Goal: Task Accomplishment & Management: Manage account settings

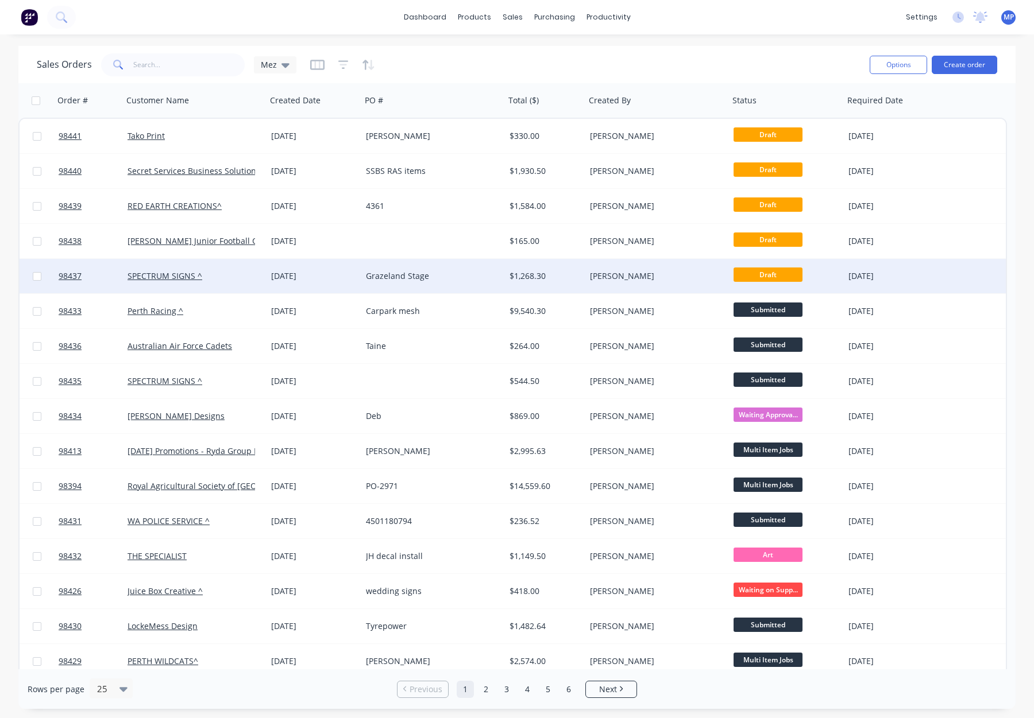
click at [451, 276] on div "Grazeland Stage" at bounding box center [430, 276] width 128 height 11
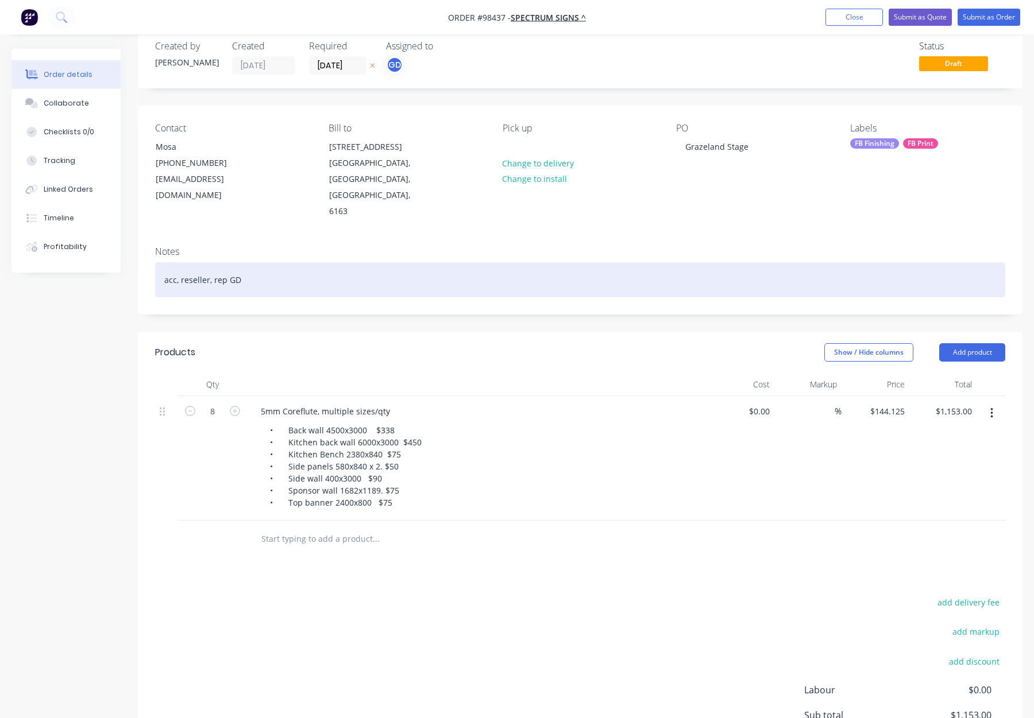
scroll to position [29, 0]
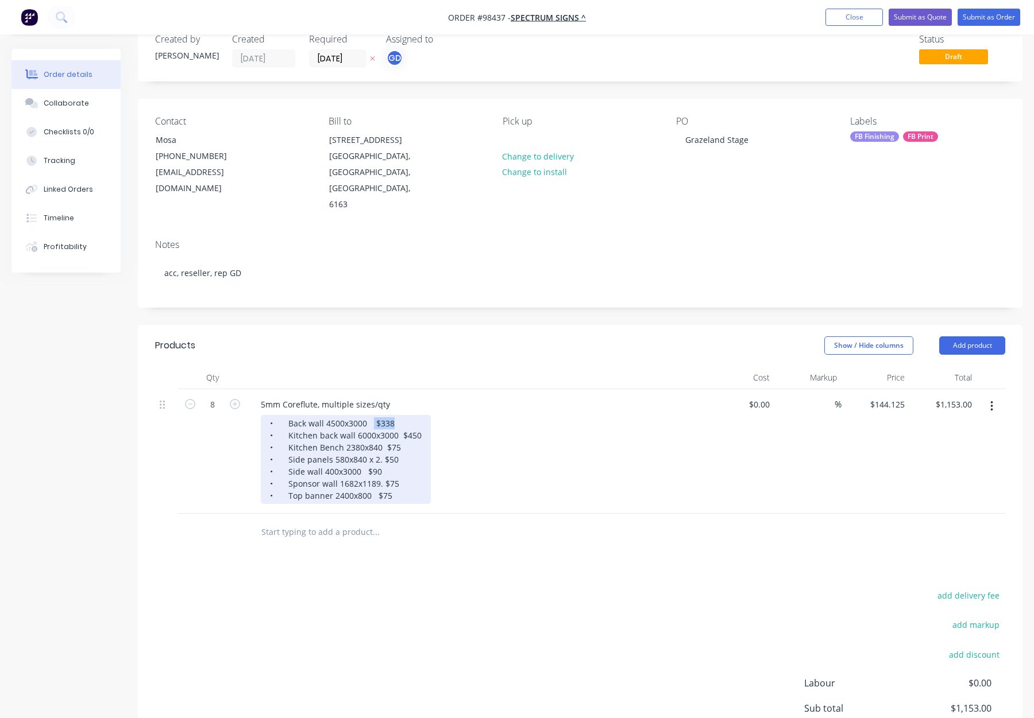
drag, startPoint x: 385, startPoint y: 391, endPoint x: 443, endPoint y: 394, distance: 57.5
click at [443, 415] on div "• Back wall 4500x3000 $338 • Kitchen back wall 6000x3000 $450 • Kitchen Bench 2…" at bounding box center [481, 459] width 441 height 89
drag, startPoint x: 400, startPoint y: 403, endPoint x: 451, endPoint y: 411, distance: 51.7
click at [452, 415] on div "• Back wall 4500x3000 • Kitchen back wall 6000x3000 $450 • Kitchen Bench 2380x8…" at bounding box center [481, 459] width 441 height 89
drag, startPoint x: 384, startPoint y: 416, endPoint x: 416, endPoint y: 417, distance: 32.2
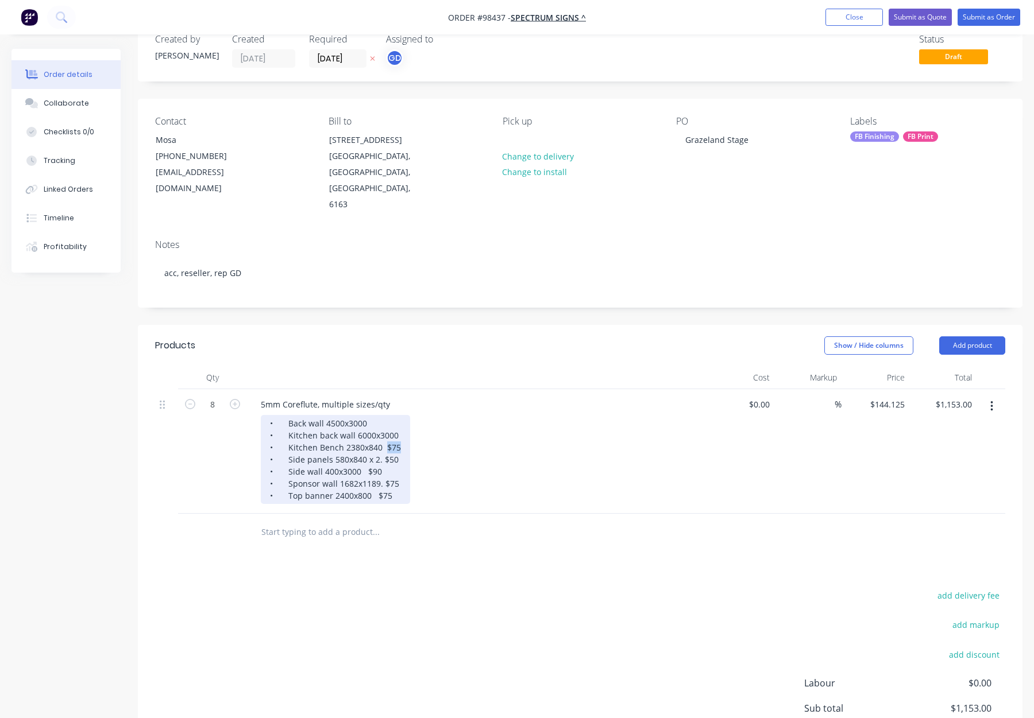
click at [416, 417] on div "• Back wall 4500x3000 • Kitchen back wall 6000x3000 • Kitchen Bench 2380x840 $7…" at bounding box center [481, 459] width 441 height 89
drag, startPoint x: 393, startPoint y: 428, endPoint x: 415, endPoint y: 430, distance: 21.4
click at [414, 430] on div "• Back wall 4500x3000 • Kitchen back wall 6000x3000 • Kitchen Bench 2380x840 • …" at bounding box center [481, 459] width 441 height 89
drag, startPoint x: 360, startPoint y: 439, endPoint x: 396, endPoint y: 442, distance: 36.3
click at [396, 442] on div "• Back wall 4500x3000 • Kitchen back wall 6000x3000 • Kitchen Bench 2380x840 • …" at bounding box center [335, 459] width 148 height 89
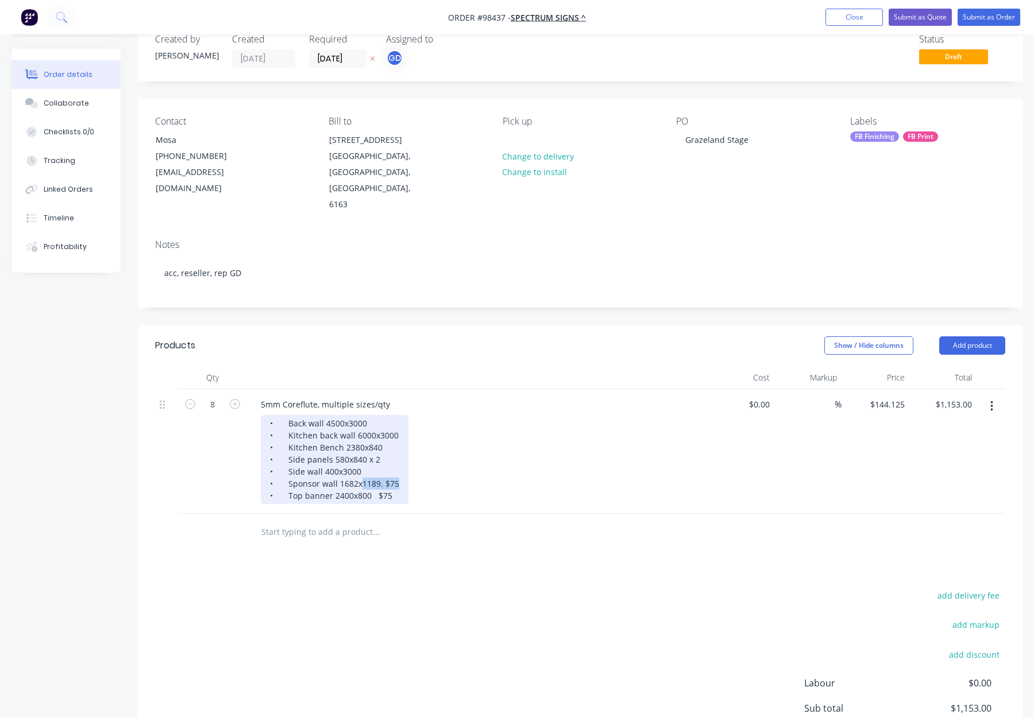
drag, startPoint x: 372, startPoint y: 451, endPoint x: 405, endPoint y: 451, distance: 32.7
click at [405, 451] on div "• Back wall 4500x3000 • Kitchen back wall 6000x3000 • Kitchen Bench 2380x840 • …" at bounding box center [481, 459] width 441 height 89
drag, startPoint x: 389, startPoint y: 451, endPoint x: 383, endPoint y: 451, distance: 5.8
click at [389, 451] on div "• Back wall 4500x3000 • Kitchen back wall 6000x3000 • Kitchen Bench 2380x840 • …" at bounding box center [335, 459] width 148 height 89
drag, startPoint x: 383, startPoint y: 451, endPoint x: 418, endPoint y: 453, distance: 34.5
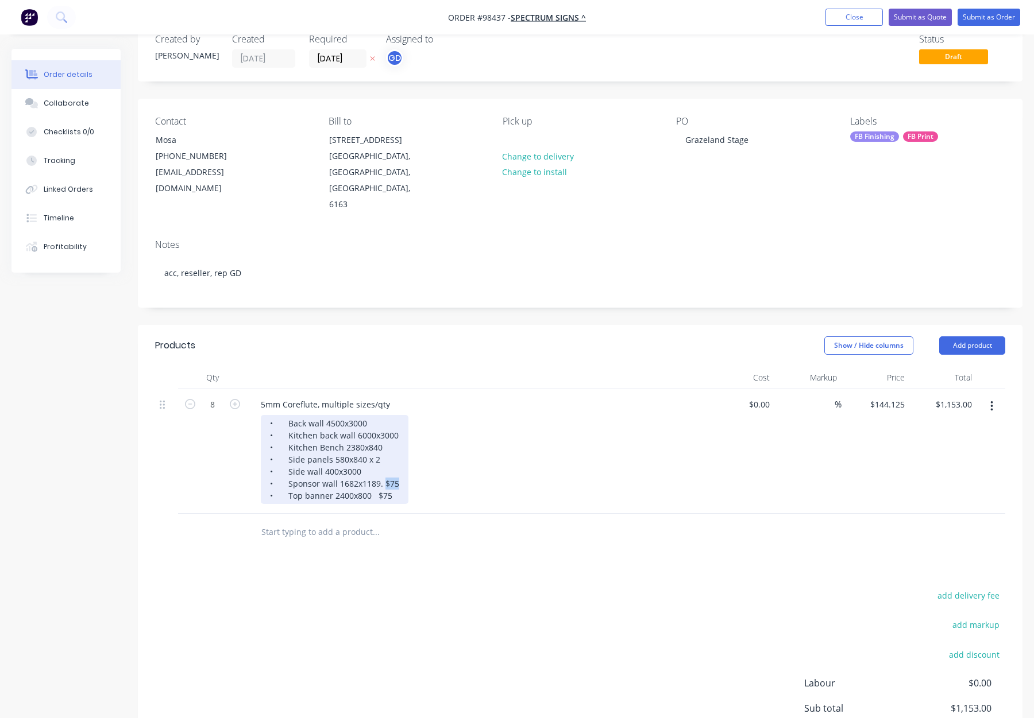
click at [418, 453] on div "• Back wall 4500x3000 • Kitchen back wall 6000x3000 • Kitchen Bench 2380x840 • …" at bounding box center [481, 459] width 441 height 89
drag, startPoint x: 374, startPoint y: 463, endPoint x: 405, endPoint y: 465, distance: 30.5
click at [405, 465] on div "• Back wall 4500x3000 • Kitchen back wall 6000x3000 • Kitchen Bench 2380x840 • …" at bounding box center [481, 459] width 441 height 89
click at [381, 427] on div "• Back wall 4500x3000 • Kitchen back wall 6000x3000 • Kitchen Bench 2380x840 • …" at bounding box center [334, 459] width 147 height 89
click at [363, 418] on div "• Back wall 4500x3000 • Kitchen back wall 6000x3000 • Kitchen Bench 2380x840 • …" at bounding box center [334, 459] width 147 height 89
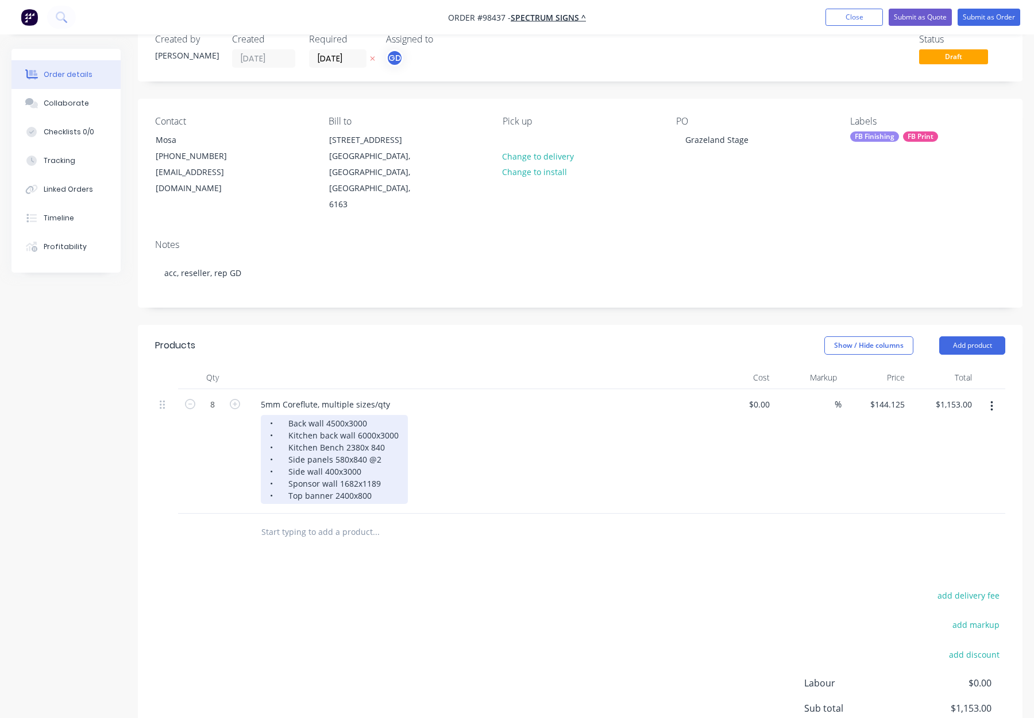
click at [361, 416] on div "• Back wall 4500x3000 • Kitchen back wall 6000x3000 • Kitchen Bench 2380x 840 •…" at bounding box center [334, 459] width 147 height 89
click at [372, 415] on div "• Back wall 4500x3000 • Kitchen back wall 6000x3000 • Kitchen Bench 2380 x 840 …" at bounding box center [334, 459] width 147 height 89
click at [380, 415] on div "• Back wall 4500x3000 • Kitchen back wall 6000 x3000 • Kitchen Bench 2380 x 840…" at bounding box center [335, 459] width 149 height 89
click at [342, 415] on div "• Back wall 4500x3000 • Kitchen back wall 6000 x 3000 • Kitchen Bench 2380 x 84…" at bounding box center [337, 459] width 152 height 89
click at [348, 415] on div "• Back wall 4500 x3000 • Kitchen back wall 6000 x 3000 • Kitchen Bench 2380 x 8…" at bounding box center [337, 459] width 152 height 89
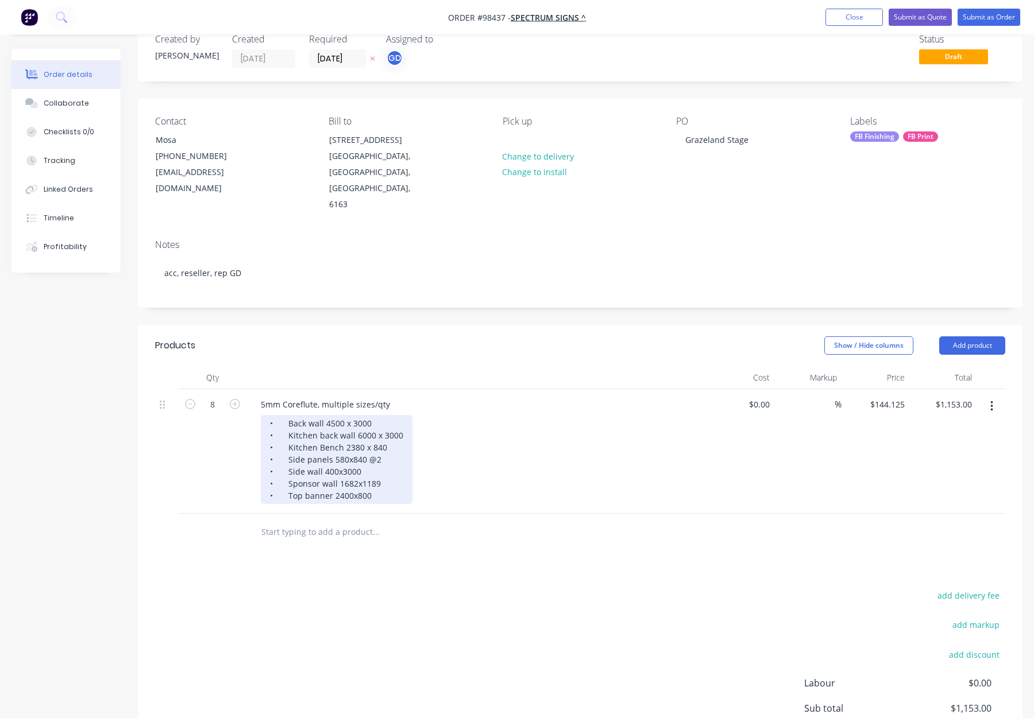
click at [346, 427] on div "• Back wall 4500 x 3000 • Kitchen back wall 6000 x 3000 • Kitchen Bench 2380 x …" at bounding box center [337, 459] width 152 height 89
drag, startPoint x: 351, startPoint y: 428, endPoint x: 359, endPoint y: 439, distance: 13.7
click at [351, 428] on div "• Back wall 4500 x 3000 • Kitchen back wall 6000 x 3000 • Kitchen Bench 2380 x …" at bounding box center [337, 459] width 152 height 89
click at [335, 441] on div "• Back wall 4500 x 3000 • Kitchen back wall 6000 x 3000 • Kitchen Bench 2380 x …" at bounding box center [337, 459] width 152 height 89
click at [341, 442] on div "• Back wall 4500 x 3000 • Kitchen back wall 6000 x 3000 • Kitchen Bench 2380 x …" at bounding box center [337, 459] width 152 height 89
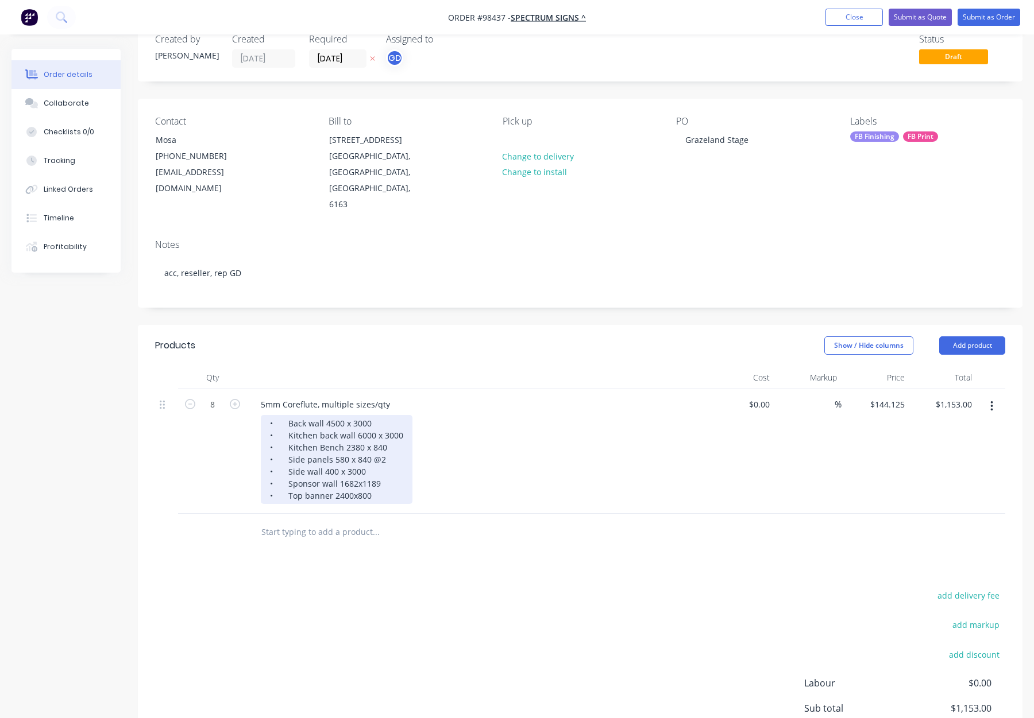
click at [354, 453] on div "• Back wall 4500 x 3000 • Kitchen back wall 6000 x 3000 • Kitchen Bench 2380 x …" at bounding box center [337, 459] width 152 height 89
click at [361, 454] on div "• Back wall 4500 x 3000 • Kitchen back wall 6000 x 3000 • Kitchen Bench 2380 x …" at bounding box center [337, 459] width 152 height 89
click at [350, 464] on div "• Back wall 4500 x 3000 • Kitchen back wall 6000 x 3000 • Kitchen Bench 2380 x …" at bounding box center [337, 459] width 152 height 89
click at [355, 465] on div "• Back wall 4500 x 3000 • Kitchen back wall 6000 x 3000 • Kitchen Bench 2380 x …" at bounding box center [337, 459] width 152 height 89
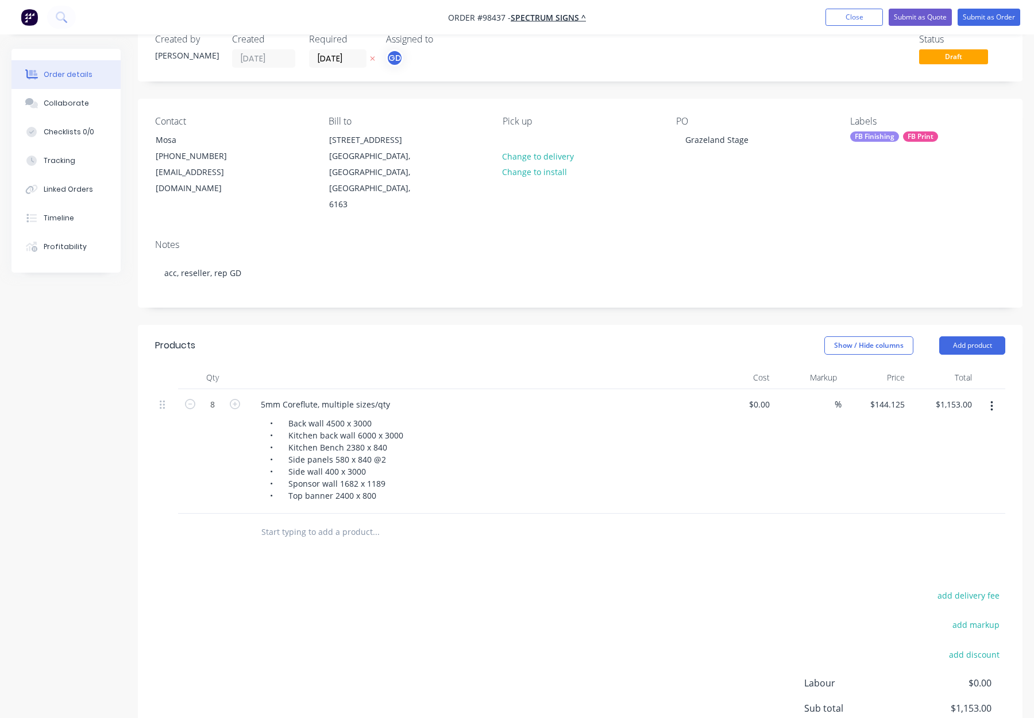
click at [435, 547] on div "Products Show / Hide columns Add product Qty Cost Markup Price Total 8 5mm Core…" at bounding box center [580, 576] width 884 height 502
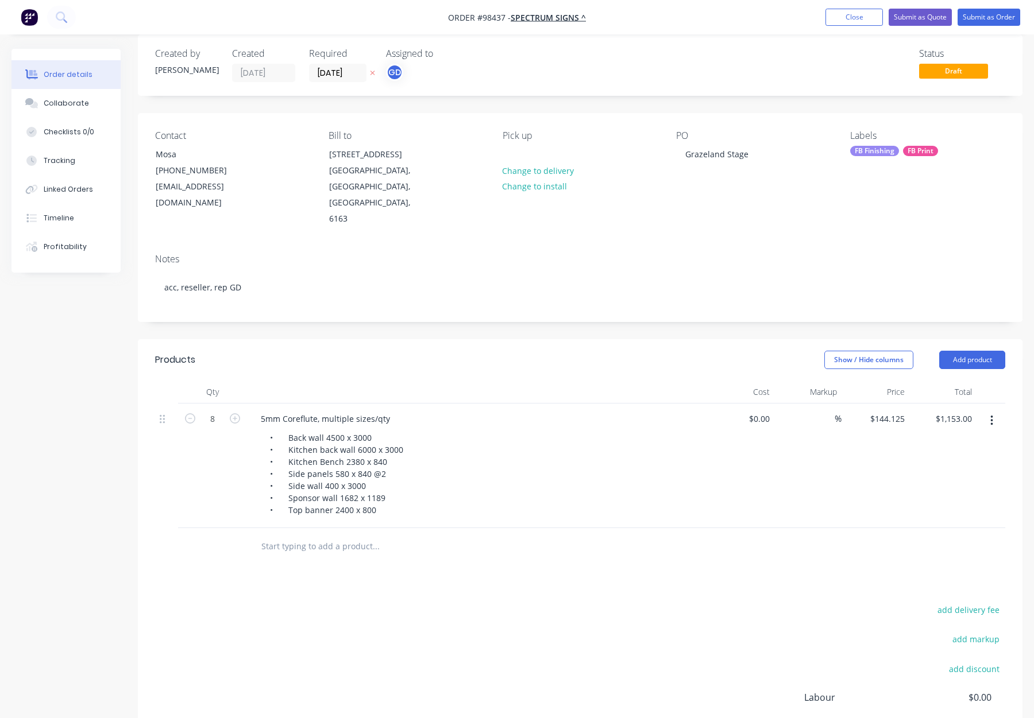
scroll to position [14, 0]
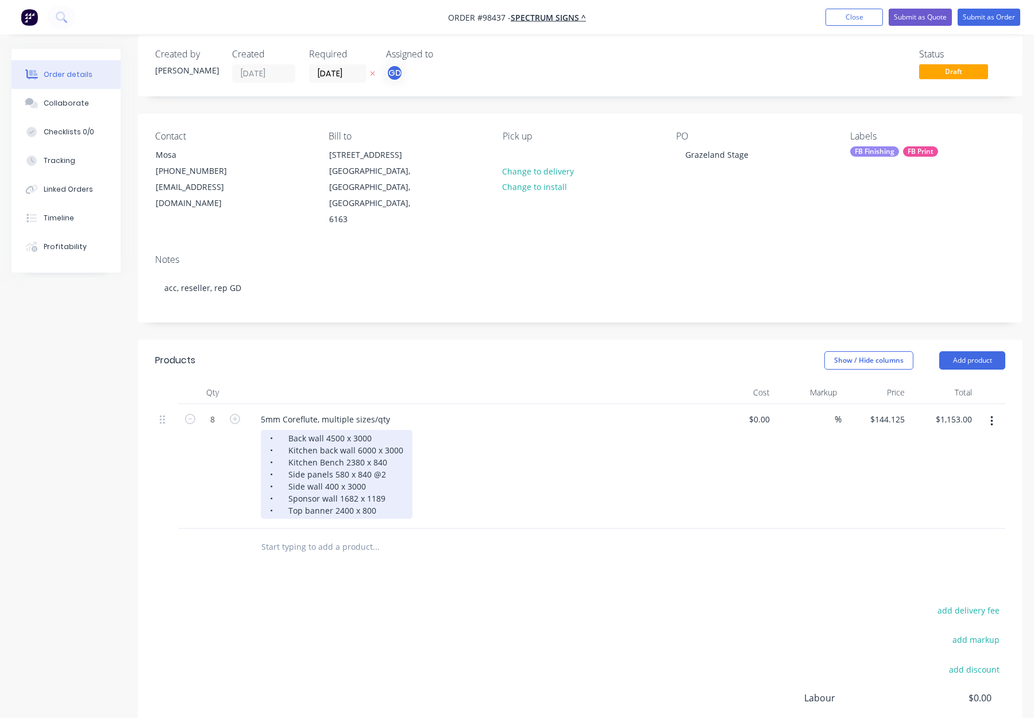
drag, startPoint x: 319, startPoint y: 406, endPoint x: 387, endPoint y: 415, distance: 68.4
click at [320, 430] on div "• Back wall 4500 x 3000 • Kitchen back wall 6000 x 3000 • Kitchen Bench 2380 x …" at bounding box center [337, 474] width 152 height 89
click at [352, 430] on div "• Back wall - 4500 x 3000 • Kitchen back wall 6000 x 3000 • Kitchen Bench 2380 …" at bounding box center [337, 474] width 152 height 89
click at [343, 431] on div "• Back wall - 4500 x 3000 • Kitchen back wall - 6000 x 3000 • Kitchen Bench 238…" at bounding box center [339, 474] width 157 height 89
click at [331, 443] on div "• Back wall - 4500 x 3000 • Kitchen back wall - 6000 x 3000 • Kitchen Bench - 2…" at bounding box center [339, 474] width 157 height 89
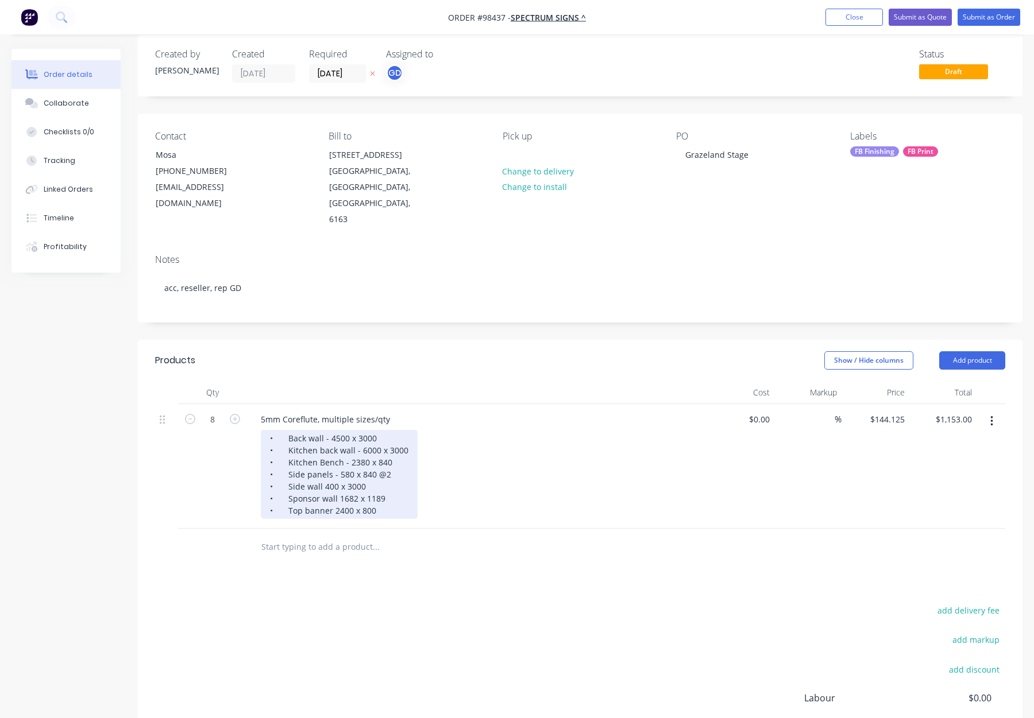
click at [323, 454] on div "• Back wall - 4500 x 3000 • Kitchen back wall - 6000 x 3000 • Kitchen Bench - 2…" at bounding box center [339, 474] width 157 height 89
click at [337, 465] on div "• Back wall - 4500 x 3000 • Kitchen back wall - 6000 x 3000 • Kitchen Bench - 2…" at bounding box center [339, 474] width 157 height 89
click at [330, 480] on div "• Back wall - 4500 x 3000 • Kitchen back wall - 6000 x 3000 • Kitchen Bench - 2…" at bounding box center [339, 474] width 157 height 89
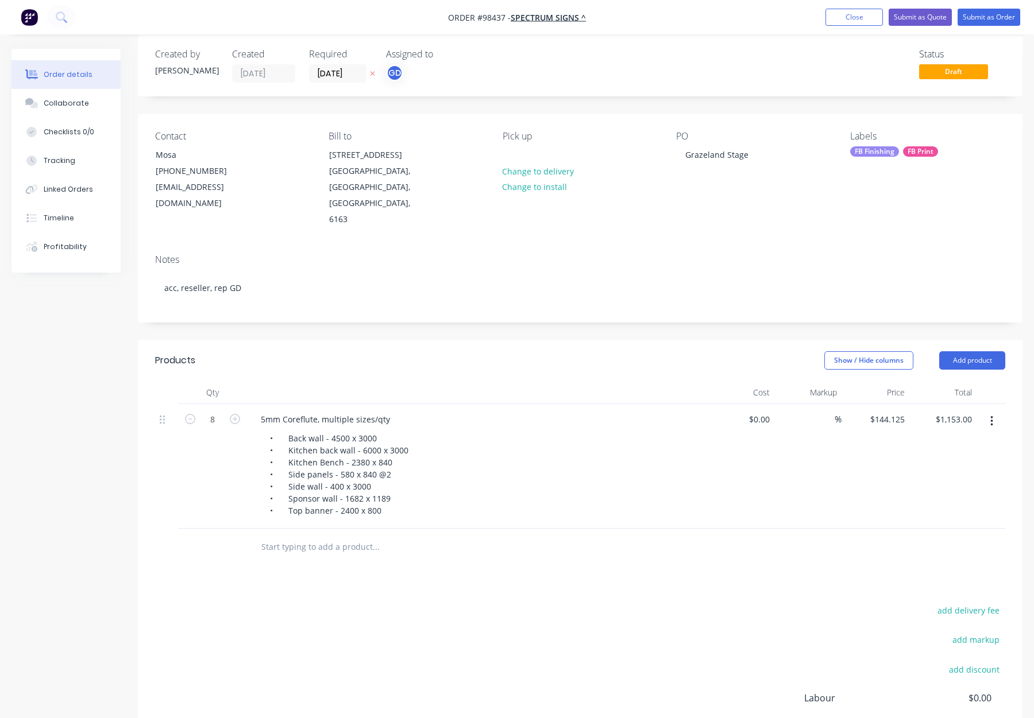
click at [497, 531] on div at bounding box center [454, 547] width 414 height 37
click at [320, 411] on div "5mm Coreflute, multiple sizes/qty" at bounding box center [326, 419] width 148 height 17
click at [421, 351] on div "Show / Hide columns Add product" at bounding box center [670, 360] width 669 height 18
click at [877, 148] on div "FB Finishing" at bounding box center [874, 151] width 49 height 10
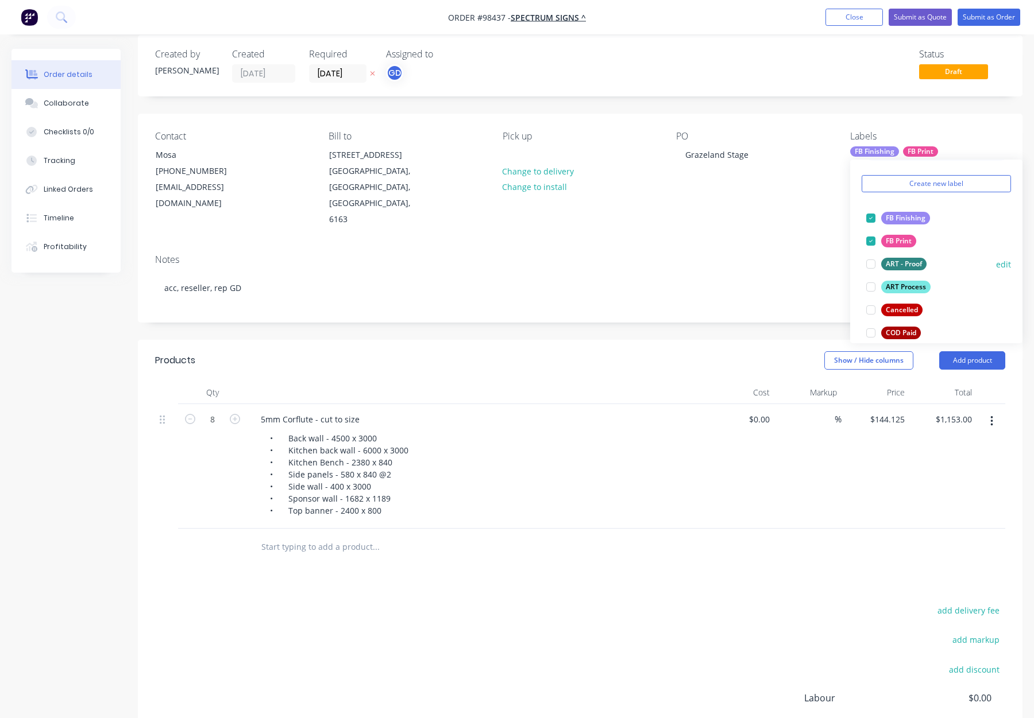
drag, startPoint x: 899, startPoint y: 289, endPoint x: 909, endPoint y: 285, distance: 10.8
click at [899, 289] on div "ART Process" at bounding box center [905, 287] width 49 height 13
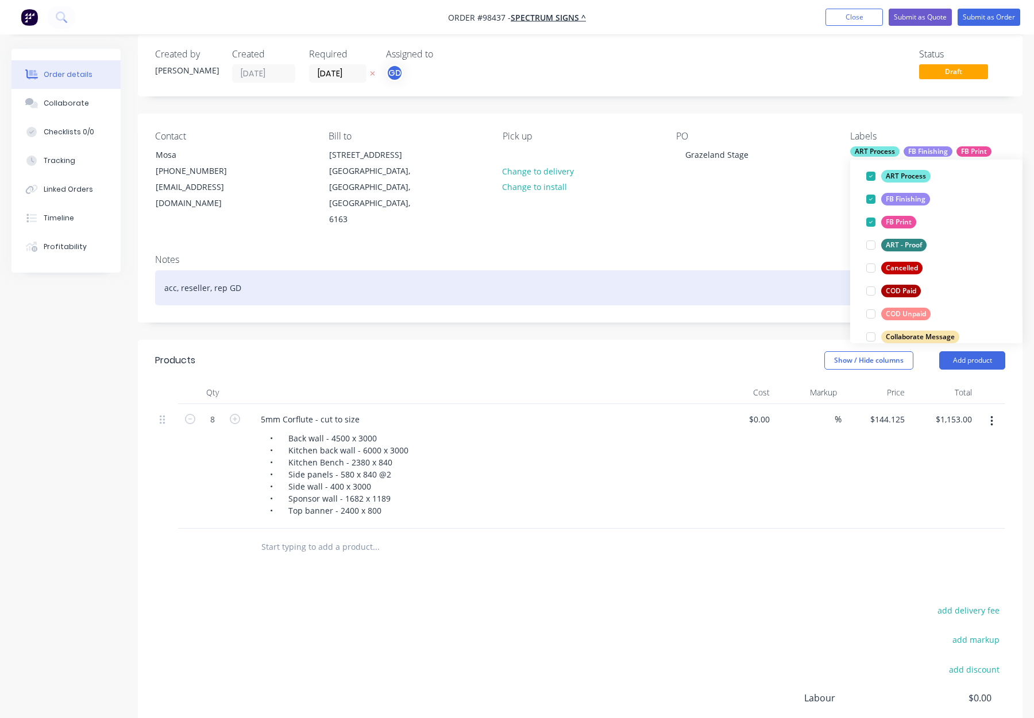
drag, startPoint x: 273, startPoint y: 254, endPoint x: 279, endPoint y: 254, distance: 6.3
click at [273, 271] on div "acc, reseller, rep GD" at bounding box center [580, 288] width 850 height 35
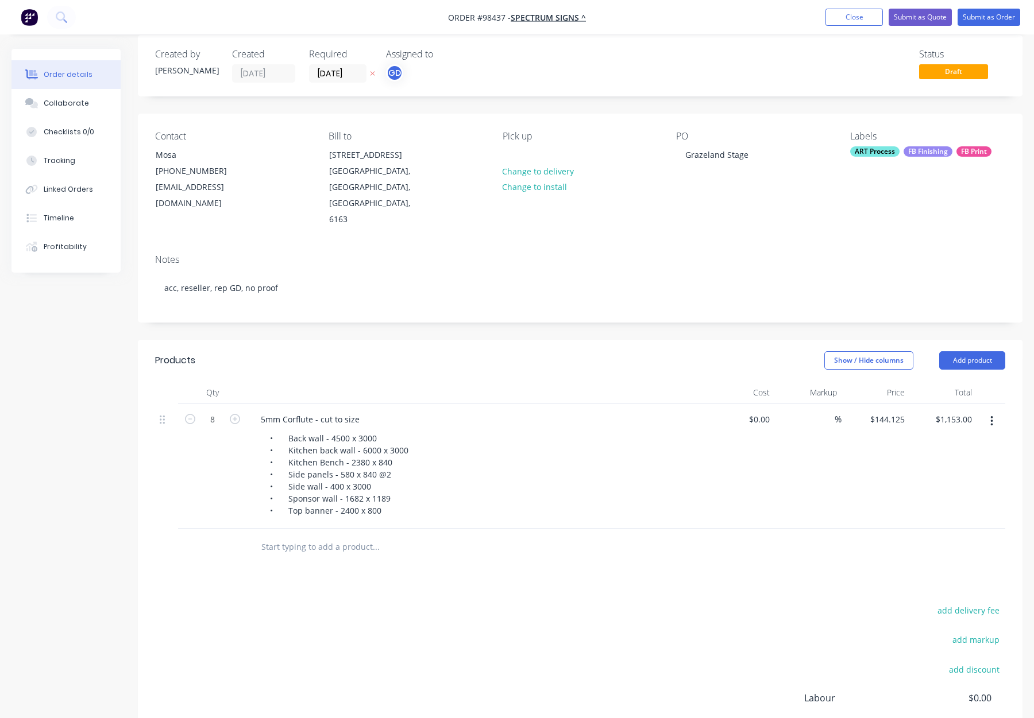
click at [886, 154] on div "ART Process" at bounding box center [874, 151] width 49 height 10
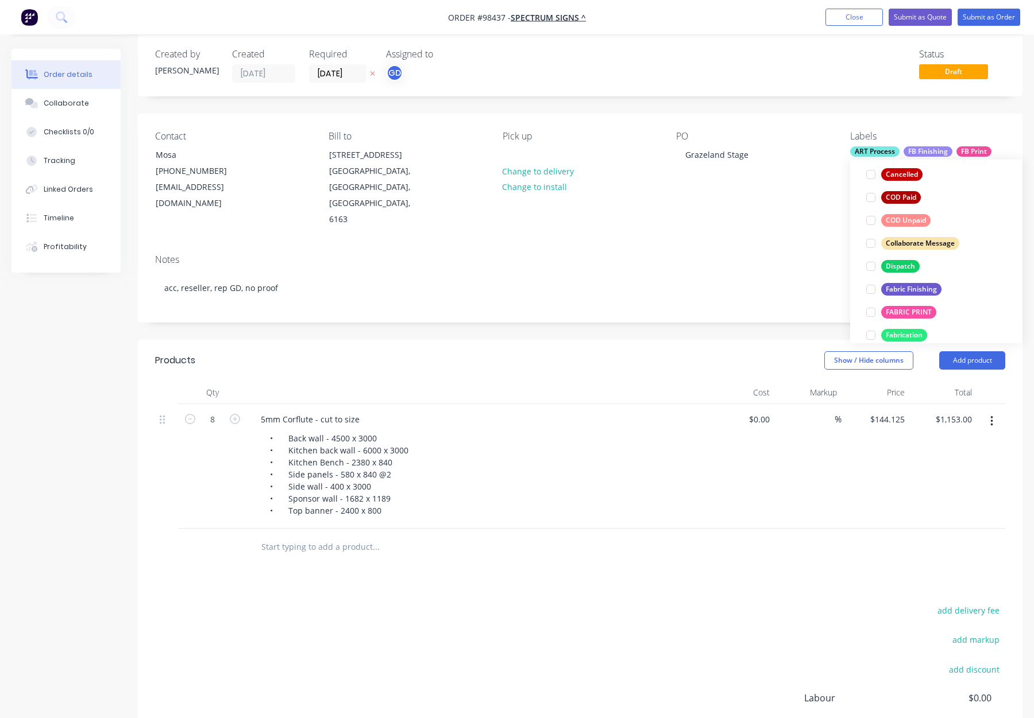
drag, startPoint x: 899, startPoint y: 272, endPoint x: 905, endPoint y: 262, distance: 11.2
click at [899, 272] on div "Dispatch" at bounding box center [900, 266] width 38 height 13
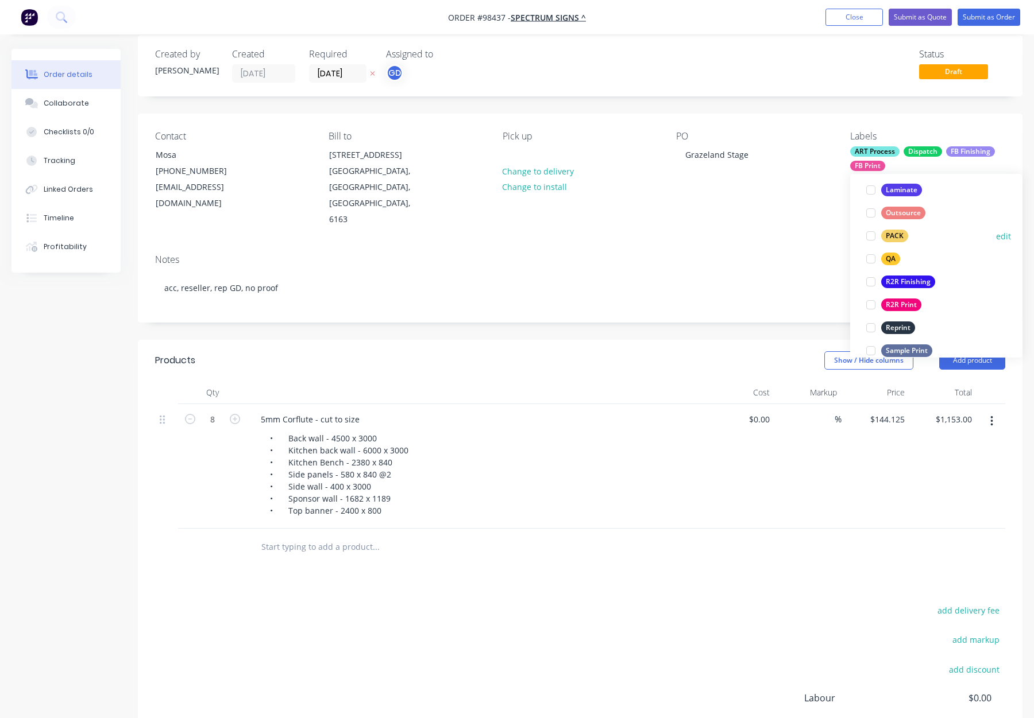
click at [886, 234] on div "PACK" at bounding box center [894, 236] width 27 height 13
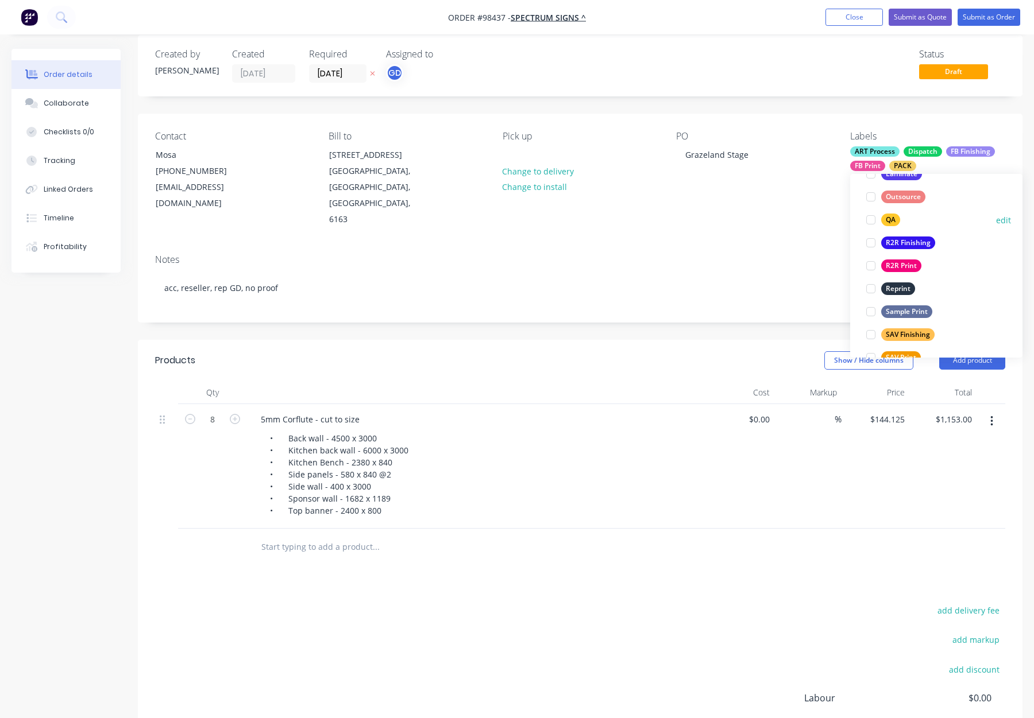
drag, startPoint x: 888, startPoint y: 217, endPoint x: 915, endPoint y: 224, distance: 28.0
click at [891, 218] on div "QA" at bounding box center [890, 220] width 19 height 13
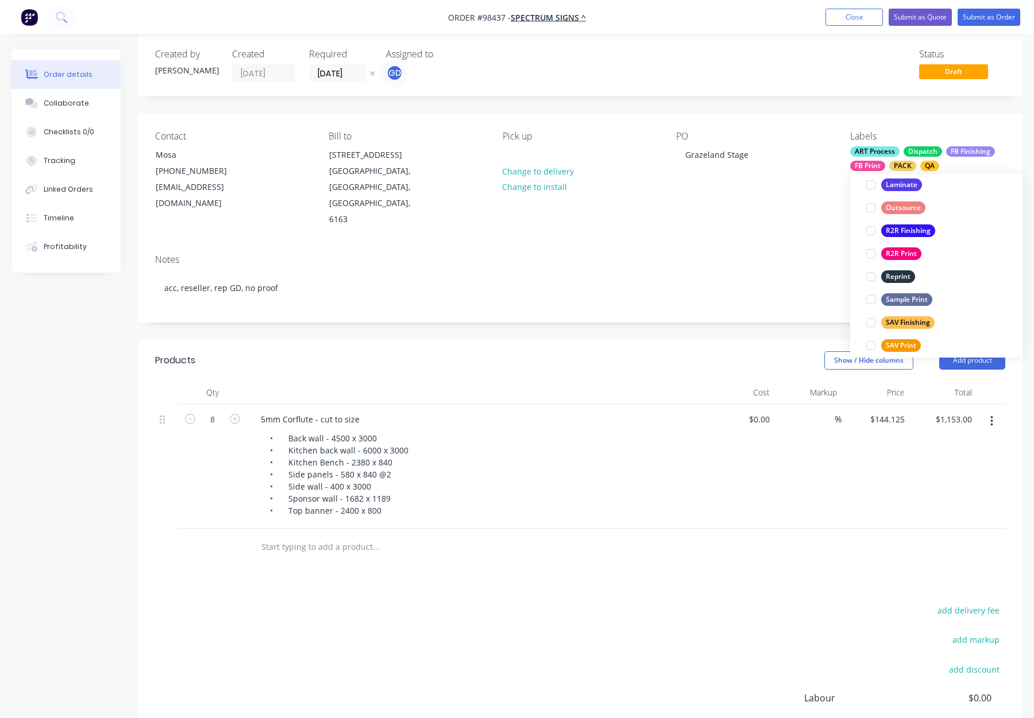
scroll to position [551, 0]
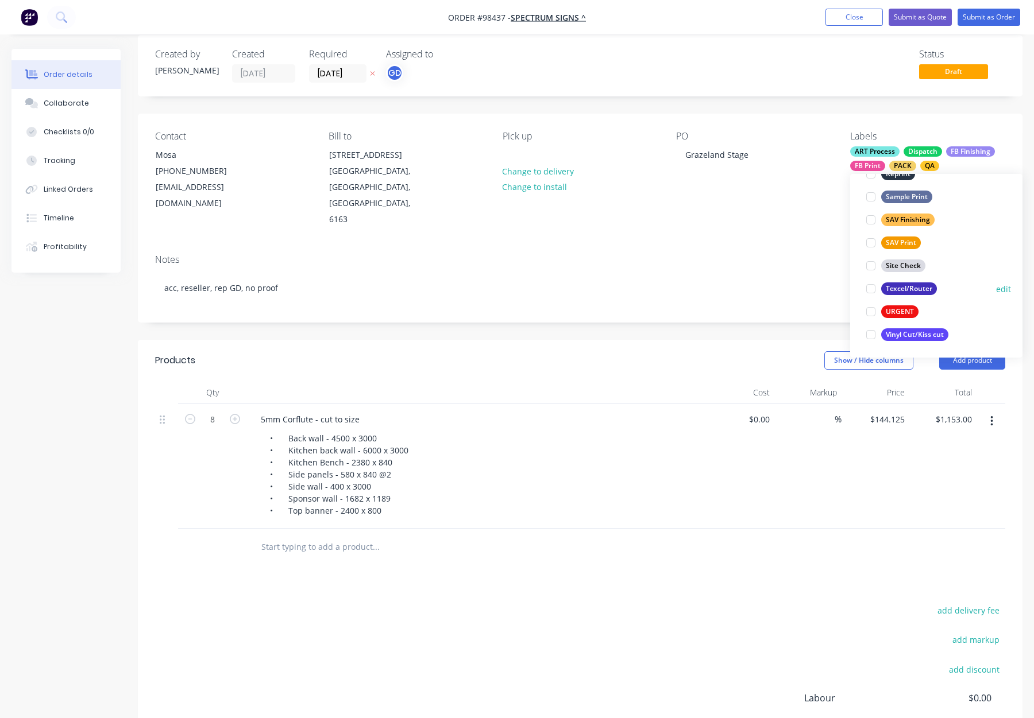
click at [916, 287] on div "Texcel/Router" at bounding box center [909, 289] width 56 height 13
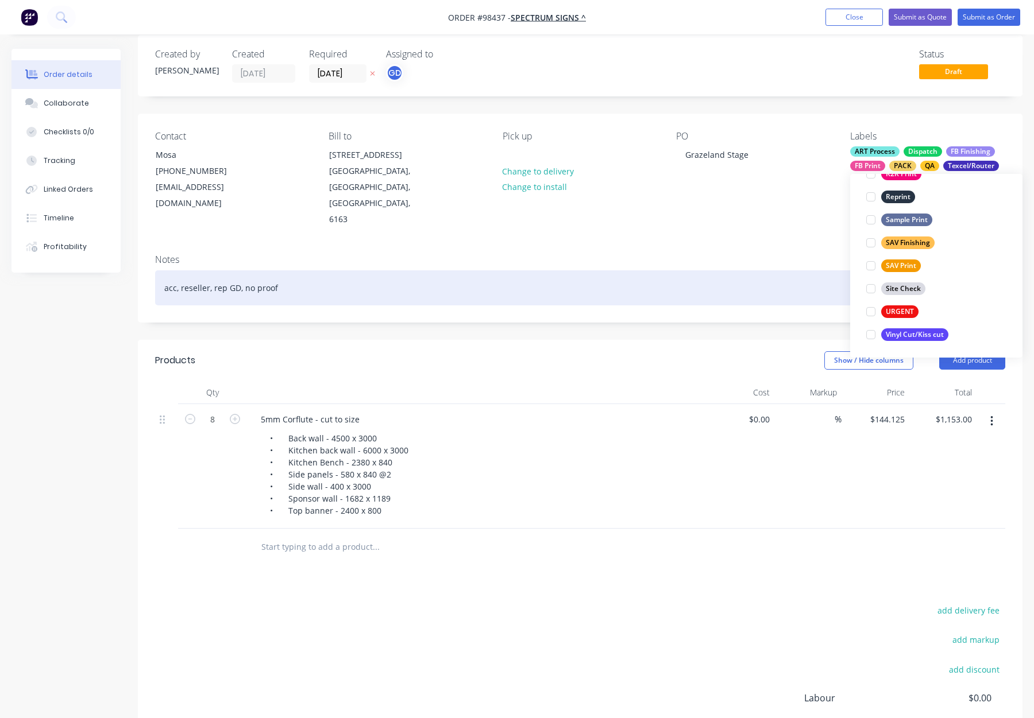
scroll to position [115, 0]
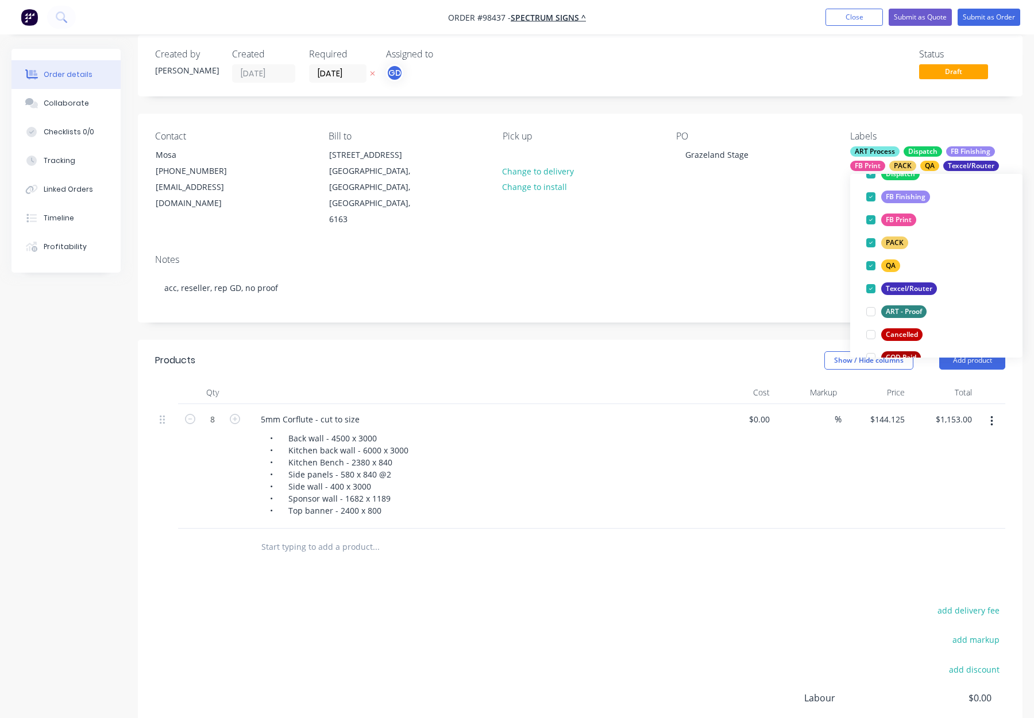
click at [798, 254] on div "Notes" at bounding box center [580, 259] width 850 height 11
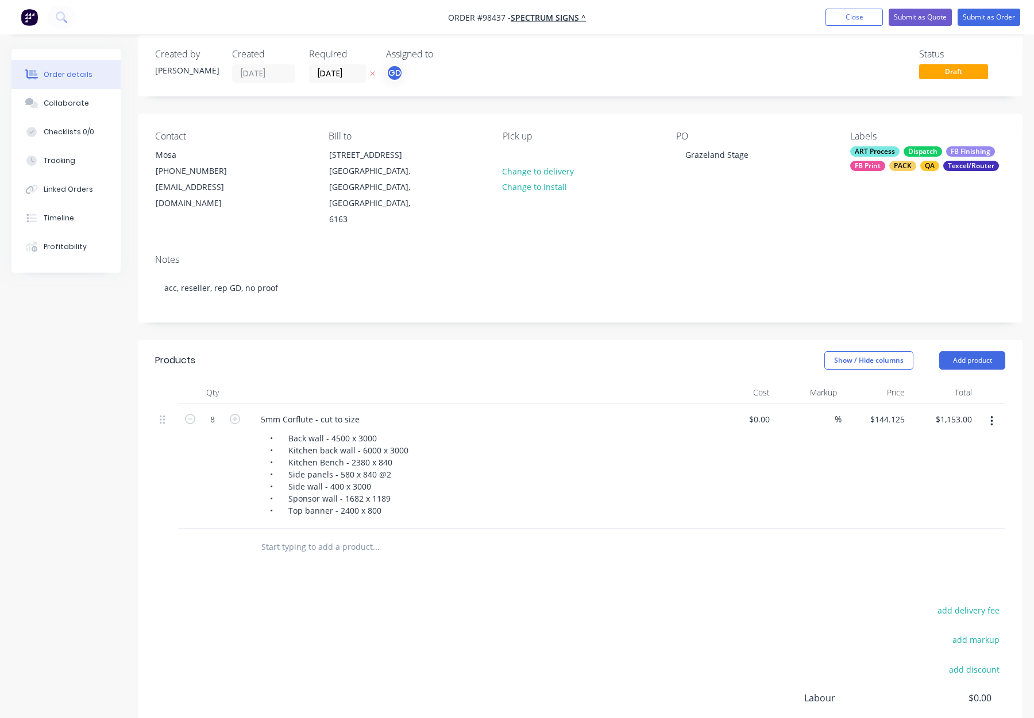
scroll to position [0, 0]
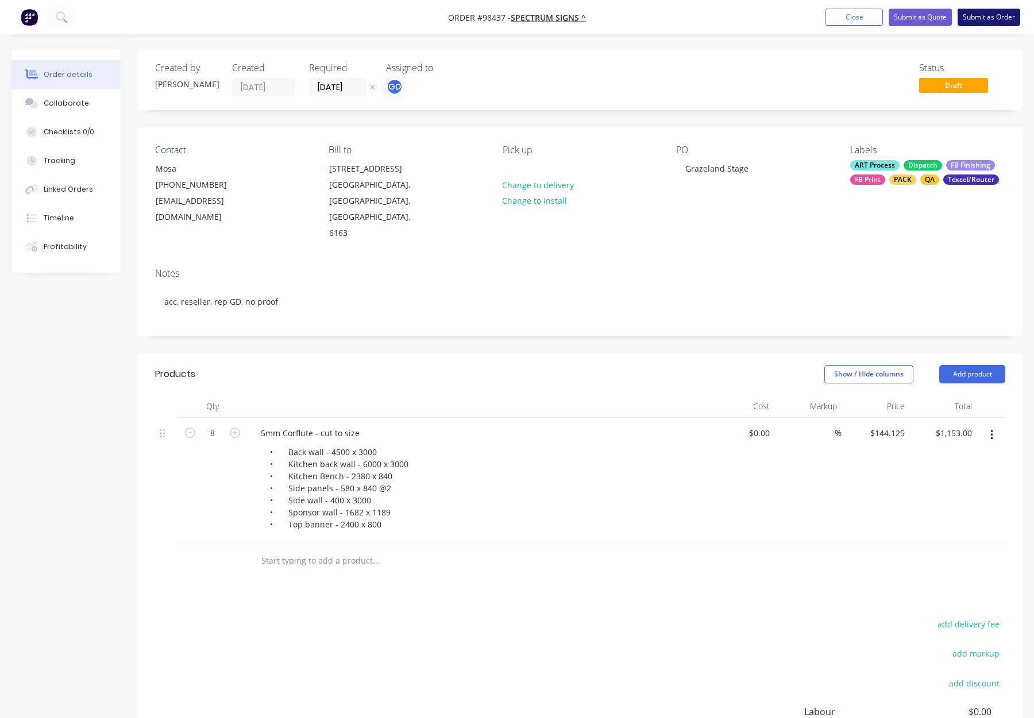
click at [971, 18] on button "Submit as Order" at bounding box center [988, 17] width 63 height 17
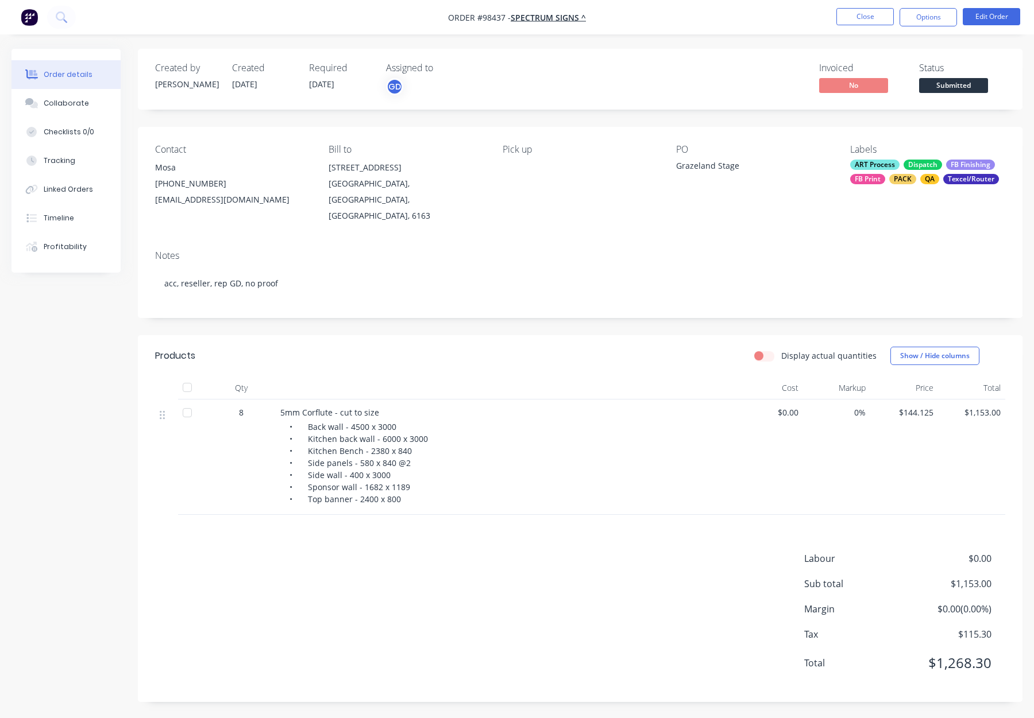
drag, startPoint x: 515, startPoint y: 171, endPoint x: 509, endPoint y: 170, distance: 6.3
click at [515, 171] on div "Pick up" at bounding box center [580, 184] width 155 height 80
click at [516, 168] on div "Pick up" at bounding box center [580, 184] width 155 height 80
click at [984, 21] on button "Edit Order" at bounding box center [991, 16] width 57 height 17
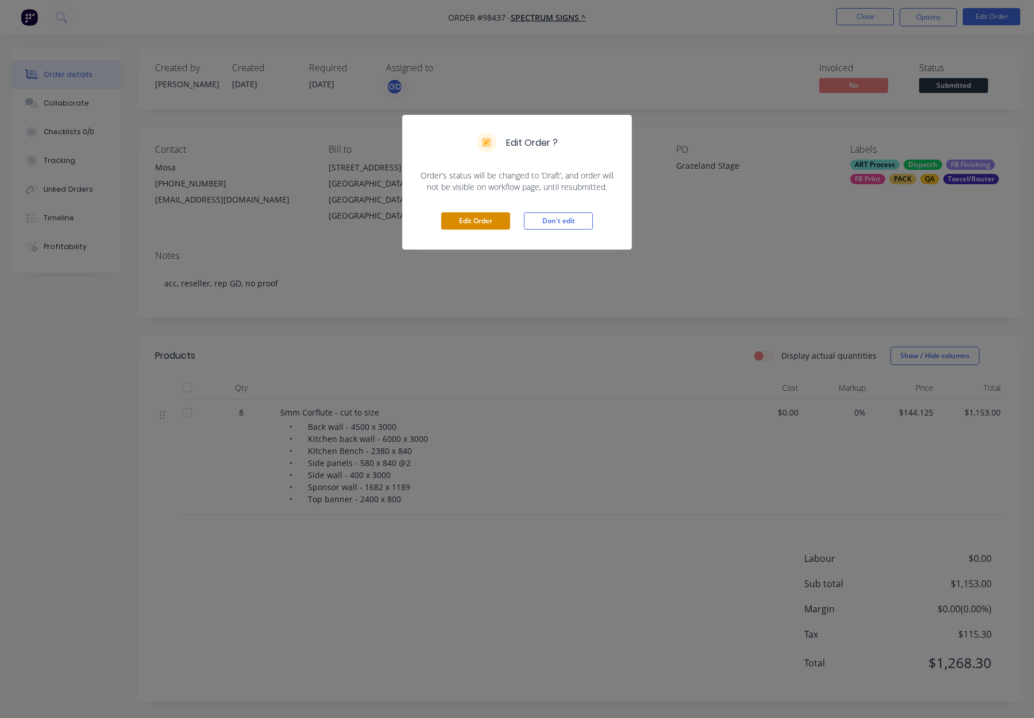
click at [481, 214] on button "Edit Order" at bounding box center [475, 221] width 69 height 17
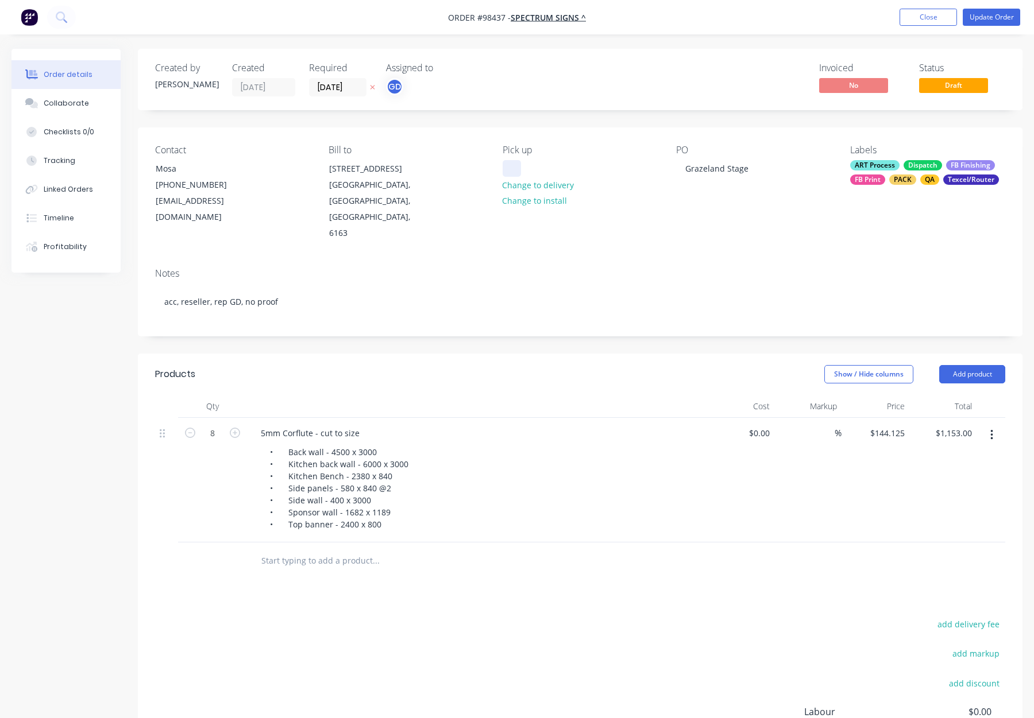
click at [512, 165] on div at bounding box center [512, 168] width 18 height 17
drag, startPoint x: 636, startPoint y: 318, endPoint x: 666, endPoint y: 302, distance: 34.2
click at [636, 318] on div "Created by Gino Created 02/09/25 Required 05/09/25 Assigned to GD Invoiced No S…" at bounding box center [580, 452] width 884 height 807
click at [991, 17] on button "Update Order" at bounding box center [991, 17] width 57 height 17
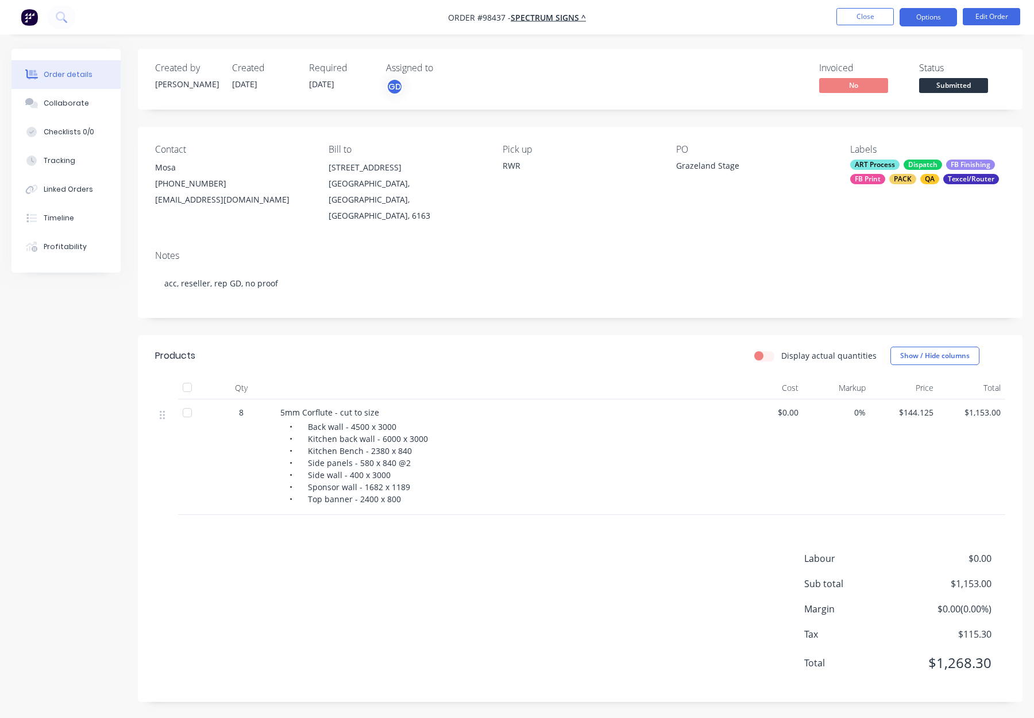
click at [916, 17] on button "Options" at bounding box center [927, 17] width 57 height 18
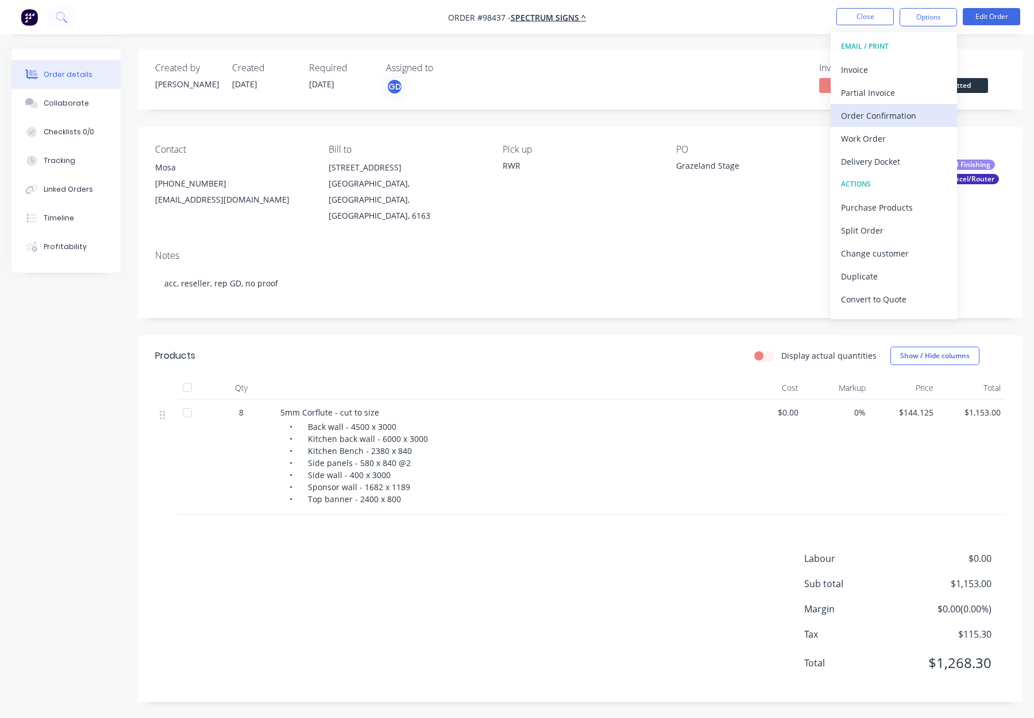
click at [872, 125] on button "Order Confirmation" at bounding box center [893, 115] width 126 height 23
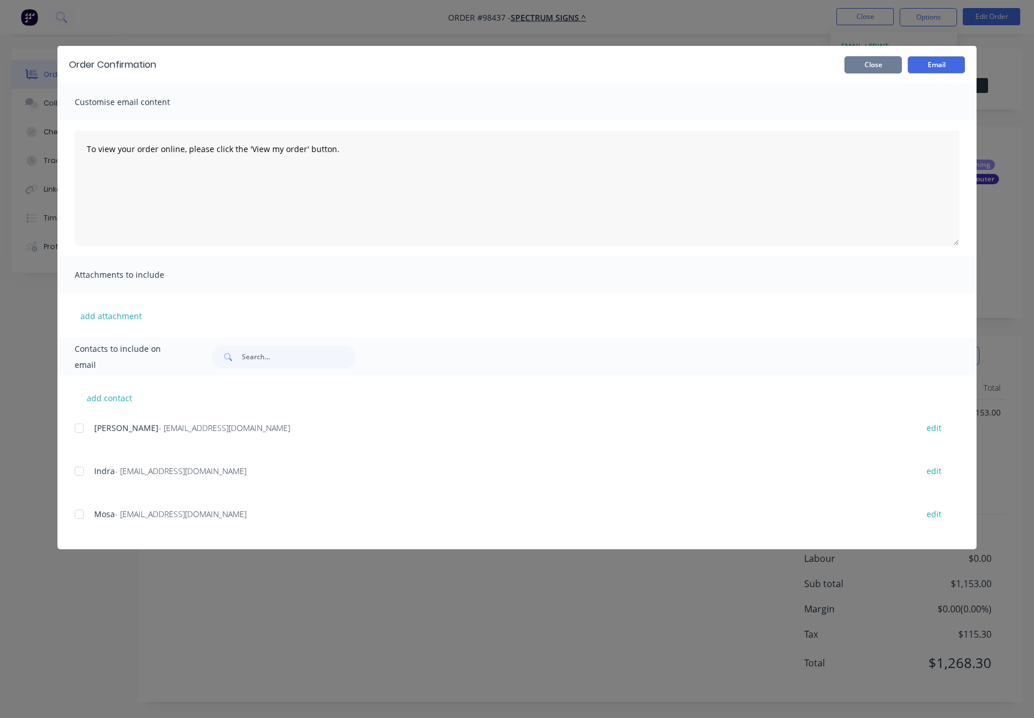
drag, startPoint x: 858, startPoint y: 62, endPoint x: 866, endPoint y: 62, distance: 7.5
click at [858, 62] on button "Close" at bounding box center [872, 64] width 57 height 17
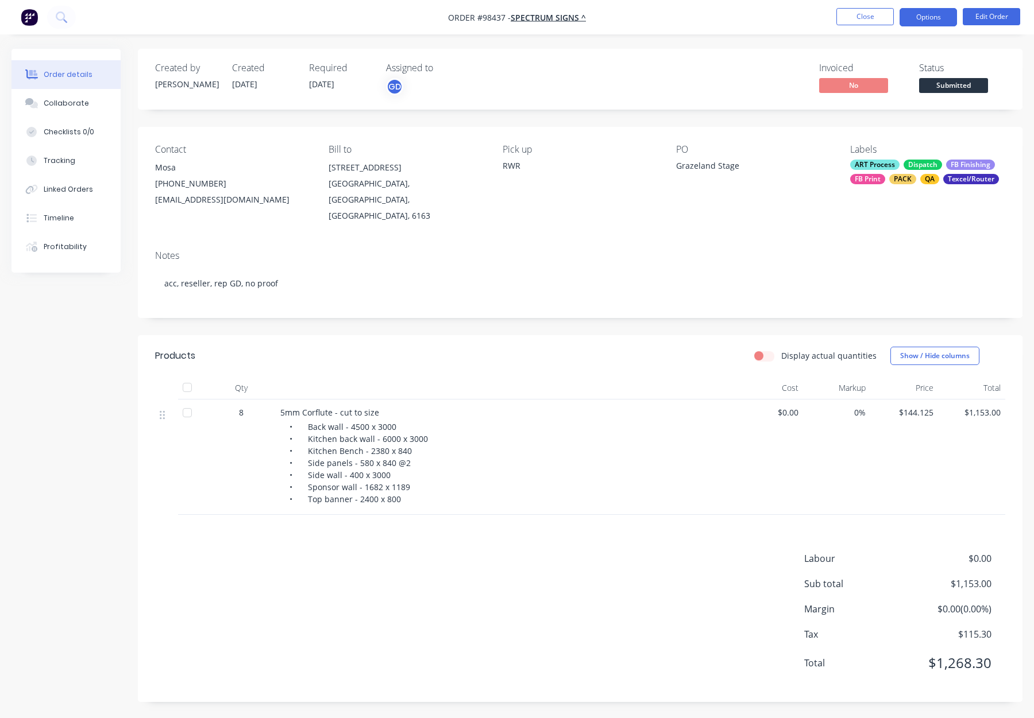
click at [932, 18] on button "Options" at bounding box center [927, 17] width 57 height 18
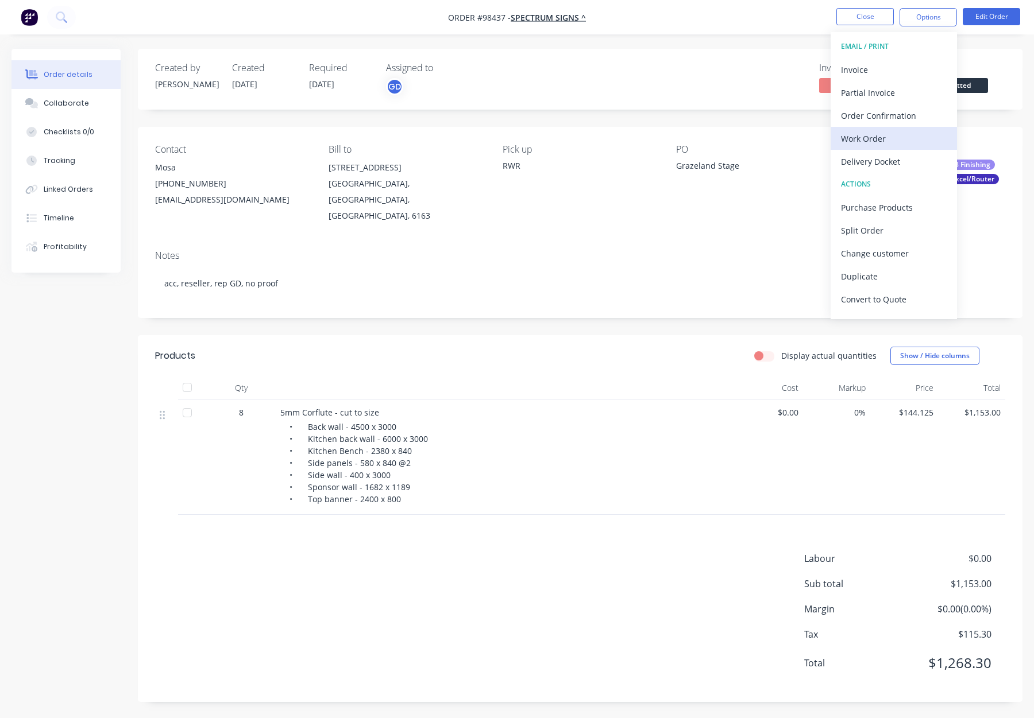
click at [881, 141] on div "Work Order" at bounding box center [894, 138] width 106 height 17
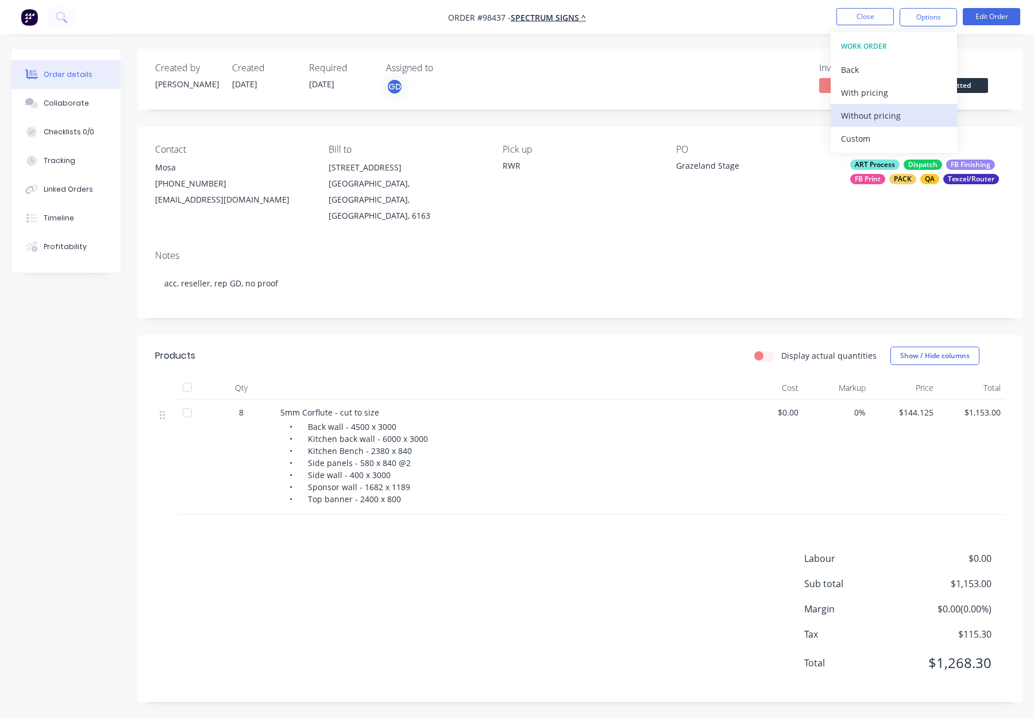
click at [882, 117] on div "Without pricing" at bounding box center [894, 115] width 106 height 17
click at [871, 20] on button "Close" at bounding box center [864, 16] width 57 height 17
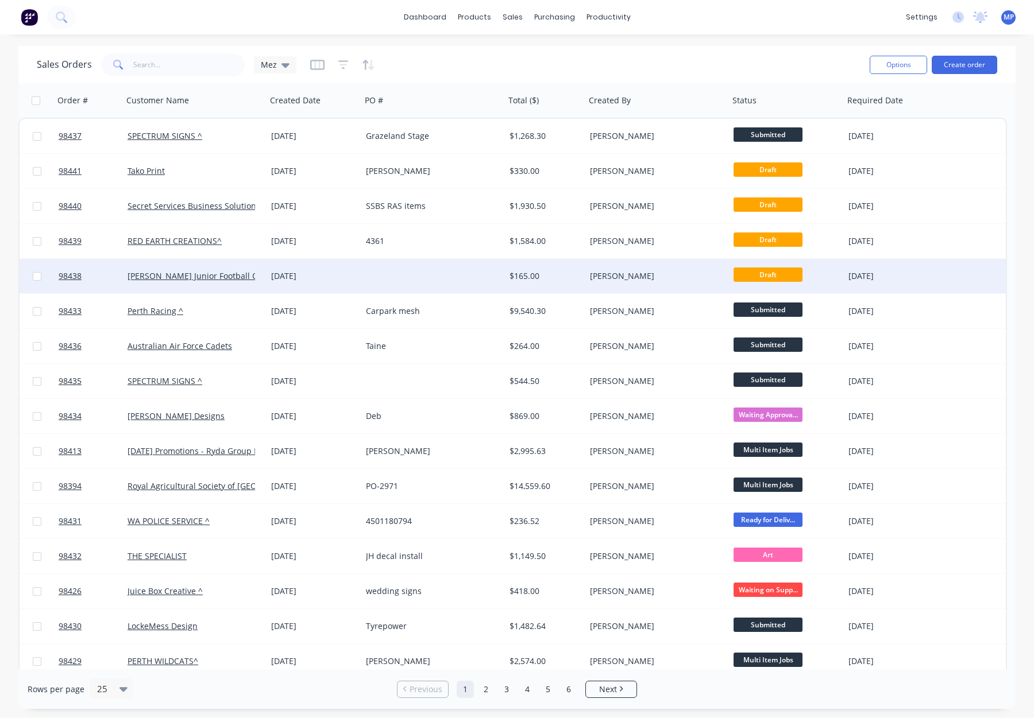
click at [455, 277] on div at bounding box center [433, 276] width 144 height 34
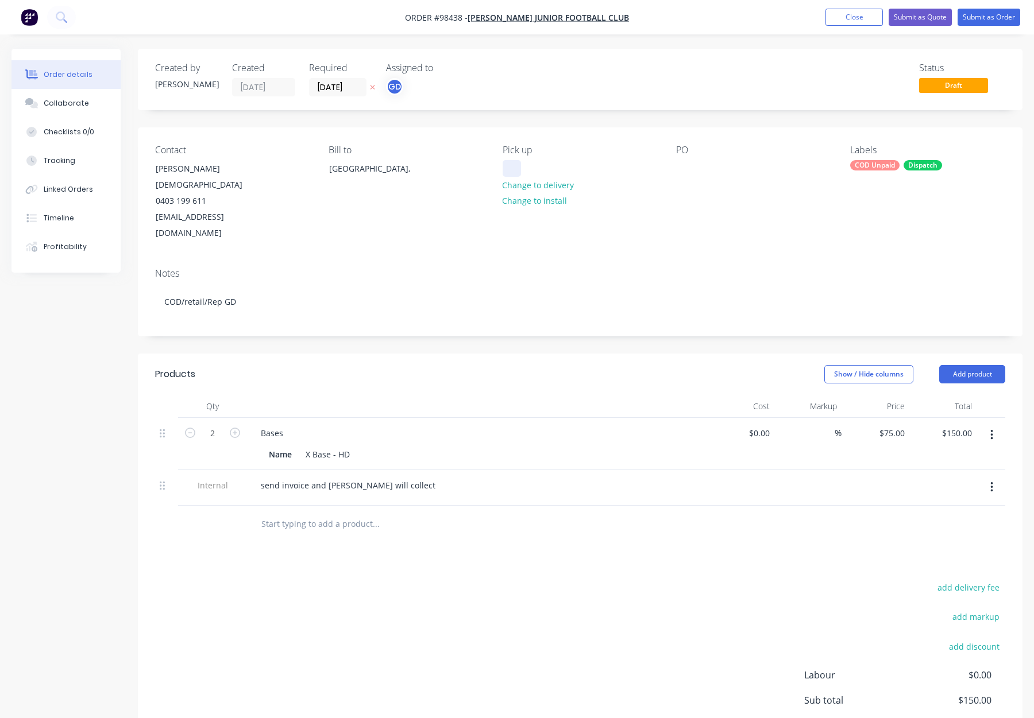
click at [513, 166] on div at bounding box center [512, 168] width 18 height 17
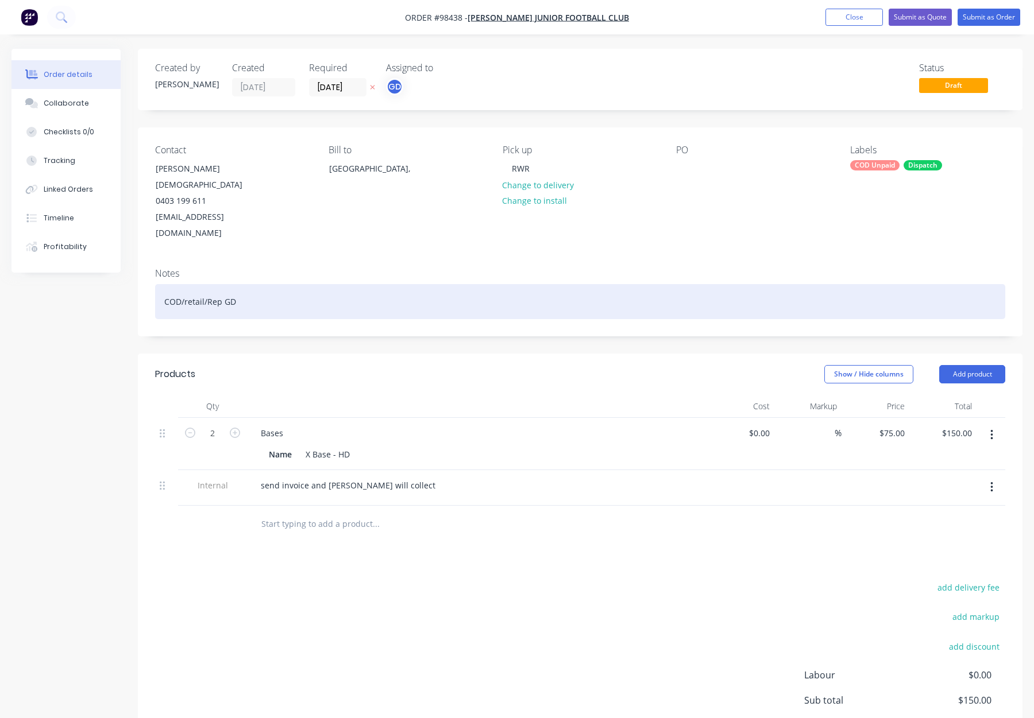
click at [321, 284] on div "COD/retail/Rep GD" at bounding box center [580, 301] width 850 height 35
click at [385, 284] on div "COD/retail/Rep GD" at bounding box center [580, 301] width 850 height 35
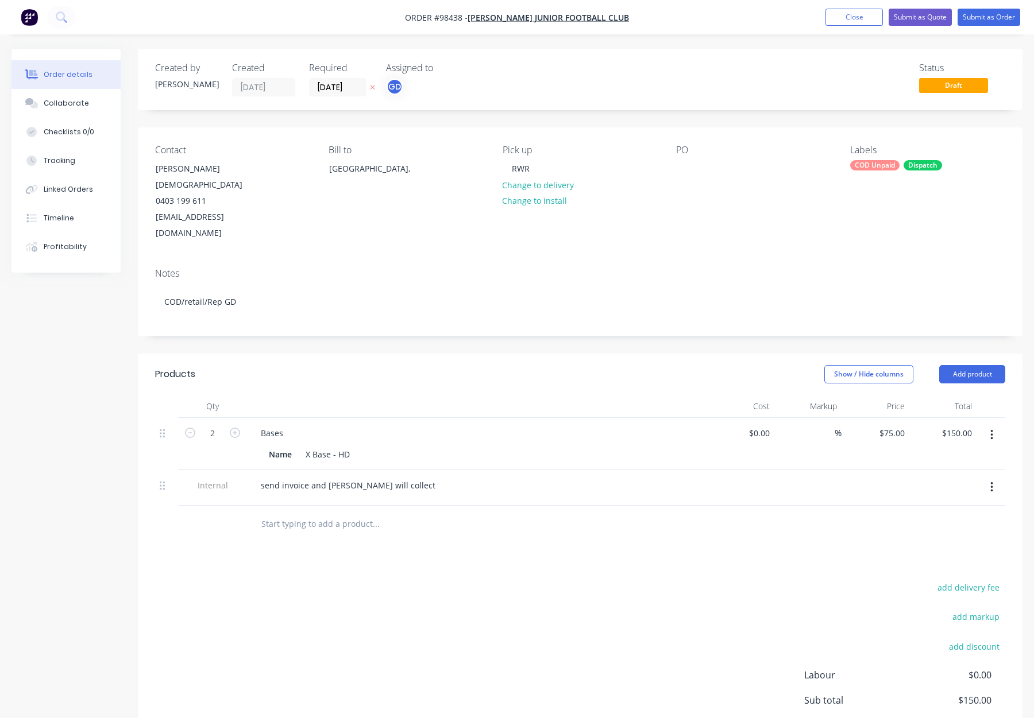
click at [450, 365] on div "Show / Hide columns Add product" at bounding box center [670, 374] width 669 height 18
click at [980, 18] on button "Submit as Order" at bounding box center [988, 17] width 63 height 17
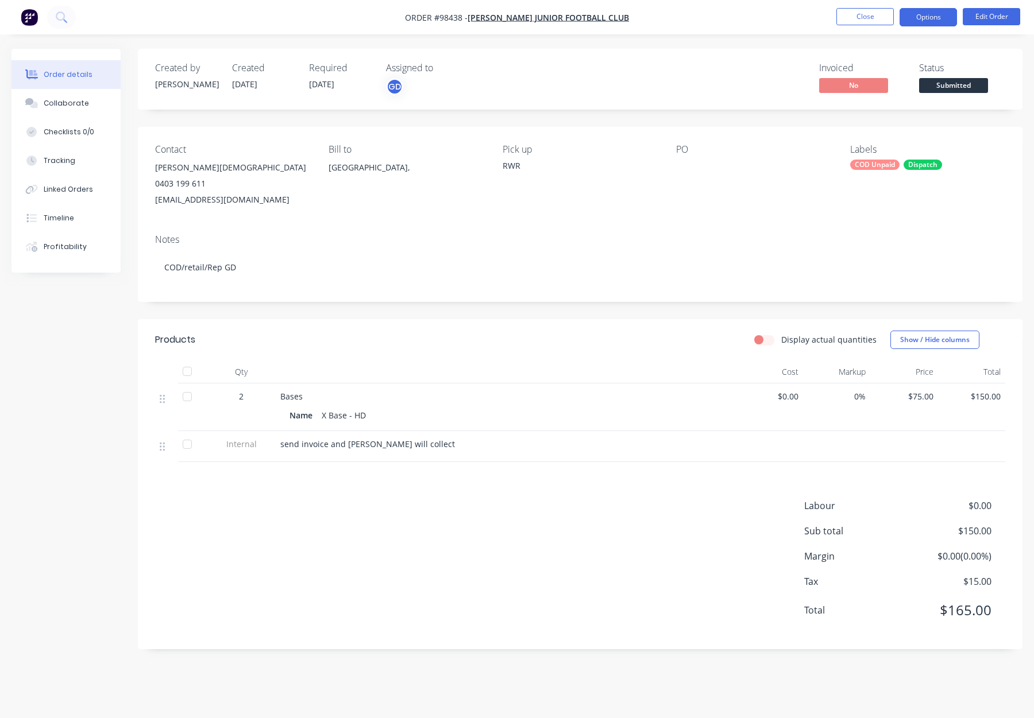
click at [923, 24] on button "Options" at bounding box center [927, 17] width 57 height 18
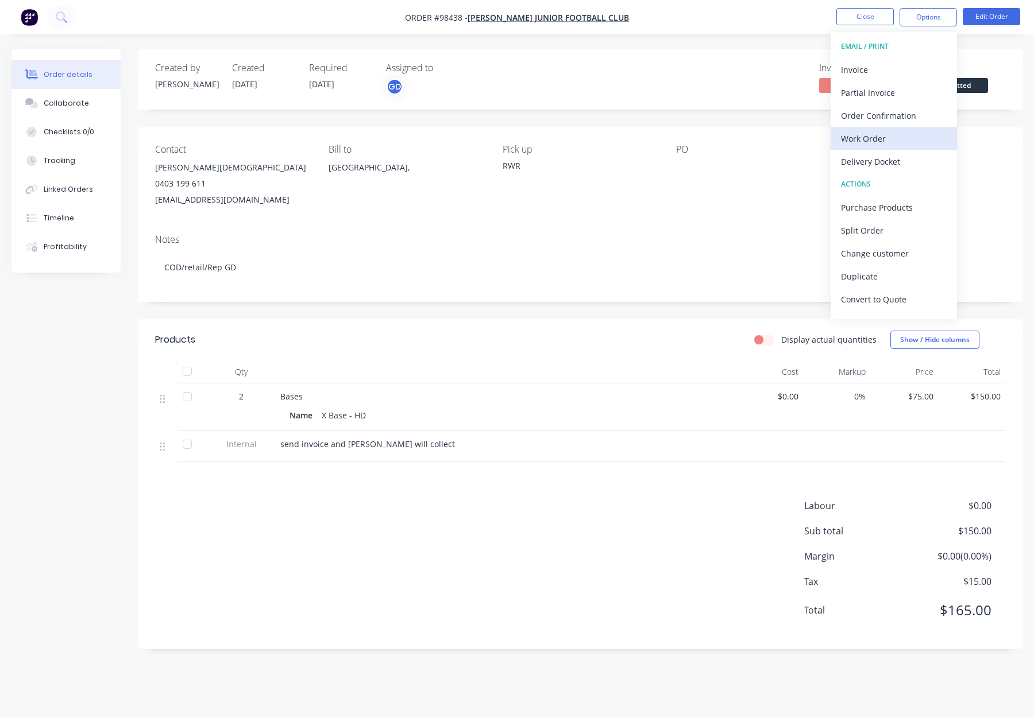
click at [870, 132] on div "Work Order" at bounding box center [894, 138] width 106 height 17
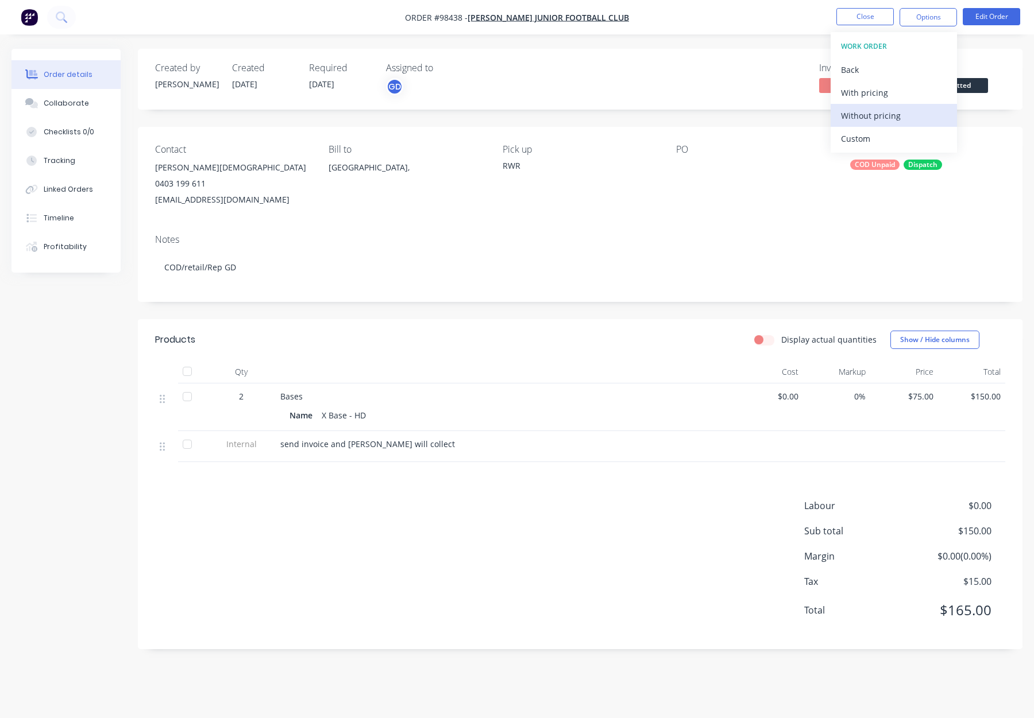
click at [871, 121] on div "Without pricing" at bounding box center [894, 115] width 106 height 17
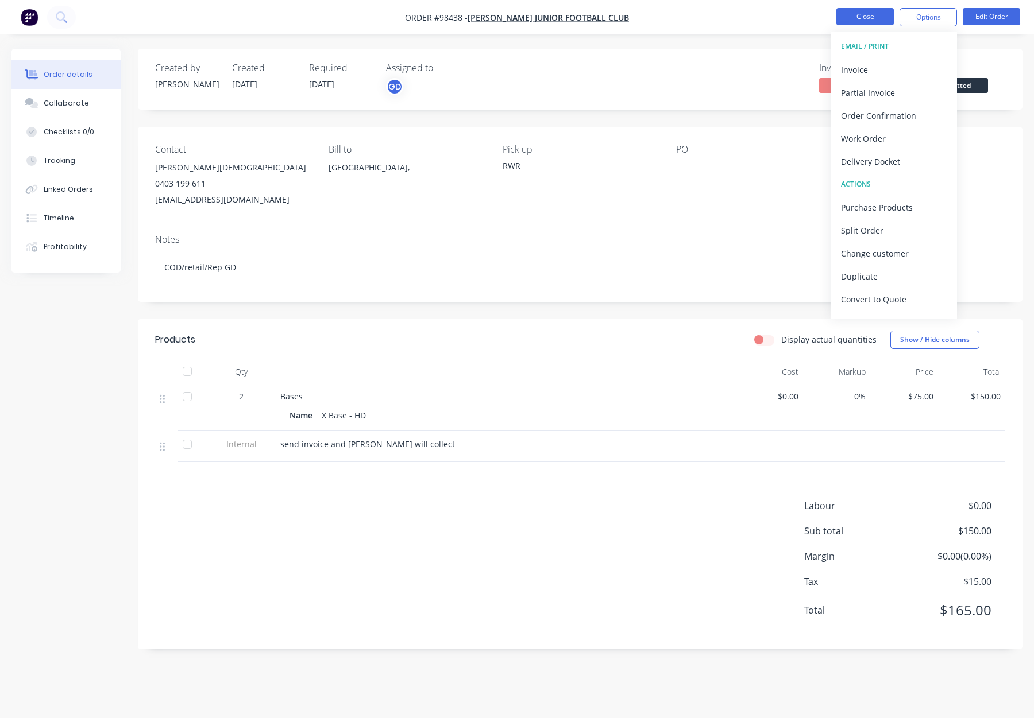
click at [875, 20] on button "Close" at bounding box center [864, 16] width 57 height 17
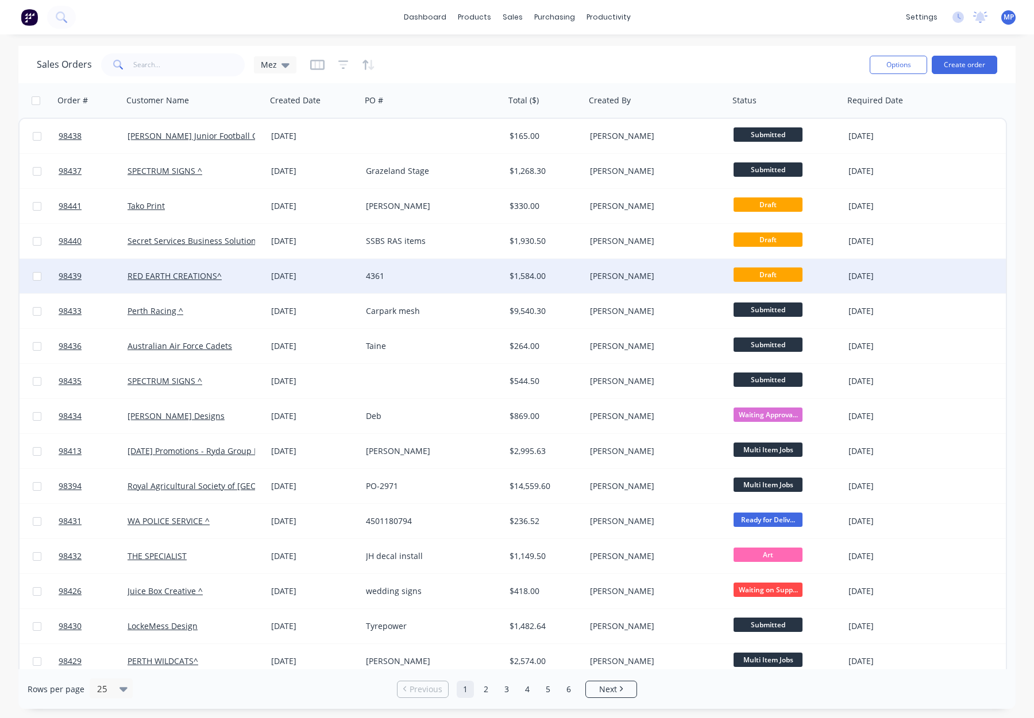
click at [458, 277] on div "4361" at bounding box center [430, 276] width 128 height 11
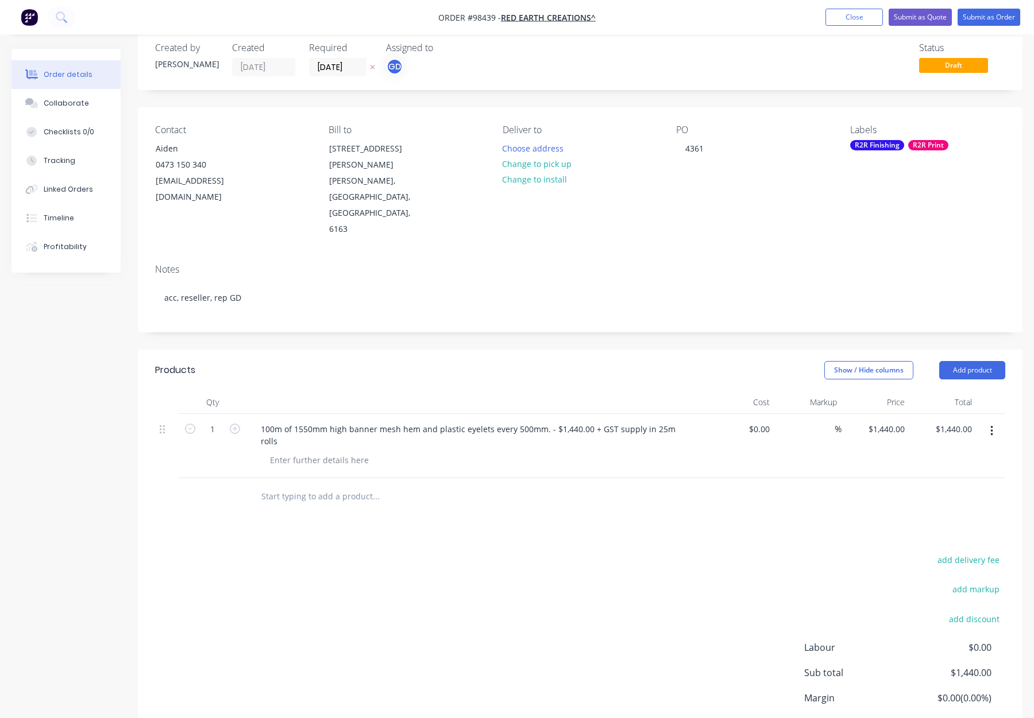
scroll to position [25, 0]
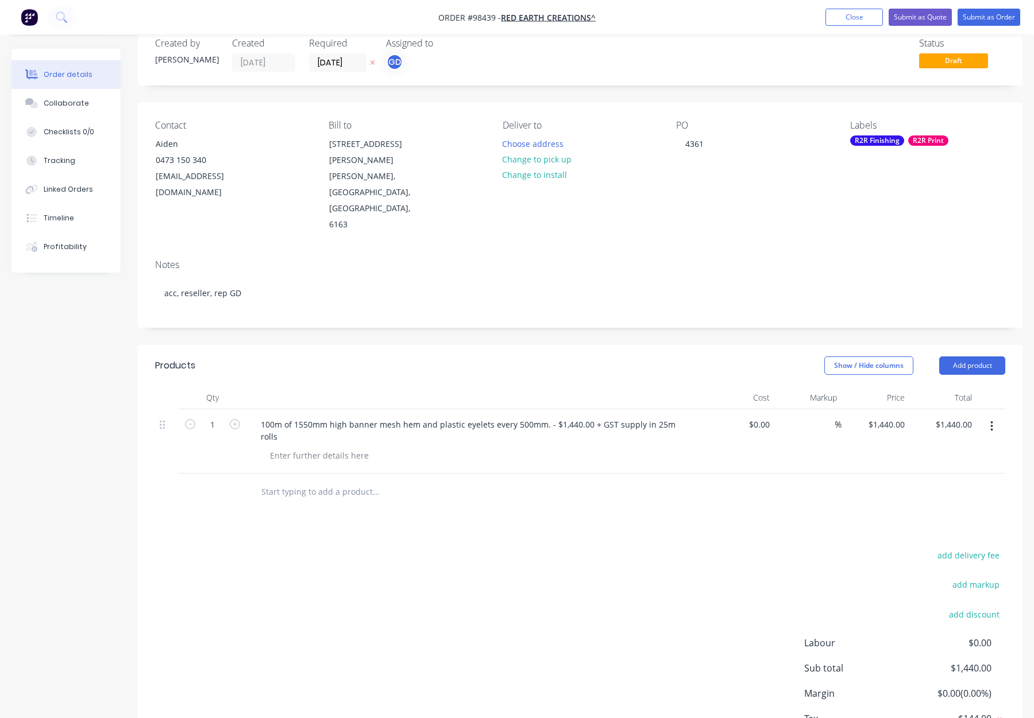
click at [299, 481] on input "text" at bounding box center [376, 492] width 230 height 23
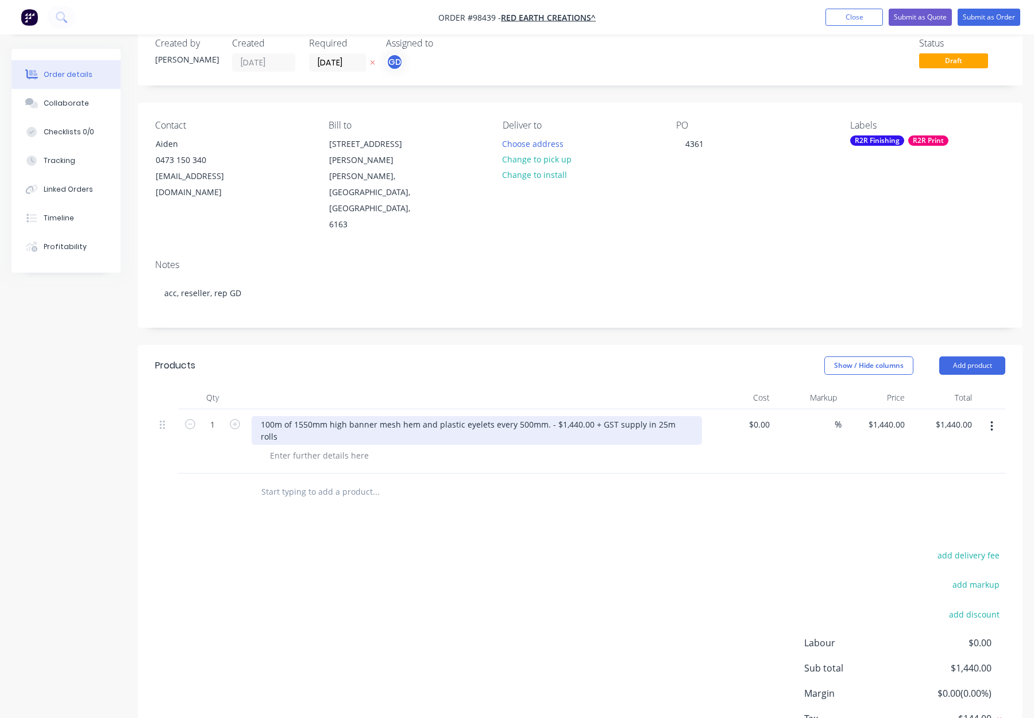
click at [257, 416] on div "100m of 1550mm high banner mesh hem and plastic eyelets every 500mm. - $1,440.0…" at bounding box center [477, 430] width 450 height 29
drag, startPoint x: 318, startPoint y: 376, endPoint x: 400, endPoint y: 379, distance: 82.2
click at [400, 416] on div "Mesh Banner - 100m of 1550mm high banner mesh hem and plastic eyelets every 500…" at bounding box center [477, 430] width 450 height 29
copy div "100m of 1550mm high"
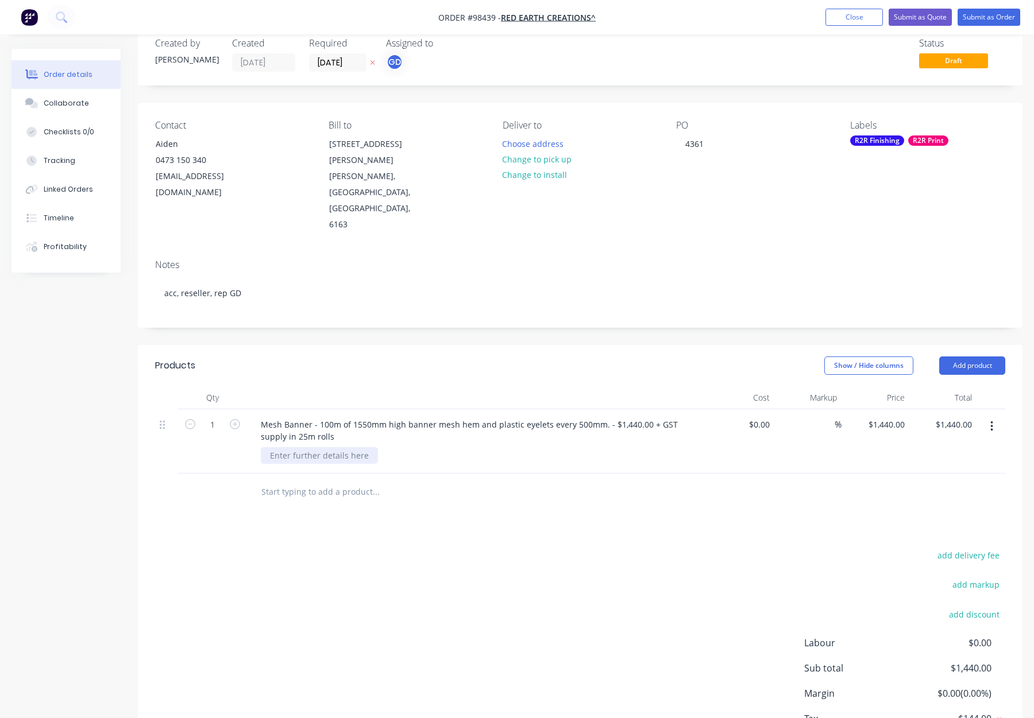
click at [334, 447] on div at bounding box center [319, 455] width 117 height 17
click at [324, 447] on div at bounding box center [319, 455] width 117 height 17
paste div
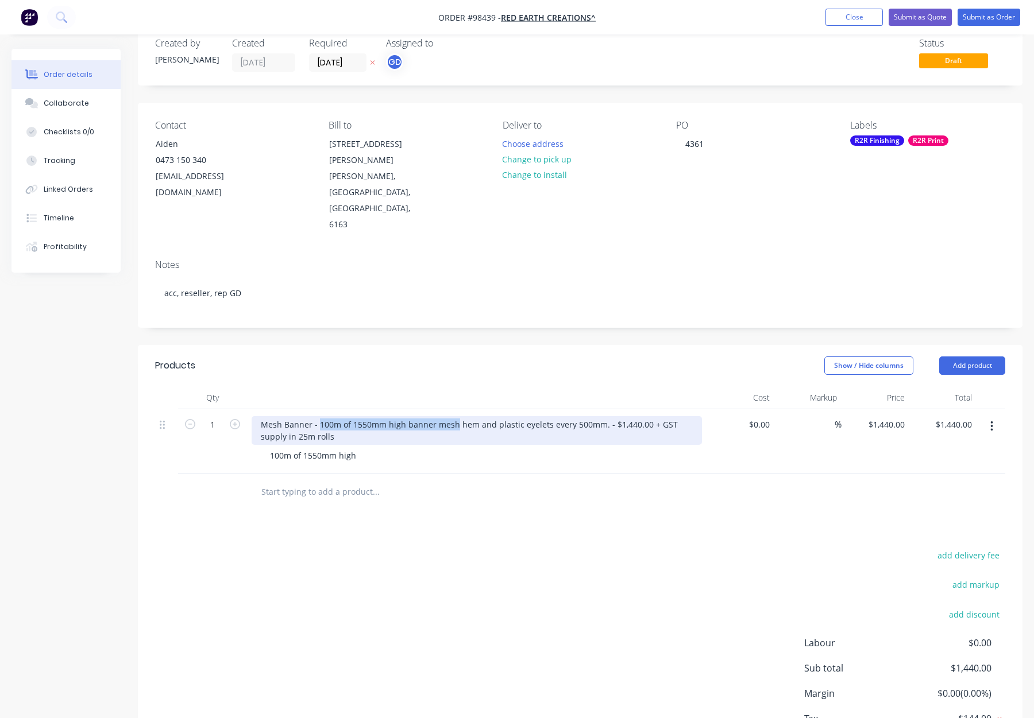
drag, startPoint x: 318, startPoint y: 376, endPoint x: 454, endPoint y: 378, distance: 136.1
click at [454, 416] on div "Mesh Banner - 100m of 1550mm high banner mesh hem and plastic eyelets every 500…" at bounding box center [477, 430] width 450 height 29
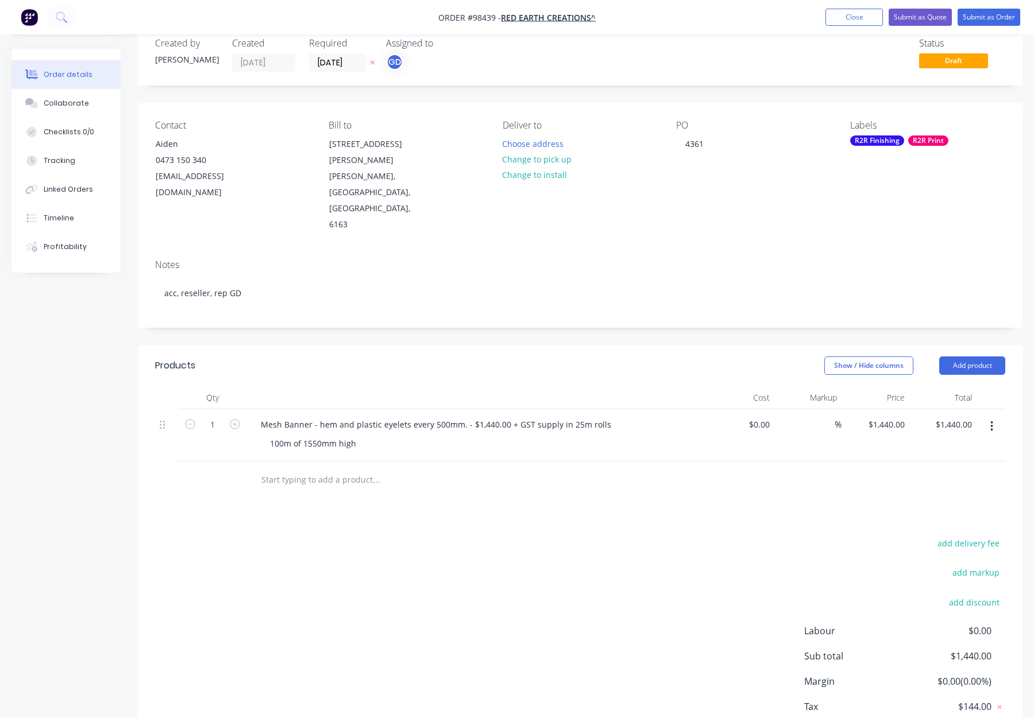
click at [432, 455] on div "Products Show / Hide columns Add product Qty Cost Markup Price Total 1 Mesh Ban…" at bounding box center [580, 560] width 884 height 430
drag, startPoint x: 466, startPoint y: 376, endPoint x: 527, endPoint y: 379, distance: 61.5
click at [527, 416] on div "Mesh Banner - hem and plastic eyelets every 500mm. - $1,440.00 + GST supply in …" at bounding box center [436, 424] width 369 height 17
click at [430, 357] on div "Show / Hide columns Add product" at bounding box center [670, 366] width 669 height 18
click at [300, 435] on div "100m of 1550mm high" at bounding box center [313, 443] width 105 height 17
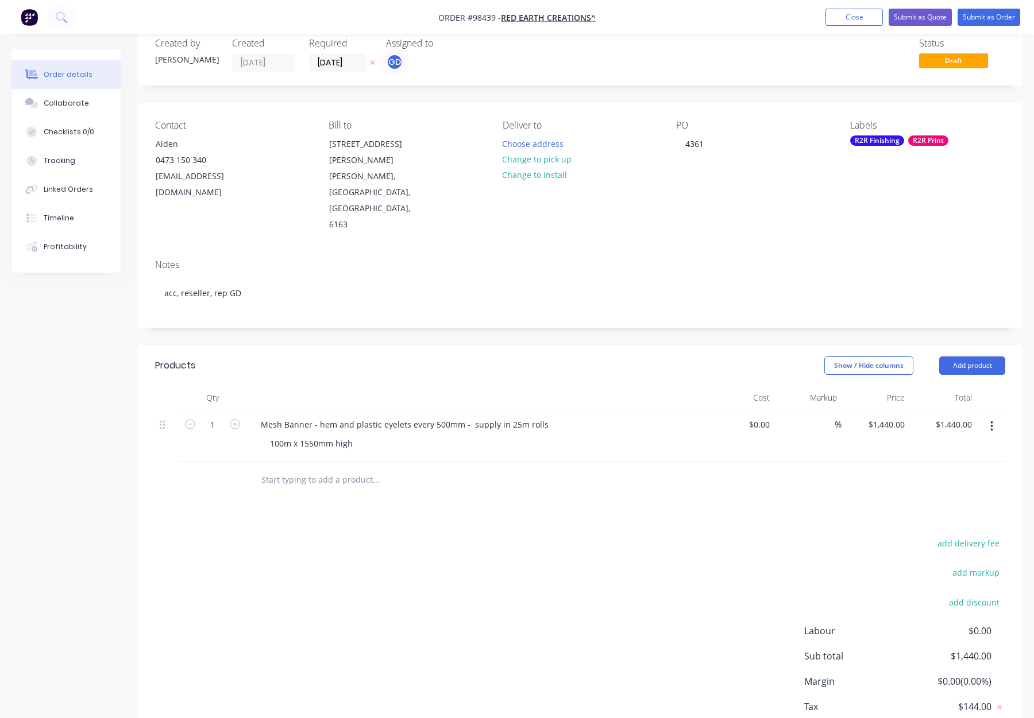
click at [432, 479] on div "Products Show / Hide columns Add product Qty Cost Markup Price Total 1 Mesh Ban…" at bounding box center [580, 560] width 884 height 430
drag, startPoint x: 469, startPoint y: 377, endPoint x: 550, endPoint y: 377, distance: 81.0
click at [550, 416] on div "Mesh Banner - hem and plastic eyelets every 500mm - supply in 25m rolls" at bounding box center [477, 424] width 450 height 17
copy div "supply in 25m rolls"
drag, startPoint x: 355, startPoint y: 395, endPoint x: 364, endPoint y: 401, distance: 10.8
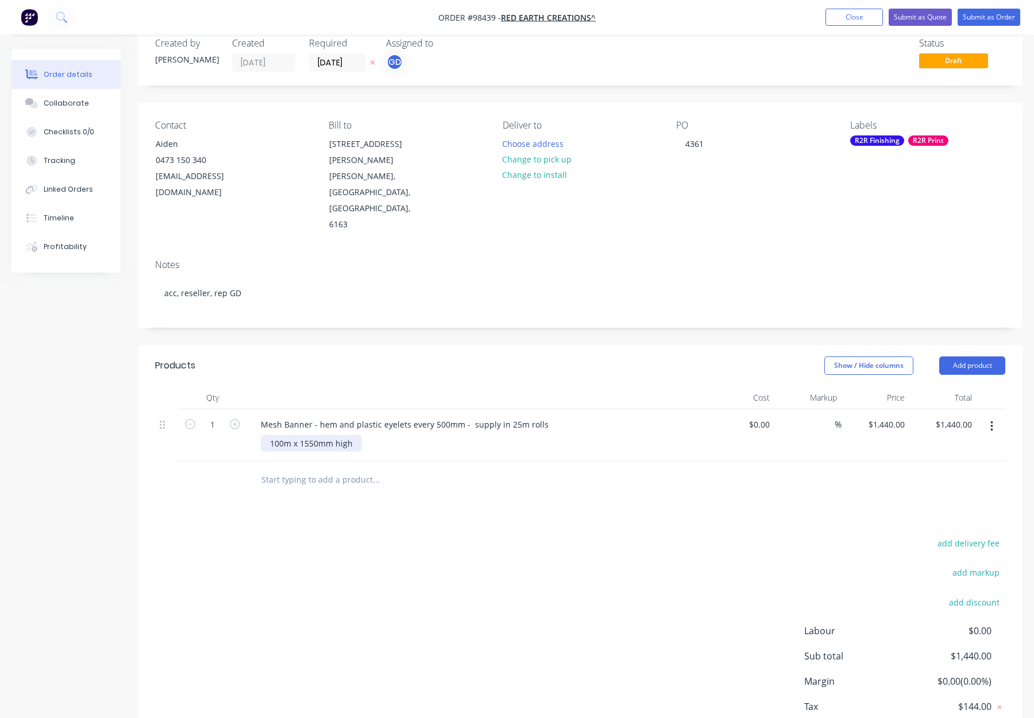
click at [356, 435] on div "100m x 1550mm high" at bounding box center [311, 443] width 101 height 17
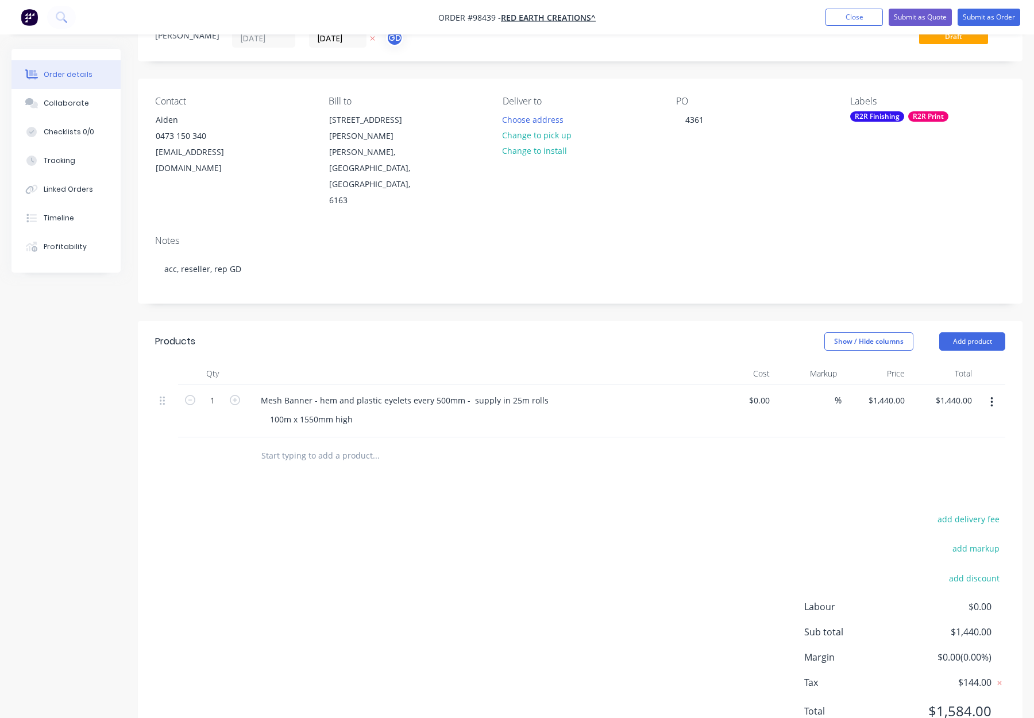
scroll to position [50, 0]
click at [360, 410] on div "100m x 1550mm high" at bounding box center [311, 418] width 101 height 17
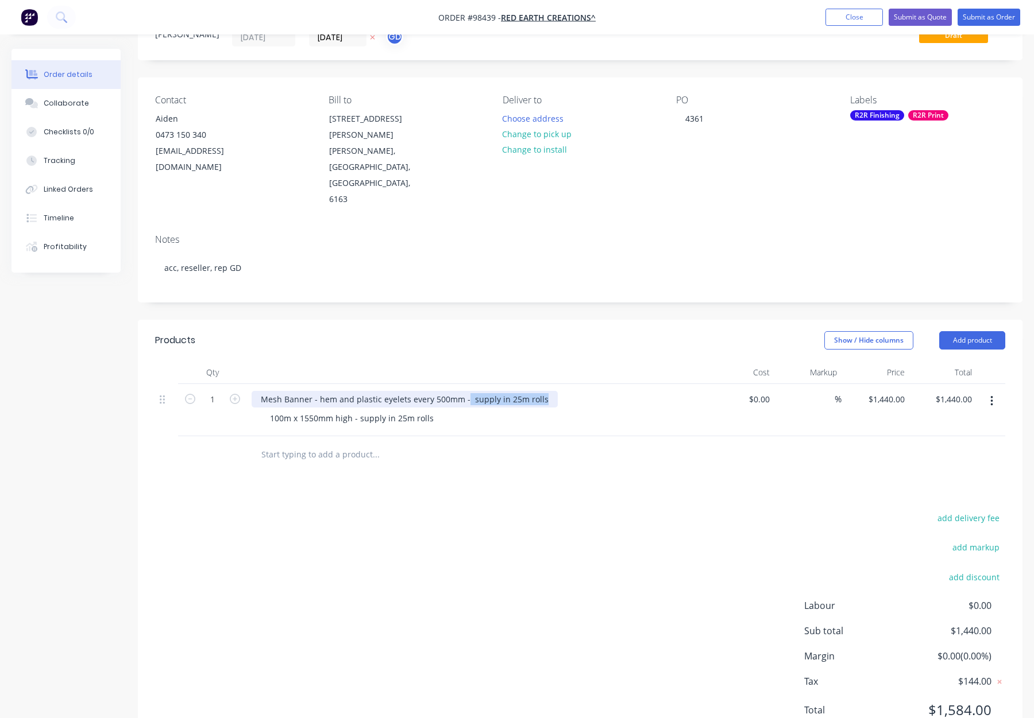
drag, startPoint x: 463, startPoint y: 353, endPoint x: 564, endPoint y: 348, distance: 101.2
click at [562, 391] on div "Mesh Banner - hem and plastic eyelets every 500mm - supply in 25m rolls" at bounding box center [477, 399] width 450 height 17
click at [557, 436] on div at bounding box center [454, 454] width 414 height 37
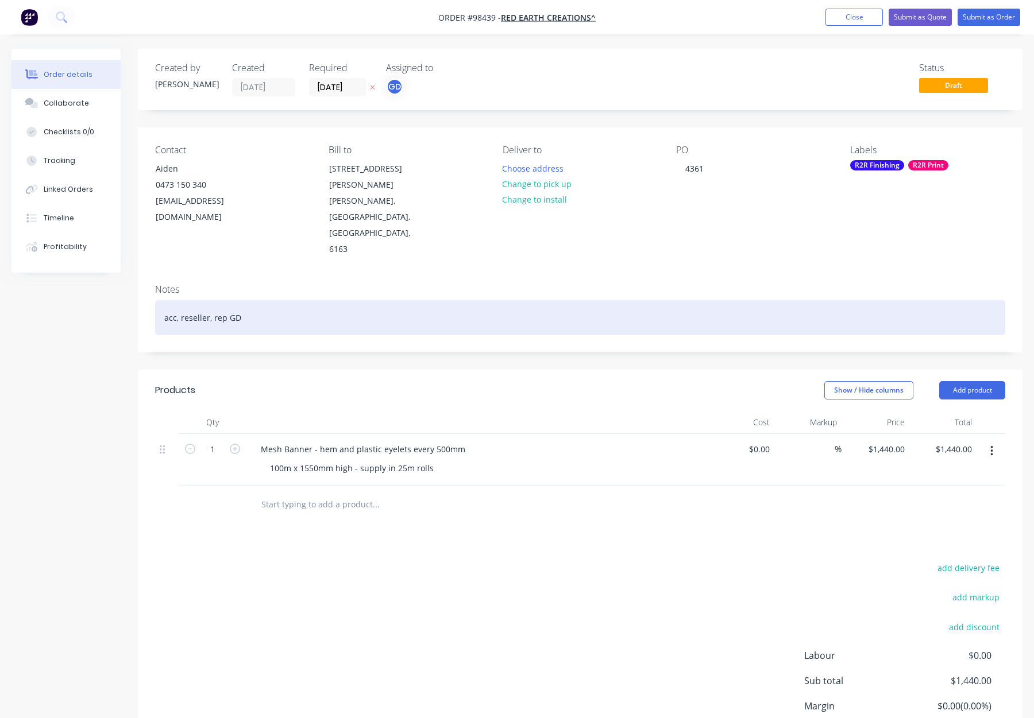
click at [351, 300] on div "acc, reseller, rep GD" at bounding box center [580, 317] width 850 height 35
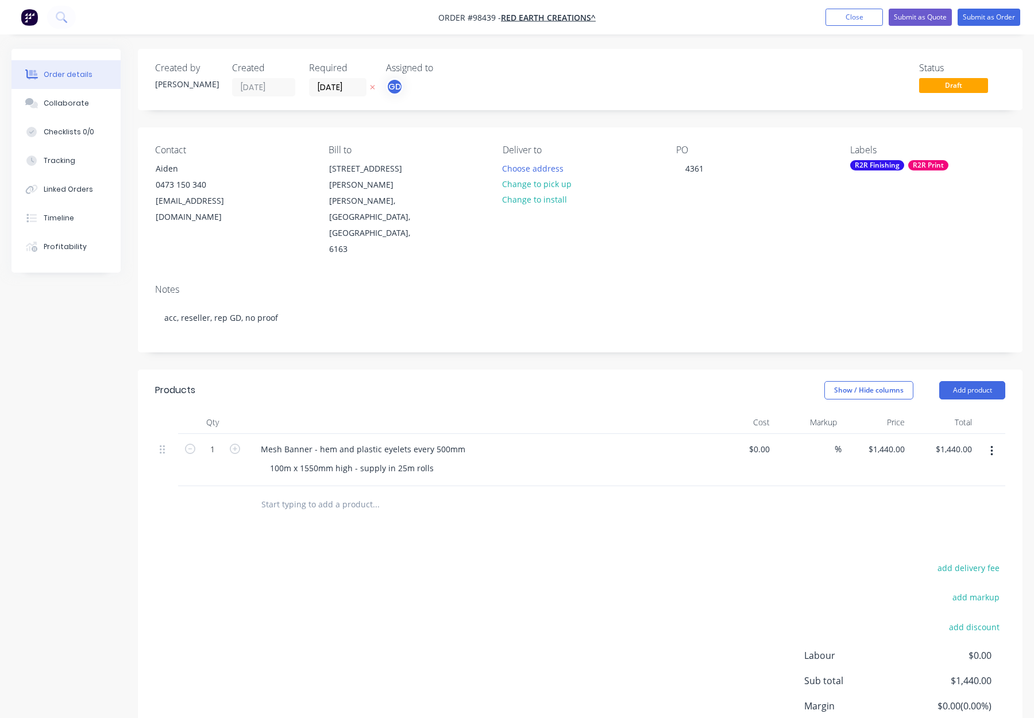
click at [877, 163] on div "R2R Finishing" at bounding box center [877, 165] width 54 height 10
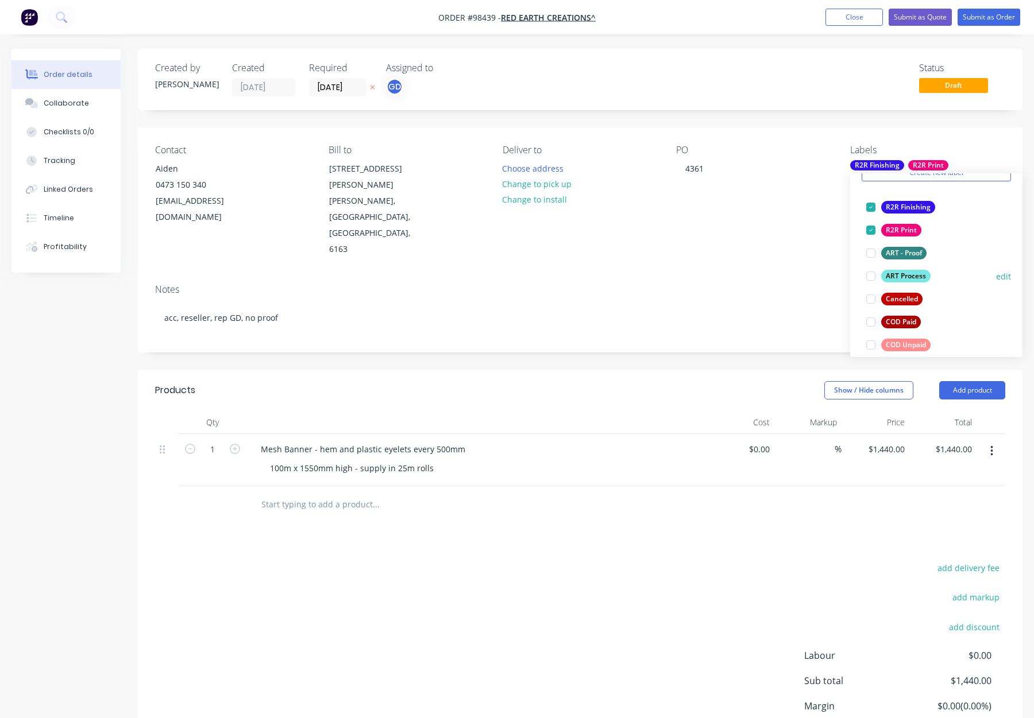
scroll to position [59, 0]
click at [908, 276] on div "ART Process" at bounding box center [905, 275] width 49 height 13
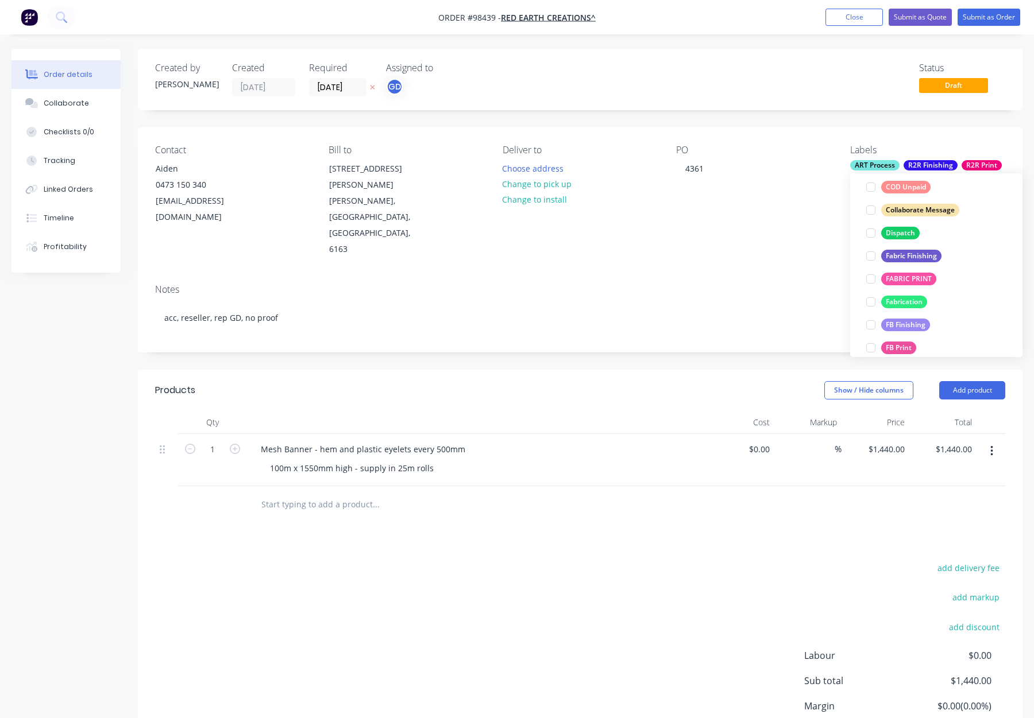
drag, startPoint x: 902, startPoint y: 230, endPoint x: 922, endPoint y: 235, distance: 20.8
click at [902, 230] on div "Dispatch" at bounding box center [900, 233] width 38 height 13
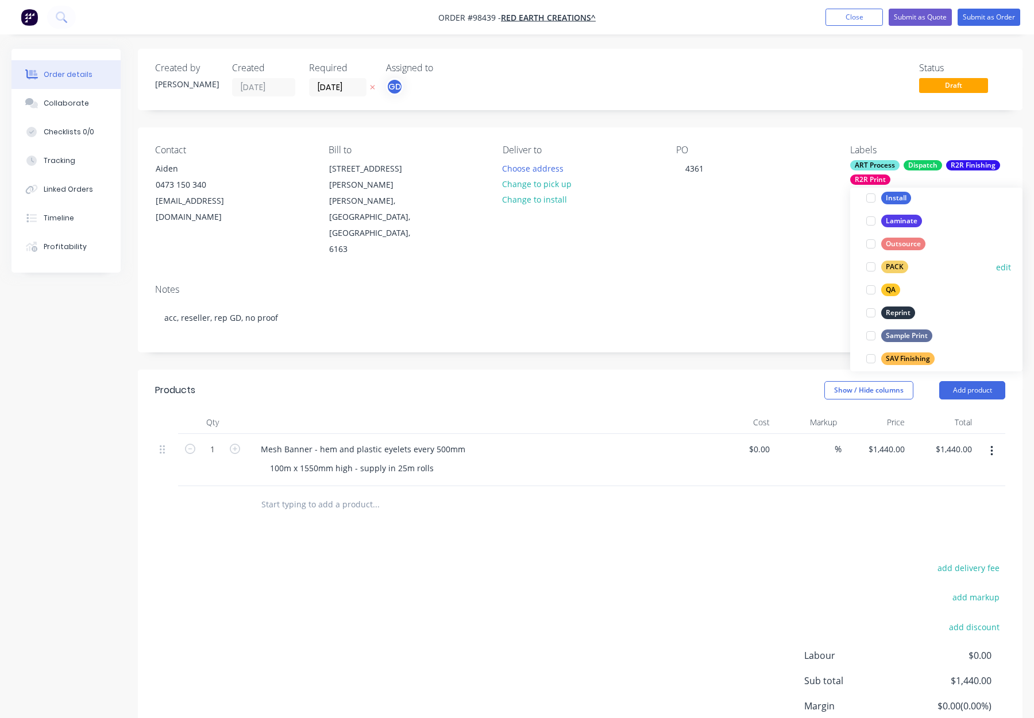
click at [897, 272] on div "PACK" at bounding box center [894, 267] width 27 height 13
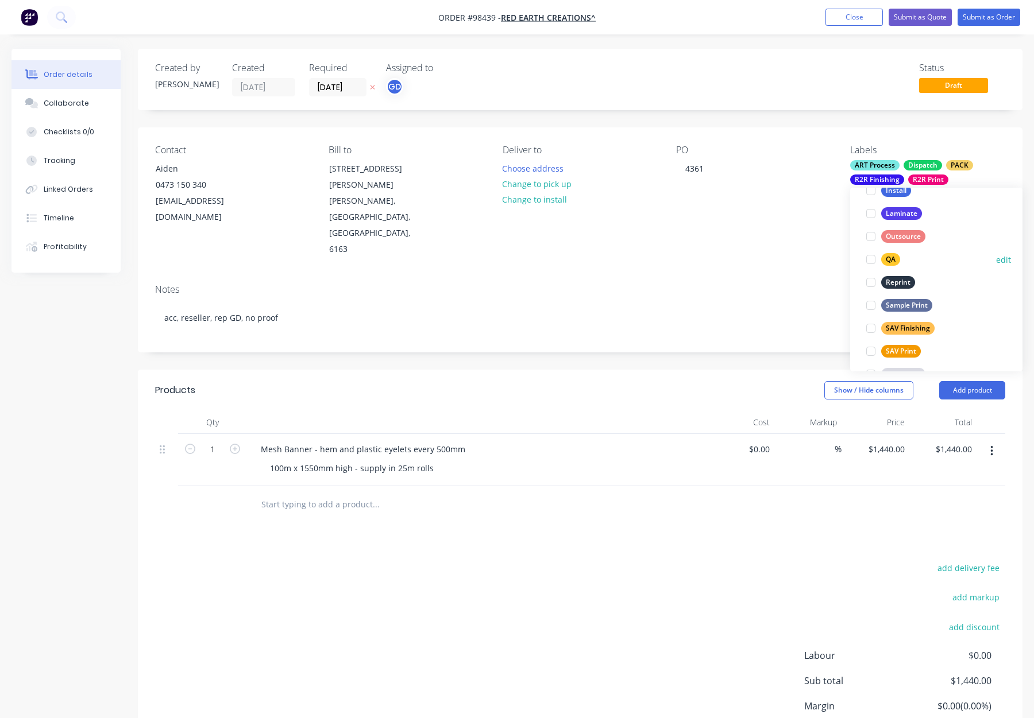
click at [896, 260] on div "QA" at bounding box center [890, 259] width 19 height 13
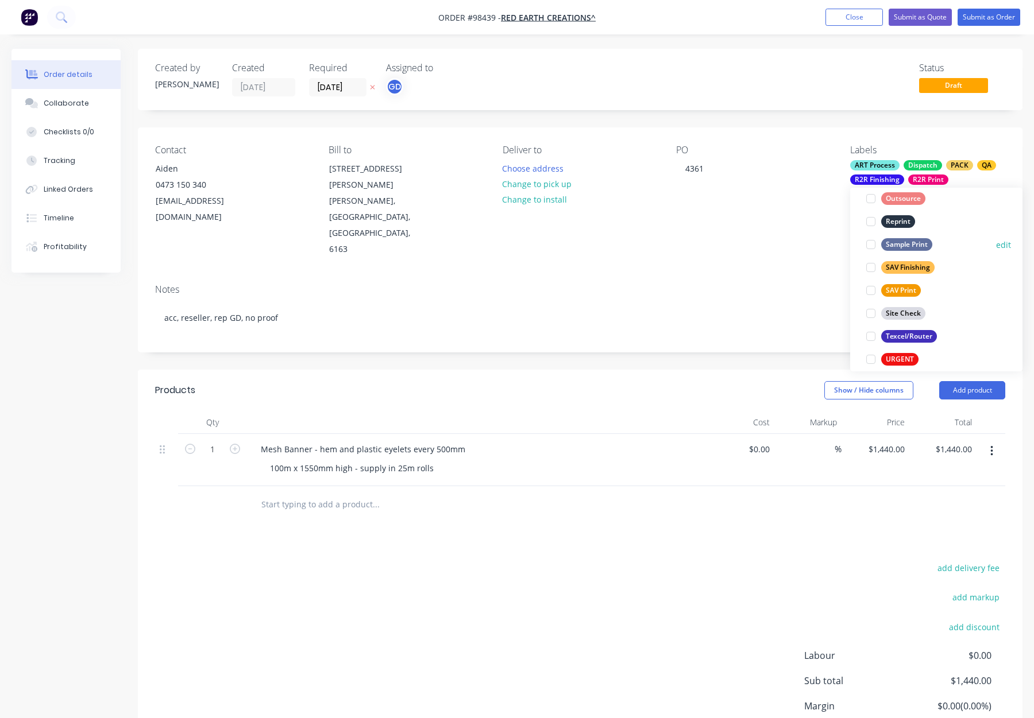
scroll to position [551, 0]
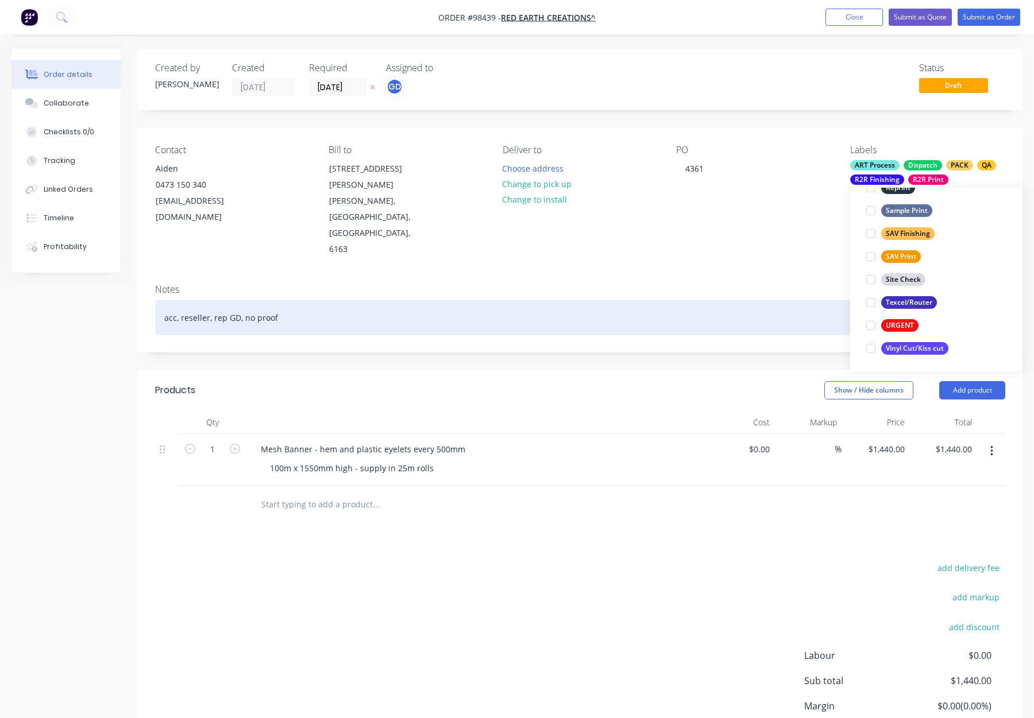
click at [769, 300] on div "acc, reseller, rep GD, no proof" at bounding box center [580, 317] width 850 height 35
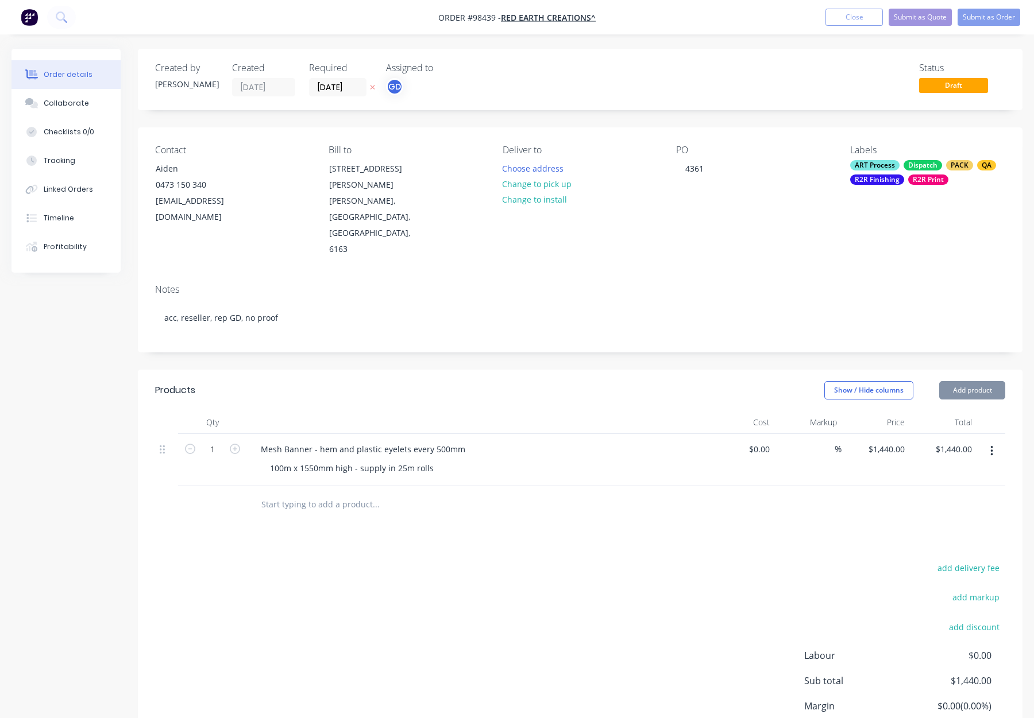
click at [742, 213] on div "Contact Aiden 0473 150 340 aiden@redearthcreations.com.au Bill to UNIT 7/32 HIN…" at bounding box center [580, 202] width 884 height 148
click at [849, 19] on button "Close" at bounding box center [853, 17] width 57 height 17
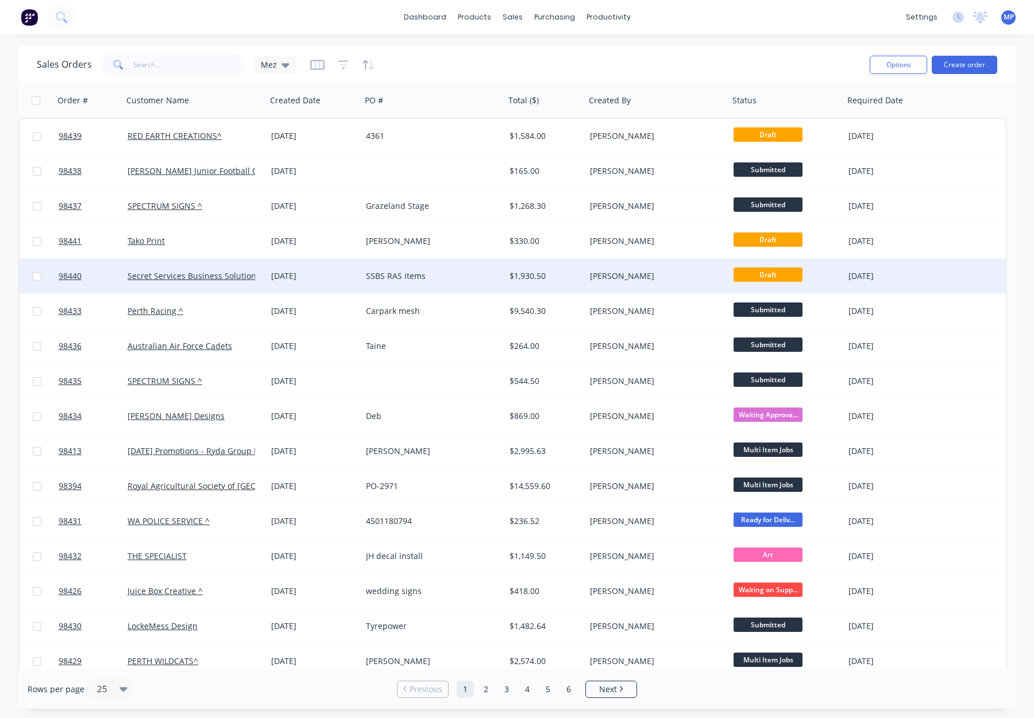
click at [444, 277] on div "SSBS RAS items" at bounding box center [430, 276] width 128 height 11
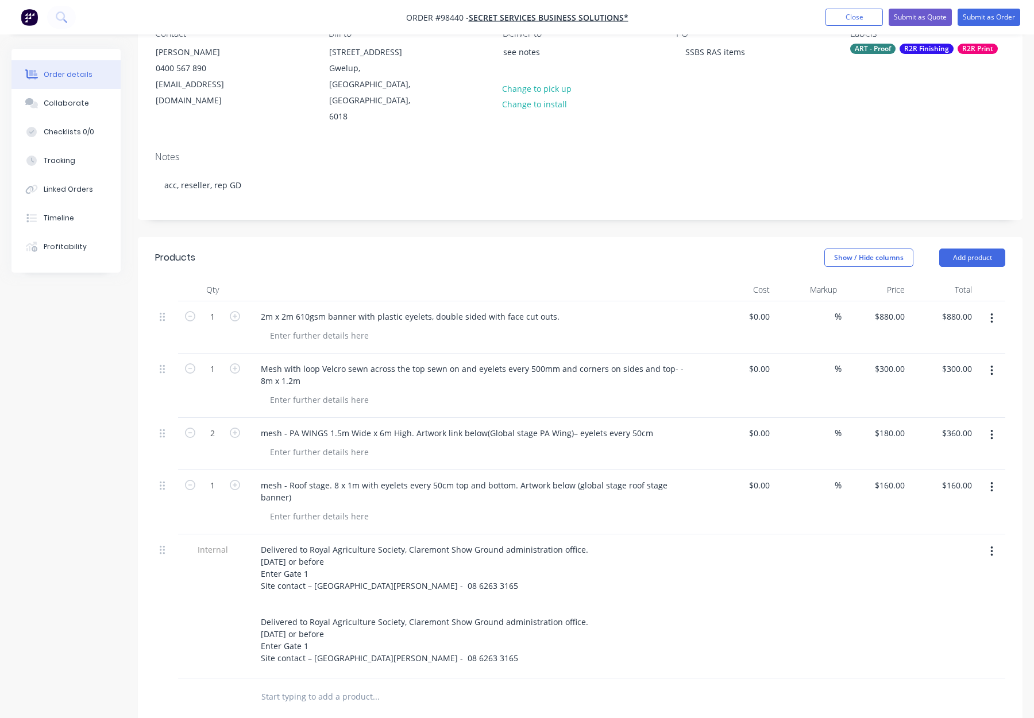
scroll to position [129, 0]
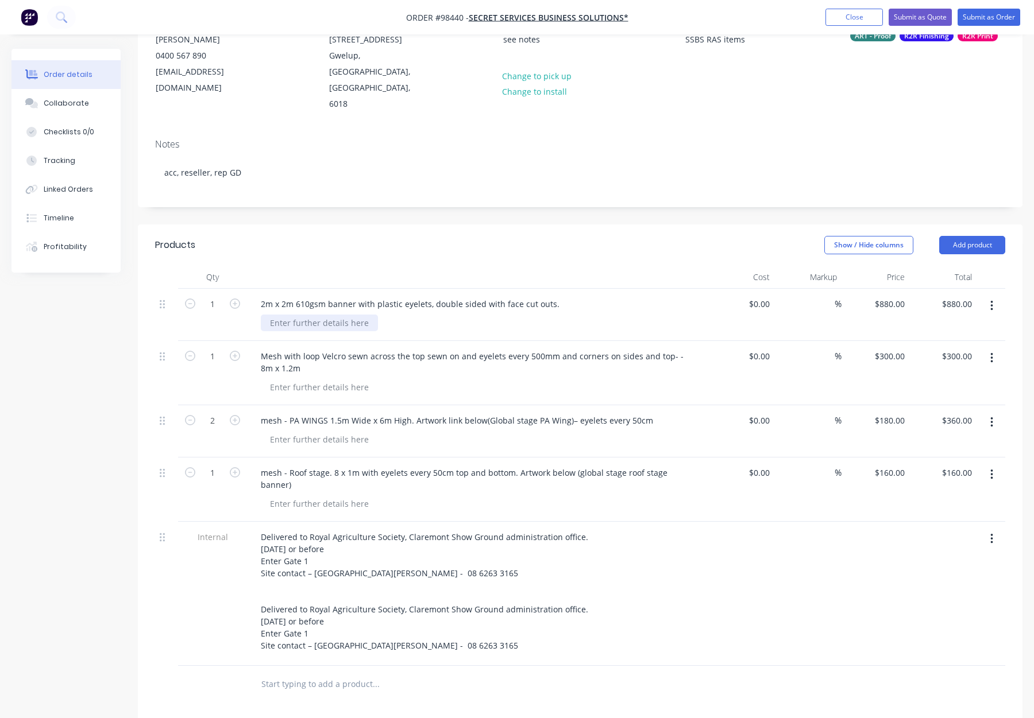
click at [293, 315] on div at bounding box center [319, 323] width 117 height 17
drag, startPoint x: 294, startPoint y: 272, endPoint x: 243, endPoint y: 273, distance: 51.1
click at [243, 289] on div "1 2m x 2m 610gsm banner with plastic eyelets, double sided with face cut outs. …" at bounding box center [580, 315] width 850 height 52
click at [396, 296] on div "610gsm banner with plastic eyelets, double sided with face cut outs." at bounding box center [393, 304] width 282 height 17
drag, startPoint x: 462, startPoint y: 273, endPoint x: 415, endPoint y: 273, distance: 46.5
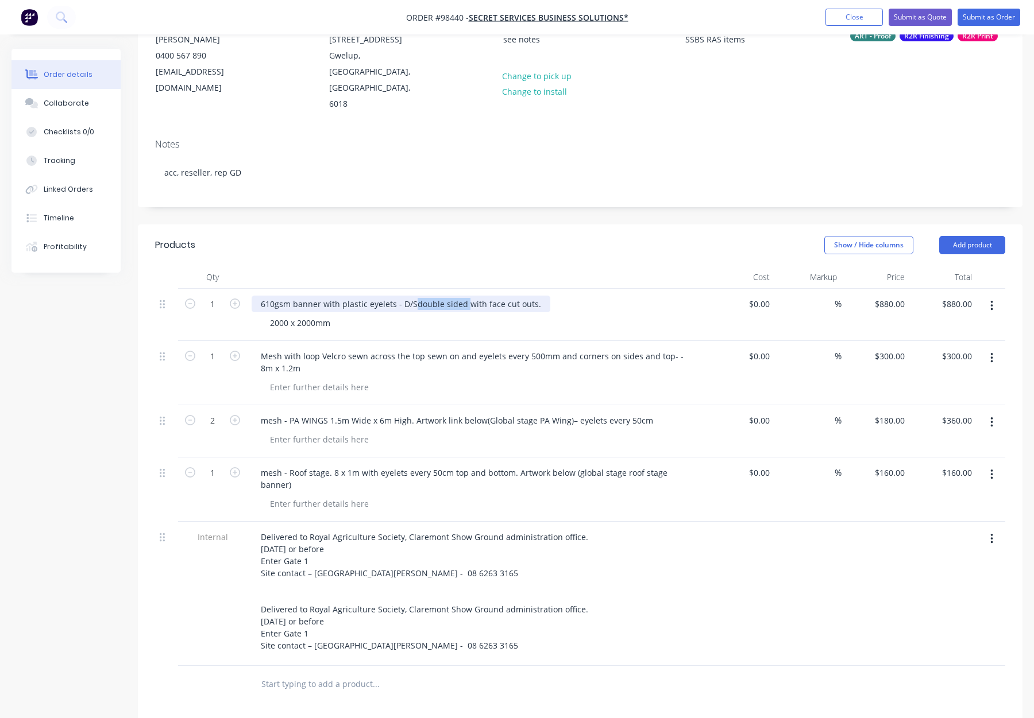
click at [414, 296] on div "610gsm banner with plastic eyelets - D/Sdouble sided with face cut outs." at bounding box center [401, 304] width 299 height 17
drag, startPoint x: 460, startPoint y: 230, endPoint x: 509, endPoint y: 244, distance: 50.9
click at [460, 230] on header "Products Show / Hide columns Add product" at bounding box center [580, 245] width 884 height 41
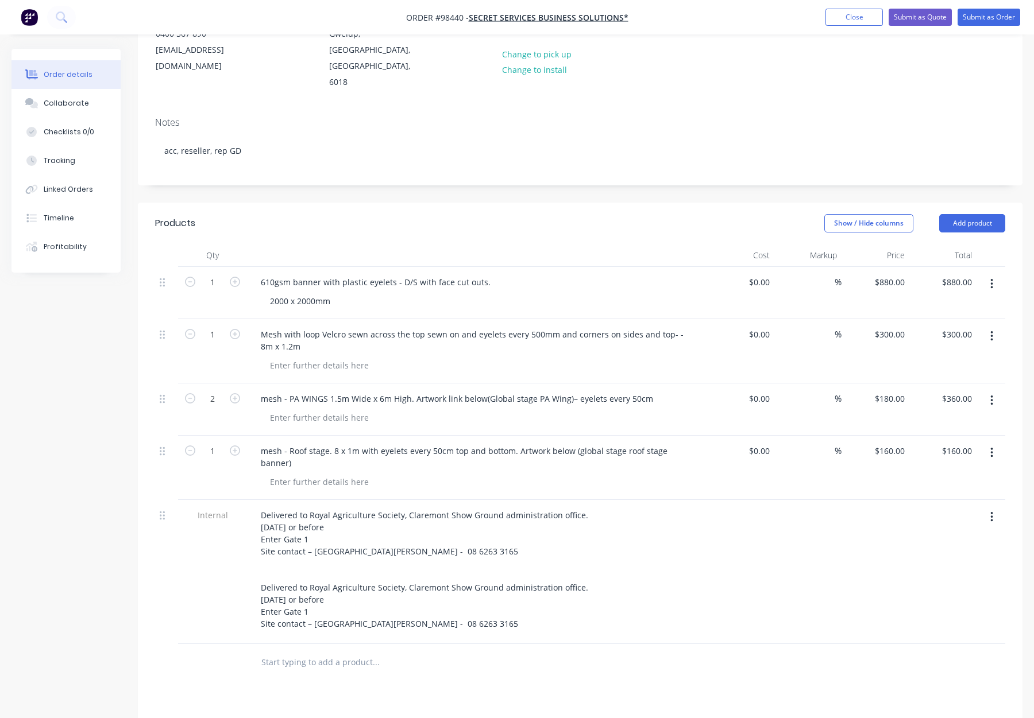
scroll to position [166, 0]
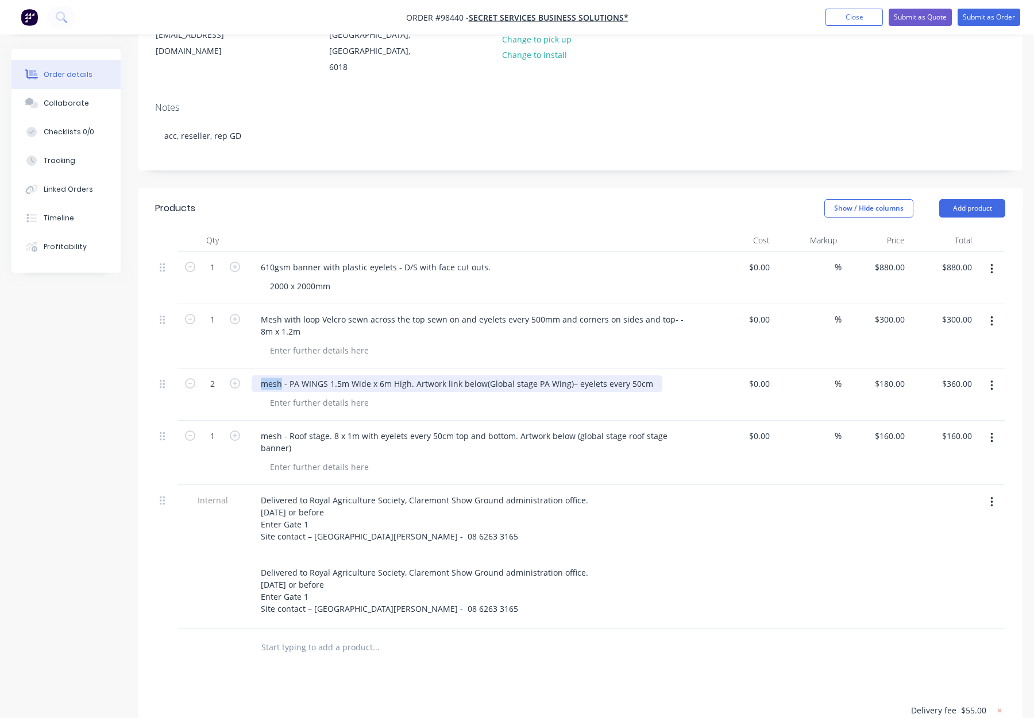
drag, startPoint x: 280, startPoint y: 353, endPoint x: 246, endPoint y: 352, distance: 33.9
click at [247, 369] on div "mesh - PA WINGS 1.5m Wide x 6m High. Artwork link below(Global stage PA Wing)– …" at bounding box center [476, 395] width 459 height 52
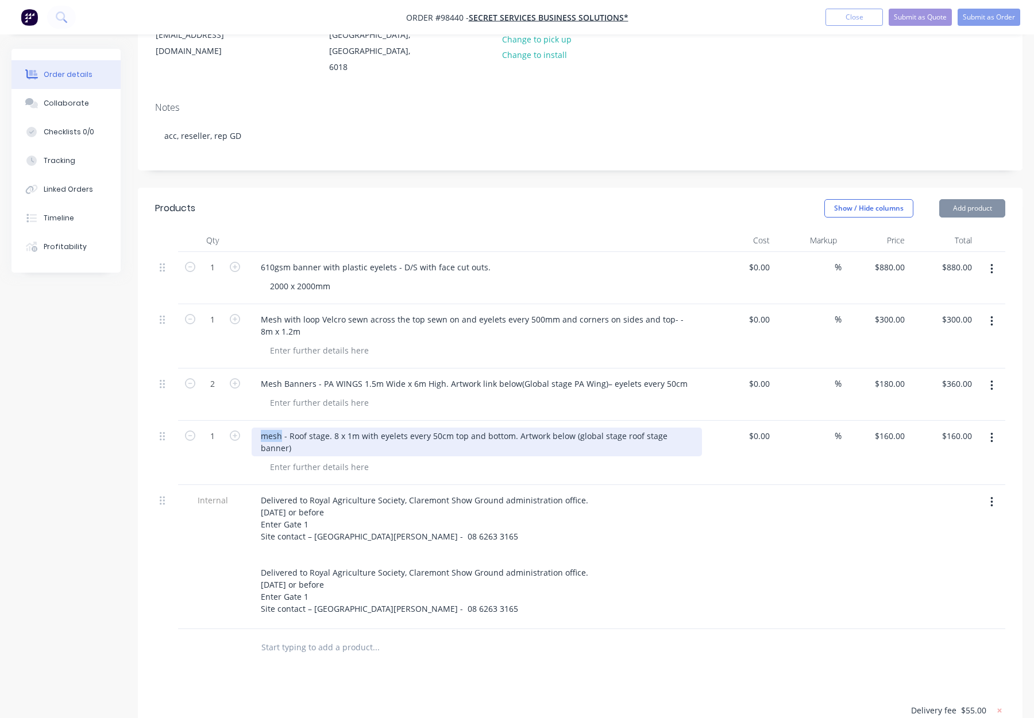
drag, startPoint x: 279, startPoint y: 405, endPoint x: 252, endPoint y: 404, distance: 27.6
click at [252, 428] on div "mesh - Roof stage. 8 x 1m with eyelets every 50cm top and bottom. Artwork below…" at bounding box center [477, 442] width 450 height 29
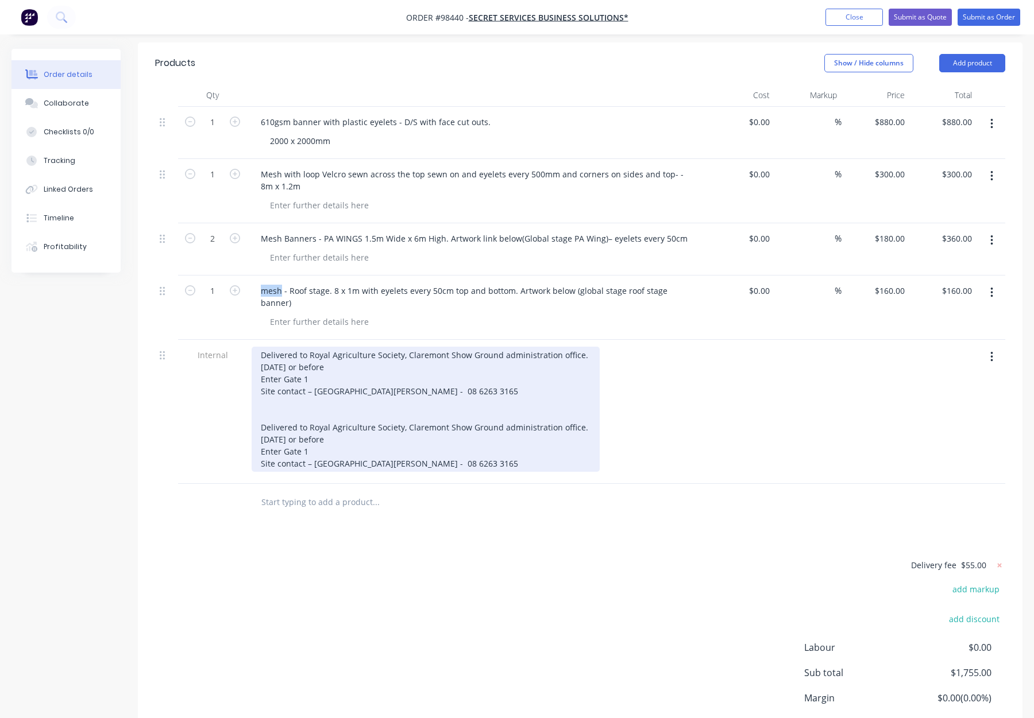
scroll to position [307, 0]
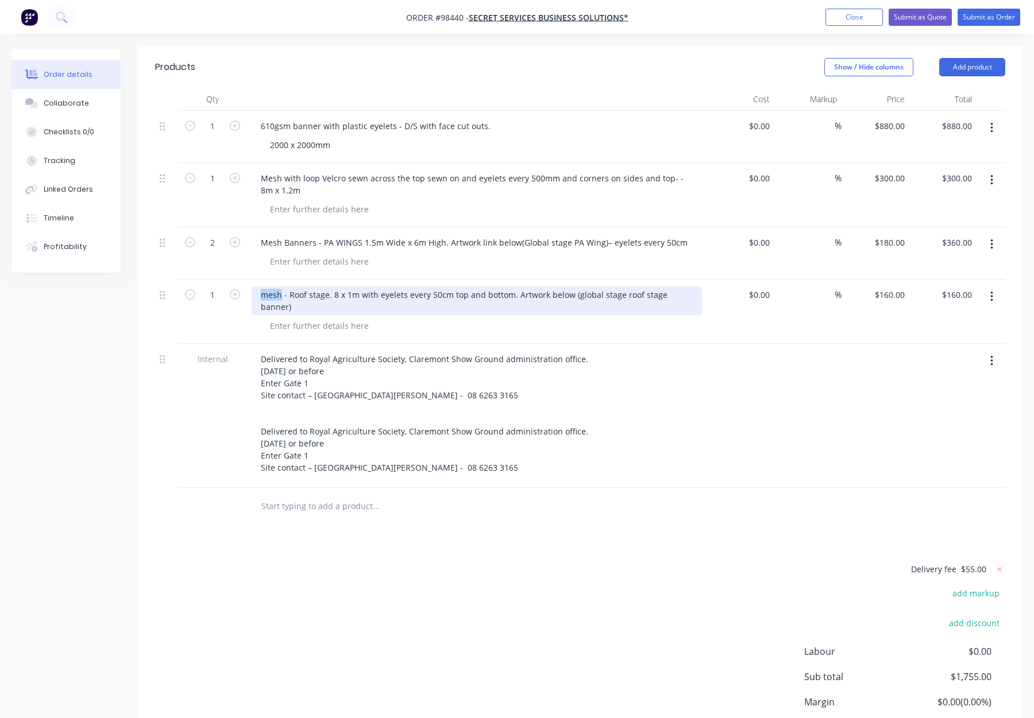
click at [279, 287] on div "mesh - Roof stage. 8 x 1m with eyelets every 50cm top and bottom. Artwork below…" at bounding box center [477, 301] width 450 height 29
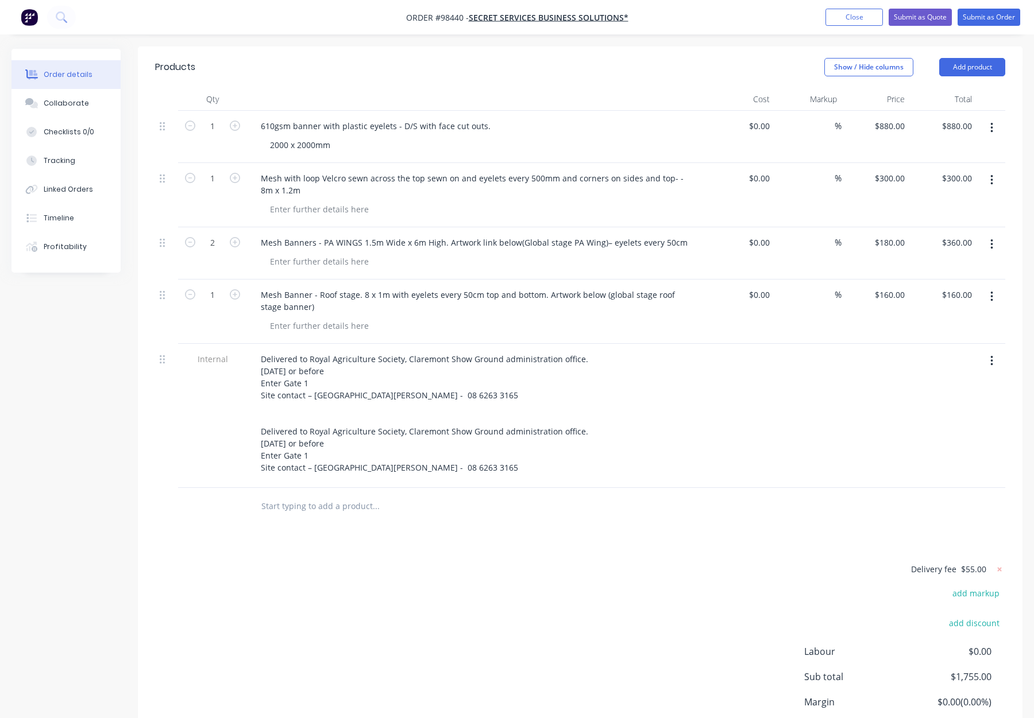
click at [226, 562] on div "Delivery fee $55.00 add markup add discount Labour $0.00 Sub total $1,755.00 Ma…" at bounding box center [580, 670] width 850 height 216
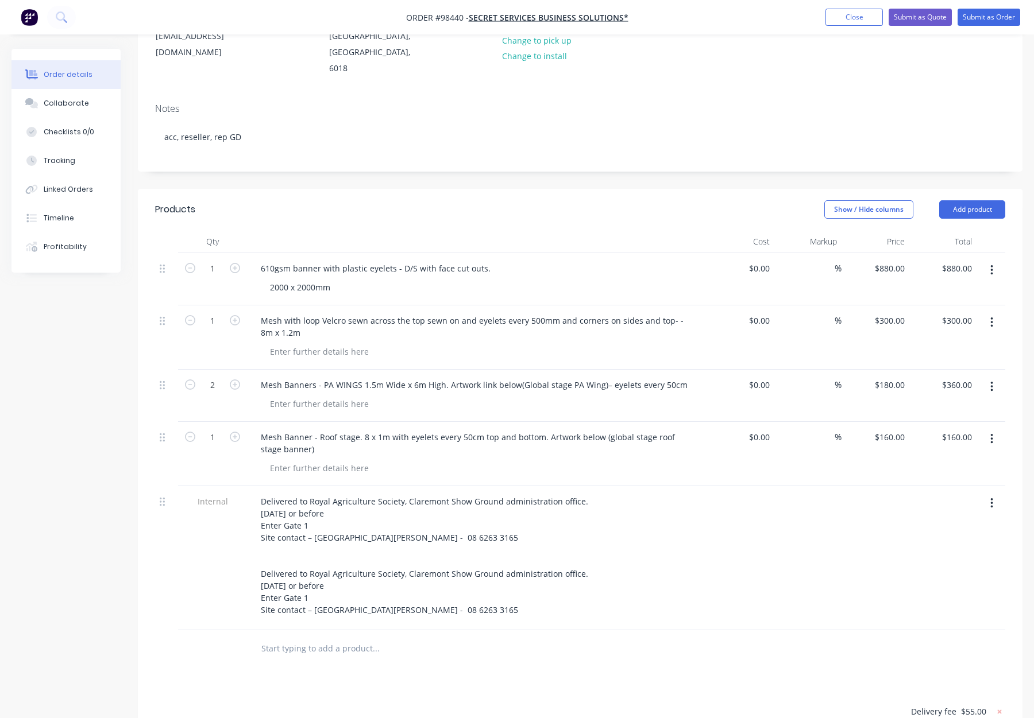
scroll to position [237, 0]
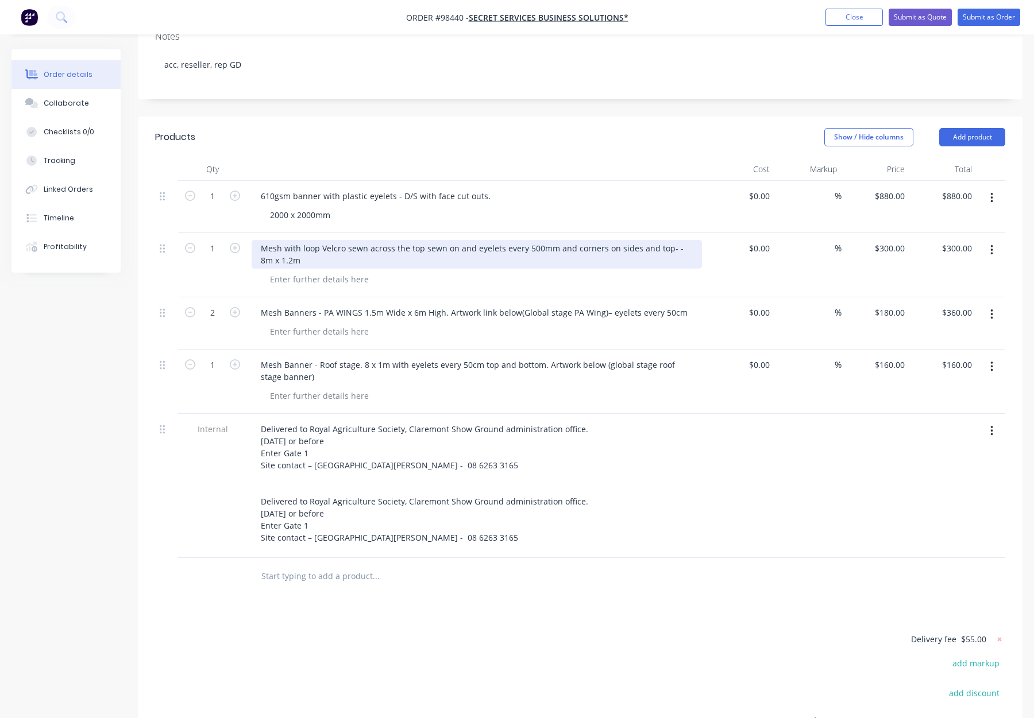
click at [284, 240] on div "Mesh with loop Velcro sewn across the top sewn on and eyelets every 500mm and c…" at bounding box center [477, 254] width 450 height 29
drag, startPoint x: 326, startPoint y: 227, endPoint x: 311, endPoint y: 231, distance: 15.3
click at [284, 240] on div "Mesh Banner - with loop Velcro sewn across the top sewn on and eyelets every 50…" at bounding box center [477, 254] width 450 height 29
copy div "8m x 1.2m"
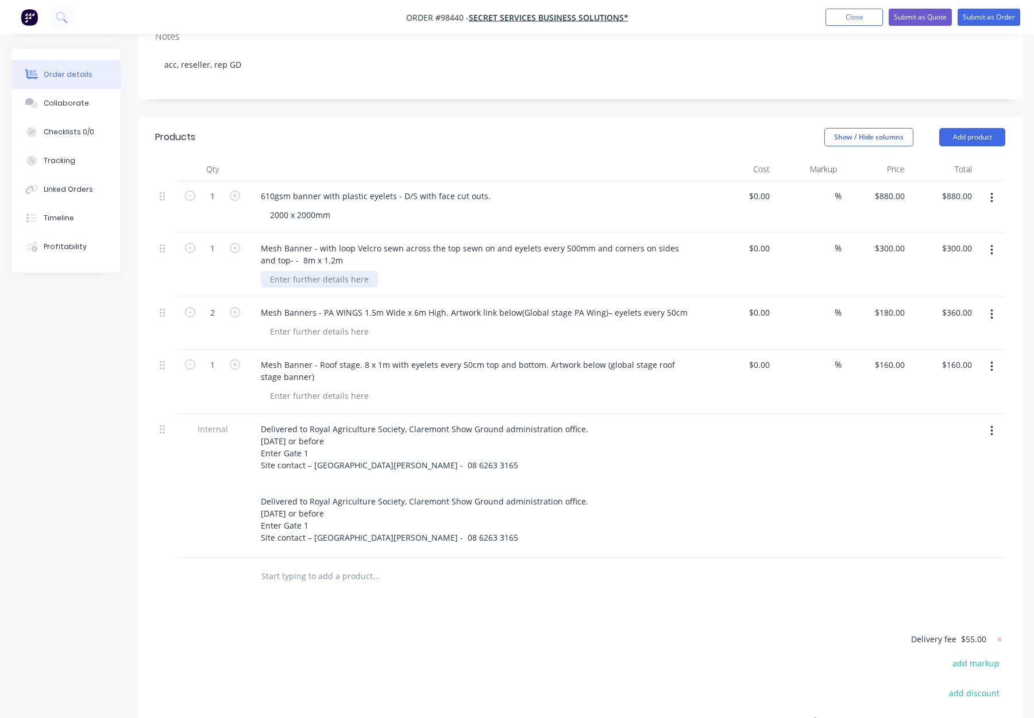
click at [304, 271] on div at bounding box center [319, 279] width 117 height 17
click at [298, 271] on div at bounding box center [319, 279] width 117 height 17
paste div
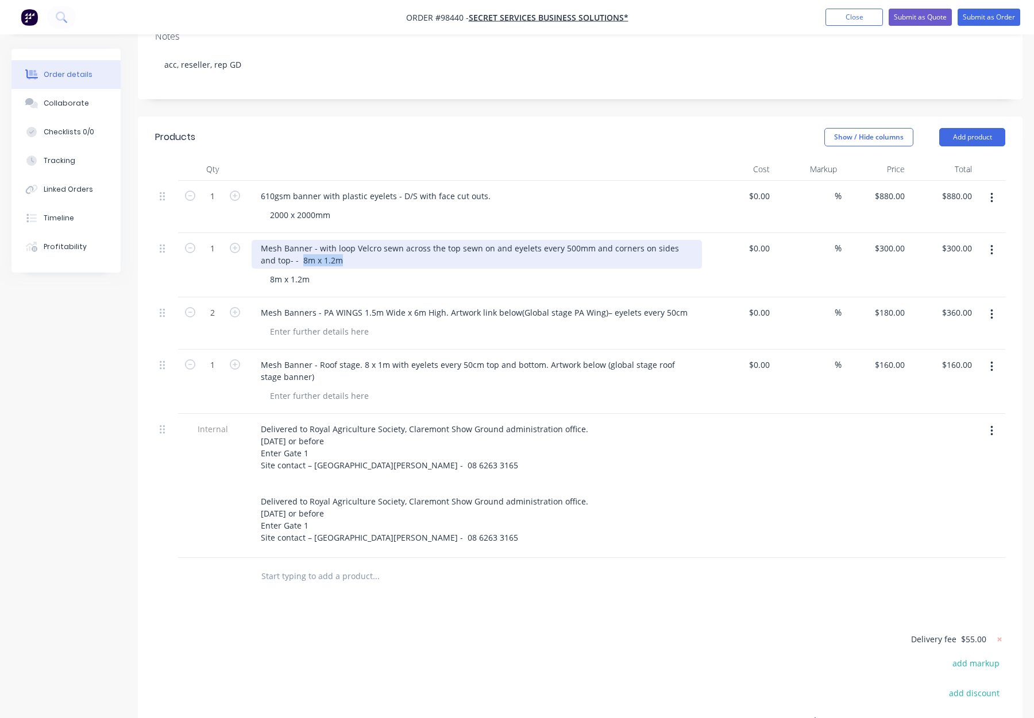
click at [346, 240] on div "Mesh Banner - with loop Velcro sewn across the top sewn on and eyelets every 50…" at bounding box center [477, 254] width 450 height 29
drag, startPoint x: 486, startPoint y: 217, endPoint x: 457, endPoint y: 217, distance: 29.9
click at [457, 240] on div "Mesh Banner - with loop Velcro sewn across the top sewn on and eyelets every 50…" at bounding box center [477, 254] width 450 height 29
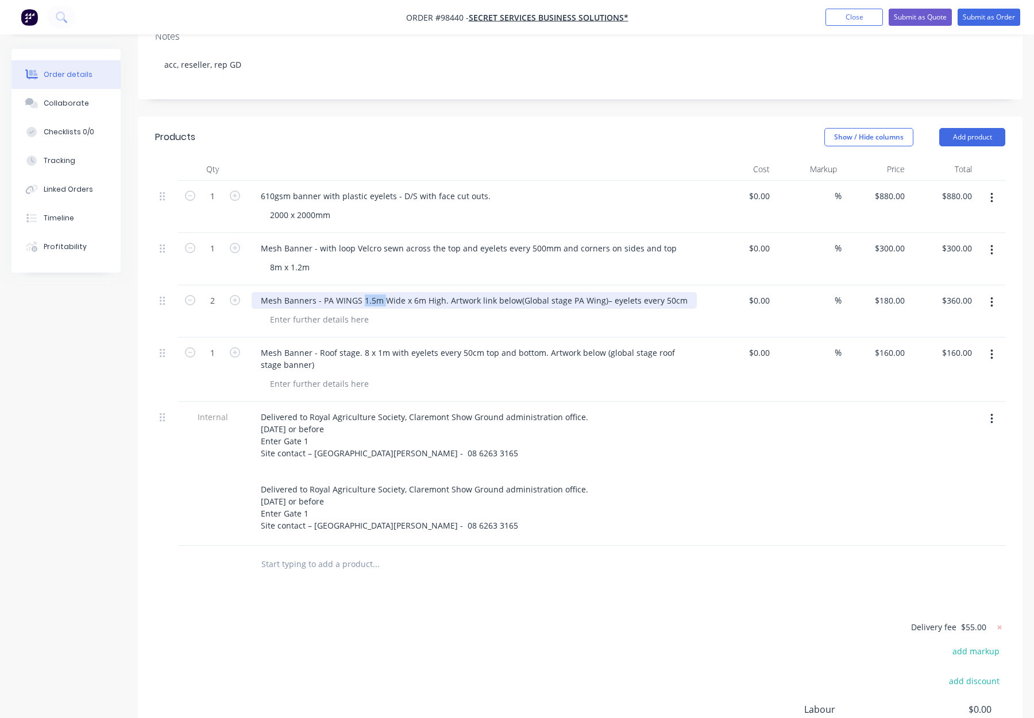
drag, startPoint x: 362, startPoint y: 269, endPoint x: 440, endPoint y: 270, distance: 77.5
click at [440, 292] on div "Mesh Banners - PA WINGS 1.5m Wide x 6m High. Artwork link below(Global stage PA…" at bounding box center [474, 300] width 445 height 17
drag, startPoint x: 430, startPoint y: 269, endPoint x: 381, endPoint y: 272, distance: 48.9
click at [363, 292] on div "Mesh Banners - PA WINGS 1.5m Wide x 6m High. Artwork link below(Global stage PA…" at bounding box center [474, 300] width 445 height 17
copy div "1.5m Wide x 6m High"
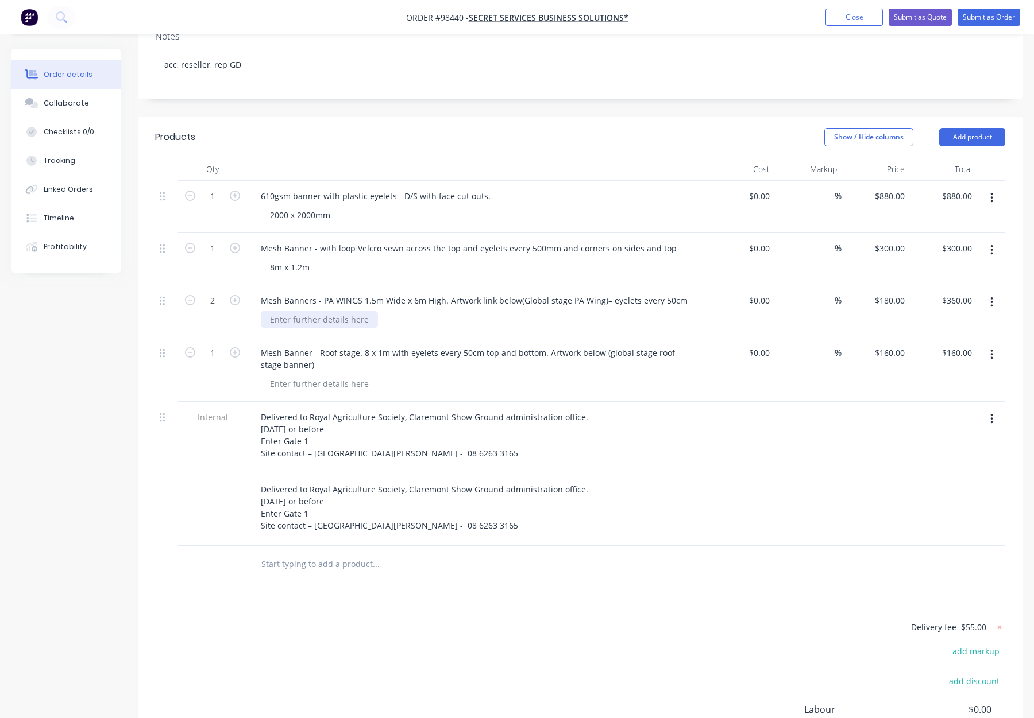
click at [310, 311] on div at bounding box center [319, 319] width 117 height 17
click at [311, 311] on div at bounding box center [319, 319] width 117 height 17
paste div
drag, startPoint x: 360, startPoint y: 267, endPoint x: 442, endPoint y: 270, distance: 82.2
click at [442, 292] on div "Mesh Banners - PA WINGS 1.5m Wide x 6m High. Artwork link below(Global stage PA…" at bounding box center [474, 300] width 445 height 17
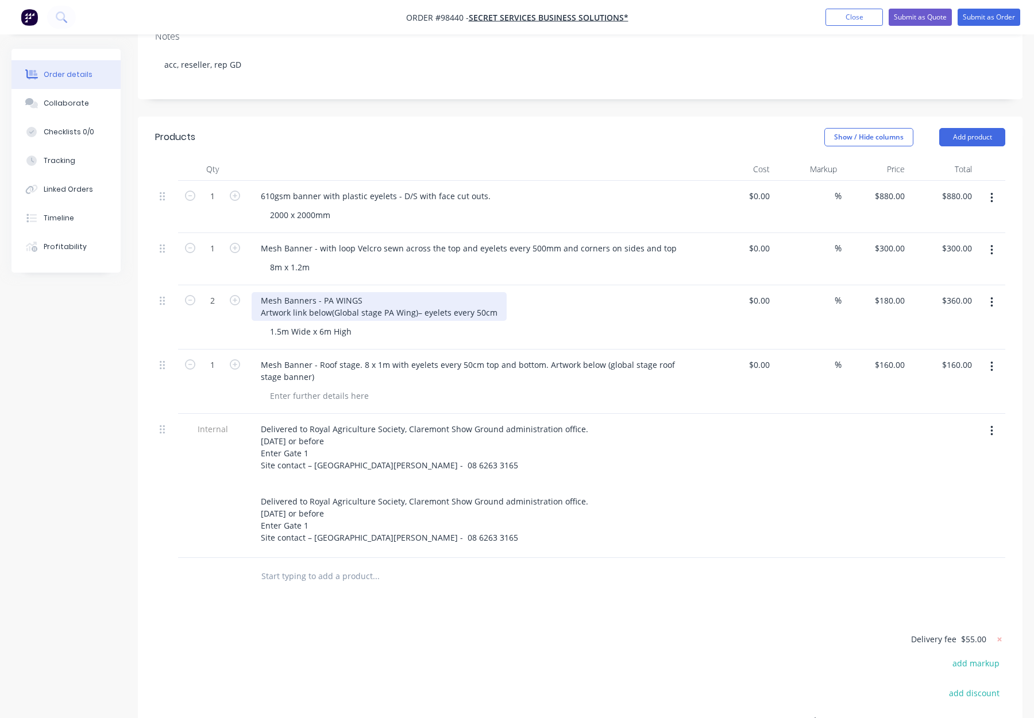
click at [398, 292] on div "Mesh Banners - PA WINGS Artwork link below(Global stage PA Wing)– eyelets every…" at bounding box center [379, 306] width 255 height 29
drag, startPoint x: 414, startPoint y: 279, endPoint x: 511, endPoint y: 280, distance: 97.6
click at [511, 292] on div "Mesh Banners - PA WINGS - hem with plastic eyelets every 500mm Artwork link bel…" at bounding box center [389, 306] width 275 height 29
click at [581, 292] on div "Mesh Banners - PA WINGS - hem with plastic eyelets every 500mm Artwork link bel…" at bounding box center [477, 306] width 450 height 29
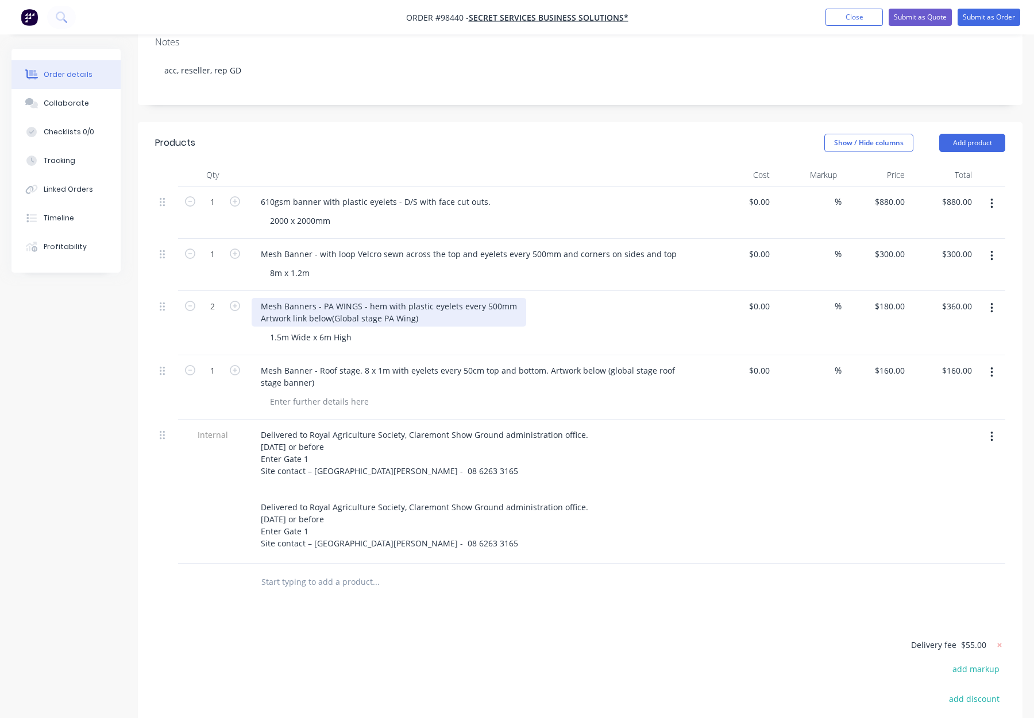
click at [331, 298] on div "Mesh Banners - PA WINGS - hem with plastic eyelets every 500mm Artwork link bel…" at bounding box center [389, 312] width 275 height 29
drag, startPoint x: 309, startPoint y: 286, endPoint x: 329, endPoint y: 287, distance: 20.1
click at [329, 298] on div "Mesh Banners - PA WINGS - hem with plastic eyelets every 500mm Artwork link bel…" at bounding box center [389, 312] width 275 height 29
drag, startPoint x: 608, startPoint y: 283, endPoint x: 602, endPoint y: 284, distance: 5.9
click at [607, 298] on div "Mesh Banners - PA WINGS - hem with plastic eyelets every 500mm Artwork link (Gl…" at bounding box center [477, 312] width 450 height 29
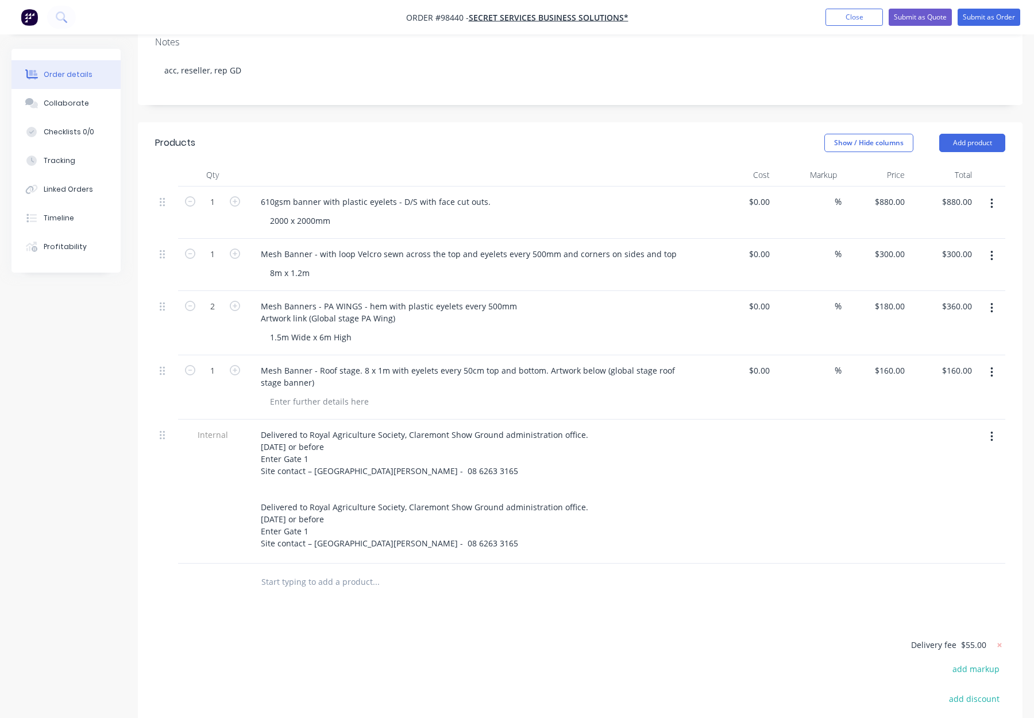
scroll to position [221, 0]
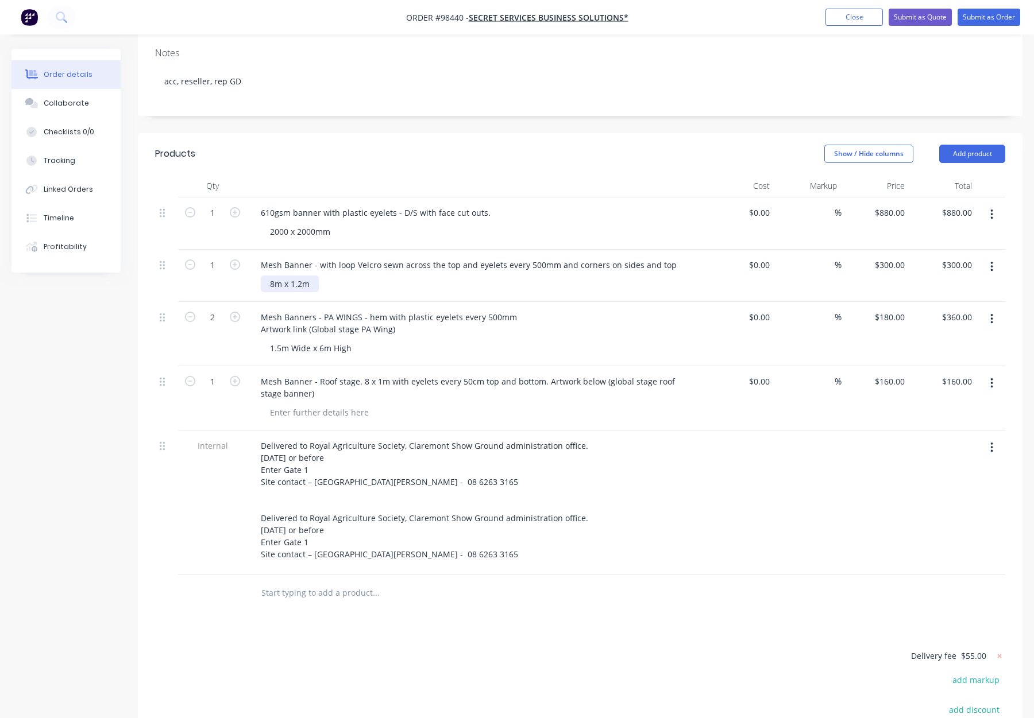
click at [276, 276] on div "8m x 1.2m" at bounding box center [290, 284] width 58 height 17
drag, startPoint x: 316, startPoint y: 254, endPoint x: 321, endPoint y: 257, distance: 5.9
click at [316, 276] on div "8000,m x 1.2m" at bounding box center [298, 284] width 74 height 17
click at [313, 276] on div "8000,m x 1.2m" at bounding box center [298, 284] width 74 height 17
click at [648, 309] on div "Mesh Banners - PA WINGS - hem with plastic eyelets every 500mm Artwork link (Gl…" at bounding box center [477, 323] width 450 height 29
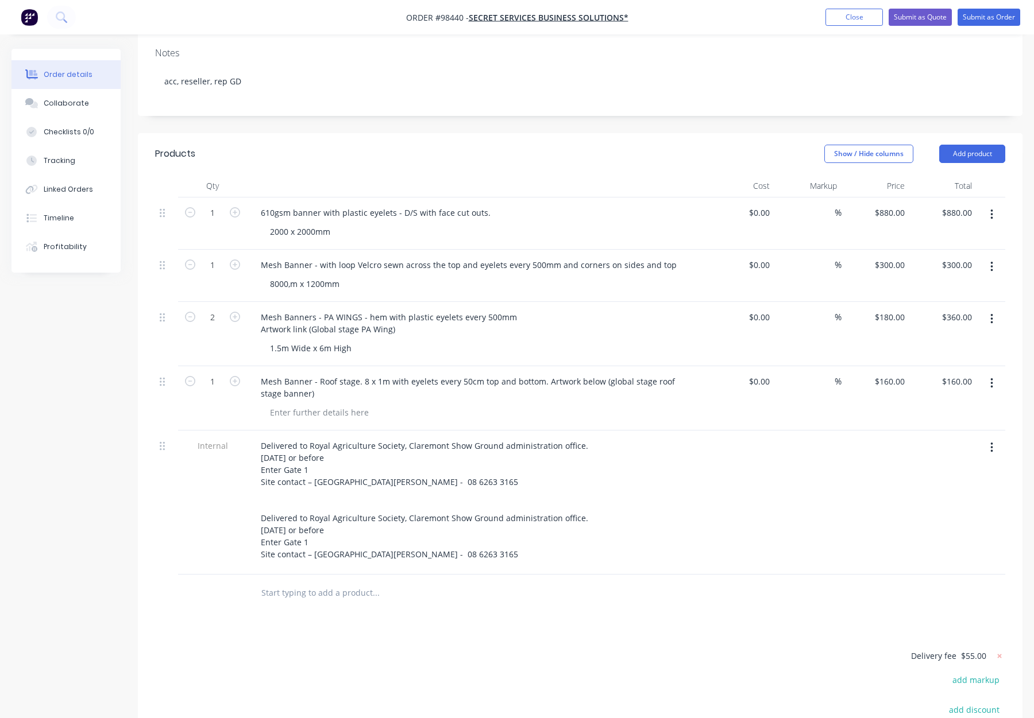
scroll to position [249, 0]
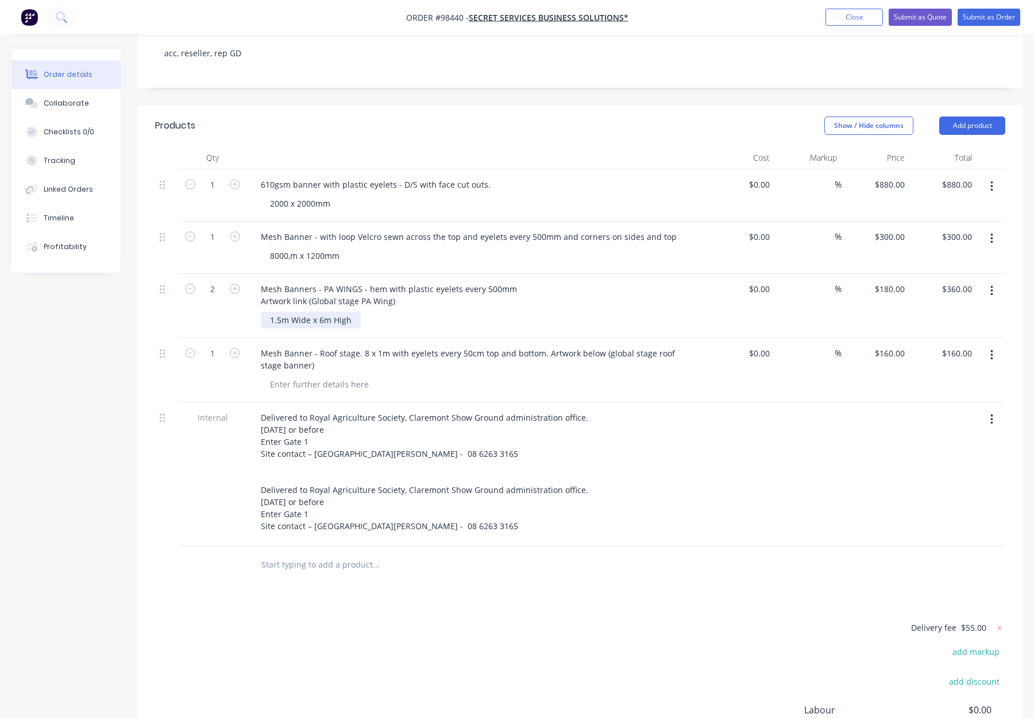
drag, startPoint x: 277, startPoint y: 288, endPoint x: 289, endPoint y: 293, distance: 12.8
click at [277, 312] on div "1.5m Wide x 6m High" at bounding box center [311, 320] width 100 height 17
click at [340, 312] on div "1500mm Wide x 6m High" at bounding box center [318, 320] width 114 height 17
click at [563, 281] on div "Mesh Banners - PA WINGS - hem with plastic eyelets every 500mm Artwork link (Gl…" at bounding box center [477, 295] width 450 height 29
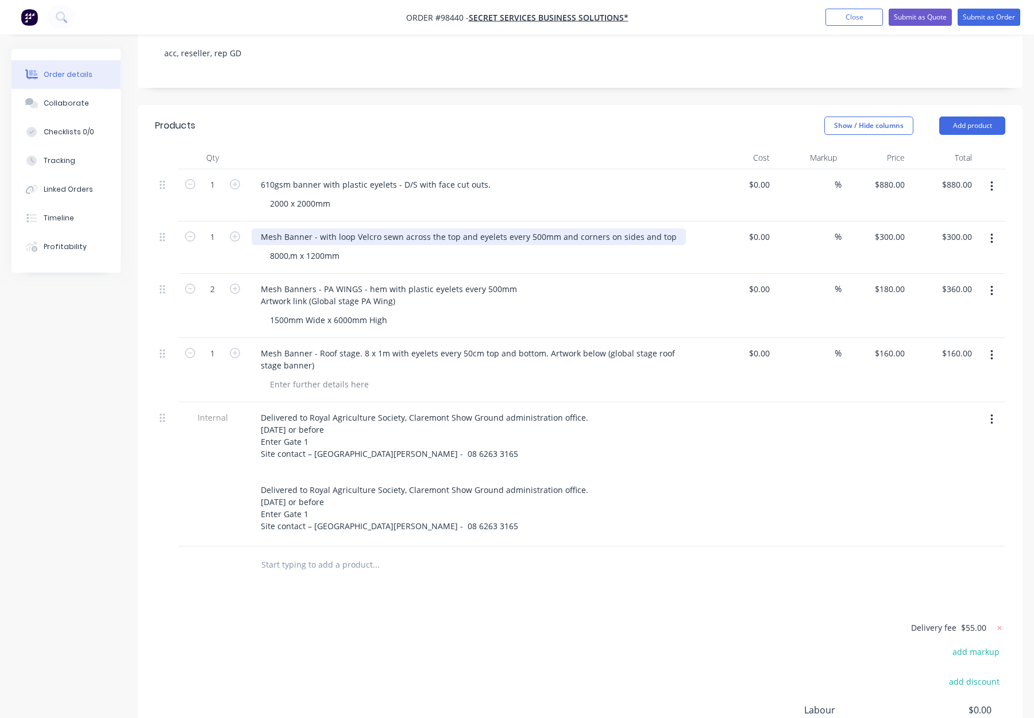
drag, startPoint x: 320, startPoint y: 206, endPoint x: 330, endPoint y: 206, distance: 10.4
click at [320, 229] on div "Mesh Banner - with loop Velcro sewn across the top and eyelets every 500mm and …" at bounding box center [469, 237] width 434 height 17
click at [333, 229] on div "Mesh Banner - with loop Velcro sewn across the top and eyelets every 500mm and …" at bounding box center [469, 237] width 434 height 17
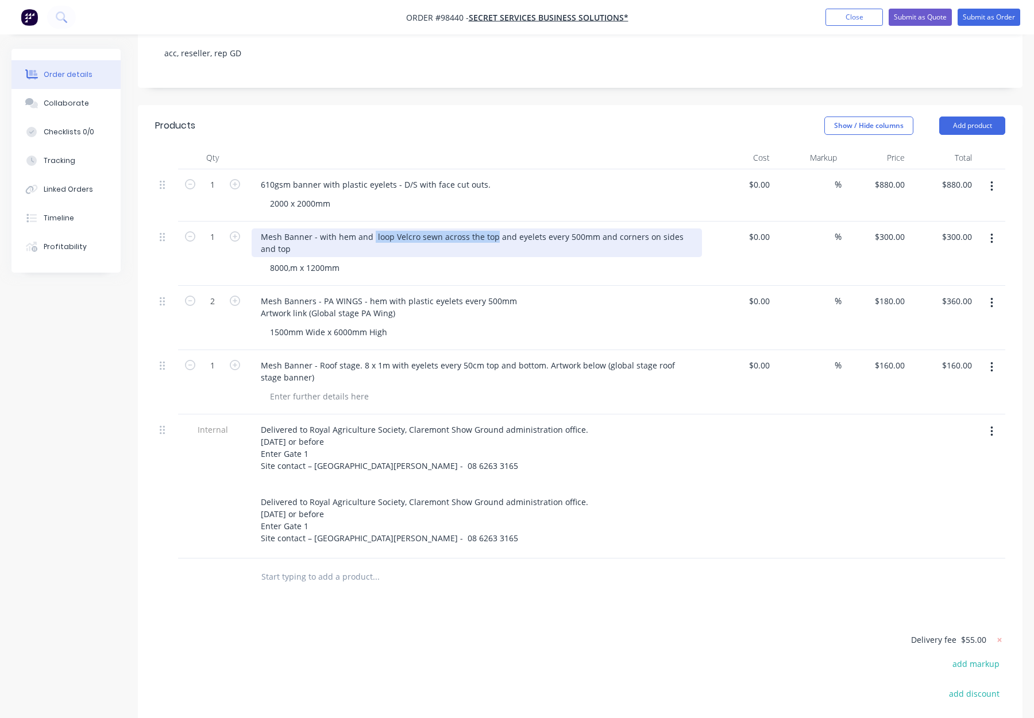
drag, startPoint x: 491, startPoint y: 206, endPoint x: 373, endPoint y: 204, distance: 118.3
click at [372, 229] on div "Mesh Banner - with hem and loop Velcro sewn across the top and eyelets every 50…" at bounding box center [477, 243] width 450 height 29
copy div "loop Velcro sewn across the top"
click at [360, 229] on div "Mesh Banner - with hem and loop Velcro sewn across the top and eyelets every 50…" at bounding box center [477, 243] width 450 height 29
drag, startPoint x: 499, startPoint y: 204, endPoint x: 403, endPoint y: 205, distance: 95.9
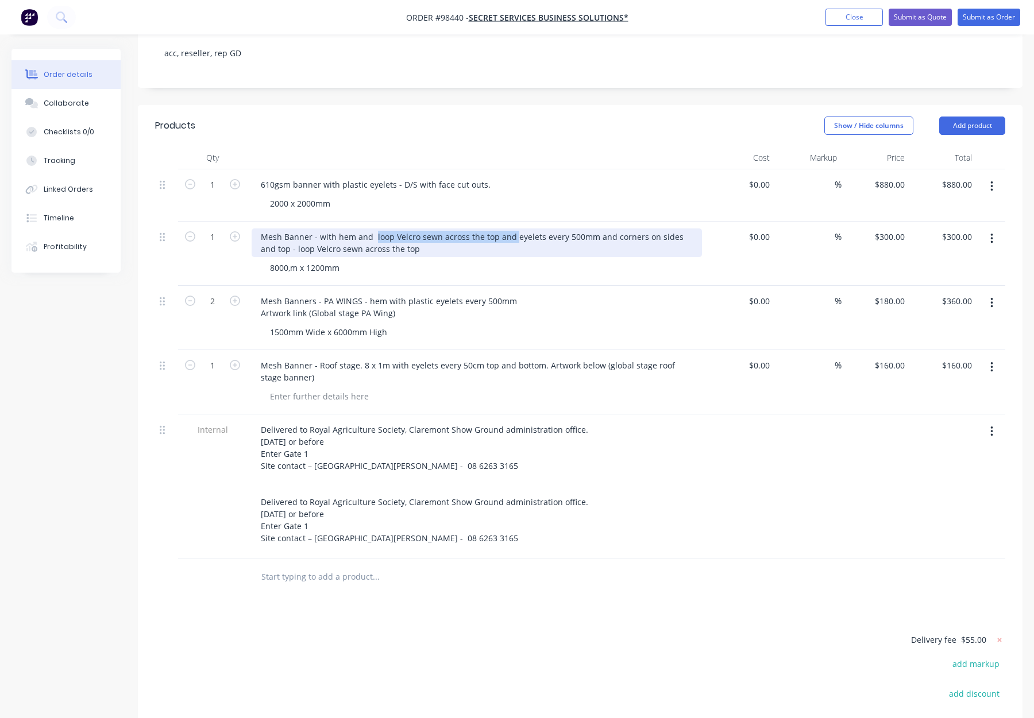
click at [373, 229] on div "Mesh Banner - with hem and loop Velcro sewn across the top and eyelets every 50…" at bounding box center [477, 243] width 450 height 29
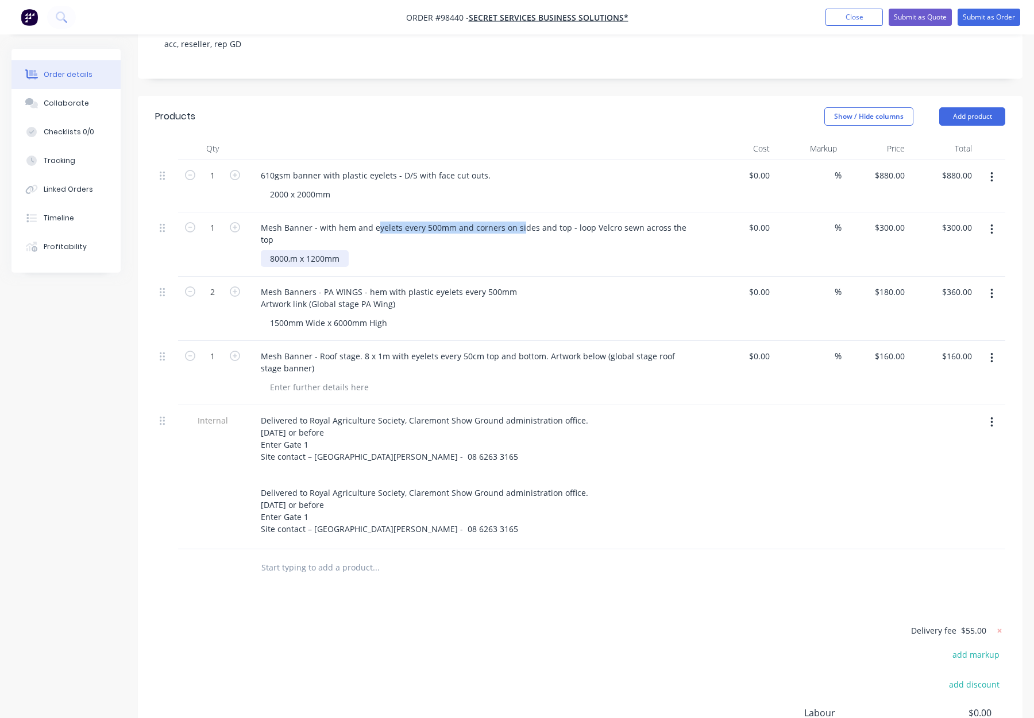
click at [292, 250] on div "8000,m x 1200mm" at bounding box center [305, 258] width 88 height 17
click at [291, 250] on div "8000,m x 1200mm" at bounding box center [305, 258] width 88 height 17
click at [386, 250] on div "8000mm x 1200mm" at bounding box center [481, 258] width 441 height 17
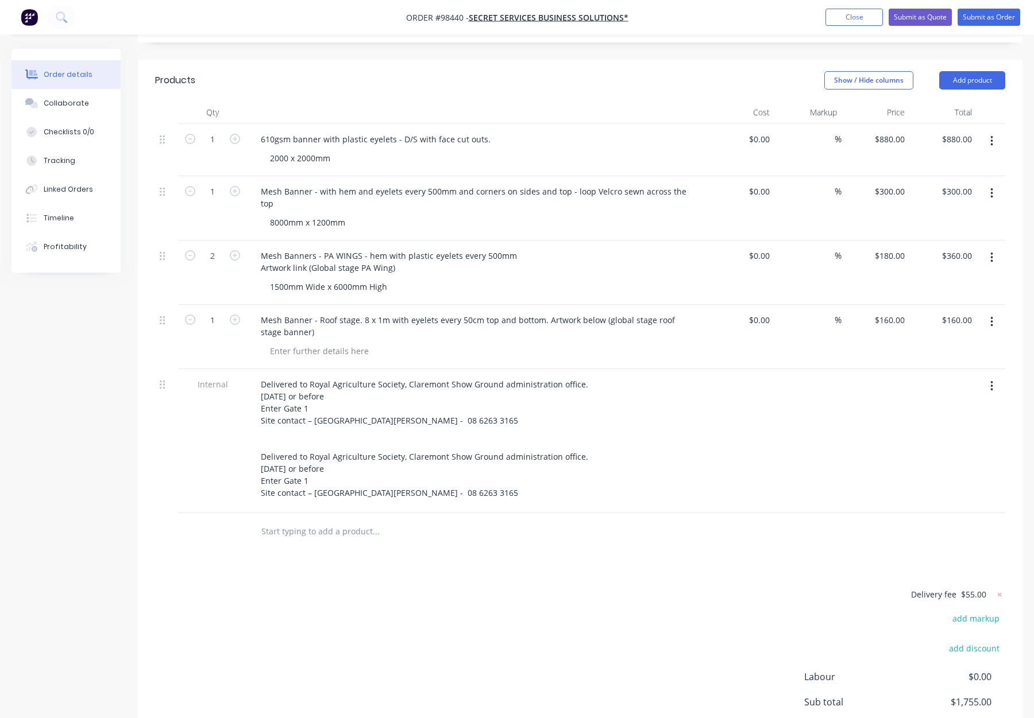
scroll to position [295, 0]
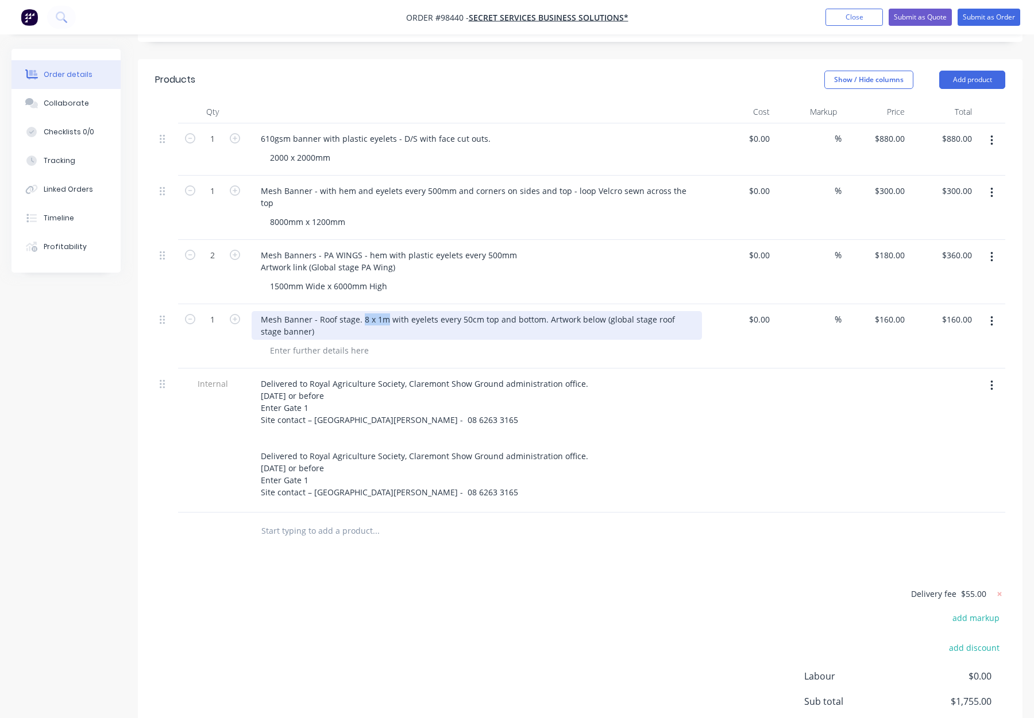
drag, startPoint x: 362, startPoint y: 276, endPoint x: 387, endPoint y: 276, distance: 25.3
click at [387, 311] on div "Mesh Banner - Roof stage. 8 x 1m with eyelets every 50cm top and bottom. Artwor…" at bounding box center [477, 325] width 450 height 29
copy div "8 x 1m"
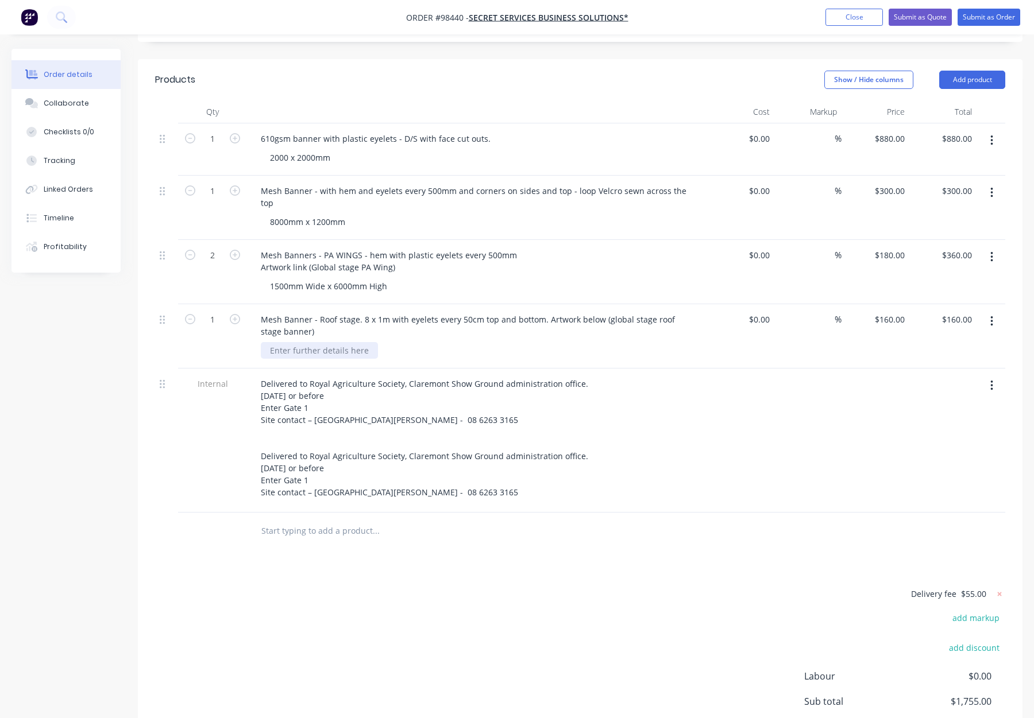
click at [330, 342] on div at bounding box center [319, 350] width 117 height 17
click at [332, 342] on div at bounding box center [319, 350] width 117 height 17
click at [275, 342] on div at bounding box center [319, 350] width 117 height 17
paste div
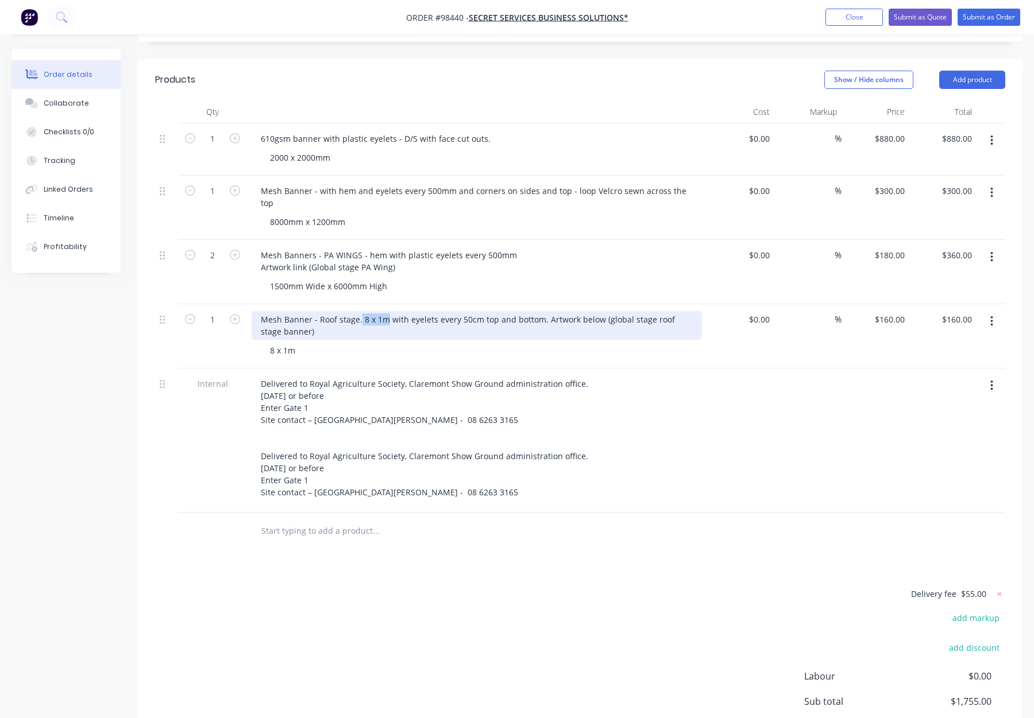
drag, startPoint x: 368, startPoint y: 276, endPoint x: 386, endPoint y: 278, distance: 18.5
click at [386, 311] on div "Mesh Banner - Roof stage. 8 x 1m with eyelets every 50cm top and bottom. Artwor…" at bounding box center [477, 325] width 450 height 29
click at [518, 311] on div "Mesh Banner - Roof stage - with eyelets every 50cm top and bottom. Artwork belo…" at bounding box center [477, 325] width 450 height 29
click at [314, 311] on div "Mesh Banner - Roof stage - with eyelets every 50cm top and bottom. Artwork belo…" at bounding box center [392, 325] width 281 height 29
drag, startPoint x: 451, startPoint y: 275, endPoint x: 459, endPoint y: 281, distance: 10.2
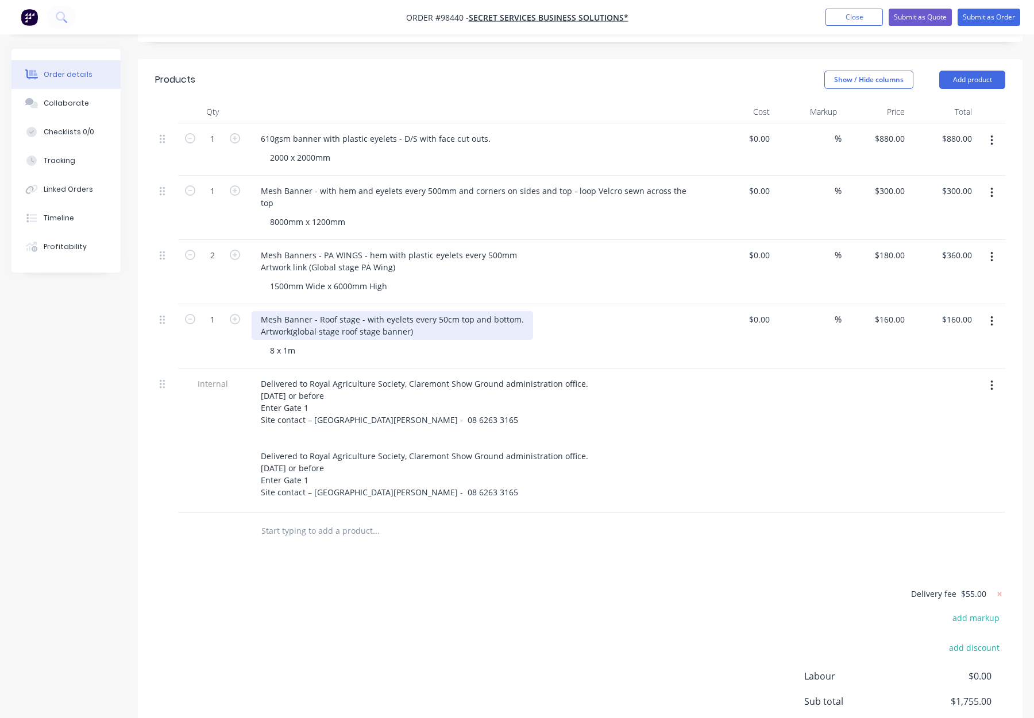
click at [451, 311] on div "Mesh Banner - Roof stage - with eyelets every 50cm top and bottom. Artwork (glo…" at bounding box center [392, 325] width 281 height 29
drag, startPoint x: 381, startPoint y: 276, endPoint x: 391, endPoint y: 286, distance: 13.8
click at [381, 311] on div "Mesh Banner - Roof stage - with eyelets every 500mm top and bottom. Artwork (gl…" at bounding box center [396, 325] width 289 height 29
click at [652, 304] on div "Mesh Banner - Roof stage - with hem and eyelets every 500mm top and bottom. Art…" at bounding box center [476, 336] width 459 height 64
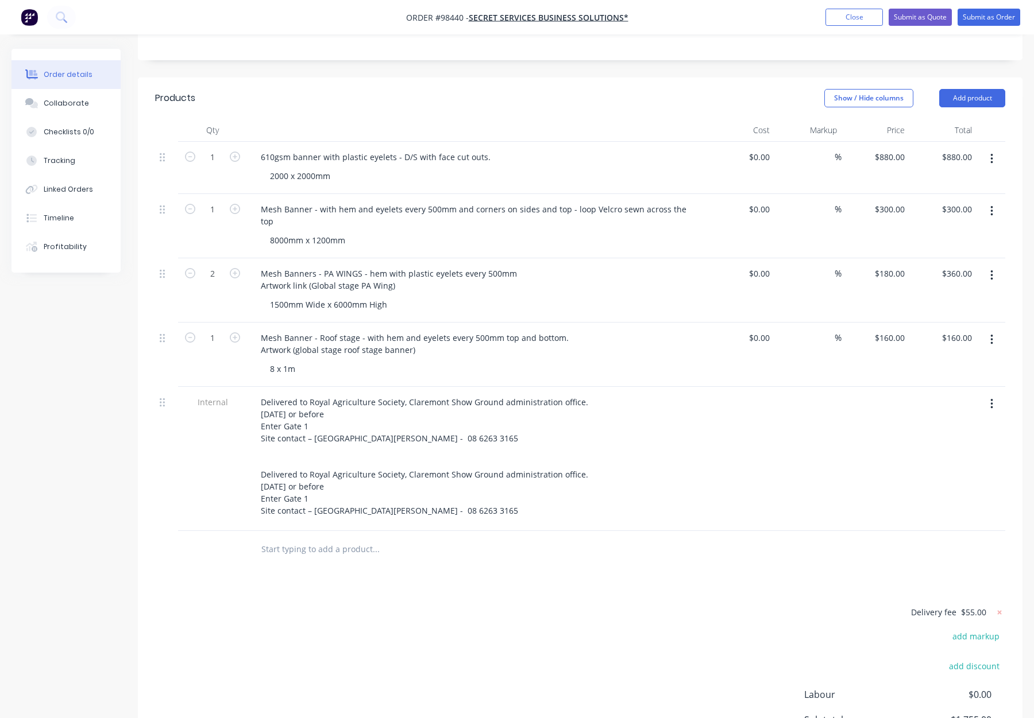
scroll to position [276, 0]
drag, startPoint x: 366, startPoint y: 230, endPoint x: 374, endPoint y: 233, distance: 8.5
click at [366, 266] on div "Mesh Banners - PA WINGS - hem with plastic eyelets every 500mm Artwork link (Gl…" at bounding box center [389, 280] width 275 height 29
click at [419, 330] on div "Mesh Banner - Roof stage - with hem and eyelets every 500mm top and bottom. Art…" at bounding box center [416, 344] width 329 height 29
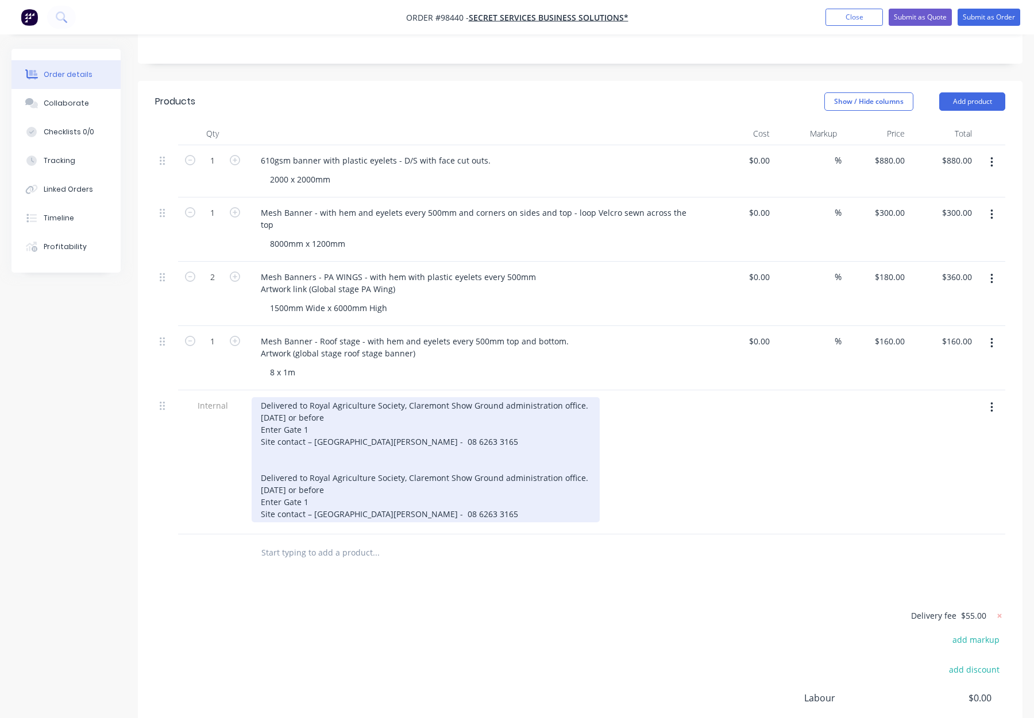
scroll to position [272, 0]
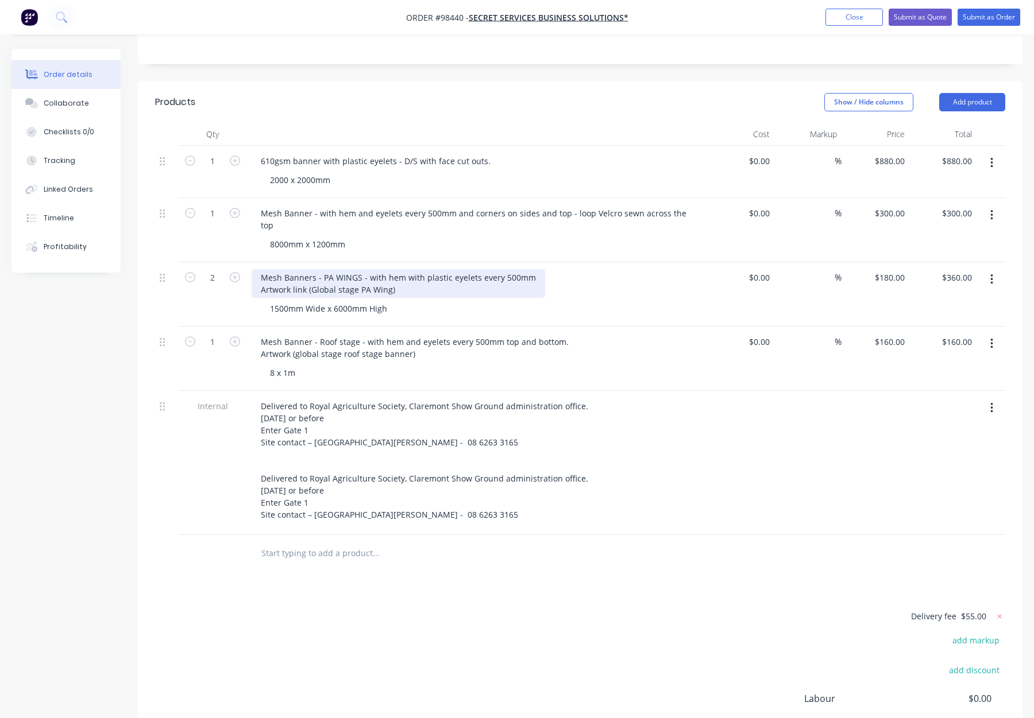
drag, startPoint x: 421, startPoint y: 231, endPoint x: 431, endPoint y: 235, distance: 10.6
click at [421, 269] on div "Mesh Banners - PA WINGS - with hem with plastic eyelets every 500mm Artwork lin…" at bounding box center [398, 283] width 293 height 29
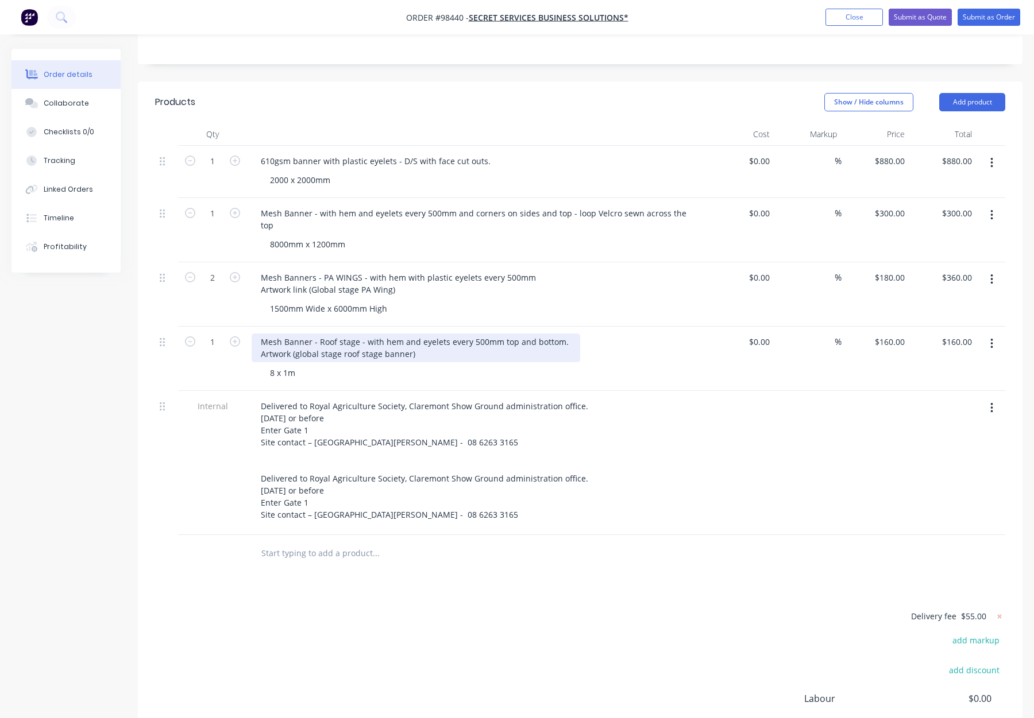
click at [418, 334] on div "Mesh Banner - Roof stage - with hem and eyelets every 500mm top and bottom. Art…" at bounding box center [416, 348] width 329 height 29
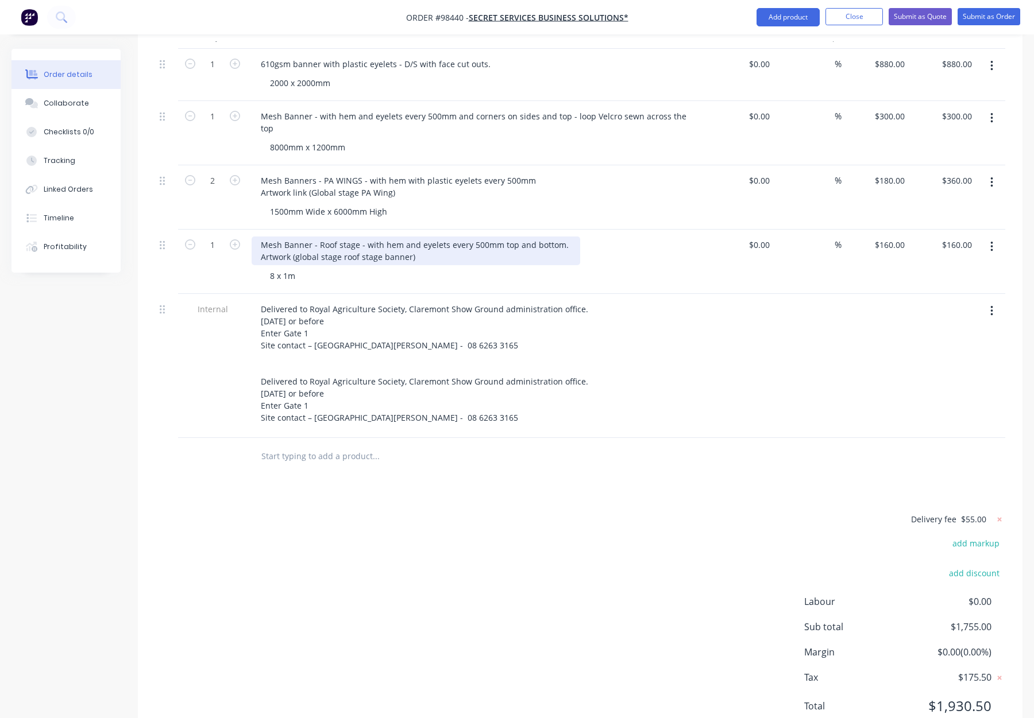
click at [424, 237] on div "Mesh Banner - Roof stage - with hem and eyelets every 500mm top and bottom. Art…" at bounding box center [416, 251] width 329 height 29
click at [418, 237] on div "Mesh Banner - Roof stage - with hem and eyelets every 500mm top and bottom. Art…" at bounding box center [416, 251] width 329 height 29
click at [664, 237] on div "Mesh Banner - Roof stage - with hem and plastic eyelets every 500mm top and bot…" at bounding box center [477, 251] width 450 height 29
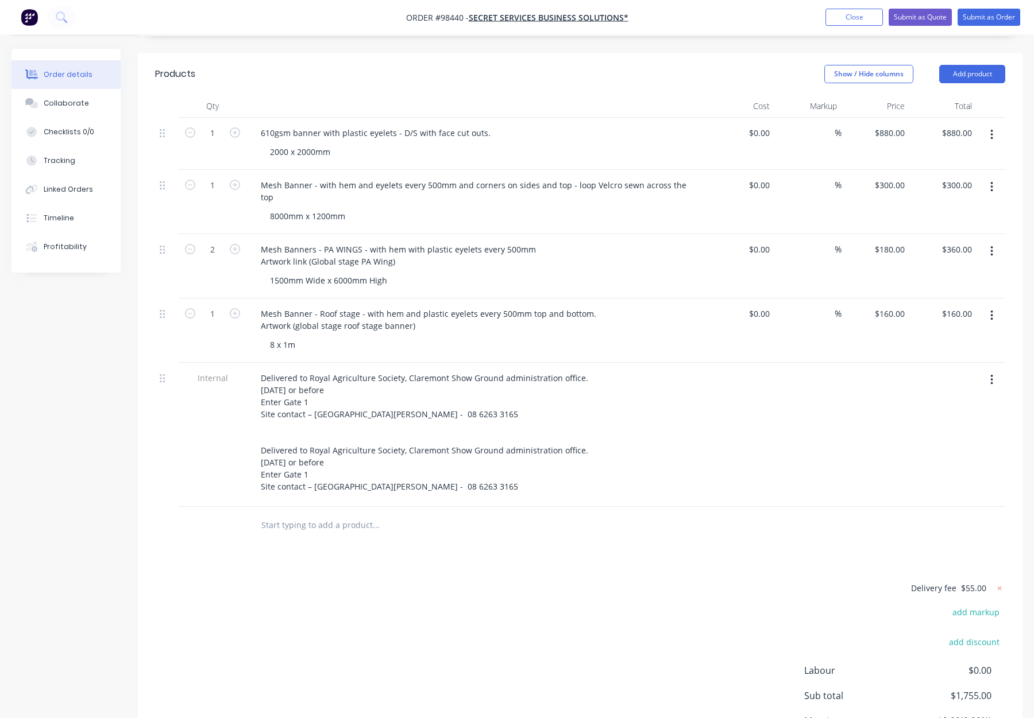
scroll to position [300, 0]
click at [274, 337] on div "8 x 1m" at bounding box center [283, 345] width 44 height 17
click at [316, 337] on div "8000mm x 1m" at bounding box center [297, 345] width 72 height 17
click at [442, 337] on div "8000mm x 1000mm" at bounding box center [481, 345] width 441 height 17
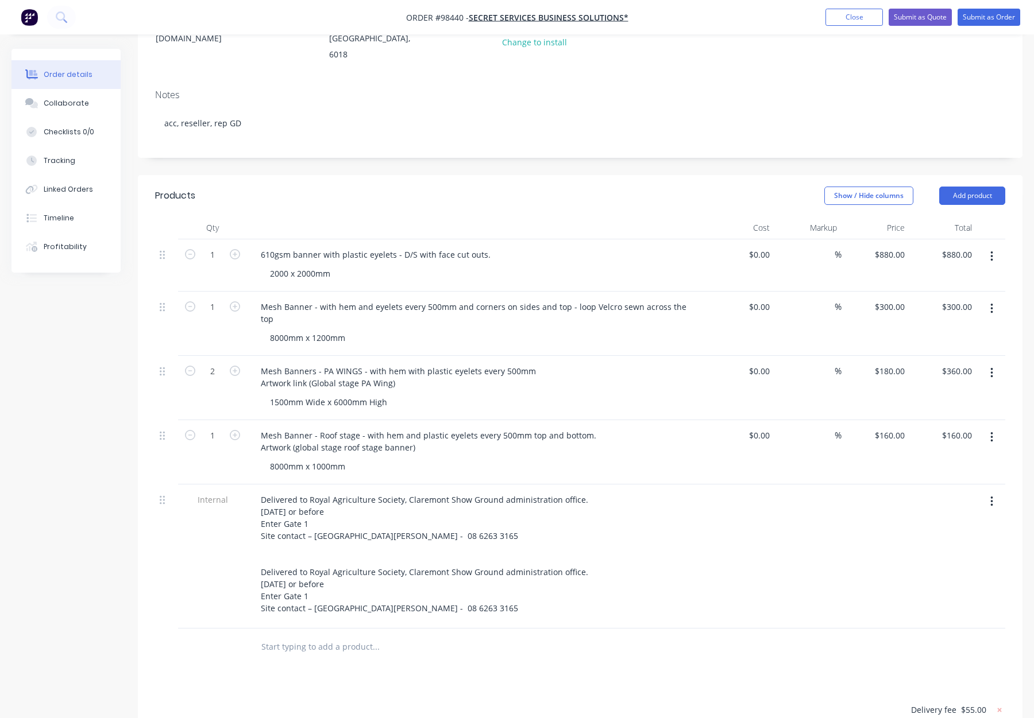
scroll to position [178, 0]
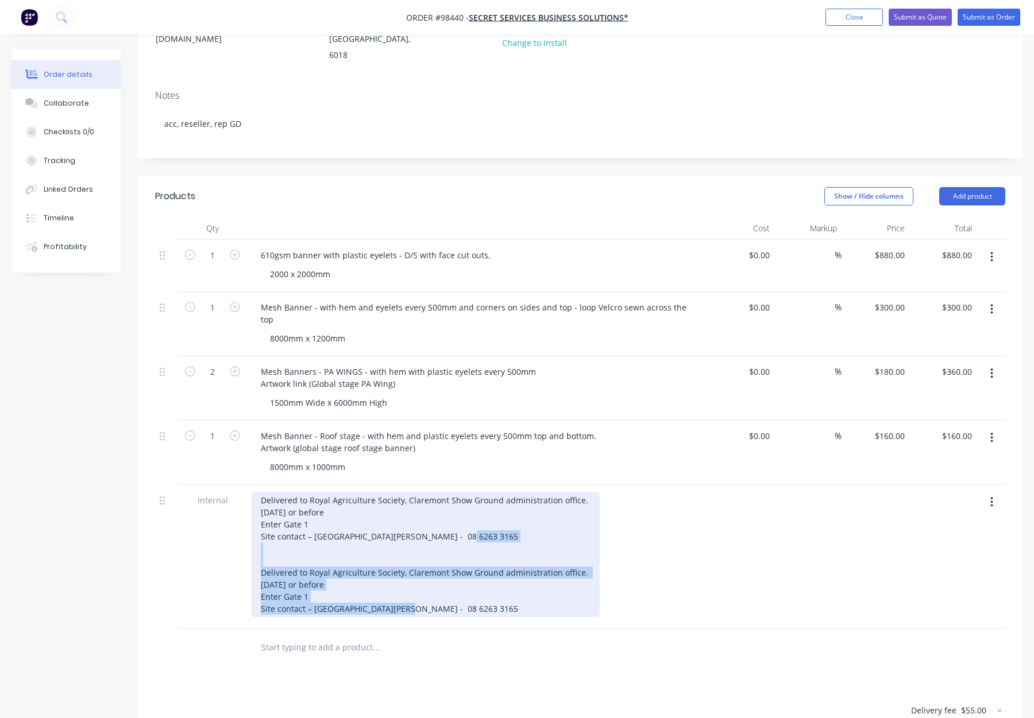
drag, startPoint x: 416, startPoint y: 567, endPoint x: 242, endPoint y: 518, distance: 181.4
click at [242, 518] on div "Internal Delivered to Royal Agriculture Society, Claremont Show Ground administ…" at bounding box center [580, 557] width 850 height 144
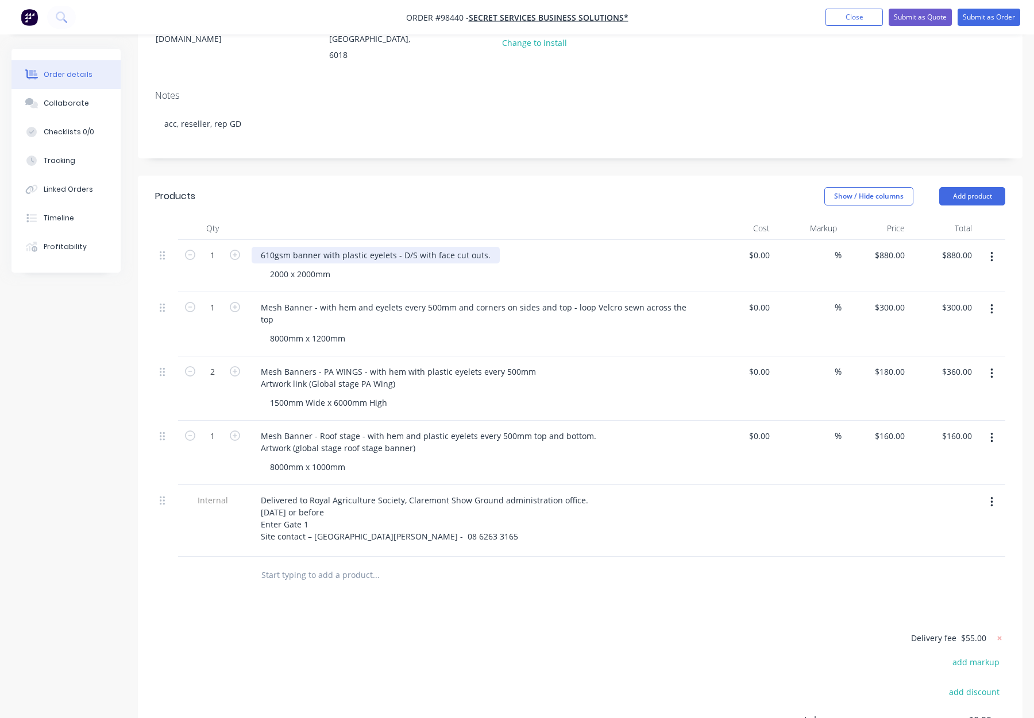
click at [256, 247] on div "610gsm banner with plastic eyelets - D/S with face cut outs." at bounding box center [376, 255] width 248 height 17
click at [363, 247] on div "Block out Banner - 610gsm banner with plastic eyelets - D/S with face cut outs." at bounding box center [412, 255] width 321 height 17
drag, startPoint x: 391, startPoint y: 222, endPoint x: 397, endPoint y: 223, distance: 6.3
click at [392, 247] on div "Block out Banner - 610gsm - banner with plastic eyelets - D/S with face cut out…" at bounding box center [415, 255] width 326 height 17
click at [396, 247] on div "Block out Banner - 610gsm - banner with plastic eyelets - D/S with face cut out…" at bounding box center [415, 255] width 326 height 17
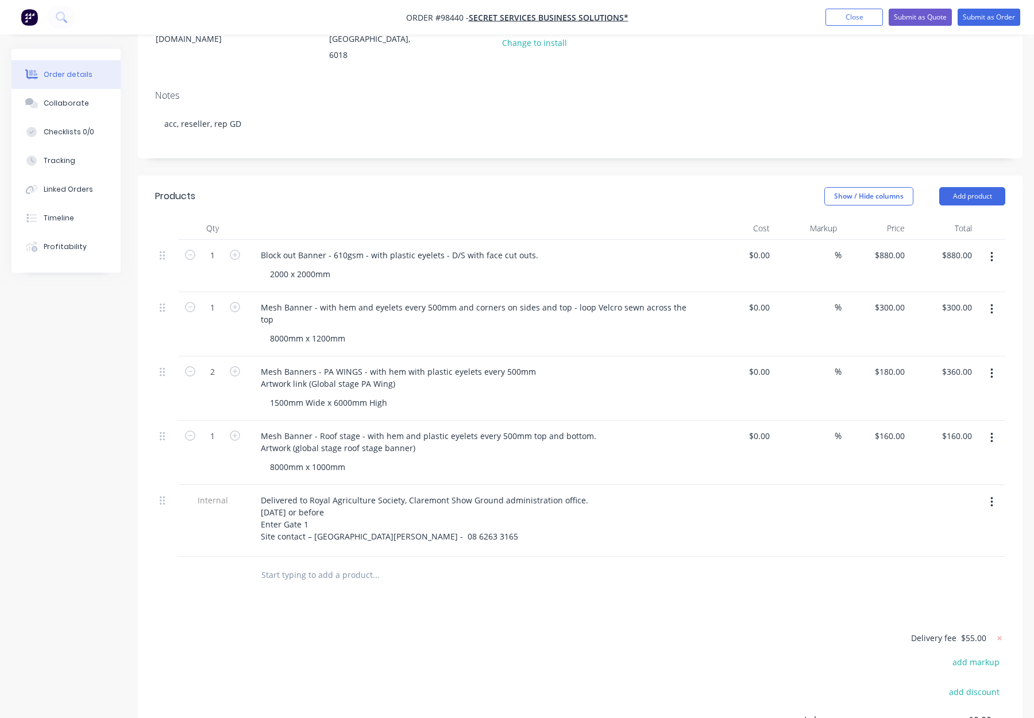
click at [431, 182] on header "Products Show / Hide columns Add product" at bounding box center [580, 196] width 884 height 41
click at [461, 247] on div "Block out Banner - 610gsm - with plastic eyelets - D/S with face cut outs." at bounding box center [400, 255] width 296 height 17
click at [494, 176] on header "Products Show / Hide columns Add product" at bounding box center [580, 196] width 884 height 41
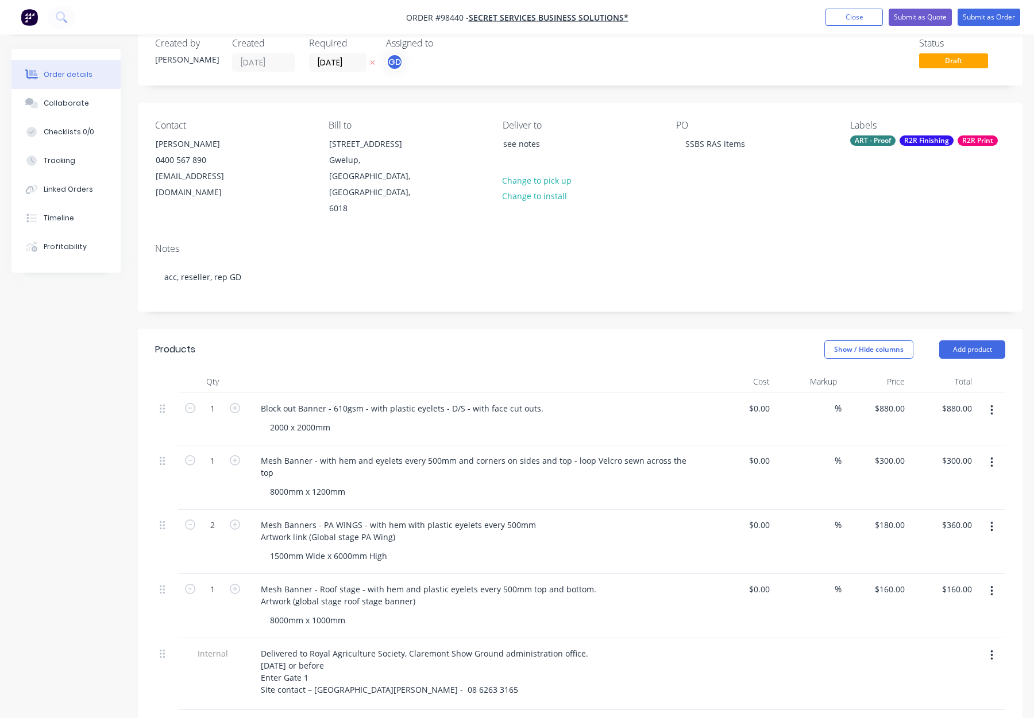
scroll to position [0, 0]
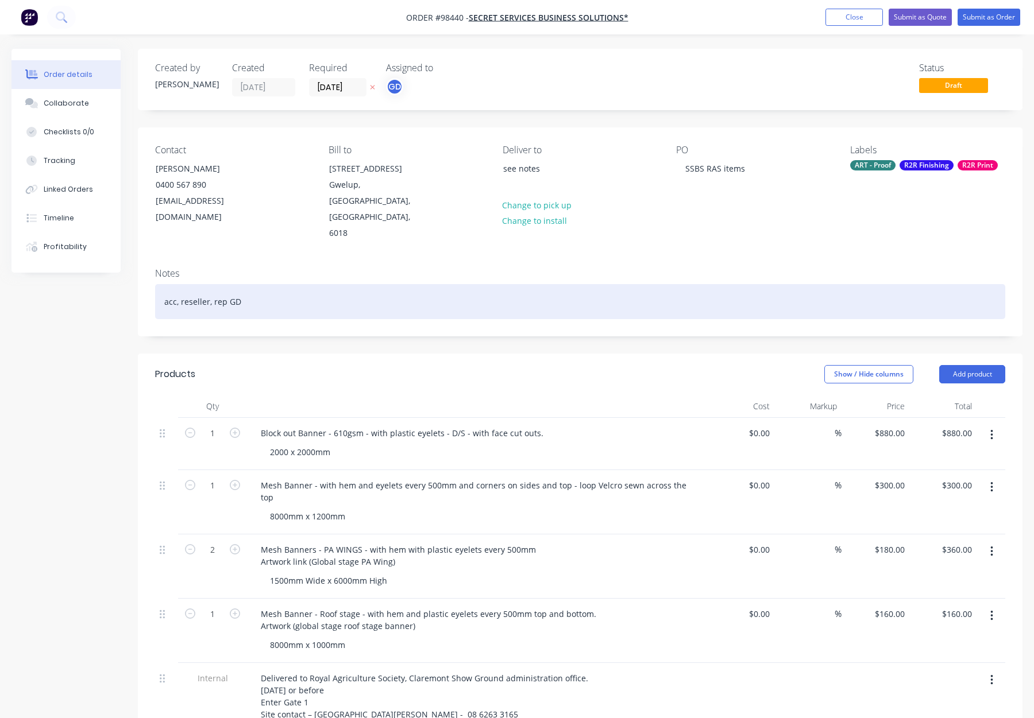
click at [268, 284] on div "acc, reseller, rep GD" at bounding box center [580, 301] width 850 height 35
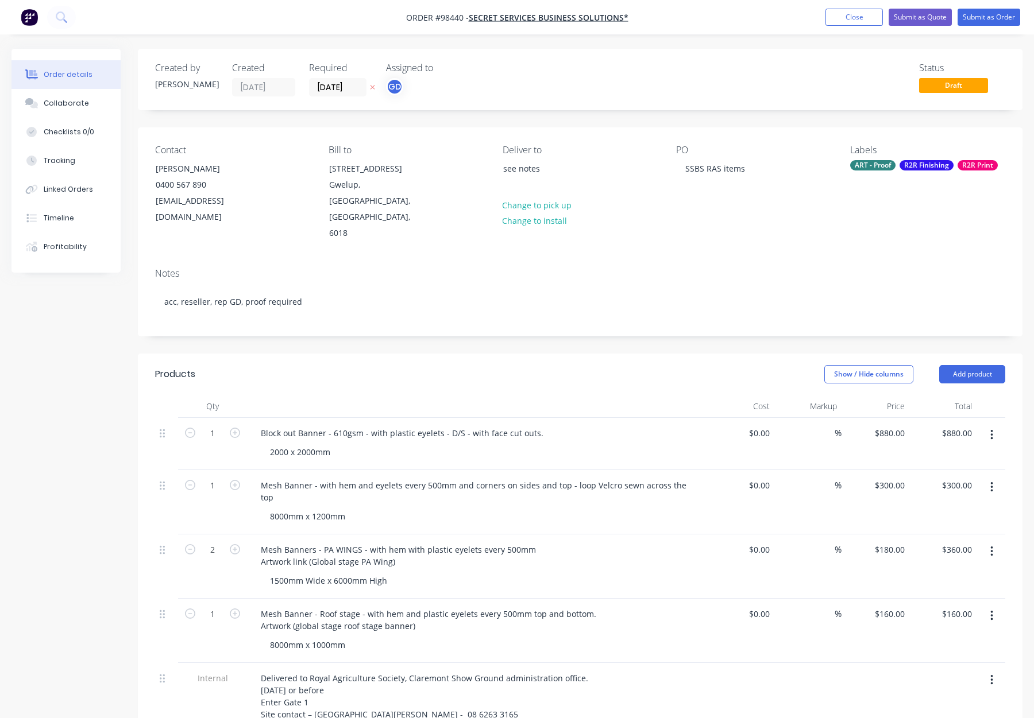
click at [872, 161] on div "ART - Proof" at bounding box center [872, 165] width 45 height 10
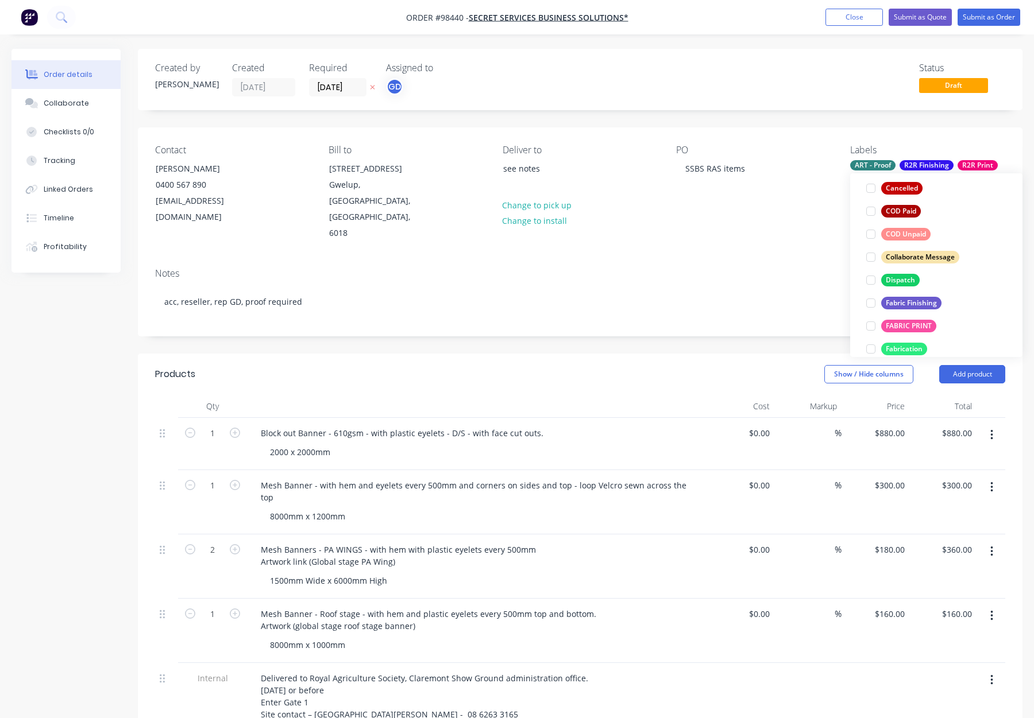
drag, startPoint x: 903, startPoint y: 275, endPoint x: 930, endPoint y: 259, distance: 31.1
click at [905, 275] on div "Dispatch" at bounding box center [900, 280] width 38 height 13
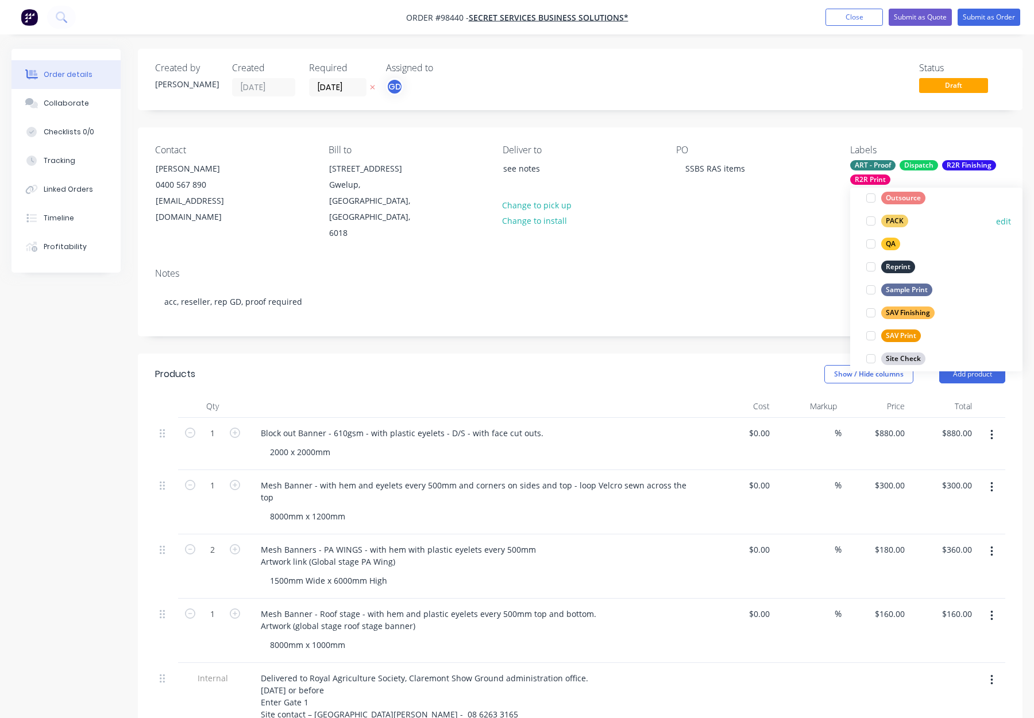
drag, startPoint x: 895, startPoint y: 219, endPoint x: 914, endPoint y: 221, distance: 19.0
click at [897, 219] on div "PACK" at bounding box center [894, 221] width 27 height 13
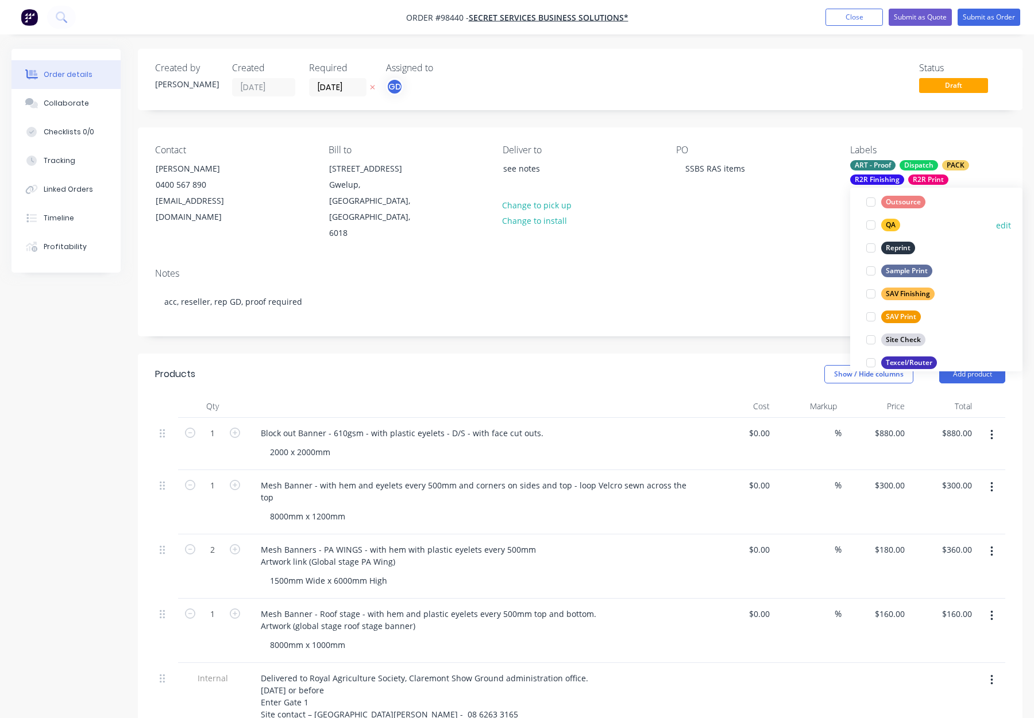
click at [891, 218] on button "QA" at bounding box center [882, 225] width 43 height 16
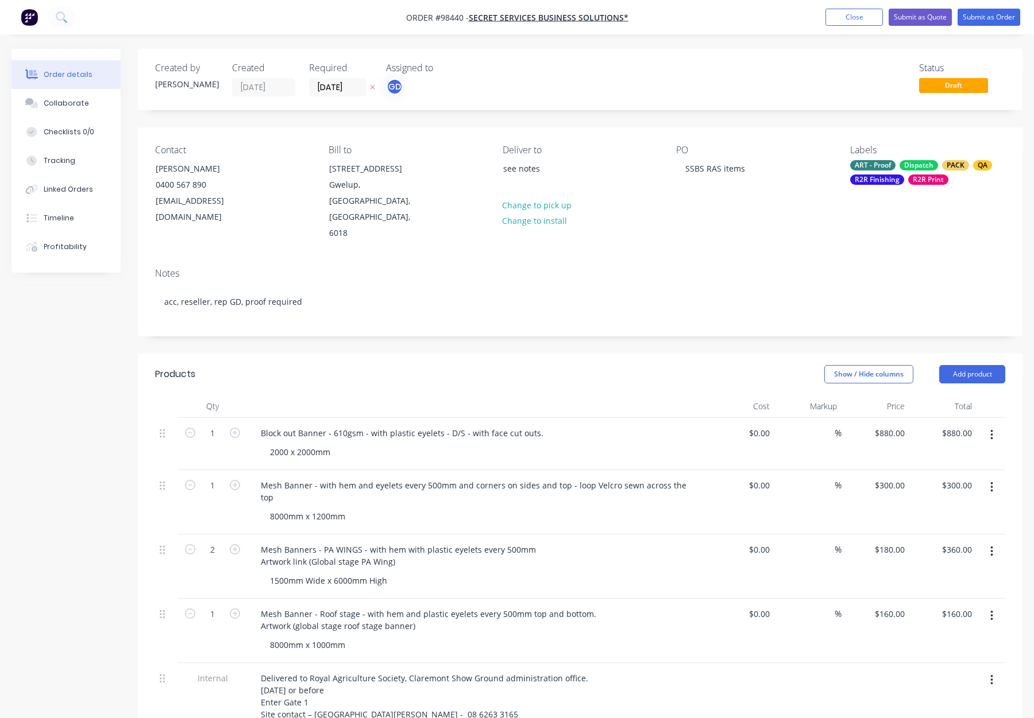
click at [786, 217] on div "Contact Jeneen Melbin 0400 567 890 hello@secretservicebs.com.au Bill to 6 Dunli…" at bounding box center [580, 194] width 884 height 132
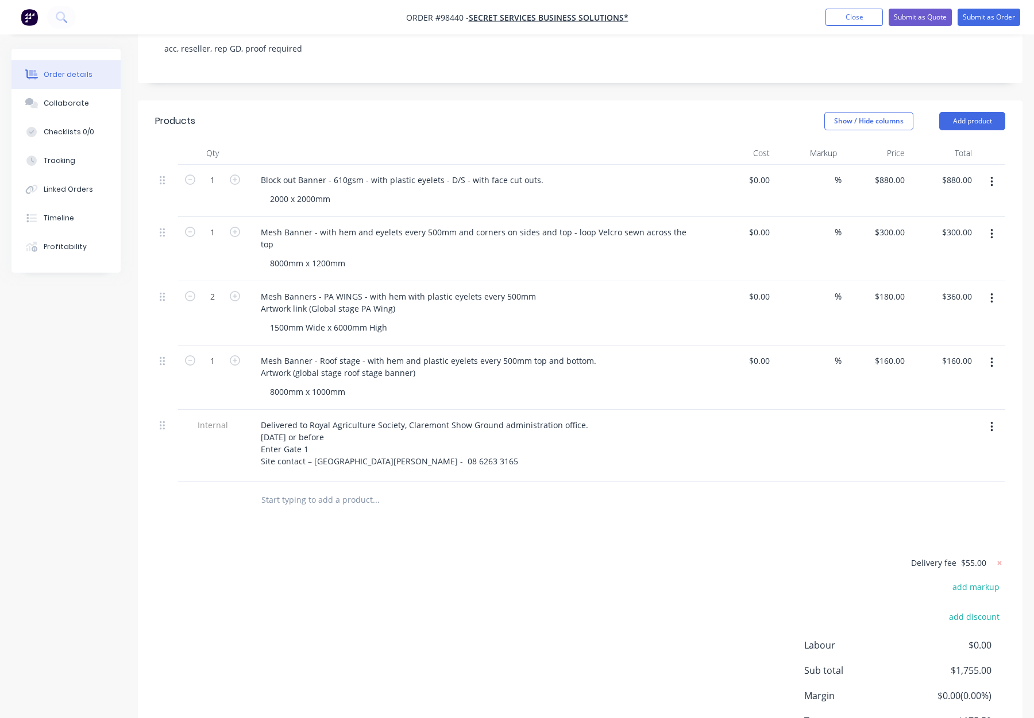
scroll to position [255, 0]
click at [675, 497] on div "Products Show / Hide columns Add product Qty Cost Markup Price Total 1 Block ou…" at bounding box center [580, 443] width 884 height 689
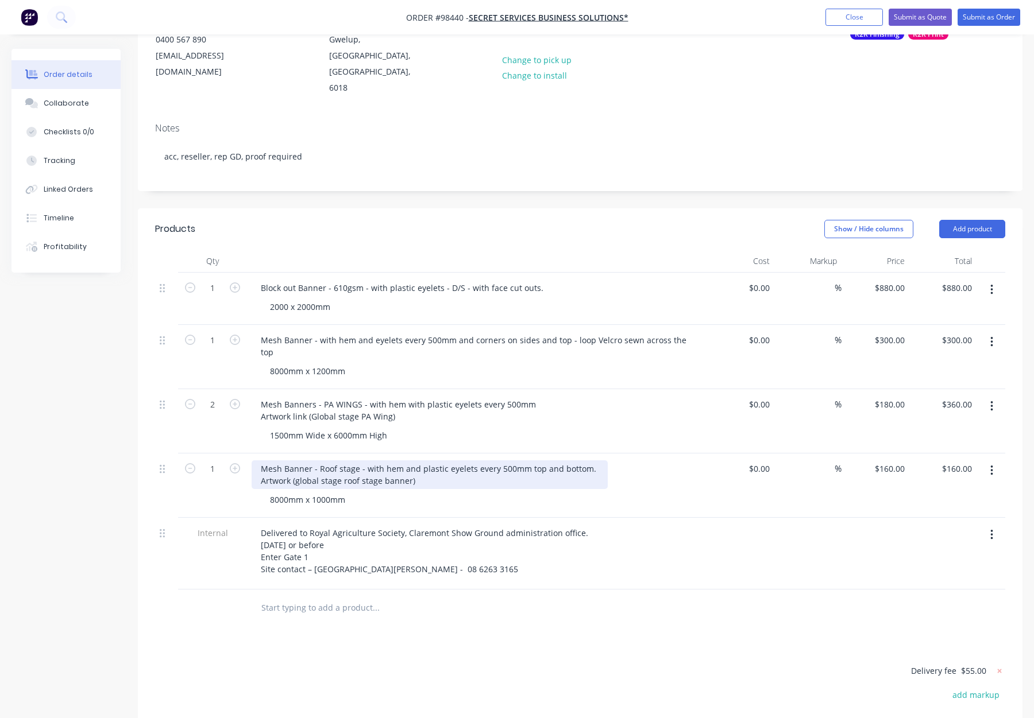
scroll to position [144, 0]
click at [587, 462] on div "Mesh Banner - Roof stage - with hem and plastic eyelets every 500mm top and bot…" at bounding box center [430, 476] width 356 height 29
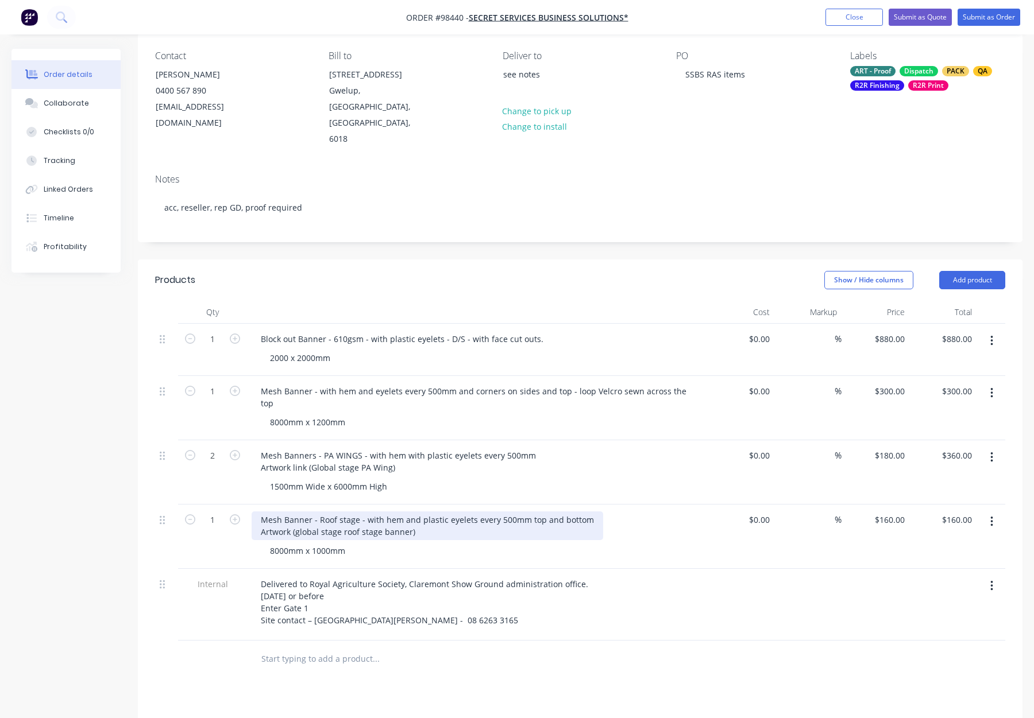
scroll to position [93, 0]
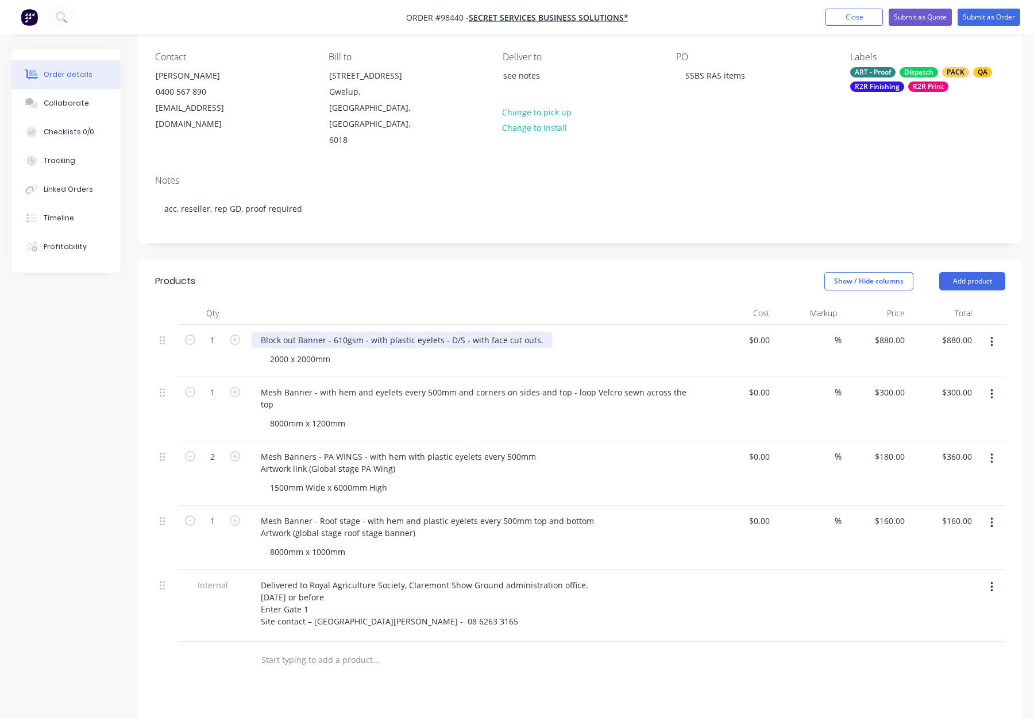
drag, startPoint x: 535, startPoint y: 306, endPoint x: 553, endPoint y: 316, distance: 20.6
click at [535, 332] on div "Block out Banner - 610gsm - with plastic eyelets - D/S - with face cut outs." at bounding box center [402, 340] width 301 height 17
click at [559, 261] on header "Products Show / Hide columns Add product" at bounding box center [580, 281] width 884 height 41
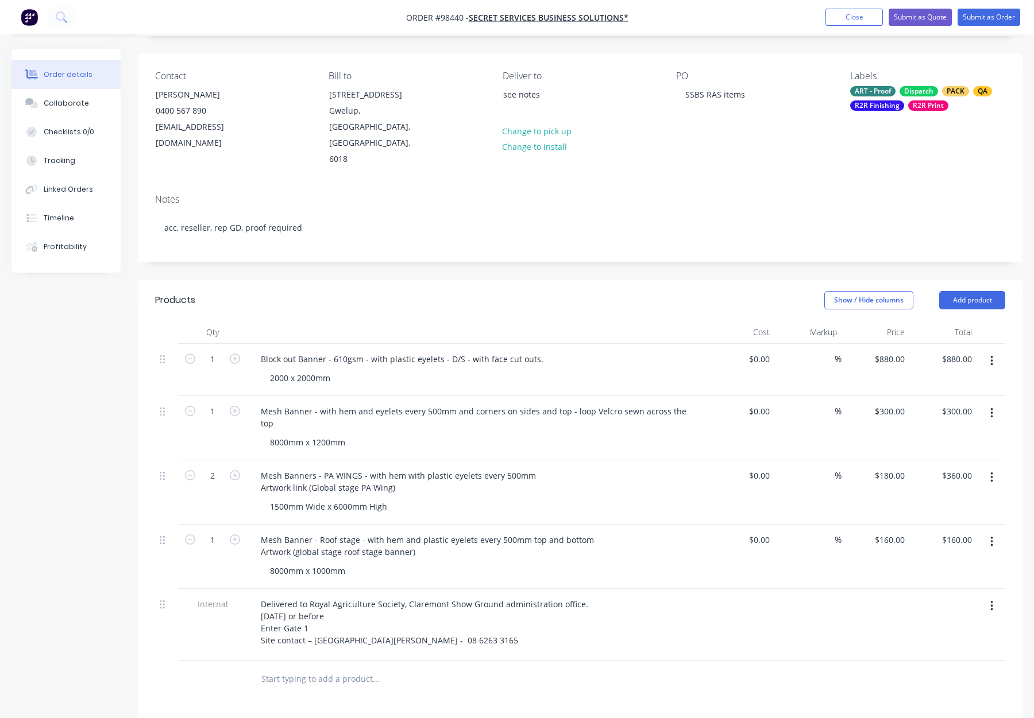
scroll to position [0, 0]
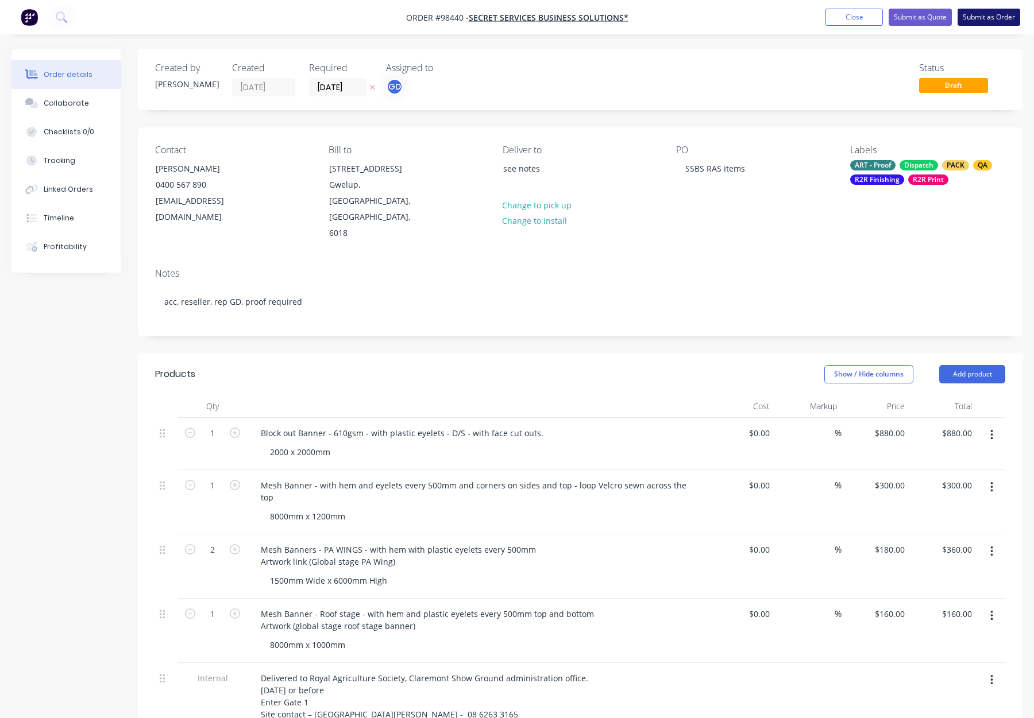
click at [984, 19] on button "Submit as Order" at bounding box center [988, 17] width 63 height 17
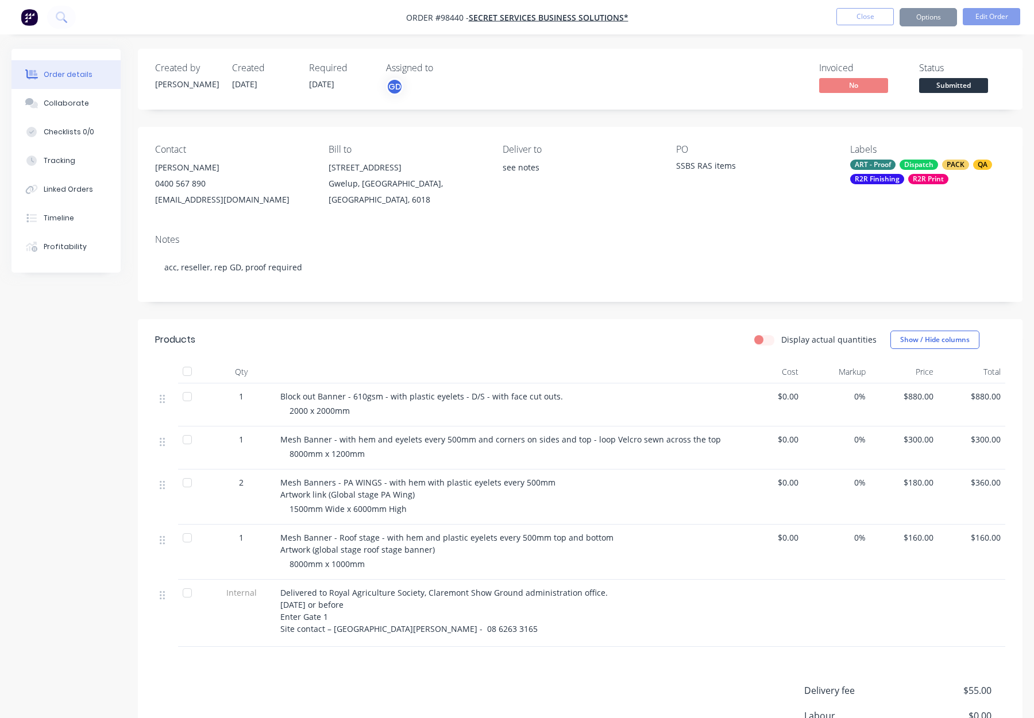
click at [909, 18] on button "Options" at bounding box center [927, 17] width 57 height 18
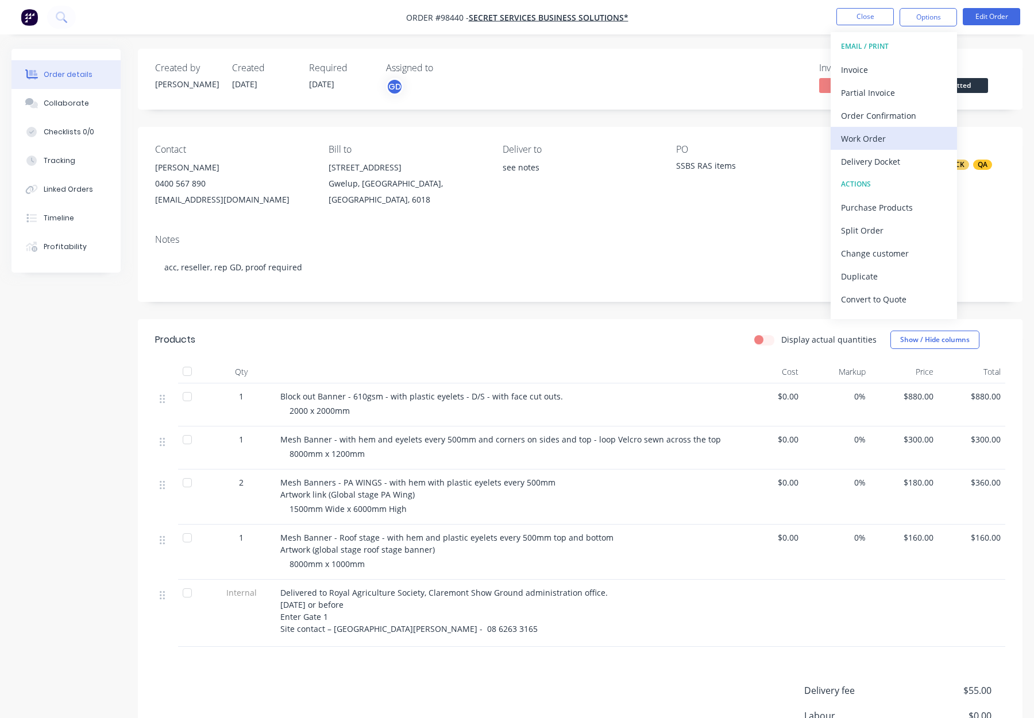
click at [901, 144] on div "Work Order" at bounding box center [894, 138] width 106 height 17
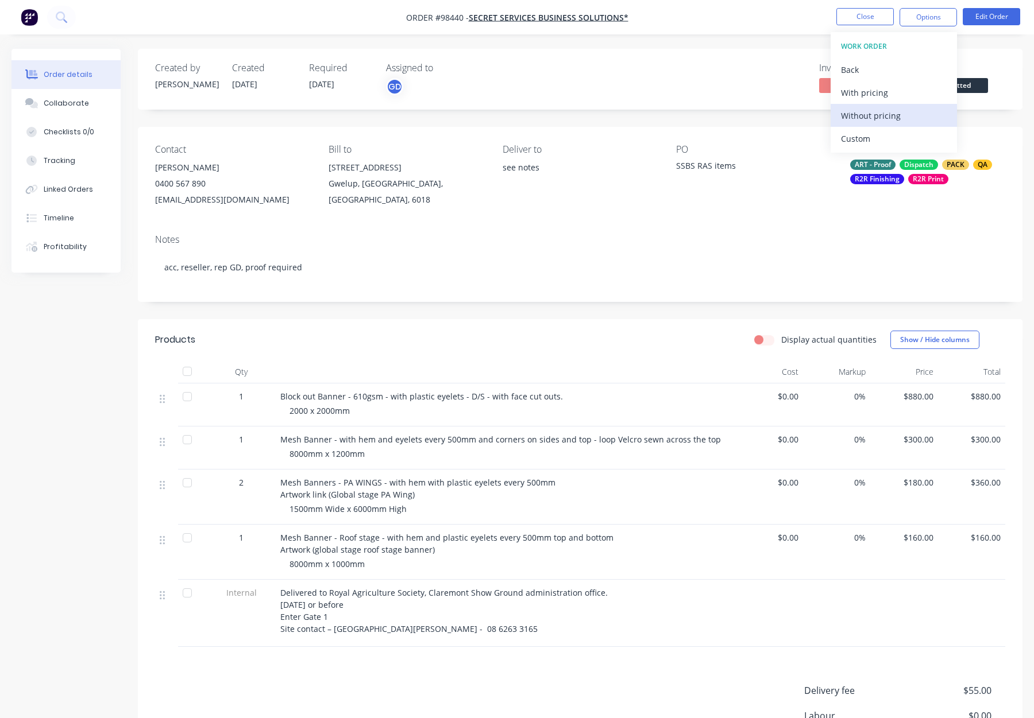
click at [889, 115] on div "Without pricing" at bounding box center [894, 115] width 106 height 17
click at [871, 17] on button "Close" at bounding box center [864, 16] width 57 height 17
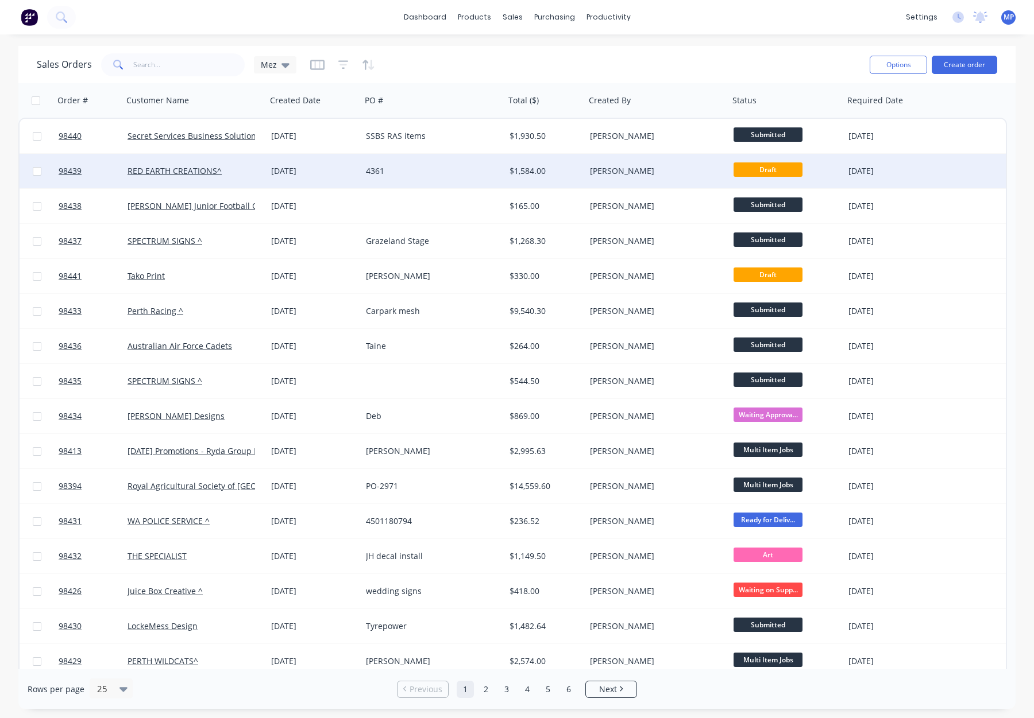
click at [455, 171] on div "4361" at bounding box center [430, 170] width 128 height 11
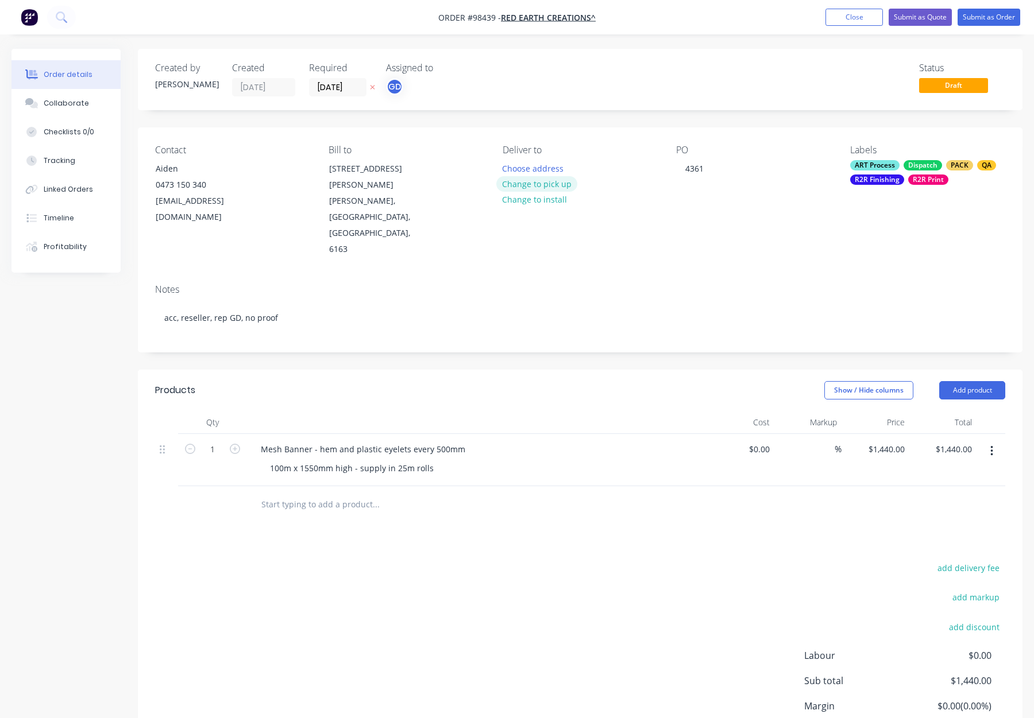
click at [556, 185] on button "Change to pick up" at bounding box center [537, 184] width 82 height 16
click at [509, 167] on div at bounding box center [512, 168] width 18 height 17
click at [538, 275] on div "Notes acc, reseller, rep GD, no proof" at bounding box center [580, 313] width 884 height 77
click at [984, 13] on button "Submit as Order" at bounding box center [988, 17] width 63 height 17
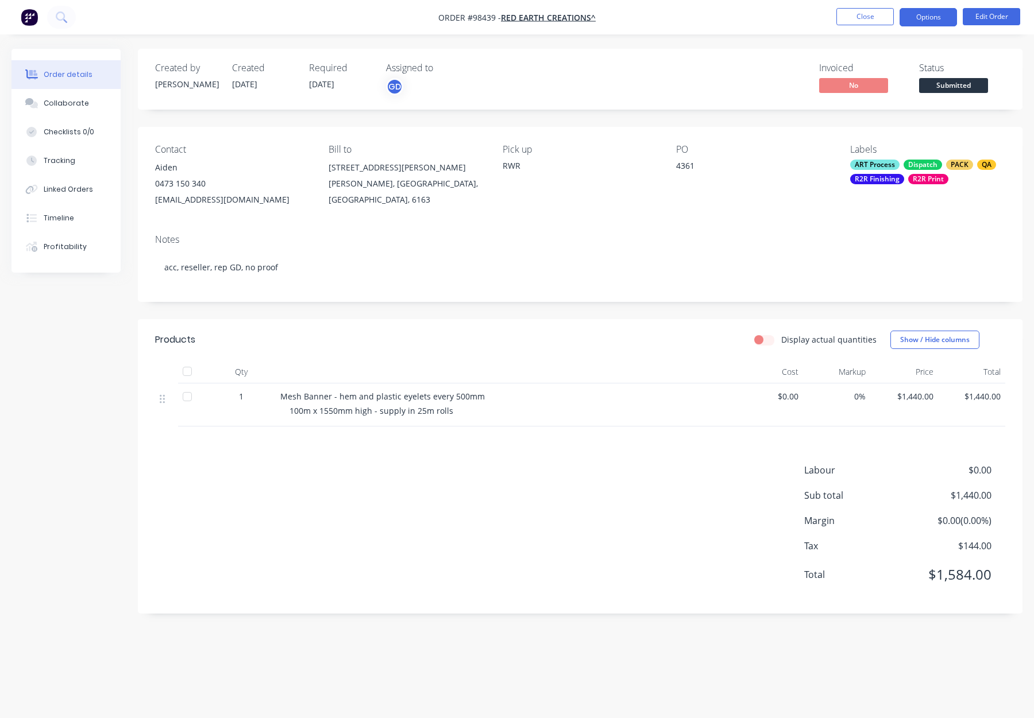
drag, startPoint x: 921, startPoint y: 16, endPoint x: 919, endPoint y: 23, distance: 7.7
click at [921, 16] on button "Options" at bounding box center [927, 17] width 57 height 18
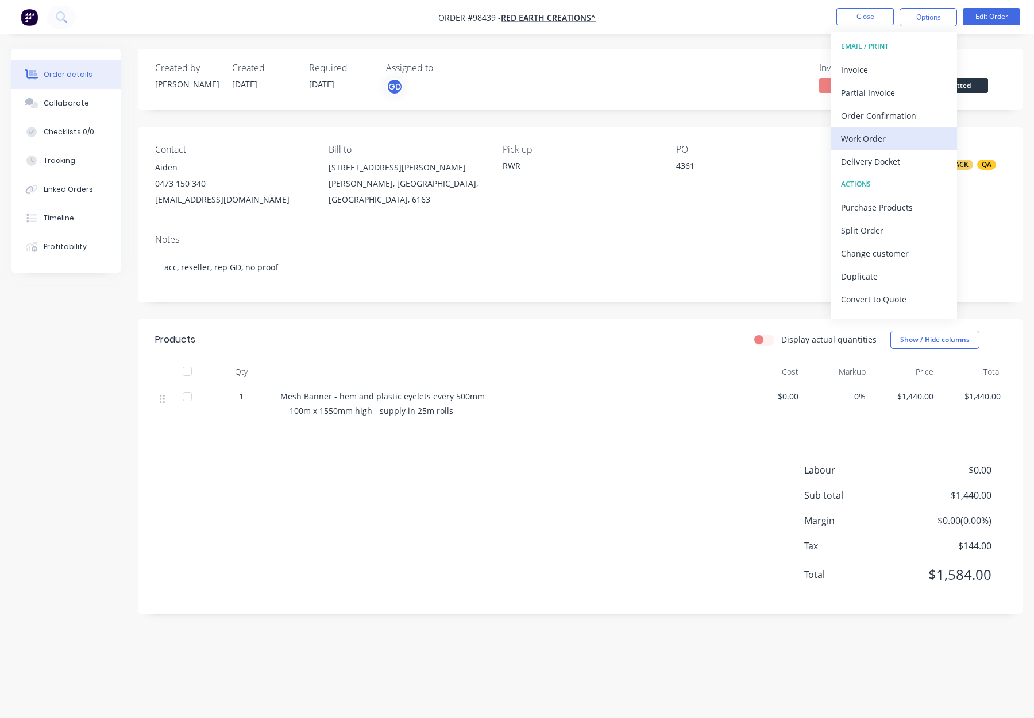
click at [882, 140] on div "Work Order" at bounding box center [894, 138] width 106 height 17
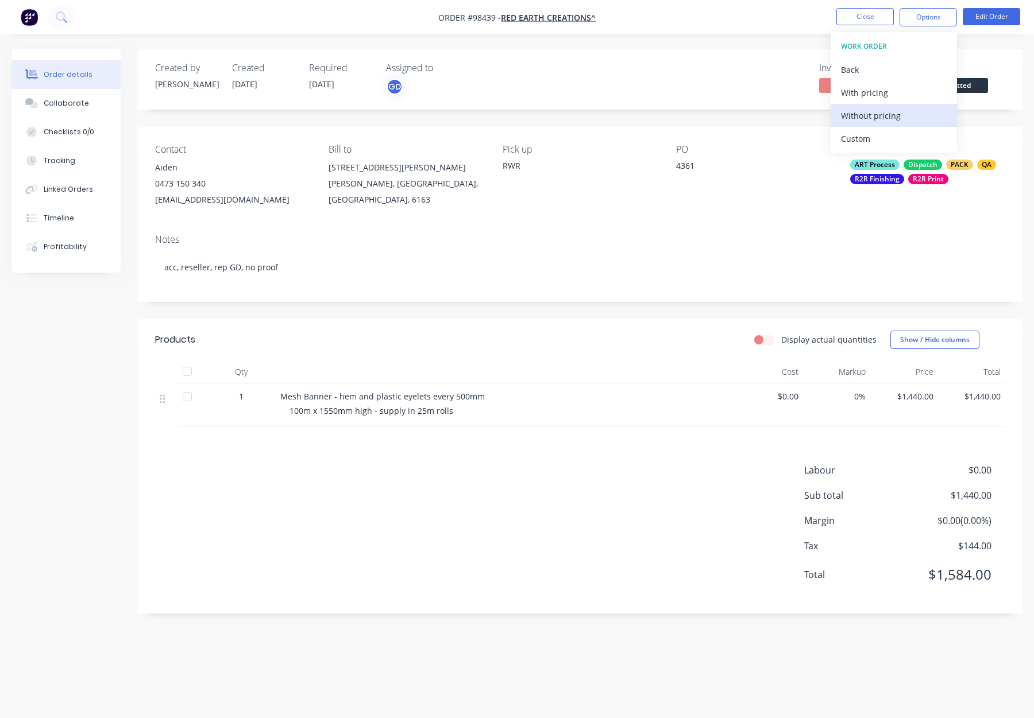
click at [890, 109] on div "Without pricing" at bounding box center [894, 115] width 106 height 17
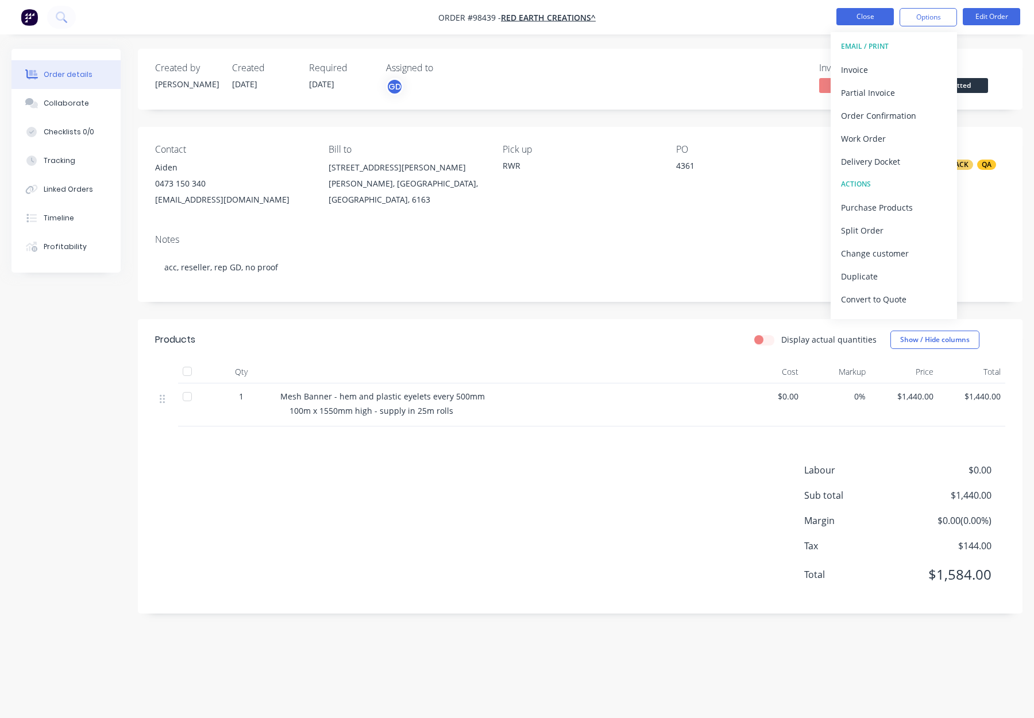
click at [855, 17] on button "Close" at bounding box center [864, 16] width 57 height 17
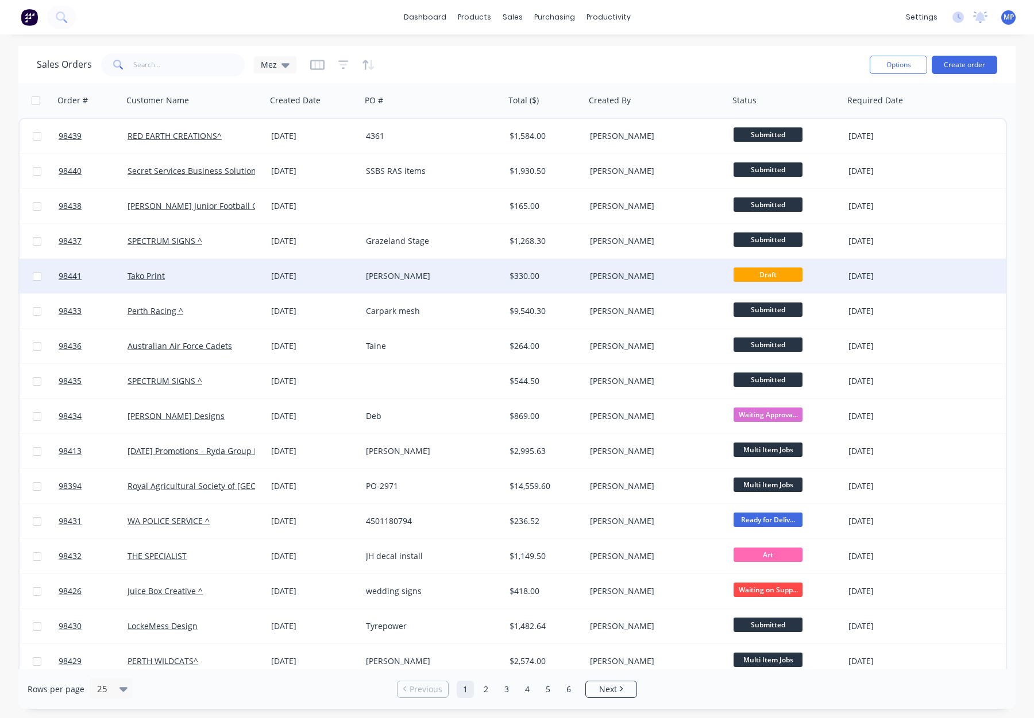
click at [663, 279] on div "[PERSON_NAME]" at bounding box center [654, 276] width 128 height 11
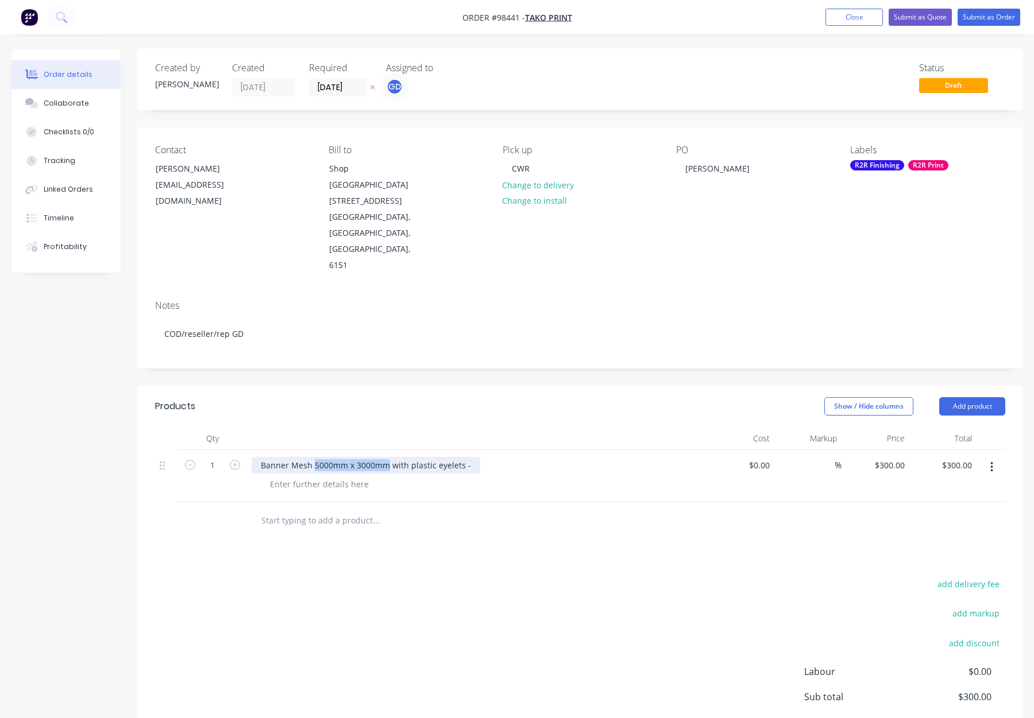
drag, startPoint x: 316, startPoint y: 416, endPoint x: 386, endPoint y: 419, distance: 69.6
click at [386, 457] on div "Banner Mesh 5000mm x 3000mm with plastic eyelets -" at bounding box center [366, 465] width 229 height 17
copy div "5000mm x 3000mm"
click at [310, 476] on div at bounding box center [319, 484] width 117 height 17
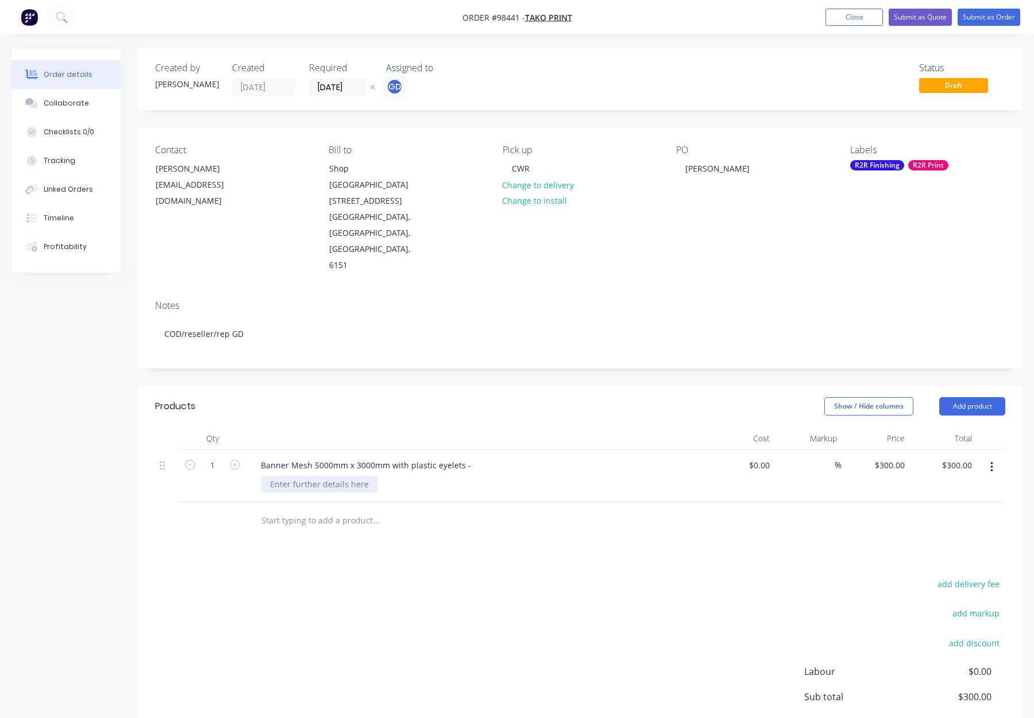
paste div
drag, startPoint x: 312, startPoint y: 416, endPoint x: 385, endPoint y: 416, distance: 72.9
click at [385, 457] on div "Banner Mesh 5000mm x 3000mm with plastic eyelets -" at bounding box center [366, 465] width 229 height 17
click at [259, 457] on div "Banner Mesh - with plastic eyelets -" at bounding box center [330, 465] width 156 height 17
click at [333, 457] on div "Mesh Banner Mesh - with plastic eyelets -" at bounding box center [342, 465] width 180 height 17
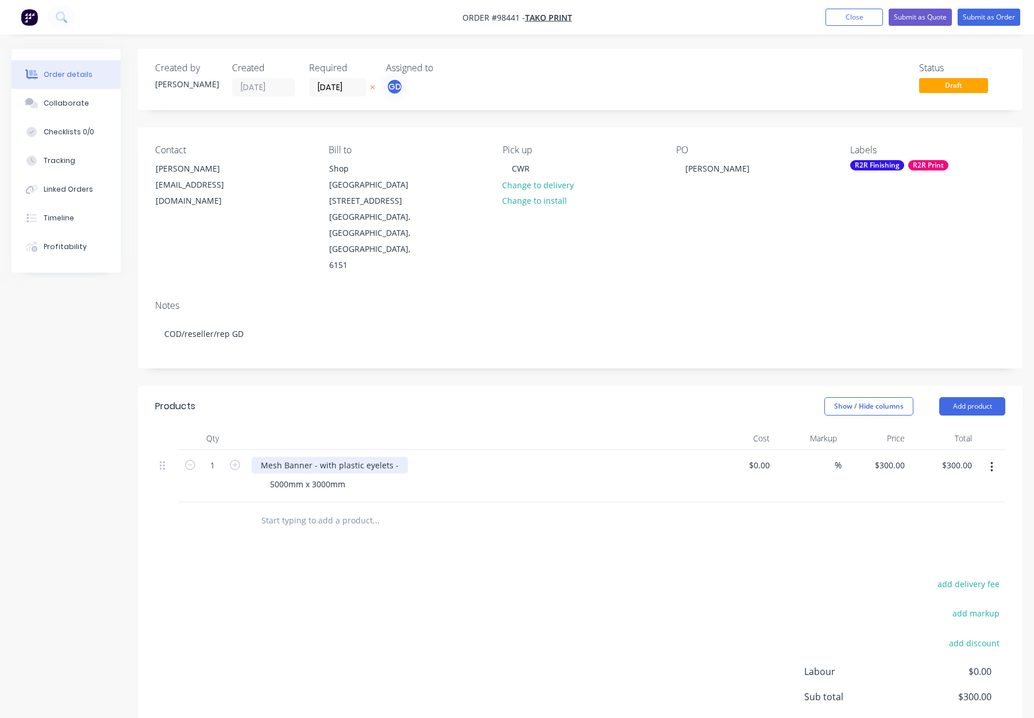
click at [396, 457] on div "Mesh Banner - with plastic eyelets -" at bounding box center [330, 465] width 156 height 17
click at [337, 457] on div "Mesh Banner - with plastic eyelets -" at bounding box center [330, 465] width 156 height 17
drag, startPoint x: 424, startPoint y: 419, endPoint x: 439, endPoint y: 419, distance: 14.4
click at [439, 457] on div "Mesh Banner - with hem and plastic eyelets -" at bounding box center [477, 465] width 450 height 17
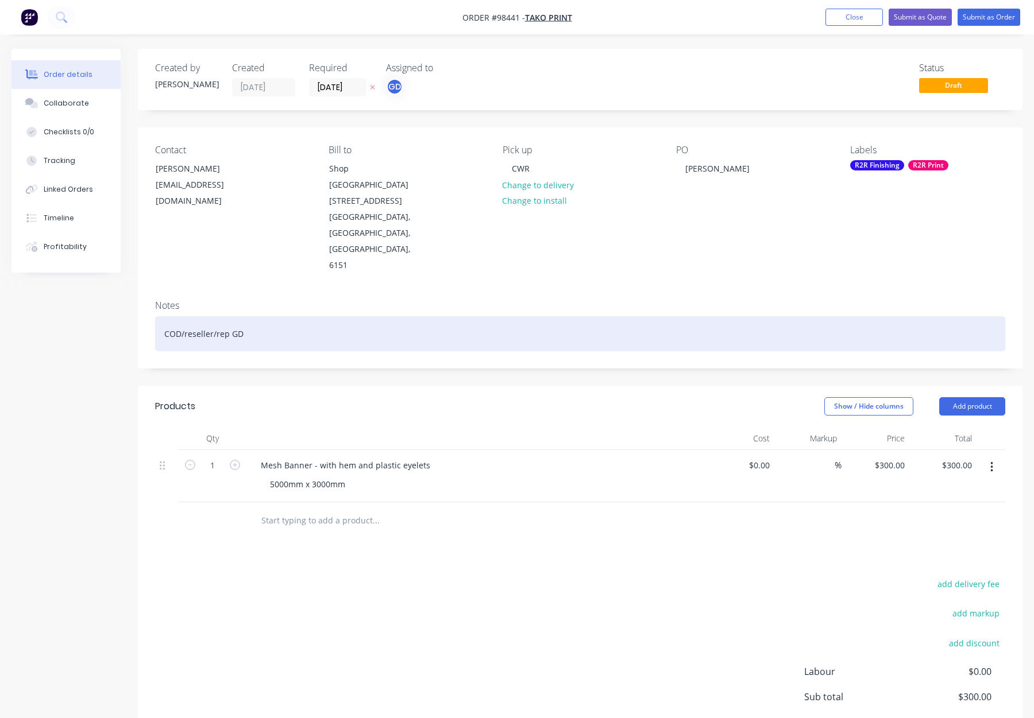
click at [289, 316] on div "COD/reseller/rep GD" at bounding box center [580, 333] width 850 height 35
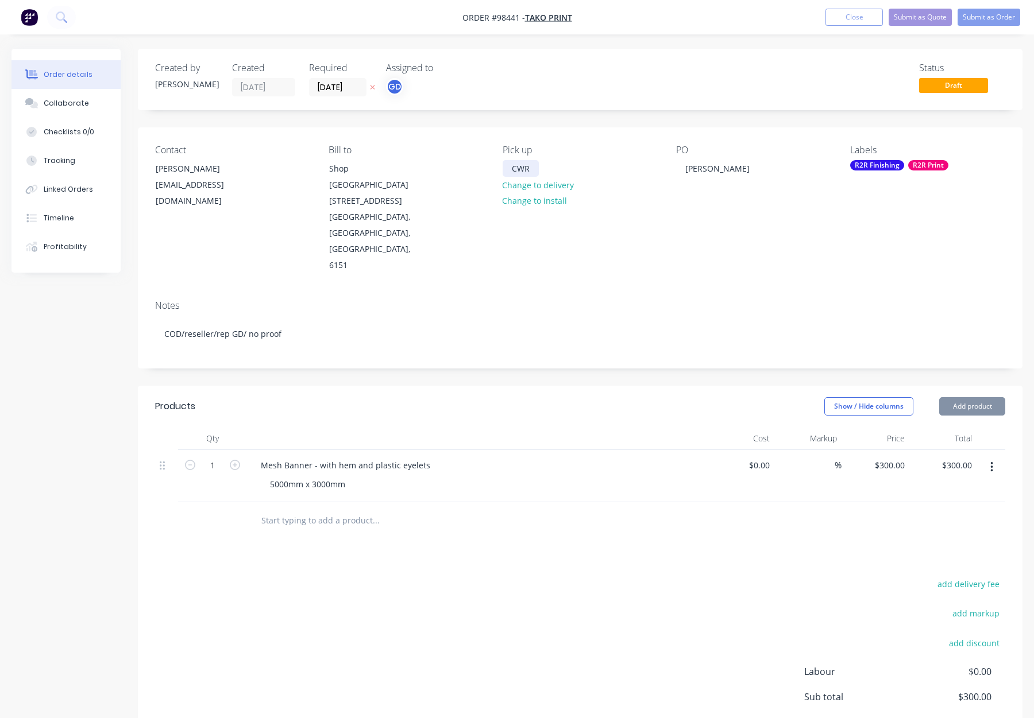
click at [519, 168] on div "CWR" at bounding box center [521, 168] width 36 height 17
drag, startPoint x: 516, startPoint y: 168, endPoint x: 485, endPoint y: 167, distance: 31.0
click at [485, 167] on div "Contact Danielle Higgins hello@takoprint.com.au Bill to Shop G01 96 Mill Point …" at bounding box center [580, 210] width 884 height 164
click at [870, 162] on div "R2R Finishing" at bounding box center [877, 165] width 54 height 10
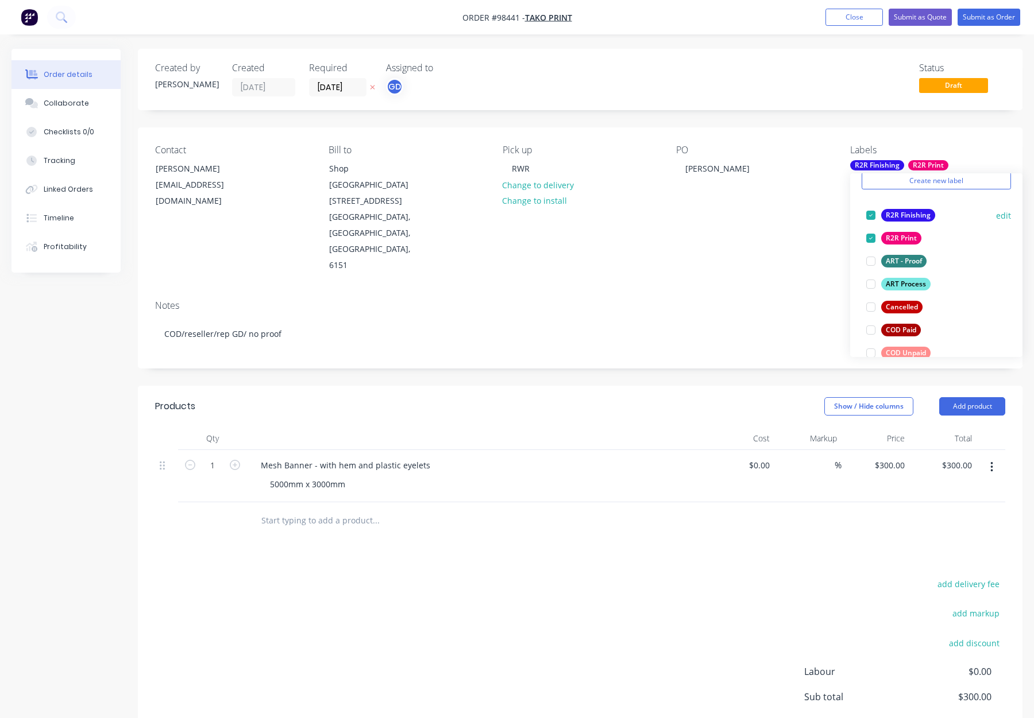
scroll to position [47, 0]
click at [916, 283] on div "ART Process" at bounding box center [905, 287] width 49 height 13
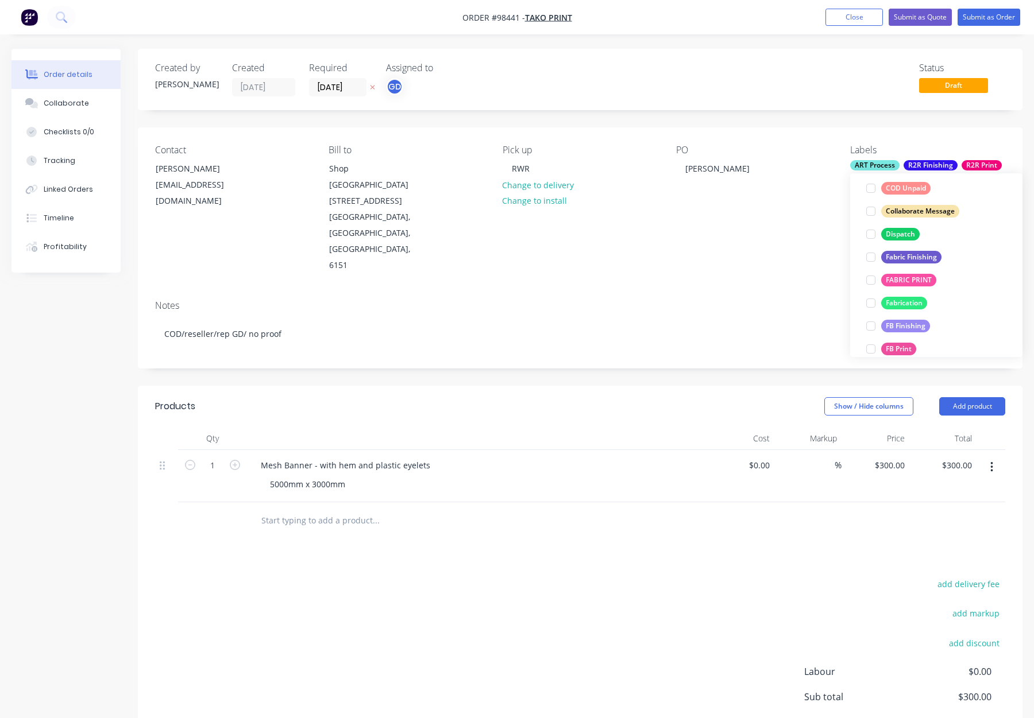
drag, startPoint x: 897, startPoint y: 229, endPoint x: 926, endPoint y: 232, distance: 29.4
click at [899, 230] on div "Dispatch" at bounding box center [900, 234] width 38 height 13
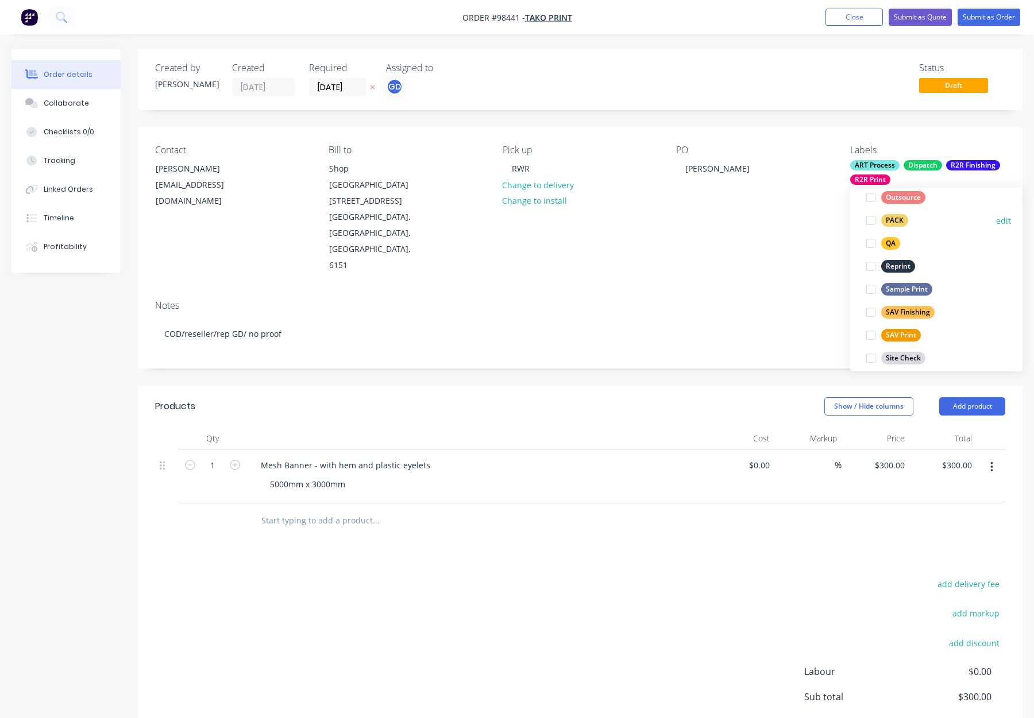
drag, startPoint x: 895, startPoint y: 225, endPoint x: 925, endPoint y: 226, distance: 30.5
click at [895, 225] on div "PACK" at bounding box center [894, 220] width 27 height 13
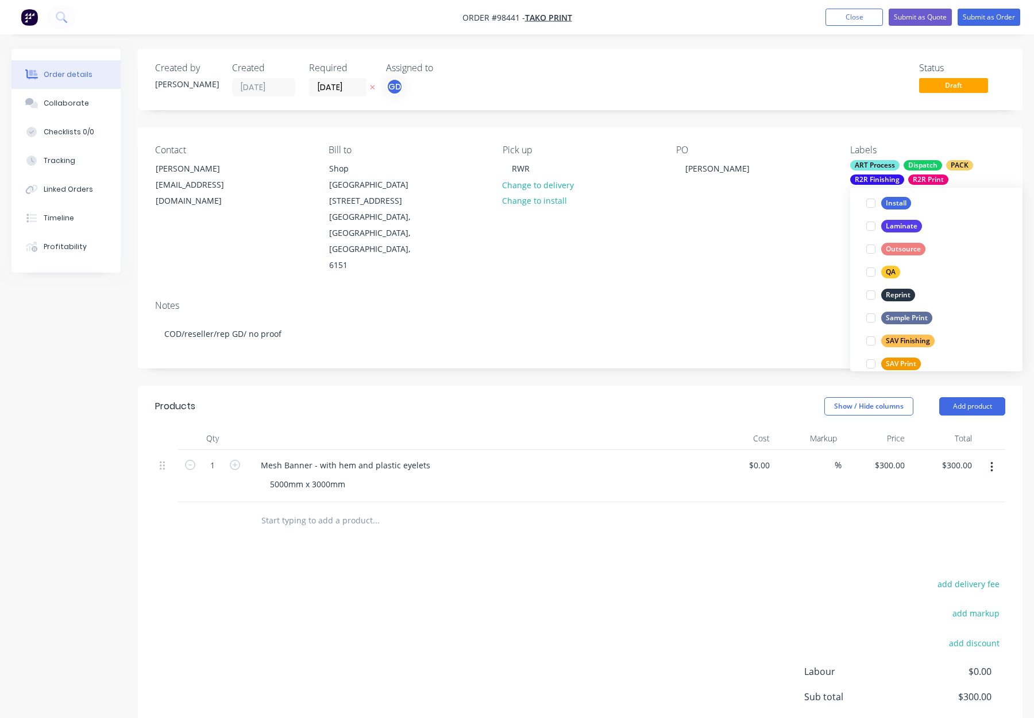
drag, startPoint x: 892, startPoint y: 273, endPoint x: 801, endPoint y: 260, distance: 92.2
click at [892, 273] on div "QA" at bounding box center [890, 272] width 19 height 13
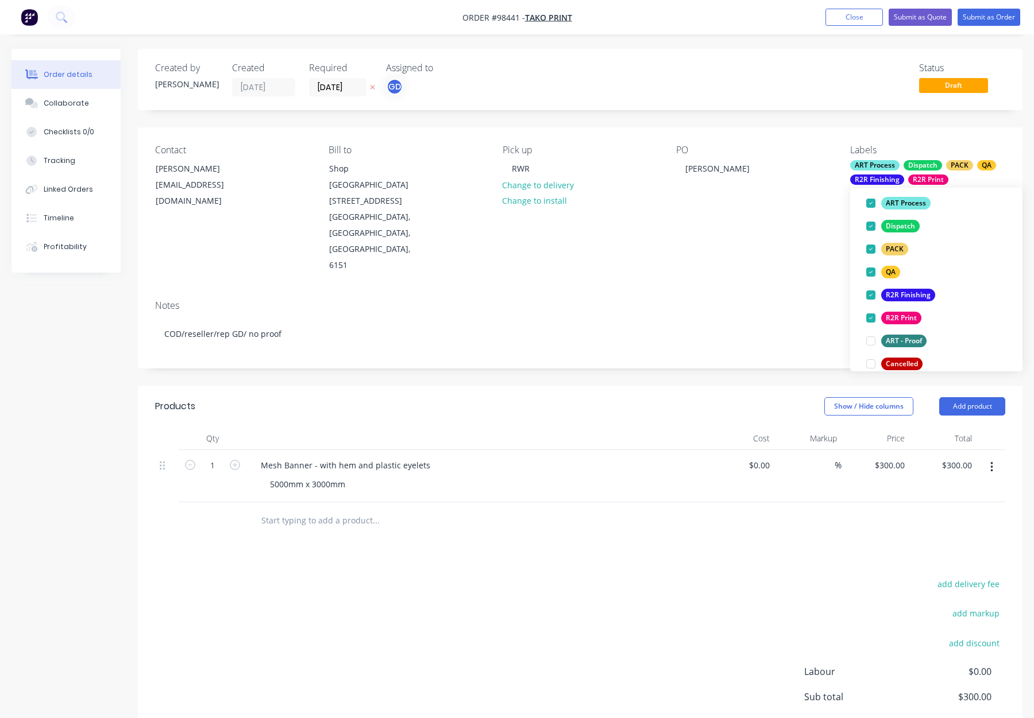
click at [757, 291] on div "Notes COD/reseller/rep GD/ no proof" at bounding box center [580, 329] width 884 height 77
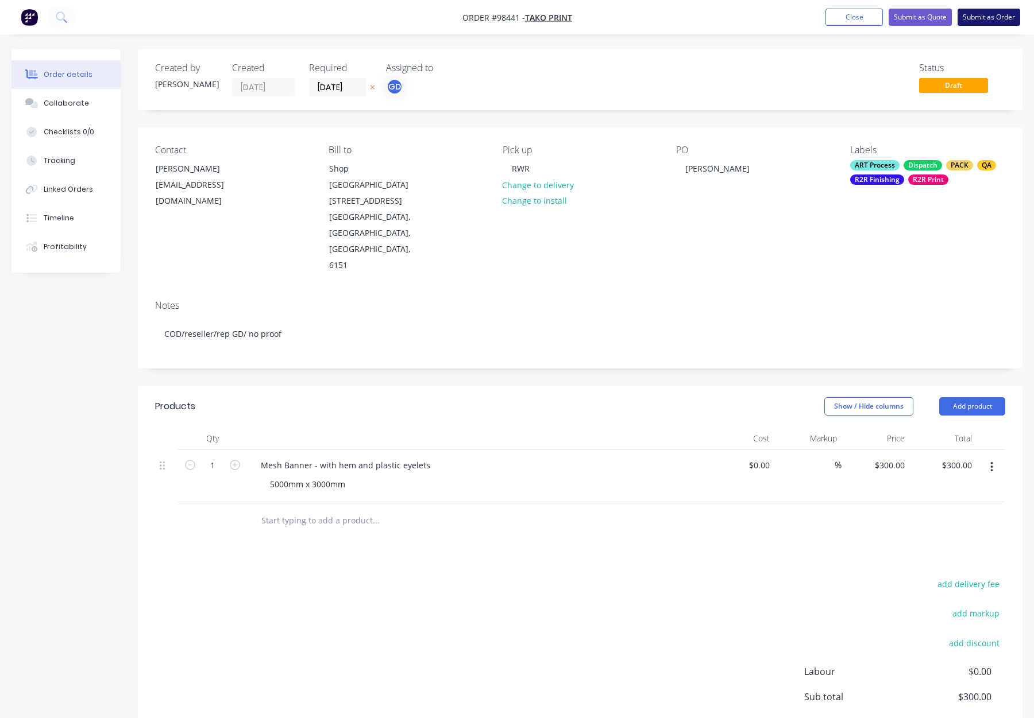
click at [968, 13] on button "Submit as Order" at bounding box center [988, 17] width 63 height 17
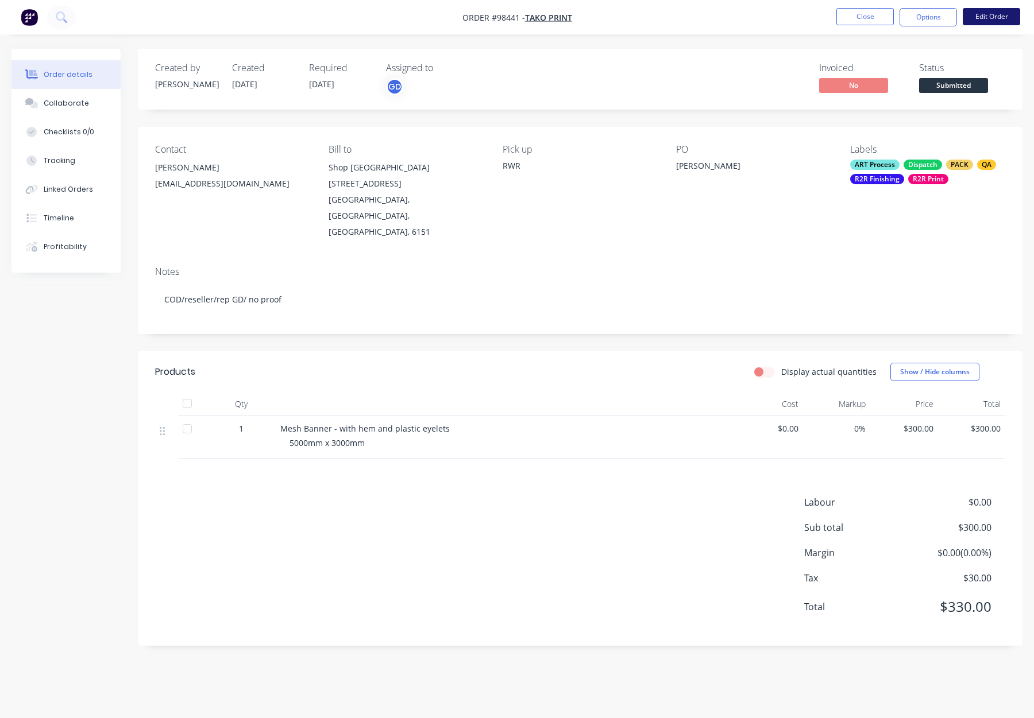
click at [986, 15] on button "Edit Order" at bounding box center [991, 16] width 57 height 17
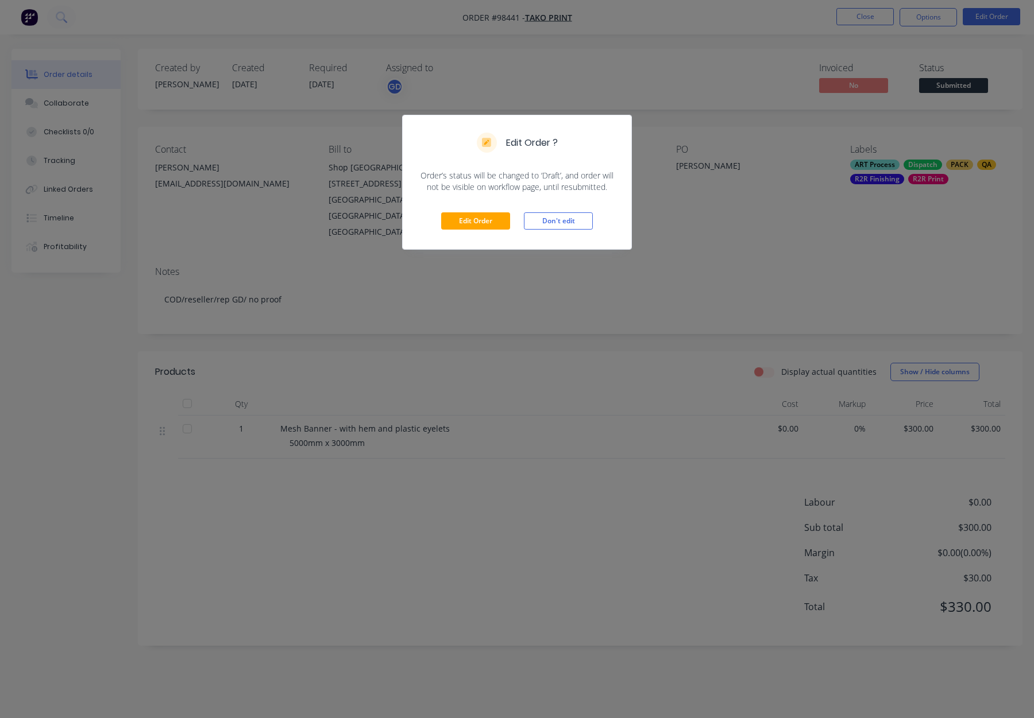
drag, startPoint x: 559, startPoint y: 225, endPoint x: 648, endPoint y: 192, distance: 94.8
click at [562, 223] on button "Don't edit" at bounding box center [558, 221] width 69 height 17
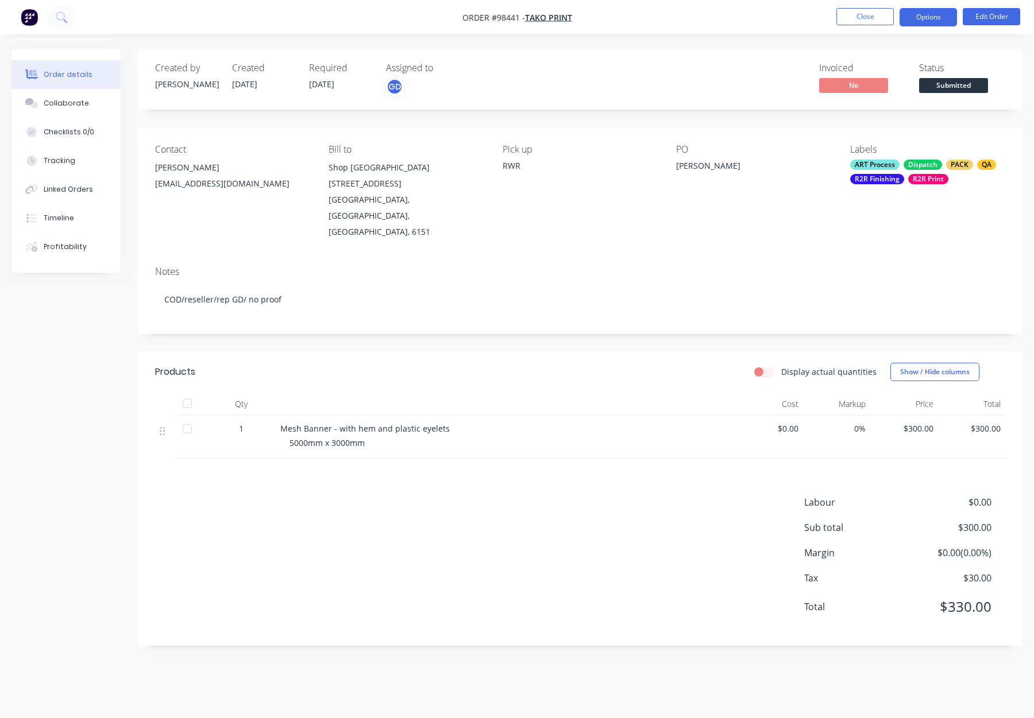
click at [918, 13] on button "Options" at bounding box center [927, 17] width 57 height 18
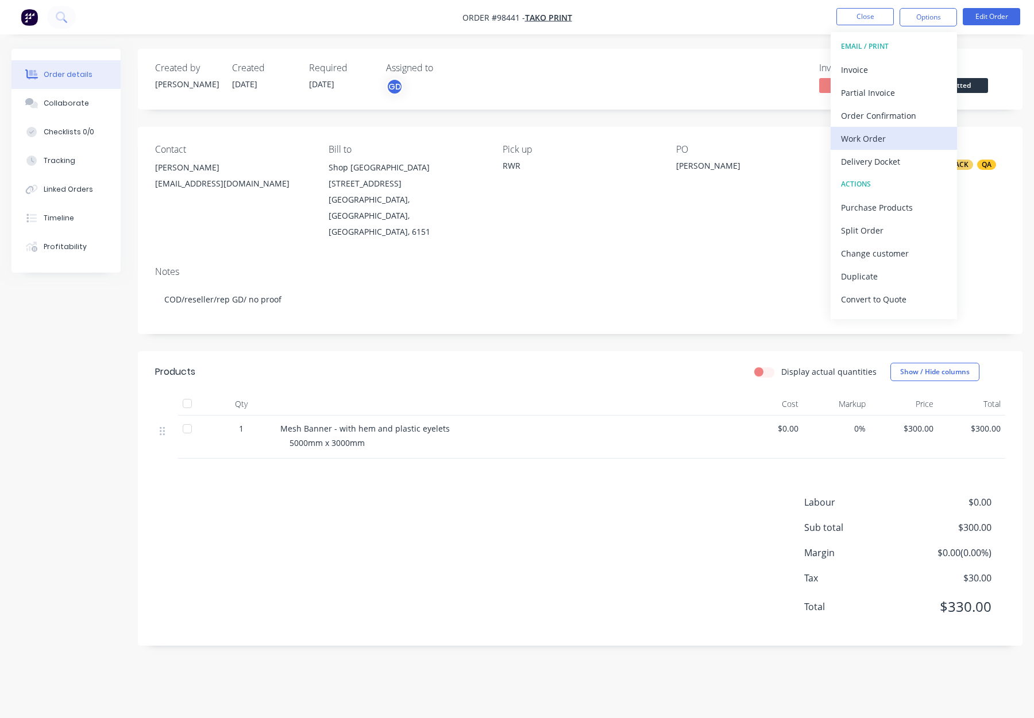
click at [899, 136] on div "Work Order" at bounding box center [894, 138] width 106 height 17
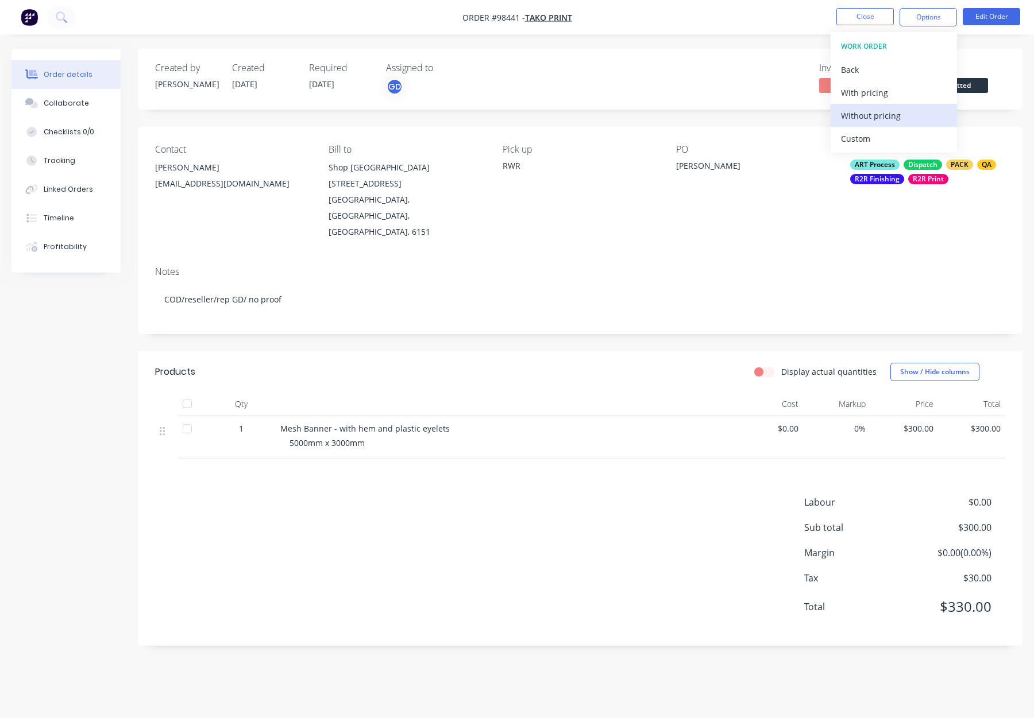
click at [899, 109] on div "Without pricing" at bounding box center [894, 115] width 106 height 17
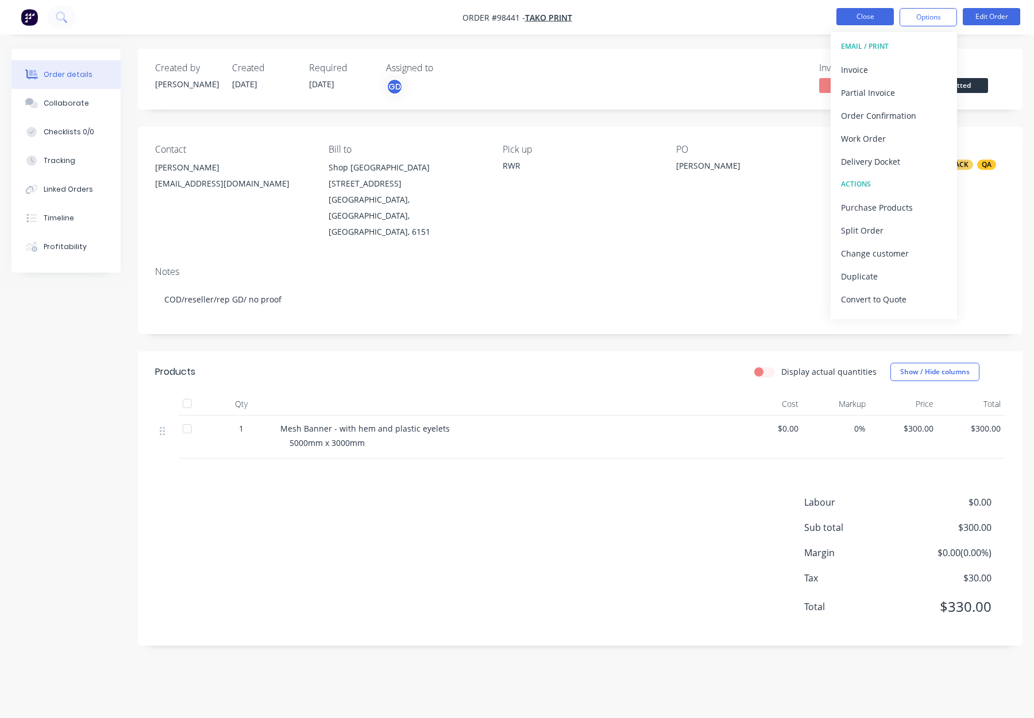
click at [861, 23] on button "Close" at bounding box center [864, 16] width 57 height 17
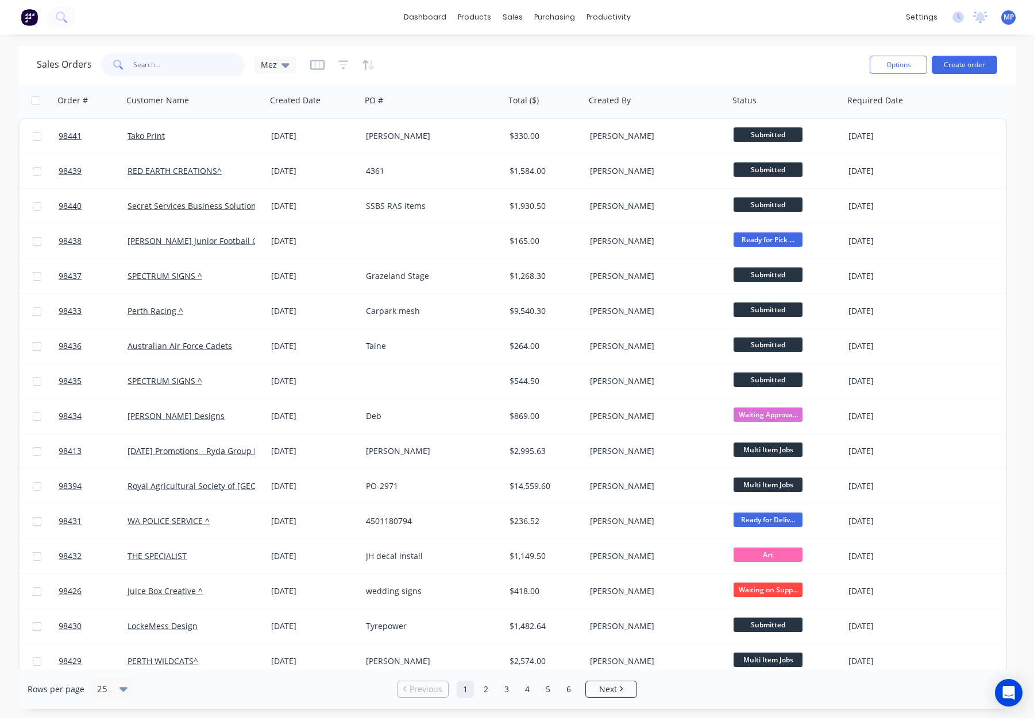
click at [152, 65] on input "text" at bounding box center [189, 64] width 112 height 23
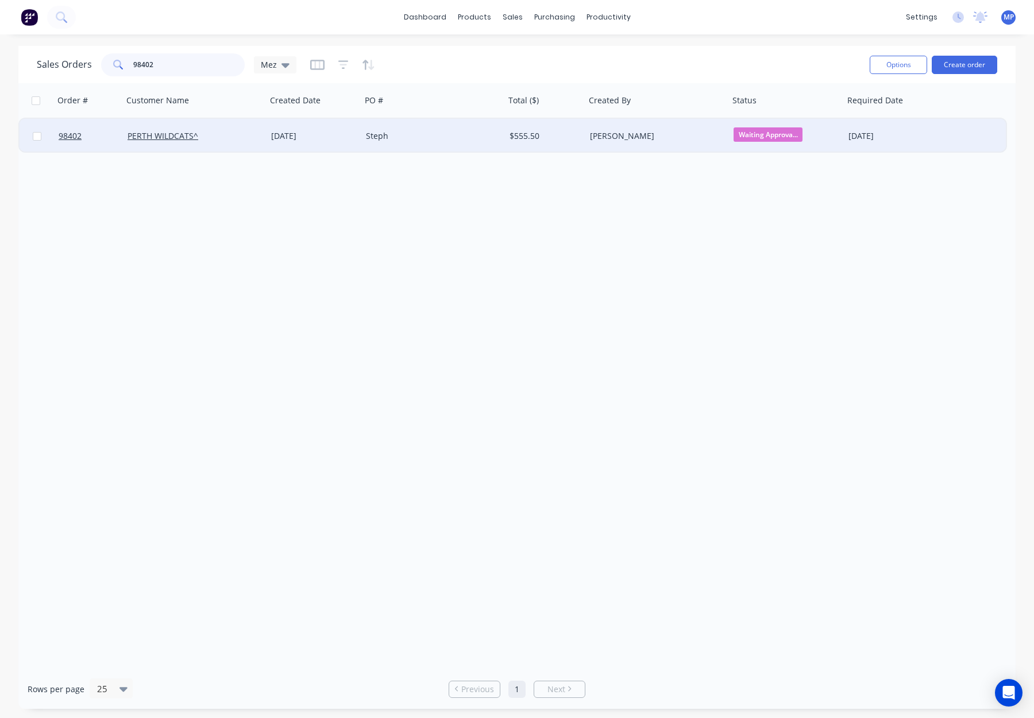
type input "98402"
click at [236, 142] on div "PERTH WILDCATS^" at bounding box center [195, 136] width 144 height 34
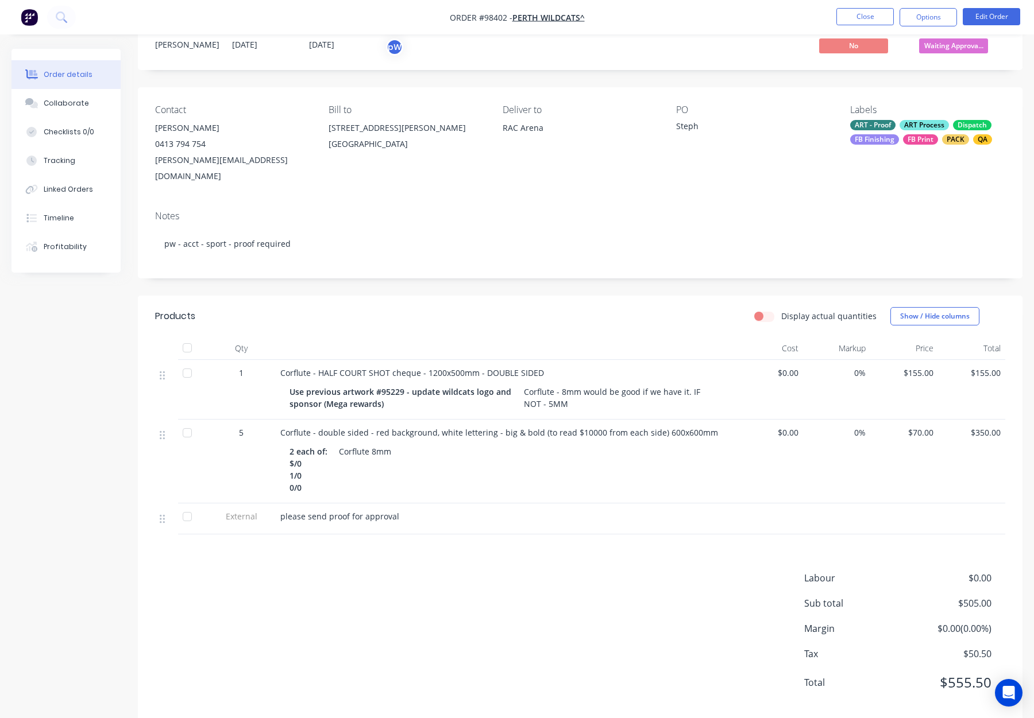
scroll to position [44, 0]
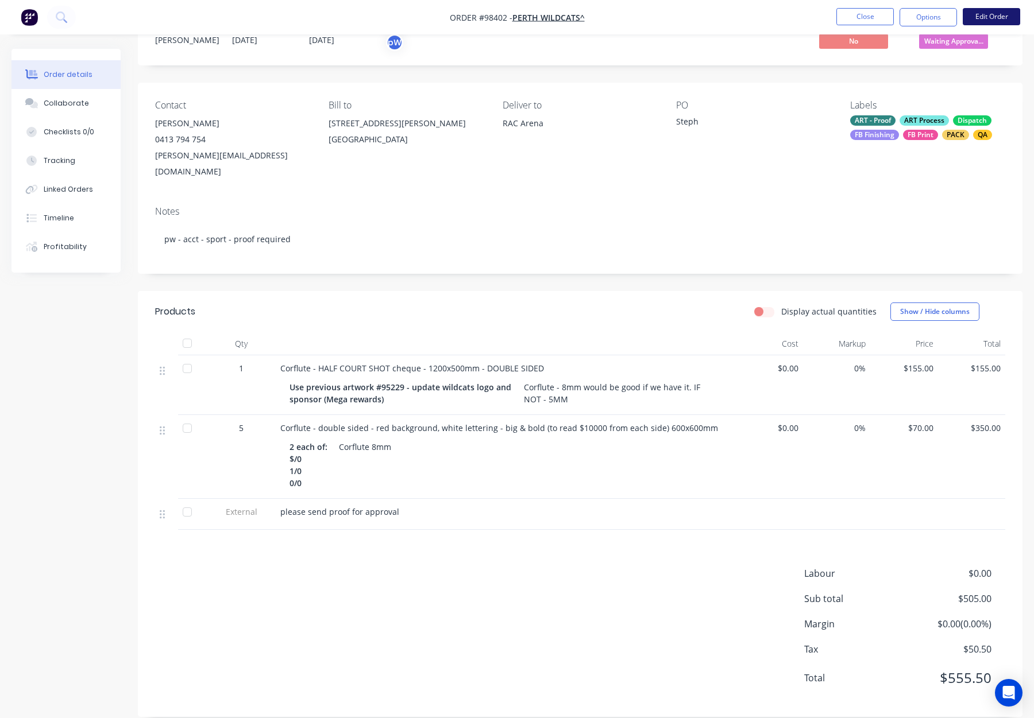
click at [987, 14] on button "Edit Order" at bounding box center [991, 16] width 57 height 17
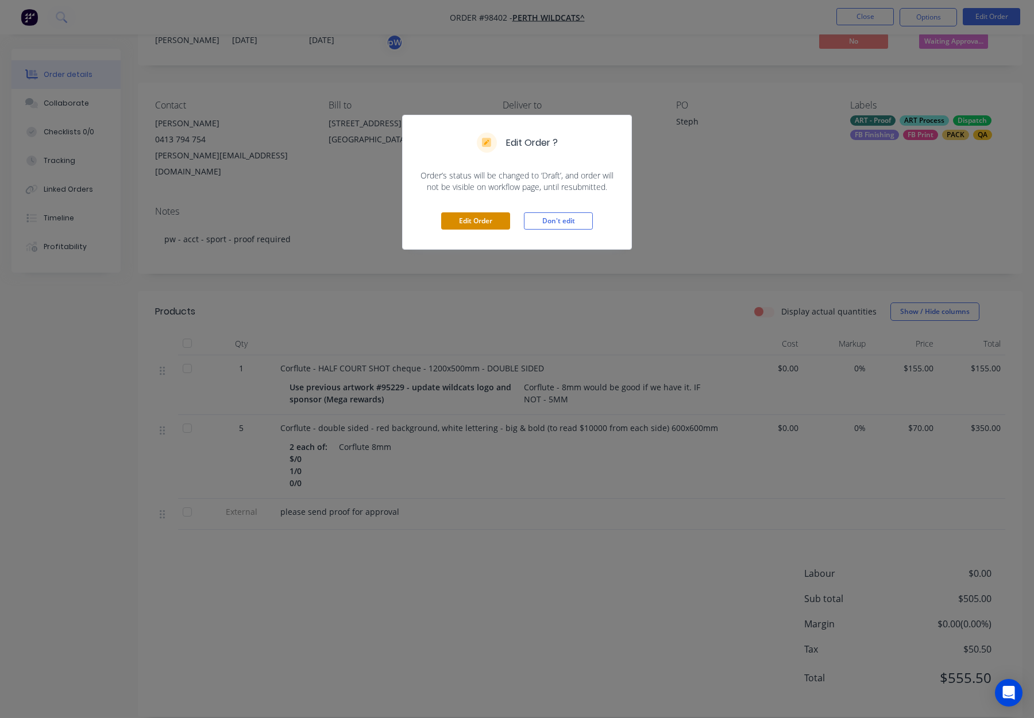
click at [466, 216] on button "Edit Order" at bounding box center [475, 221] width 69 height 17
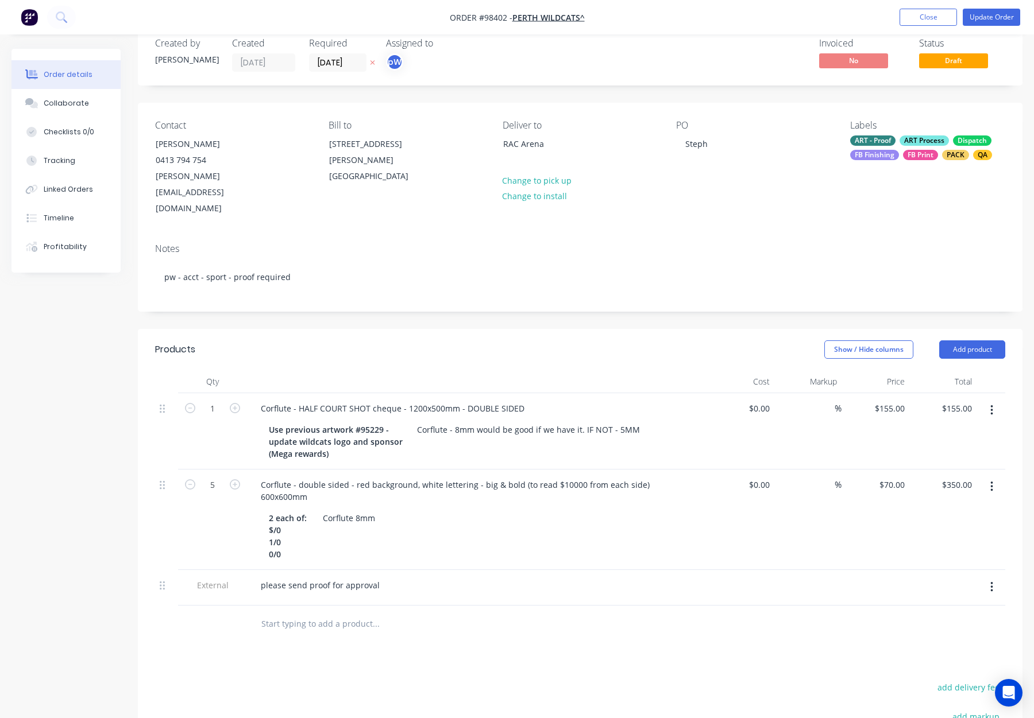
scroll to position [40, 0]
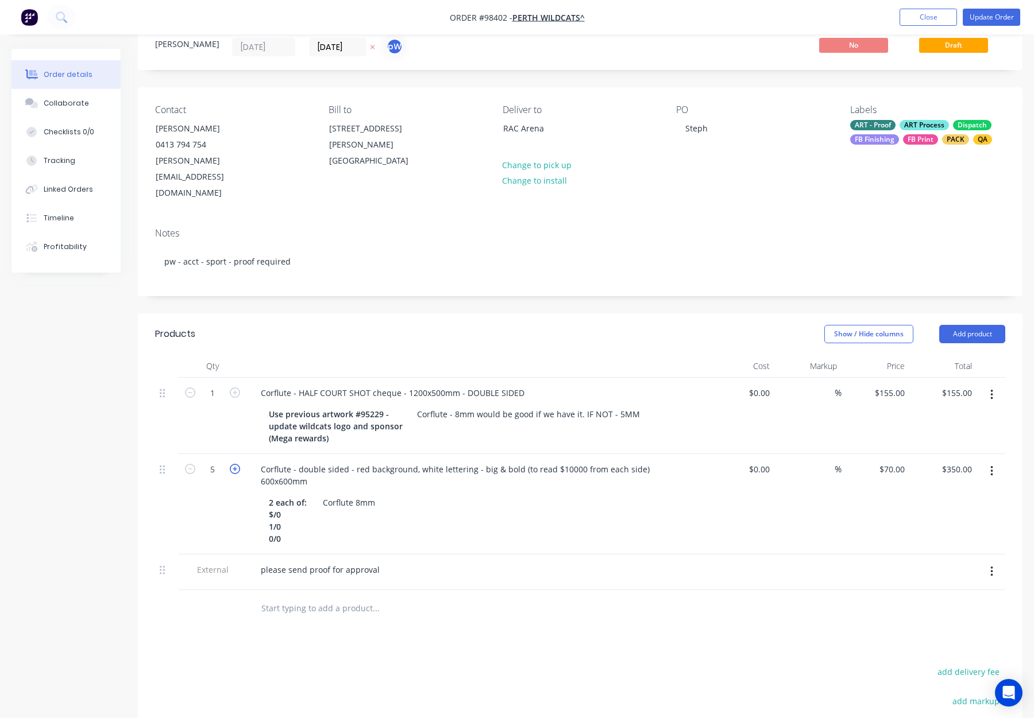
click at [238, 464] on icon "button" at bounding box center [235, 469] width 10 height 10
type input "6"
type input "$420.00"
drag, startPoint x: 288, startPoint y: 496, endPoint x: 256, endPoint y: 450, distance: 56.1
click at [256, 492] on div "2 each of: $/0 1/0 0/0 Corflute 8mm" at bounding box center [477, 519] width 450 height 55
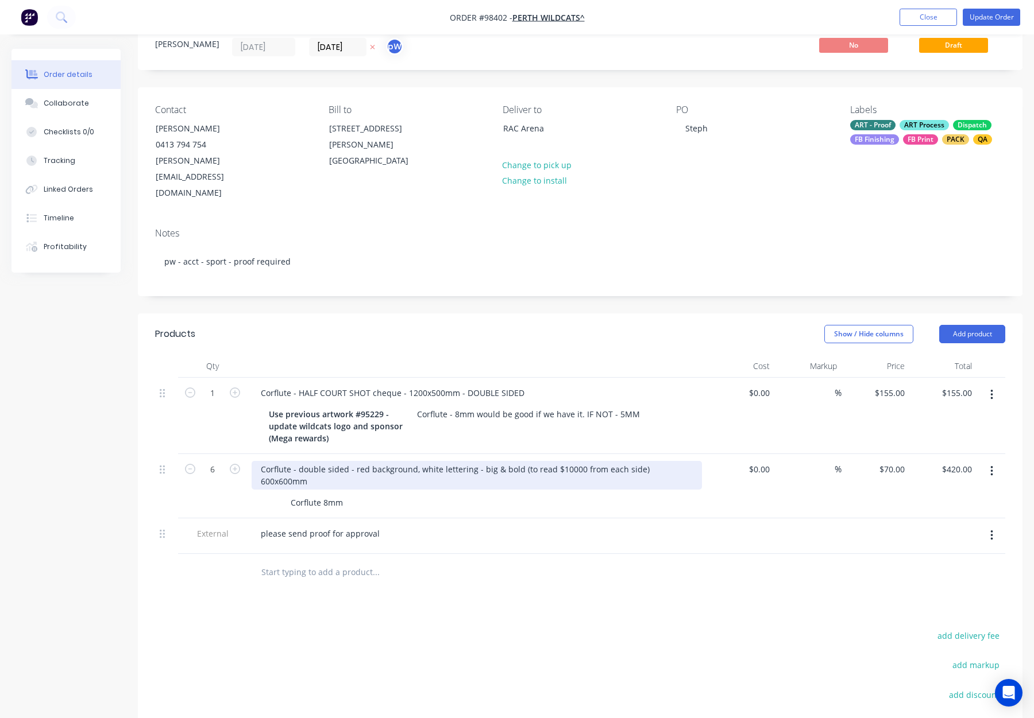
click at [482, 461] on div "Corflute - double sided - red background, white lettering - big & bold (to read…" at bounding box center [477, 475] width 450 height 29
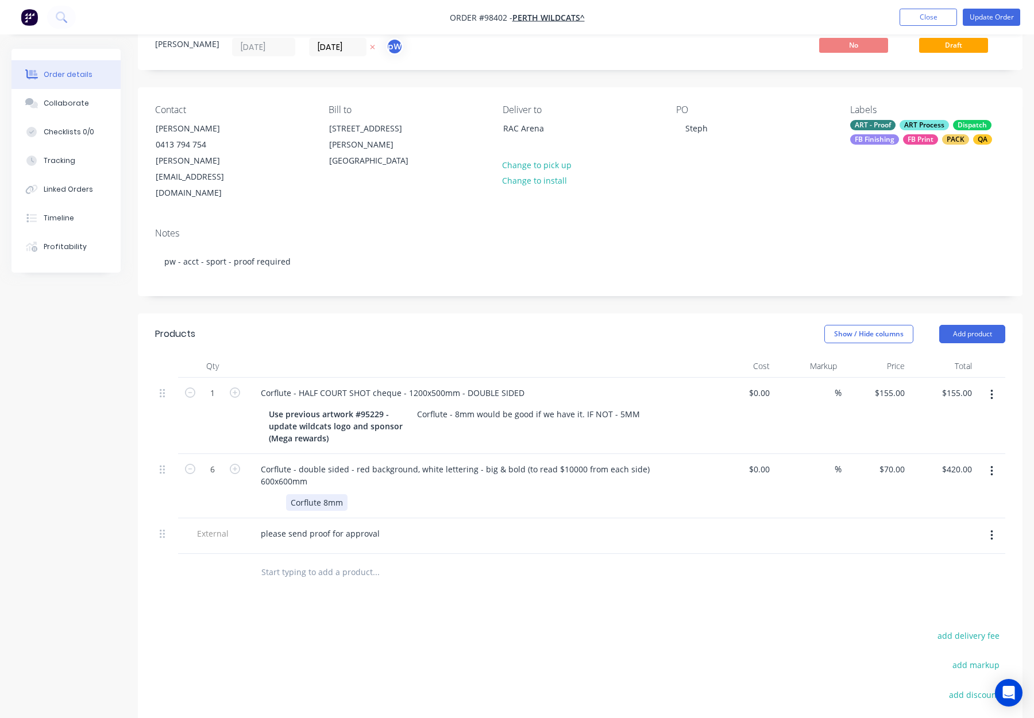
click at [484, 494] on div "Corflute 8mm" at bounding box center [474, 502] width 420 height 17
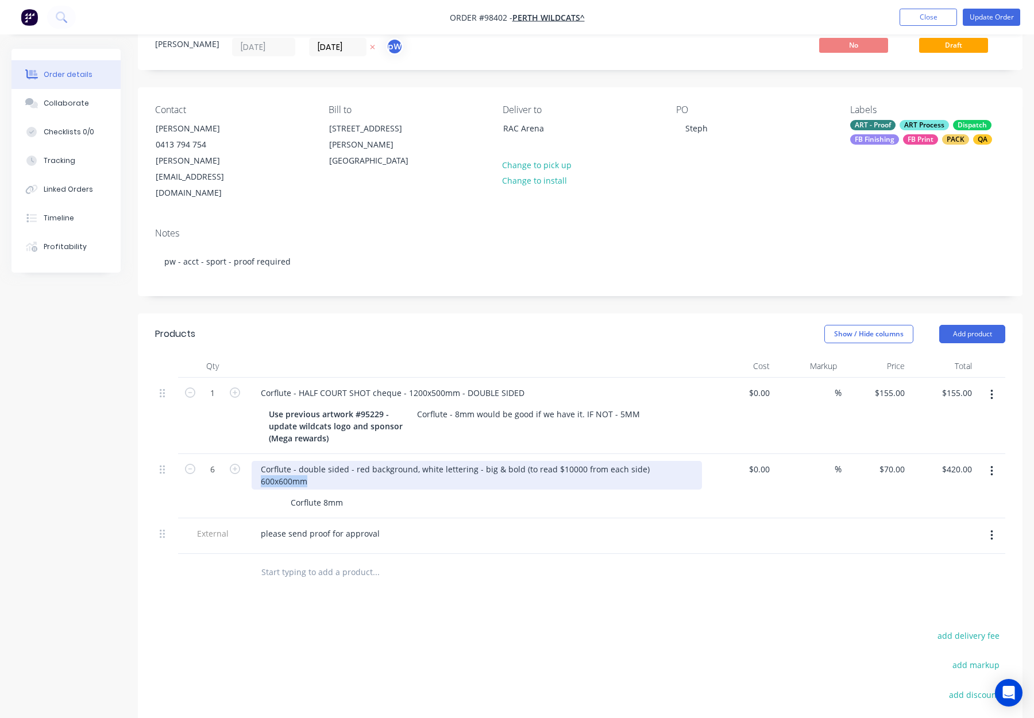
drag, startPoint x: 645, startPoint y: 436, endPoint x: 698, endPoint y: 437, distance: 53.4
click at [698, 461] on div "Corflute - double sided - red background, white lettering - big & bold (to read…" at bounding box center [477, 475] width 450 height 29
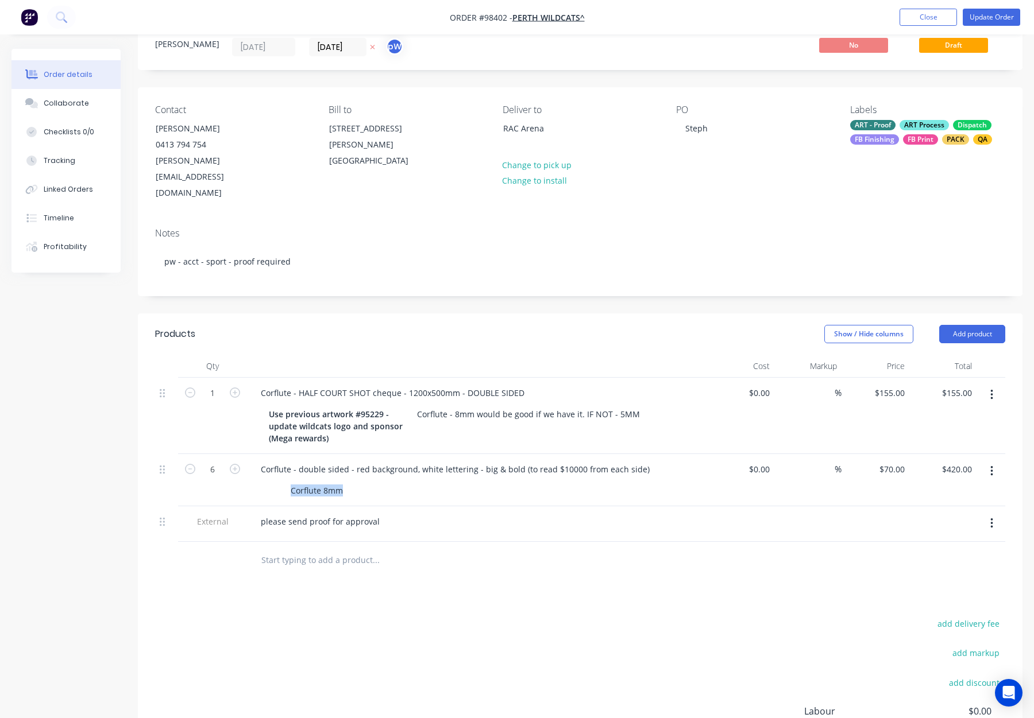
drag, startPoint x: 307, startPoint y: 459, endPoint x: 374, endPoint y: 459, distance: 67.2
click at [374, 482] on div "Corflute 8mm" at bounding box center [474, 490] width 420 height 17
copy div "Corflute 8mm"
click at [258, 461] on div "Corflute - double sided - red background, white lettering - big & bold (to read…" at bounding box center [455, 469] width 407 height 17
drag, startPoint x: 289, startPoint y: 460, endPoint x: 380, endPoint y: 460, distance: 90.7
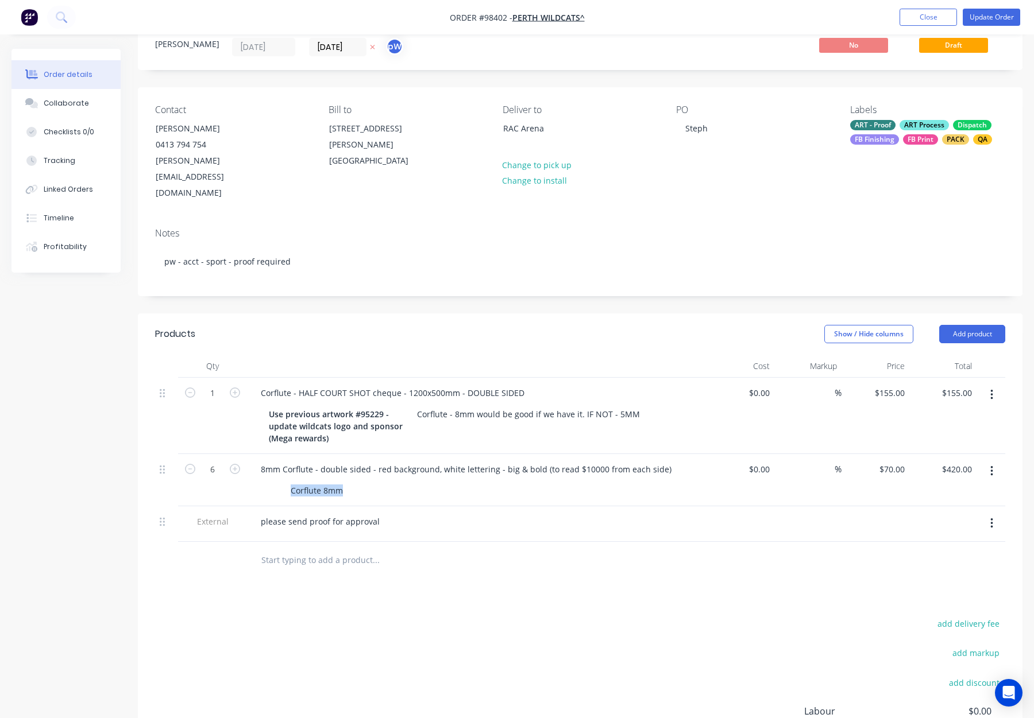
click at [380, 482] on div "Corflute 8mm" at bounding box center [474, 490] width 420 height 17
click at [334, 482] on div "Corflute 8mm" at bounding box center [316, 490] width 61 height 17
drag, startPoint x: 339, startPoint y: 458, endPoint x: 280, endPoint y: 460, distance: 58.6
click at [280, 482] on div "Corflute 8mm" at bounding box center [474, 490] width 420 height 17
click at [454, 564] on div "Products Show / Hide columns Add product Qty Cost Markup Price Total 1 Corflute…" at bounding box center [580, 585] width 884 height 542
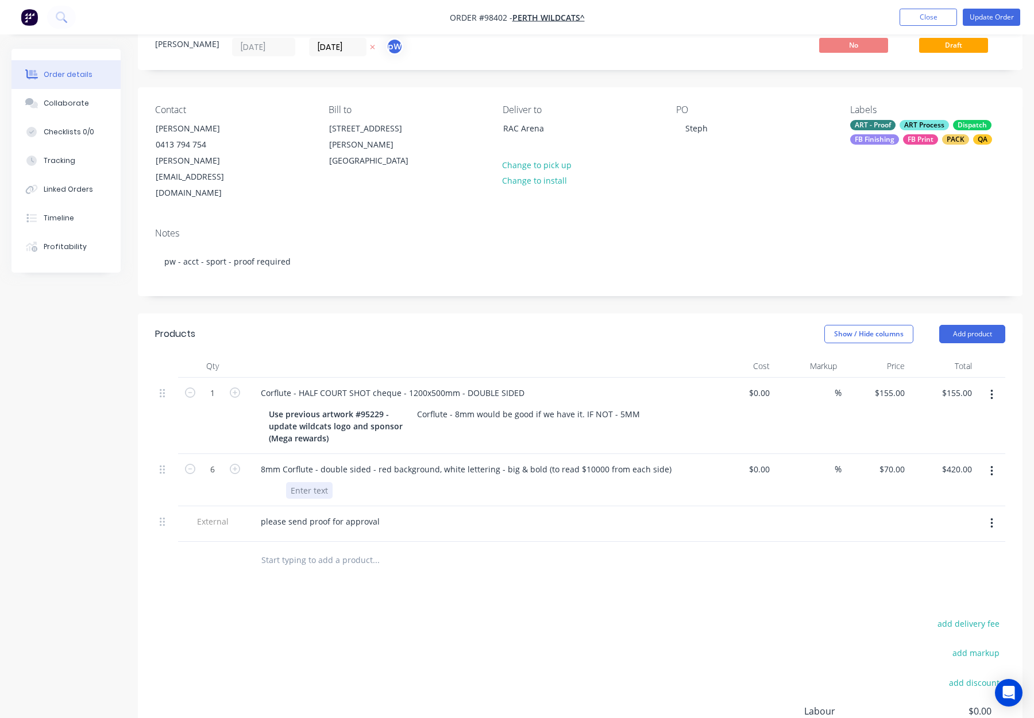
drag, startPoint x: 300, startPoint y: 457, endPoint x: 354, endPoint y: 463, distance: 54.9
click at [300, 482] on div at bounding box center [309, 490] width 47 height 17
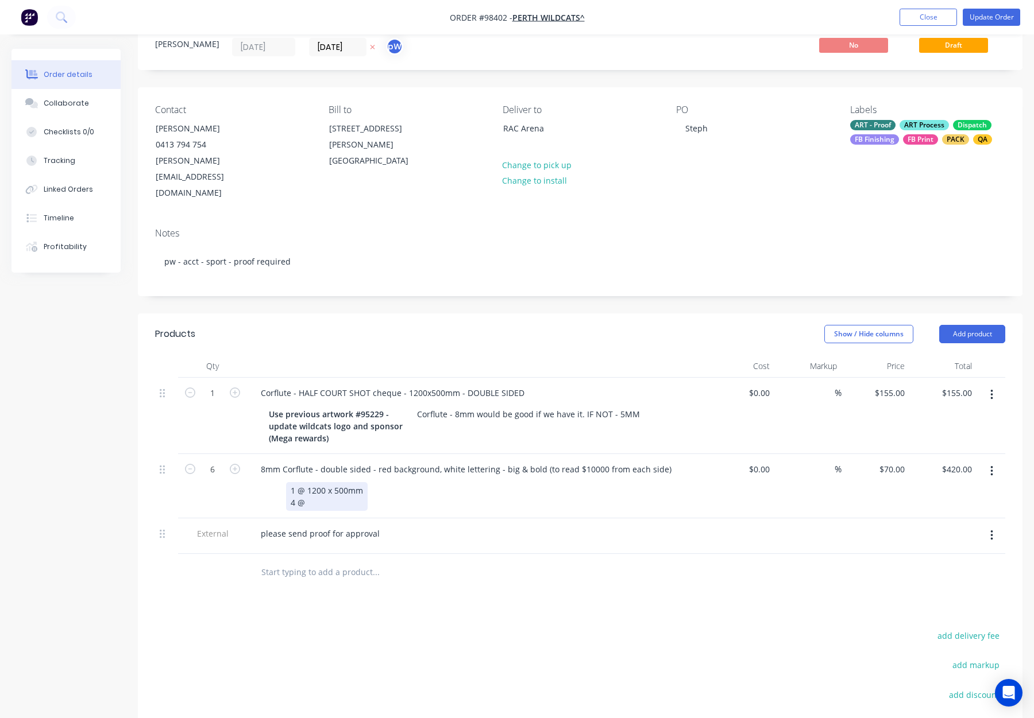
drag, startPoint x: 365, startPoint y: 460, endPoint x: 374, endPoint y: 469, distance: 13.0
click at [365, 482] on div "1 @ 1200 x 500mm 4 @" at bounding box center [327, 496] width 82 height 29
click at [322, 482] on div "1 @ 1200 x 500mm 1 @ 1200 x 600mm 4 @" at bounding box center [334, 496] width 96 height 29
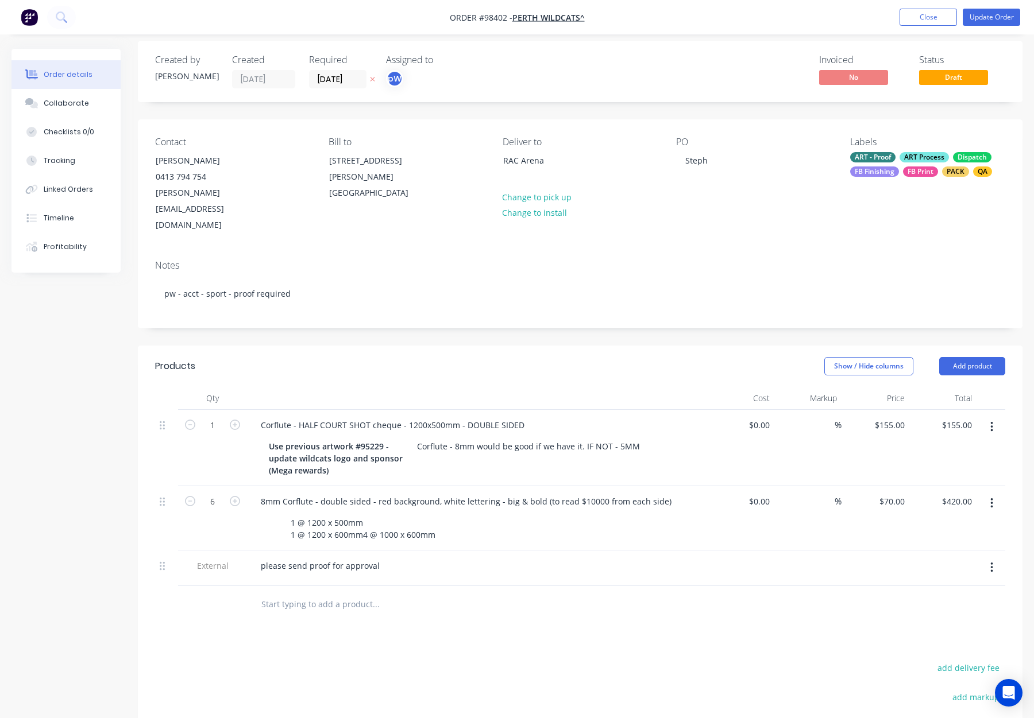
scroll to position [0, 0]
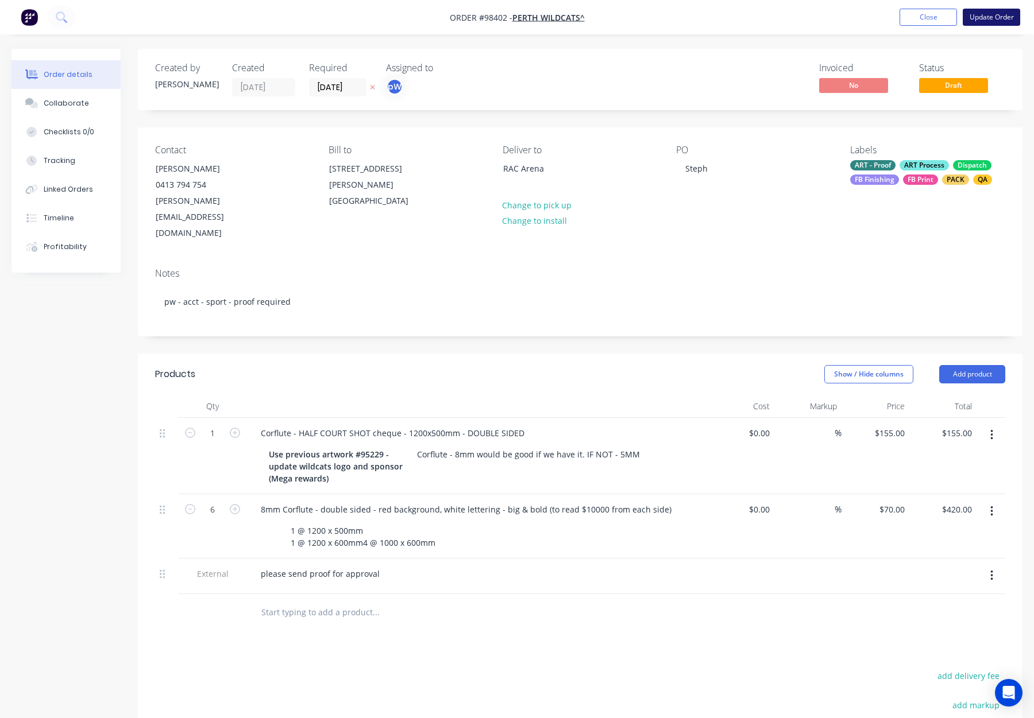
click at [988, 20] on button "Update Order" at bounding box center [991, 17] width 57 height 17
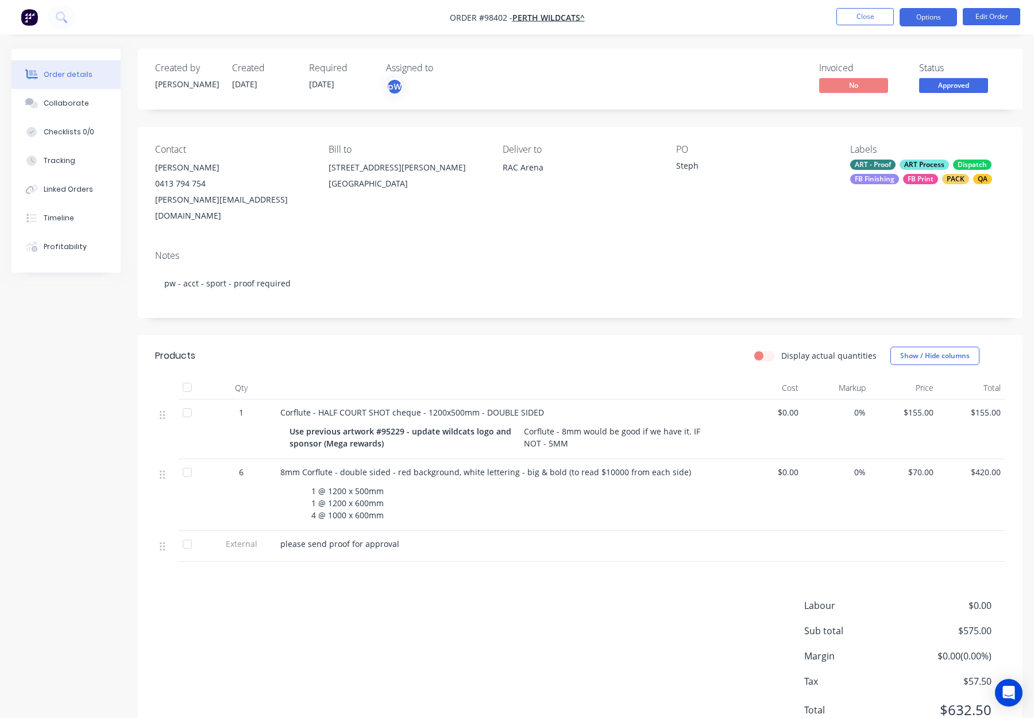
click at [920, 19] on button "Options" at bounding box center [927, 17] width 57 height 18
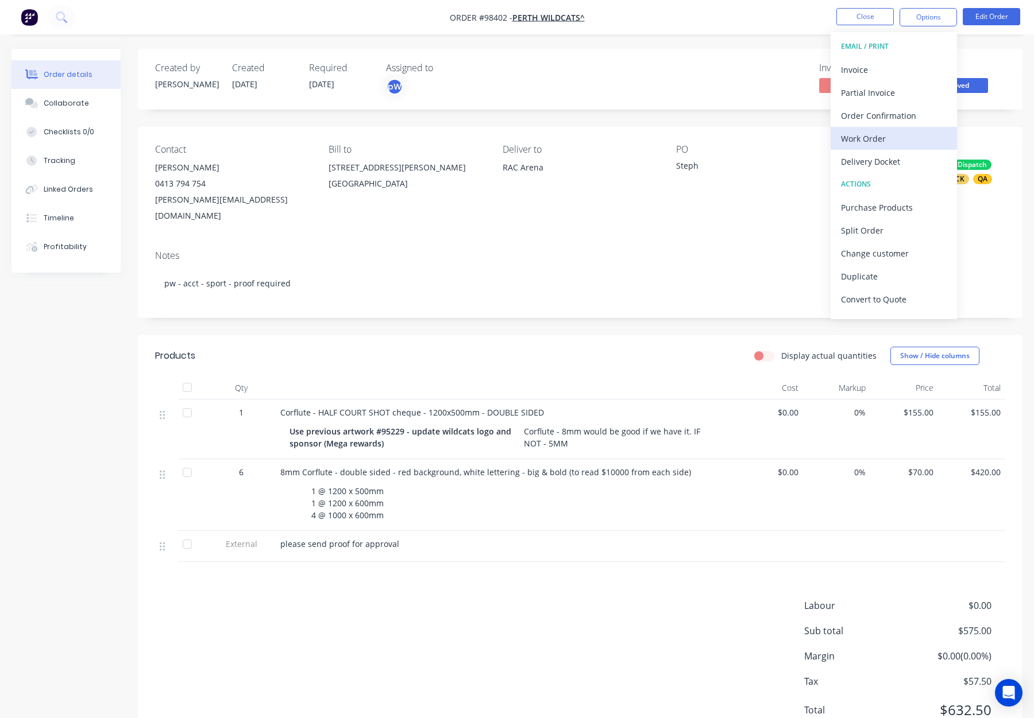
click at [861, 140] on div "Work Order" at bounding box center [894, 138] width 106 height 17
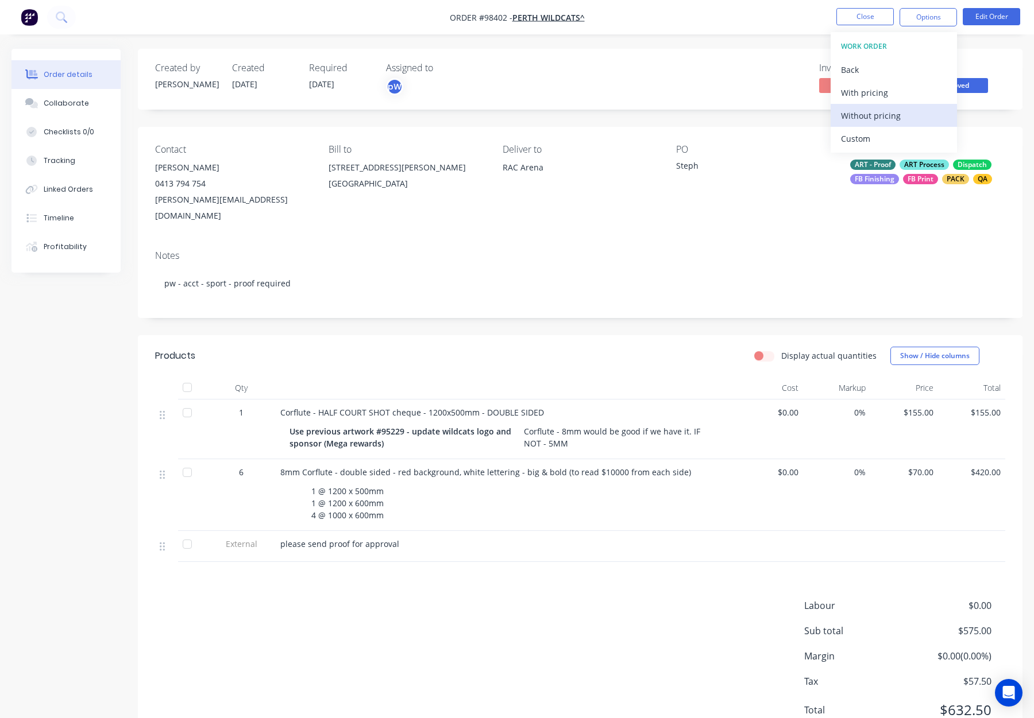
click at [879, 110] on div "Without pricing" at bounding box center [894, 115] width 106 height 17
click at [869, 16] on button "Close" at bounding box center [864, 16] width 57 height 17
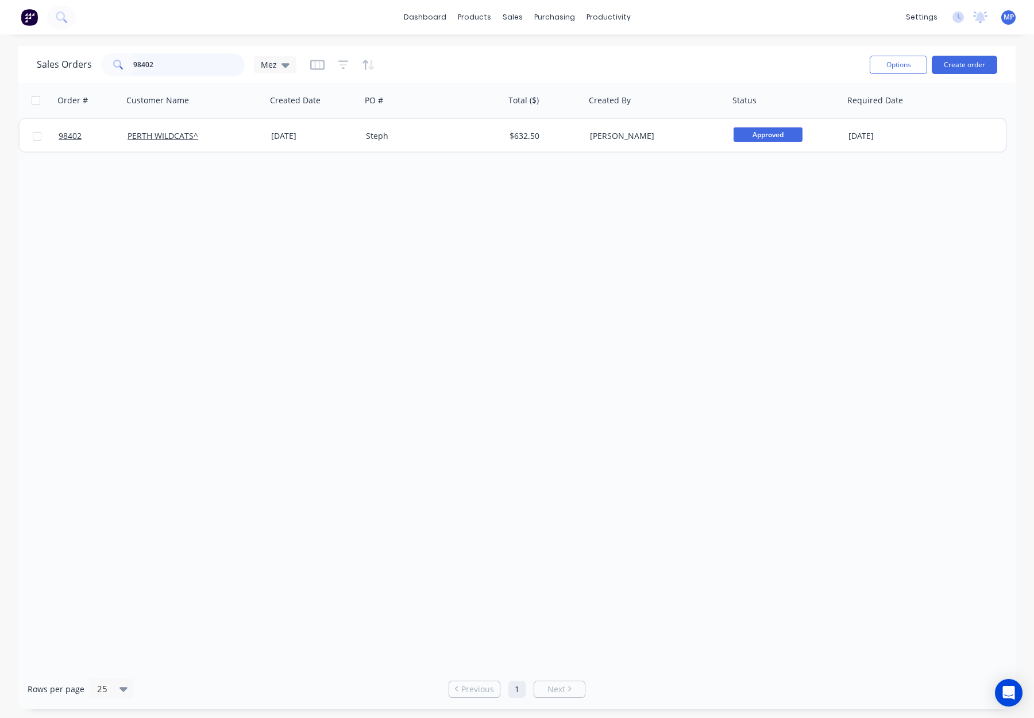
drag, startPoint x: 154, startPoint y: 65, endPoint x: 113, endPoint y: 65, distance: 41.4
click at [109, 65] on div "98402" at bounding box center [173, 64] width 144 height 23
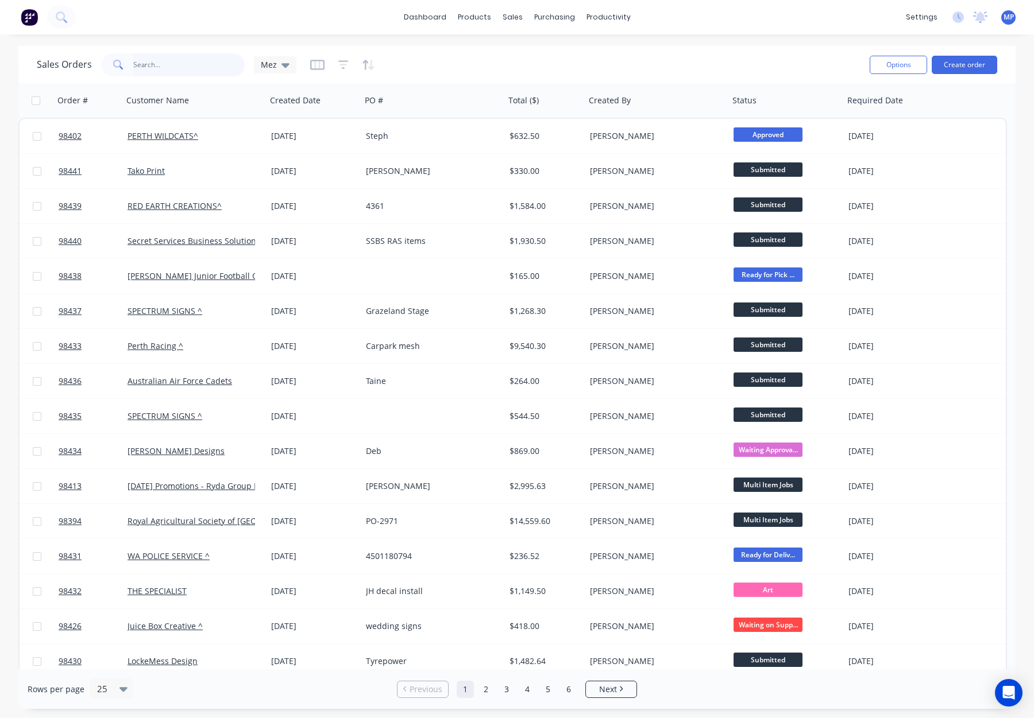
click at [164, 59] on input "text" at bounding box center [189, 64] width 112 height 23
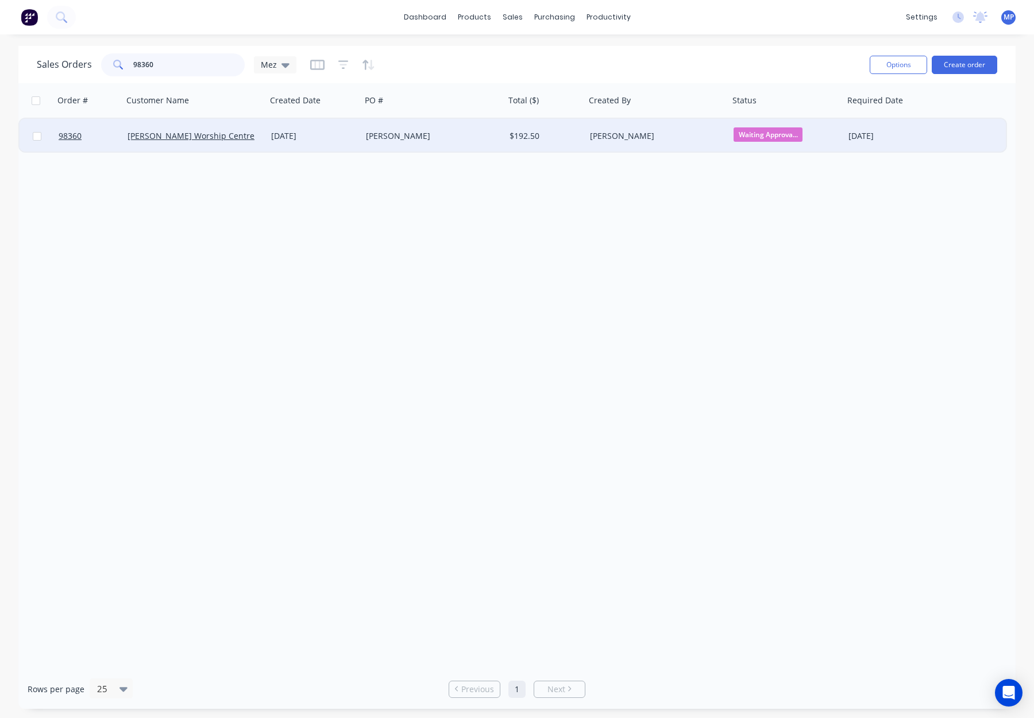
type input "98360"
click at [448, 136] on div "John" at bounding box center [430, 135] width 128 height 11
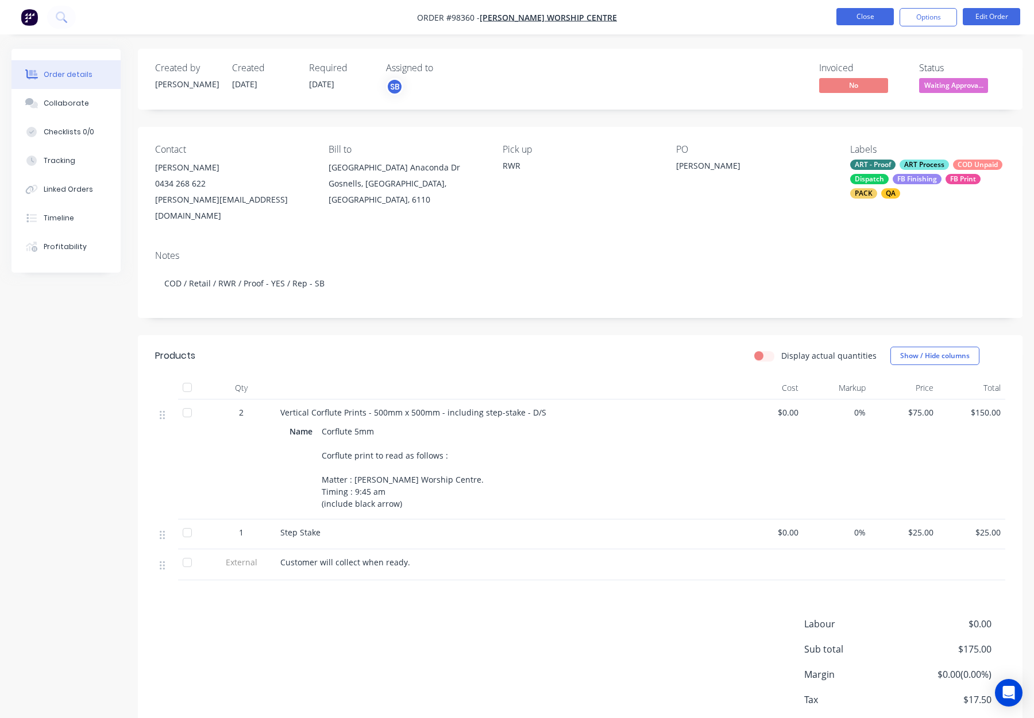
click at [855, 16] on button "Close" at bounding box center [864, 16] width 57 height 17
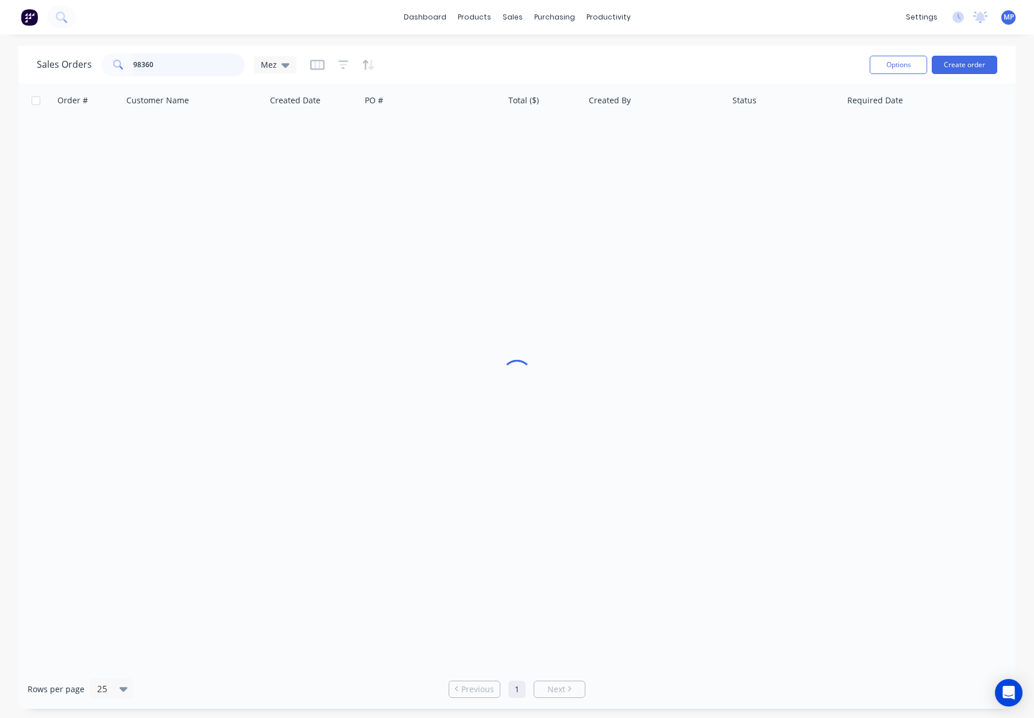
click at [165, 63] on input "98360" at bounding box center [189, 64] width 112 height 23
drag, startPoint x: 173, startPoint y: 62, endPoint x: 102, endPoint y: 61, distance: 71.2
click at [102, 61] on div "98360" at bounding box center [173, 64] width 144 height 23
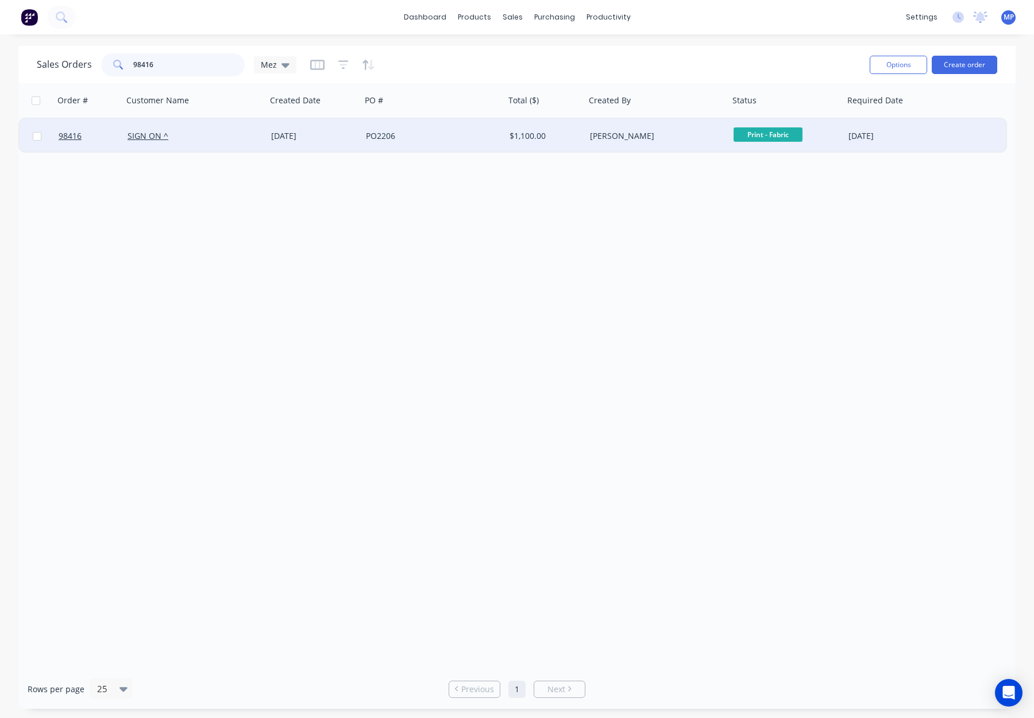
type input "98416"
click at [438, 137] on div "PO2206" at bounding box center [430, 135] width 128 height 11
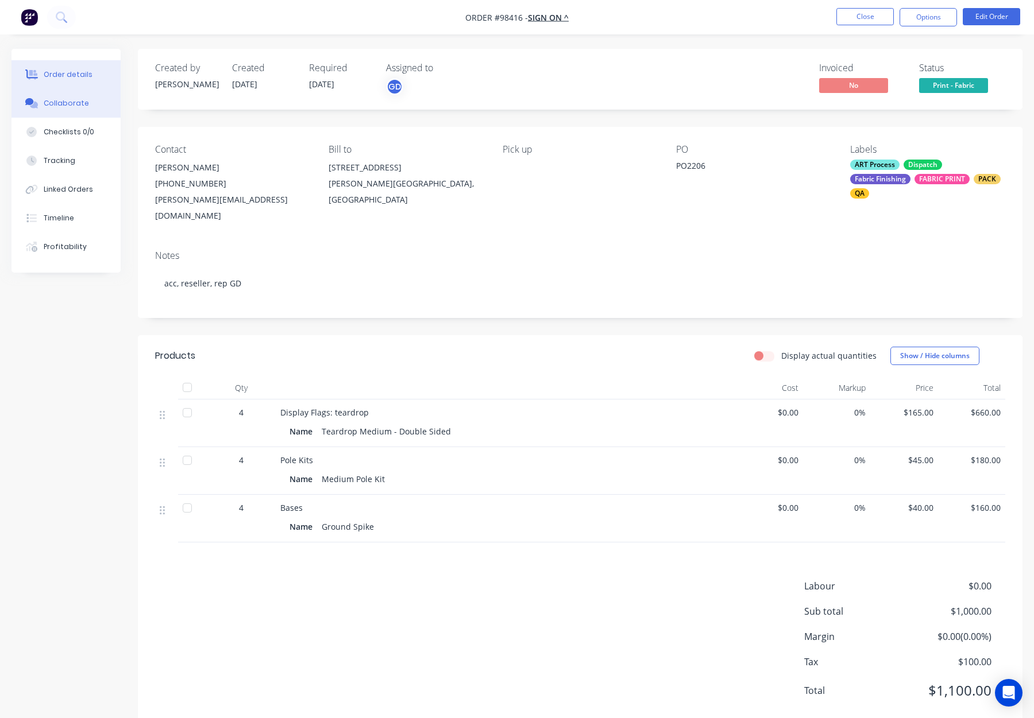
click at [104, 102] on button "Collaborate" at bounding box center [65, 103] width 109 height 29
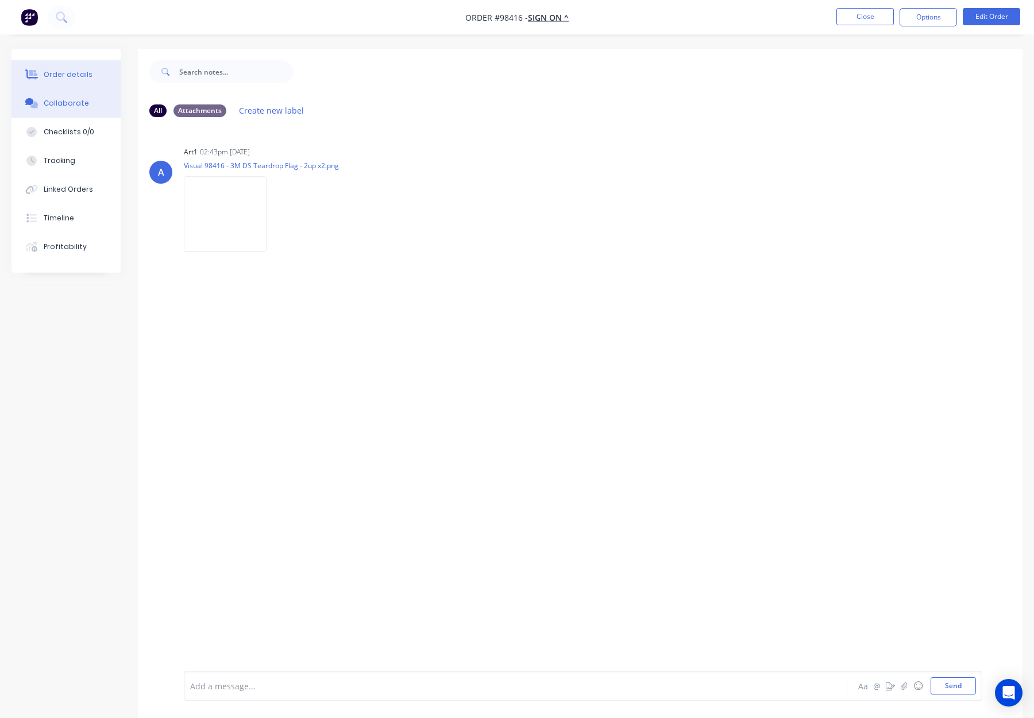
click at [72, 68] on button "Order details" at bounding box center [65, 74] width 109 height 29
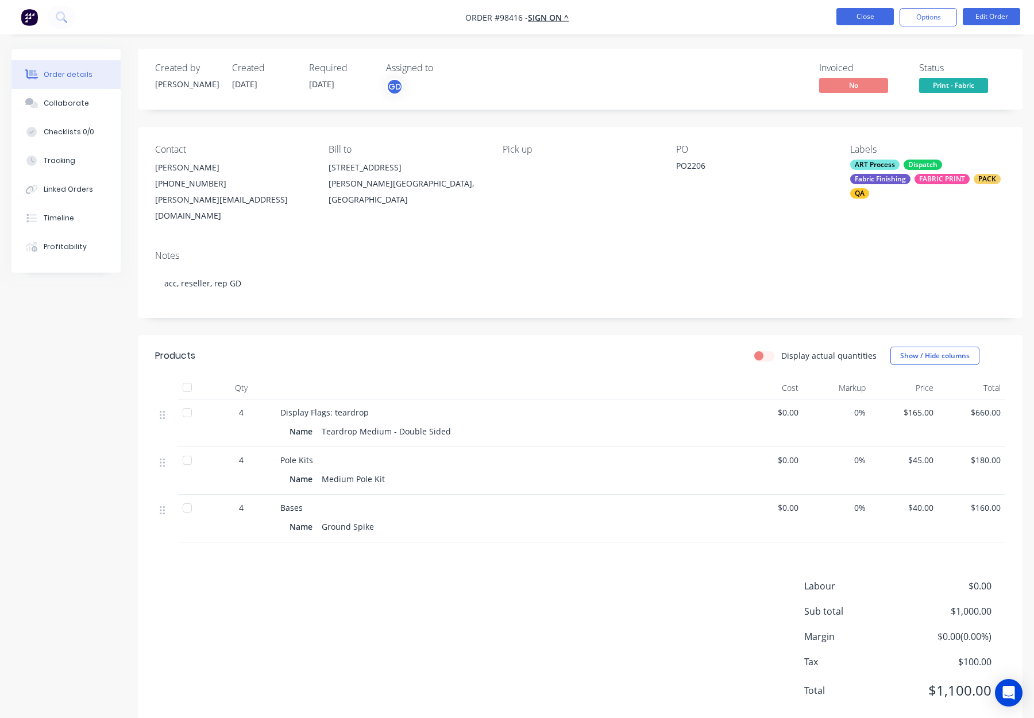
click at [863, 20] on button "Close" at bounding box center [864, 16] width 57 height 17
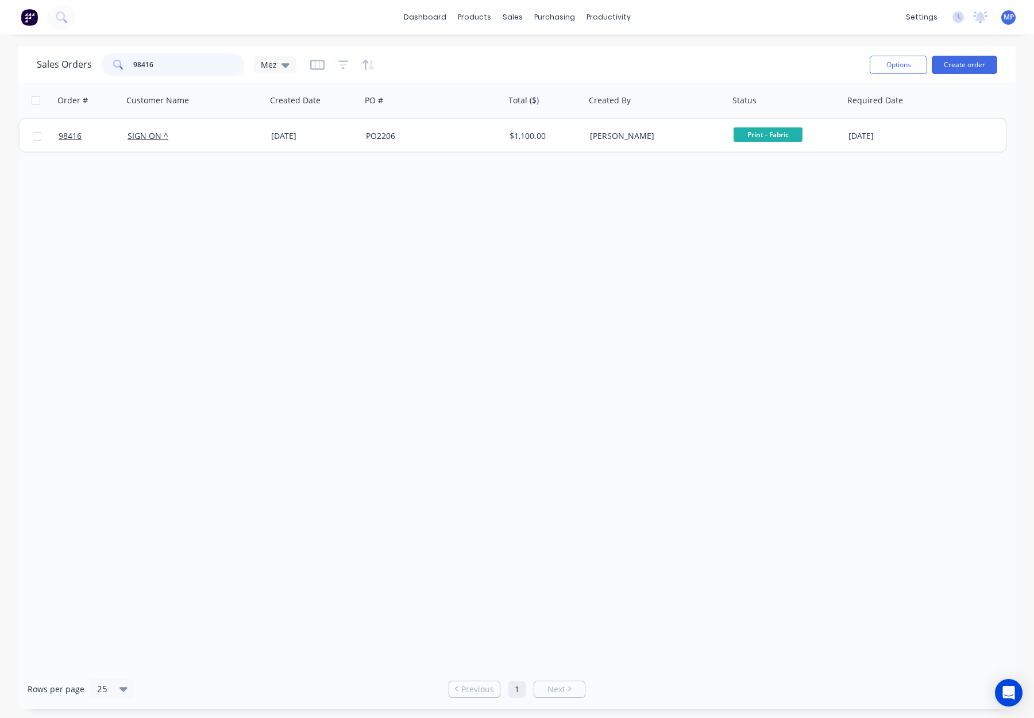
drag, startPoint x: 160, startPoint y: 65, endPoint x: 103, endPoint y: 66, distance: 56.3
click at [96, 67] on div "Sales Orders 98416 Mez" at bounding box center [167, 64] width 260 height 23
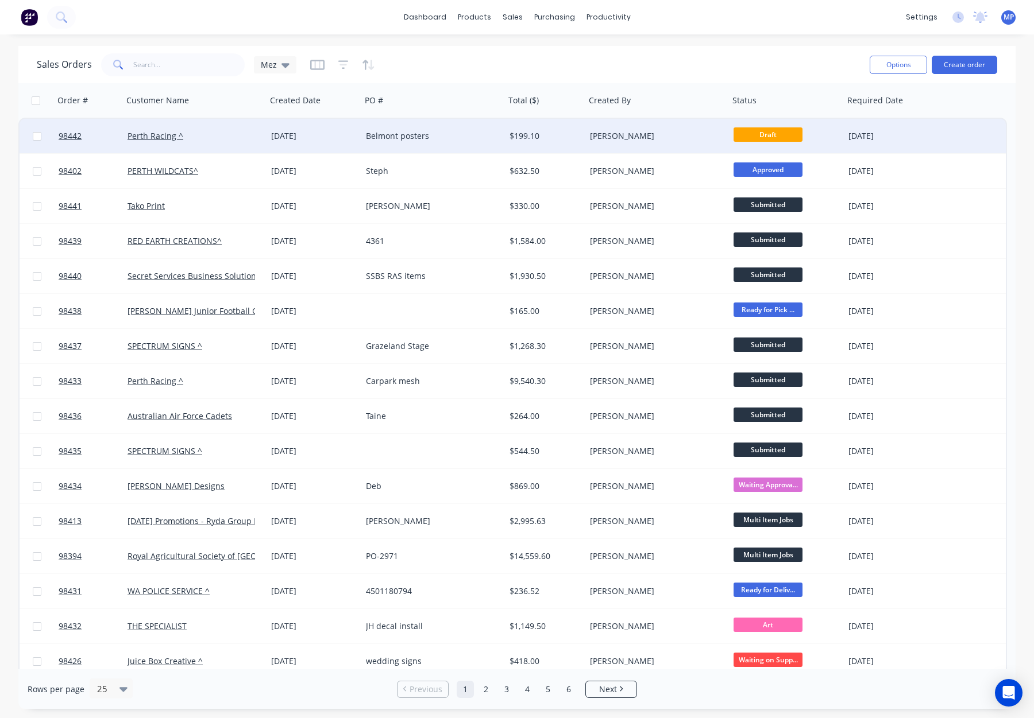
click at [543, 131] on div "$199.10" at bounding box center [543, 135] width 68 height 11
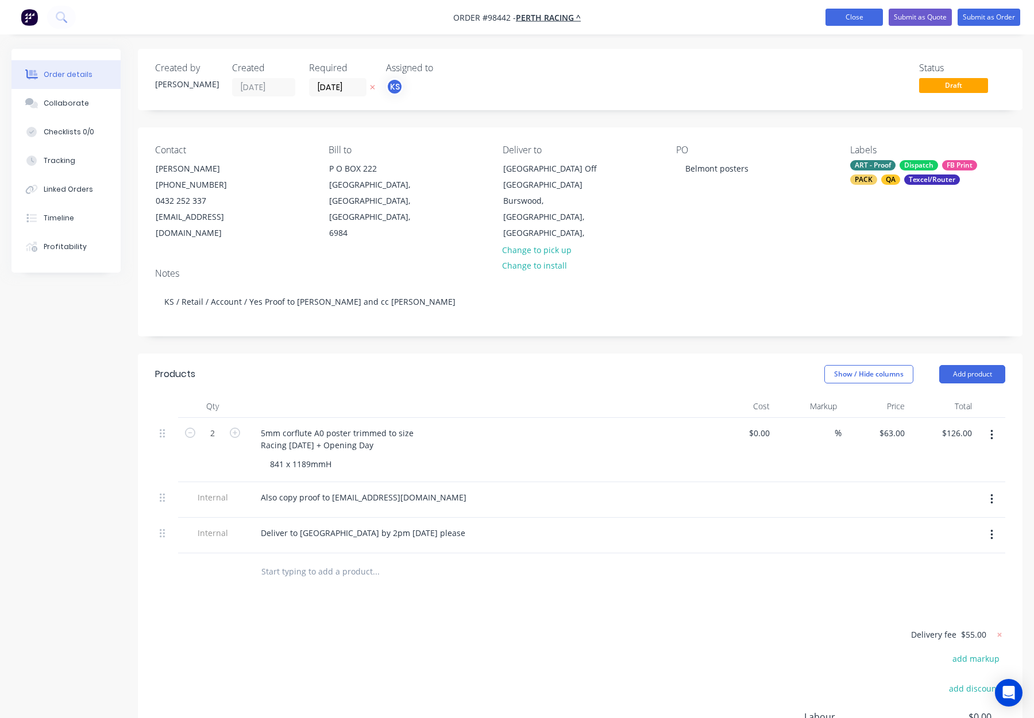
click at [851, 17] on button "Close" at bounding box center [853, 17] width 57 height 17
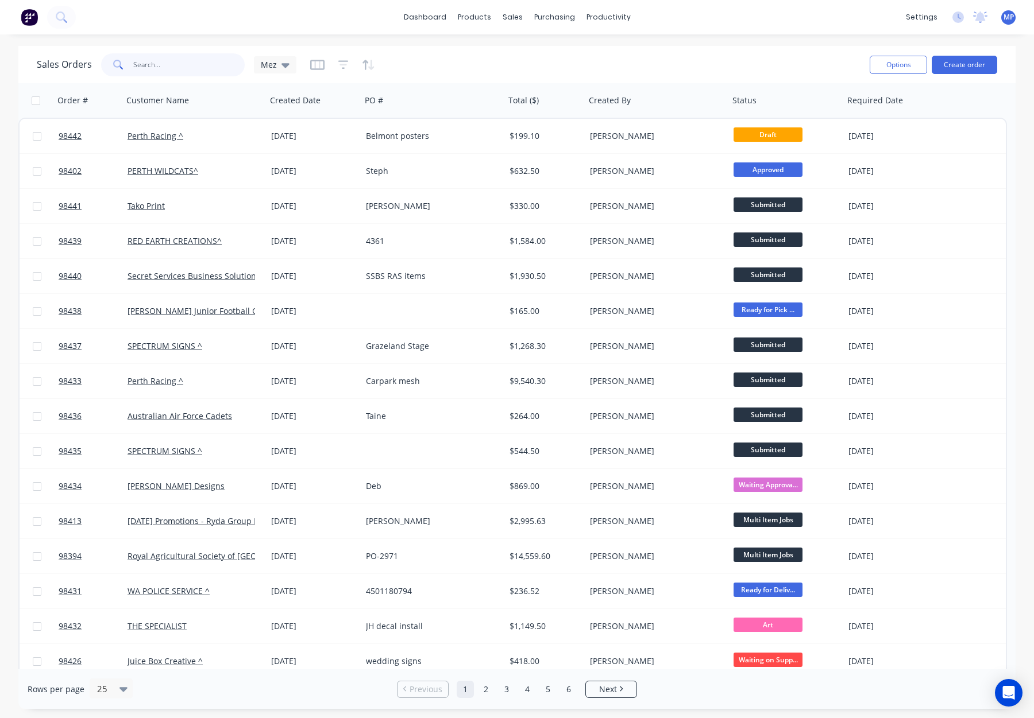
click at [185, 62] on input "text" at bounding box center [189, 64] width 112 height 23
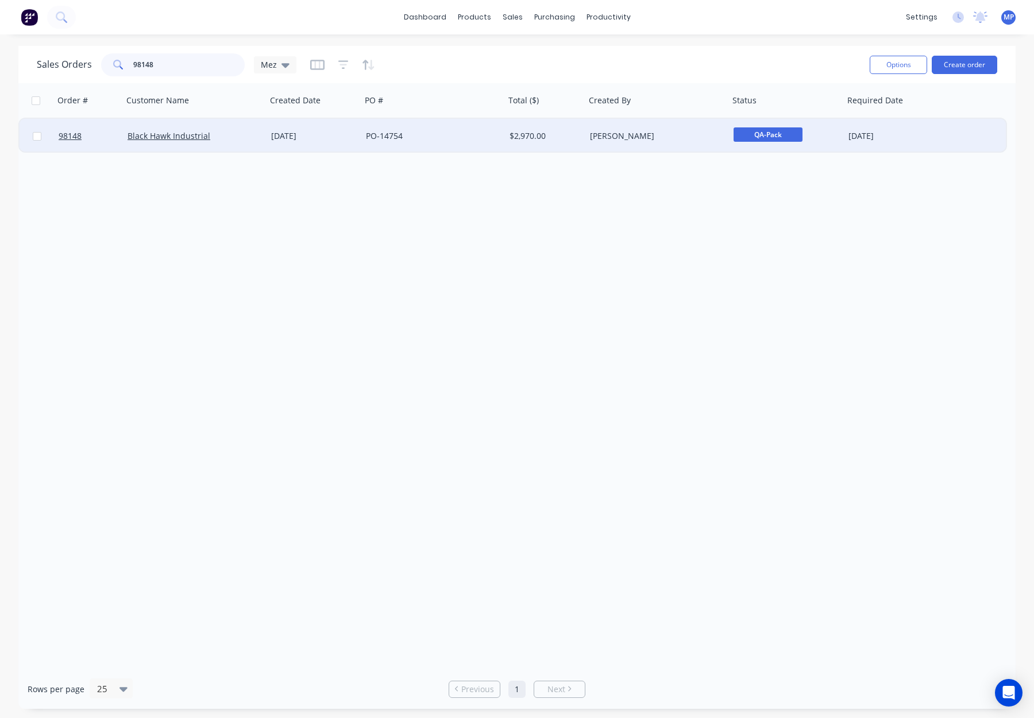
type input "98148"
click at [433, 132] on div "PO-14754" at bounding box center [430, 135] width 128 height 11
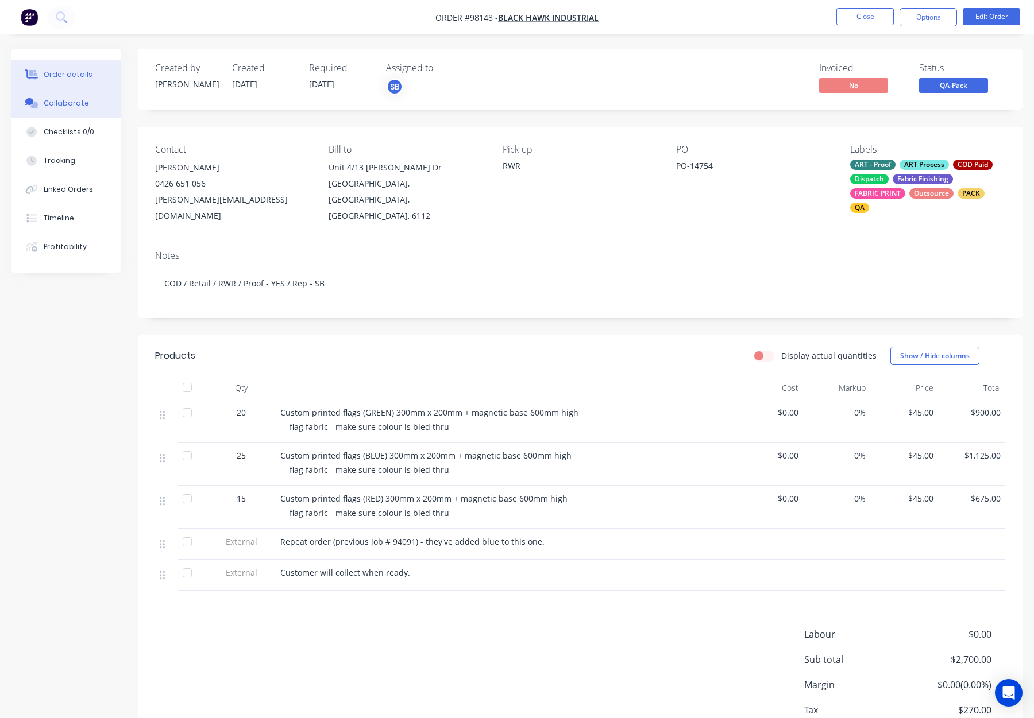
click at [60, 105] on div "Collaborate" at bounding box center [66, 103] width 45 height 10
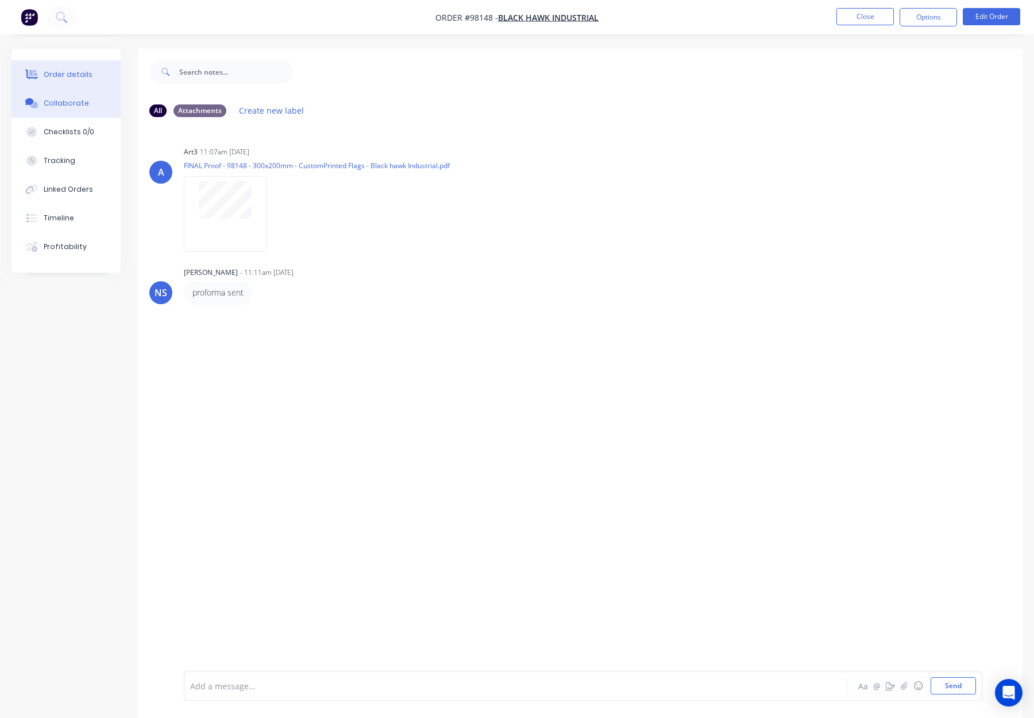
click at [68, 69] on div "Order details" at bounding box center [68, 74] width 49 height 10
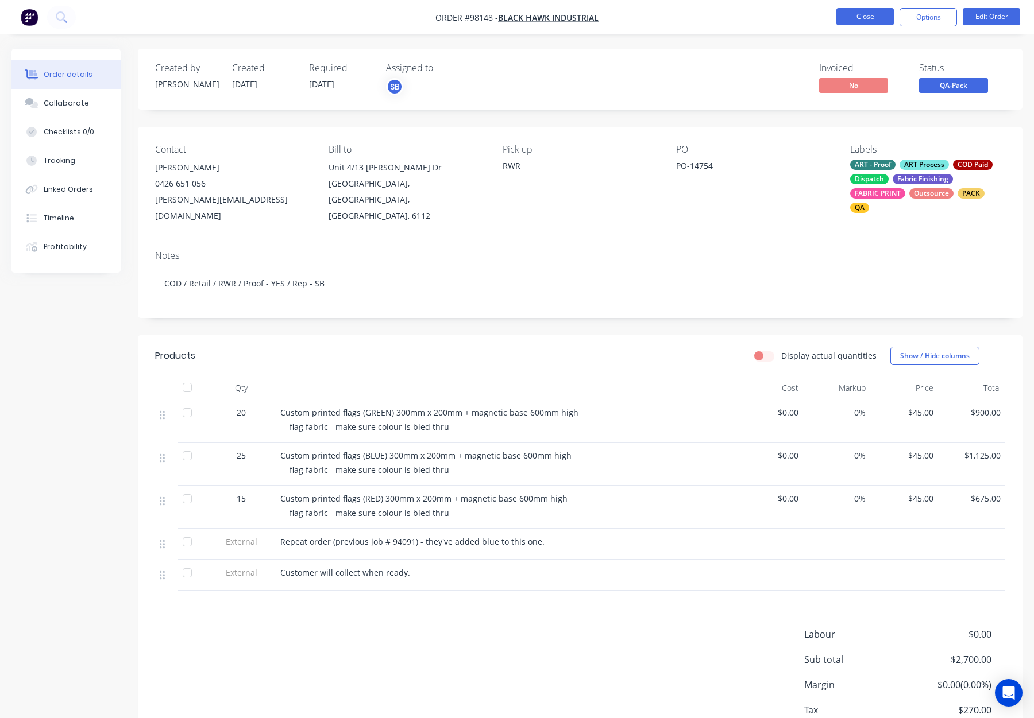
click at [844, 17] on button "Close" at bounding box center [864, 16] width 57 height 17
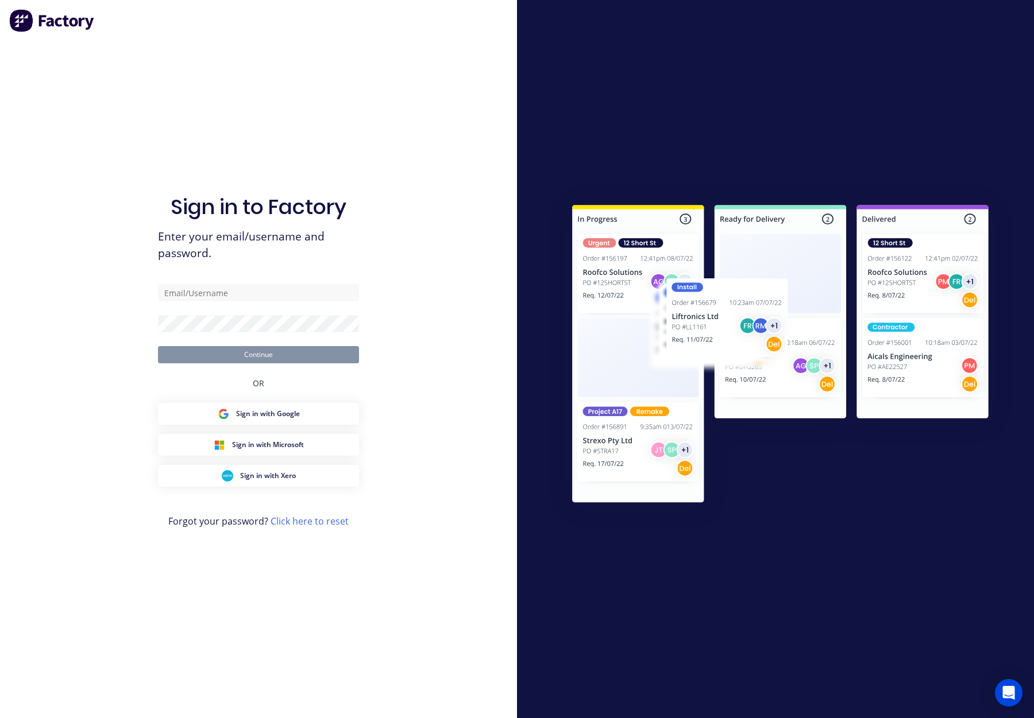
click at [168, 72] on div "Sign in to Factory Enter your email/username and password. Continue OR Sign in …" at bounding box center [258, 370] width 201 height 677
type input "orders@allflags.com.au"
click at [143, 320] on div "Sign in to Factory Enter your email/username and password. orders@allflags.com.…" at bounding box center [258, 359] width 517 height 718
click at [273, 358] on button "Continue" at bounding box center [258, 354] width 201 height 17
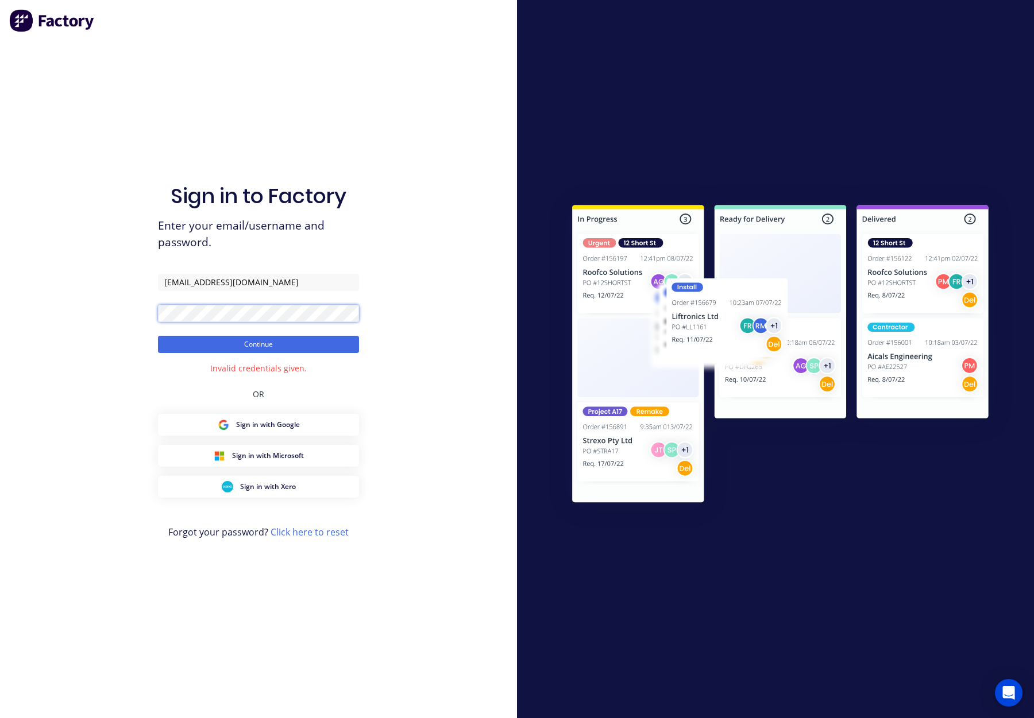
click at [158, 336] on button "Continue" at bounding box center [258, 344] width 201 height 17
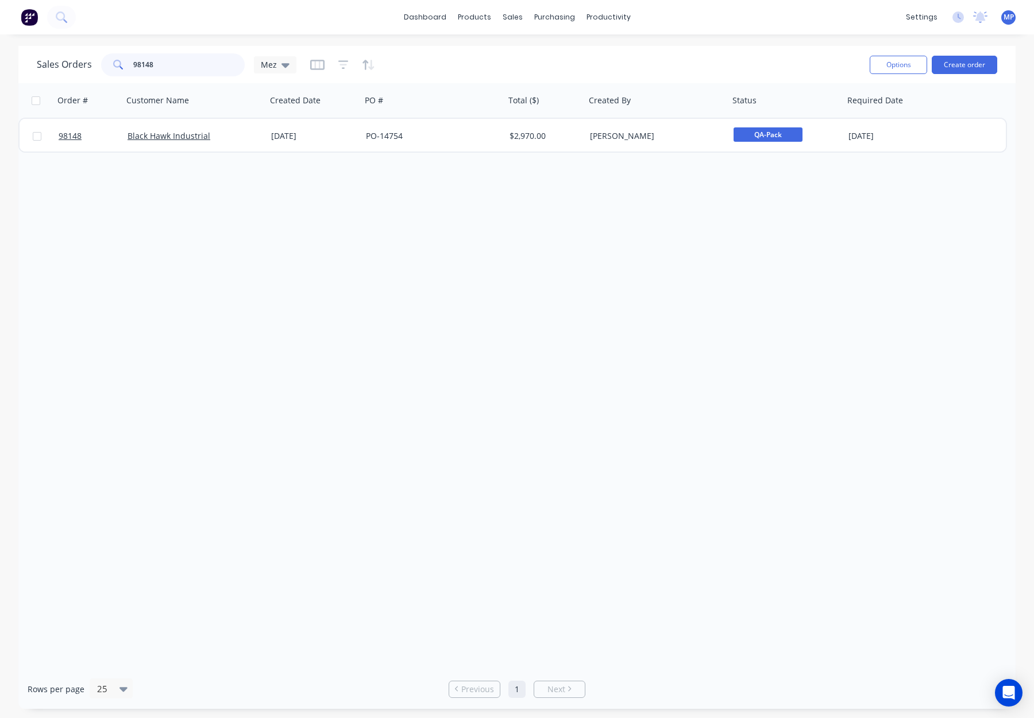
drag, startPoint x: 160, startPoint y: 65, endPoint x: 73, endPoint y: 54, distance: 87.5
click at [73, 54] on div "Sales Orders 98148 Mez" at bounding box center [167, 64] width 260 height 23
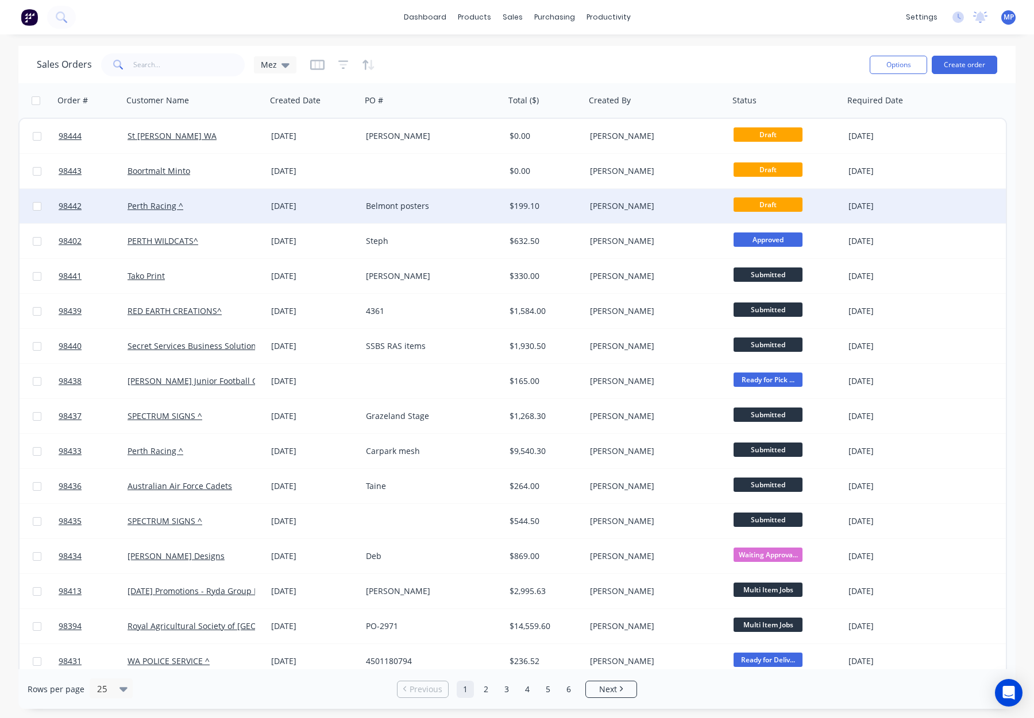
click at [558, 201] on div "$199.10" at bounding box center [543, 205] width 68 height 11
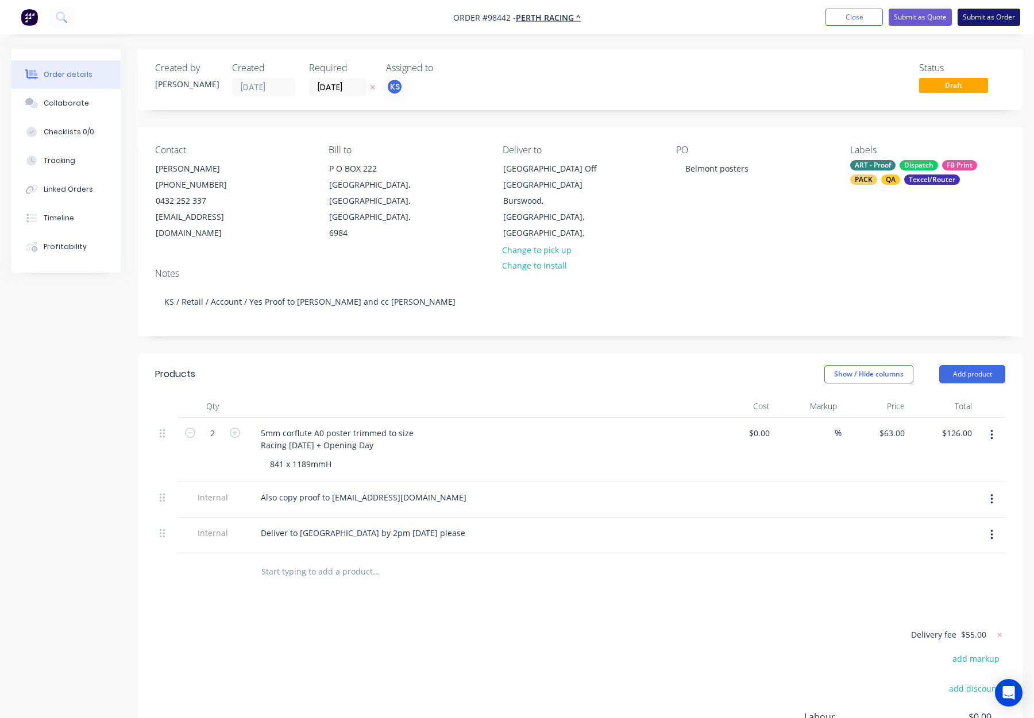
click at [993, 18] on button "Submit as Order" at bounding box center [988, 17] width 63 height 17
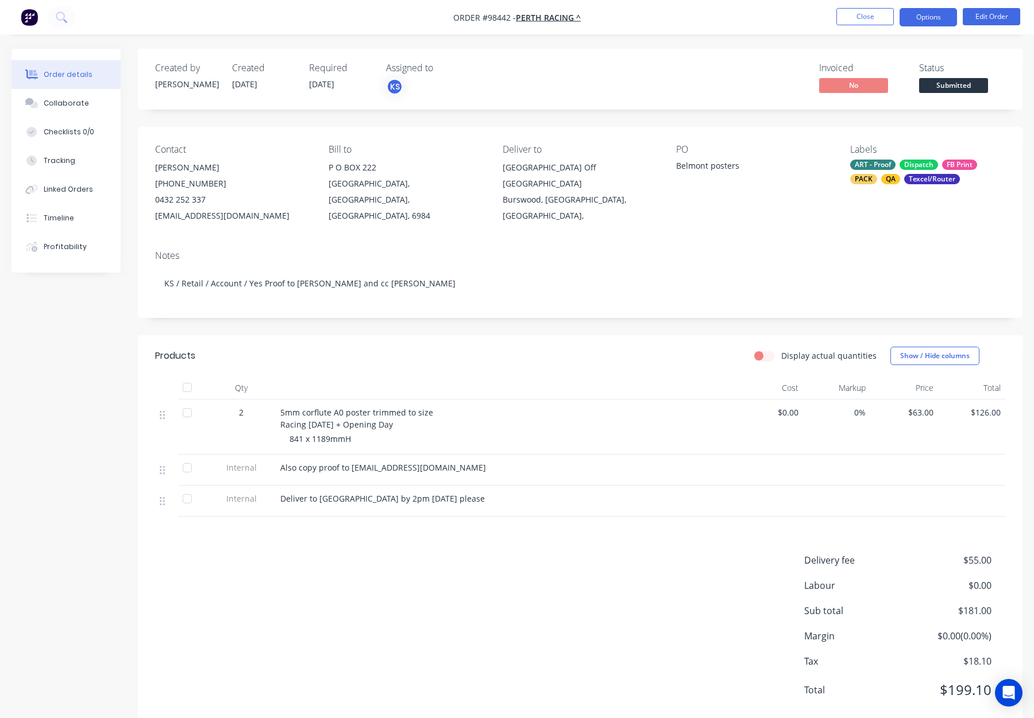
click at [922, 16] on button "Options" at bounding box center [927, 17] width 57 height 18
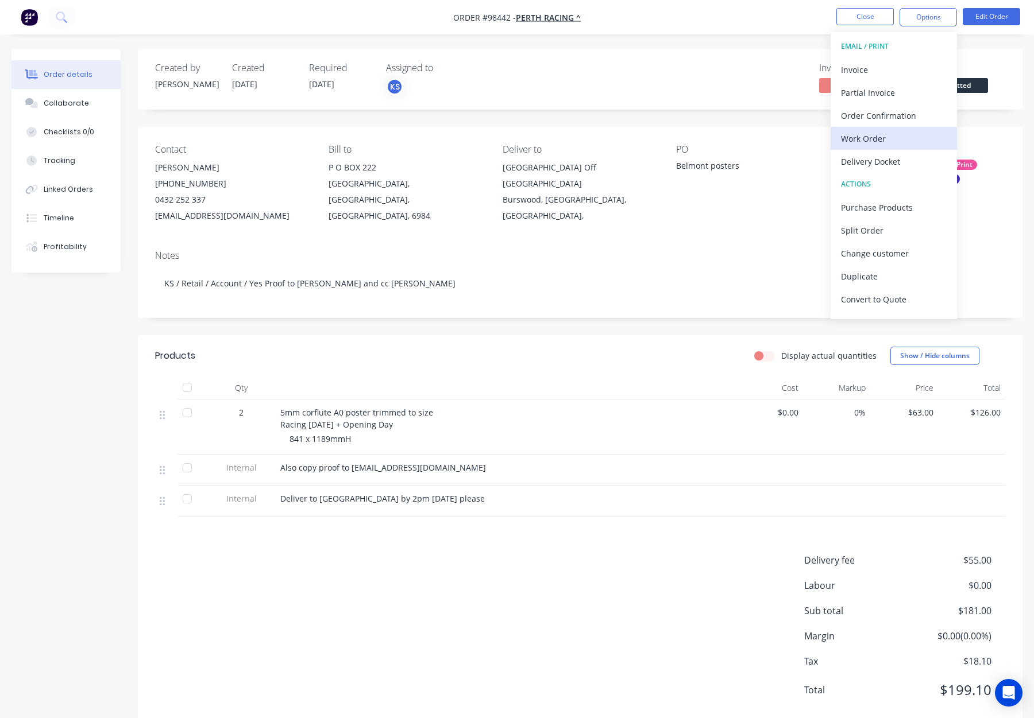
click at [894, 136] on div "Work Order" at bounding box center [894, 138] width 106 height 17
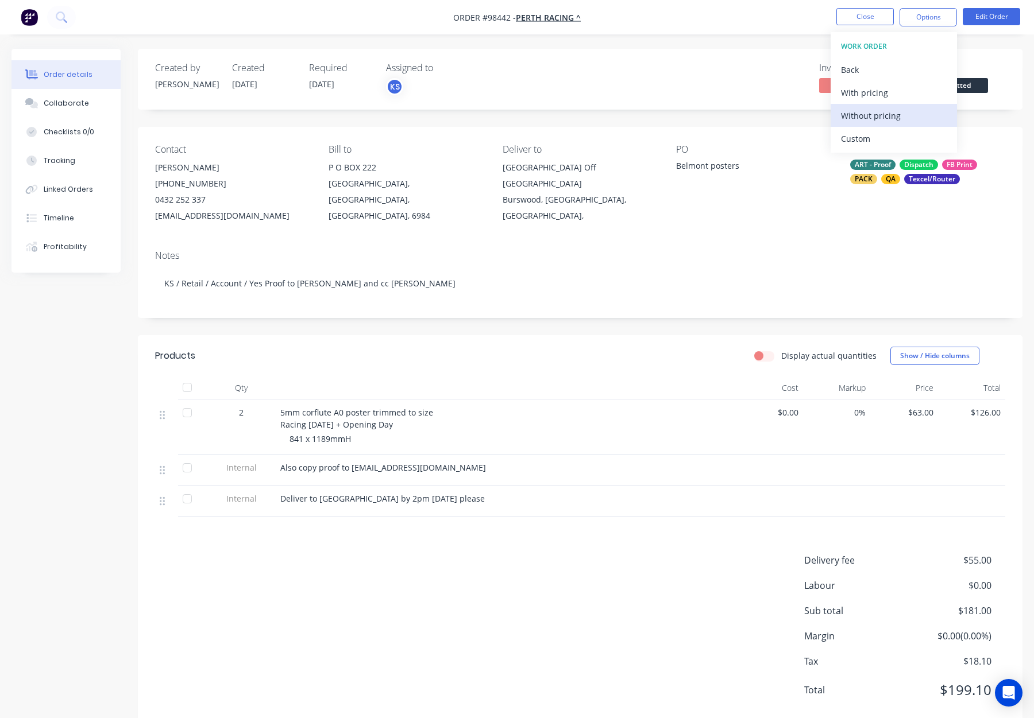
click at [897, 115] on div "Without pricing" at bounding box center [894, 115] width 106 height 17
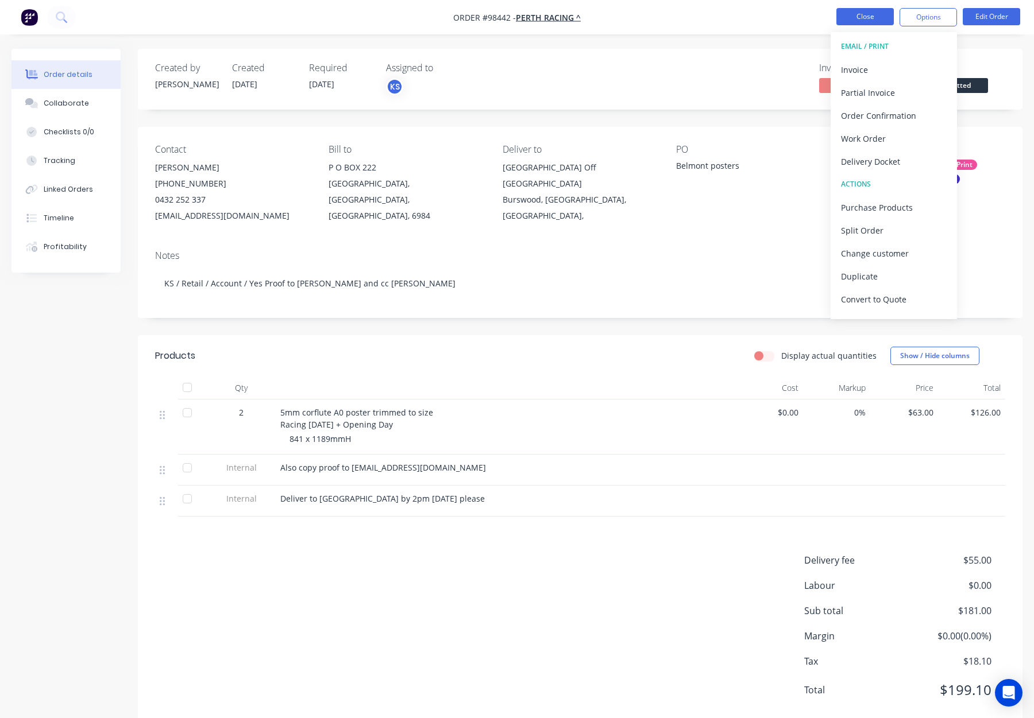
click at [875, 10] on button "Close" at bounding box center [864, 16] width 57 height 17
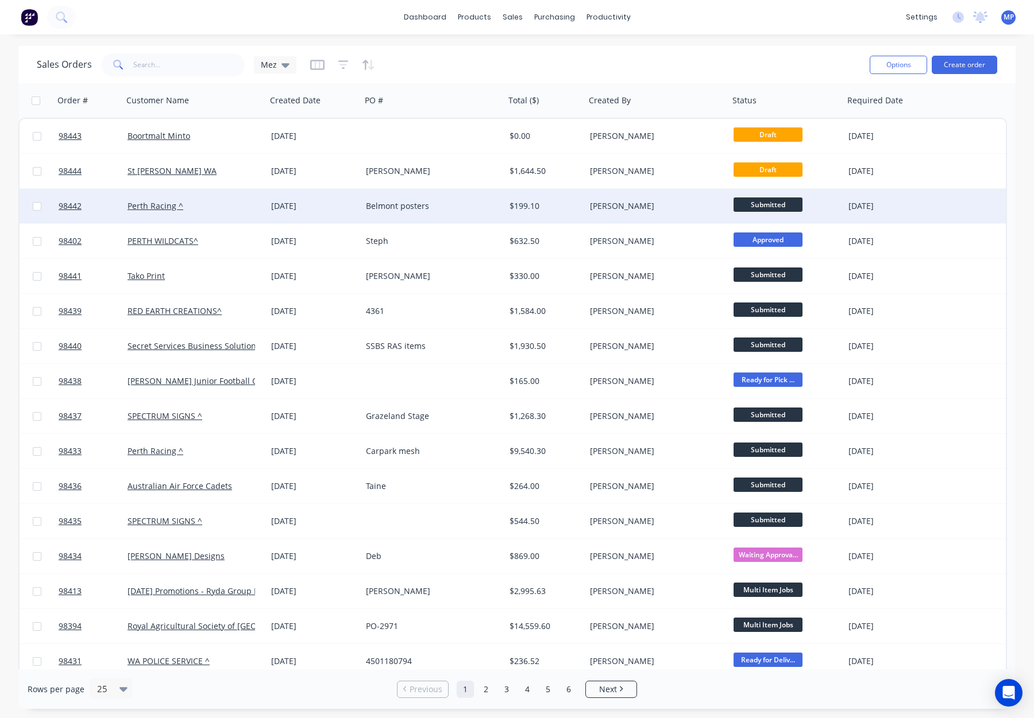
click at [660, 211] on div "Kate Sharp" at bounding box center [654, 205] width 128 height 11
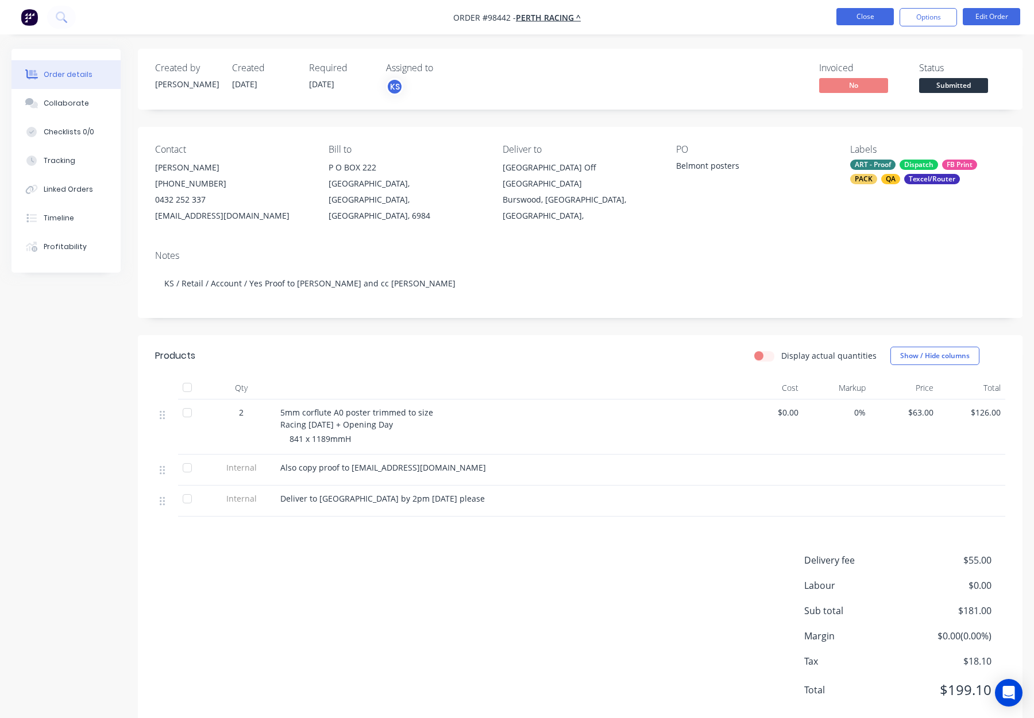
click at [862, 17] on button "Close" at bounding box center [864, 16] width 57 height 17
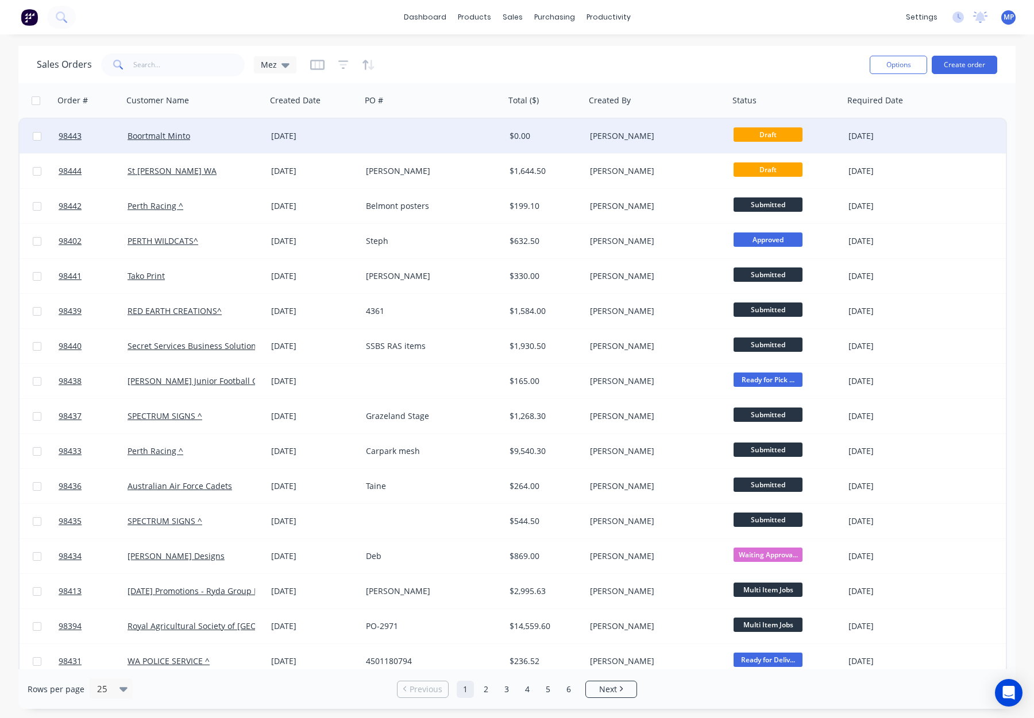
click at [233, 134] on div "Boortmalt Minto" at bounding box center [192, 135] width 128 height 11
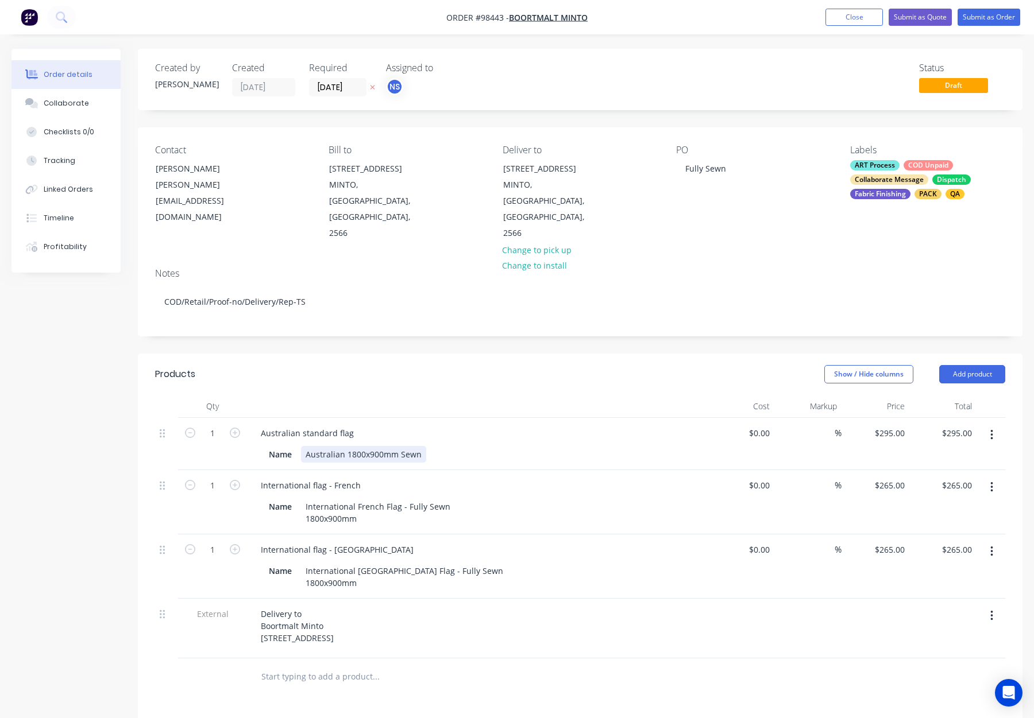
drag, startPoint x: 401, startPoint y: 420, endPoint x: 410, endPoint y: 420, distance: 8.6
click at [401, 446] on div "Australian 1800x900mm Sewn" at bounding box center [363, 454] width 125 height 17
click at [396, 446] on div "Australian 1800x900mm Fully Sewn" at bounding box center [373, 454] width 145 height 17
click at [674, 365] on div "Show / Hide columns Add product" at bounding box center [670, 374] width 669 height 18
click at [992, 18] on button "Submit as Order" at bounding box center [988, 17] width 63 height 17
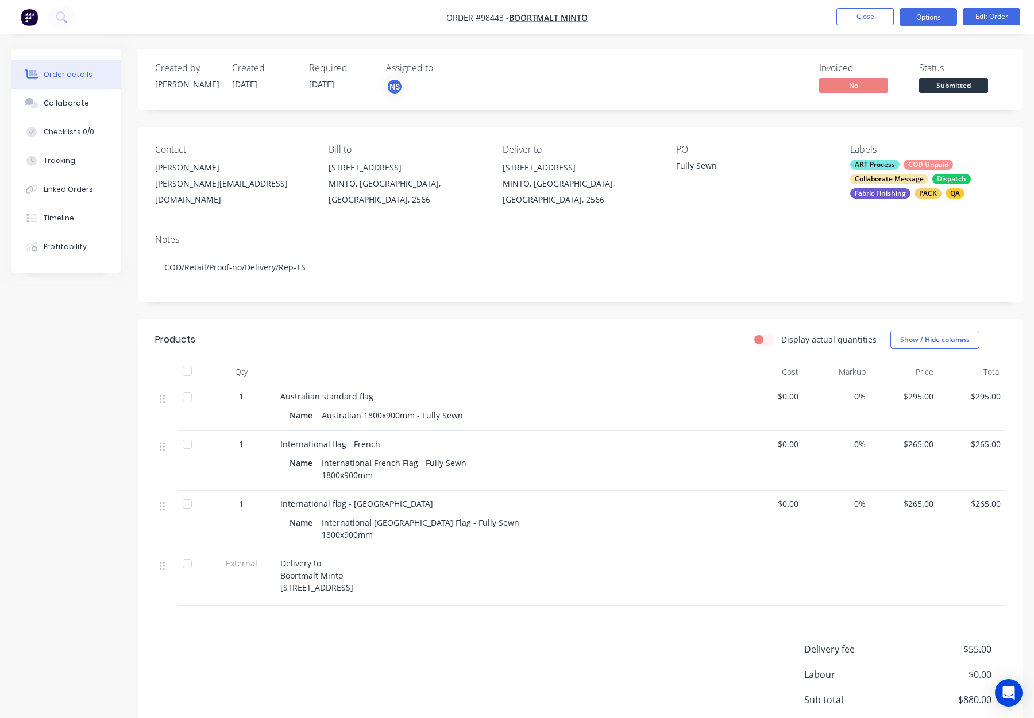
click at [926, 18] on button "Options" at bounding box center [927, 17] width 57 height 18
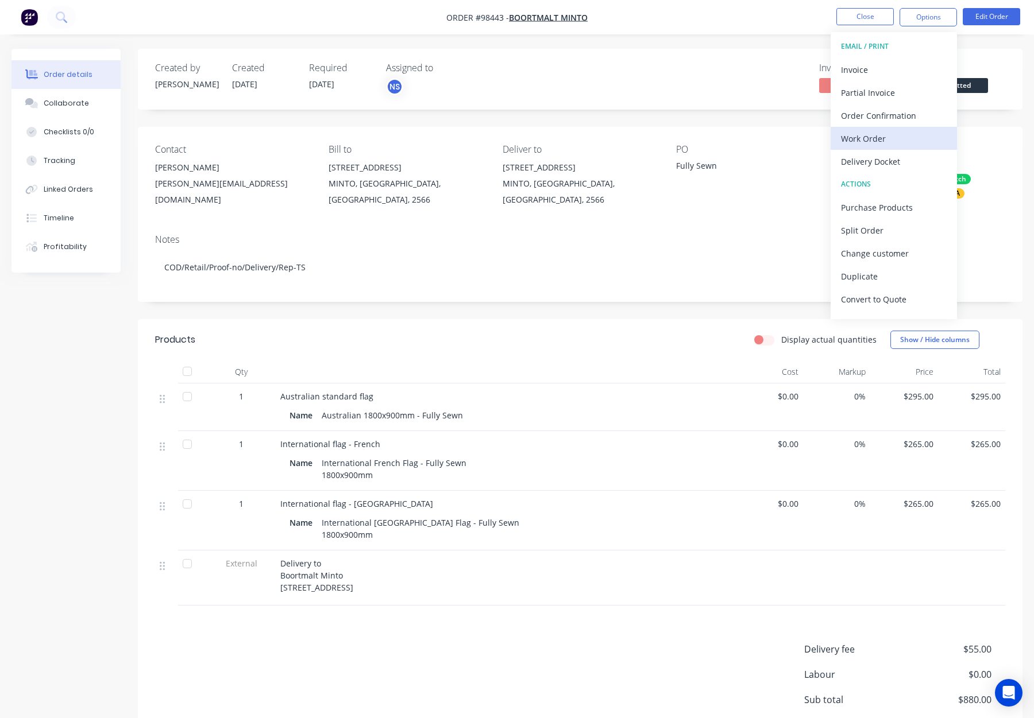
click at [891, 134] on div "Work Order" at bounding box center [894, 138] width 106 height 17
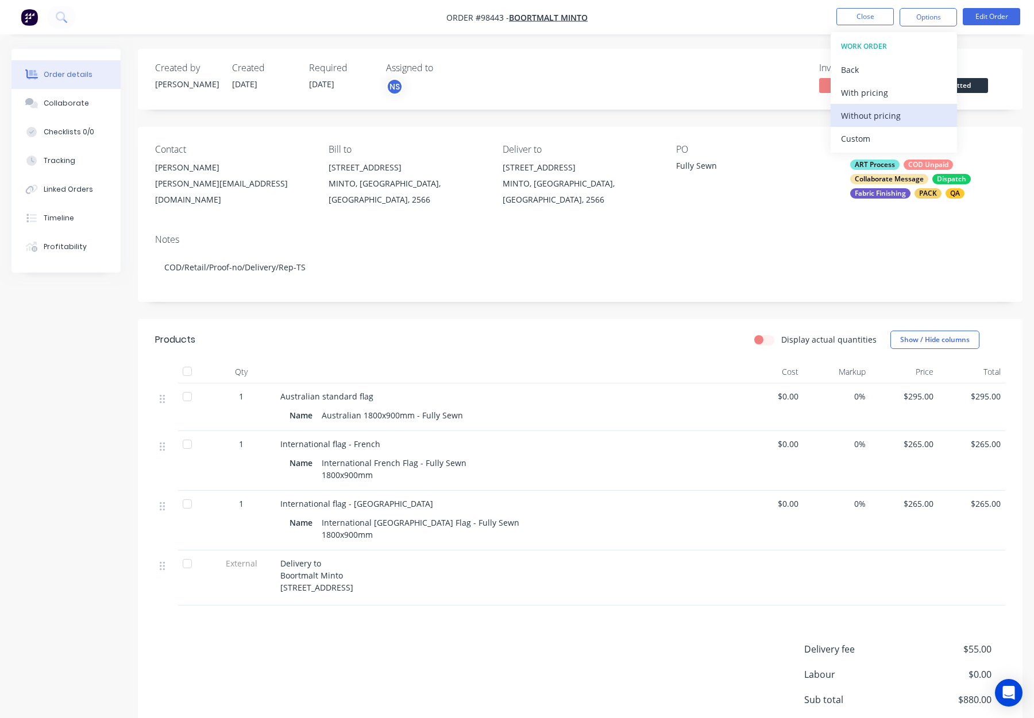
click at [893, 113] on div "Without pricing" at bounding box center [894, 115] width 106 height 17
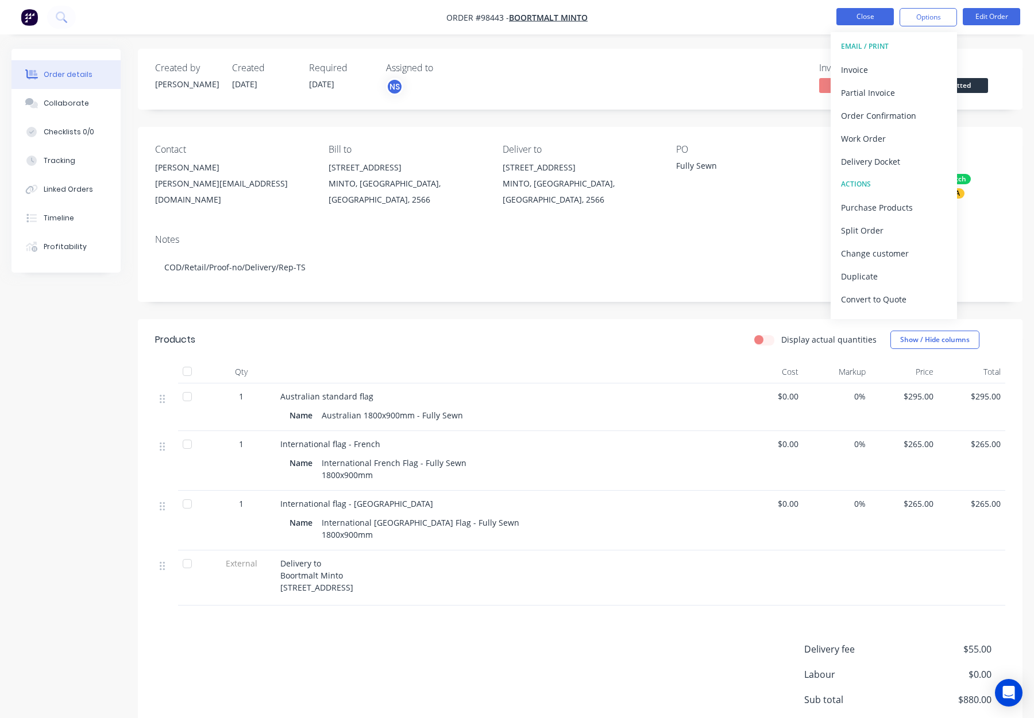
click at [855, 18] on button "Close" at bounding box center [864, 16] width 57 height 17
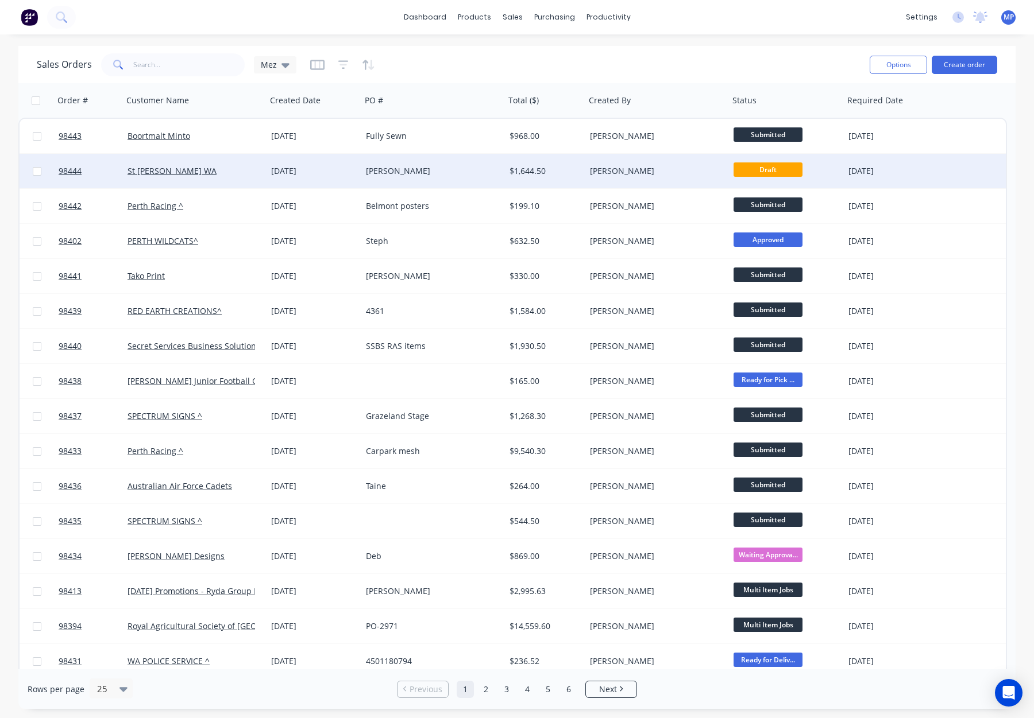
click at [435, 182] on div "Amy Sloan" at bounding box center [433, 171] width 144 height 34
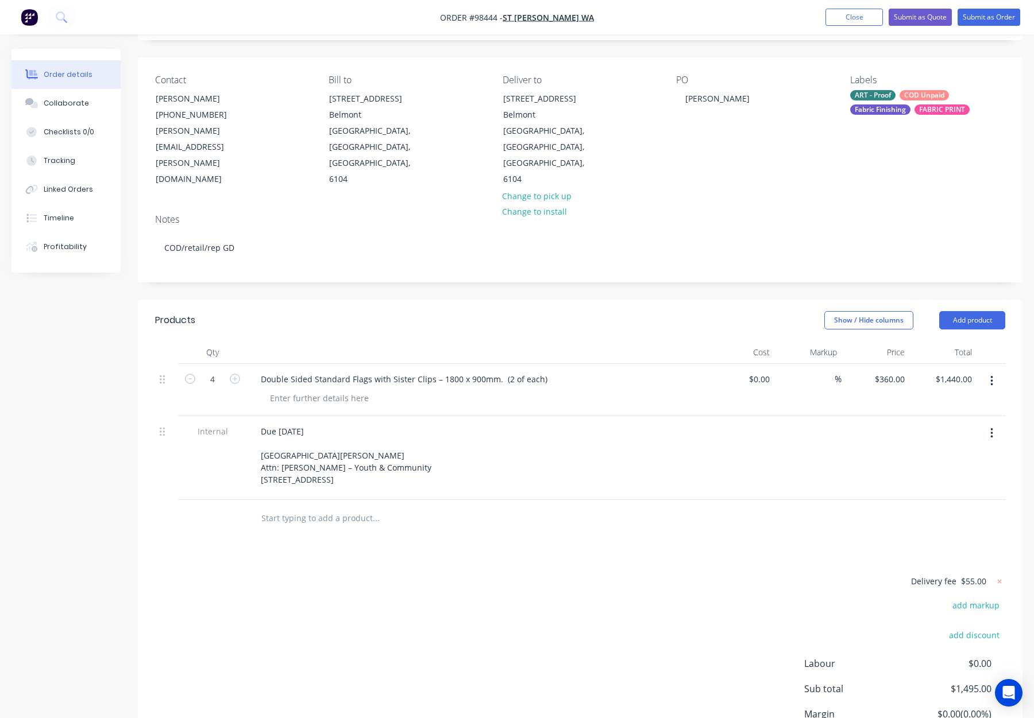
scroll to position [71, 0]
drag, startPoint x: 333, startPoint y: 492, endPoint x: 331, endPoint y: 500, distance: 8.2
click at [333, 507] on input "text" at bounding box center [376, 518] width 230 height 23
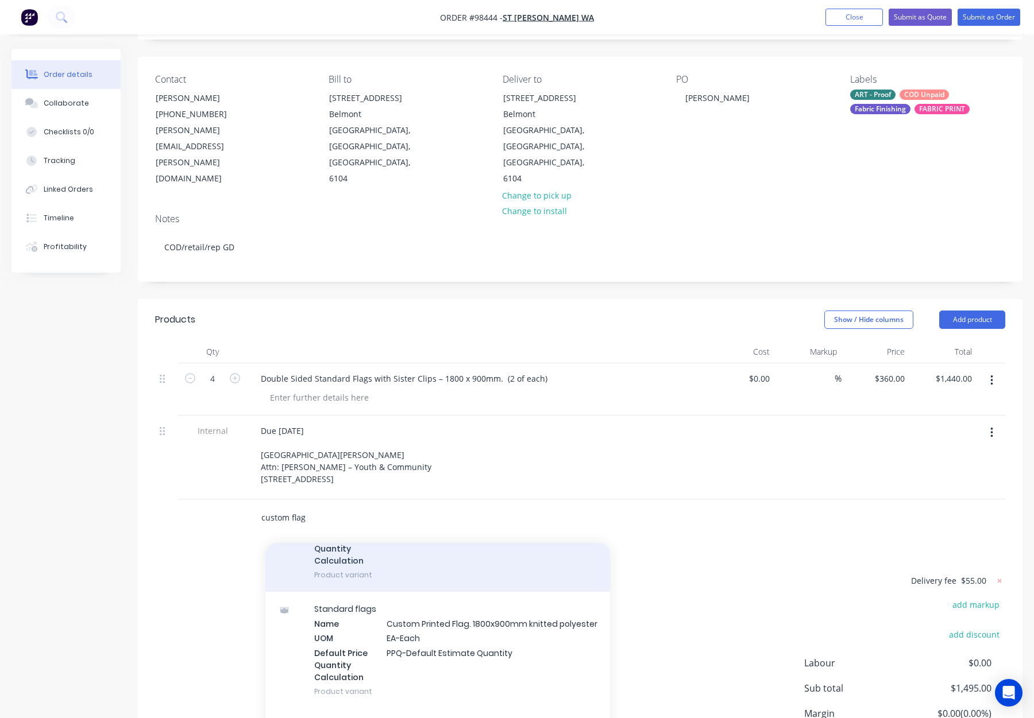
scroll to position [106, 0]
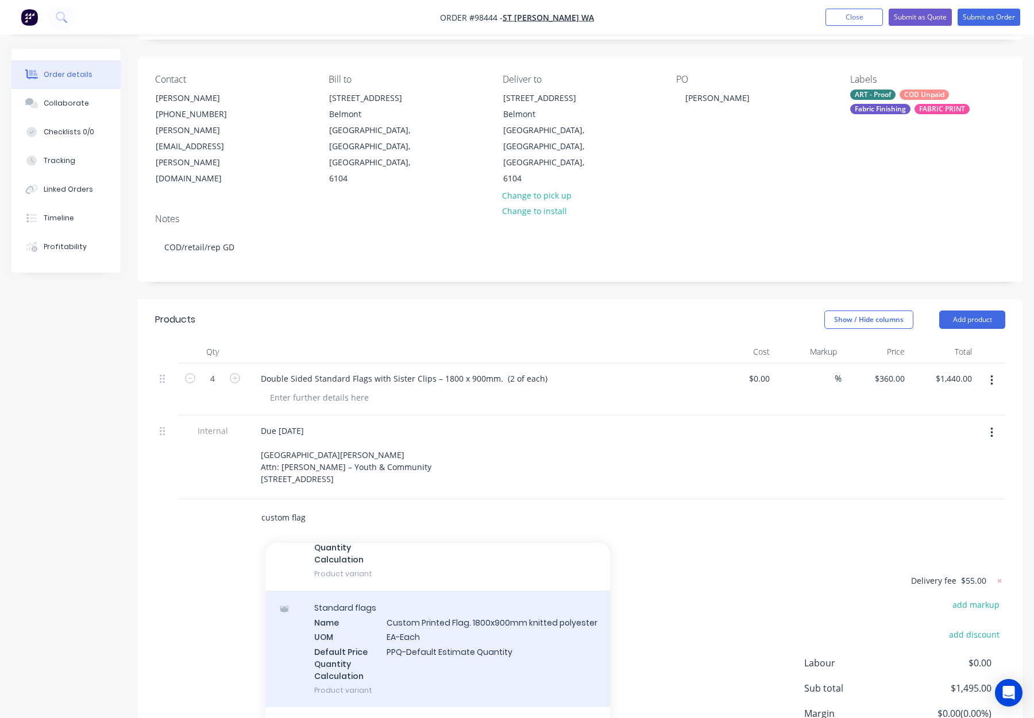
type input "custom flag"
click at [462, 600] on div "Standard flags Name Custom Printed Flag. 1800x900mm knitted polyester UOM EA-Ea…" at bounding box center [437, 649] width 345 height 117
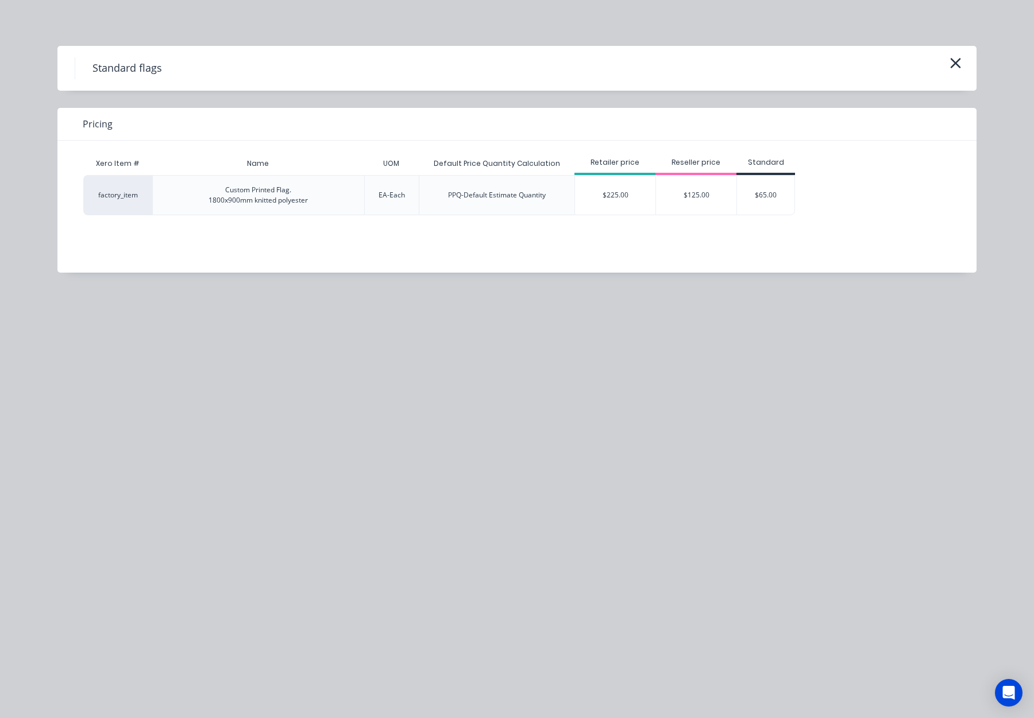
click at [632, 200] on div "$225.00" at bounding box center [615, 195] width 80 height 39
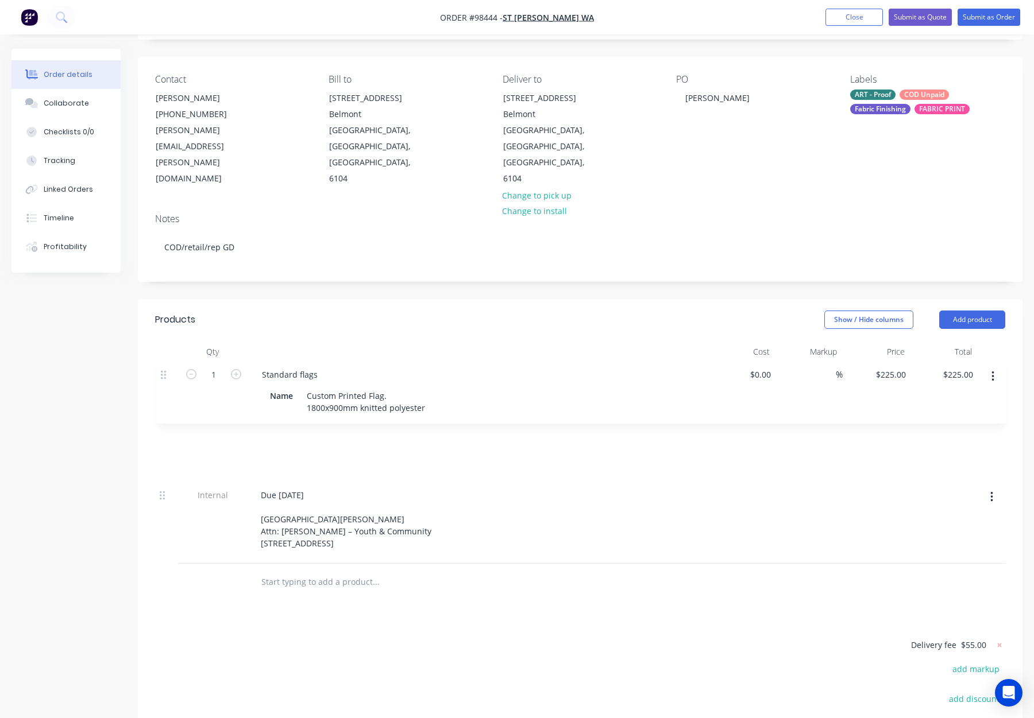
drag, startPoint x: 161, startPoint y: 493, endPoint x: 163, endPoint y: 333, distance: 160.8
click at [163, 364] on div "4 Double Sided Standard Flags with Sister Clips – 1800 x 900mm. (2 of each) $0.…" at bounding box center [580, 464] width 850 height 200
click at [321, 370] on div "Standard flags" at bounding box center [289, 378] width 74 height 17
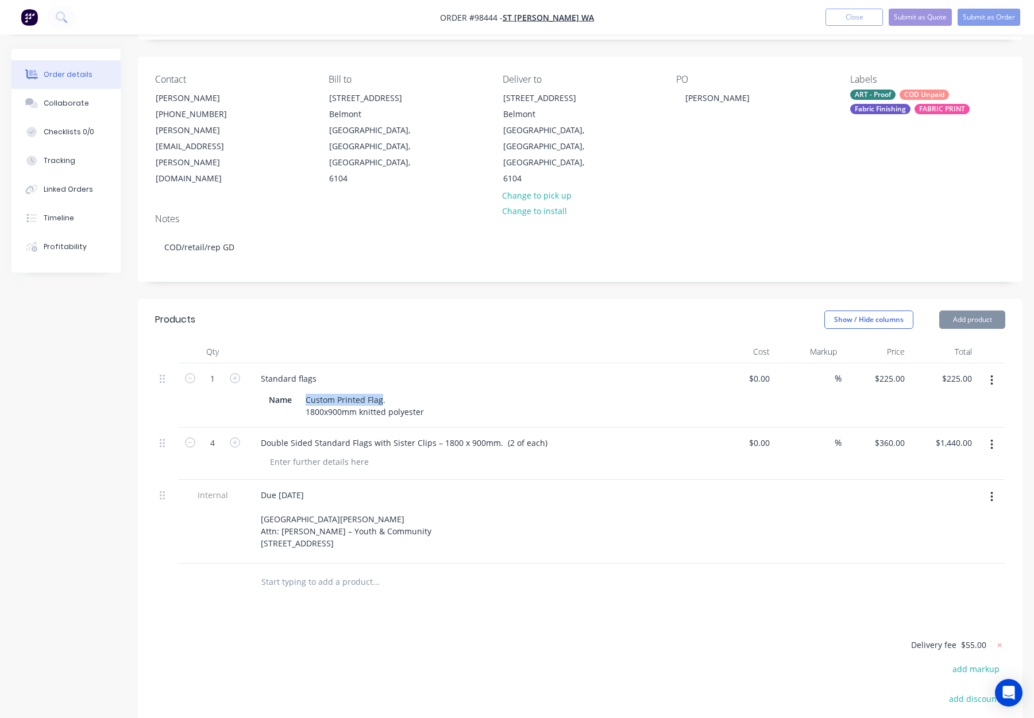
drag, startPoint x: 380, startPoint y: 369, endPoint x: 290, endPoint y: 368, distance: 90.2
click at [290, 392] on div "Name Custom Printed Flag. 1800x900mm knitted polyester" at bounding box center [474, 406] width 420 height 29
copy div "Custom Printed Flag"
drag, startPoint x: 284, startPoint y: 347, endPoint x: 262, endPoint y: 347, distance: 22.4
click at [262, 370] on div "Standard flags" at bounding box center [289, 378] width 74 height 17
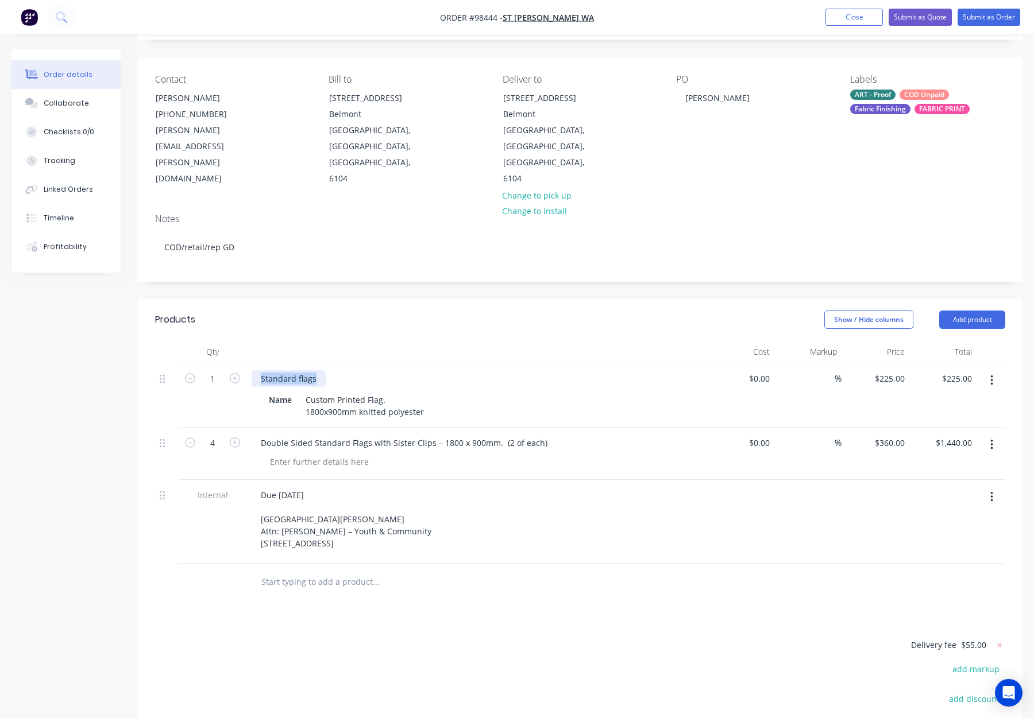
paste div
drag, startPoint x: 386, startPoint y: 369, endPoint x: 266, endPoint y: 365, distance: 119.5
click at [264, 392] on div "Name Custom Printed Flag. 1800x900mm knitted polyester" at bounding box center [474, 406] width 420 height 29
click at [399, 392] on div "Custom Printed Flag. 1800x900mm knitted polyester" at bounding box center [365, 406] width 128 height 29
drag, startPoint x: 378, startPoint y: 368, endPoint x: 298, endPoint y: 368, distance: 79.8
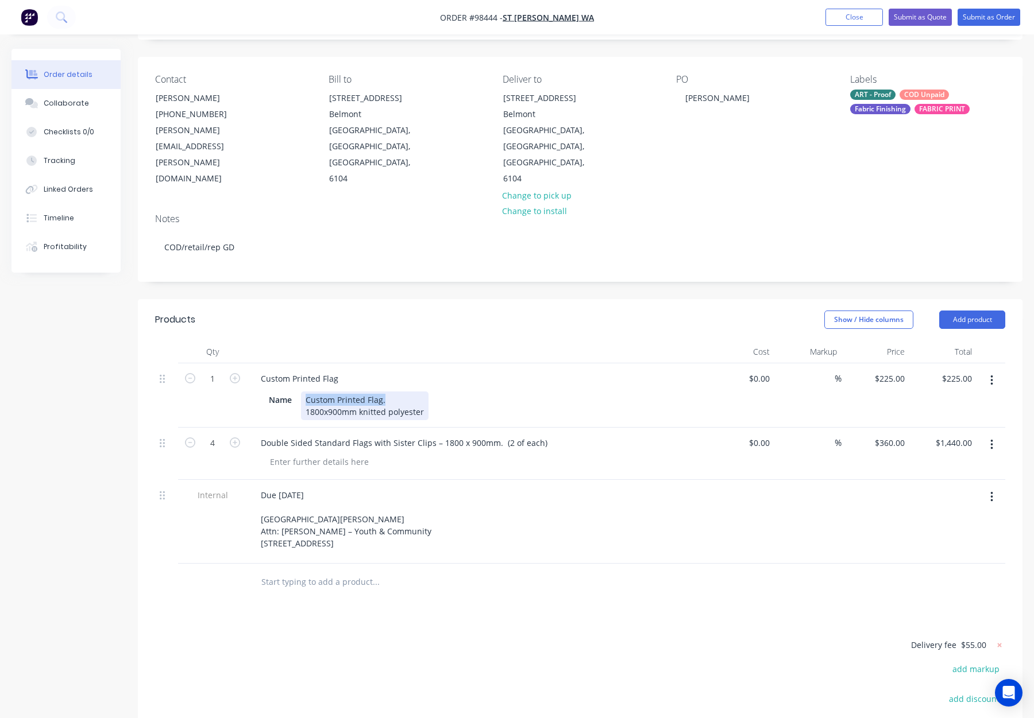
click at [289, 392] on div "Name Custom Printed Flag. 1800x900mm knitted polyester" at bounding box center [474, 406] width 420 height 29
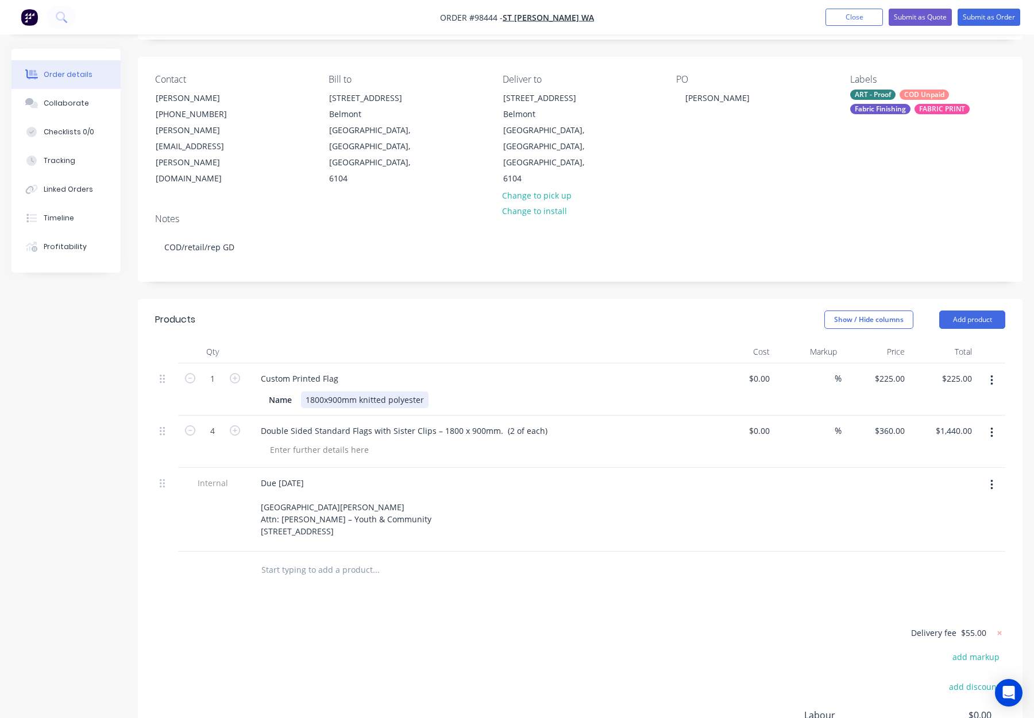
click at [305, 392] on div "1800x900mm knitted polyester" at bounding box center [365, 400] width 128 height 17
click at [431, 341] on div at bounding box center [476, 352] width 459 height 23
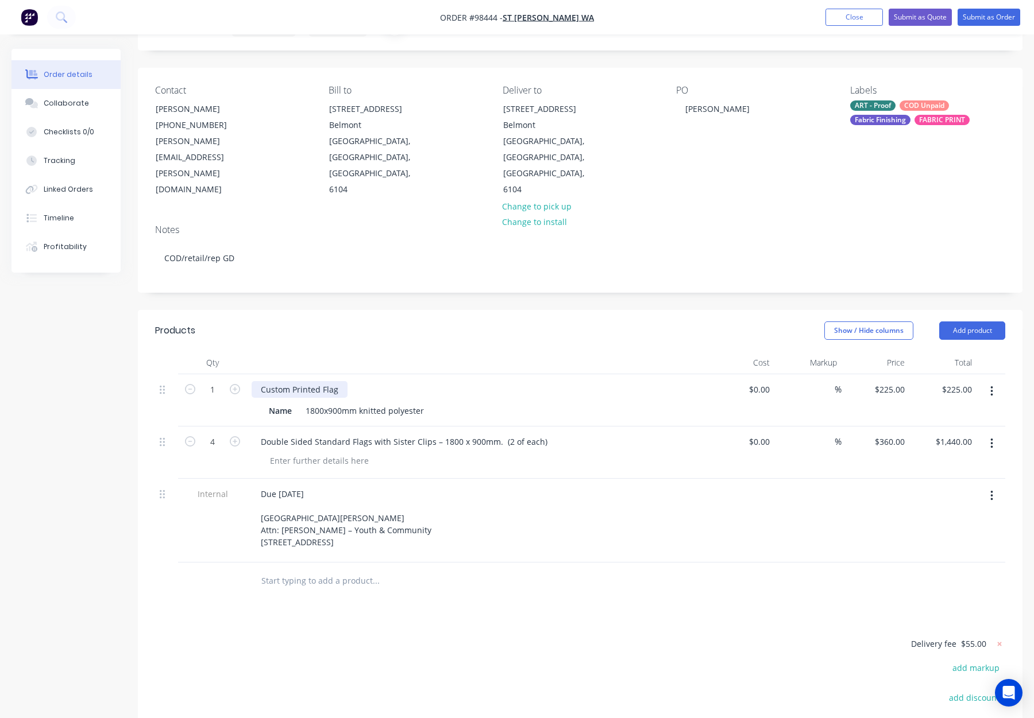
drag, startPoint x: 338, startPoint y: 359, endPoint x: 361, endPoint y: 363, distance: 23.3
click at [339, 381] on div "Custom Printed Flag" at bounding box center [300, 389] width 96 height 17
click at [372, 322] on div "Show / Hide columns Add product" at bounding box center [670, 331] width 669 height 18
click at [231, 384] on icon "button" at bounding box center [235, 389] width 10 height 10
type input "2"
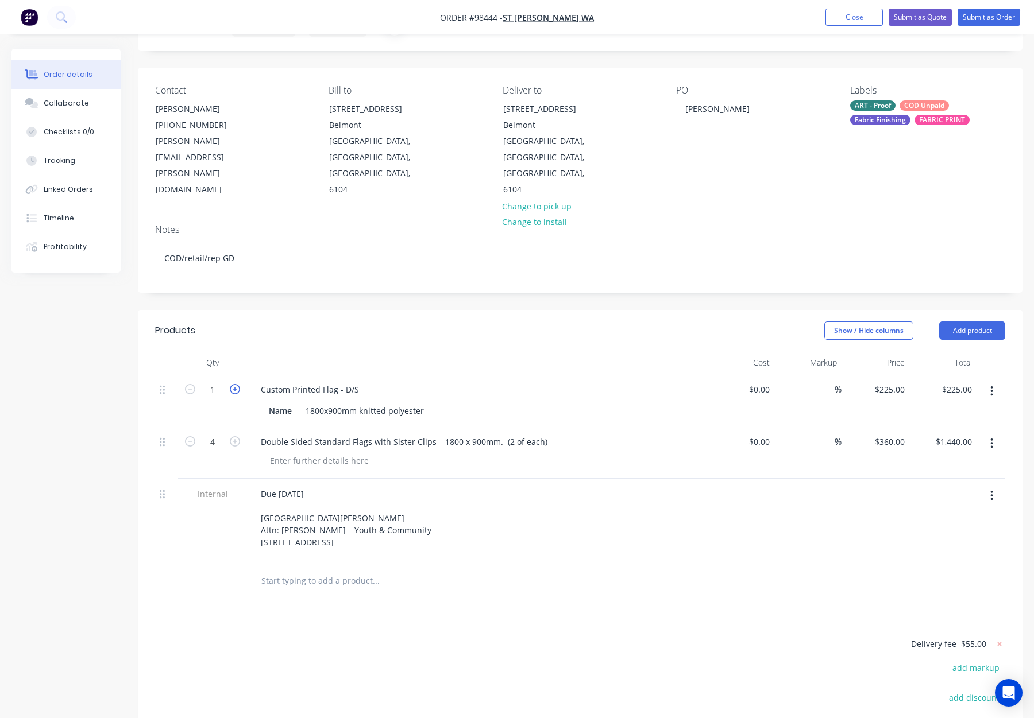
type input "$450.00"
click at [236, 384] on icon "button" at bounding box center [235, 389] width 10 height 10
type input "3"
type input "$675.00"
click at [236, 384] on icon "button" at bounding box center [235, 389] width 10 height 10
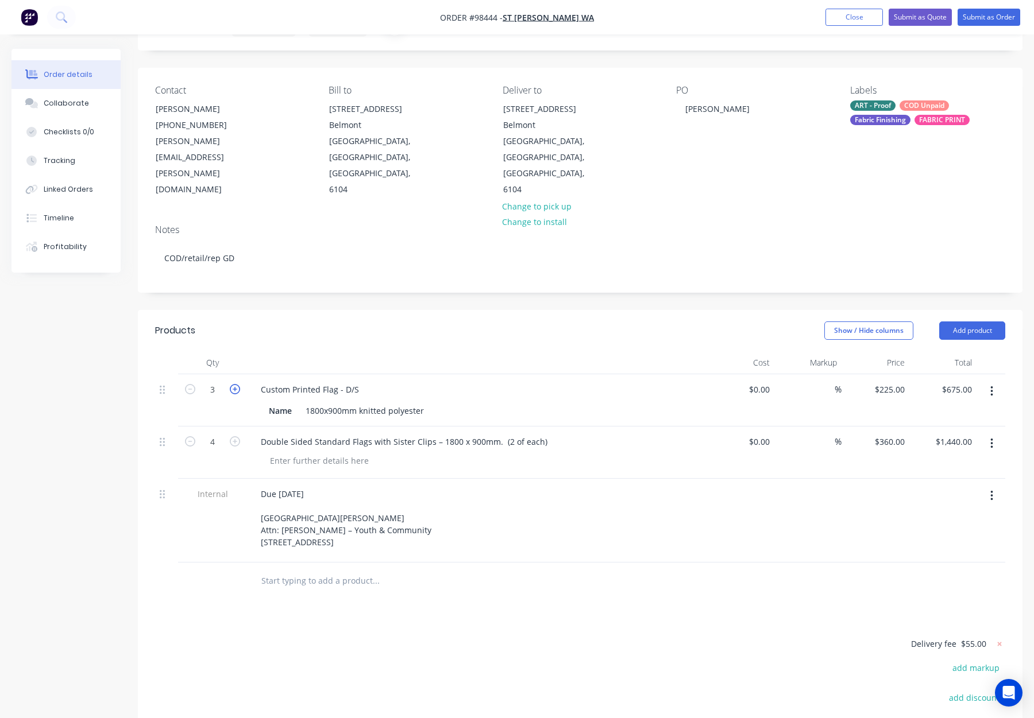
type input "4"
type input "$900.00"
click at [889, 381] on input "225" at bounding box center [892, 389] width 36 height 17
type input "$360.00"
type input "$1,440.00"
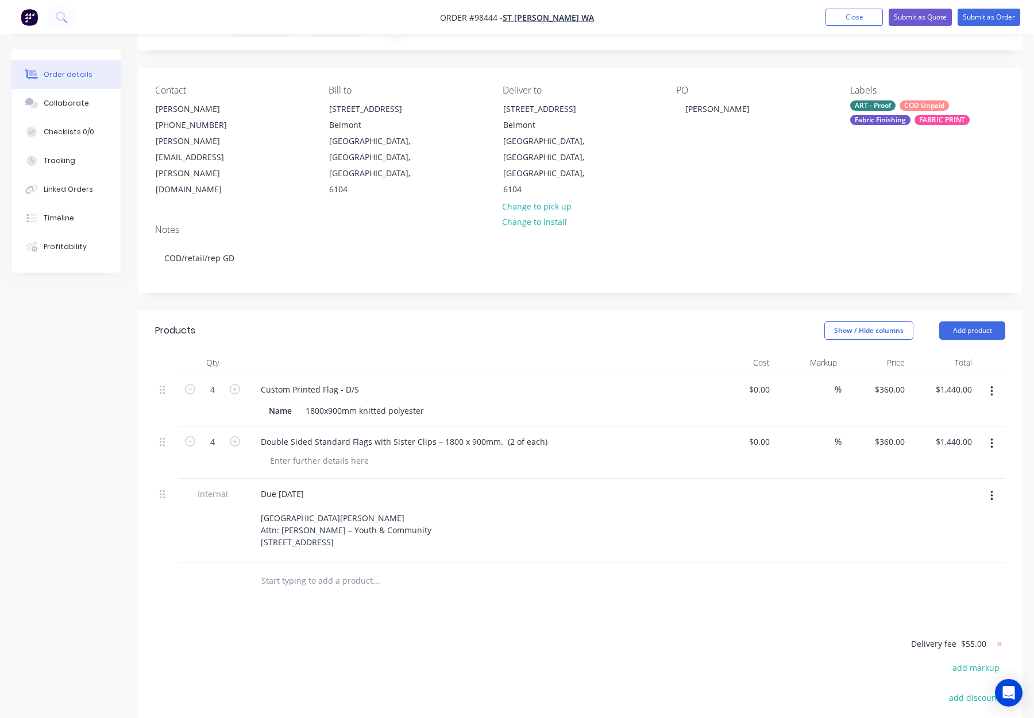
click at [659, 381] on div "Custom Printed Flag - D/S" at bounding box center [477, 389] width 450 height 17
click at [424, 403] on div "1800x900mm knitted polyester" at bounding box center [365, 411] width 128 height 17
click at [474, 314] on header "Products Show / Hide columns Add product" at bounding box center [580, 330] width 884 height 41
click at [990, 438] on icon "button" at bounding box center [991, 444] width 3 height 13
drag, startPoint x: 949, startPoint y: 508, endPoint x: 910, endPoint y: 500, distance: 40.3
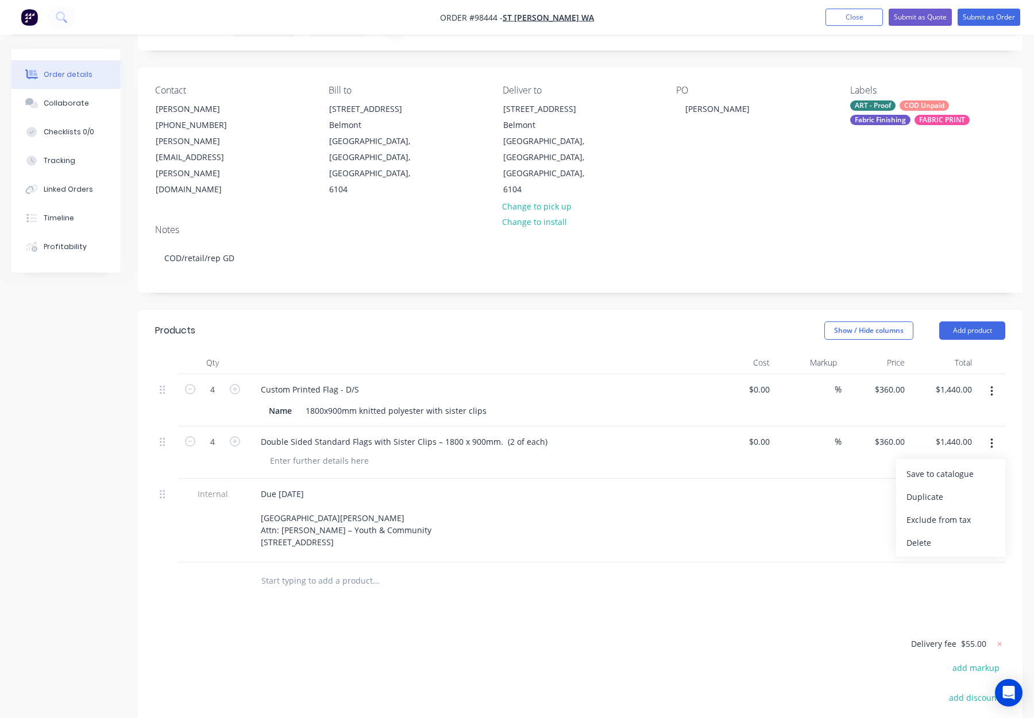
click at [949, 535] on div "Delete" at bounding box center [950, 543] width 88 height 17
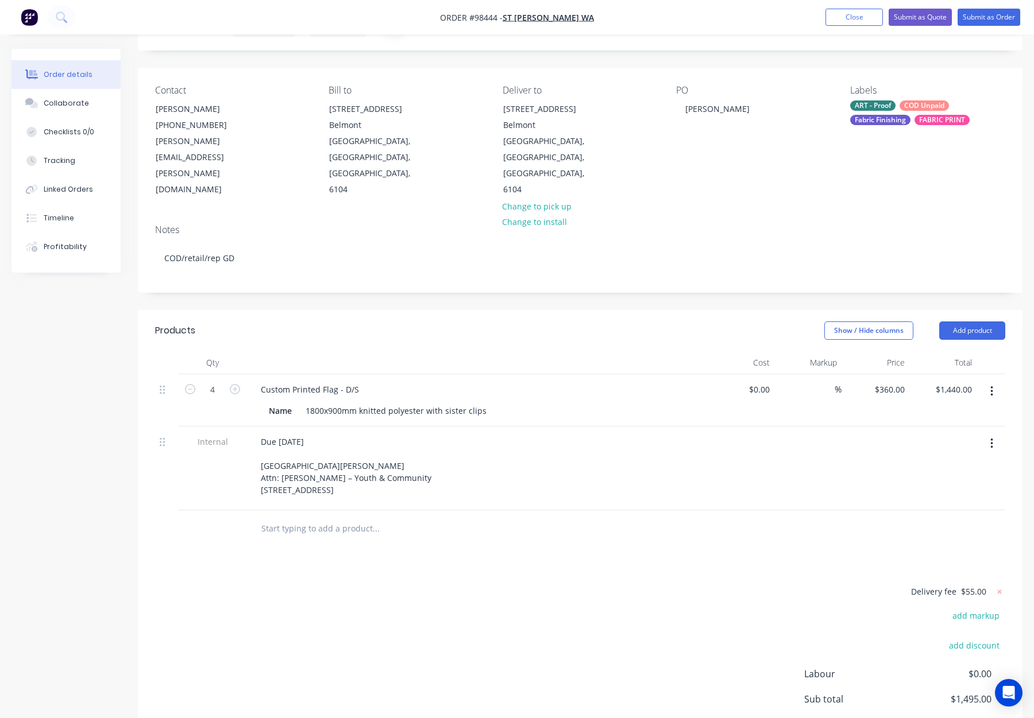
scroll to position [0, 0]
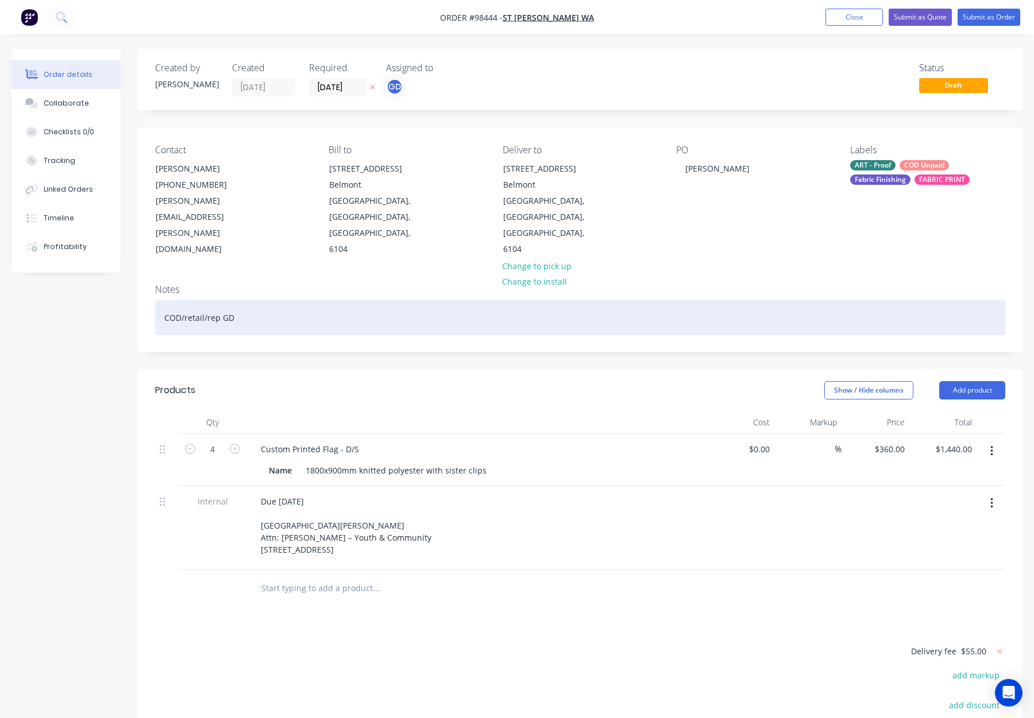
click at [268, 300] on div "COD/retail/rep GD" at bounding box center [580, 317] width 850 height 35
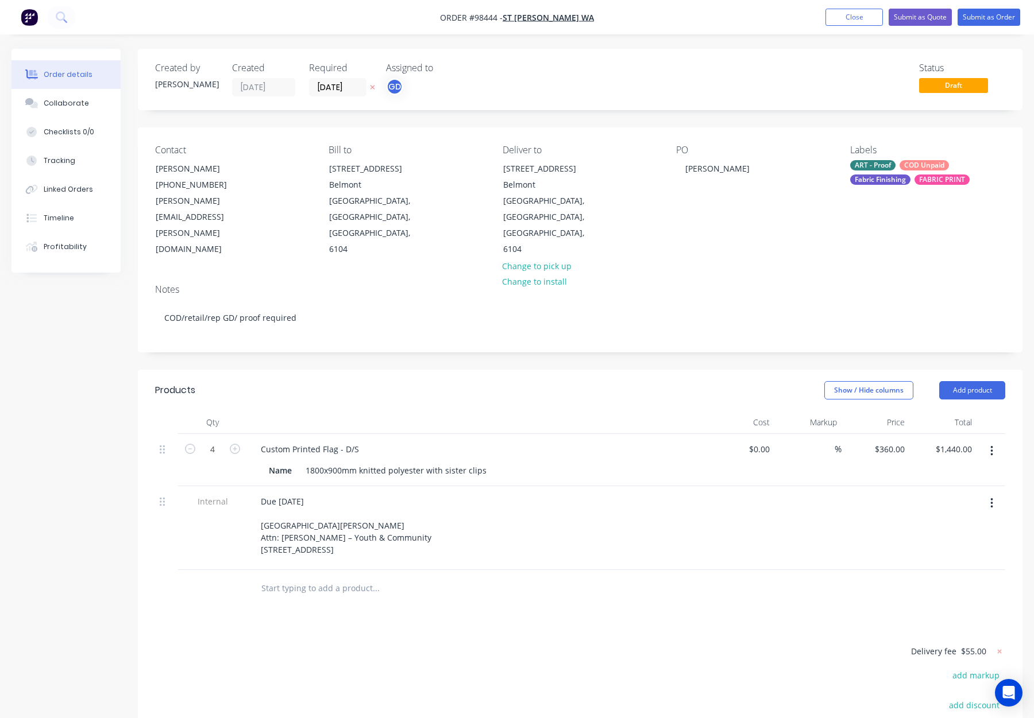
click at [369, 370] on header "Products Show / Hide columns Add product" at bounding box center [580, 390] width 884 height 41
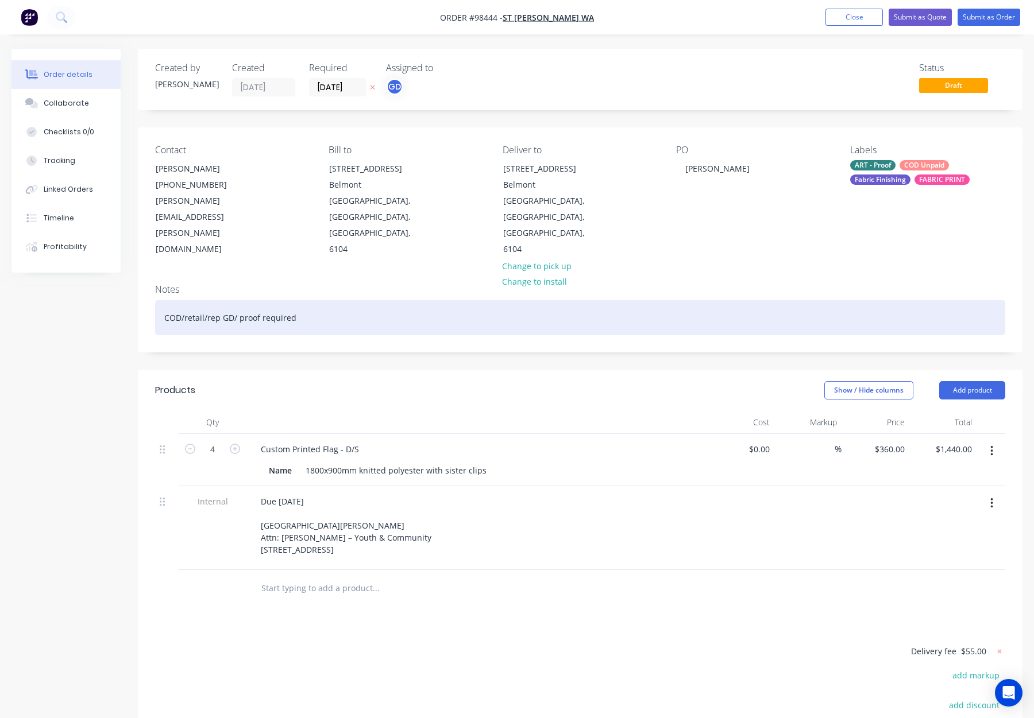
drag, startPoint x: 919, startPoint y: 168, endPoint x: 871, endPoint y: 300, distance: 141.0
click at [919, 168] on div "COD Unpaid" at bounding box center [923, 165] width 49 height 10
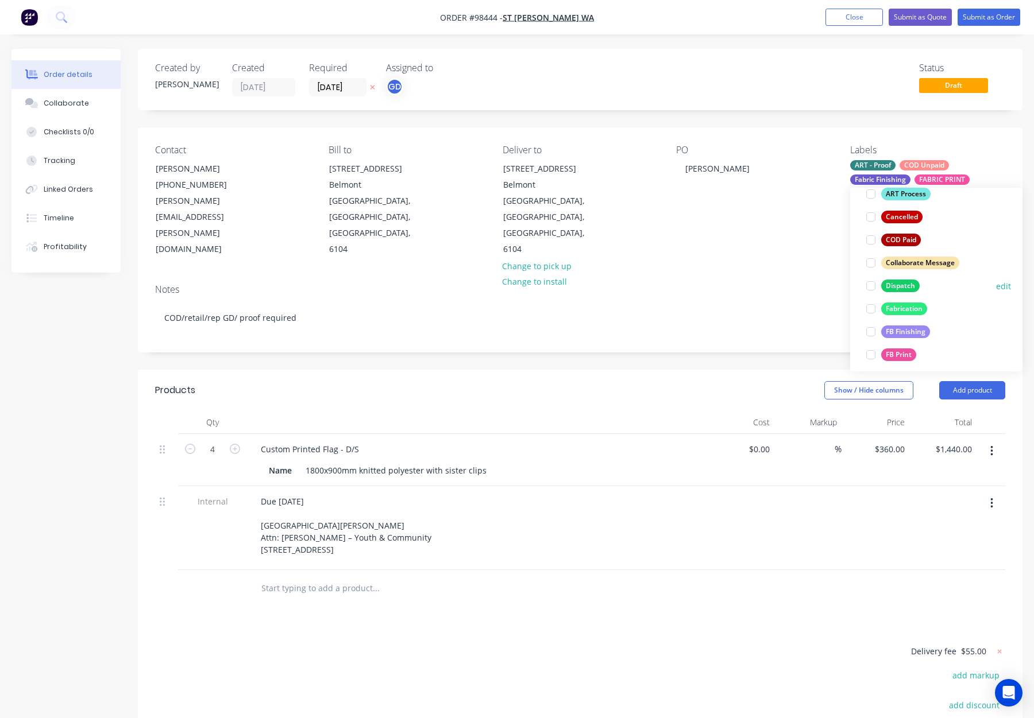
drag, startPoint x: 902, startPoint y: 289, endPoint x: 914, endPoint y: 290, distance: 12.1
click at [902, 289] on div "Dispatch" at bounding box center [900, 286] width 38 height 13
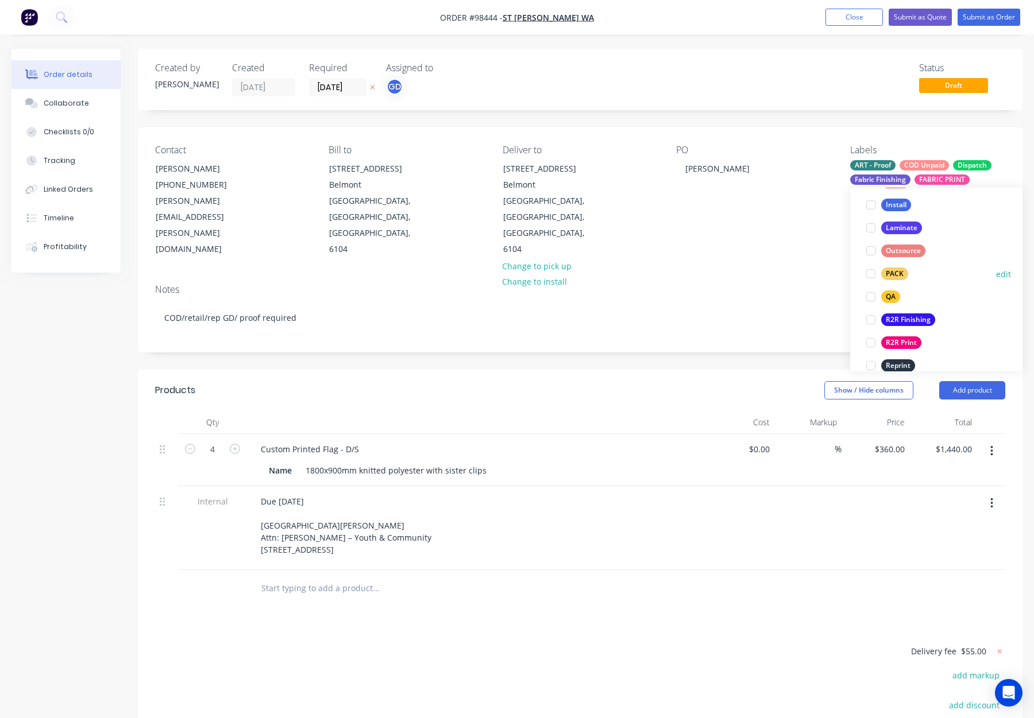
click at [903, 272] on div "PACK" at bounding box center [894, 274] width 27 height 13
click at [899, 272] on button "QA" at bounding box center [882, 269] width 43 height 16
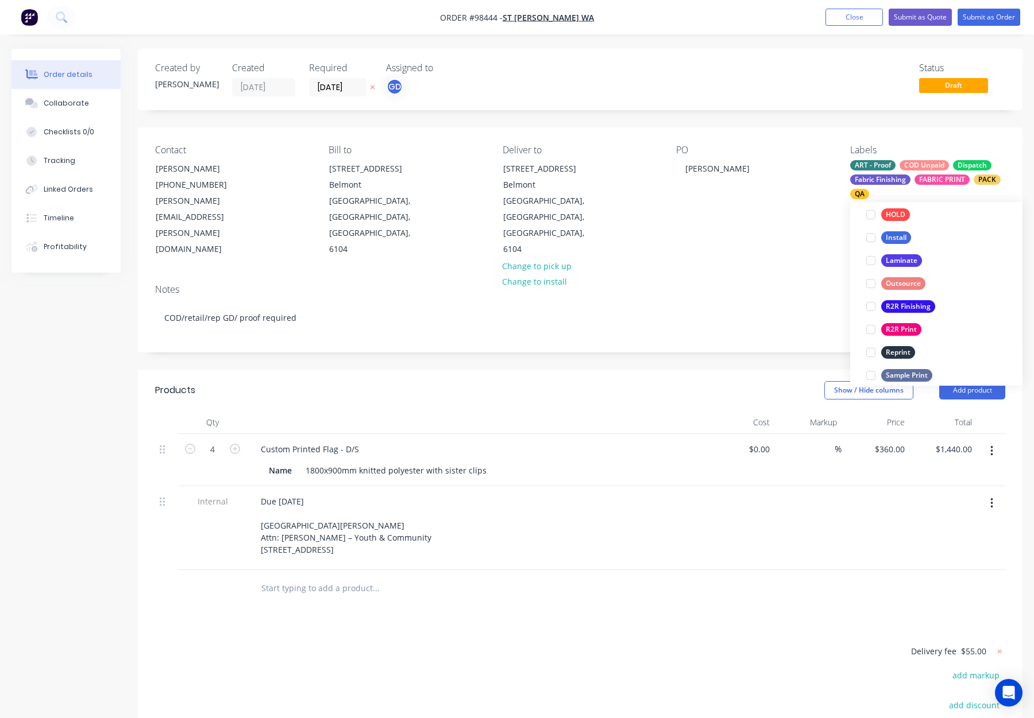
scroll to position [148, 0]
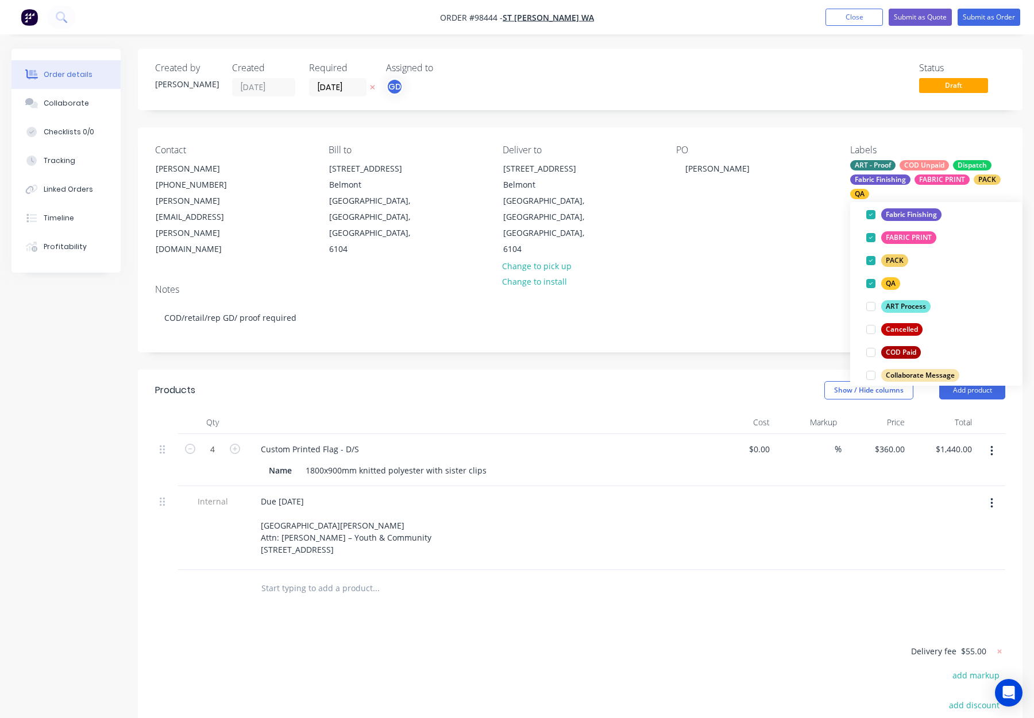
click at [762, 230] on div "Contact Amy Sloan (08) 6235 8861 amy.sloan@stjohnwa.com.au Bill to 209 Great Ea…" at bounding box center [580, 202] width 884 height 148
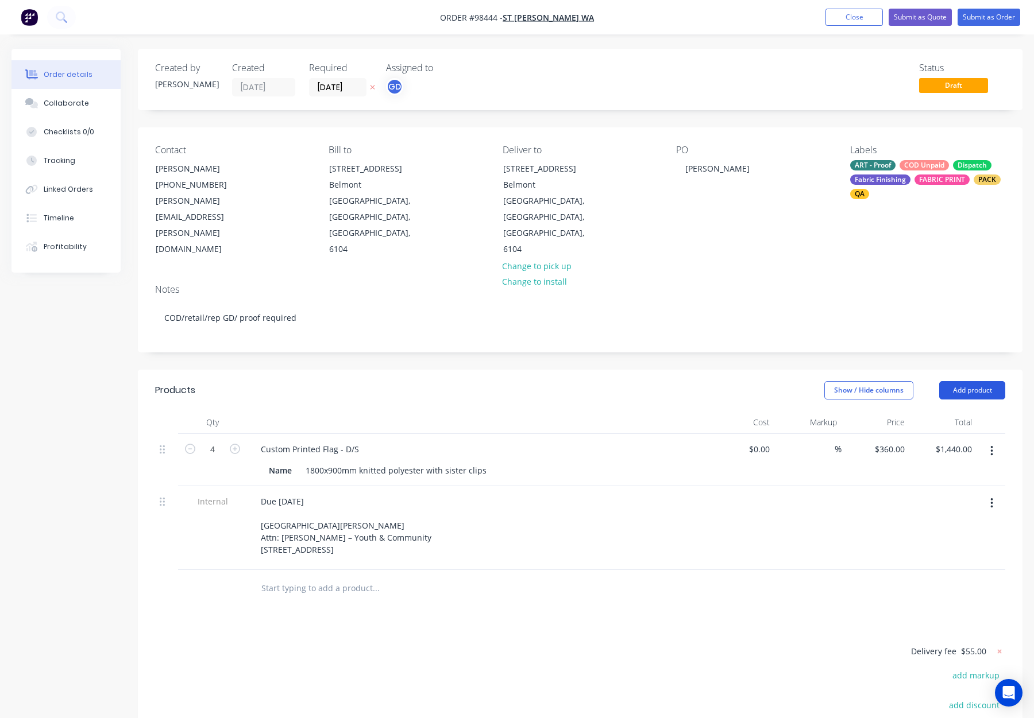
drag, startPoint x: 978, startPoint y: 354, endPoint x: 979, endPoint y: 361, distance: 7.1
click at [978, 381] on button "Add product" at bounding box center [972, 390] width 66 height 18
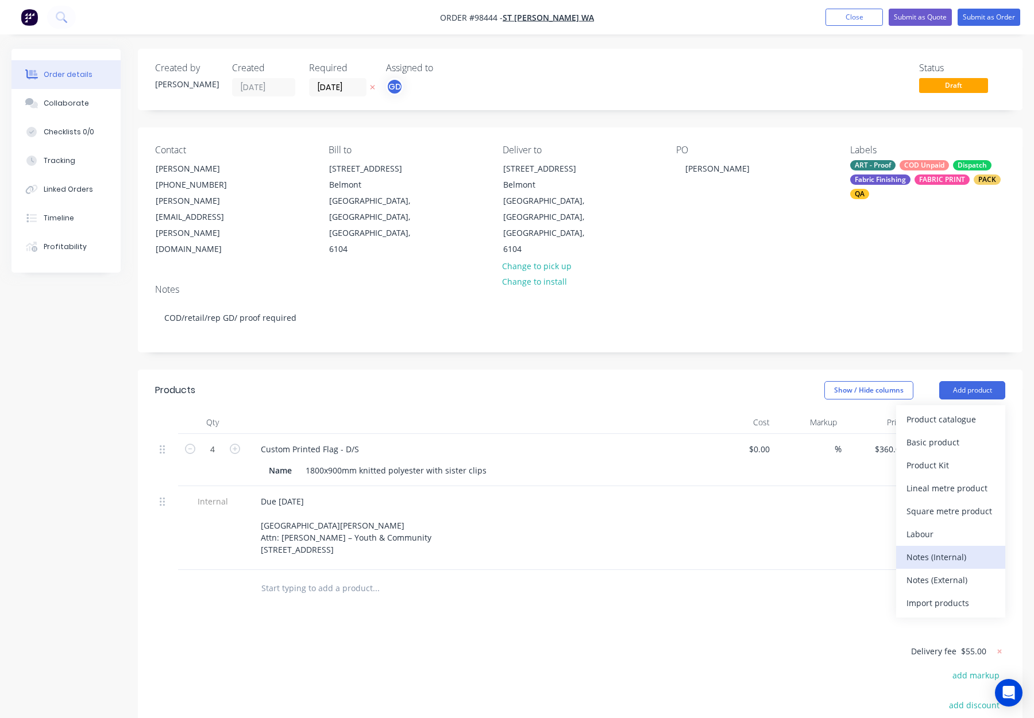
click at [956, 549] on div "Notes (Internal)" at bounding box center [950, 557] width 88 height 17
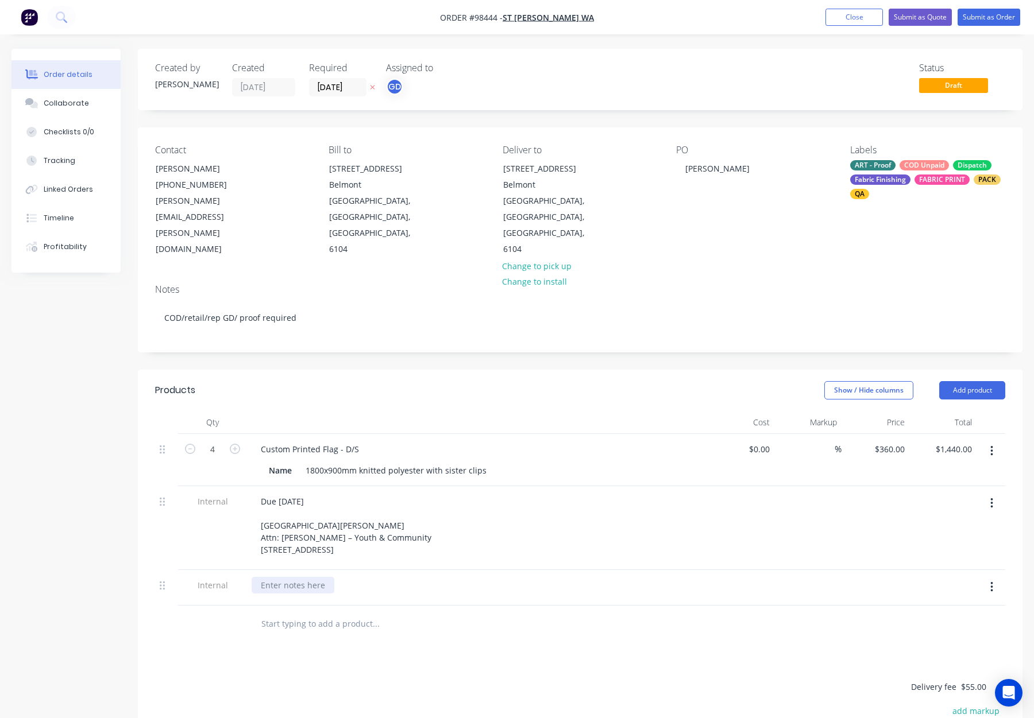
click at [288, 577] on div at bounding box center [293, 585] width 83 height 17
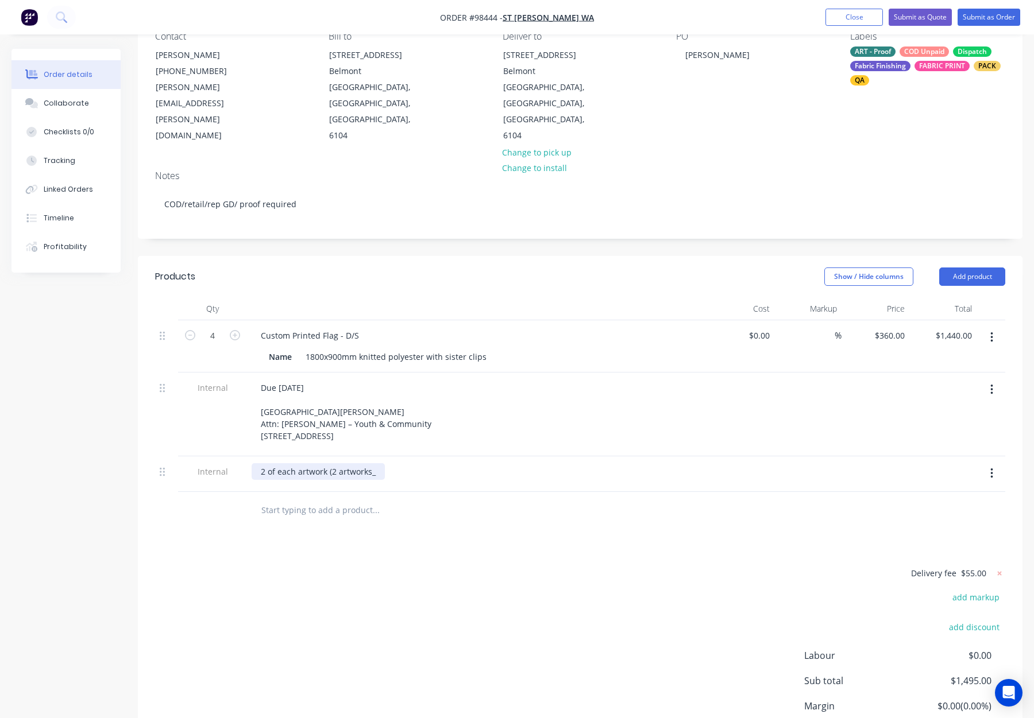
scroll to position [0, 0]
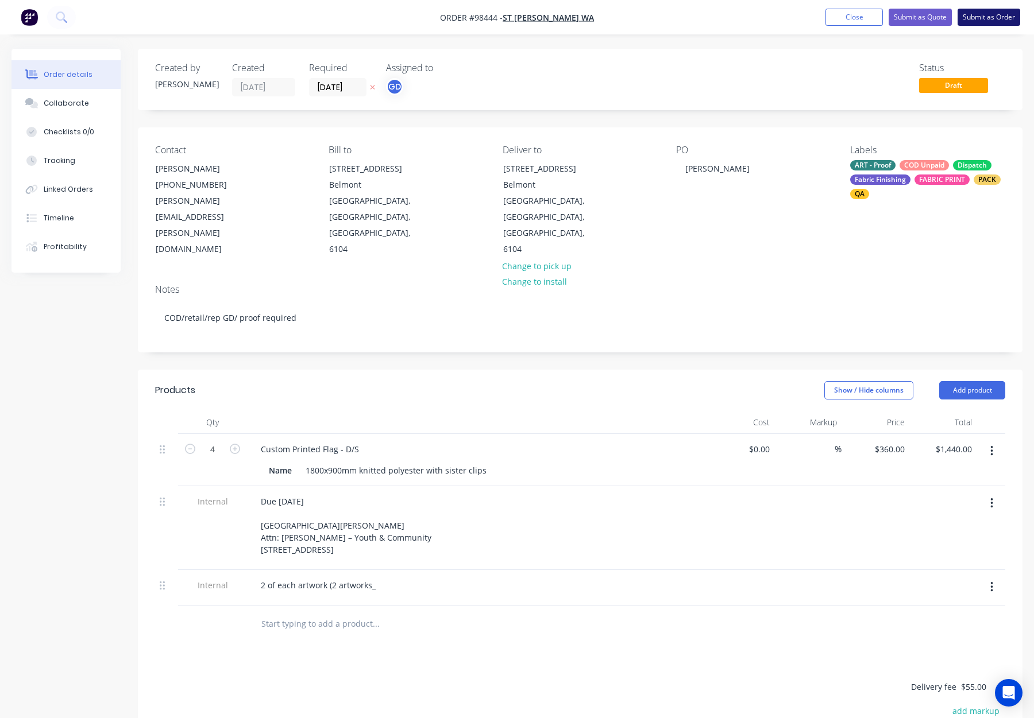
click at [980, 22] on button "Submit as Order" at bounding box center [988, 17] width 63 height 17
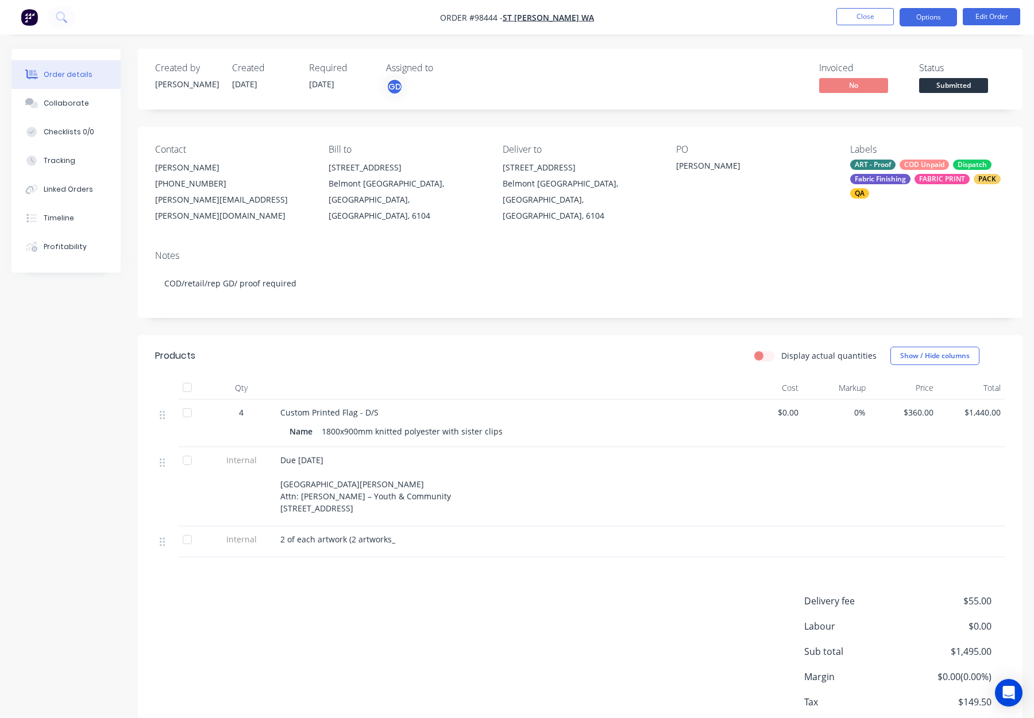
click at [925, 14] on button "Options" at bounding box center [927, 17] width 57 height 18
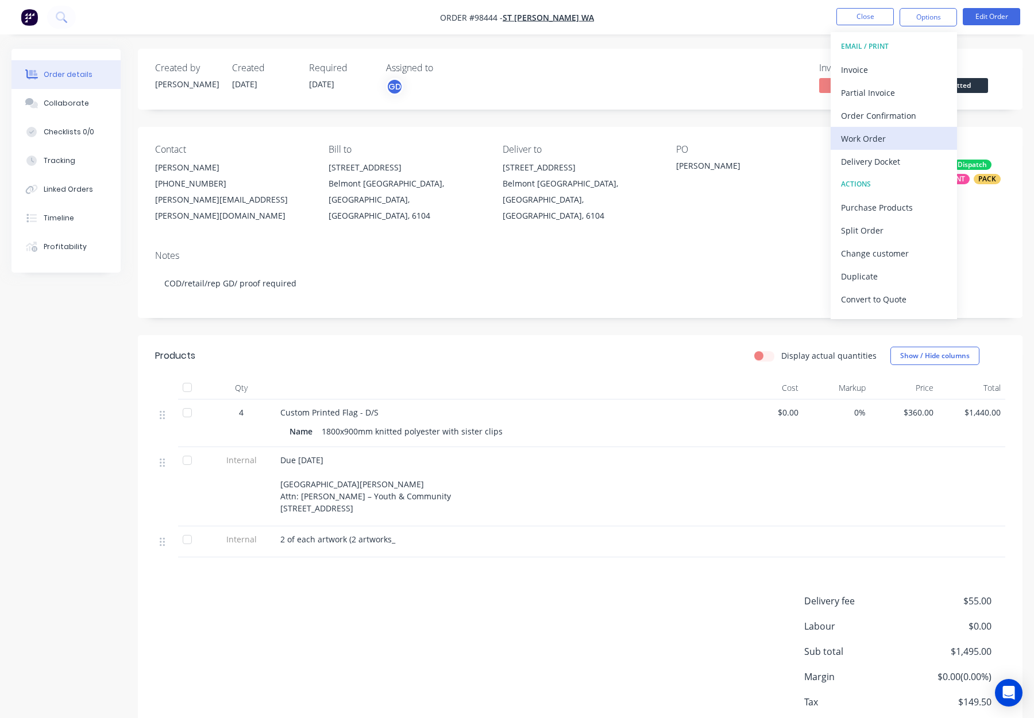
click at [896, 129] on button "Work Order" at bounding box center [893, 138] width 126 height 23
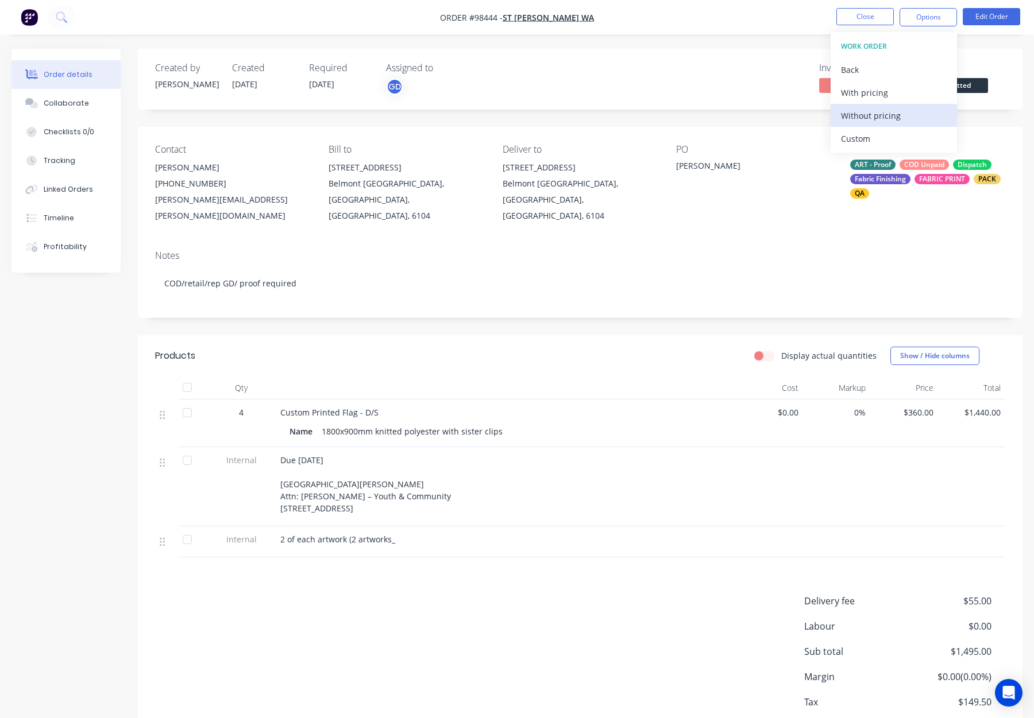
click at [890, 114] on div "Without pricing" at bounding box center [894, 115] width 106 height 17
click at [874, 16] on button "Close" at bounding box center [864, 16] width 57 height 17
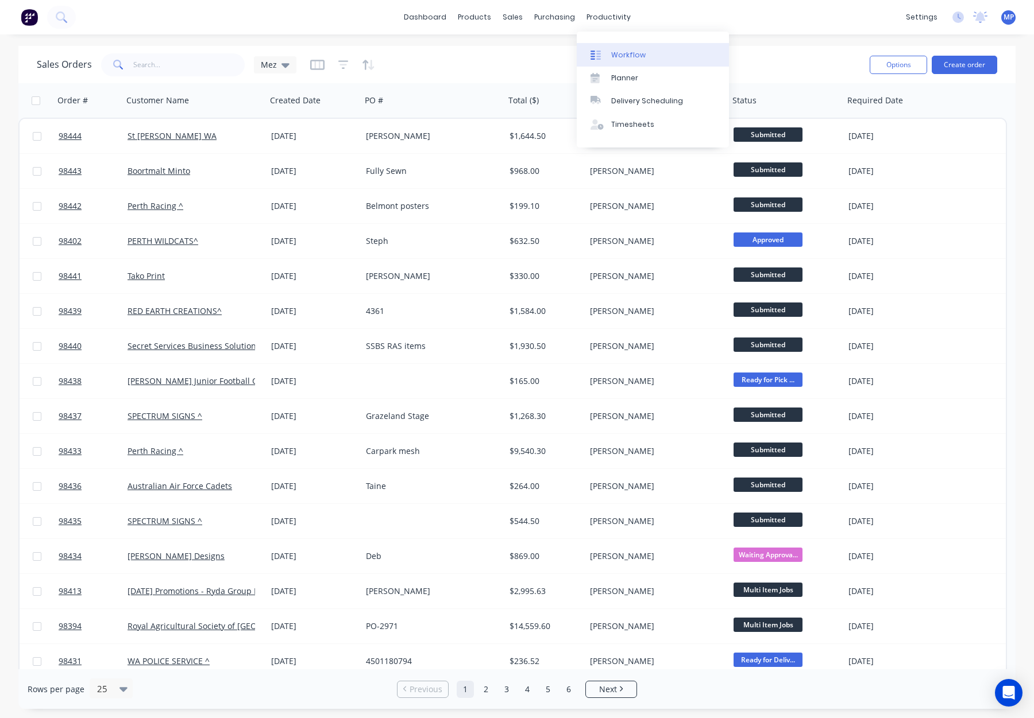
click at [623, 51] on div "Workflow" at bounding box center [628, 55] width 34 height 10
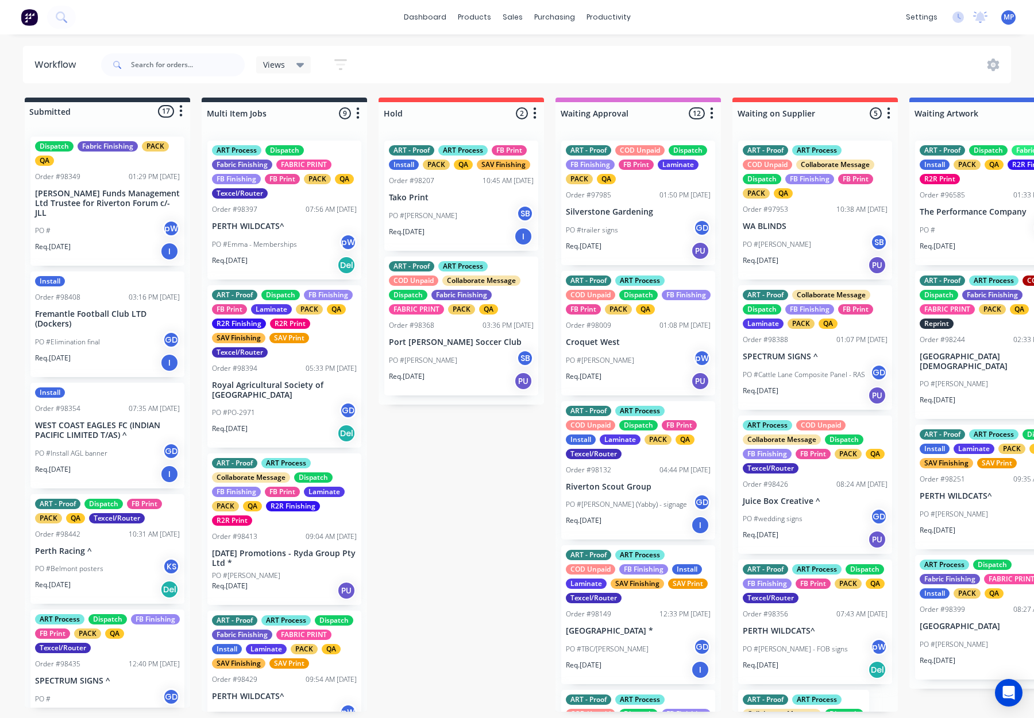
click at [119, 201] on p "[PERSON_NAME] Funds Management Ltd Trustee for Riverton Forum c/- JLL" at bounding box center [107, 203] width 145 height 29
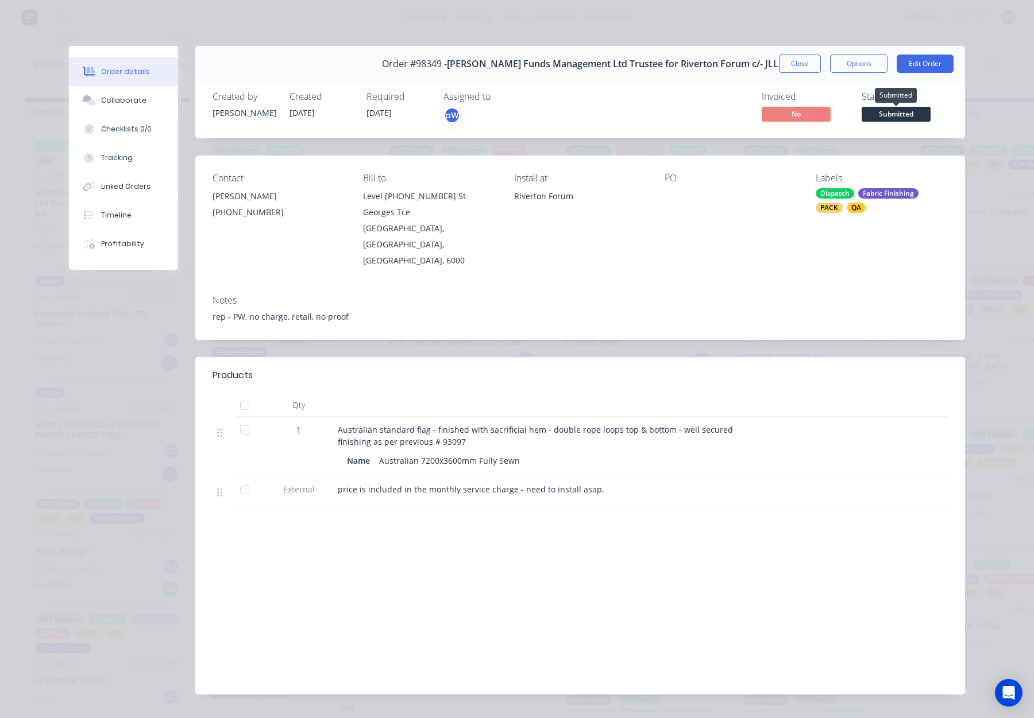
click at [891, 114] on span "Submitted" at bounding box center [895, 114] width 69 height 14
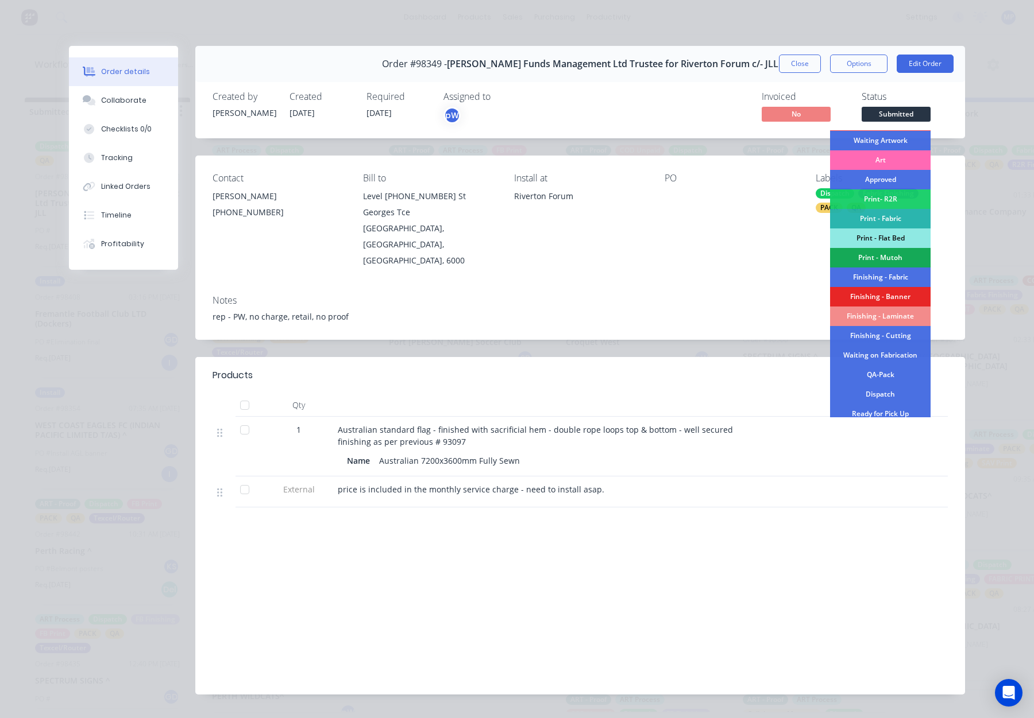
scroll to position [89, 0]
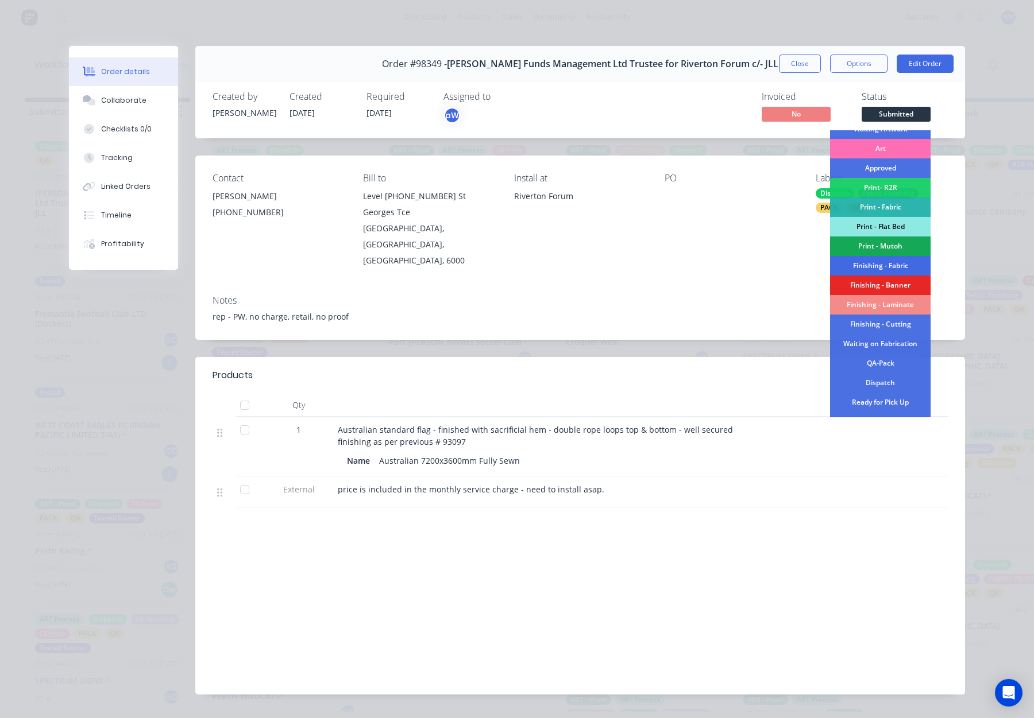
click at [888, 260] on div "Finishing - Fabric" at bounding box center [880, 266] width 101 height 20
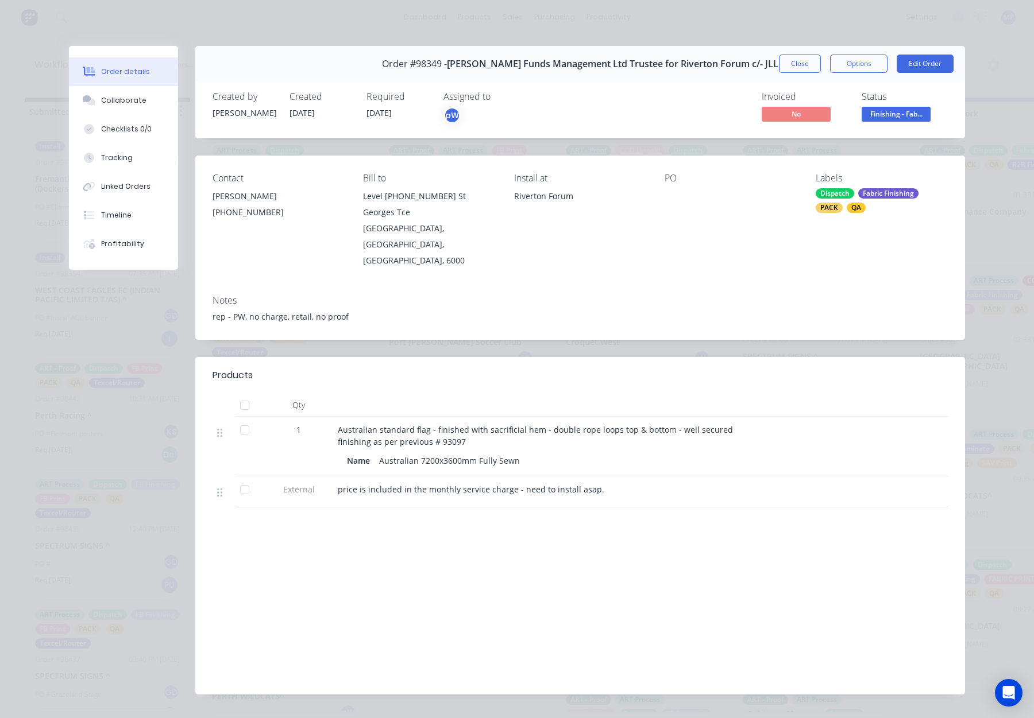
drag, startPoint x: 792, startPoint y: 67, endPoint x: 439, endPoint y: 171, distance: 367.6
click at [792, 67] on button "Close" at bounding box center [800, 64] width 42 height 18
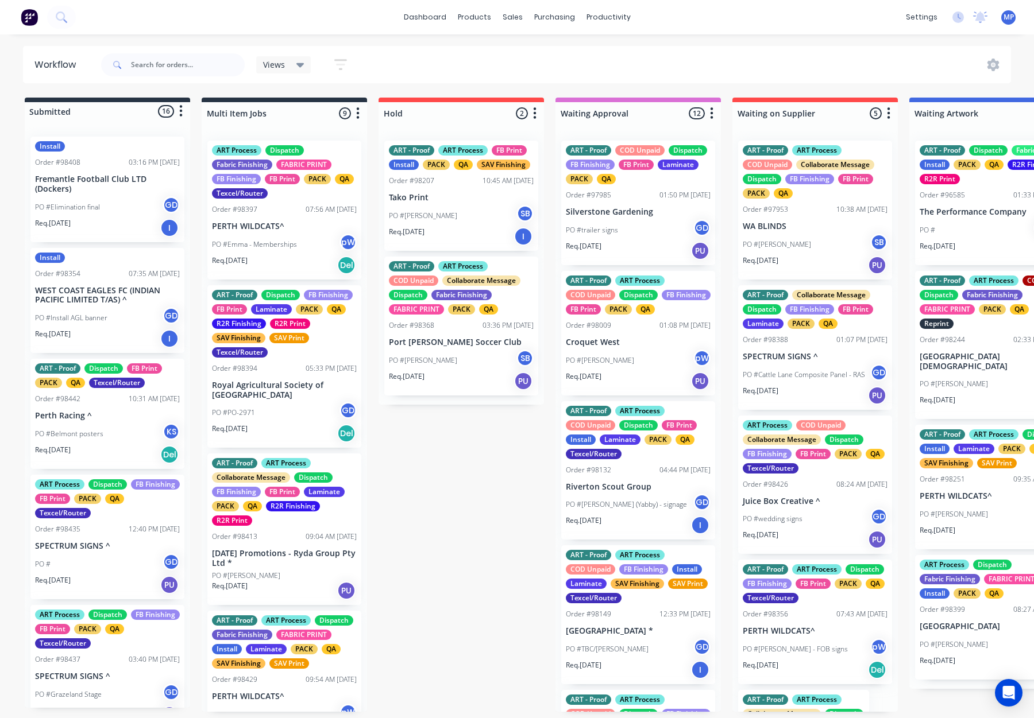
click at [96, 198] on div "PO #Elimination final GD" at bounding box center [107, 207] width 145 height 22
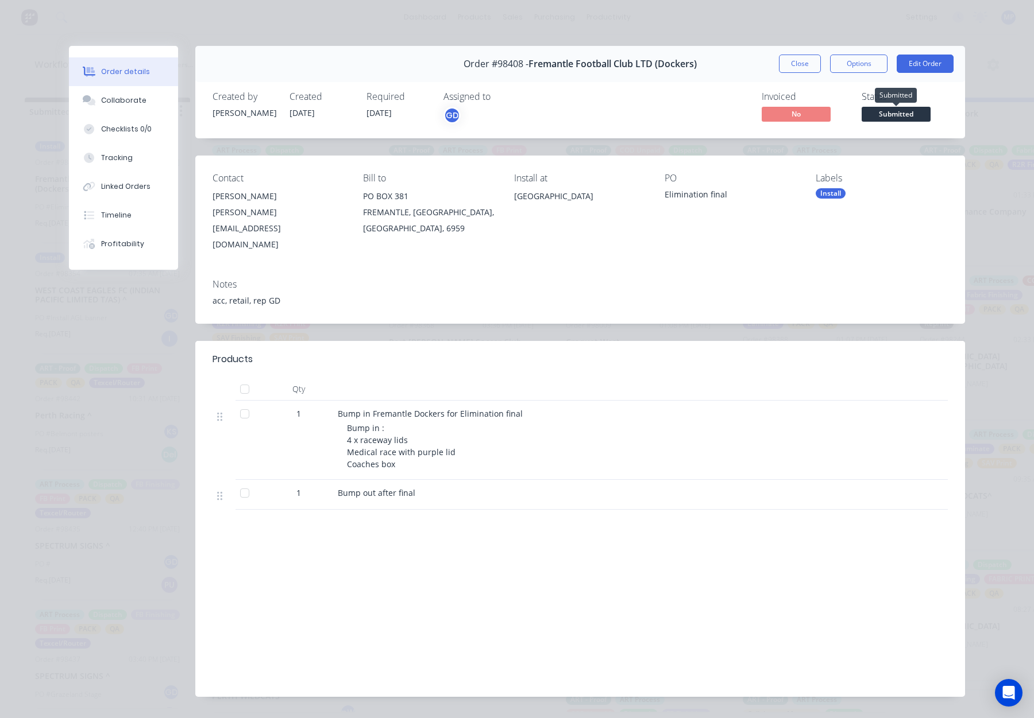
click at [888, 110] on span "Submitted" at bounding box center [895, 114] width 69 height 14
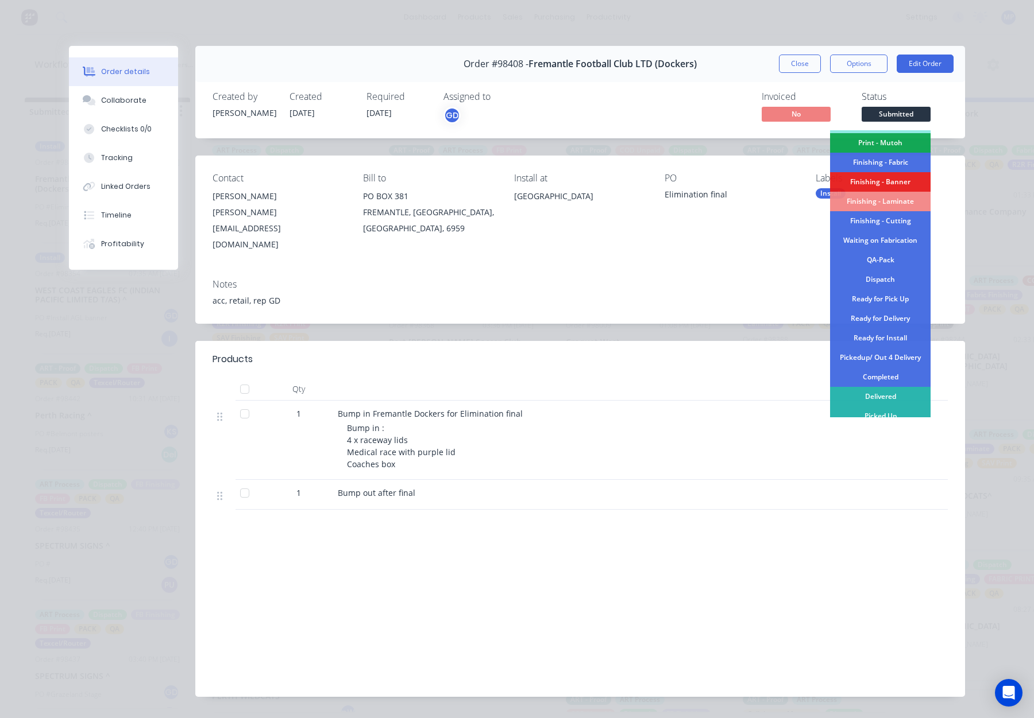
scroll to position [201, 0]
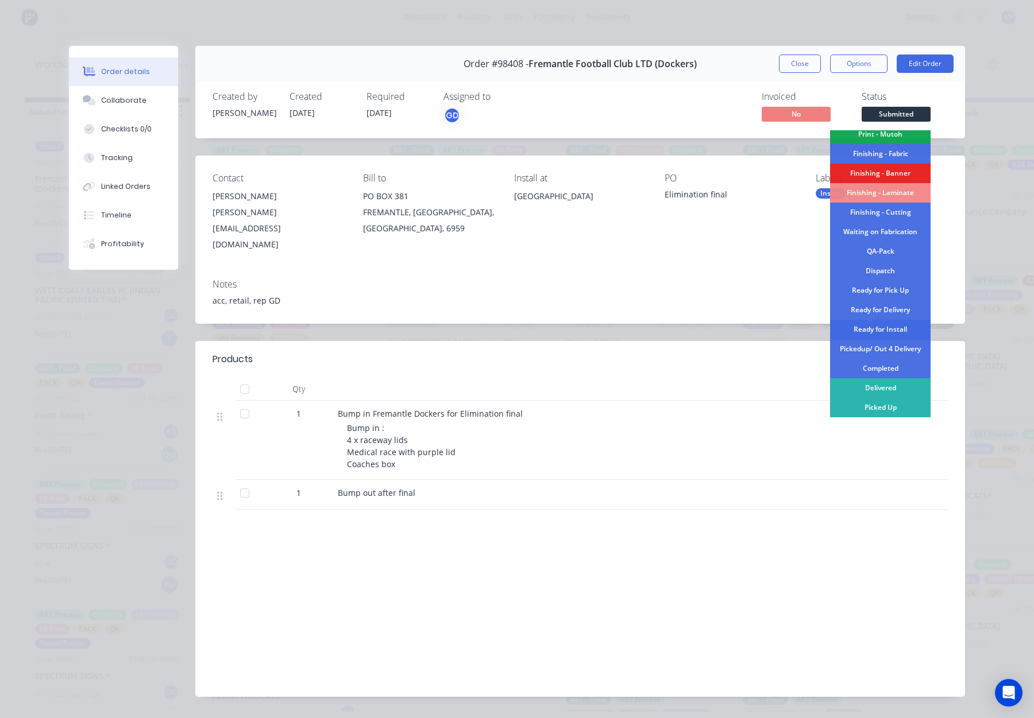
click at [880, 327] on div "Ready for Install" at bounding box center [880, 330] width 101 height 20
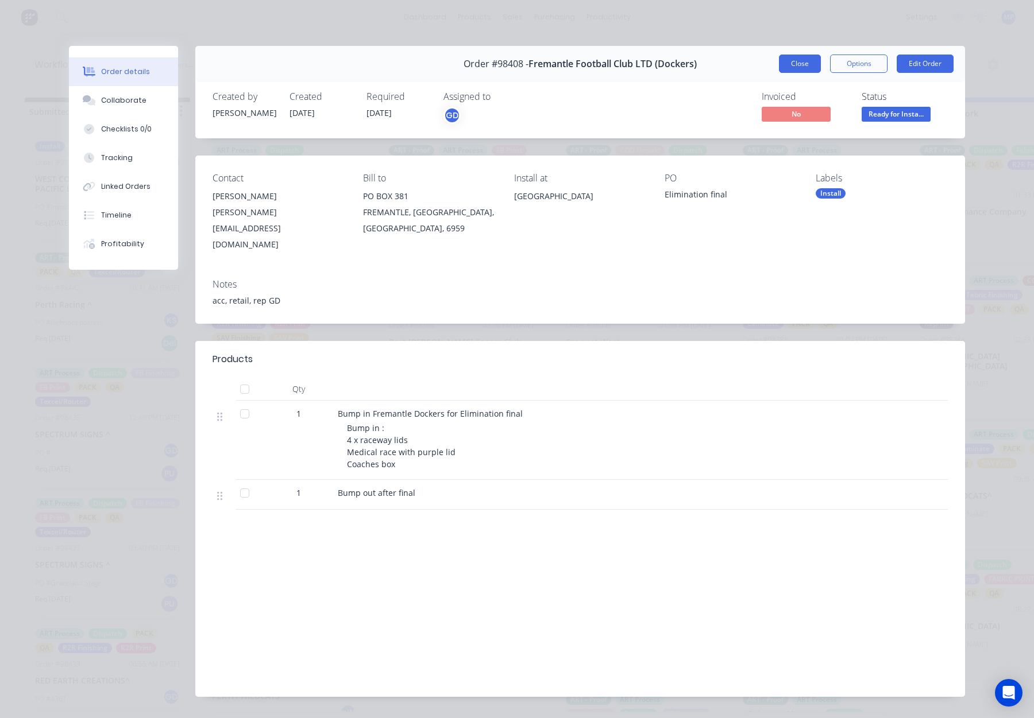
click at [803, 69] on button "Close" at bounding box center [800, 64] width 42 height 18
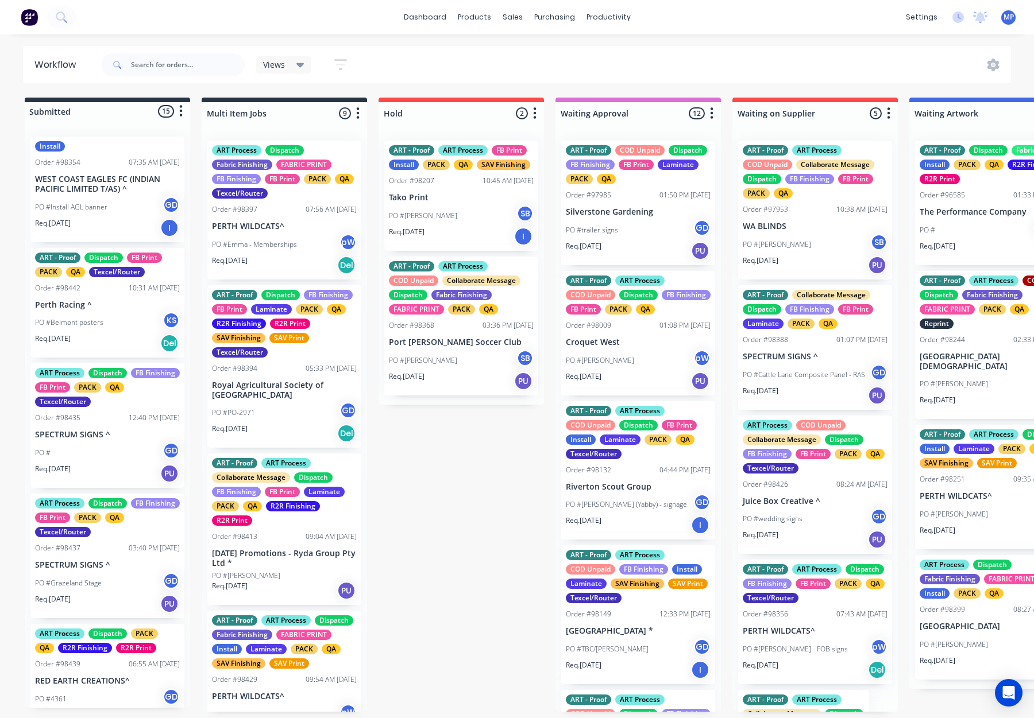
click at [96, 190] on p "WEST COAST EAGLES FC (INDIAN PACIFIC LIMITED T/AS) ^" at bounding box center [107, 185] width 145 height 20
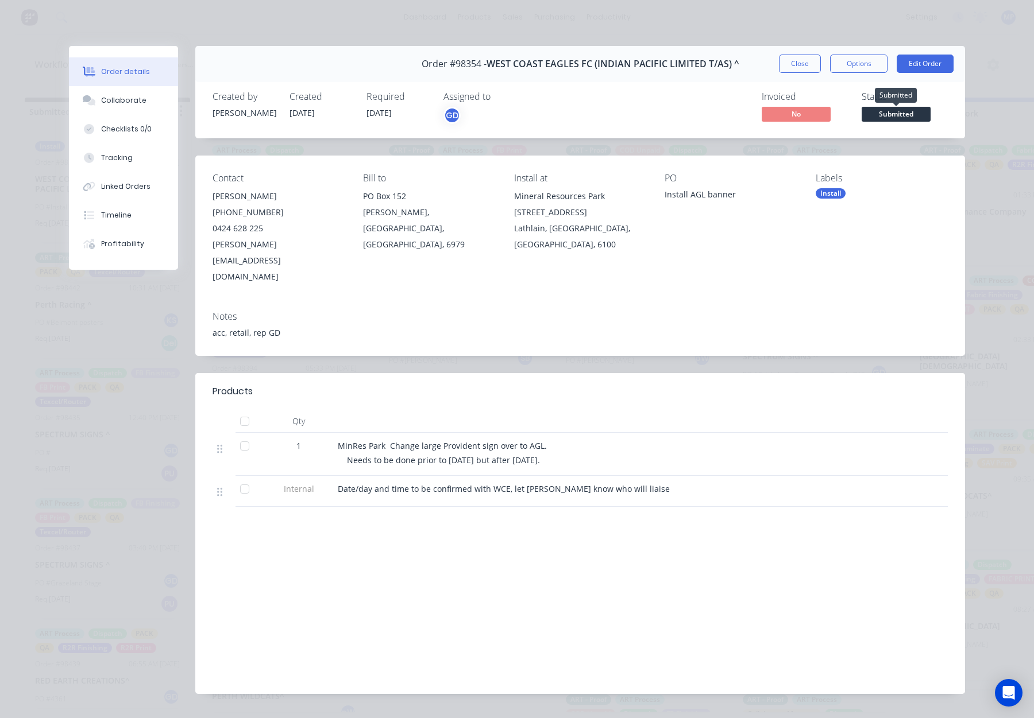
click at [892, 114] on span "Submitted" at bounding box center [895, 114] width 69 height 14
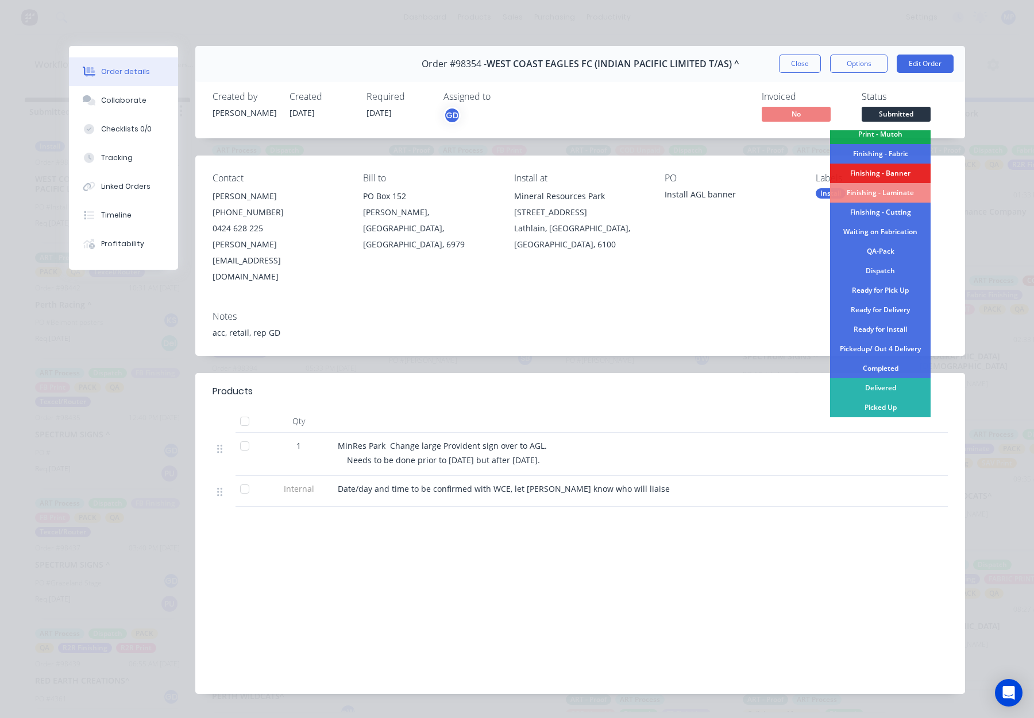
click at [892, 329] on div "Ready for Install" at bounding box center [880, 330] width 101 height 20
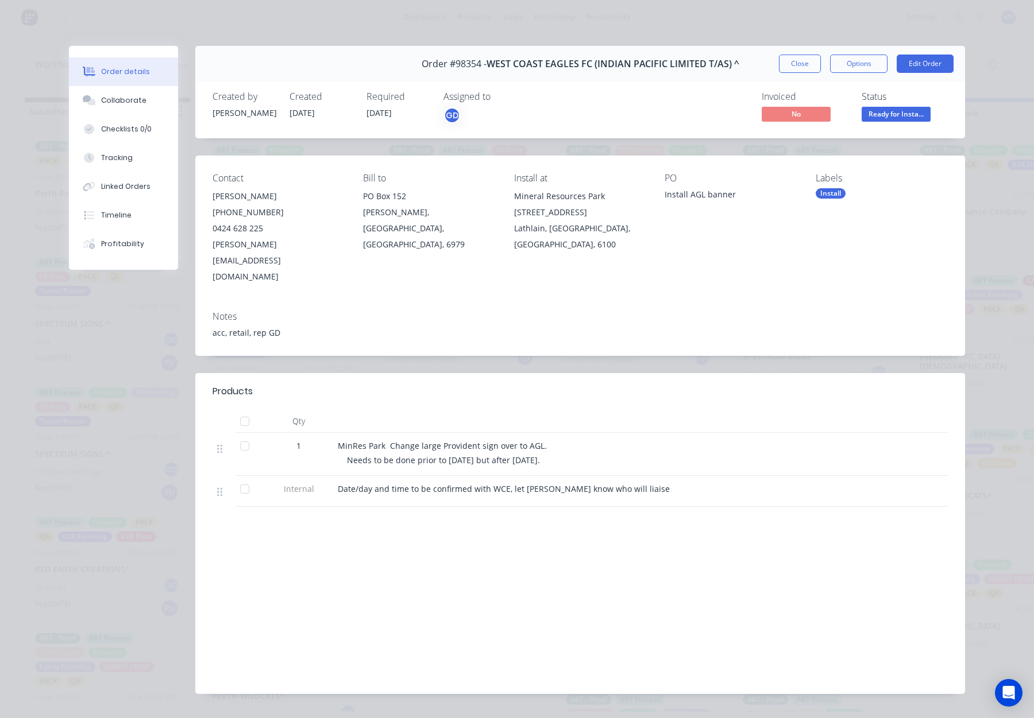
click at [784, 67] on button "Close" at bounding box center [800, 64] width 42 height 18
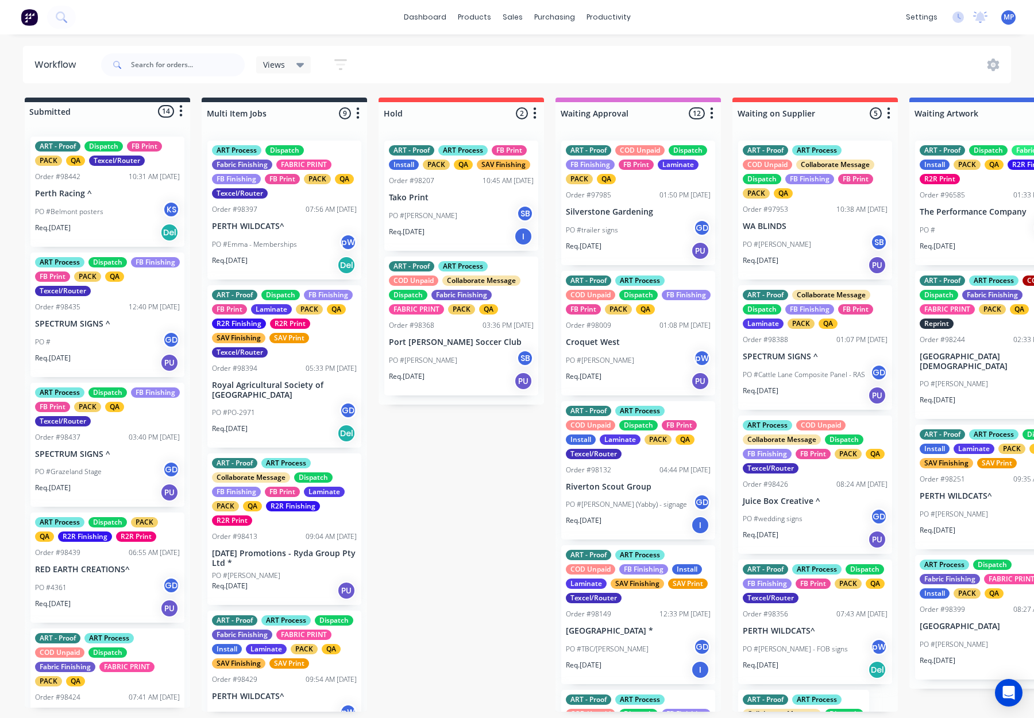
scroll to position [98, 0]
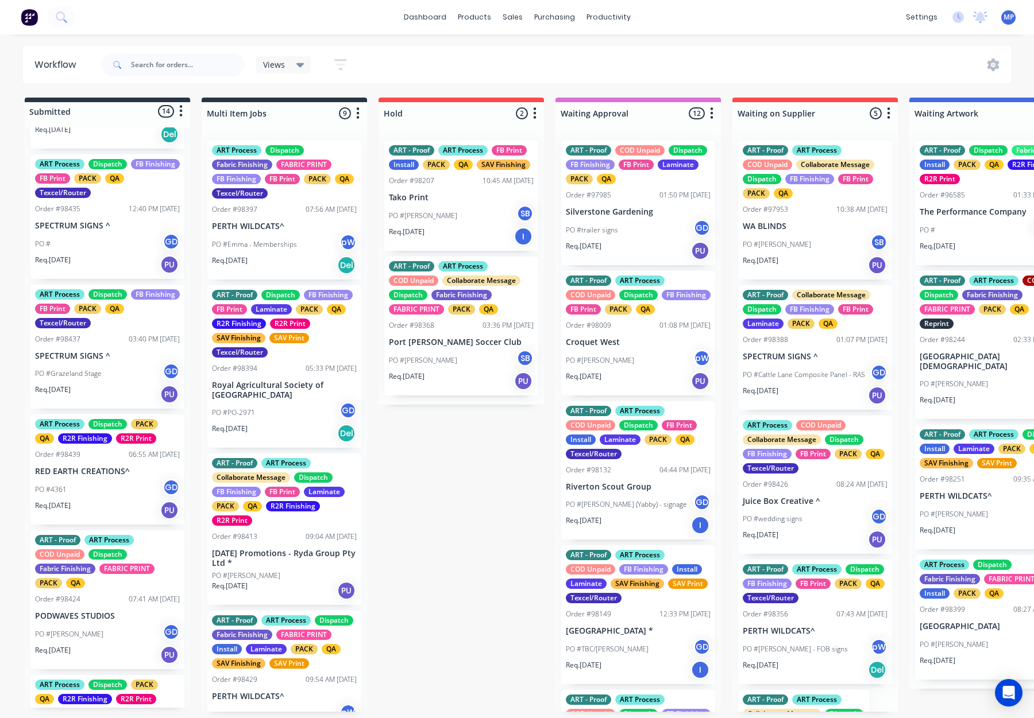
click at [122, 222] on p "SPECTRUM SIGNS ^" at bounding box center [107, 226] width 145 height 10
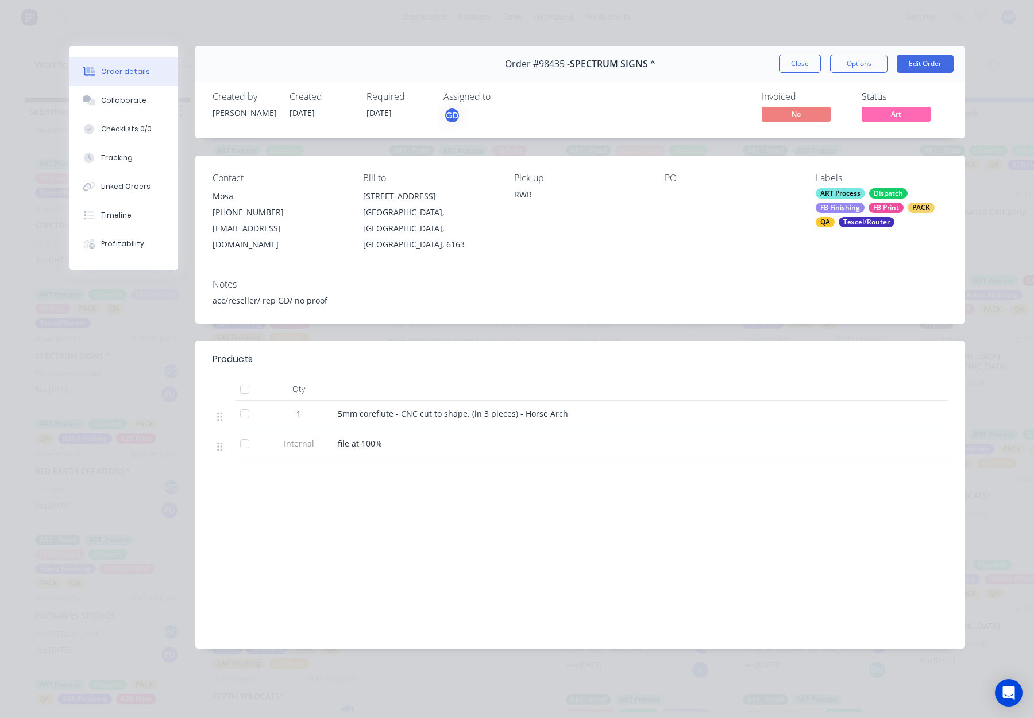
drag, startPoint x: 790, startPoint y: 63, endPoint x: 677, endPoint y: 113, distance: 123.5
click at [789, 63] on button "Close" at bounding box center [800, 64] width 42 height 18
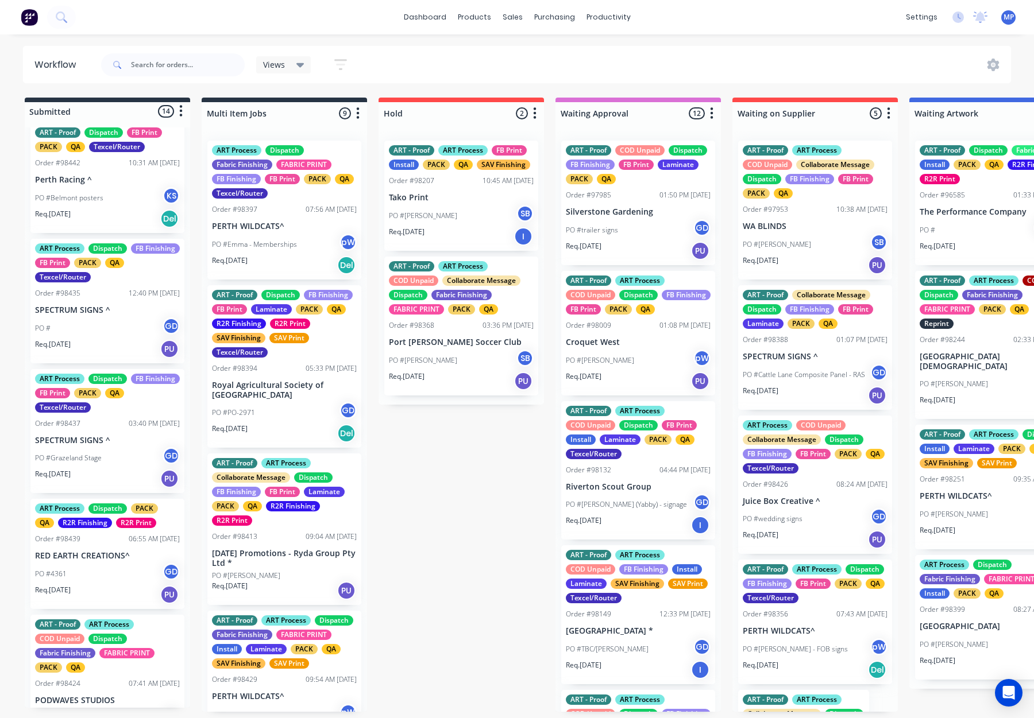
scroll to position [11, 0]
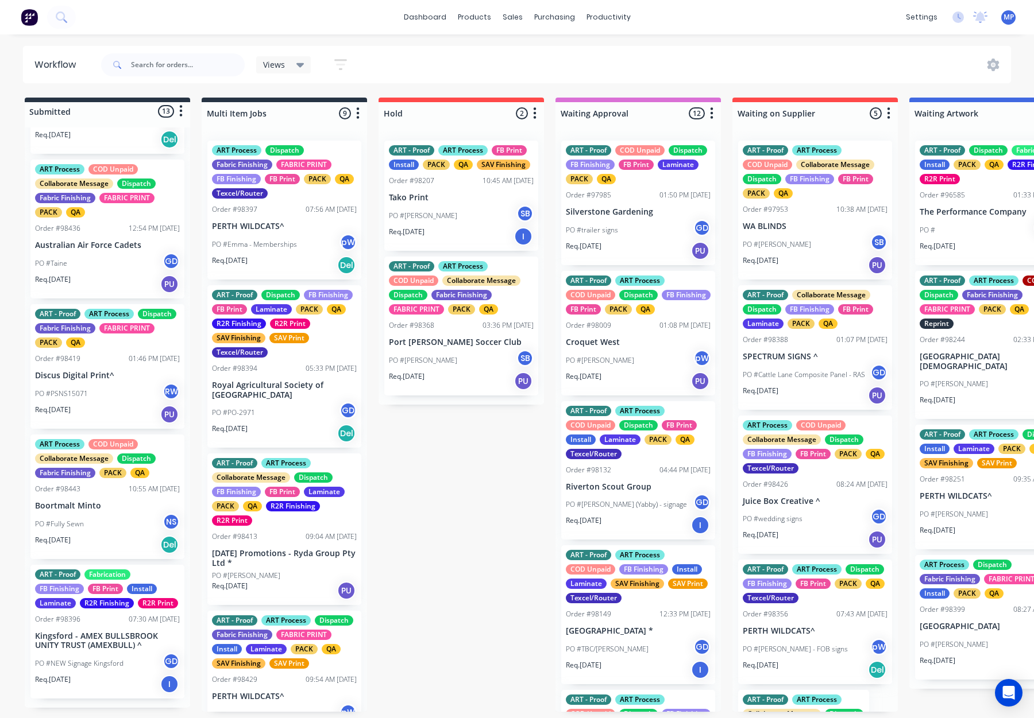
click at [116, 497] on div "ART Process COD Unpaid Collaborate Message Dispatch Fabric Finishing PACK QA Or…" at bounding box center [107, 497] width 154 height 125
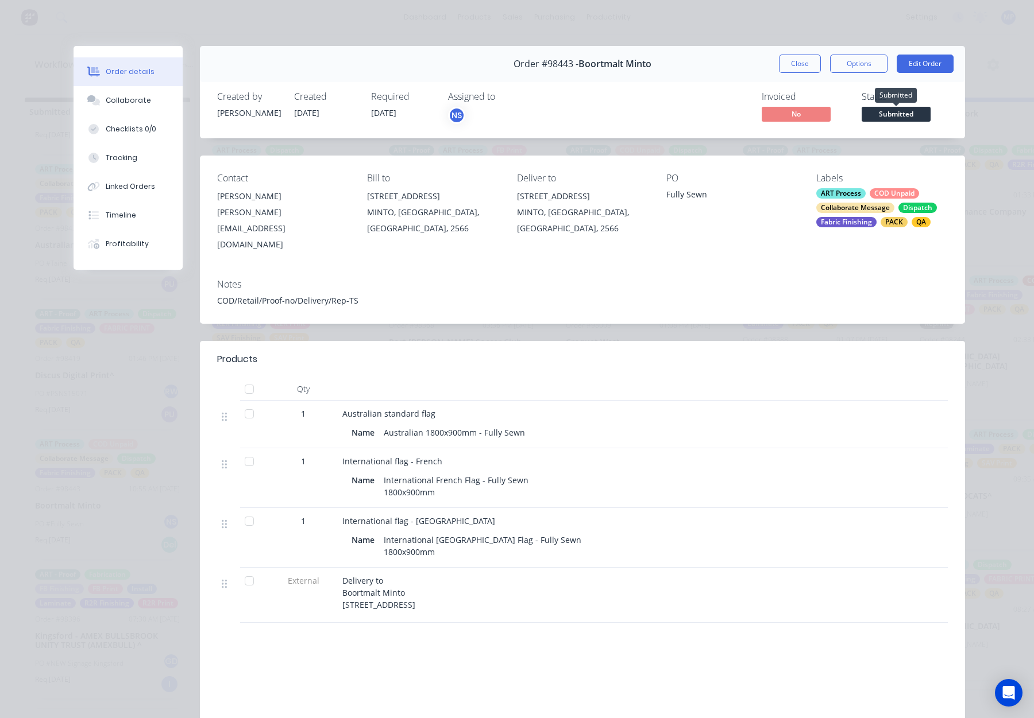
click at [890, 107] on span "Submitted" at bounding box center [895, 114] width 69 height 14
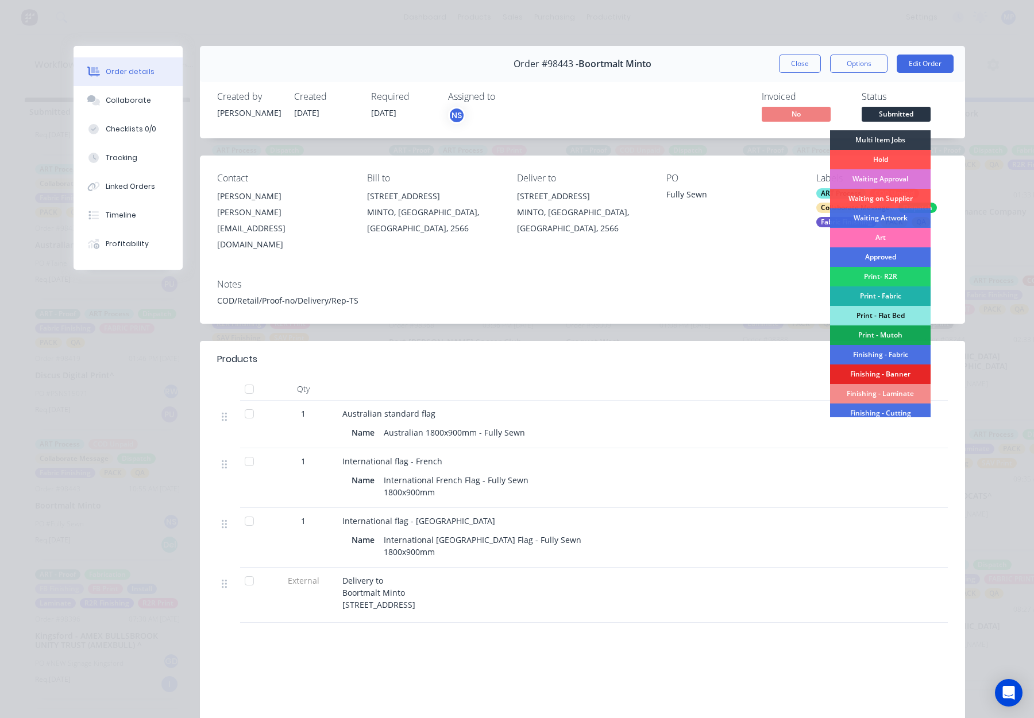
click at [885, 293] on div "Print - Fabric" at bounding box center [880, 297] width 101 height 20
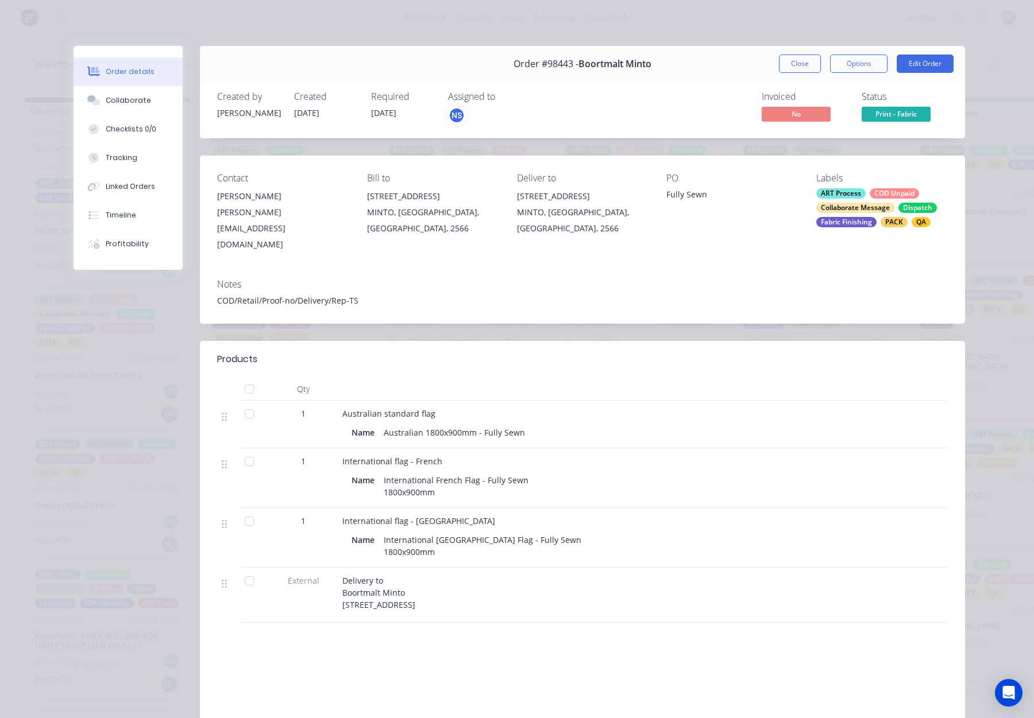
scroll to position [1005, 0]
click at [790, 55] on button "Close" at bounding box center [800, 64] width 42 height 18
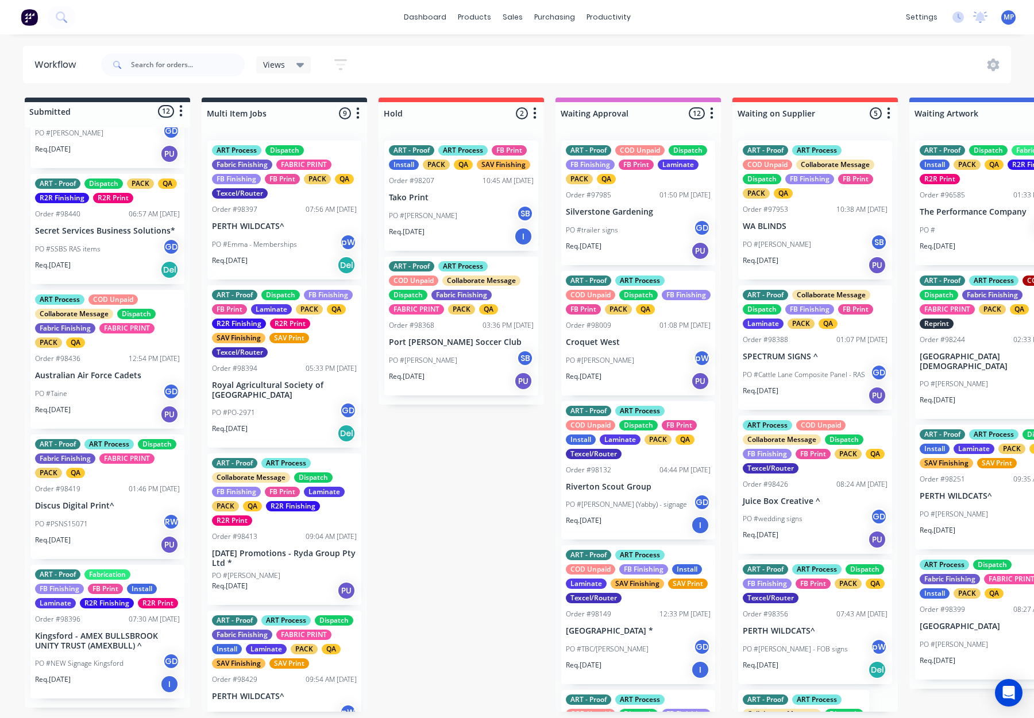
click at [109, 624] on div "Order #98396 07:30 AM [DATE]" at bounding box center [107, 620] width 145 height 10
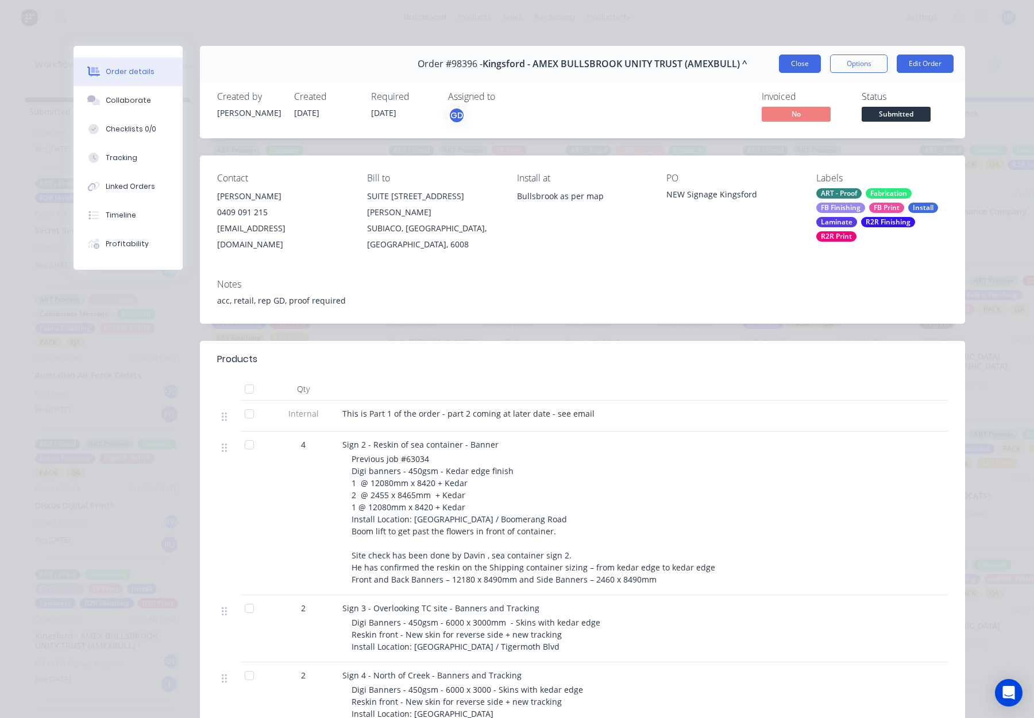
click at [798, 59] on button "Close" at bounding box center [800, 64] width 42 height 18
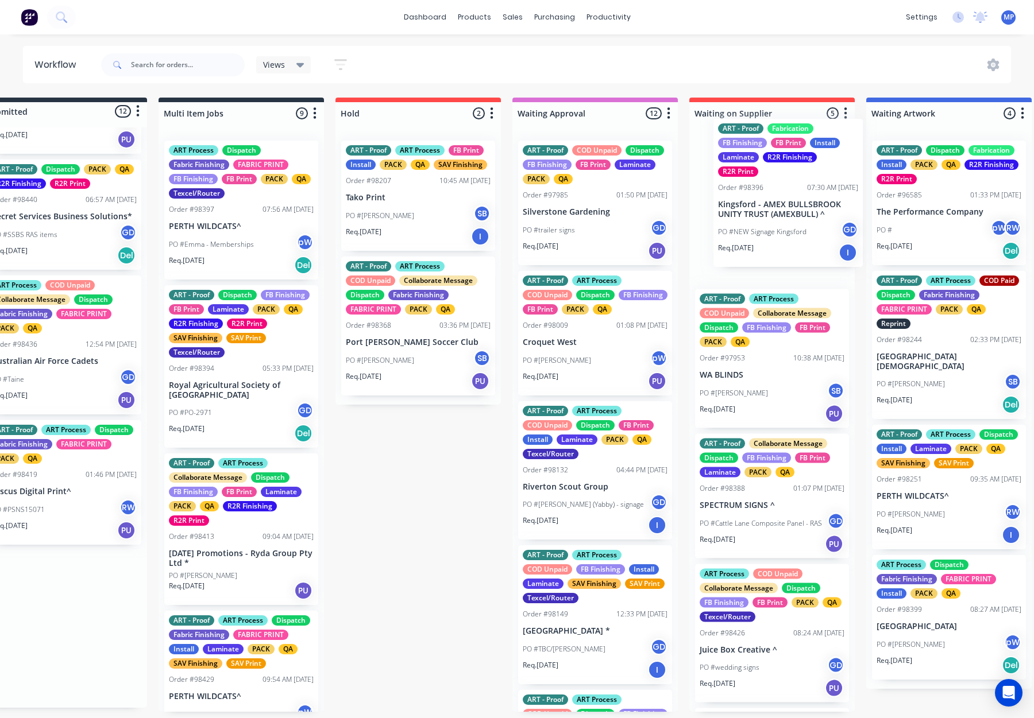
scroll to position [0, 47]
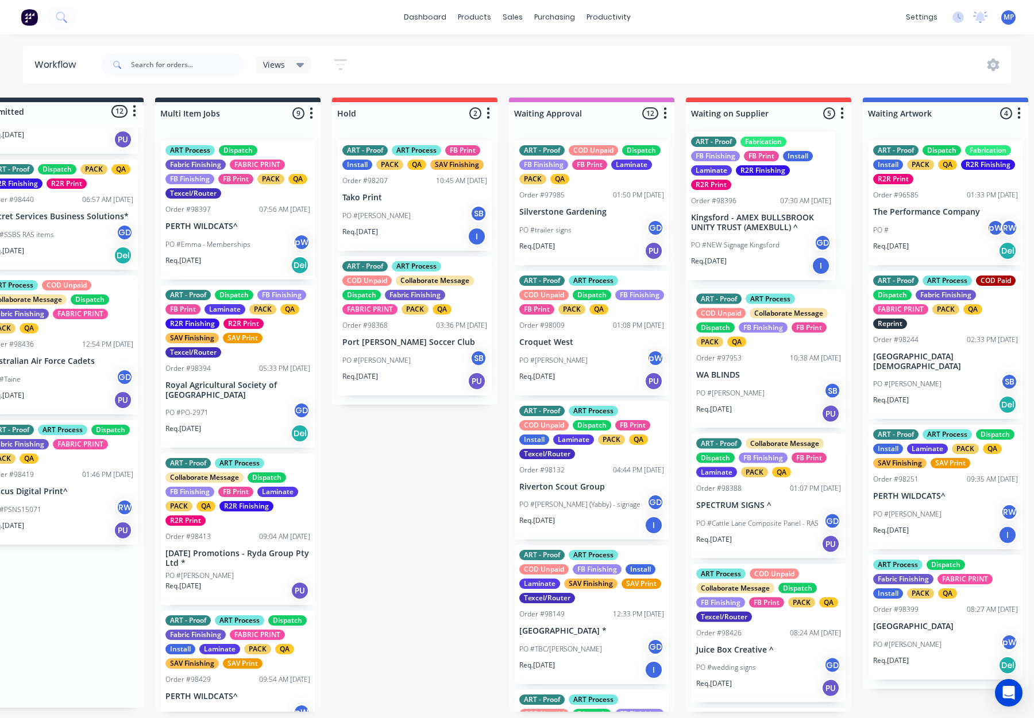
drag, startPoint x: 77, startPoint y: 647, endPoint x: 741, endPoint y: 223, distance: 787.4
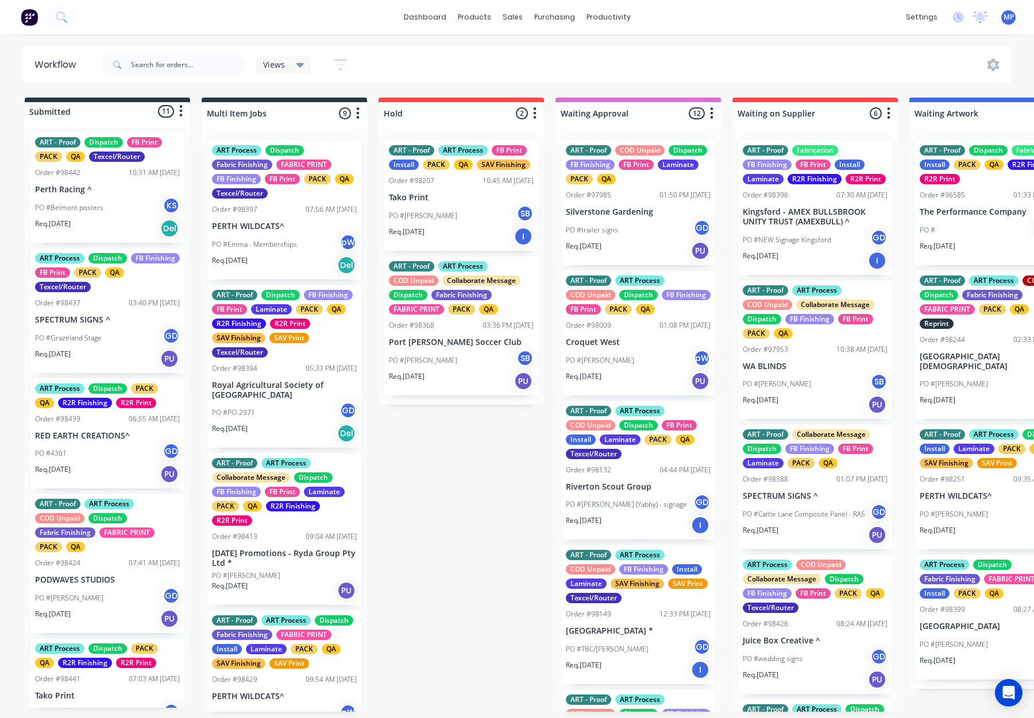
scroll to position [0, 0]
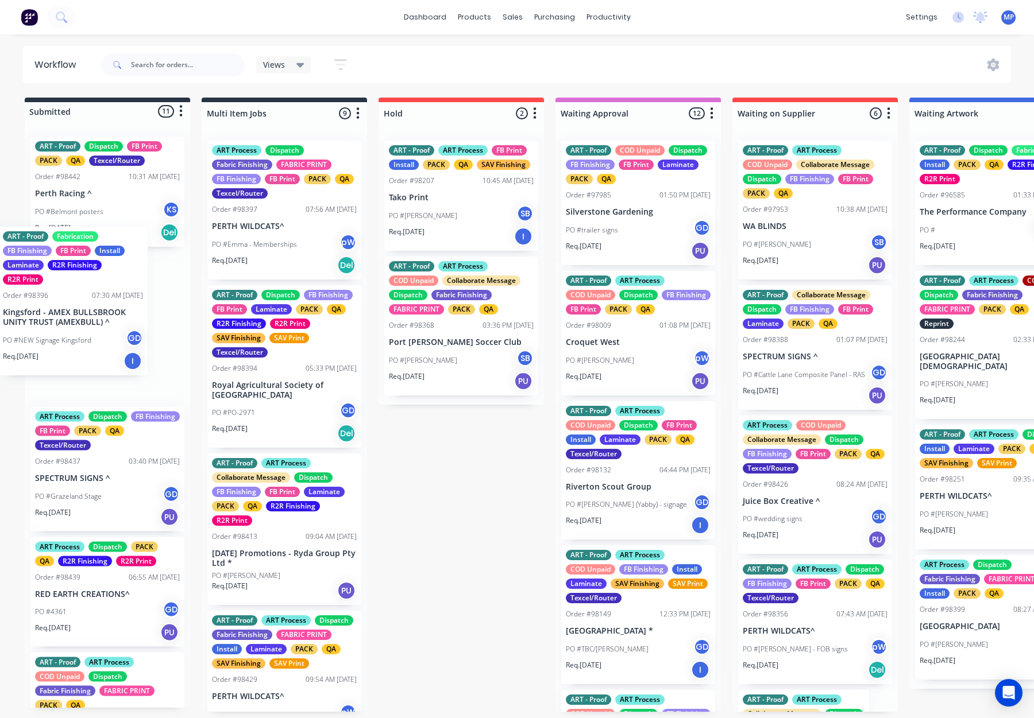
drag, startPoint x: 820, startPoint y: 191, endPoint x: 129, endPoint y: 277, distance: 696.8
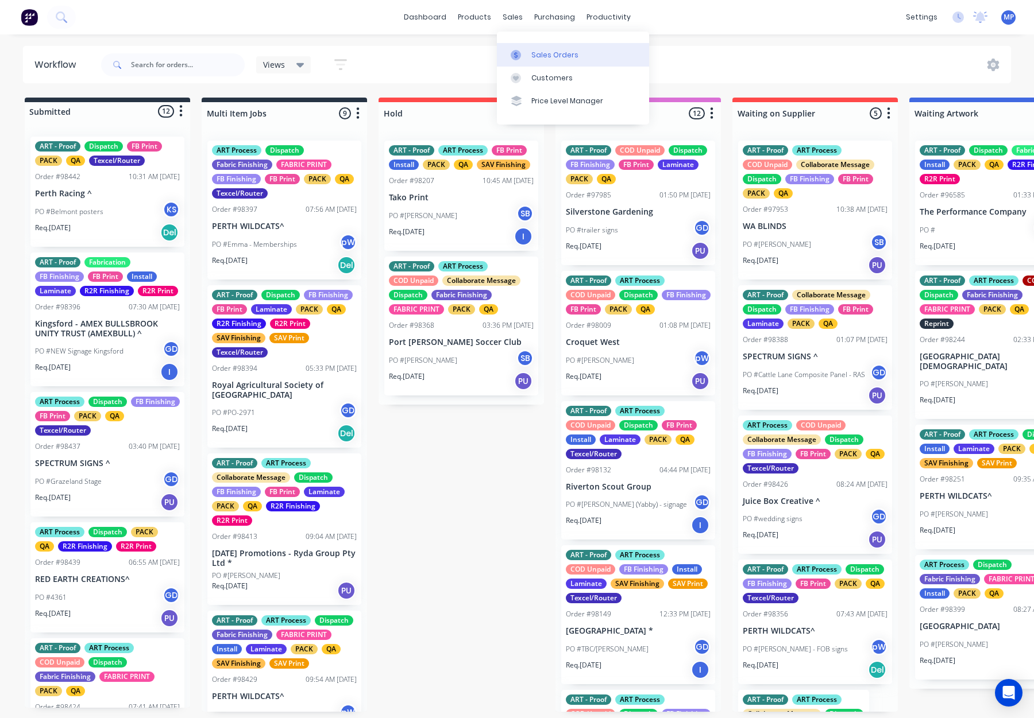
click at [525, 48] on link "Sales Orders" at bounding box center [573, 54] width 152 height 23
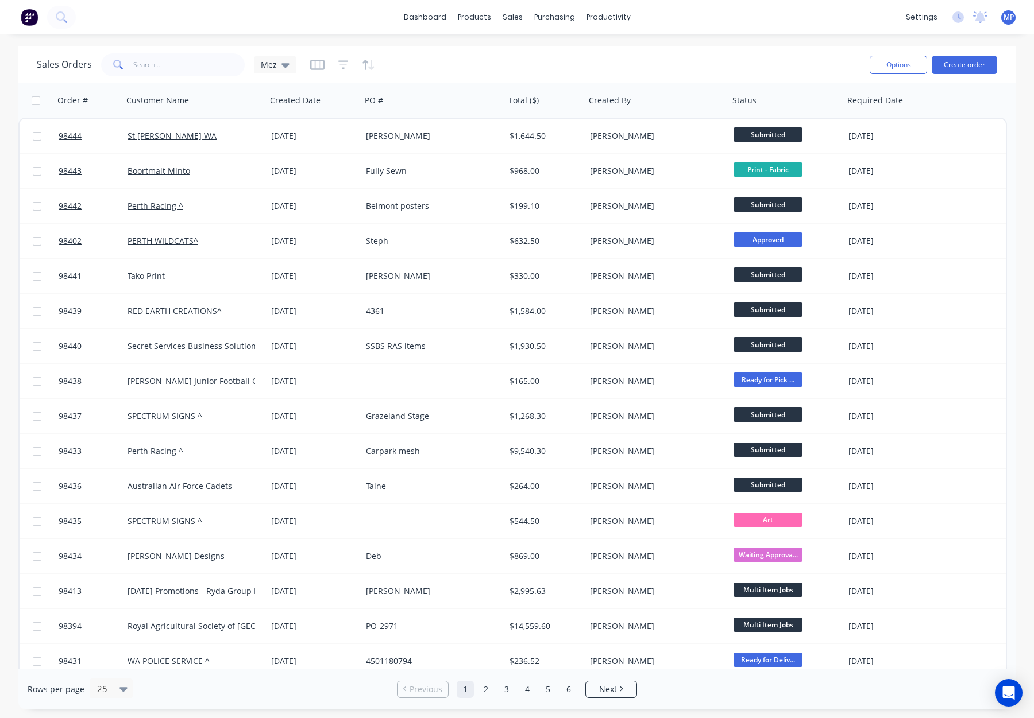
drag, startPoint x: 164, startPoint y: 77, endPoint x: 151, endPoint y: 69, distance: 15.0
click at [164, 76] on div "Sales Orders Mez" at bounding box center [449, 65] width 824 height 28
click at [150, 68] on input "text" at bounding box center [189, 64] width 112 height 23
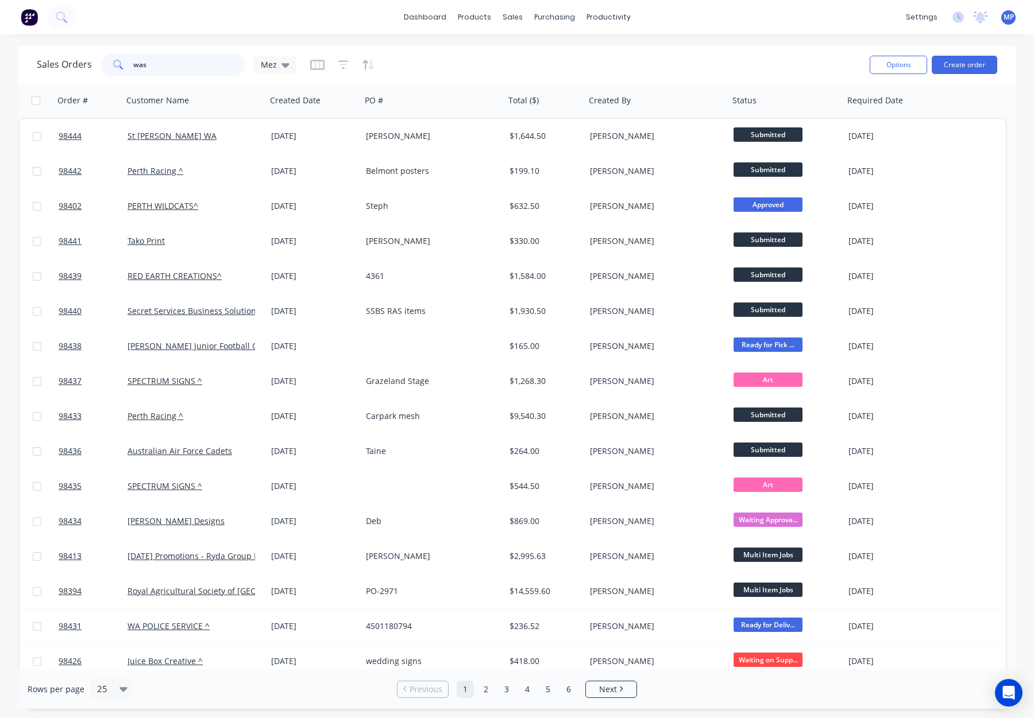
type input "[PERSON_NAME]"
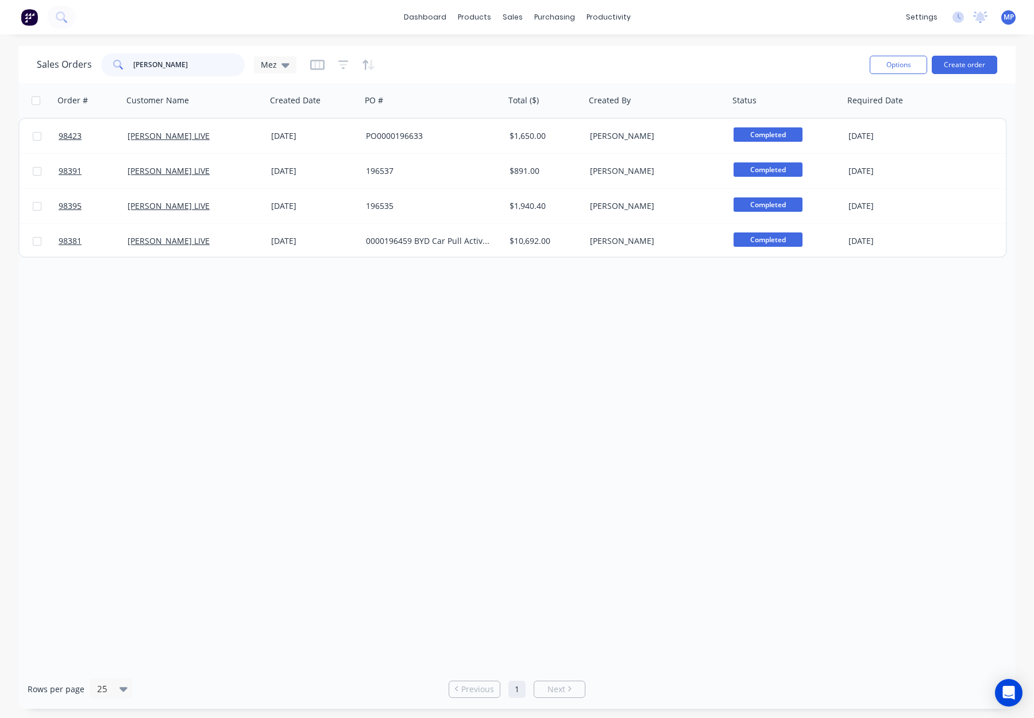
drag, startPoint x: 159, startPoint y: 66, endPoint x: 99, endPoint y: 67, distance: 59.7
click at [94, 65] on div "Sales Orders [PERSON_NAME] Mez" at bounding box center [167, 64] width 260 height 23
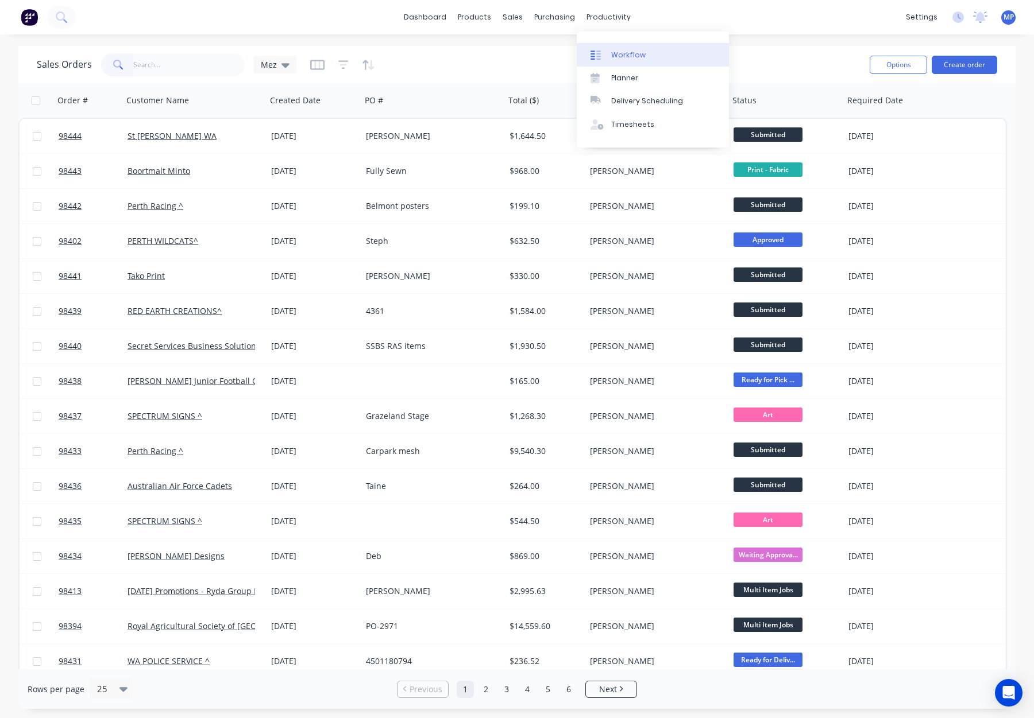
click at [632, 61] on link "Workflow" at bounding box center [653, 54] width 152 height 23
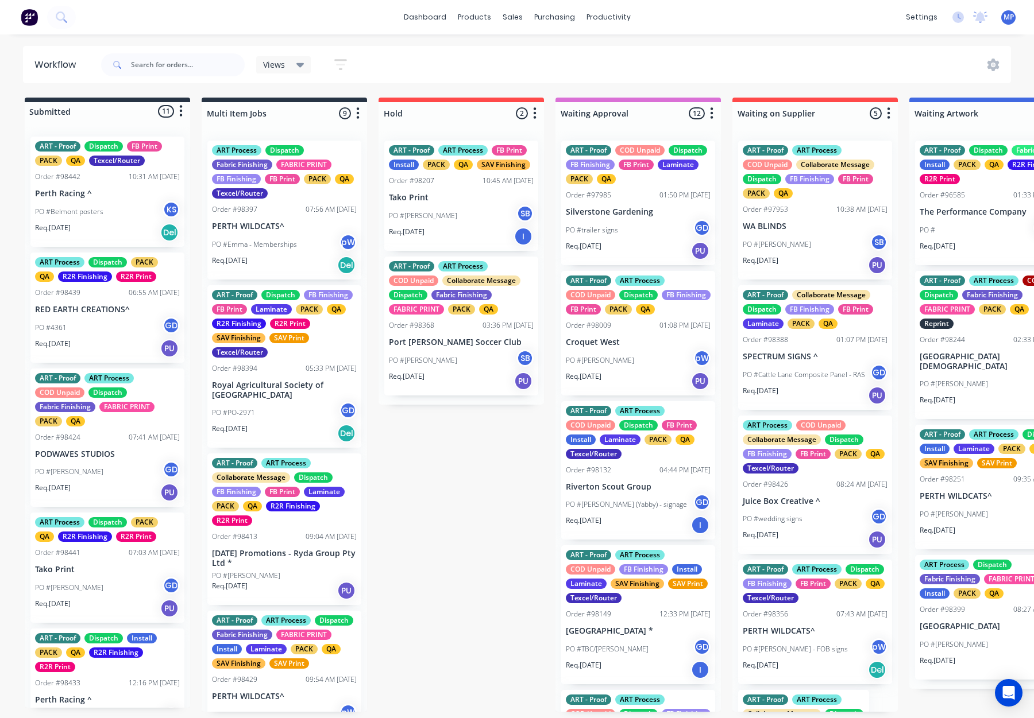
click at [478, 345] on p "Port [PERSON_NAME] Soccer Club" at bounding box center [461, 343] width 145 height 10
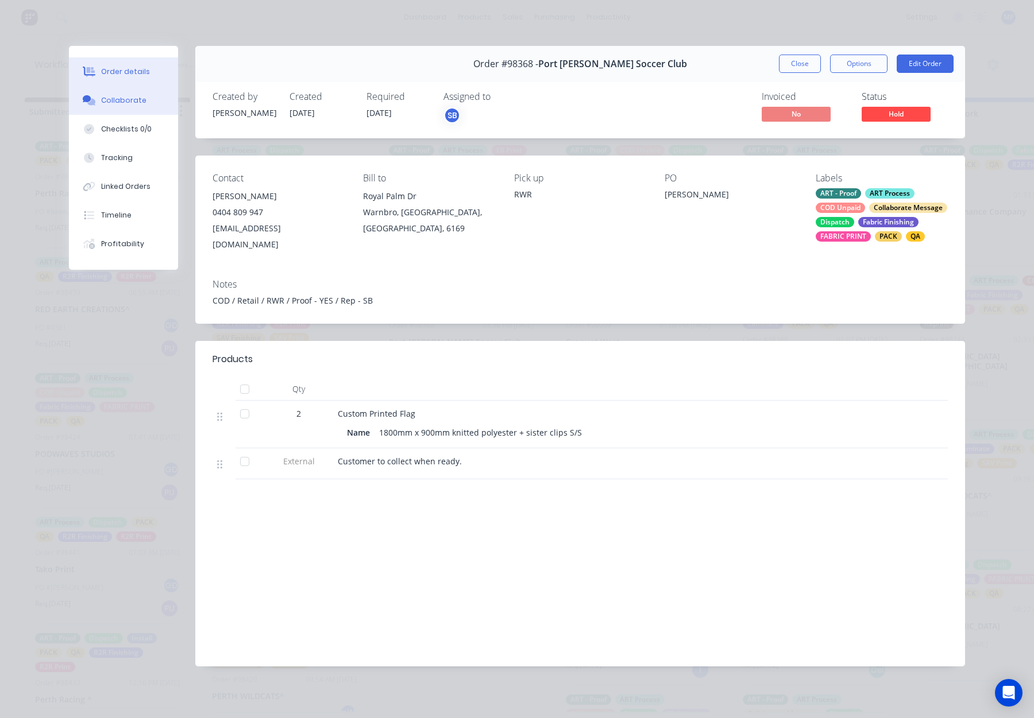
click at [121, 92] on button "Collaborate" at bounding box center [123, 100] width 109 height 29
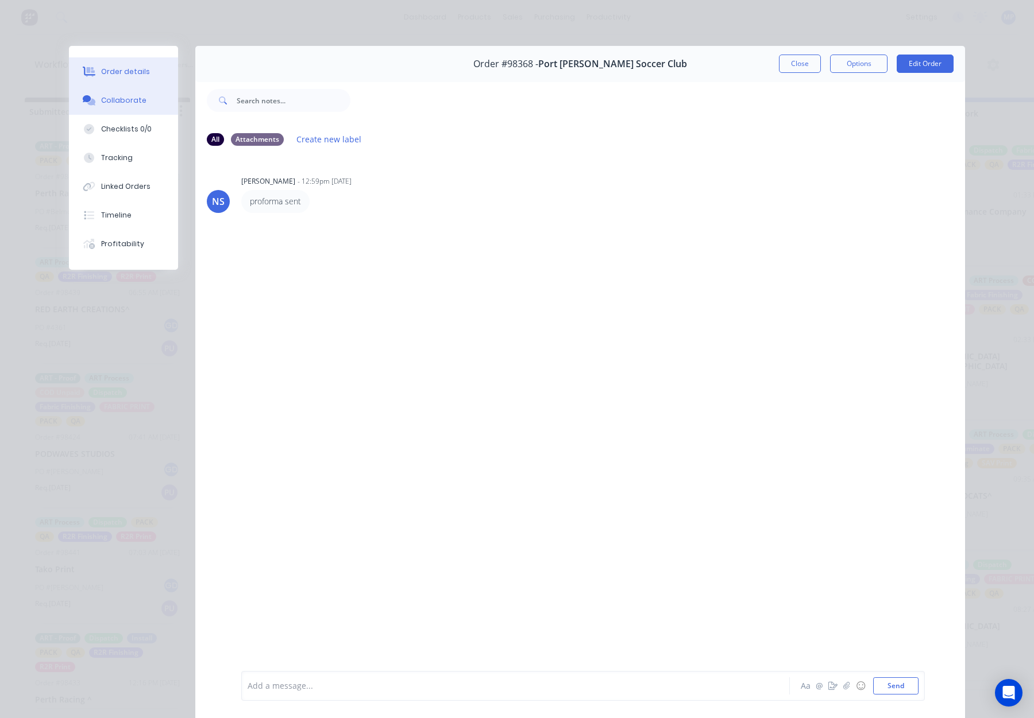
click at [121, 75] on div "Order details" at bounding box center [125, 72] width 49 height 10
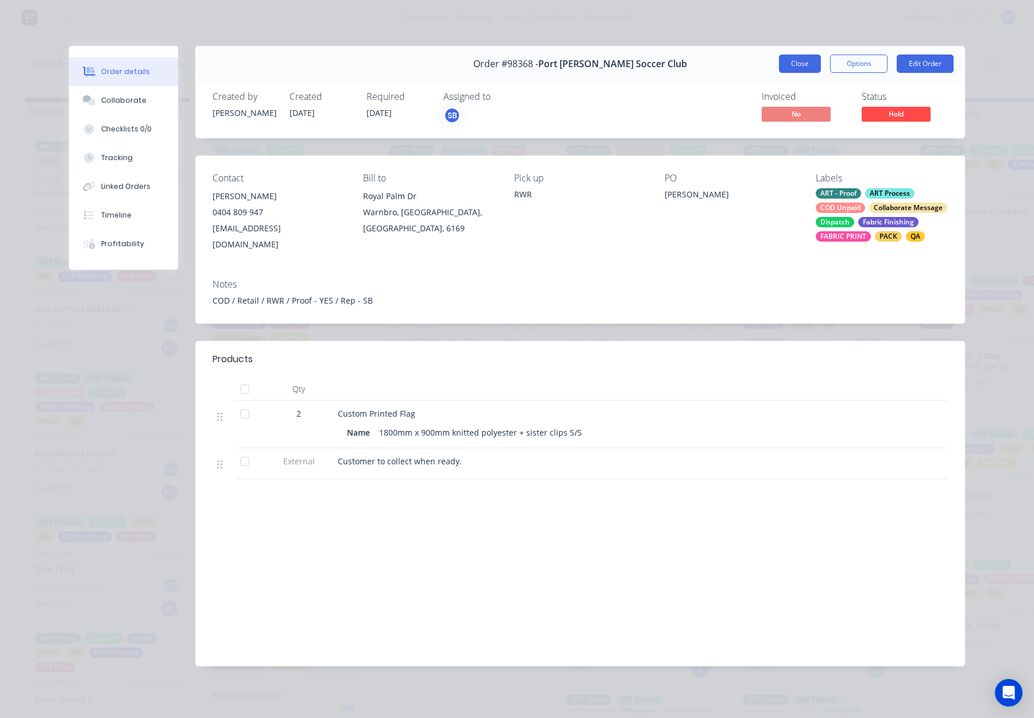
click at [784, 61] on button "Close" at bounding box center [800, 64] width 42 height 18
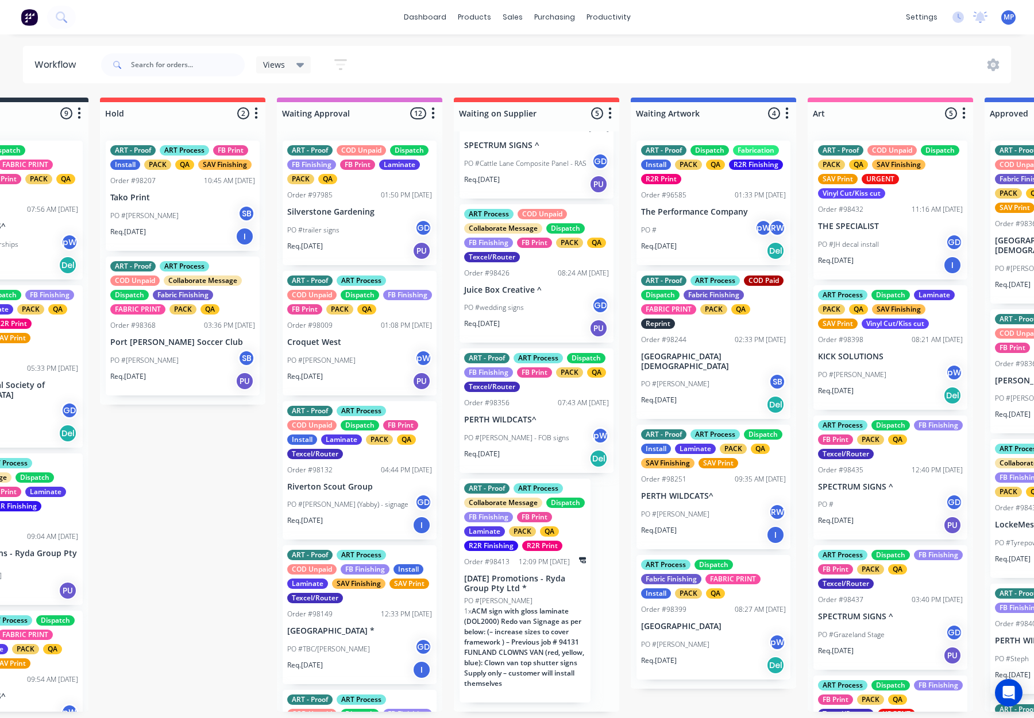
scroll to position [226, 0]
click at [535, 427] on div "PO #Michael - FOB signs pW" at bounding box center [536, 438] width 145 height 22
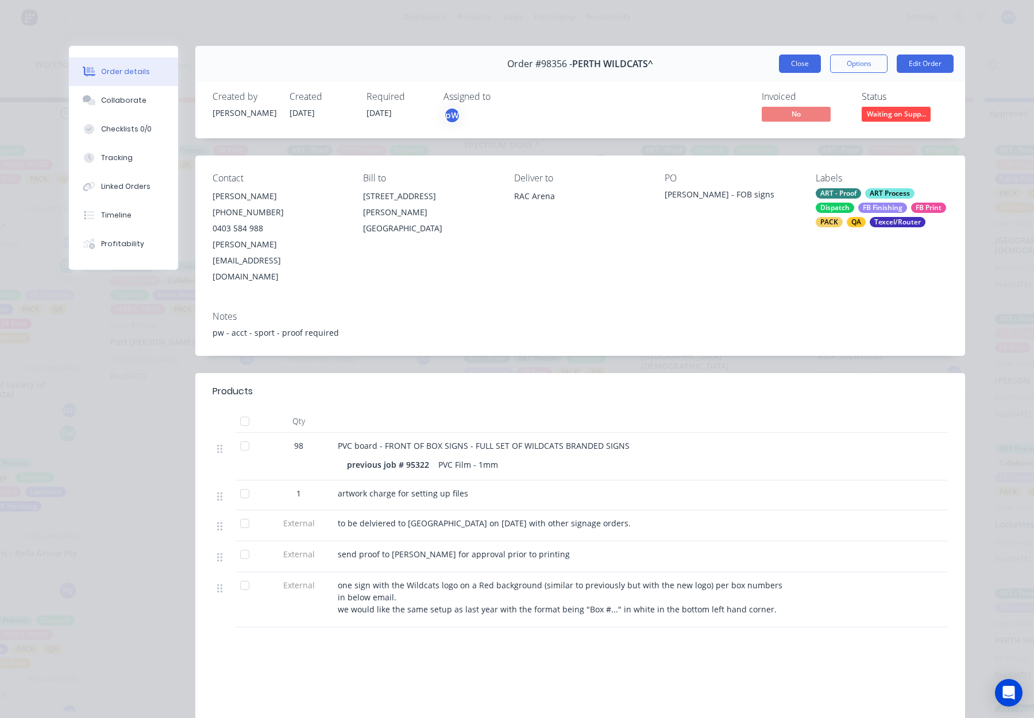
drag, startPoint x: 787, startPoint y: 65, endPoint x: 749, endPoint y: 115, distance: 62.4
click at [787, 65] on button "Close" at bounding box center [800, 64] width 42 height 18
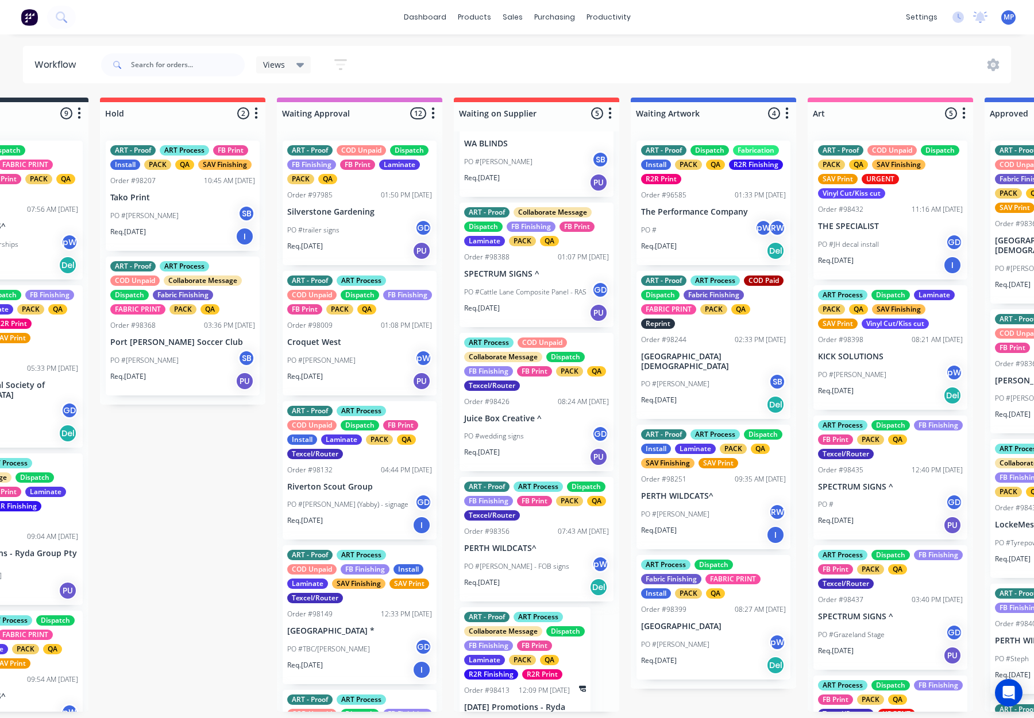
scroll to position [82, 0]
click at [526, 422] on p "Juice Box Creative ^" at bounding box center [536, 420] width 145 height 10
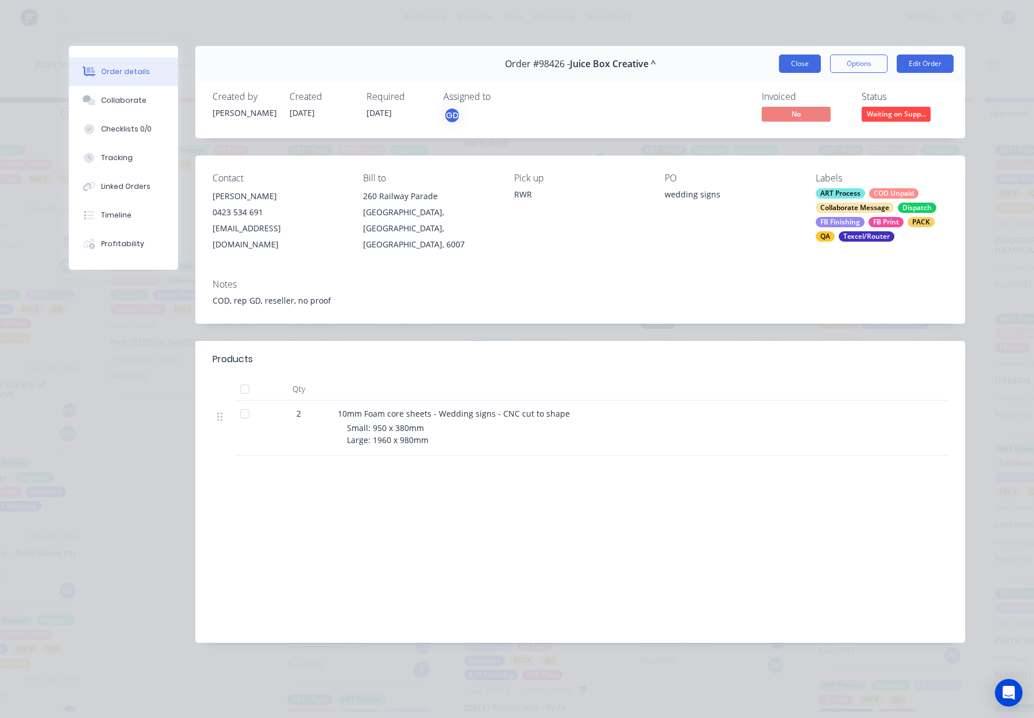
click at [794, 68] on button "Close" at bounding box center [800, 64] width 42 height 18
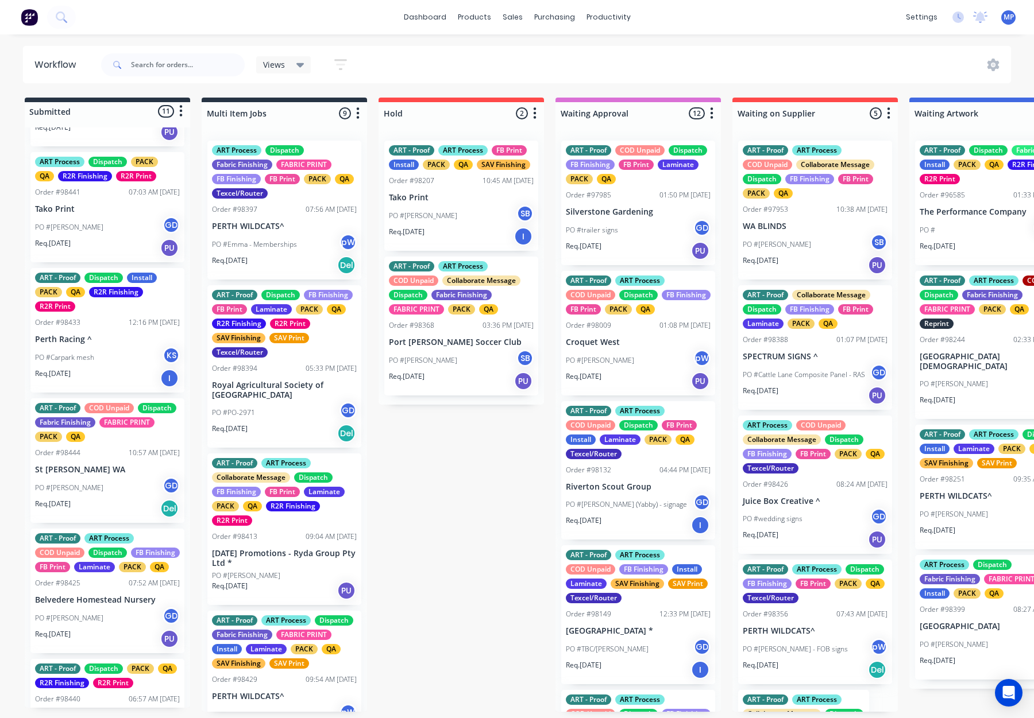
scroll to position [0, 0]
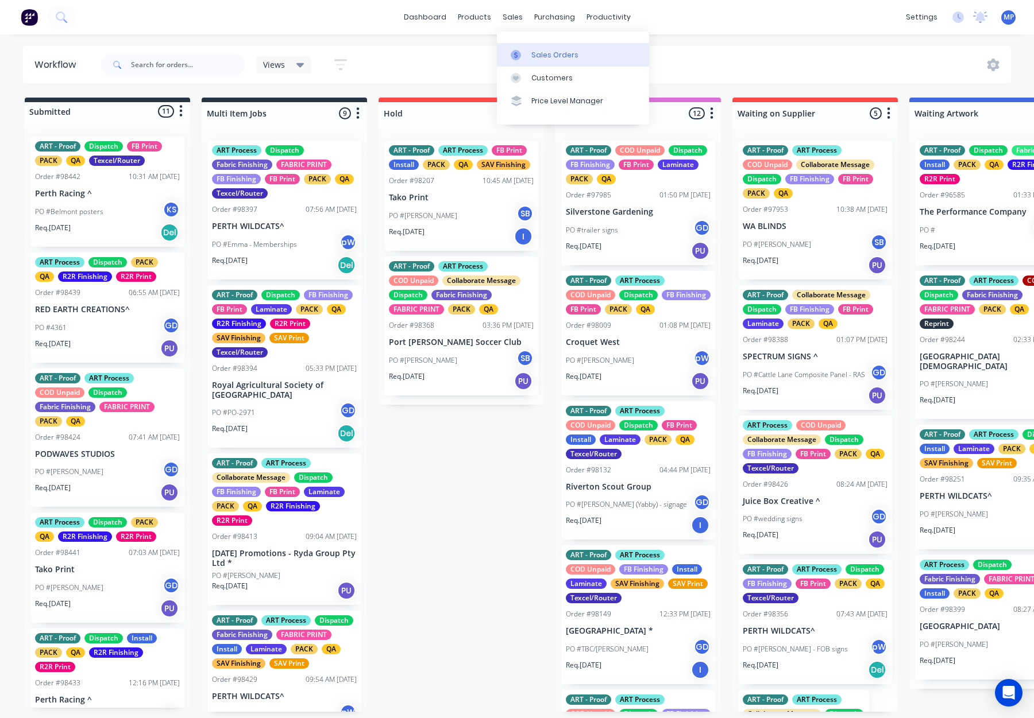
click at [535, 52] on div "Sales Orders" at bounding box center [554, 55] width 47 height 10
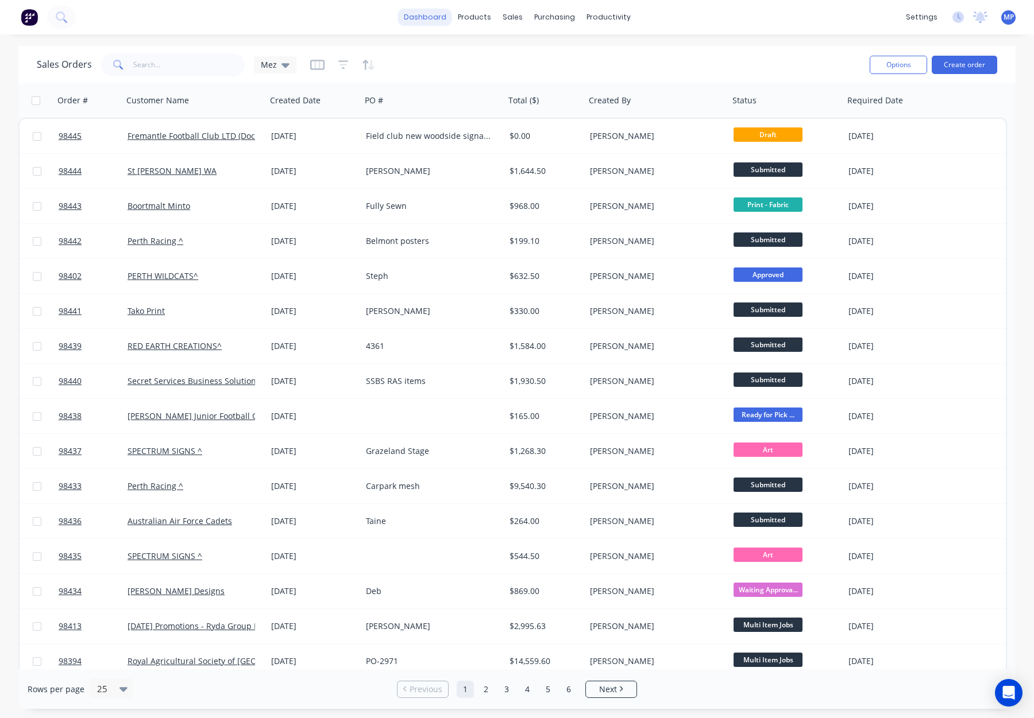
click at [426, 16] on link "dashboard" at bounding box center [425, 17] width 54 height 17
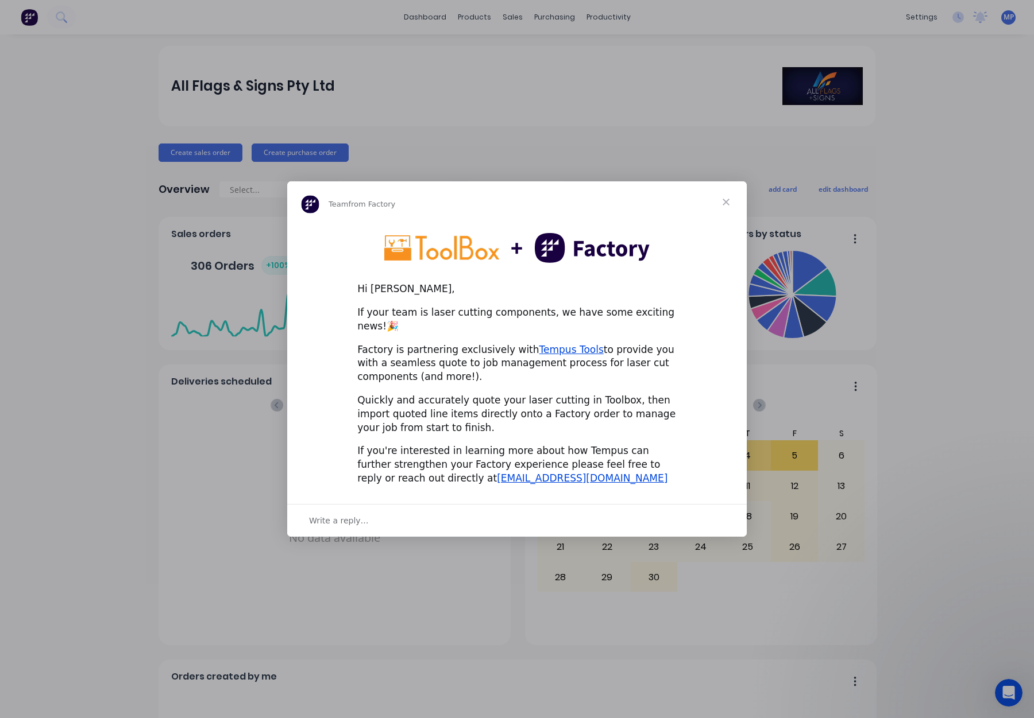
click at [723, 200] on span "Close" at bounding box center [725, 201] width 41 height 41
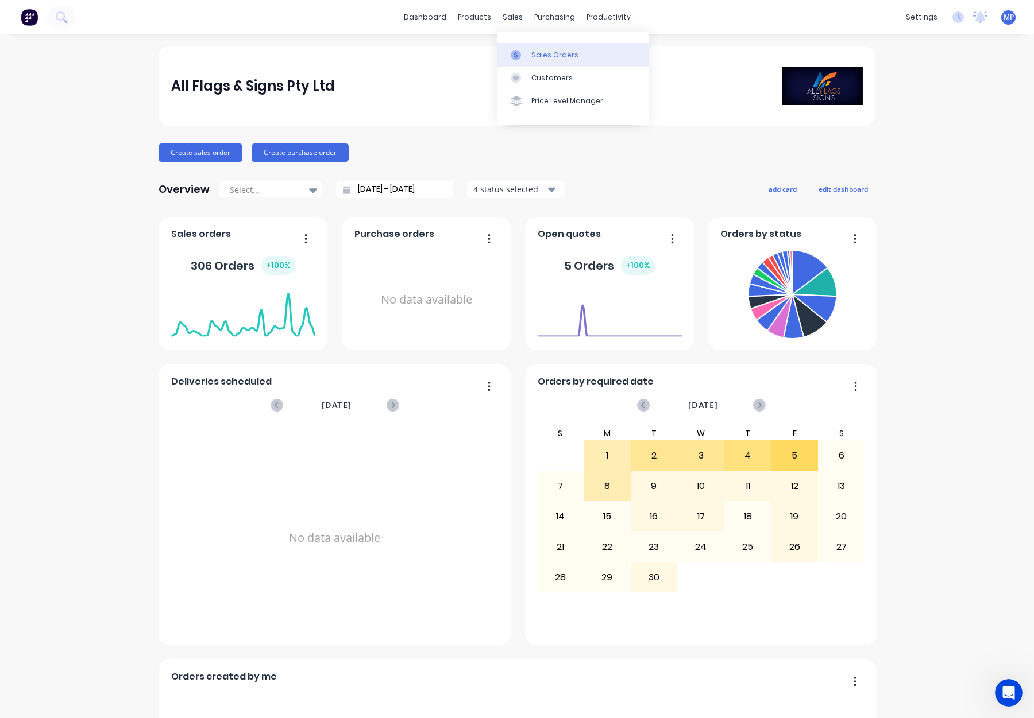
click at [532, 57] on div "Sales Orders" at bounding box center [554, 55] width 47 height 10
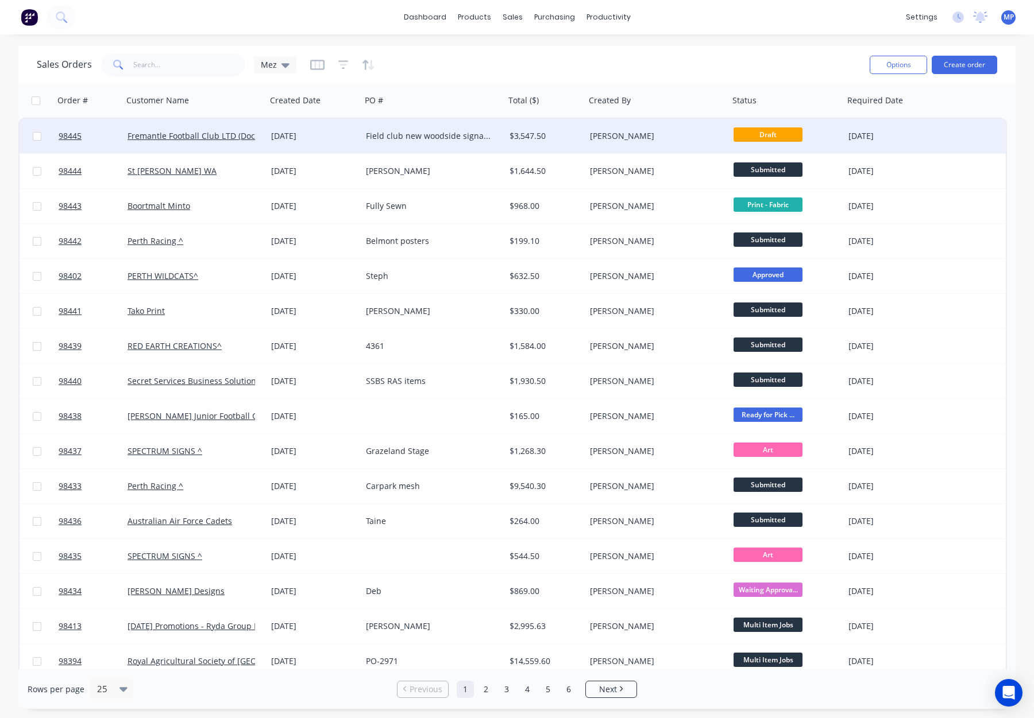
click at [570, 127] on div "$3,547.50" at bounding box center [545, 136] width 80 height 34
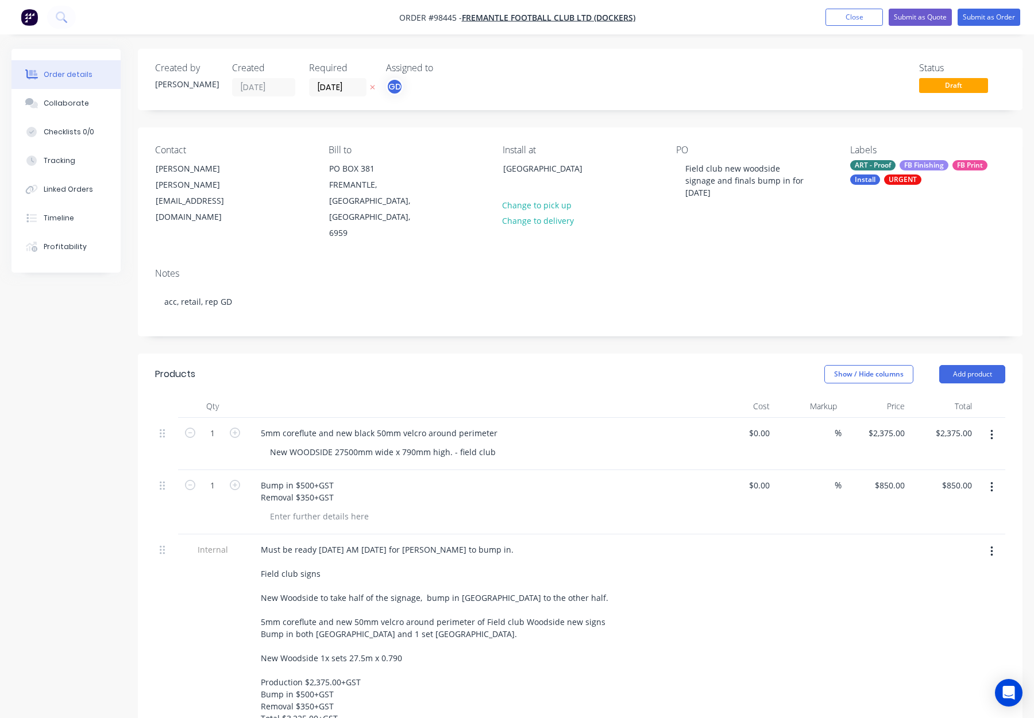
click at [894, 175] on div "URGENT" at bounding box center [902, 180] width 37 height 10
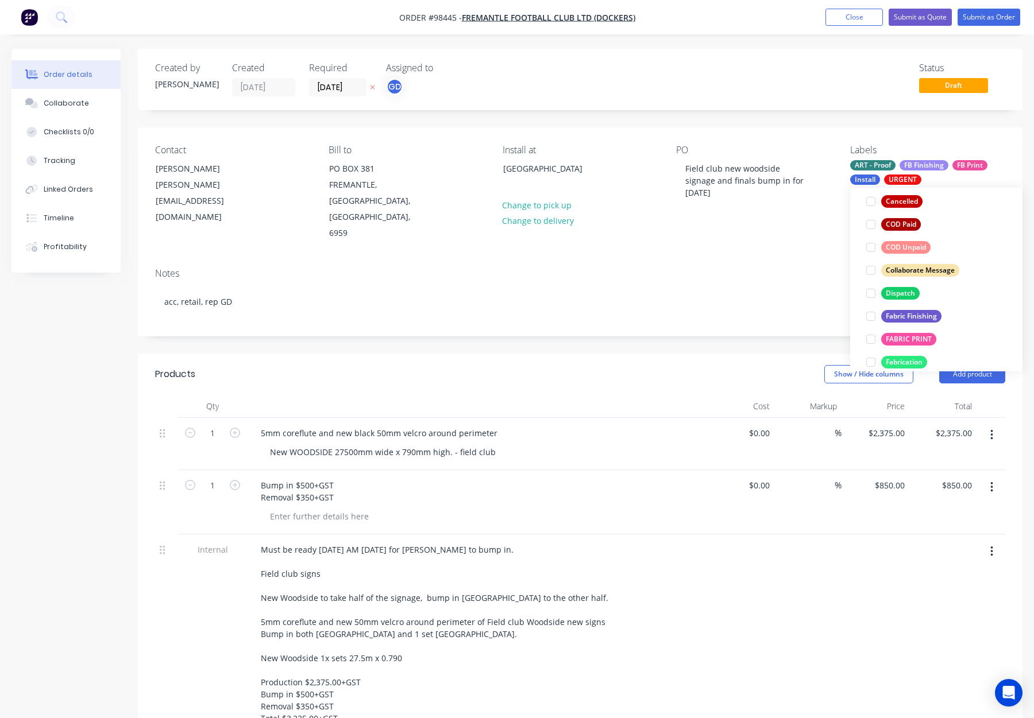
drag, startPoint x: 905, startPoint y: 292, endPoint x: 913, endPoint y: 274, distance: 19.5
click at [905, 292] on div "Dispatch" at bounding box center [900, 293] width 38 height 13
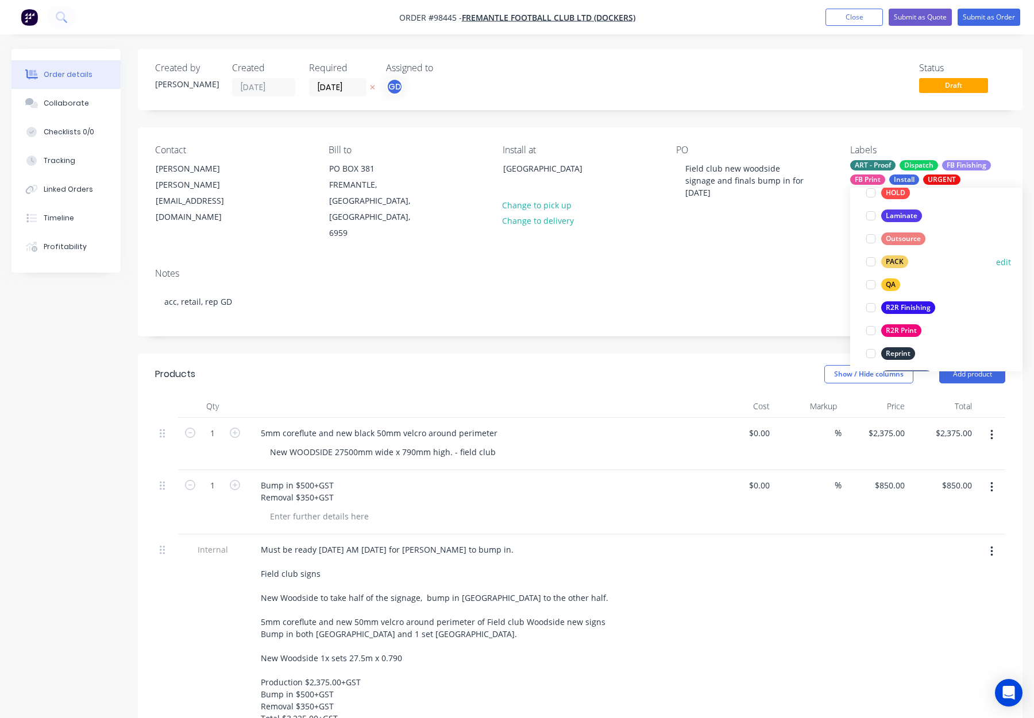
drag, startPoint x: 876, startPoint y: 258, endPoint x: 883, endPoint y: 258, distance: 6.9
click at [877, 258] on div at bounding box center [870, 261] width 23 height 23
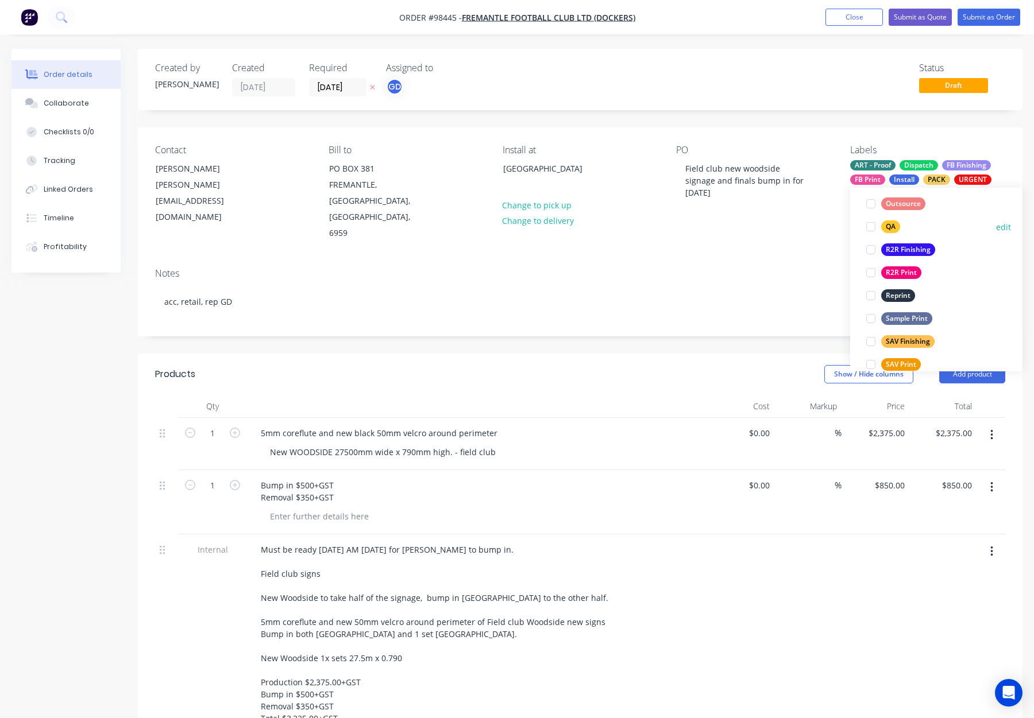
click at [891, 223] on div "QA" at bounding box center [890, 227] width 19 height 13
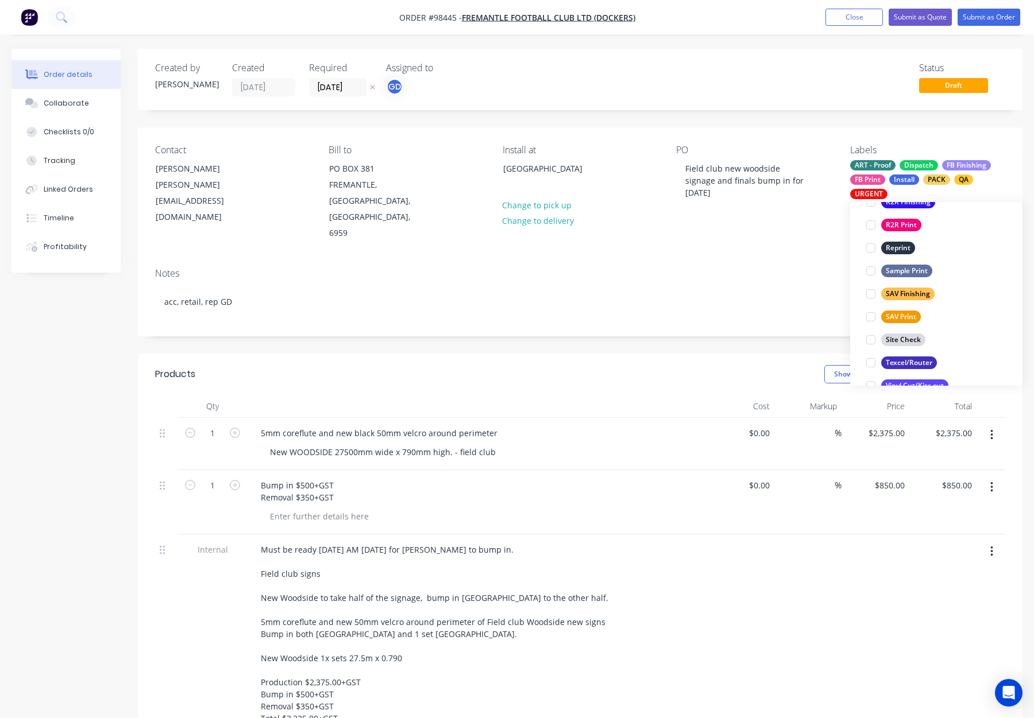
scroll to position [551, 0]
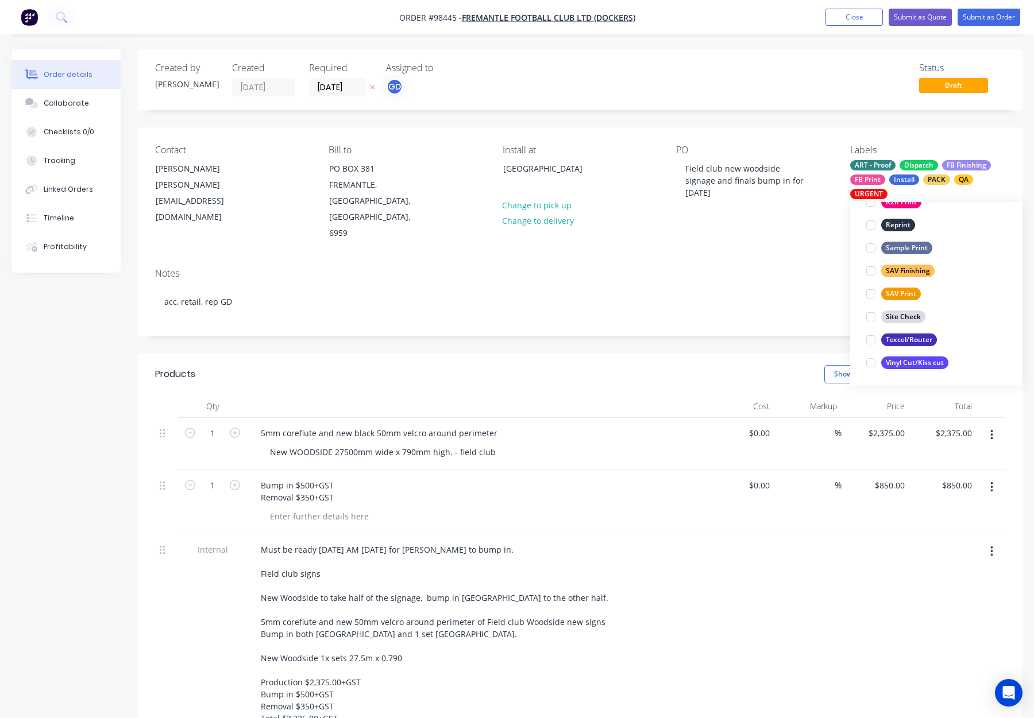
click at [737, 224] on div "Contact Josh Bolto Josh.Bolto@fremantlefc.com.au Bill to PO BOX 381 FREMANTLE, …" at bounding box center [580, 194] width 884 height 132
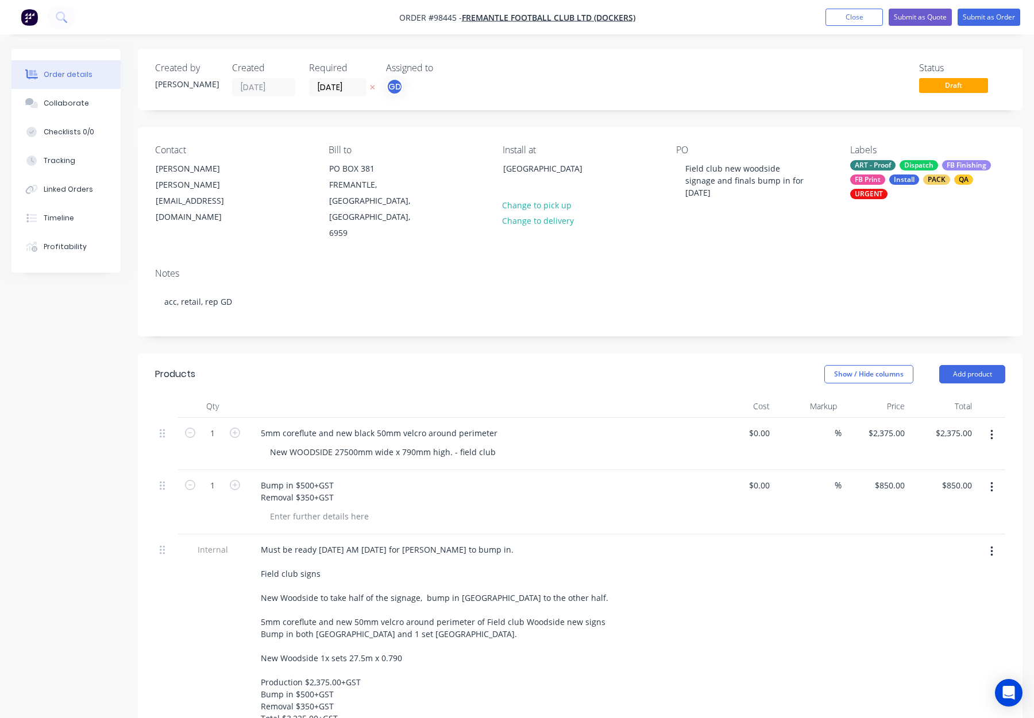
click at [876, 179] on div "FB Print" at bounding box center [867, 180] width 35 height 10
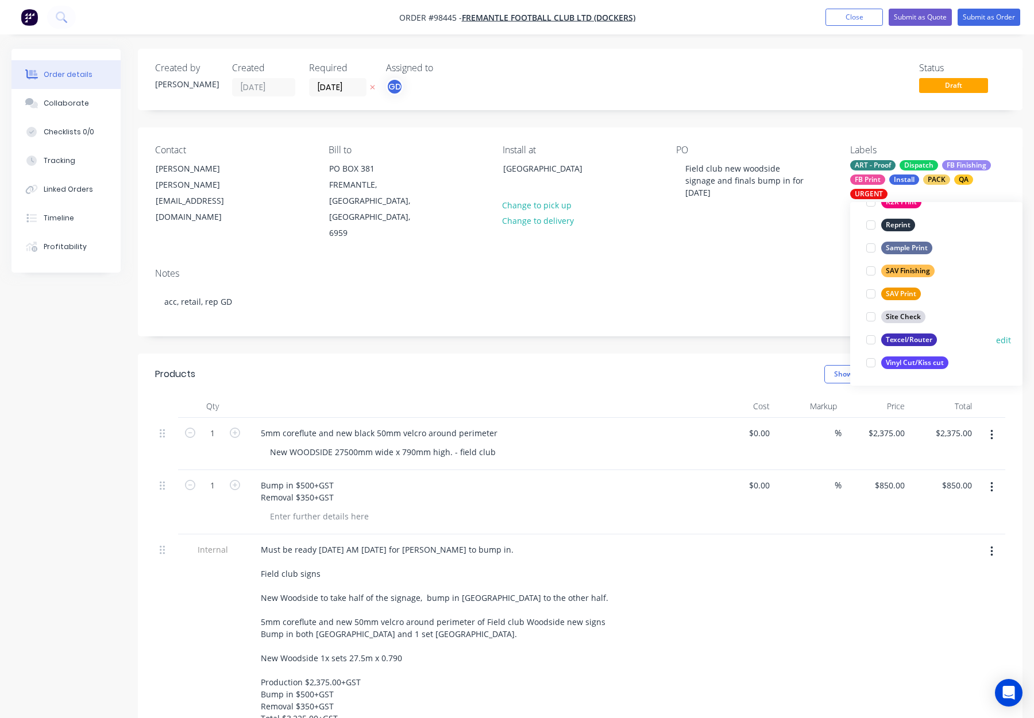
click at [906, 340] on div "Texcel/Router" at bounding box center [909, 340] width 56 height 13
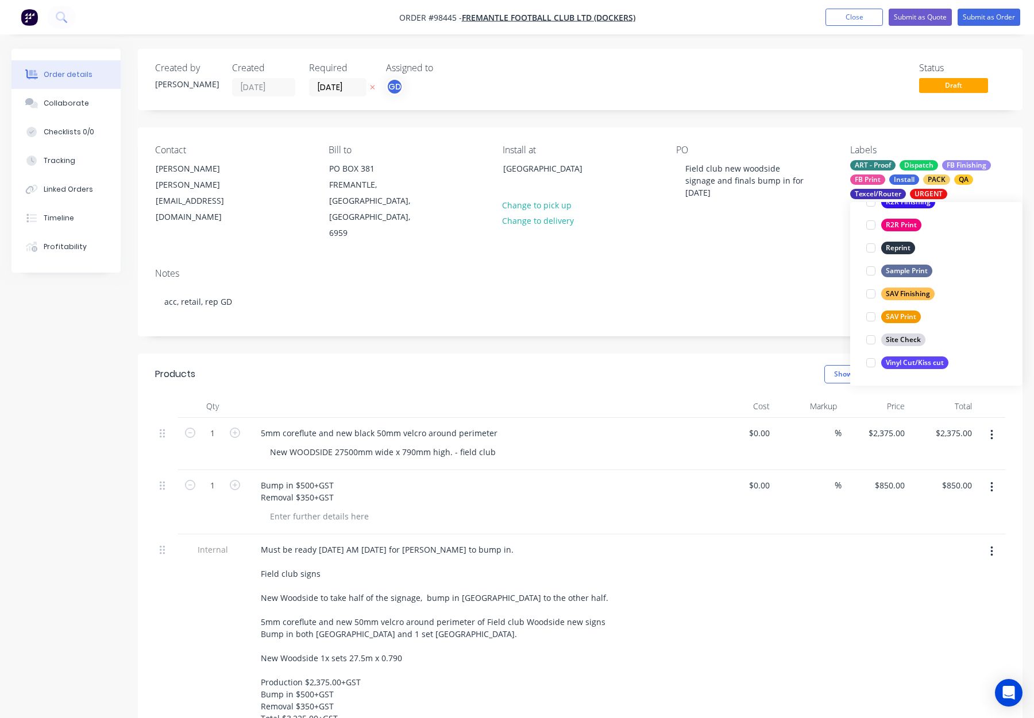
scroll to position [115, 0]
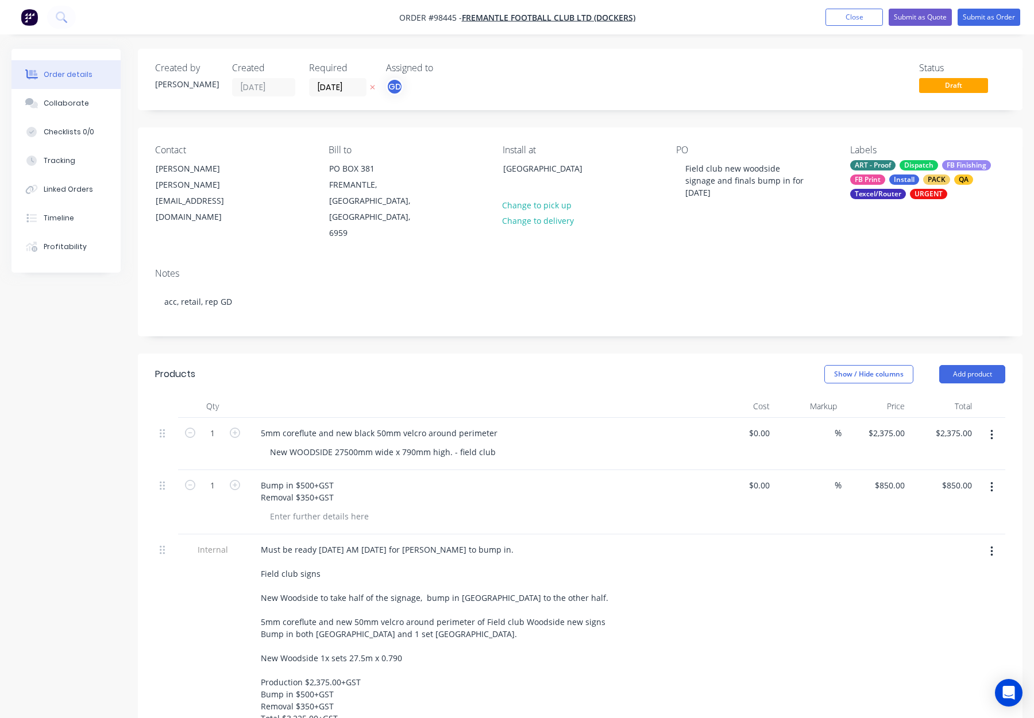
click at [750, 259] on div "Notes acc, retail, rep GD" at bounding box center [580, 297] width 884 height 77
click at [836, 10] on button "Close" at bounding box center [853, 17] width 57 height 17
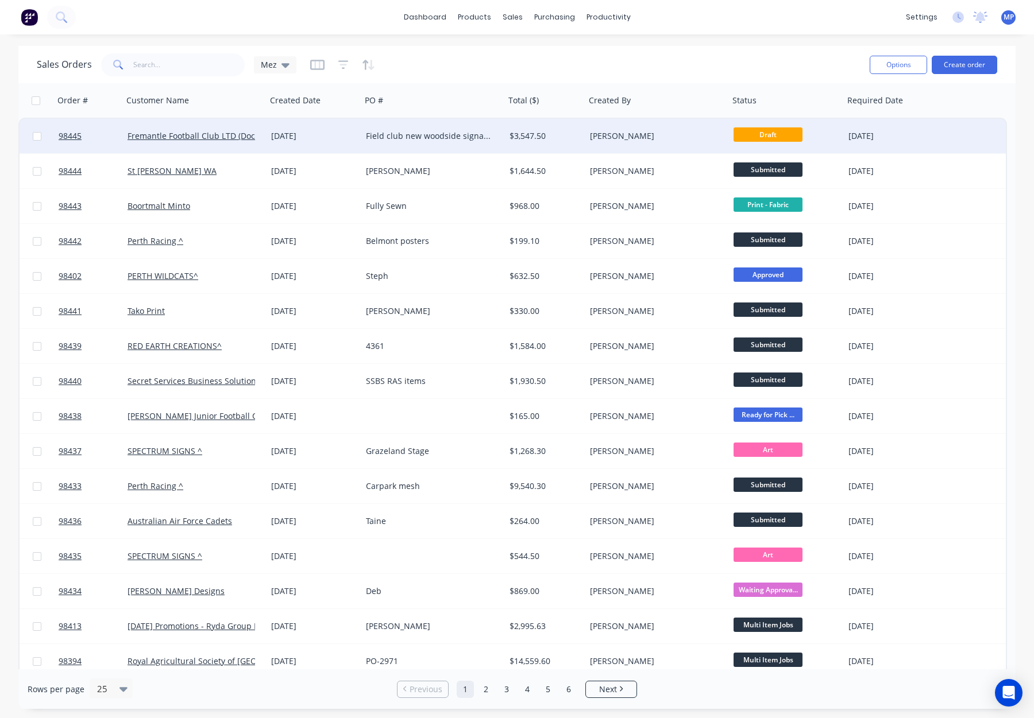
click at [499, 134] on div "Field club new woodside signage and finals bump in for [DATE]" at bounding box center [433, 135] width 134 height 11
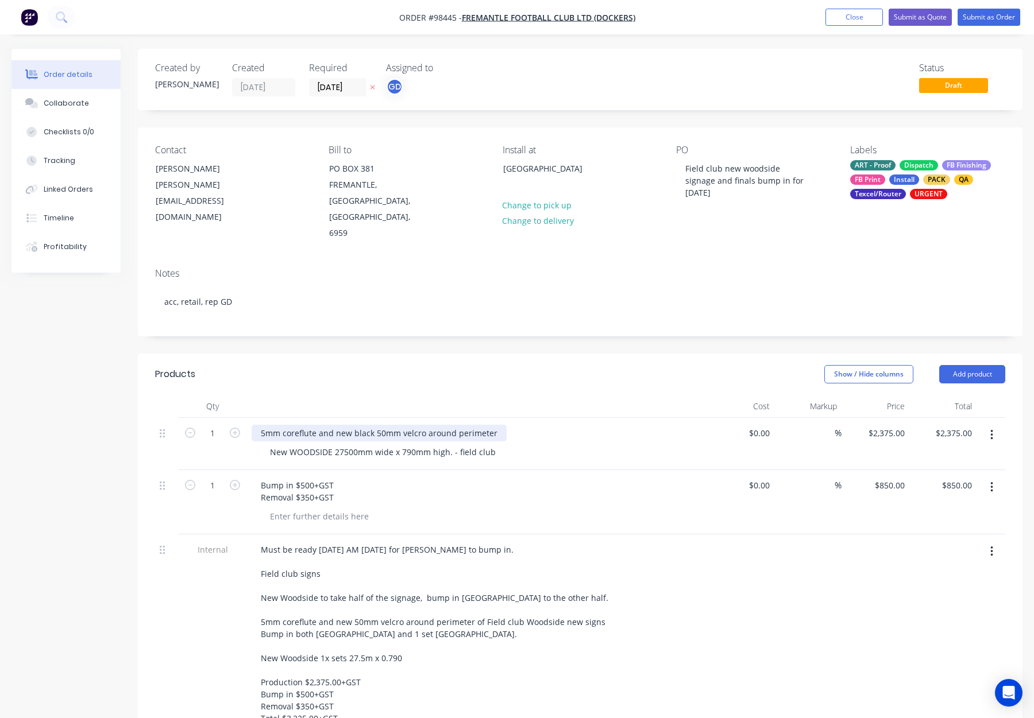
click at [298, 425] on div "5mm coreflute and new black 50mm velcro around perimeter" at bounding box center [379, 433] width 255 height 17
click at [327, 395] on div at bounding box center [476, 406] width 459 height 23
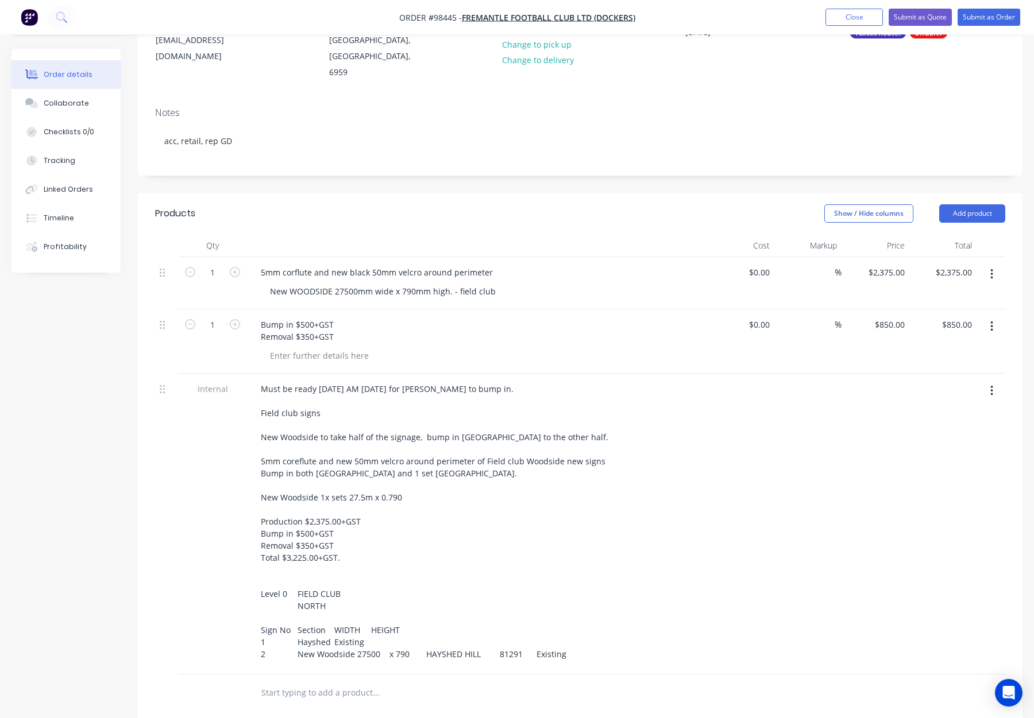
scroll to position [166, 0]
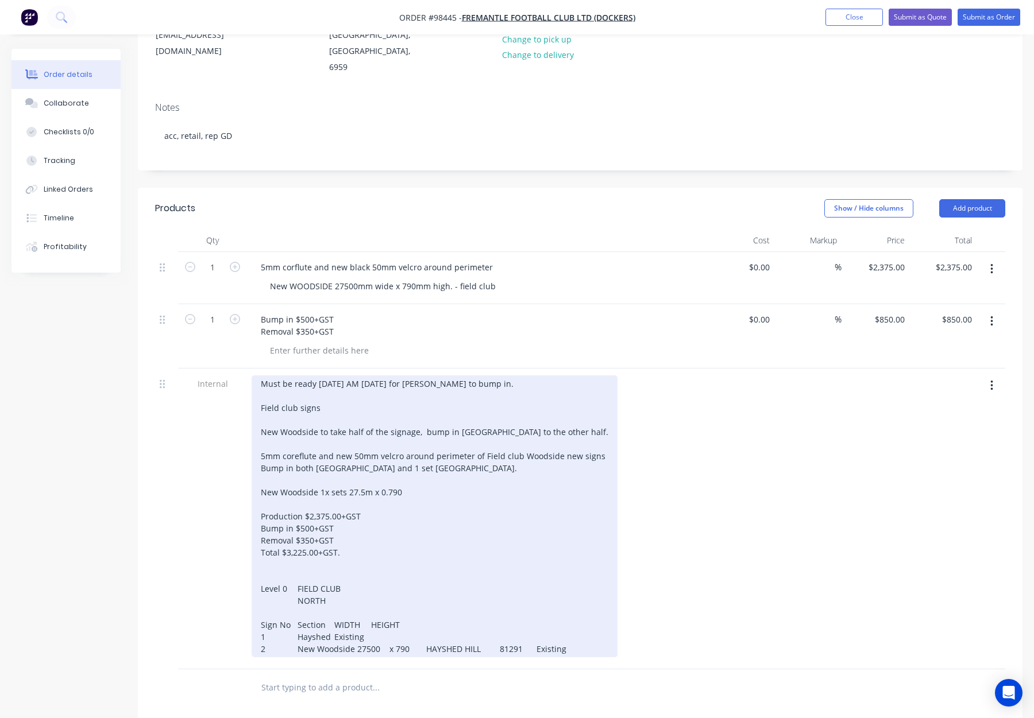
click at [271, 531] on div "Must be ready [DATE] AM [DATE] for [PERSON_NAME] to bump in. Field club signs N…" at bounding box center [435, 517] width 366 height 282
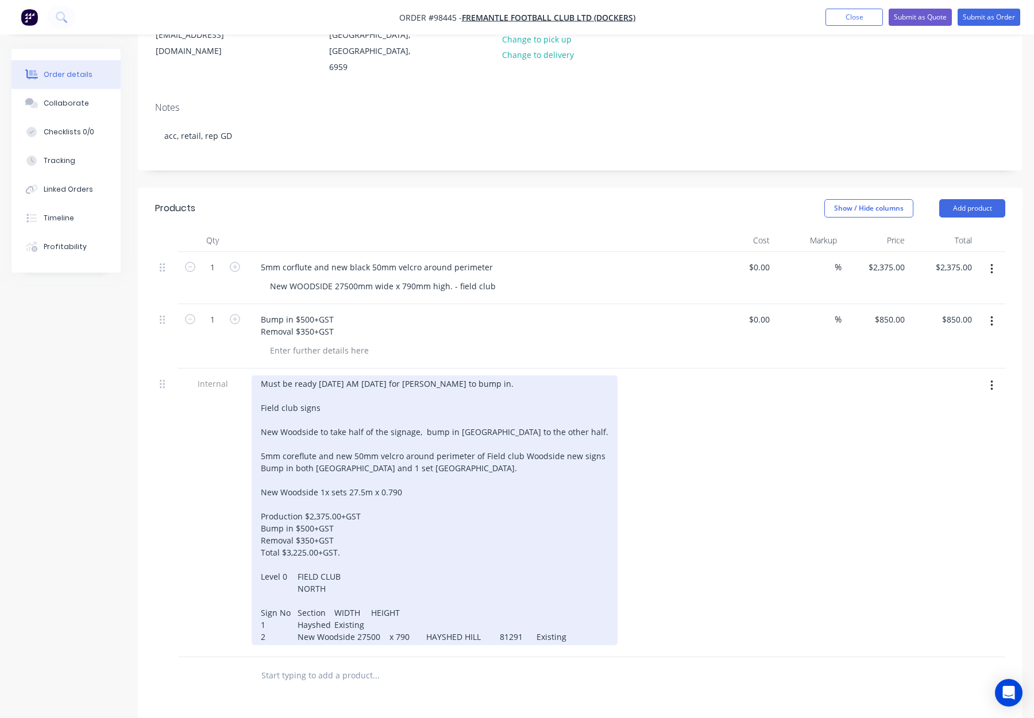
click at [412, 605] on div "Must be ready [DATE] AM [DATE] for [PERSON_NAME] to bump in. Field club signs N…" at bounding box center [435, 511] width 366 height 270
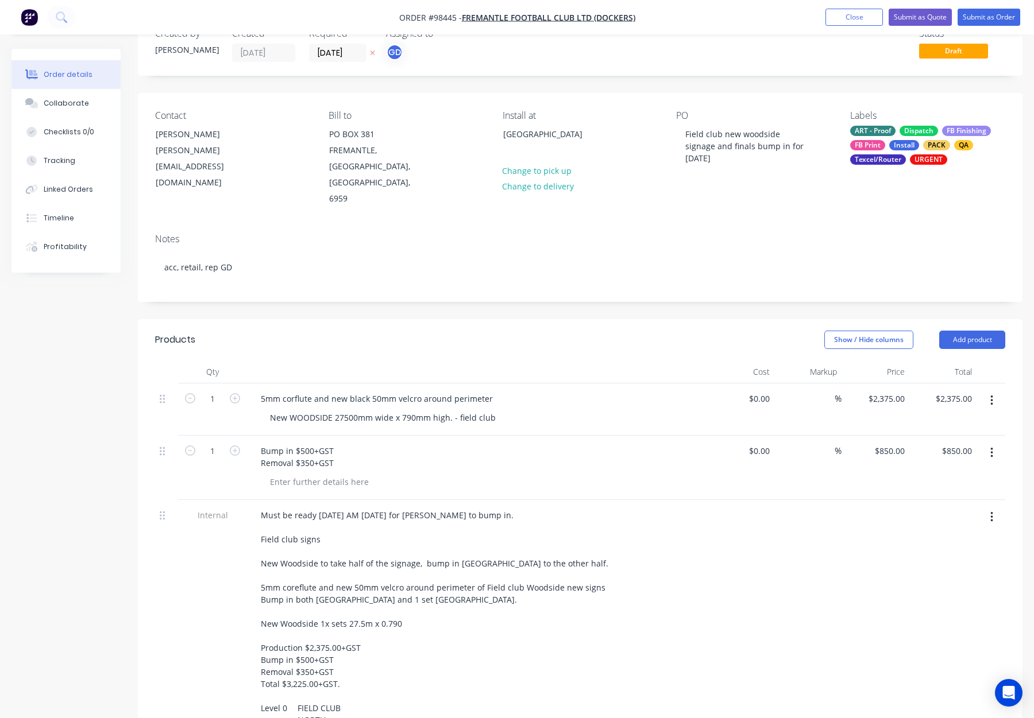
scroll to position [0, 0]
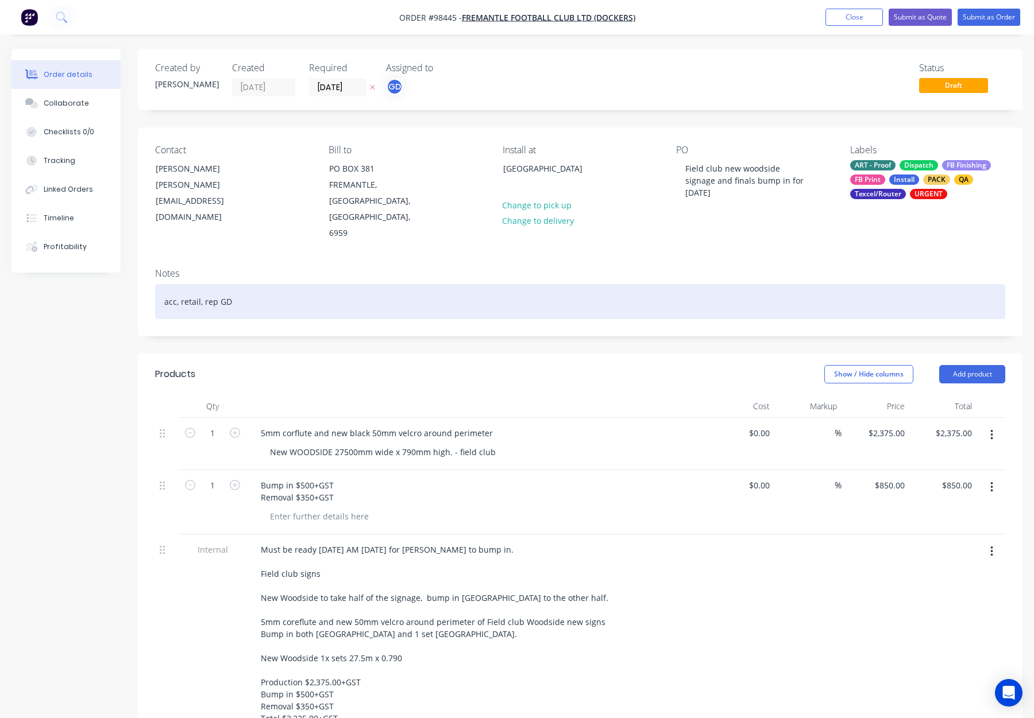
click at [357, 284] on div "acc, retail, rep GD" at bounding box center [580, 301] width 850 height 35
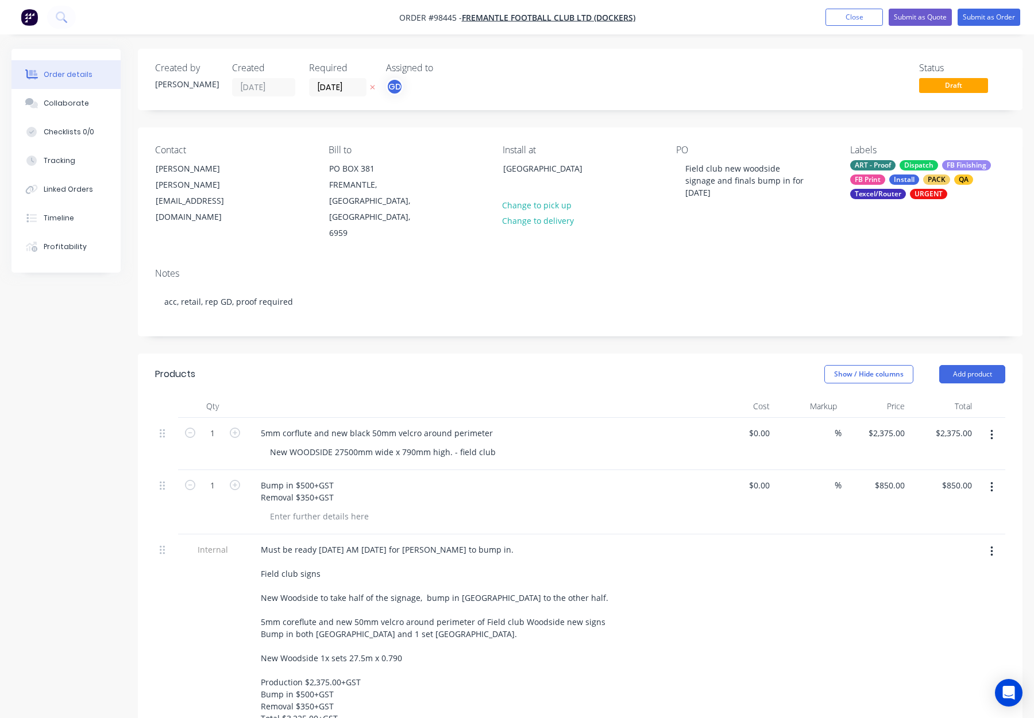
click at [570, 356] on header "Products Show / Hide columns Add product" at bounding box center [580, 374] width 884 height 41
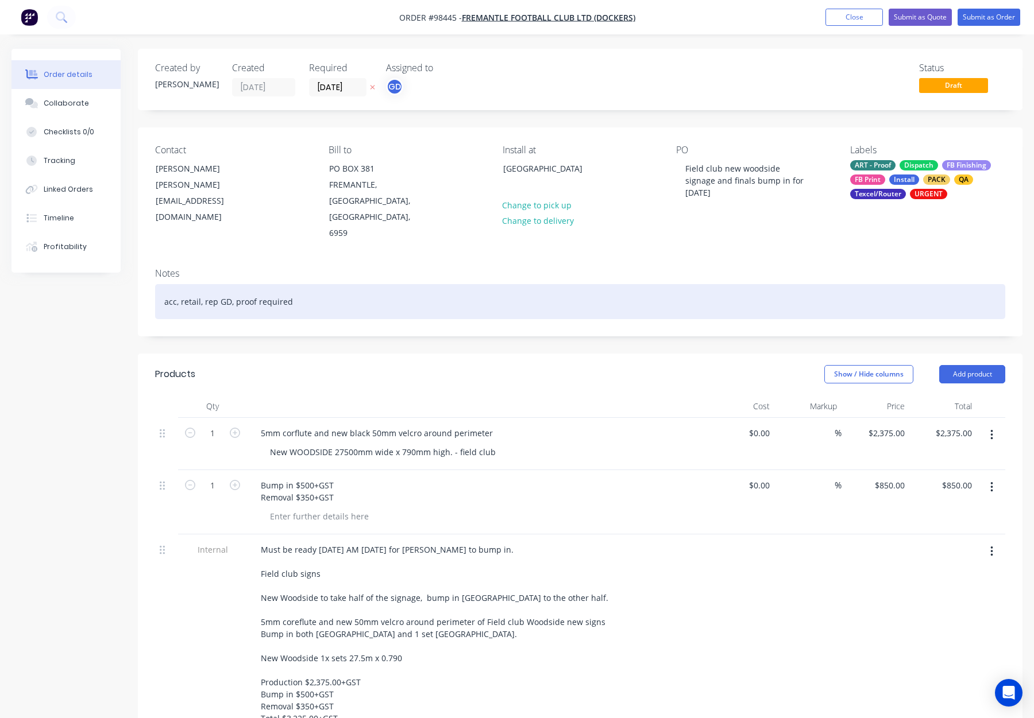
drag, startPoint x: 336, startPoint y: 305, endPoint x: 584, endPoint y: 265, distance: 251.3
click at [337, 304] on div "Created by Gino Created 03/09/25 Required 04/09/25 Assigned to GD Status Draft …" at bounding box center [580, 593] width 884 height 1088
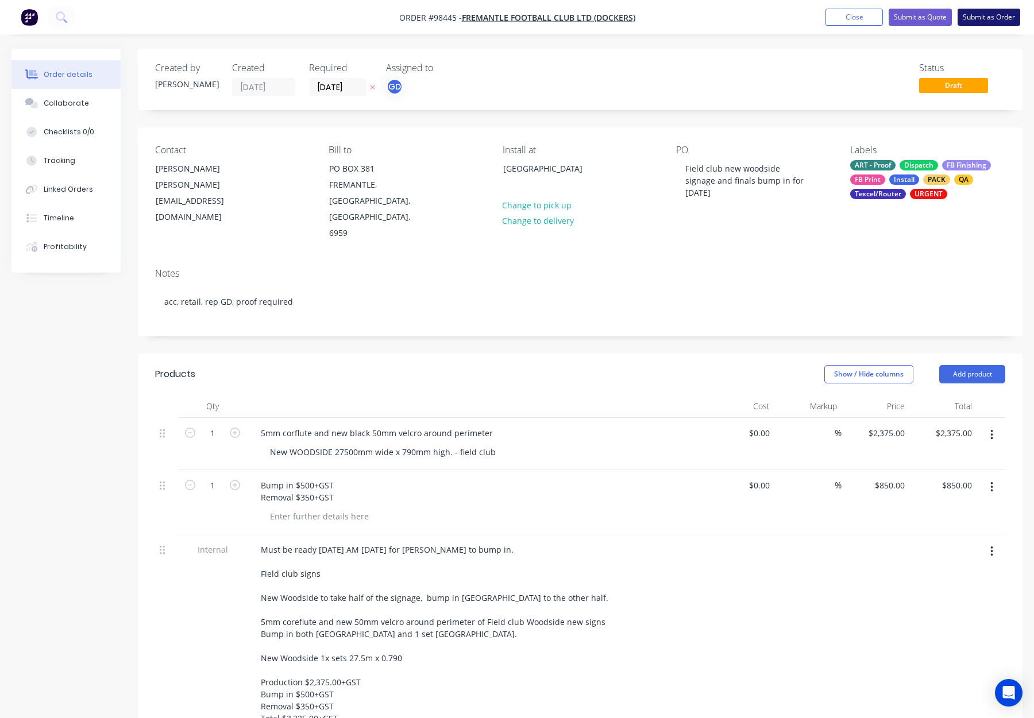
click at [975, 15] on button "Submit as Order" at bounding box center [988, 17] width 63 height 17
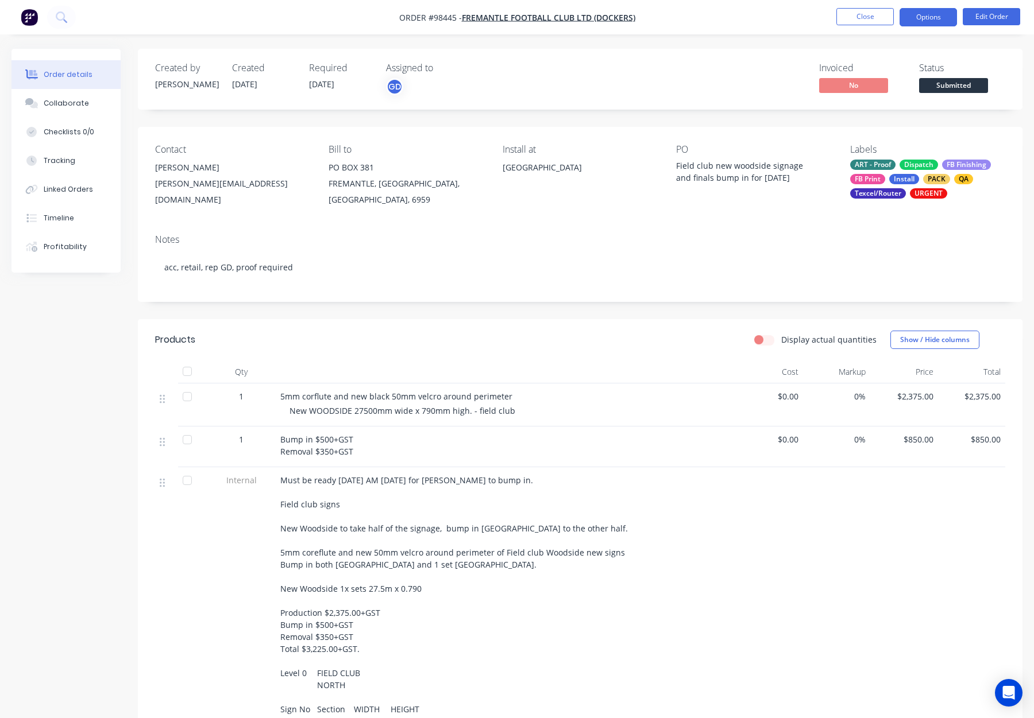
click at [919, 17] on button "Options" at bounding box center [927, 17] width 57 height 18
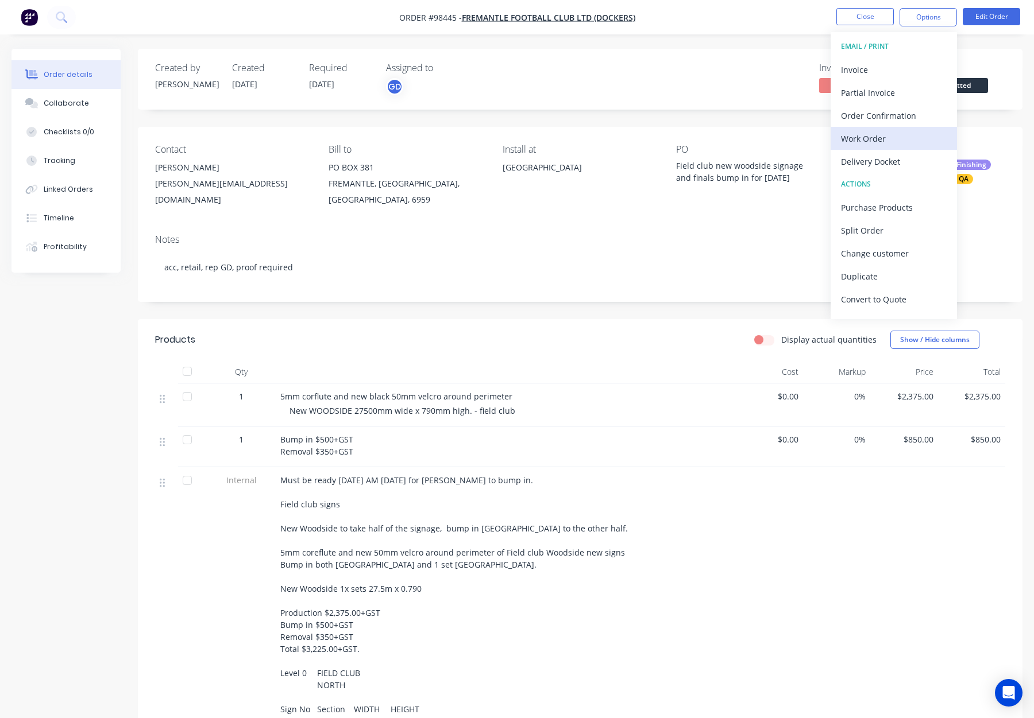
click at [906, 142] on div "Work Order" at bounding box center [894, 138] width 106 height 17
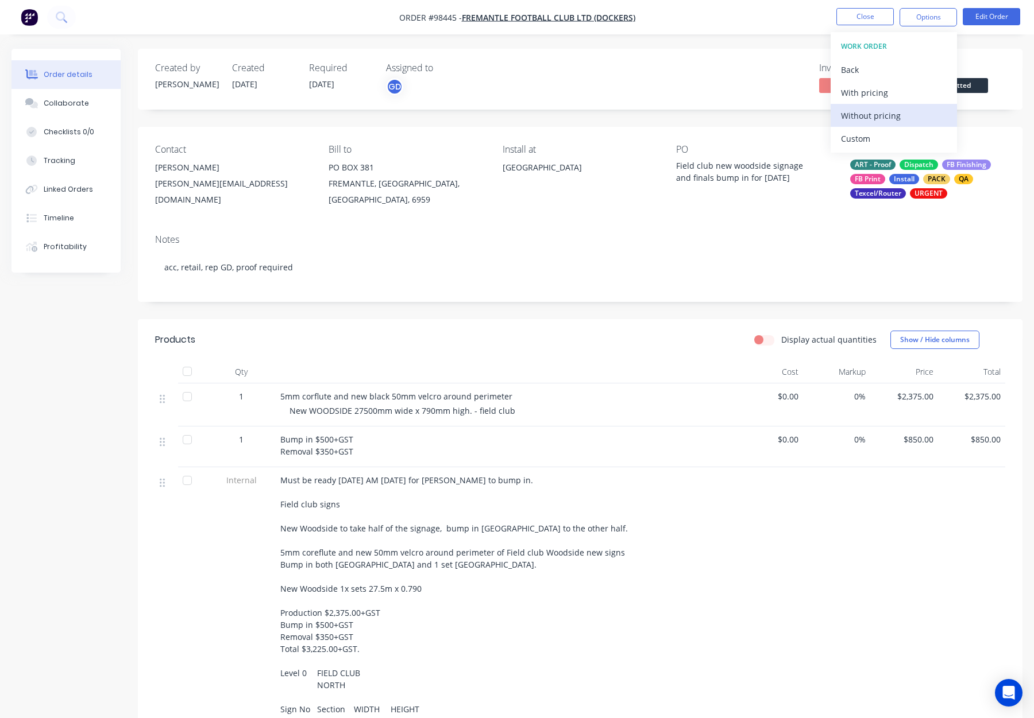
click at [907, 115] on div "Without pricing" at bounding box center [894, 115] width 106 height 17
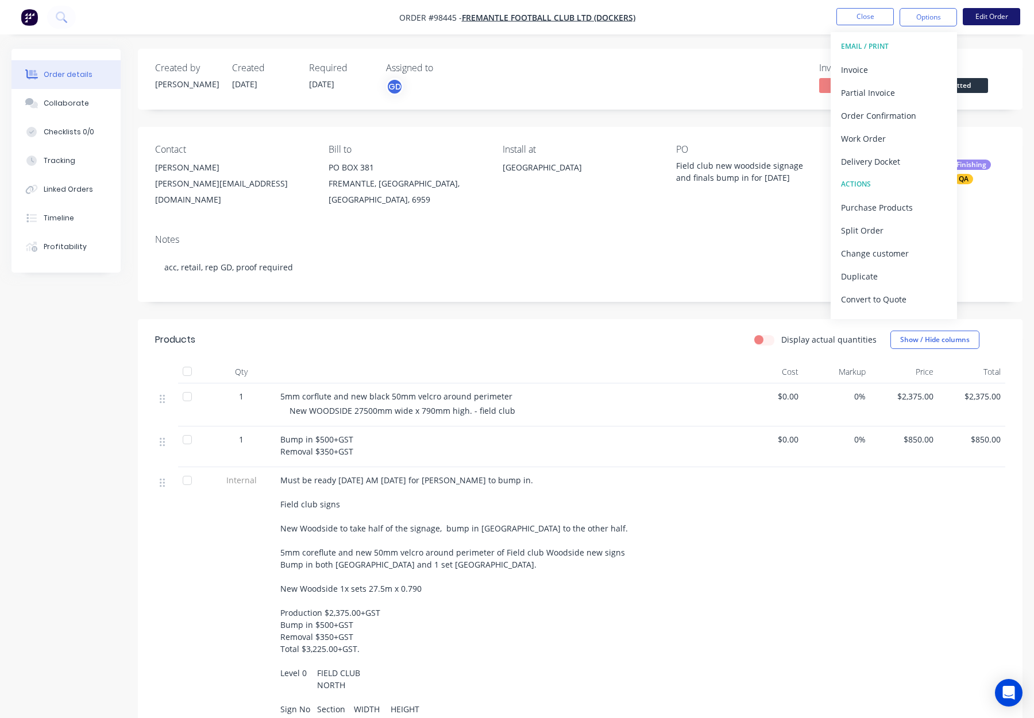
click at [998, 14] on button "Edit Order" at bounding box center [991, 16] width 57 height 17
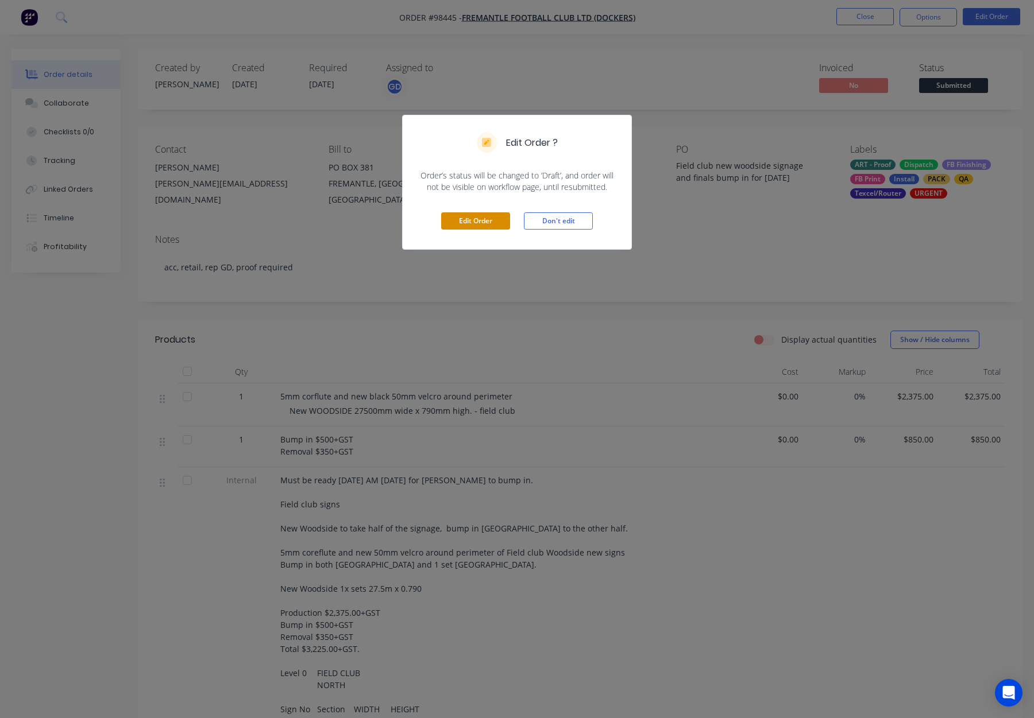
click at [477, 222] on button "Edit Order" at bounding box center [475, 221] width 69 height 17
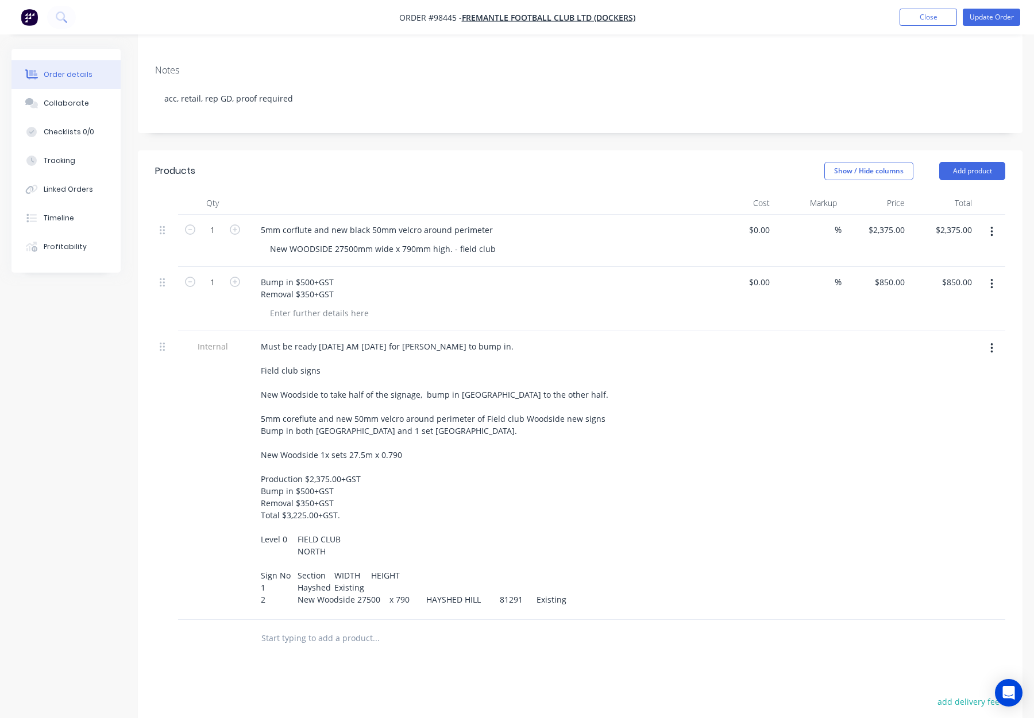
scroll to position [218, 0]
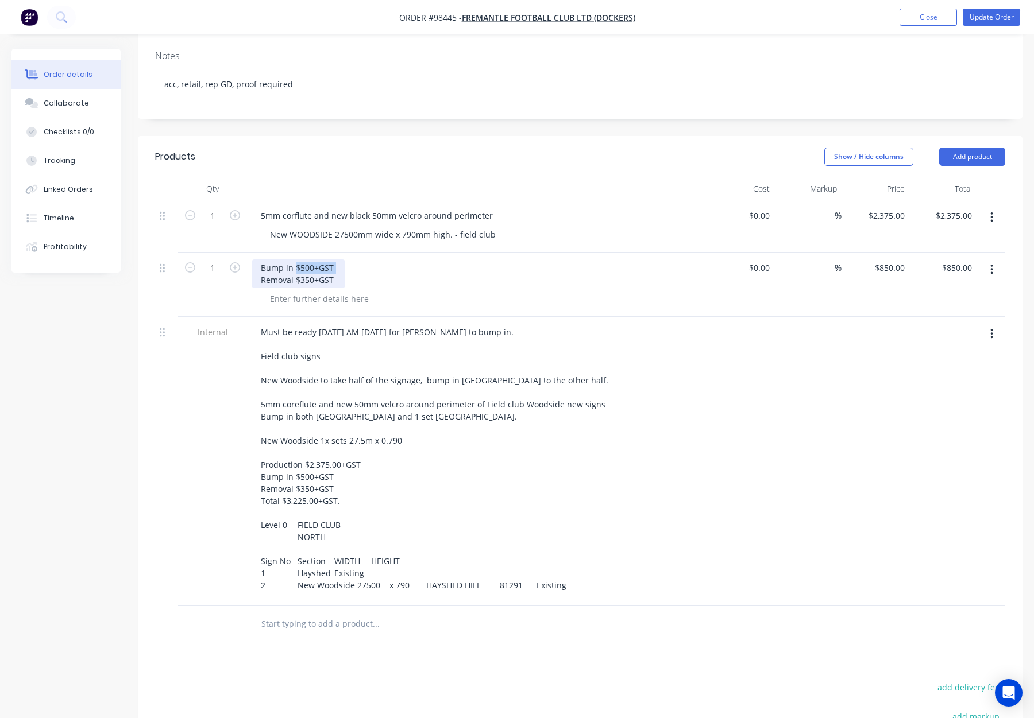
drag, startPoint x: 299, startPoint y: 235, endPoint x: 366, endPoint y: 237, distance: 67.8
click at [366, 260] on div "Bump in $500+GST Removal $350+GST" at bounding box center [477, 274] width 450 height 29
drag, startPoint x: 325, startPoint y: 250, endPoint x: 368, endPoint y: 249, distance: 42.5
click at [367, 260] on div "Bump in Removal $350+GST" at bounding box center [477, 274] width 450 height 29
drag, startPoint x: 411, startPoint y: 246, endPoint x: 420, endPoint y: 253, distance: 11.8
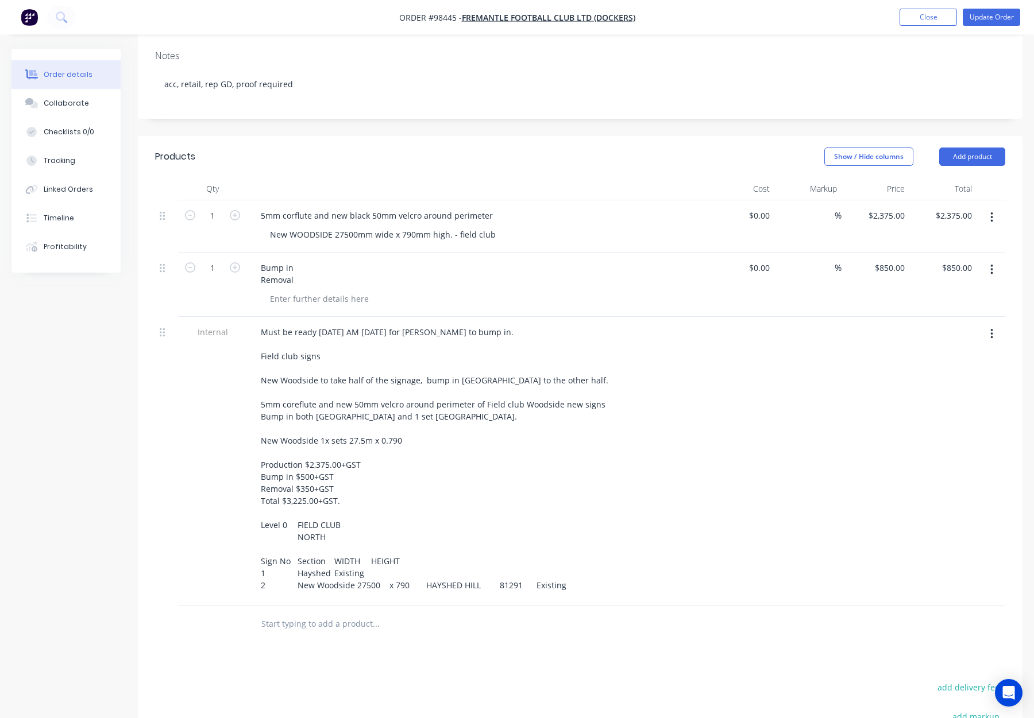
click at [411, 260] on div "Bump in Removal" at bounding box center [477, 274] width 450 height 29
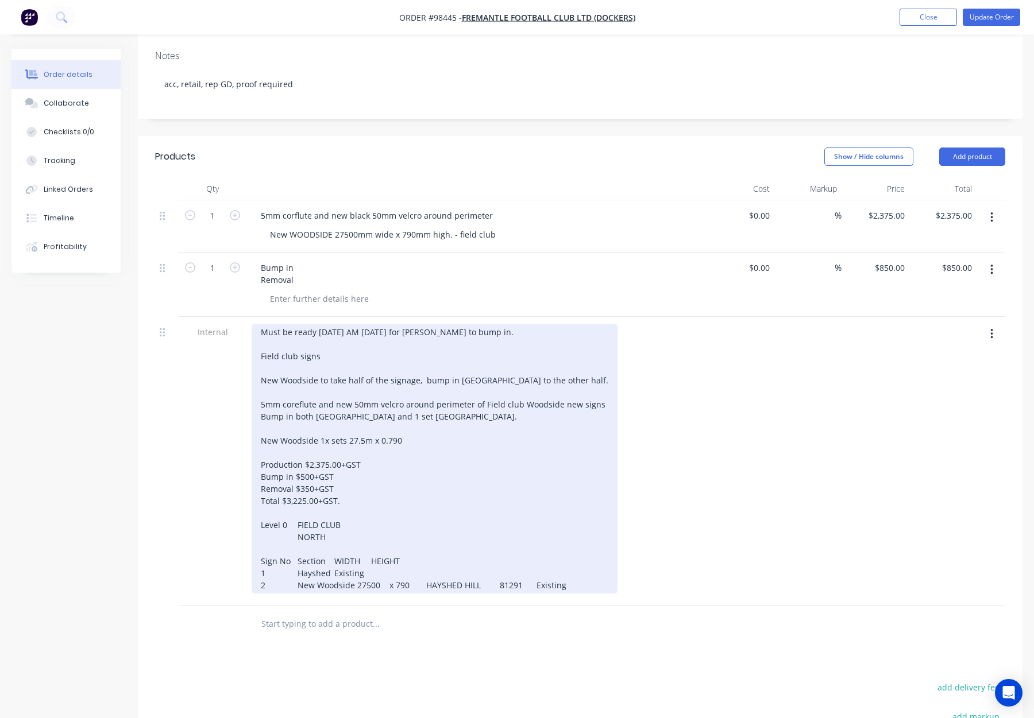
click at [299, 446] on div "Must be ready Friday AM 5th September for Peter to bump in. Field club signs Ne…" at bounding box center [435, 459] width 366 height 270
drag, startPoint x: 296, startPoint y: 445, endPoint x: 353, endPoint y: 445, distance: 56.9
click at [354, 445] on div "Must be ready Friday AM 5th September for Peter to bump in. Field club signs Ne…" at bounding box center [435, 459] width 366 height 270
drag, startPoint x: 310, startPoint y: 433, endPoint x: 396, endPoint y: 441, distance: 86.5
click at [415, 437] on div "Must be ready Friday AM 5th September for Peter to bump in. Field club signs Ne…" at bounding box center [435, 459] width 366 height 270
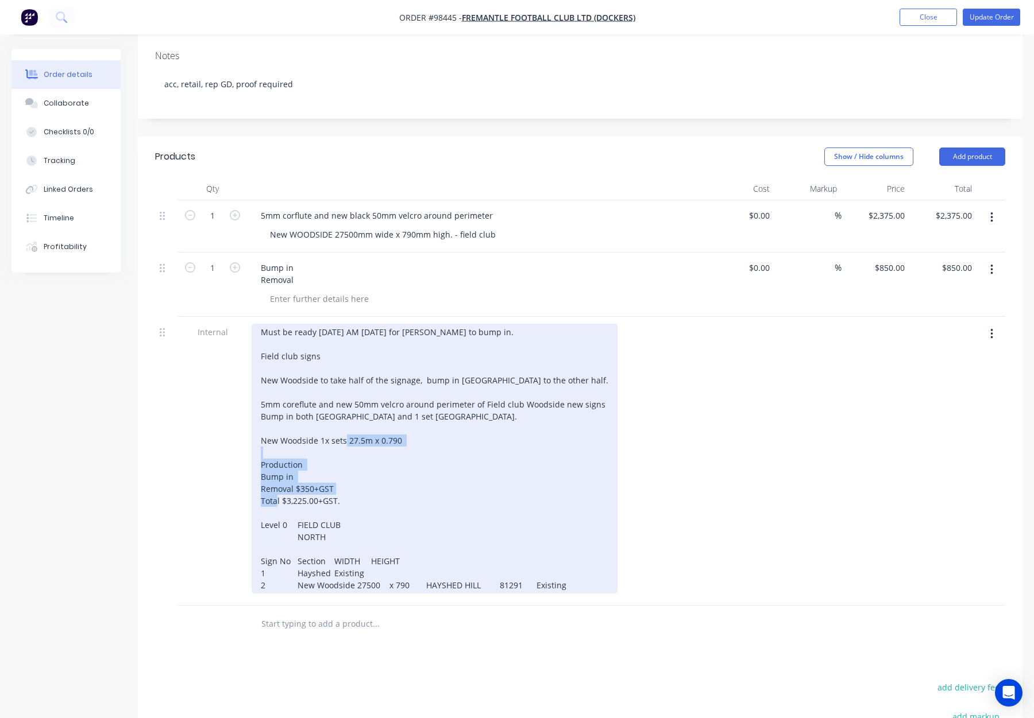
drag, startPoint x: 333, startPoint y: 469, endPoint x: 262, endPoint y: 424, distance: 82.9
click at [261, 424] on div "Must be ready Friday AM 5th September for Peter to bump in. Field club signs Ne…" at bounding box center [435, 459] width 366 height 270
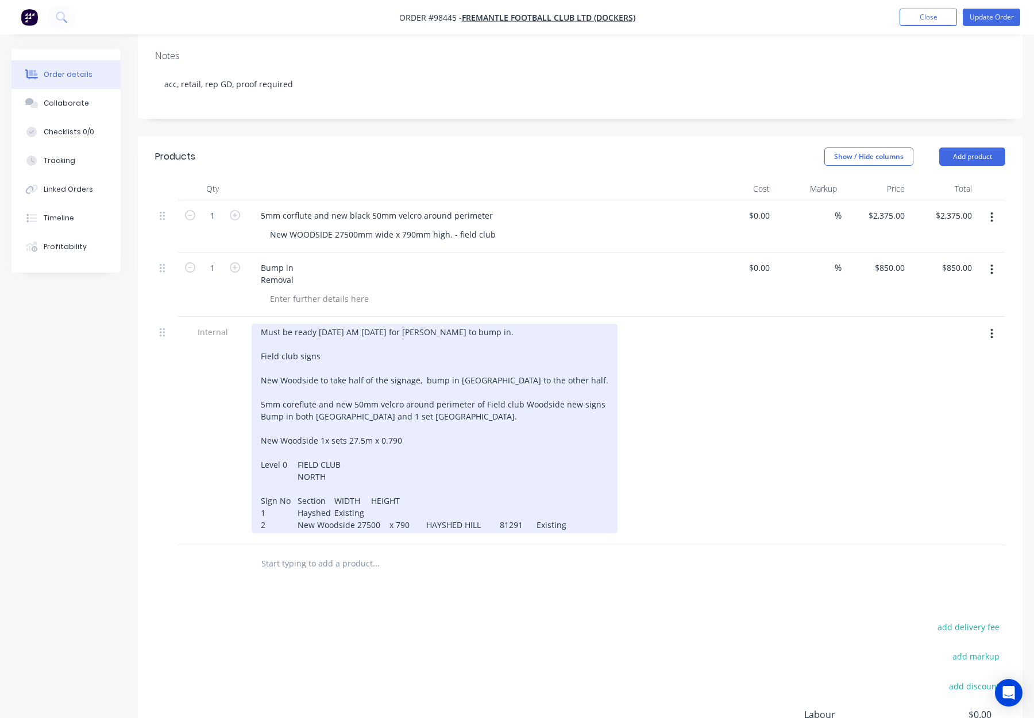
drag, startPoint x: 339, startPoint y: 396, endPoint x: 351, endPoint y: 397, distance: 12.6
click at [339, 396] on div "Must be ready Friday AM 5th September for Peter to bump in. Field club signs Ne…" at bounding box center [435, 429] width 366 height 210
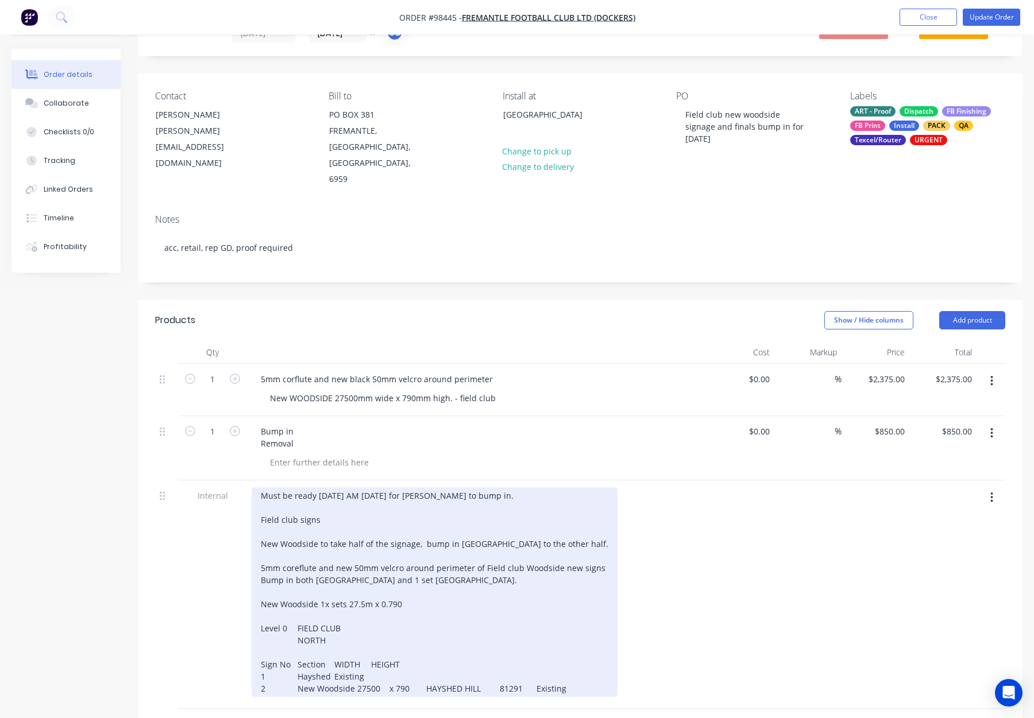
scroll to position [53, 0]
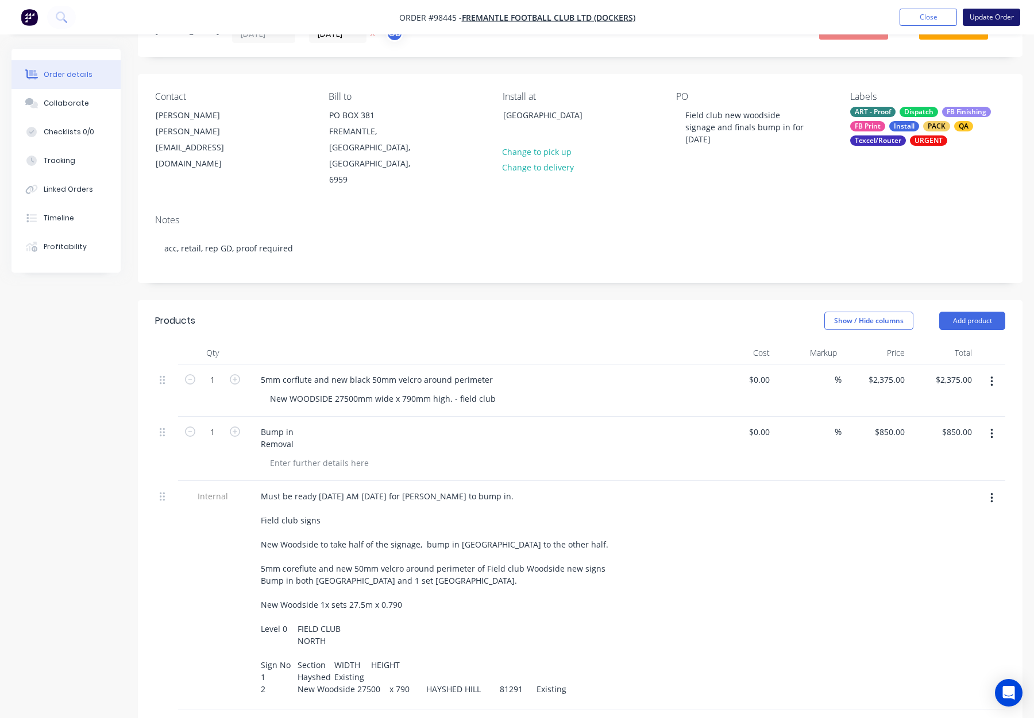
click at [982, 11] on button "Update Order" at bounding box center [991, 17] width 57 height 17
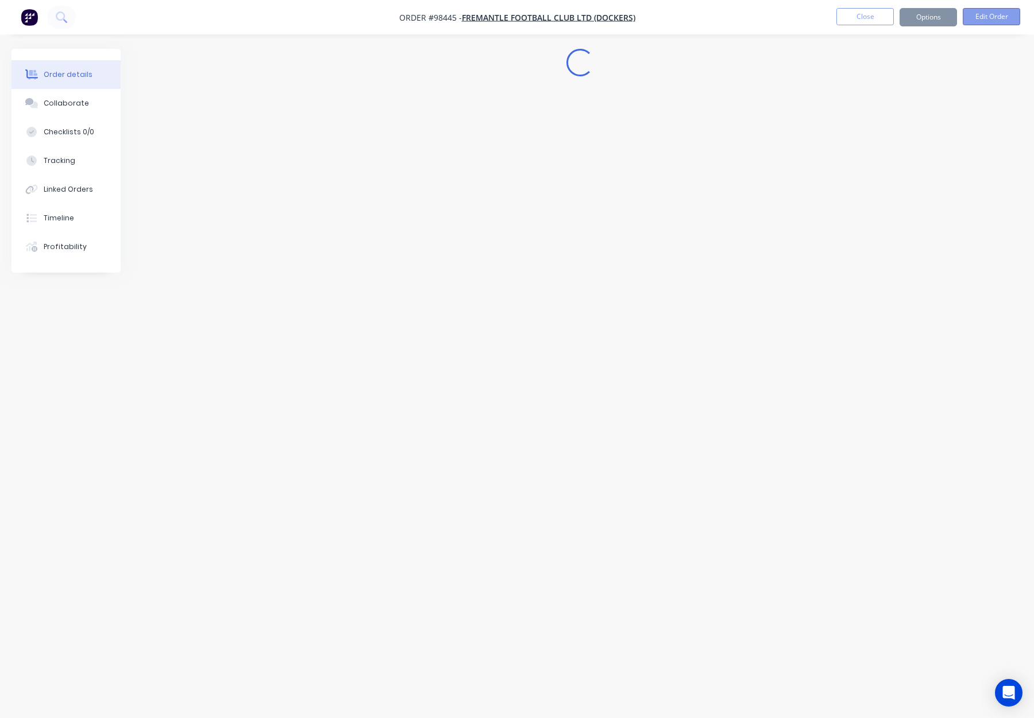
scroll to position [0, 0]
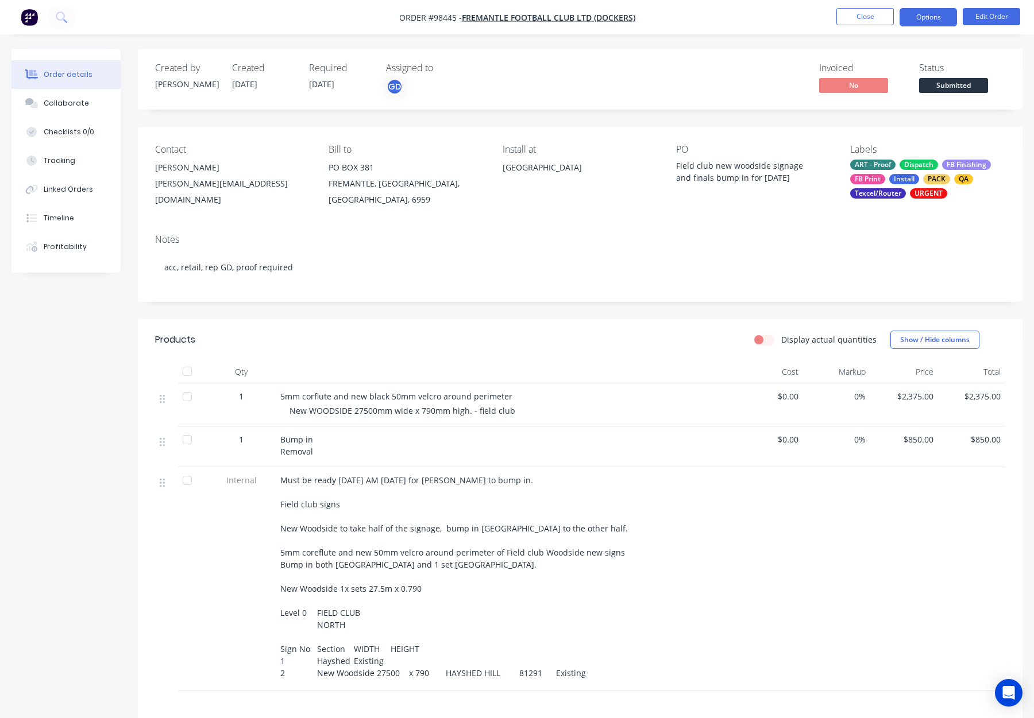
click at [914, 21] on button "Options" at bounding box center [927, 17] width 57 height 18
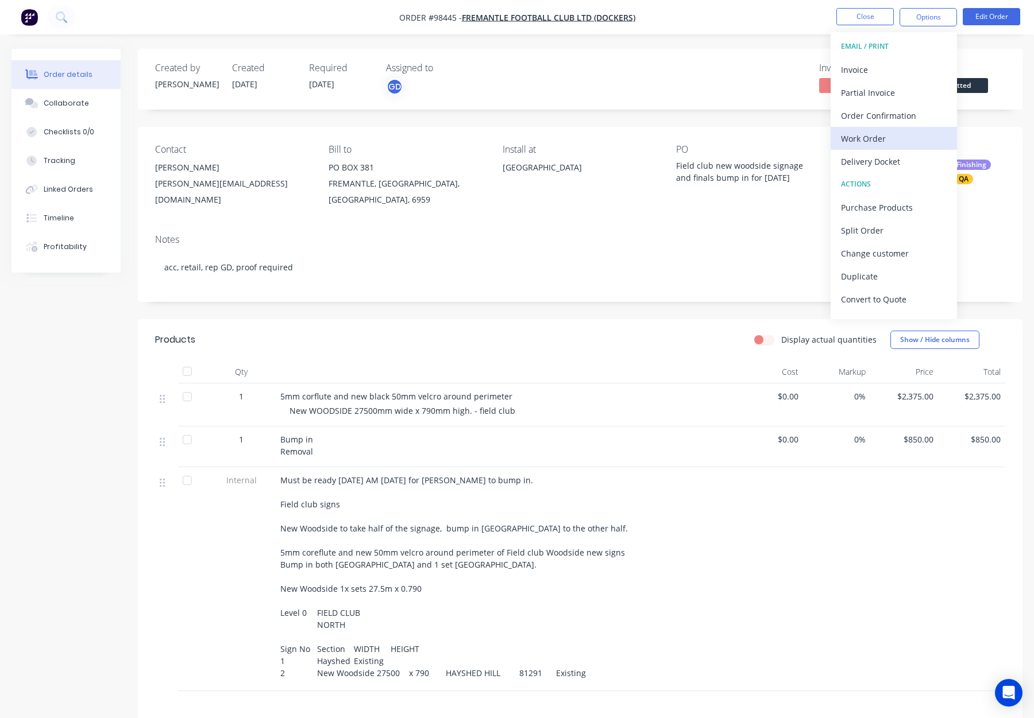
click at [883, 140] on div "Work Order" at bounding box center [894, 138] width 106 height 17
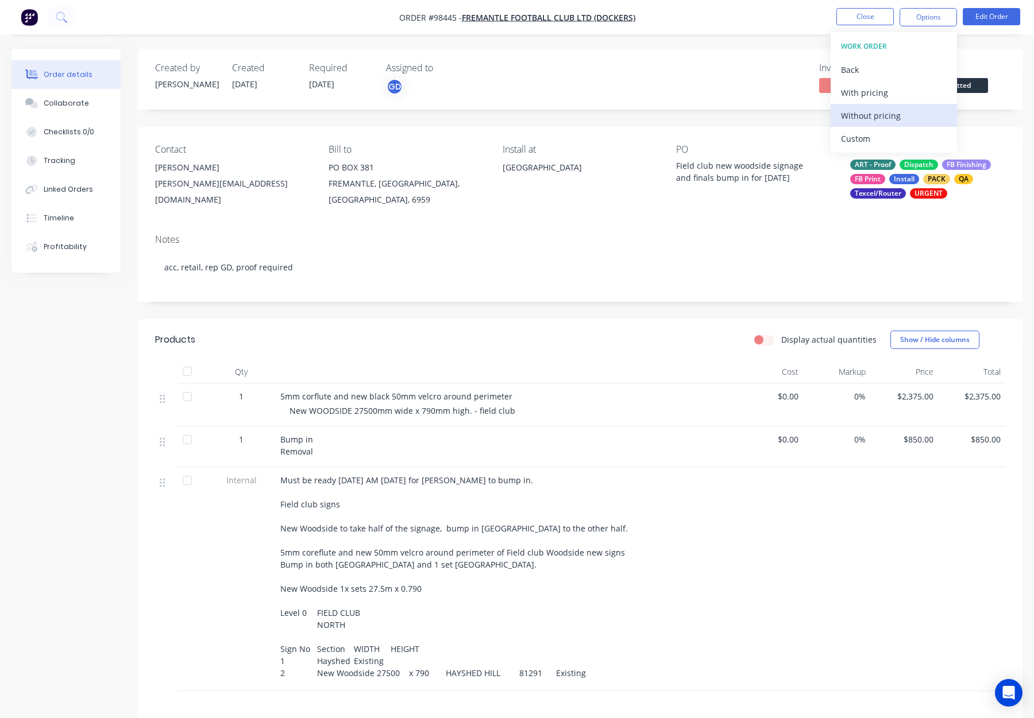
click at [882, 117] on div "Without pricing" at bounding box center [894, 115] width 106 height 17
click at [862, 16] on button "Close" at bounding box center [864, 16] width 57 height 17
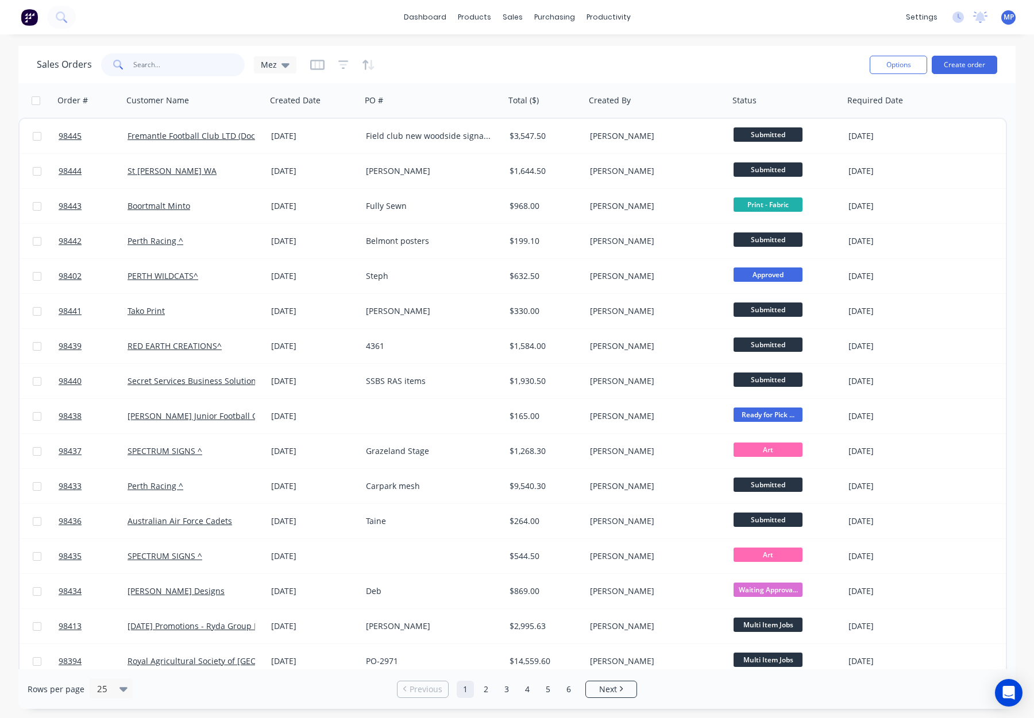
click at [144, 64] on input "text" at bounding box center [189, 64] width 112 height 23
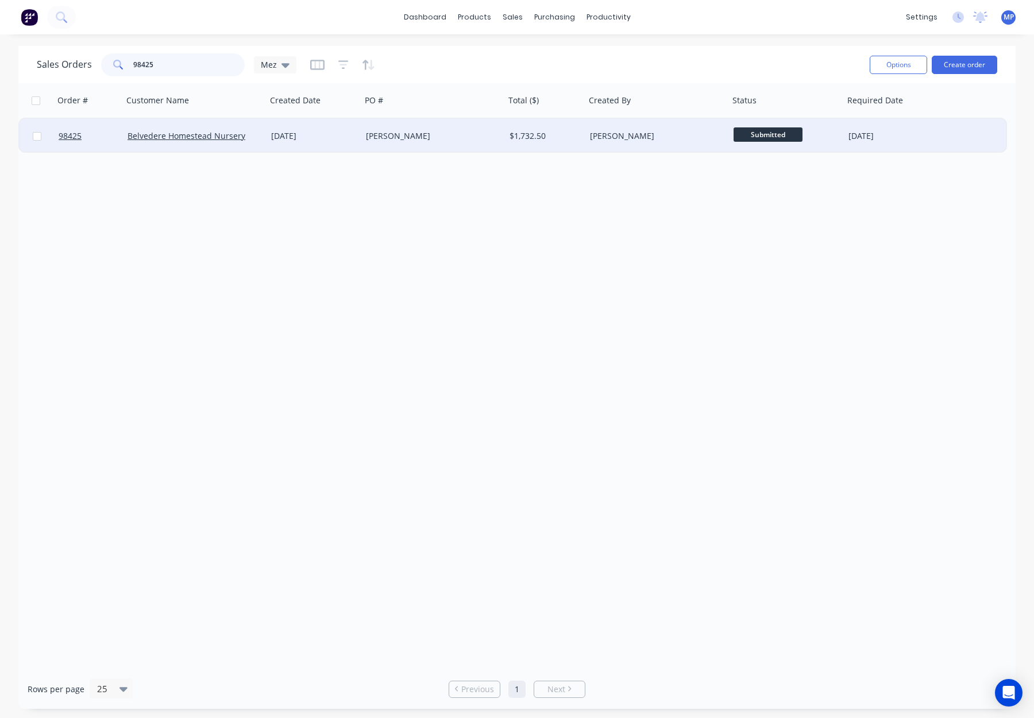
type input "98425"
click at [482, 132] on div "Sean Blechynden" at bounding box center [430, 135] width 128 height 11
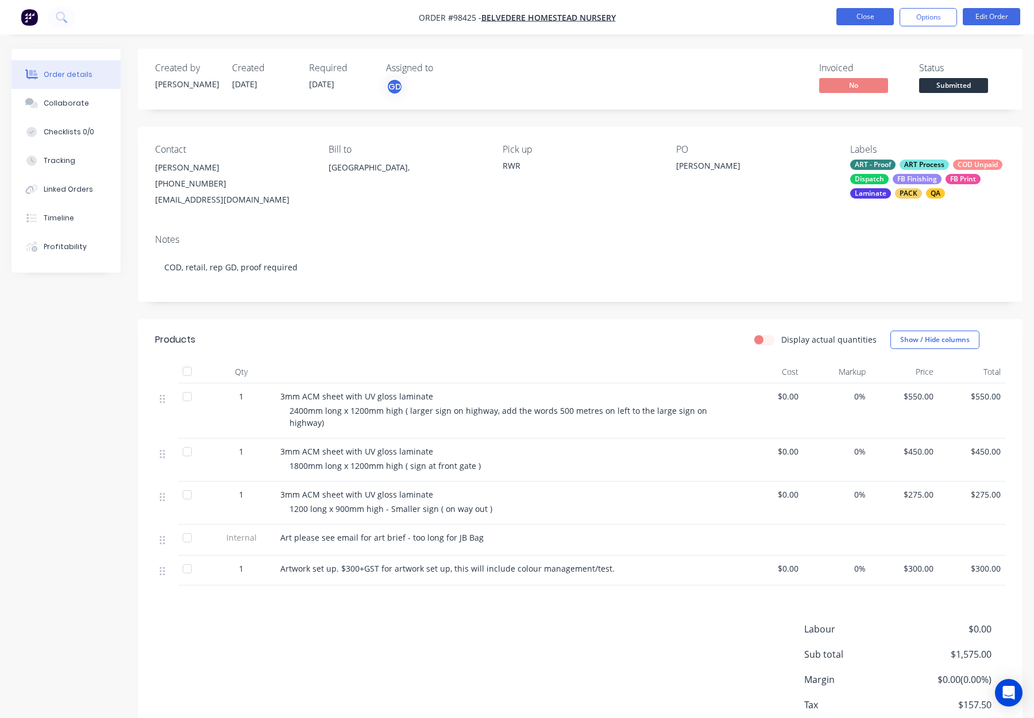
click at [860, 17] on button "Close" at bounding box center [864, 16] width 57 height 17
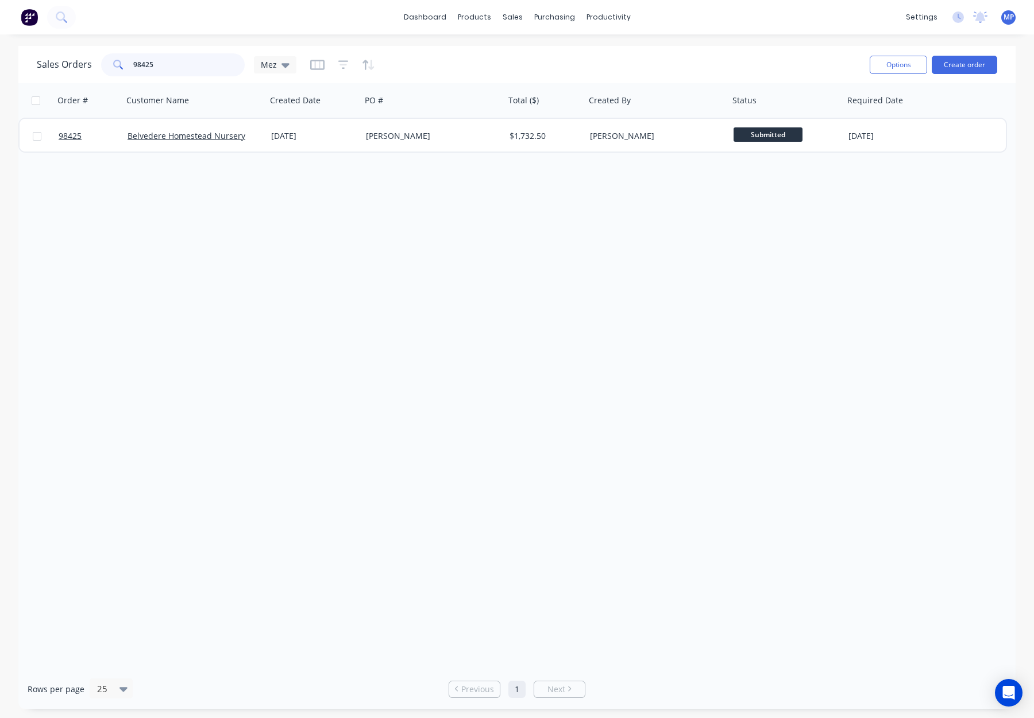
drag, startPoint x: 163, startPoint y: 65, endPoint x: 111, endPoint y: 63, distance: 51.8
click at [111, 63] on div "98425" at bounding box center [173, 64] width 144 height 23
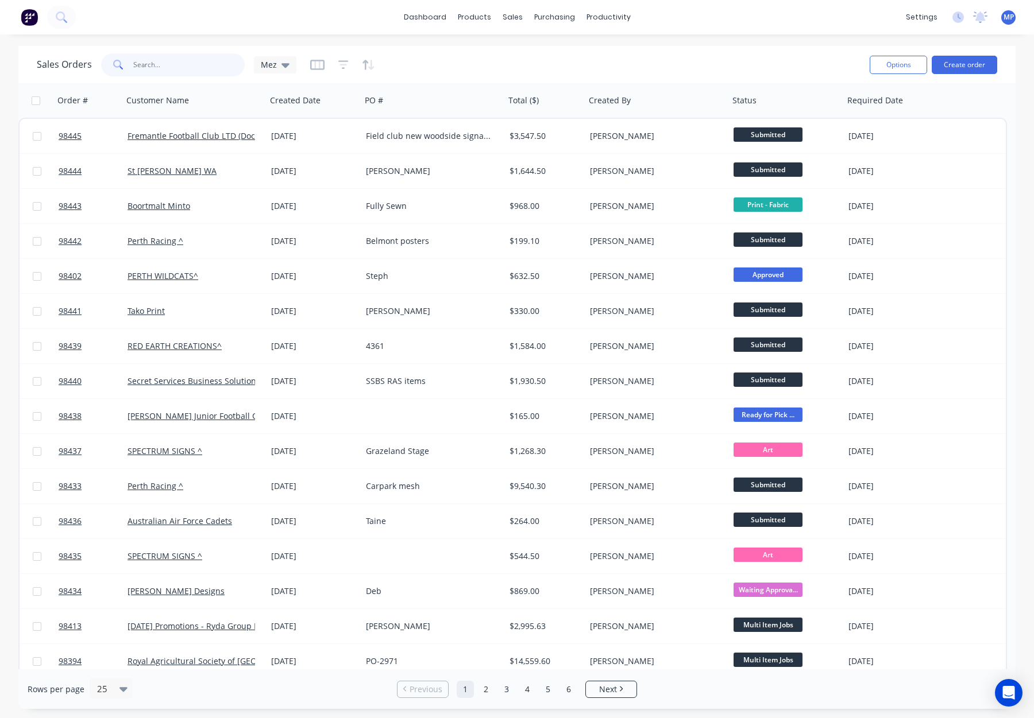
click at [156, 62] on input "text" at bounding box center [189, 64] width 112 height 23
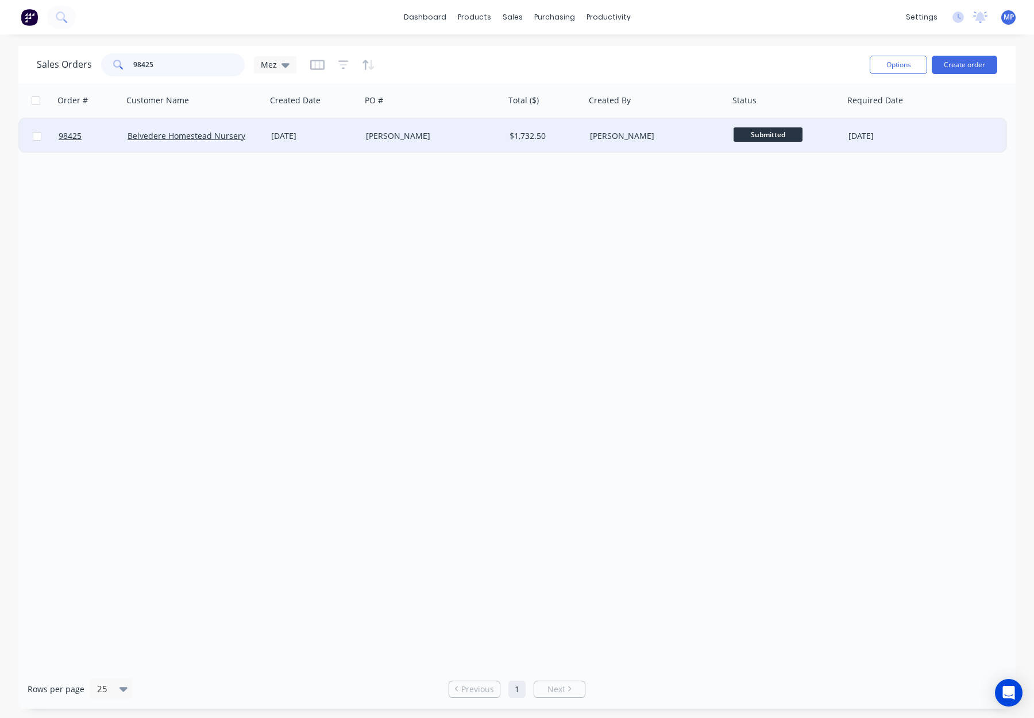
type input "98425"
click at [395, 141] on div "[PERSON_NAME]" at bounding box center [430, 135] width 128 height 11
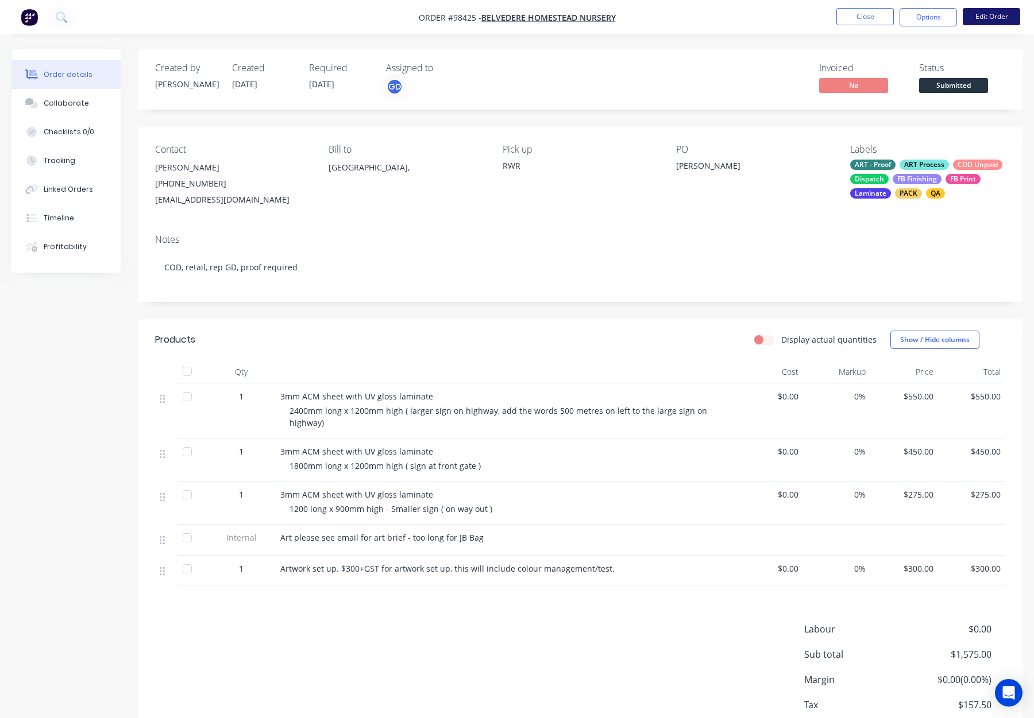
click at [1000, 14] on button "Edit Order" at bounding box center [991, 16] width 57 height 17
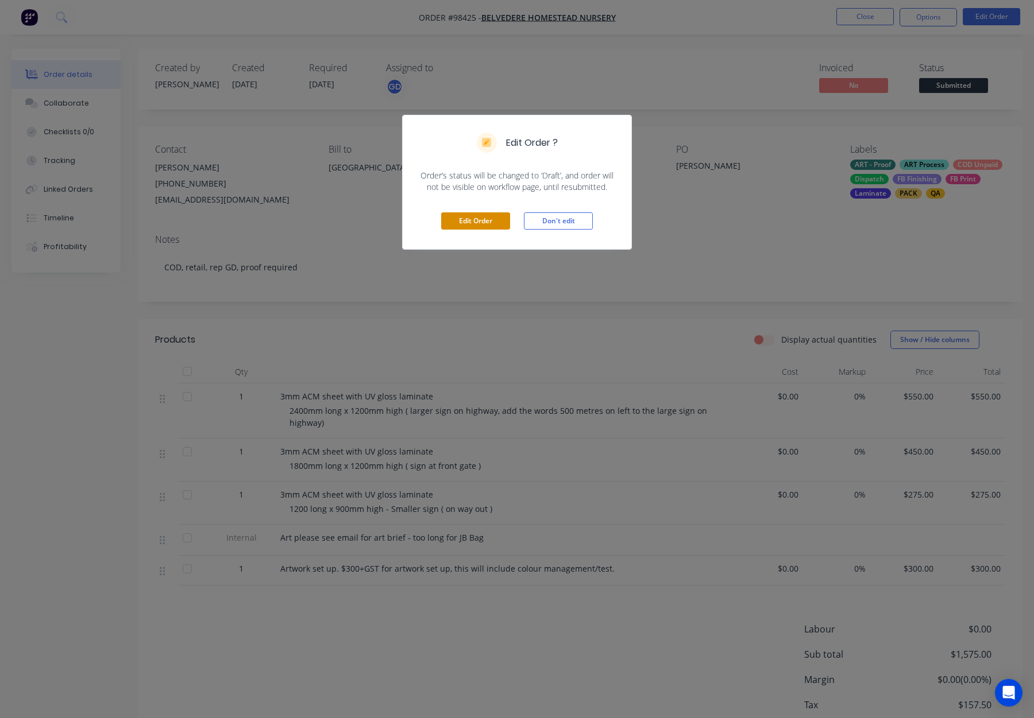
click at [475, 223] on button "Edit Order" at bounding box center [475, 221] width 69 height 17
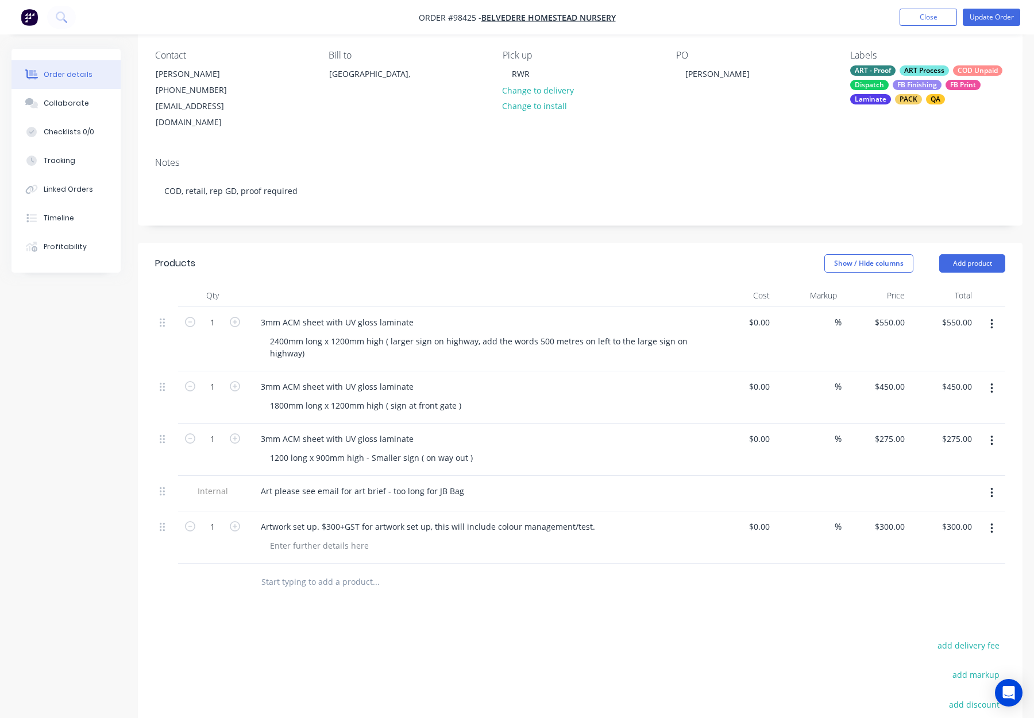
scroll to position [97, 0]
click at [989, 19] on button "Update Order" at bounding box center [991, 17] width 57 height 17
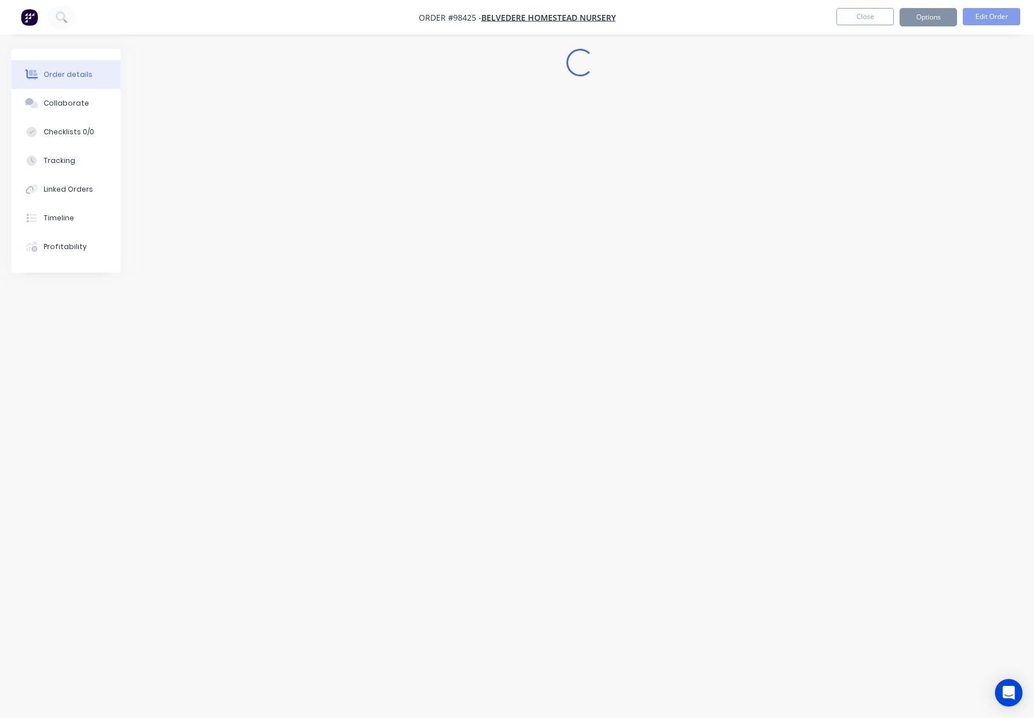
scroll to position [0, 0]
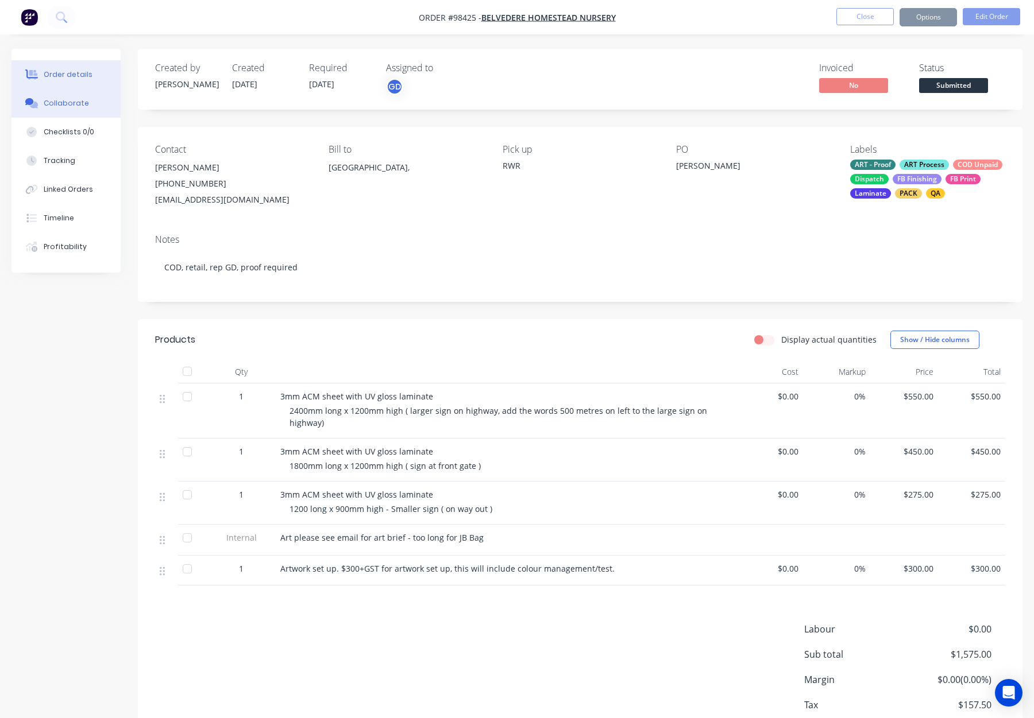
click at [75, 107] on div "Collaborate" at bounding box center [66, 103] width 45 height 10
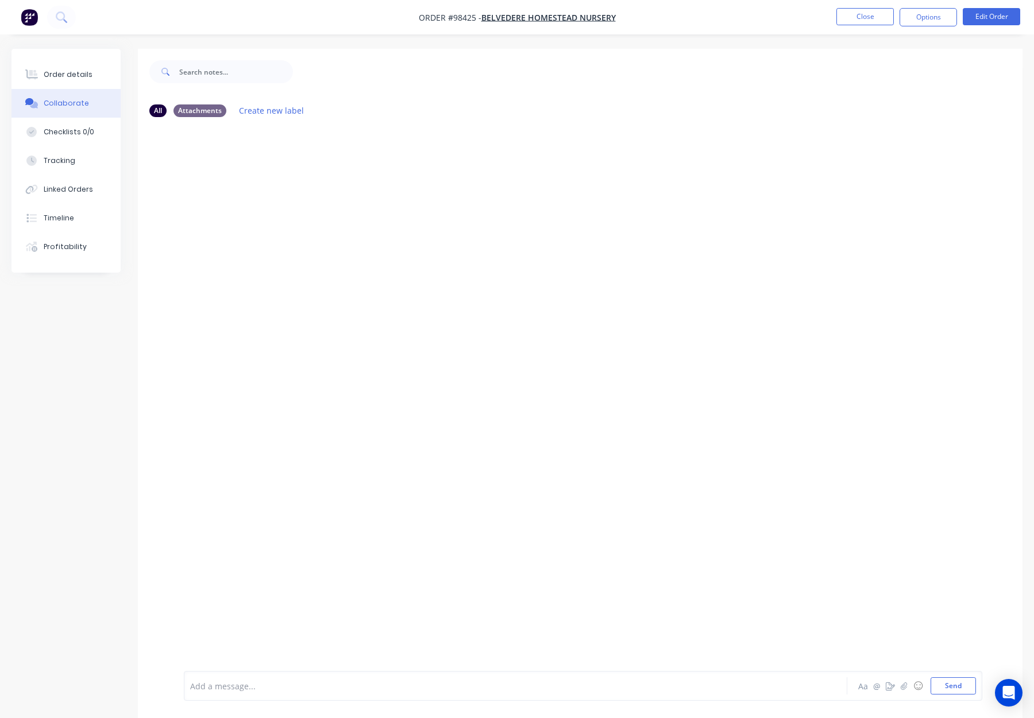
click at [324, 686] on div at bounding box center [485, 687] width 589 height 12
click at [77, 70] on div "Order details" at bounding box center [68, 74] width 49 height 10
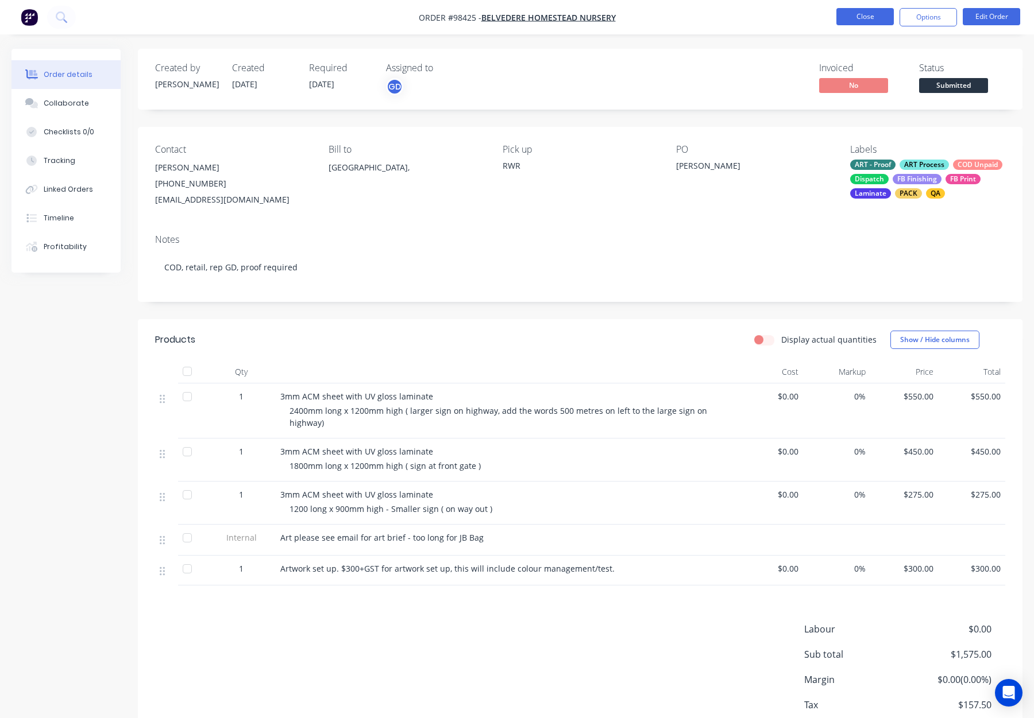
click at [866, 19] on button "Close" at bounding box center [864, 16] width 57 height 17
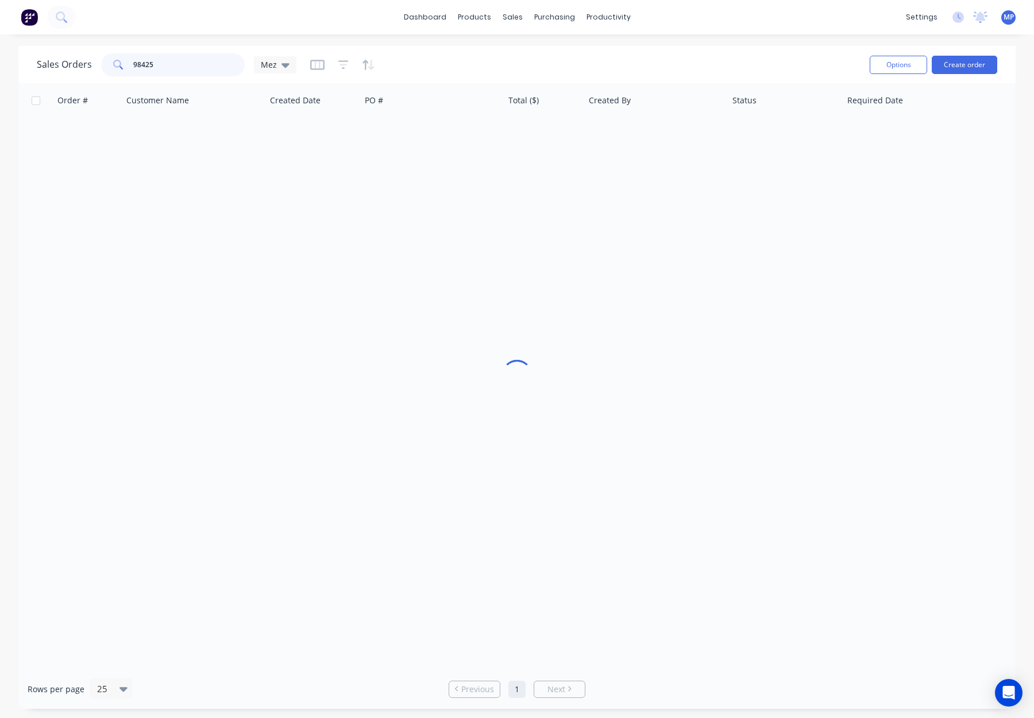
drag, startPoint x: 176, startPoint y: 66, endPoint x: 183, endPoint y: 67, distance: 6.9
click at [176, 66] on input "98425" at bounding box center [189, 64] width 112 height 23
drag, startPoint x: 181, startPoint y: 67, endPoint x: 94, endPoint y: 62, distance: 88.0
click at [91, 62] on div "Sales Orders 98425 Mez" at bounding box center [167, 64] width 260 height 23
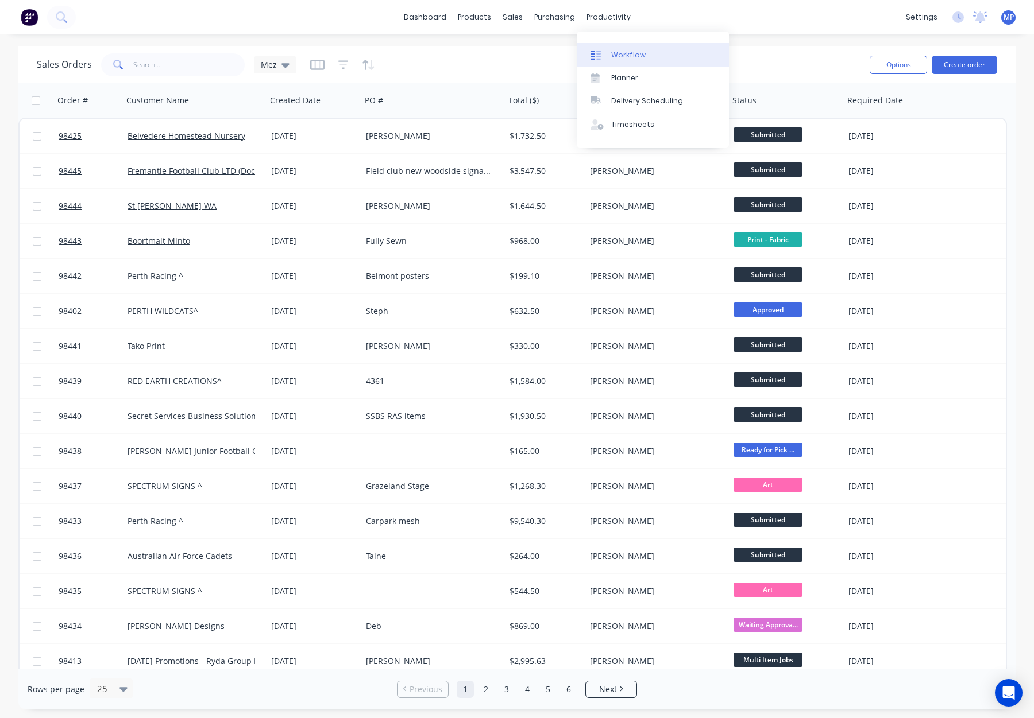
click at [617, 50] on div "Workflow" at bounding box center [628, 55] width 34 height 10
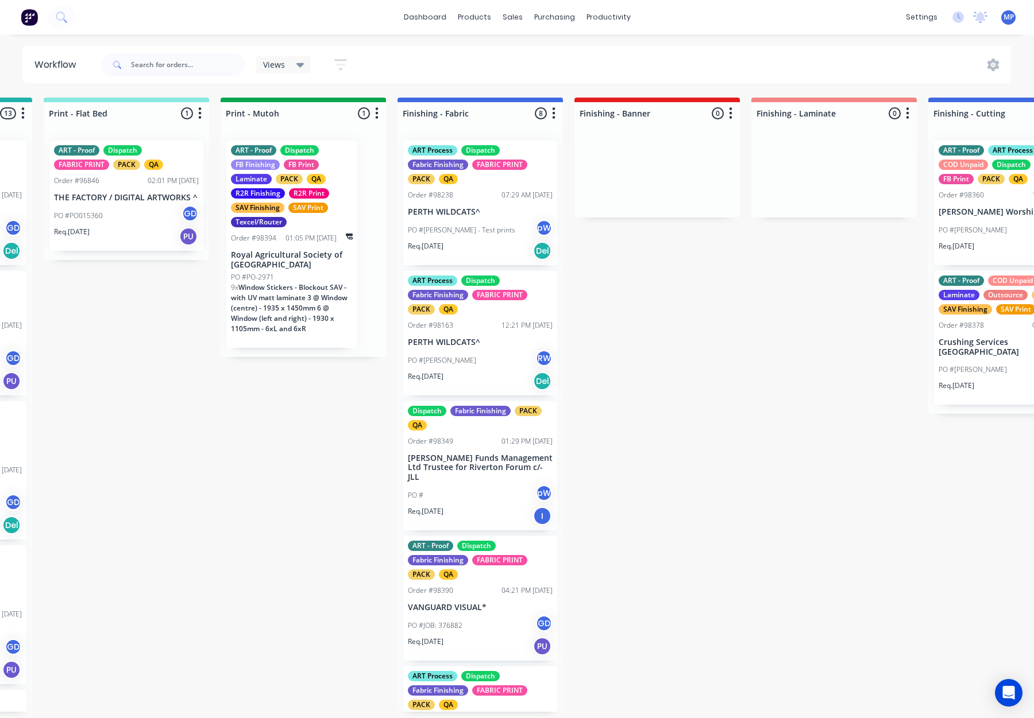
scroll to position [0, 1749]
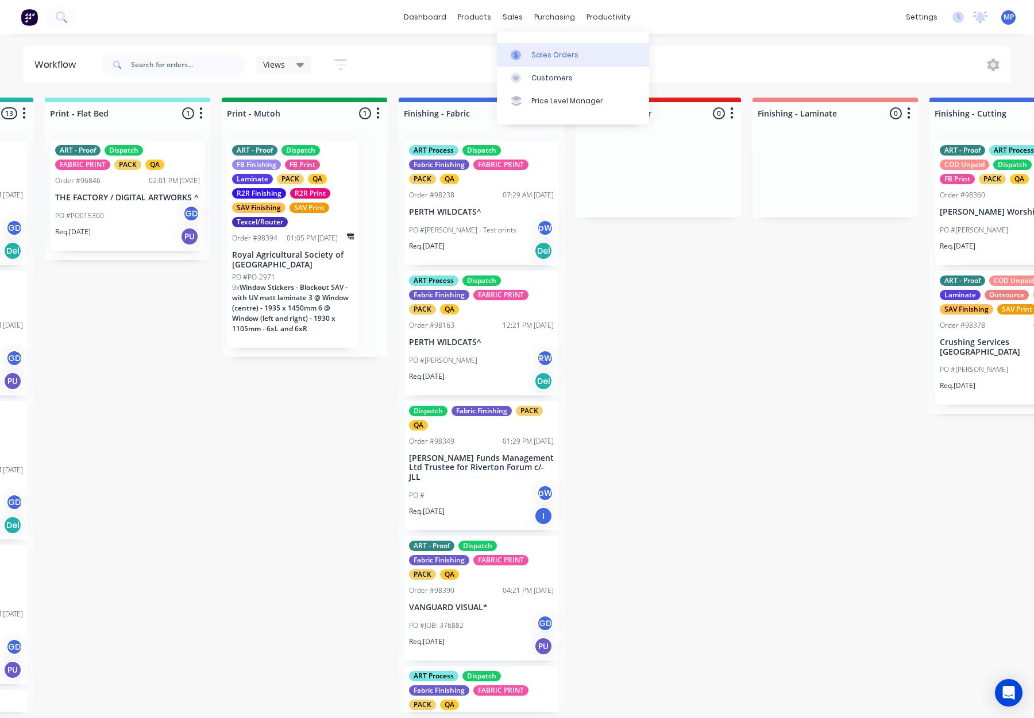
click at [528, 50] on link "Sales Orders" at bounding box center [573, 54] width 152 height 23
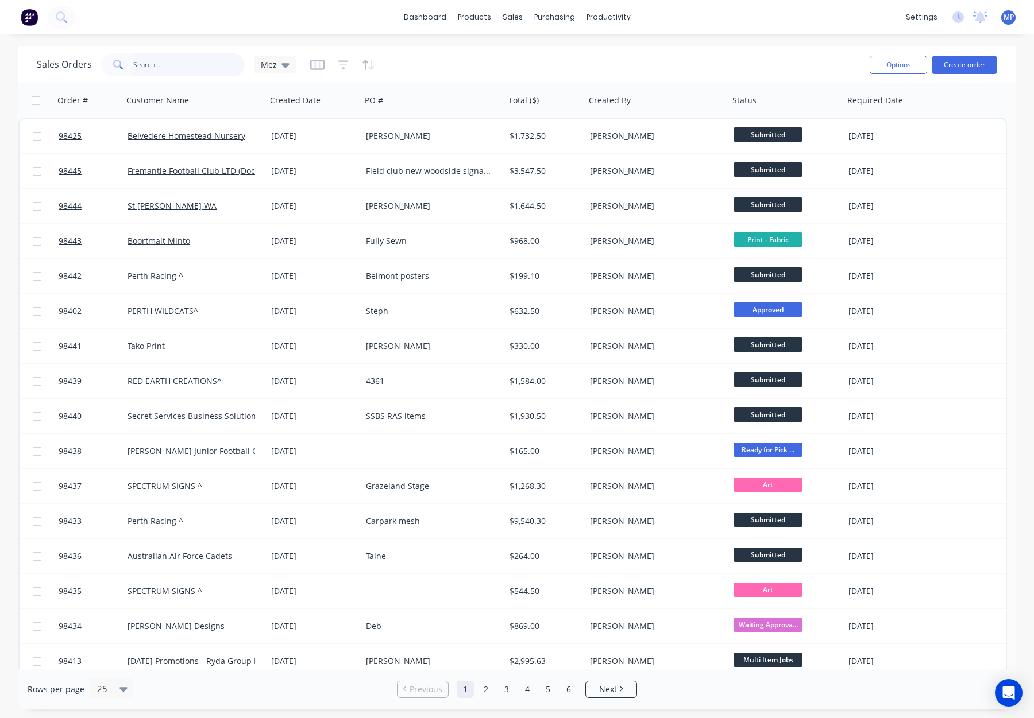
click at [144, 64] on input "text" at bounding box center [189, 64] width 112 height 23
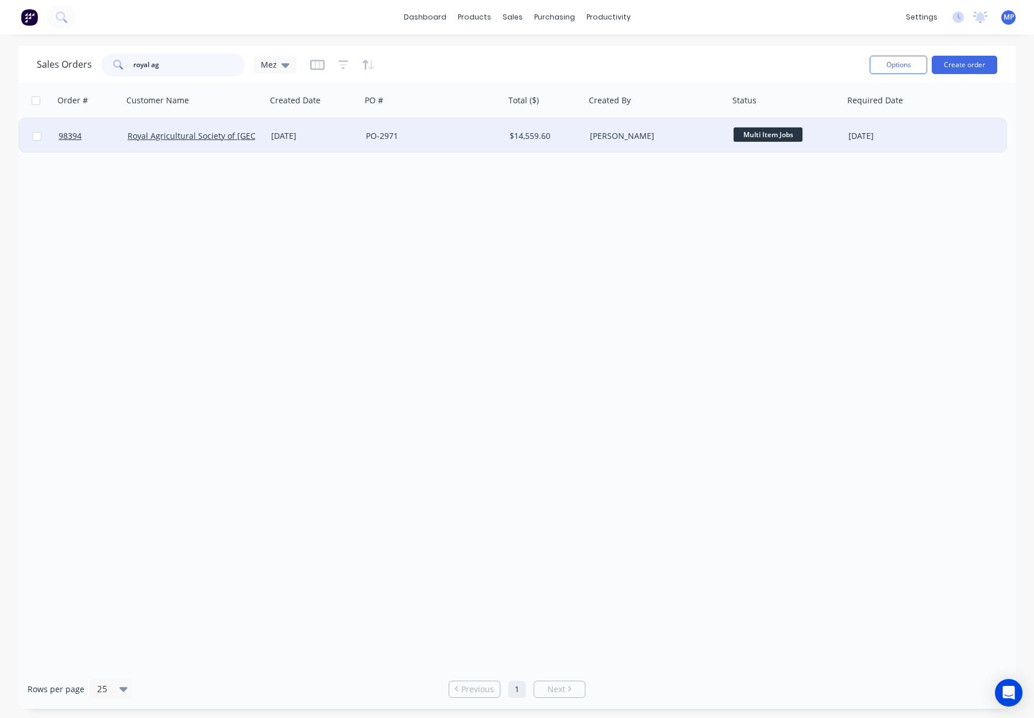
type input "royal ag"
click at [469, 134] on div "PO-2971" at bounding box center [430, 135] width 128 height 11
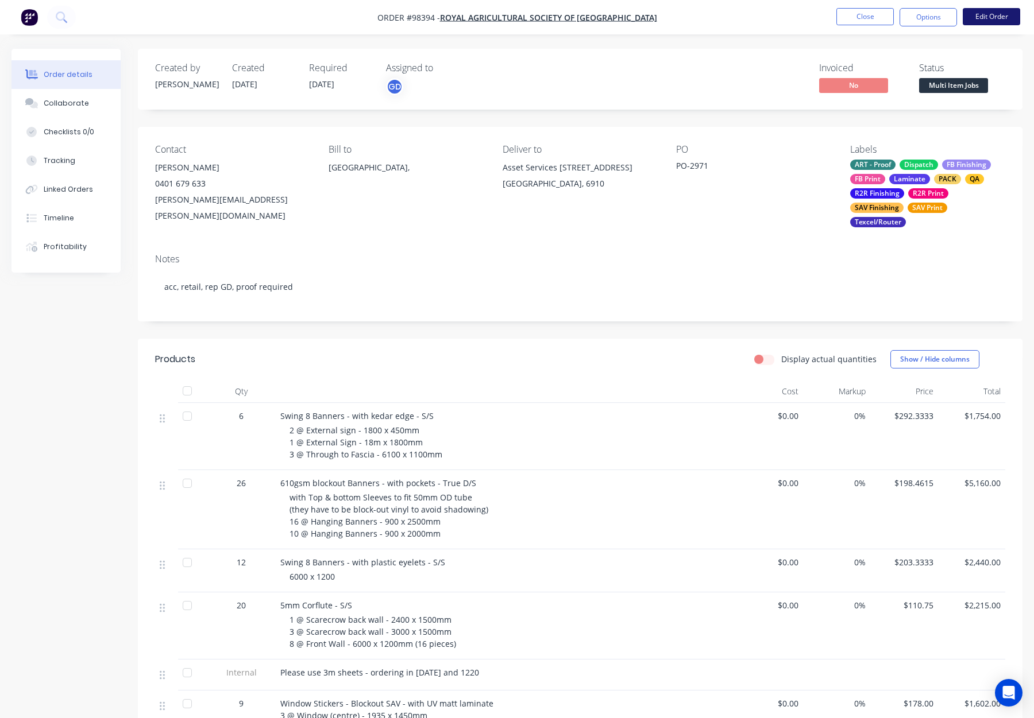
click at [980, 16] on button "Edit Order" at bounding box center [991, 16] width 57 height 17
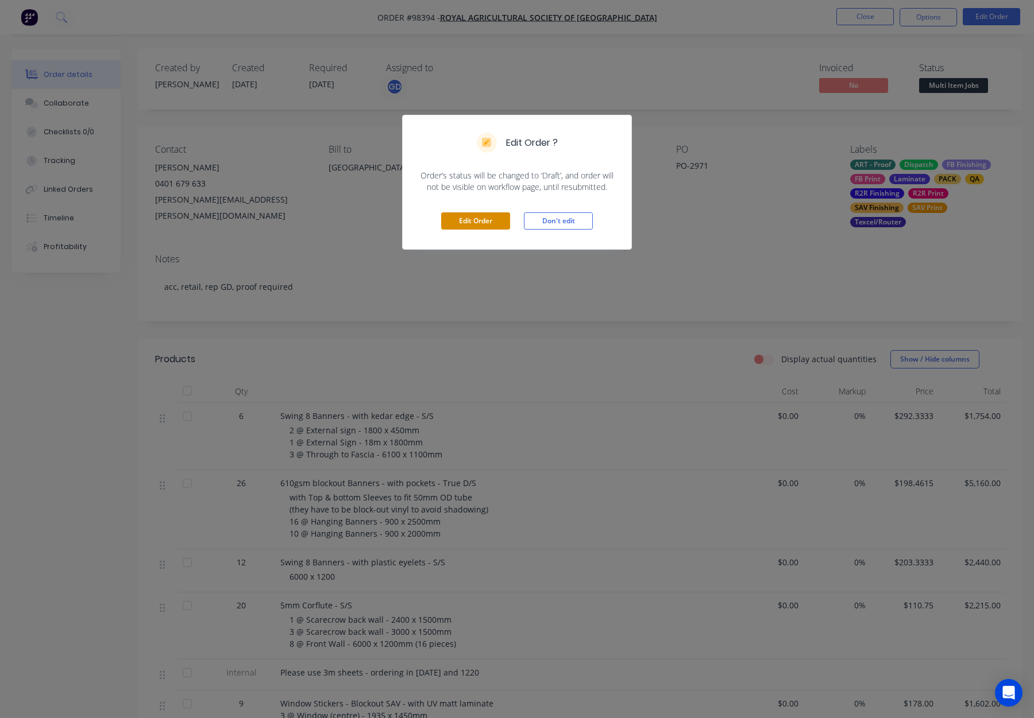
drag, startPoint x: 465, startPoint y: 215, endPoint x: 477, endPoint y: 217, distance: 12.7
click at [465, 216] on button "Edit Order" at bounding box center [475, 221] width 69 height 17
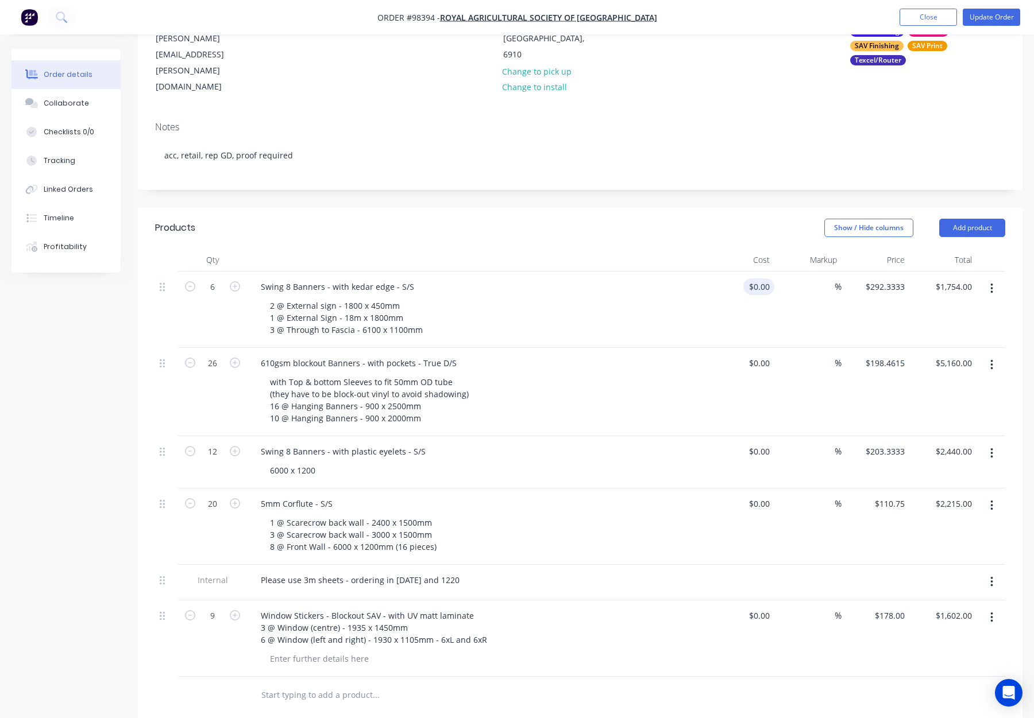
scroll to position [139, 0]
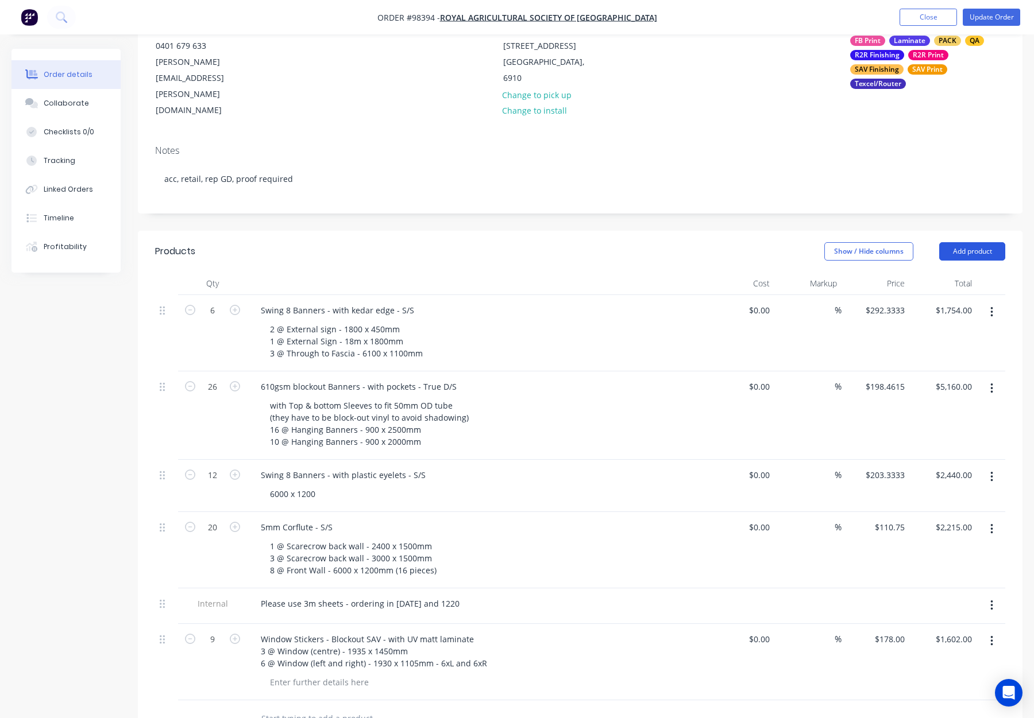
click at [952, 242] on button "Add product" at bounding box center [972, 251] width 66 height 18
drag, startPoint x: 958, startPoint y: 372, endPoint x: 895, endPoint y: 368, distance: 63.3
click at [957, 410] on div "Notes (Internal)" at bounding box center [950, 418] width 88 height 17
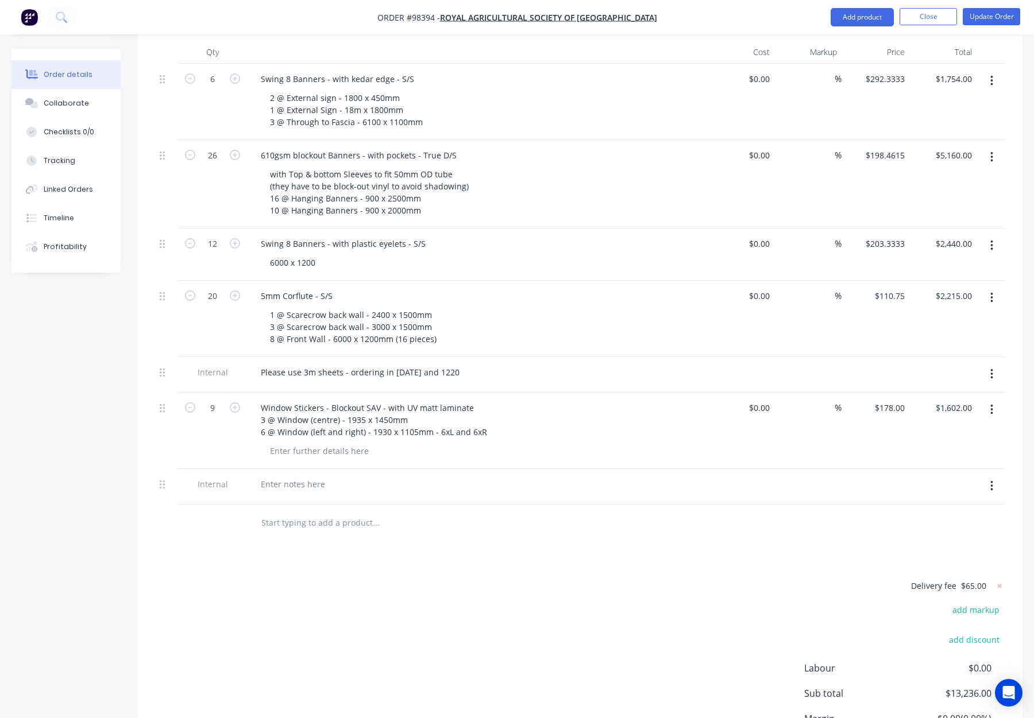
scroll to position [437, 0]
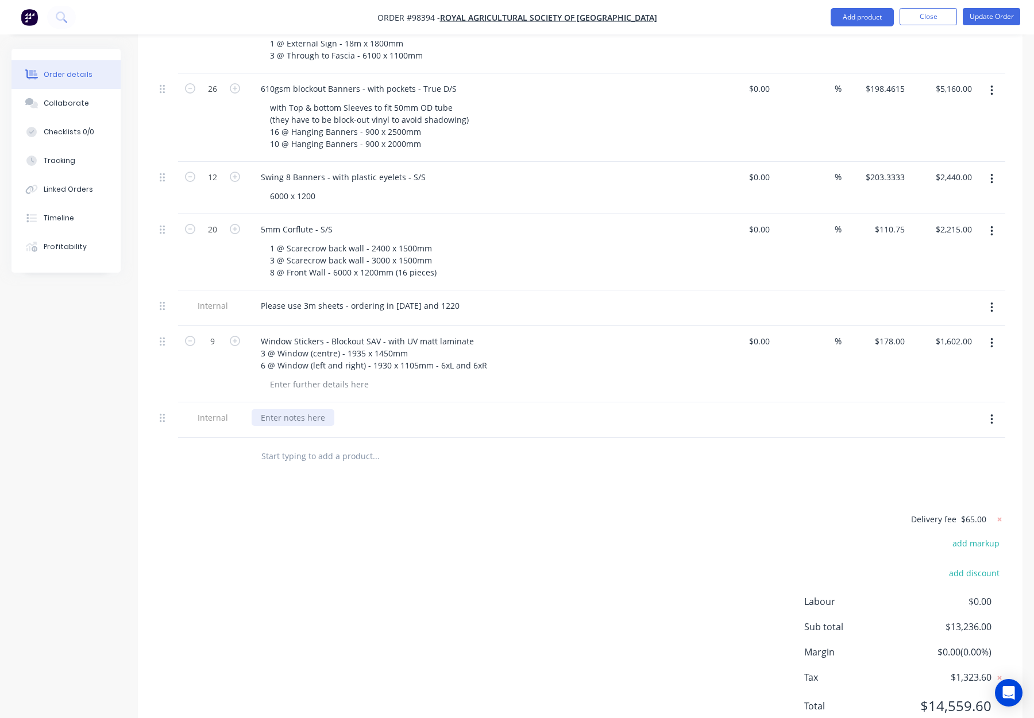
click at [299, 409] on div at bounding box center [293, 417] width 83 height 17
click at [485, 512] on div "Delivery fee $65.00 add markup add discount Labour $0.00 Sub total $13,236.00 M…" at bounding box center [580, 620] width 850 height 216
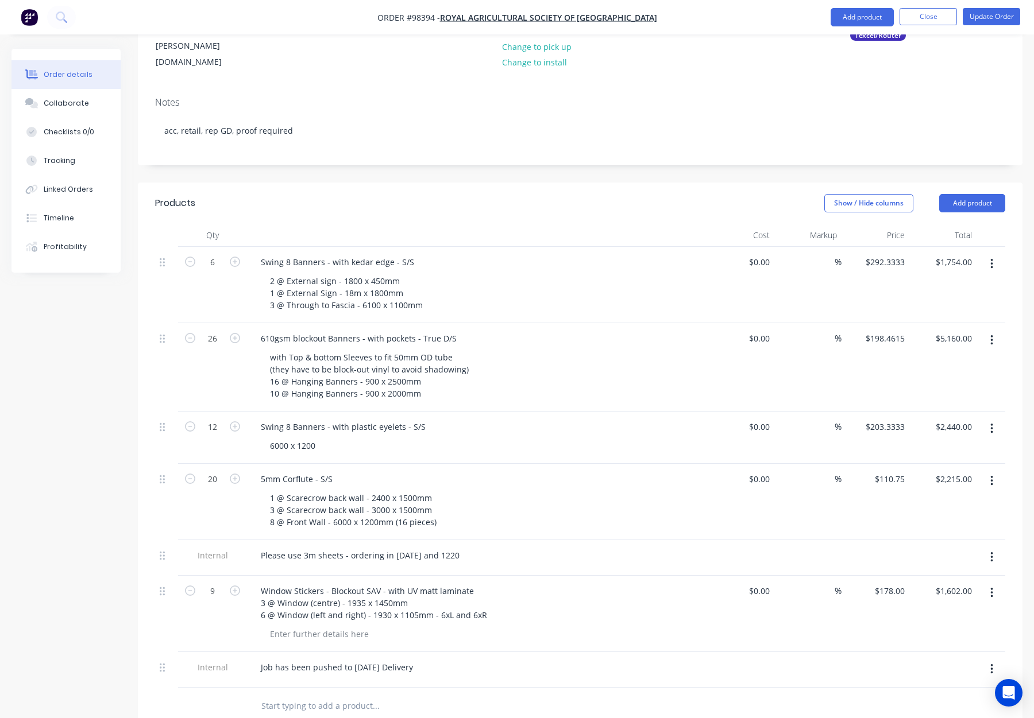
scroll to position [0, 0]
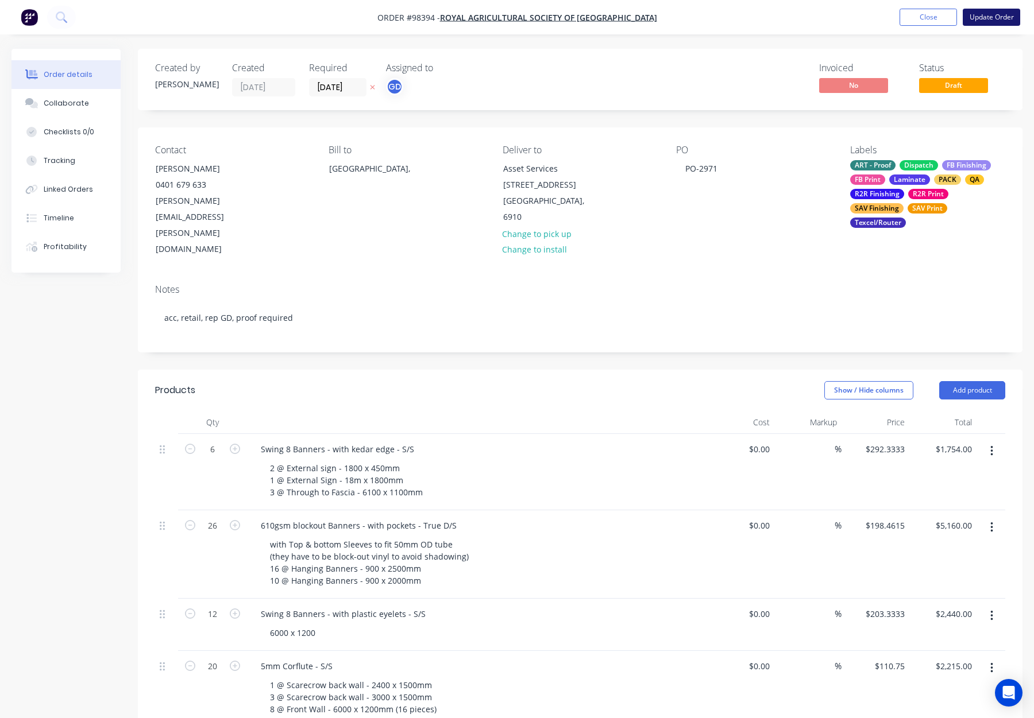
click at [978, 23] on button "Update Order" at bounding box center [991, 17] width 57 height 17
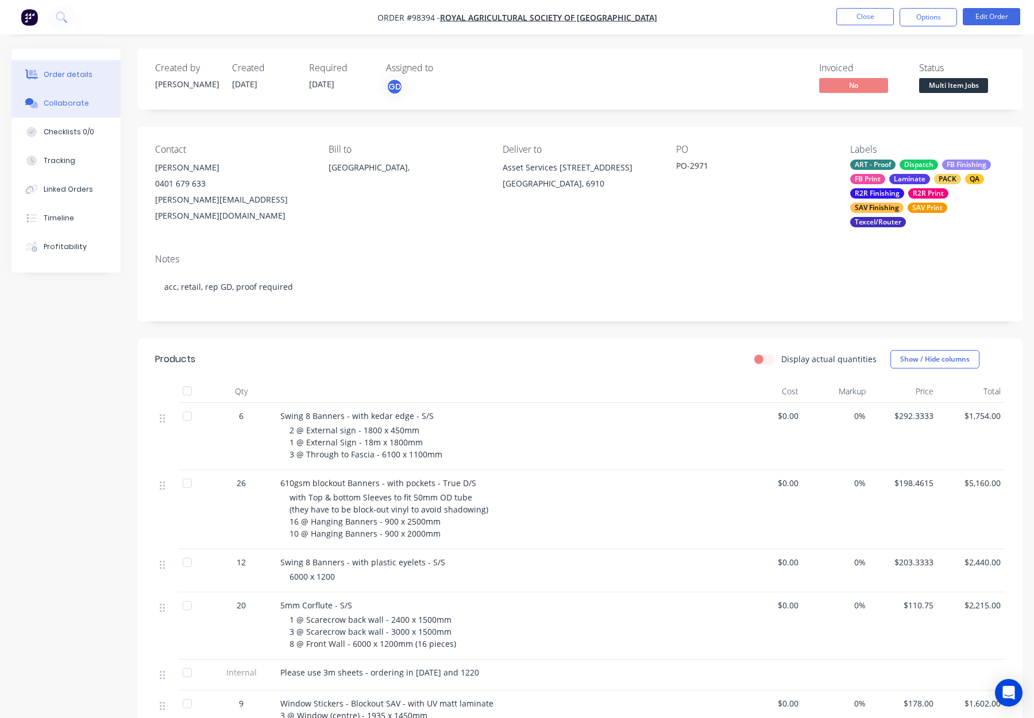
click at [76, 93] on button "Collaborate" at bounding box center [65, 103] width 109 height 29
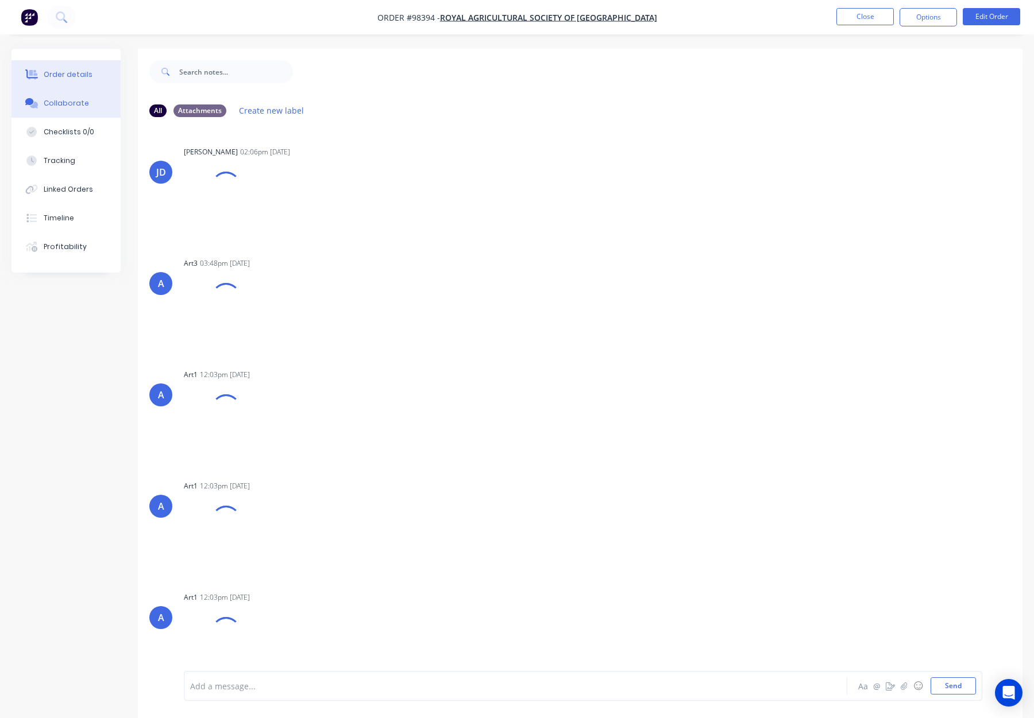
click at [66, 67] on button "Order details" at bounding box center [65, 74] width 109 height 29
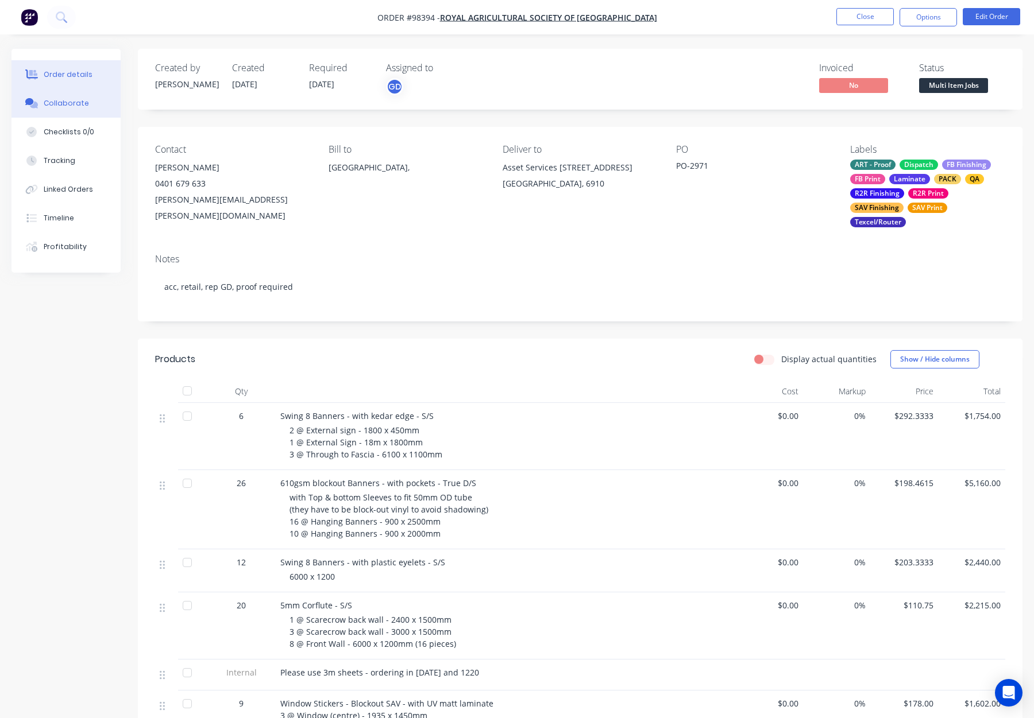
click at [74, 106] on div "Collaborate" at bounding box center [66, 103] width 45 height 10
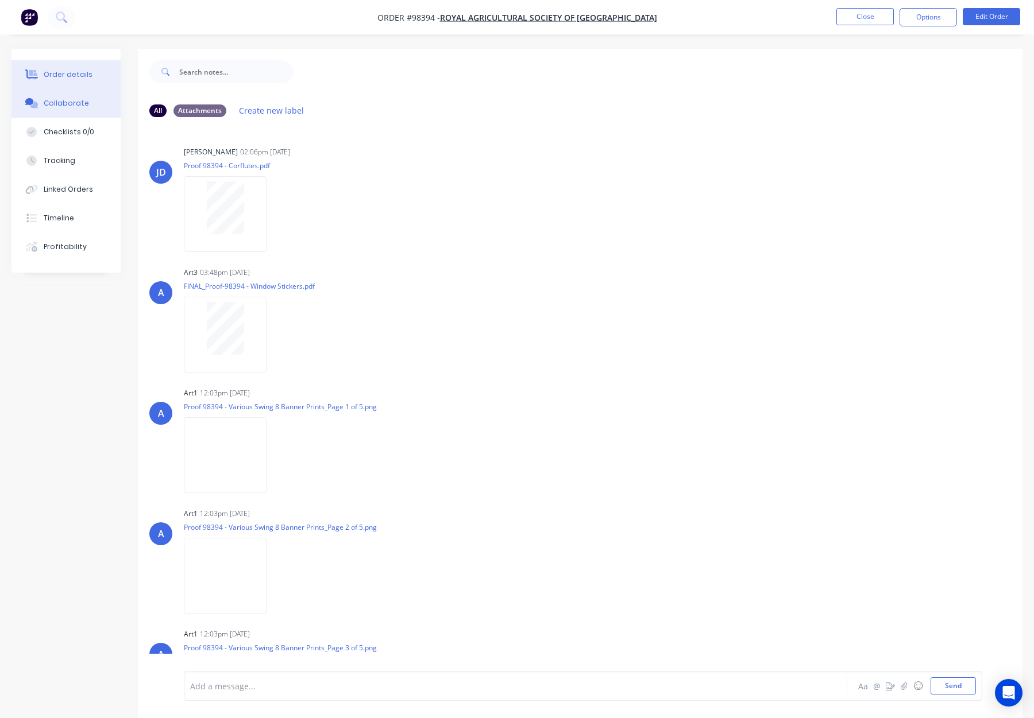
click at [51, 76] on div "Order details" at bounding box center [68, 74] width 49 height 10
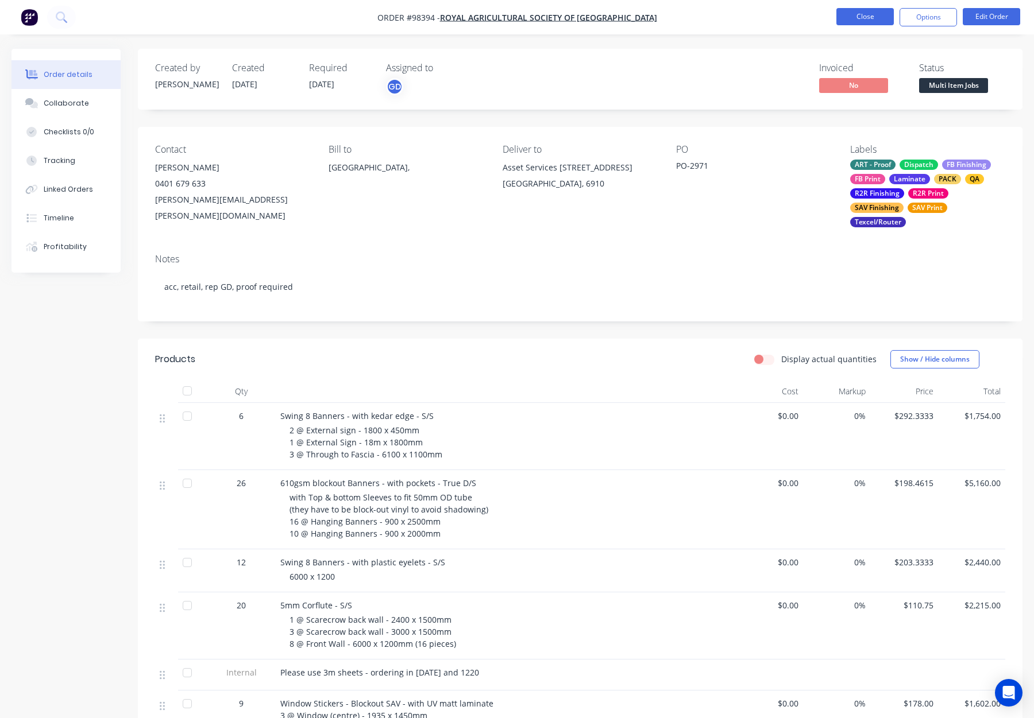
click at [852, 18] on button "Close" at bounding box center [864, 16] width 57 height 17
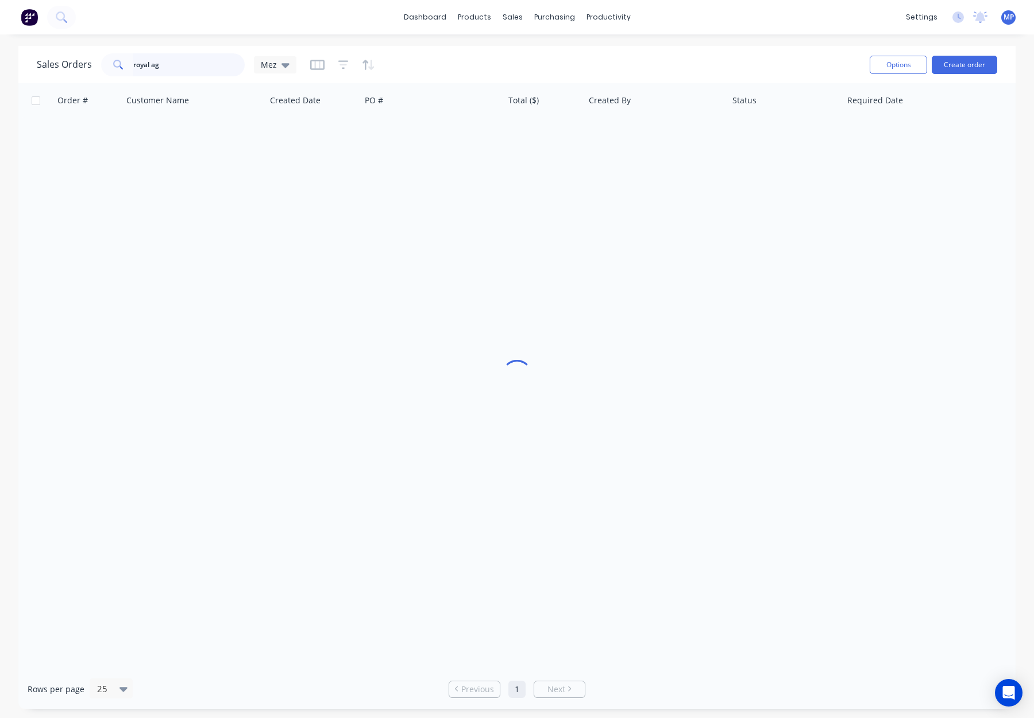
click at [156, 68] on input "royal ag" at bounding box center [189, 64] width 112 height 23
drag, startPoint x: 188, startPoint y: 65, endPoint x: 59, endPoint y: 61, distance: 129.3
click at [62, 61] on div "Sales Orders royal ag Mez" at bounding box center [167, 64] width 260 height 23
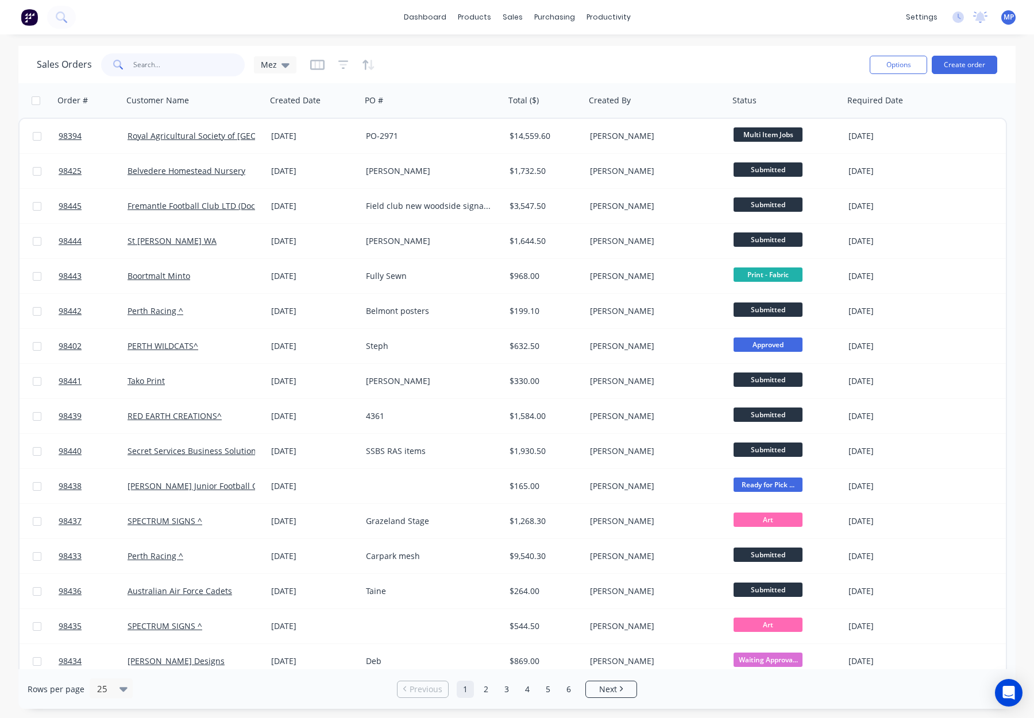
click at [176, 66] on input "text" at bounding box center [189, 64] width 112 height 23
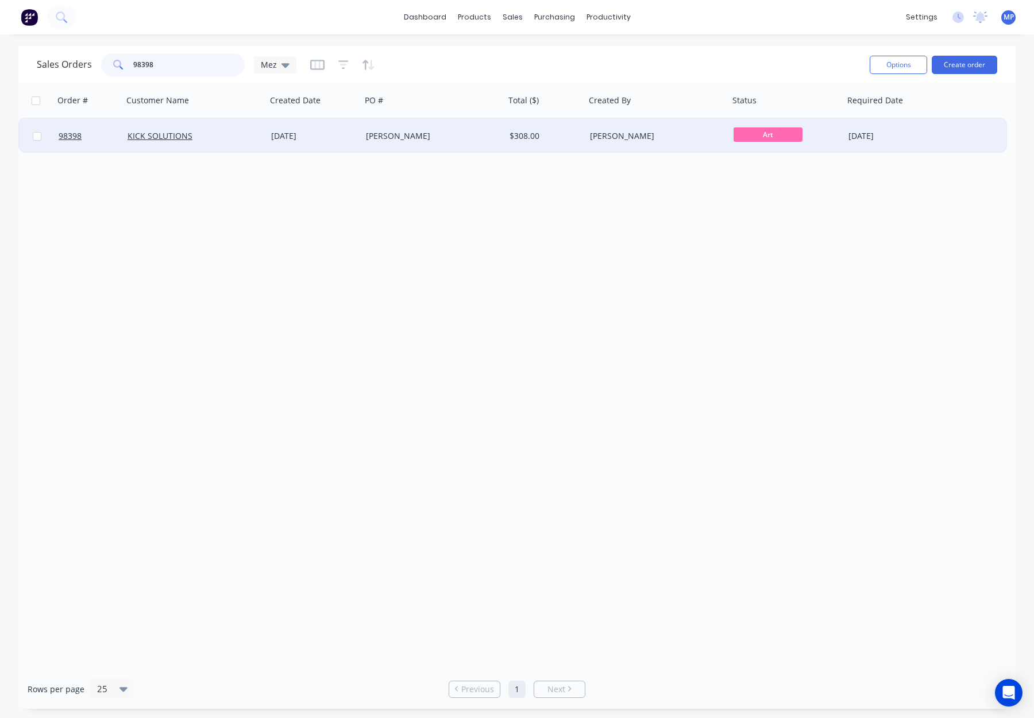
type input "98398"
click at [248, 140] on div "KICK SOLUTIONS" at bounding box center [192, 135] width 128 height 11
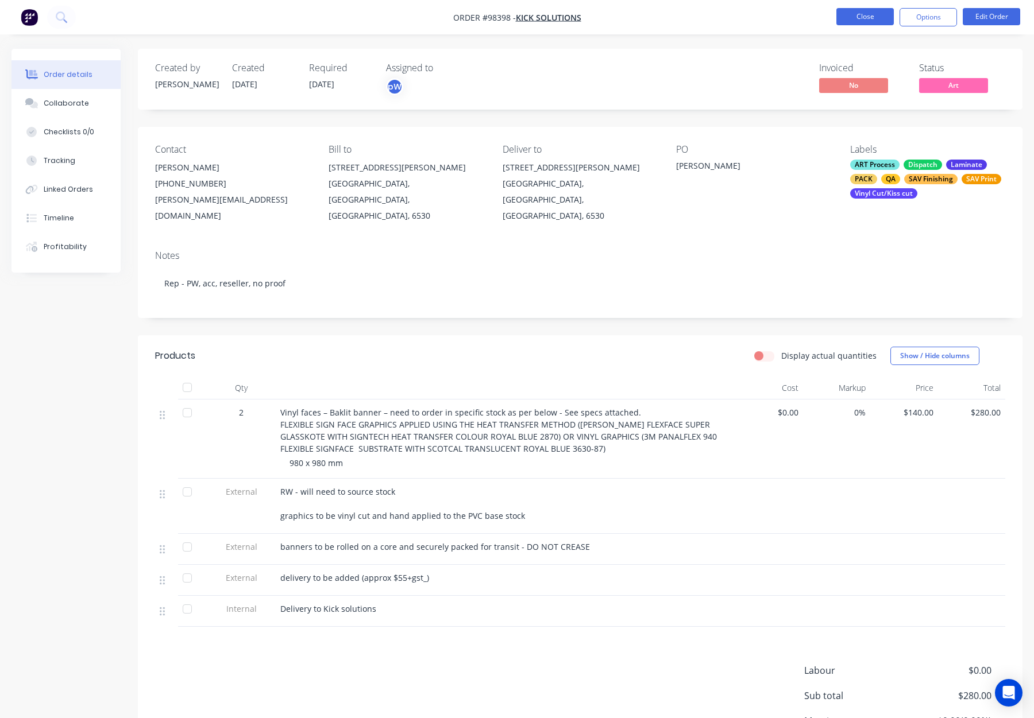
click at [866, 11] on button "Close" at bounding box center [864, 16] width 57 height 17
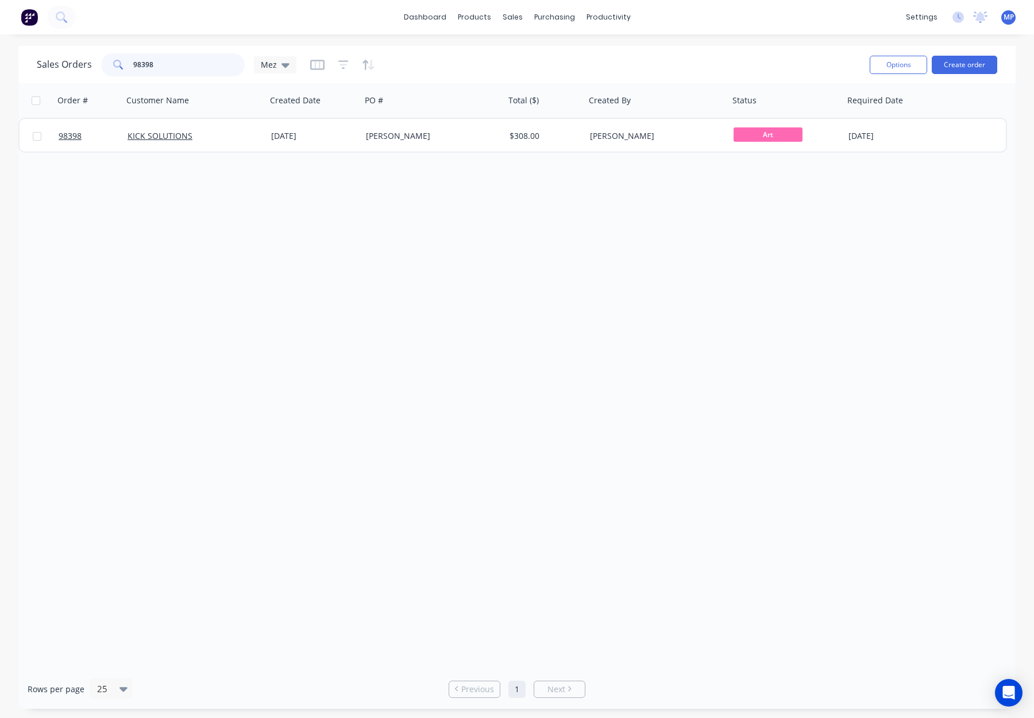
drag, startPoint x: 148, startPoint y: 65, endPoint x: 112, endPoint y: 63, distance: 35.7
click at [105, 63] on div "98398" at bounding box center [173, 64] width 144 height 23
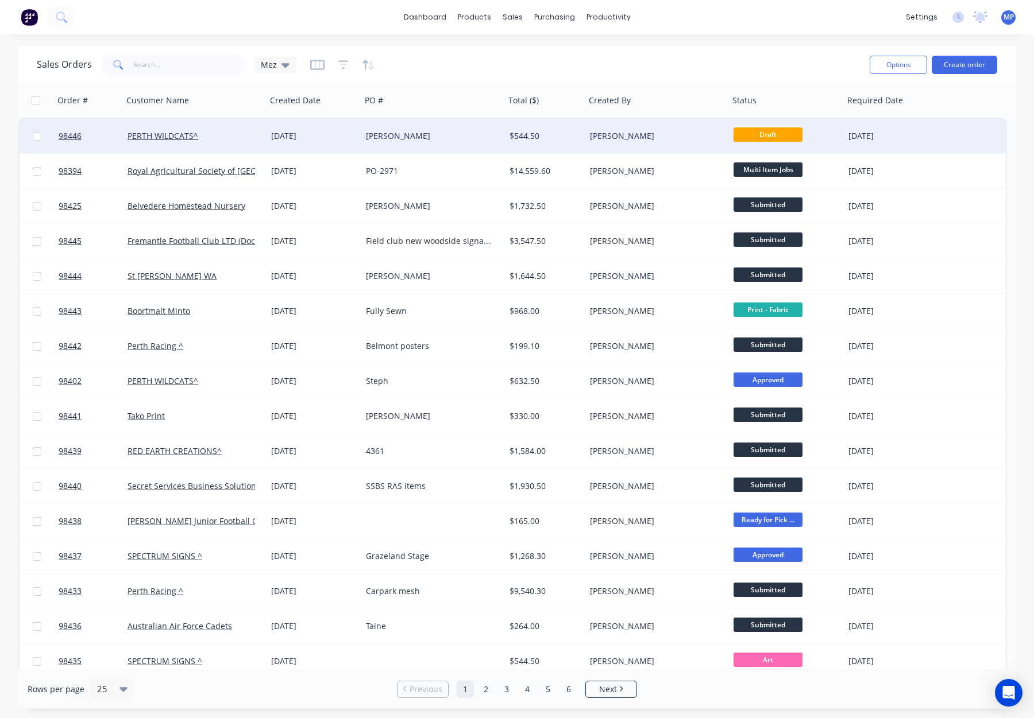
click at [471, 133] on div "[PERSON_NAME]" at bounding box center [430, 135] width 128 height 11
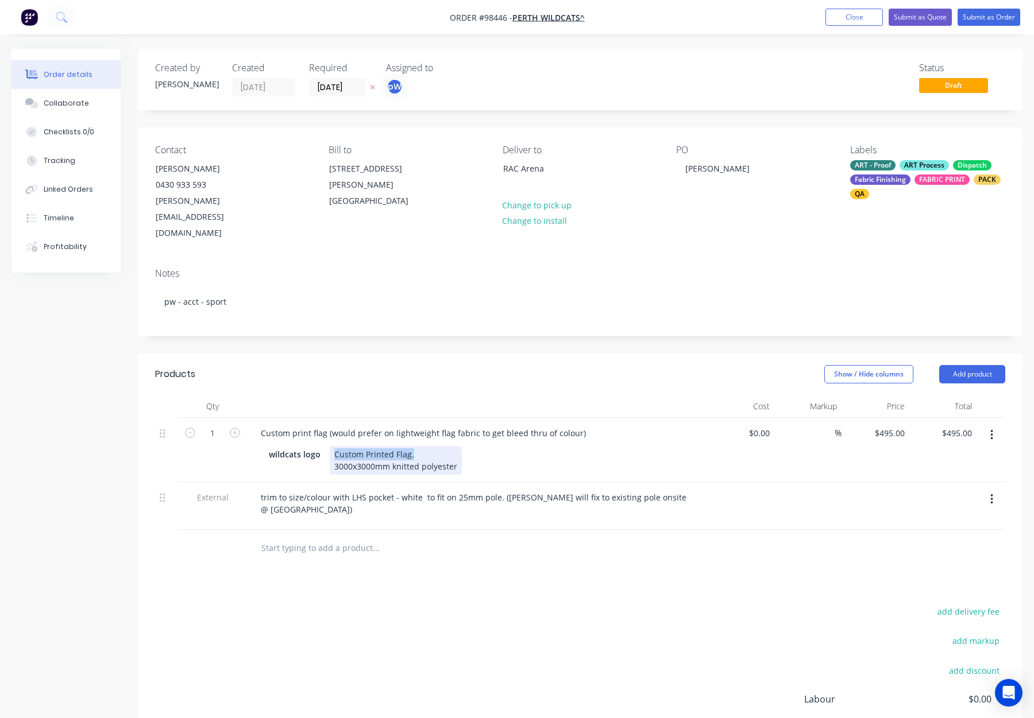
drag, startPoint x: 405, startPoint y: 421, endPoint x: 329, endPoint y: 422, distance: 75.8
click at [331, 446] on div "Custom Printed Flag. 3000x3000mm knitted polyester" at bounding box center [396, 460] width 132 height 29
drag, startPoint x: 262, startPoint y: 400, endPoint x: 326, endPoint y: 403, distance: 64.4
click at [326, 425] on div "Custom print flag (would prefer on lightweight flag fabric to get bleed thru of…" at bounding box center [423, 433] width 343 height 17
paste div
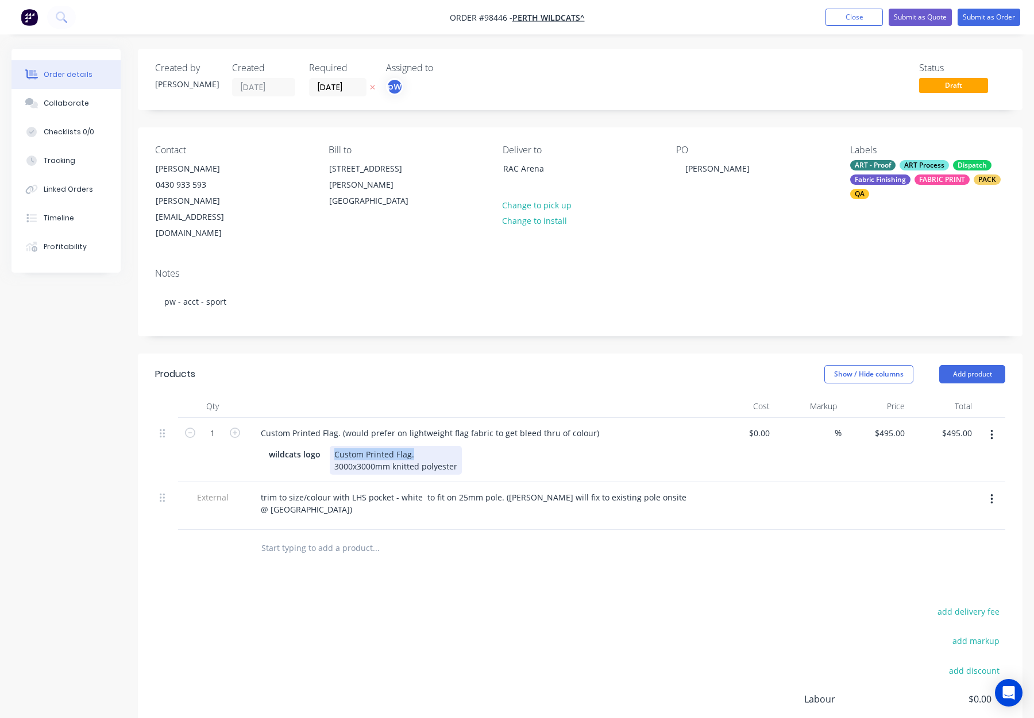
drag, startPoint x: 428, startPoint y: 425, endPoint x: 329, endPoint y: 423, distance: 99.4
click at [330, 446] on div "Custom Printed Flag. 3000x3000mm knitted polyester" at bounding box center [396, 460] width 132 height 29
click at [331, 446] on div "Custom Printed Flag. 3000x3000mm knitted polyester" at bounding box center [396, 460] width 132 height 29
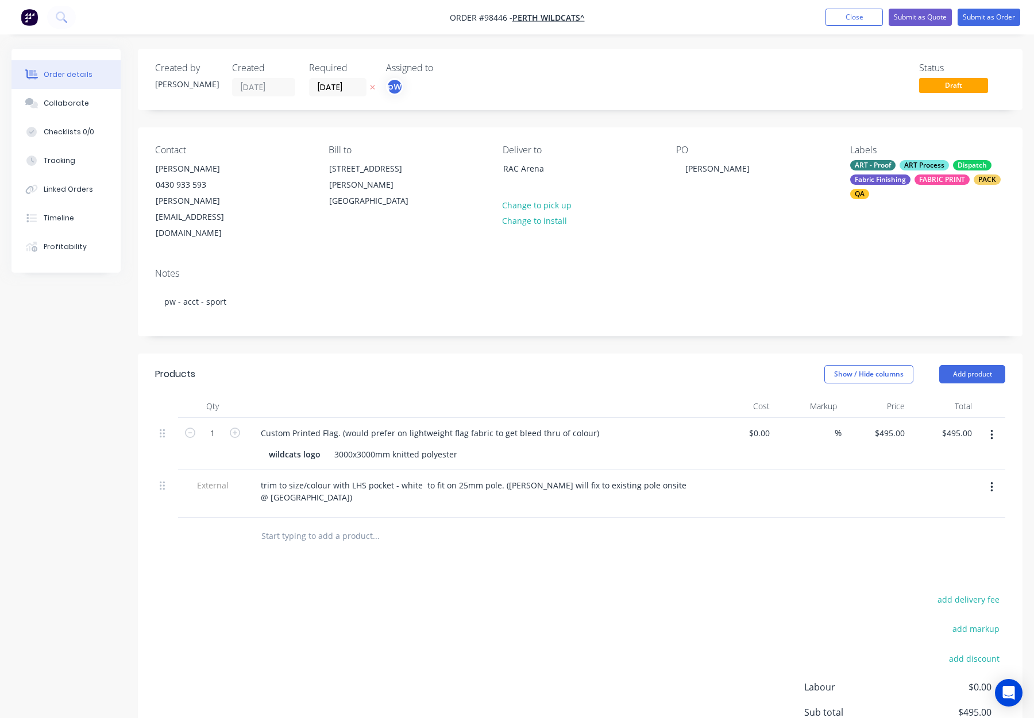
click at [377, 365] on div "Show / Hide columns Add product" at bounding box center [670, 374] width 669 height 18
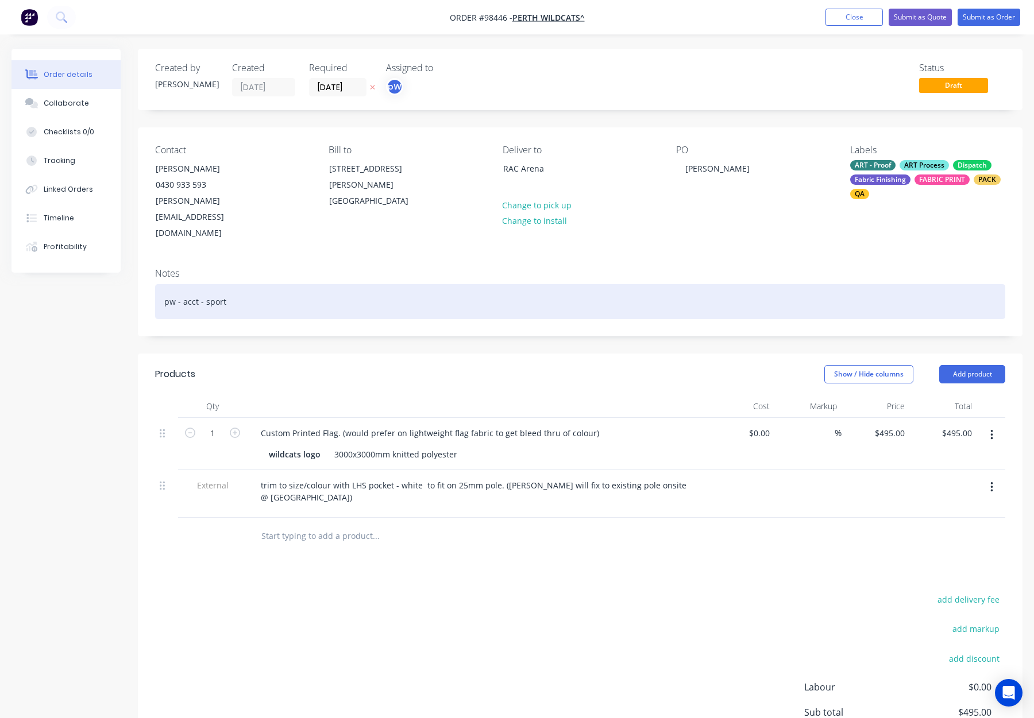
click at [287, 284] on div "pw - acct - sport" at bounding box center [580, 301] width 850 height 35
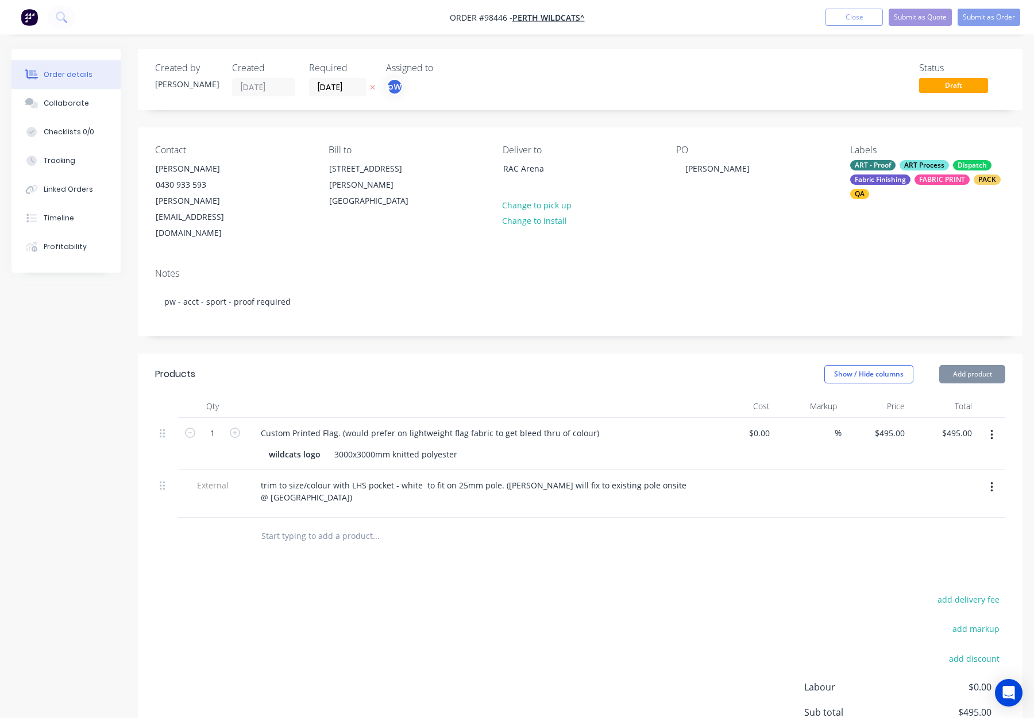
drag, startPoint x: 333, startPoint y: 339, endPoint x: 755, endPoint y: 235, distance: 434.7
click at [334, 365] on div "Products" at bounding box center [245, 374] width 181 height 18
click at [980, 16] on button "Submit as Order" at bounding box center [988, 17] width 63 height 17
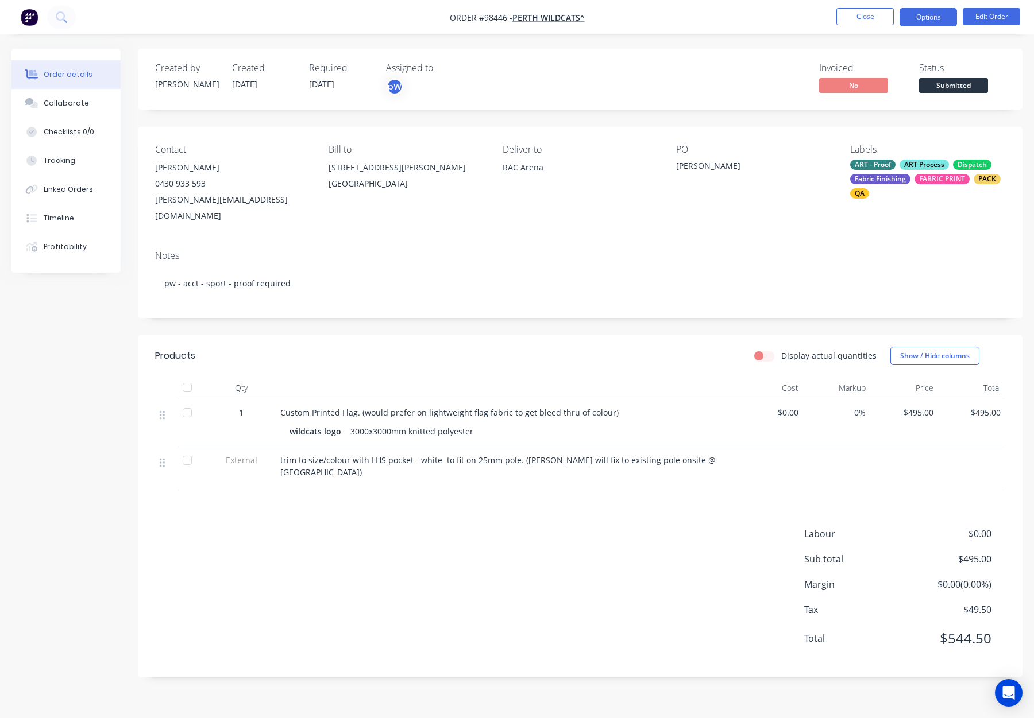
click at [914, 18] on button "Options" at bounding box center [927, 17] width 57 height 18
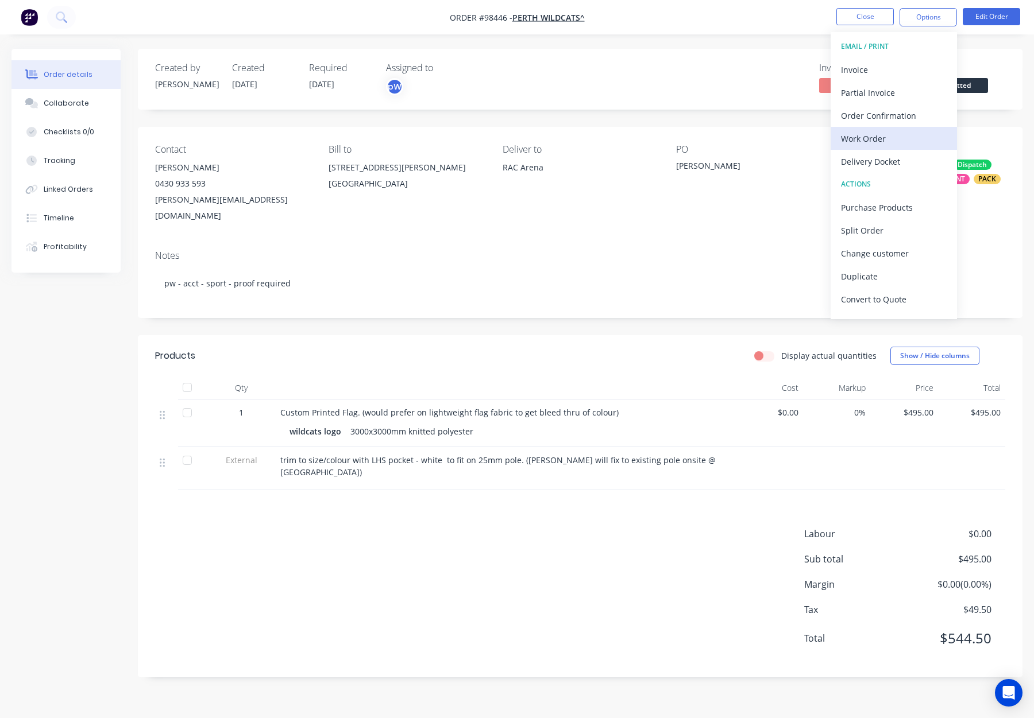
click at [899, 142] on div "Work Order" at bounding box center [894, 138] width 106 height 17
click at [899, 127] on button "Custom" at bounding box center [893, 138] width 126 height 23
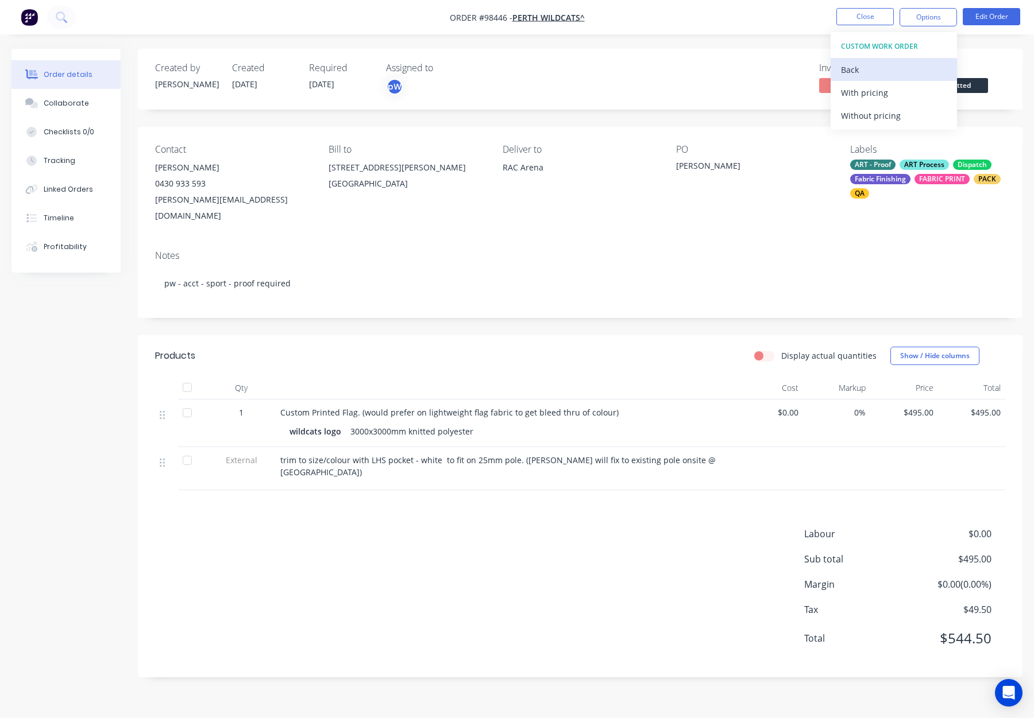
click at [882, 68] on div "Back" at bounding box center [894, 69] width 106 height 17
click at [891, 110] on div "Without pricing" at bounding box center [894, 115] width 106 height 17
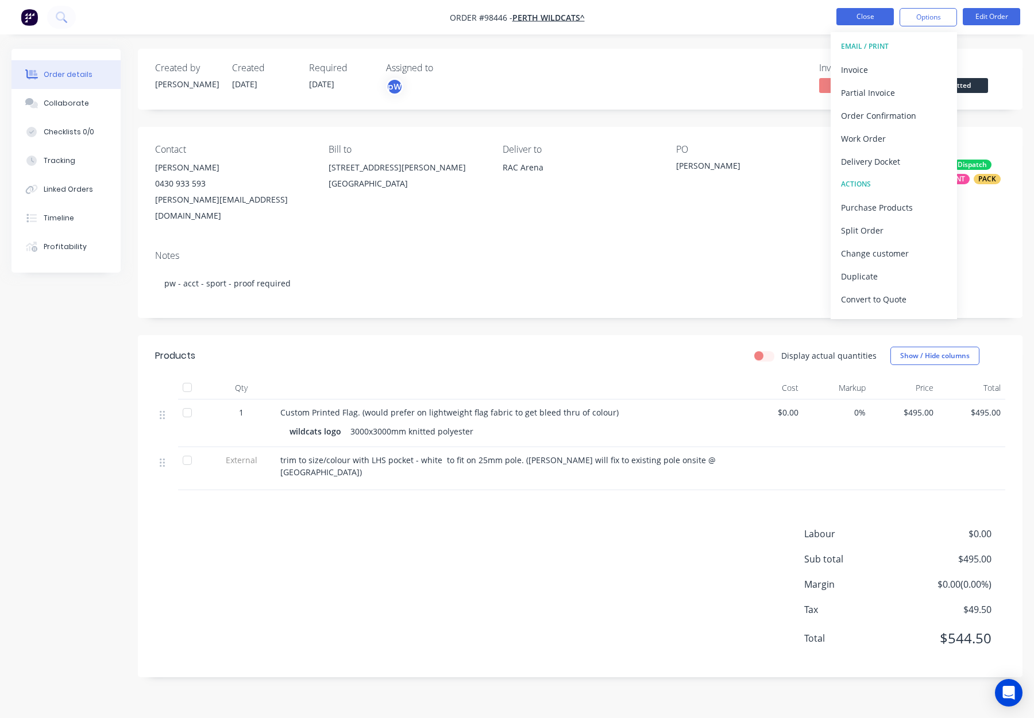
click at [875, 14] on button "Close" at bounding box center [864, 16] width 57 height 17
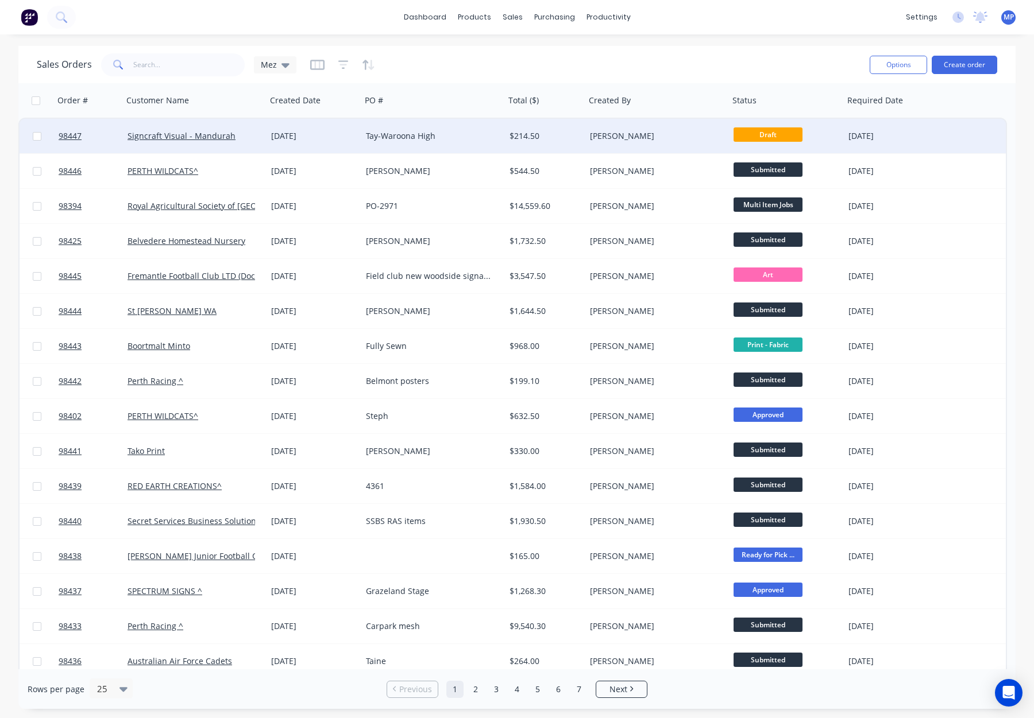
click at [455, 133] on div "Tay-Waroona High" at bounding box center [430, 135] width 128 height 11
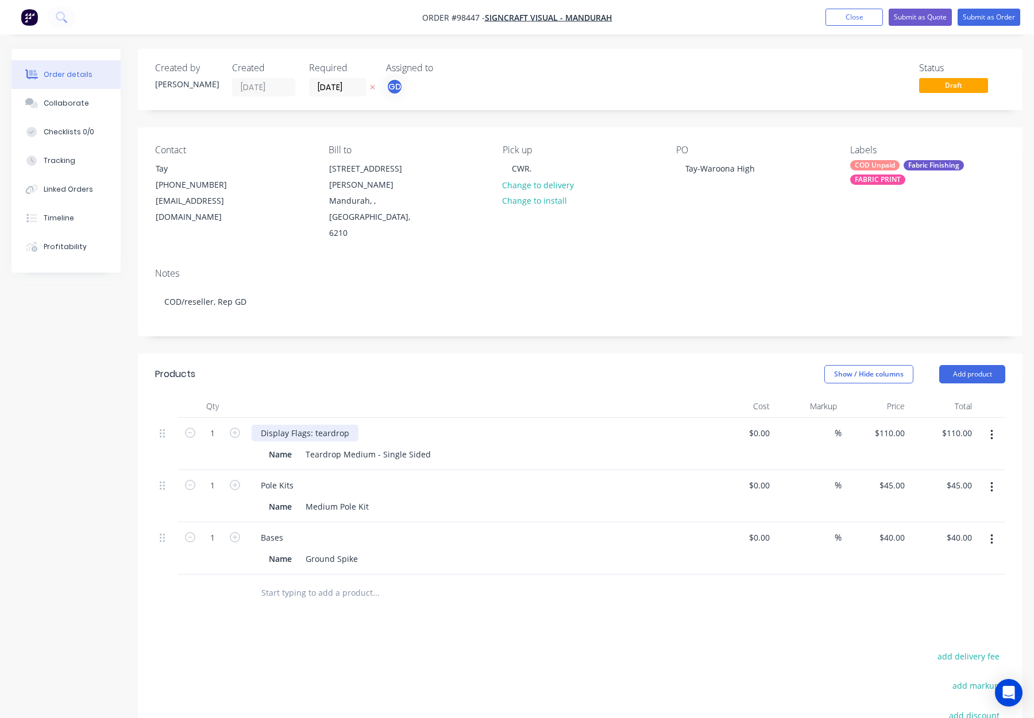
drag, startPoint x: 318, startPoint y: 400, endPoint x: 342, endPoint y: 401, distance: 24.1
click at [318, 425] on div "Display Flags: teardrop" at bounding box center [305, 433] width 107 height 17
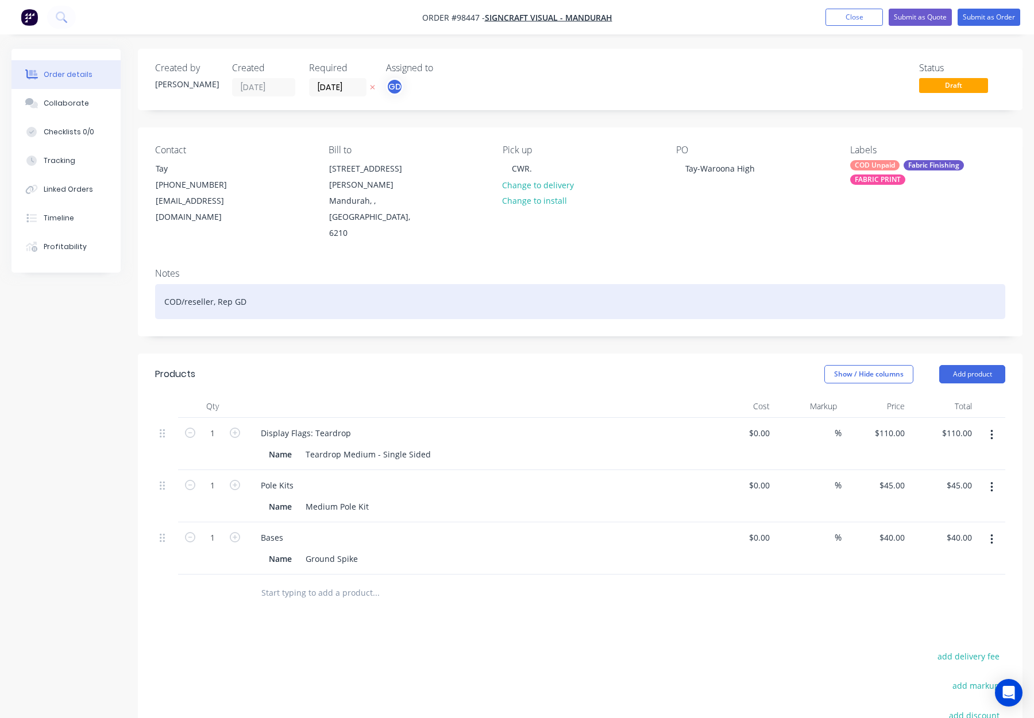
click at [337, 284] on div "COD/reseller, Rep GD" at bounding box center [580, 301] width 850 height 35
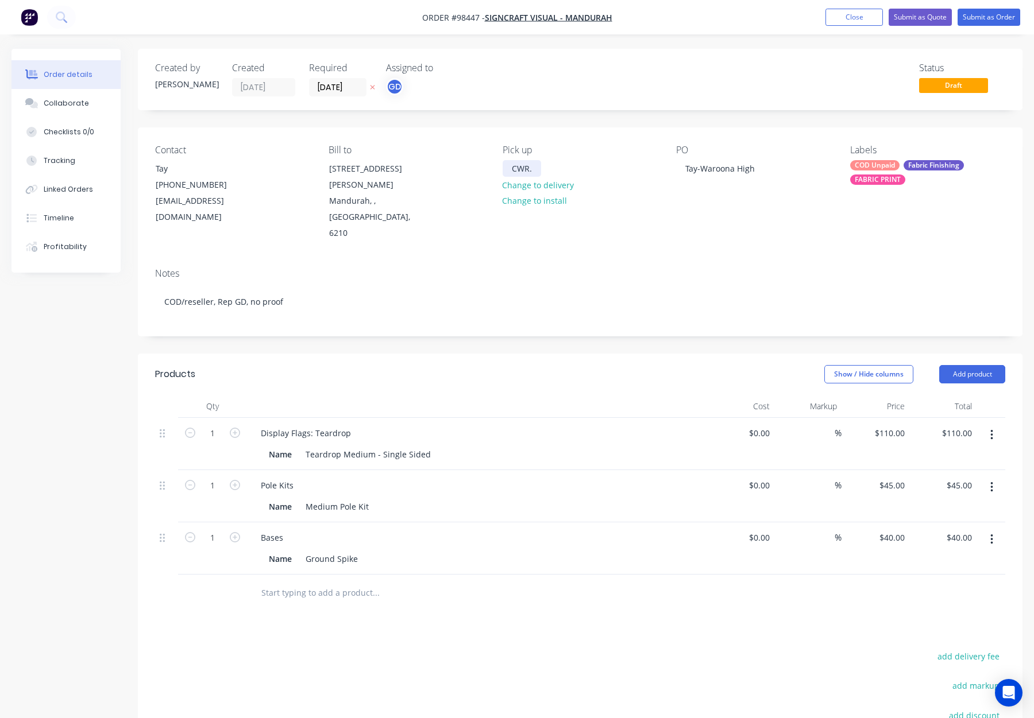
click at [532, 167] on div "CWR." at bounding box center [522, 168] width 38 height 17
drag, startPoint x: 535, startPoint y: 169, endPoint x: 503, endPoint y: 169, distance: 32.7
click at [503, 169] on div "CWR." at bounding box center [522, 168] width 38 height 17
click at [889, 162] on div "COD Unpaid" at bounding box center [874, 165] width 49 height 10
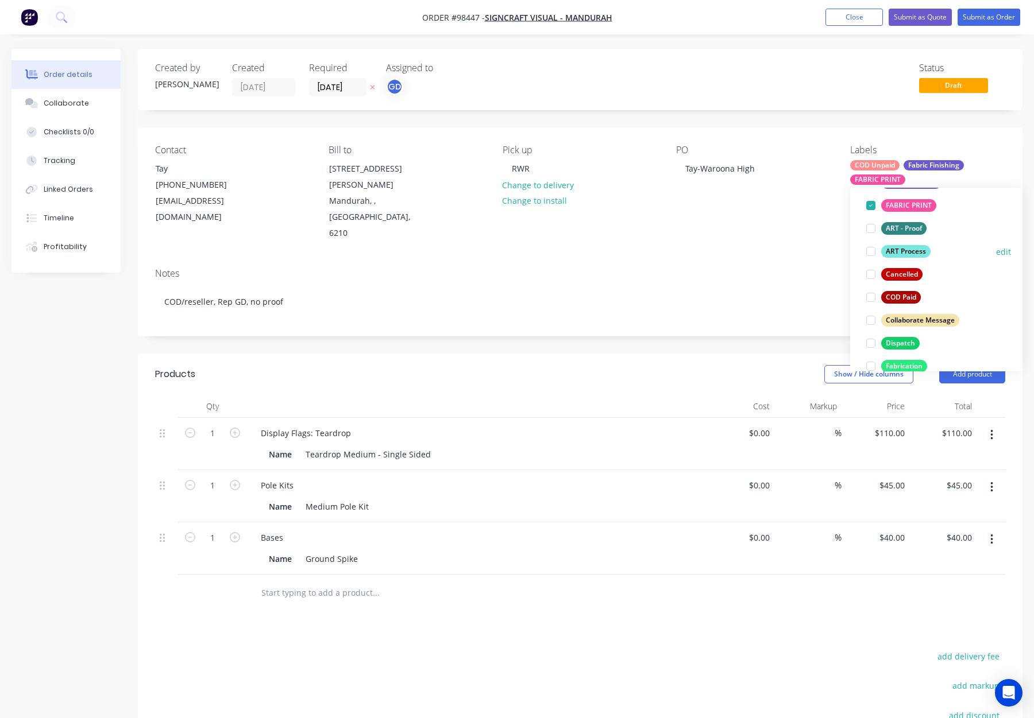
drag, startPoint x: 913, startPoint y: 249, endPoint x: 922, endPoint y: 248, distance: 9.3
click at [913, 249] on div "ART Process" at bounding box center [905, 251] width 49 height 13
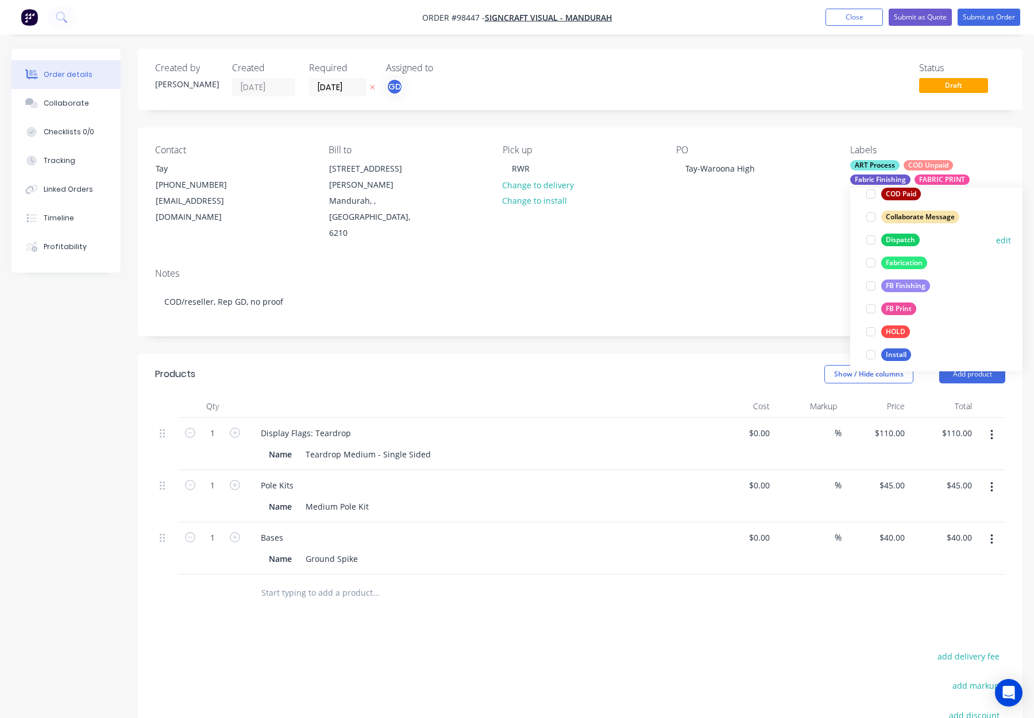
drag, startPoint x: 902, startPoint y: 235, endPoint x: 922, endPoint y: 235, distance: 20.1
click at [902, 236] on div "Dispatch" at bounding box center [900, 240] width 38 height 13
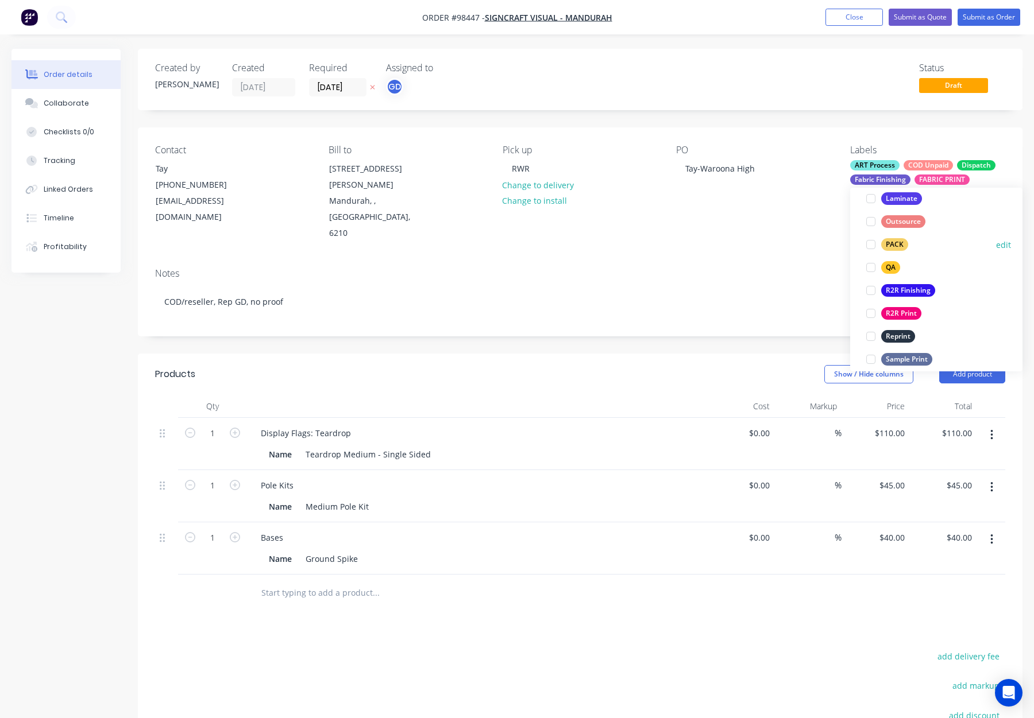
drag, startPoint x: 893, startPoint y: 237, endPoint x: 908, endPoint y: 236, distance: 15.5
click at [894, 237] on button "PACK" at bounding box center [886, 245] width 51 height 16
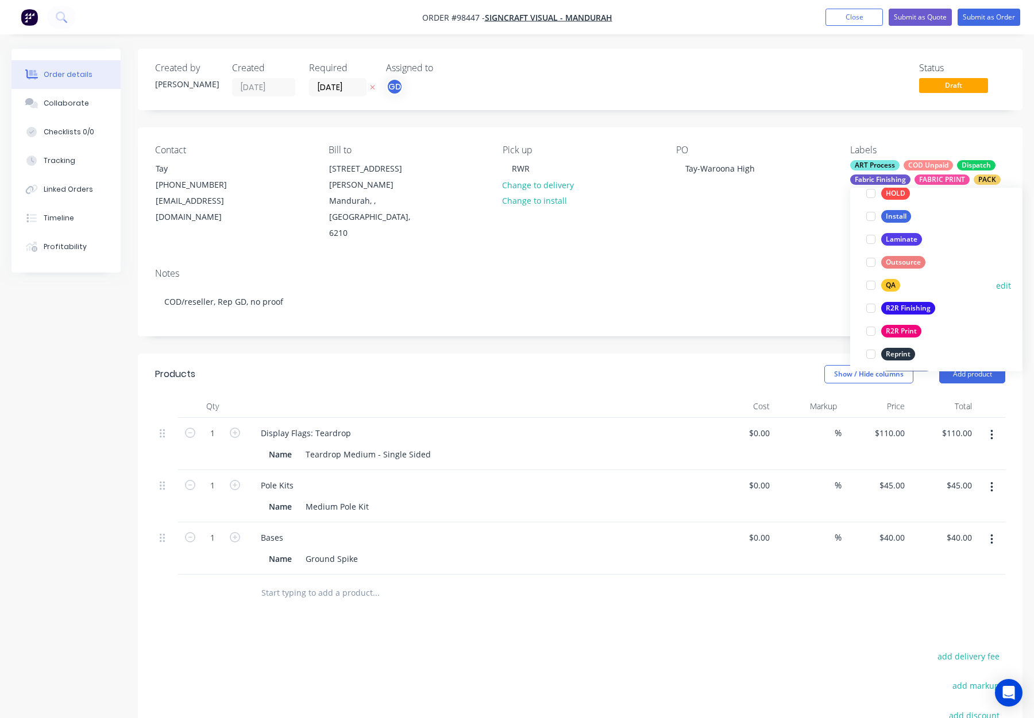
click at [891, 289] on div "QA" at bounding box center [890, 285] width 19 height 13
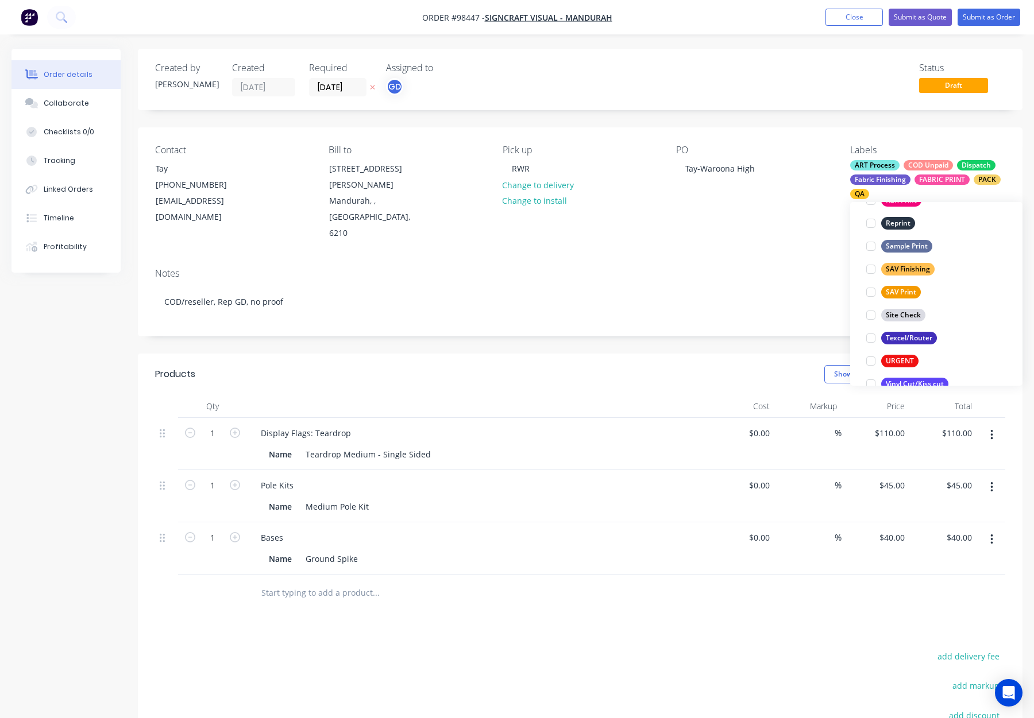
scroll to position [551, 0]
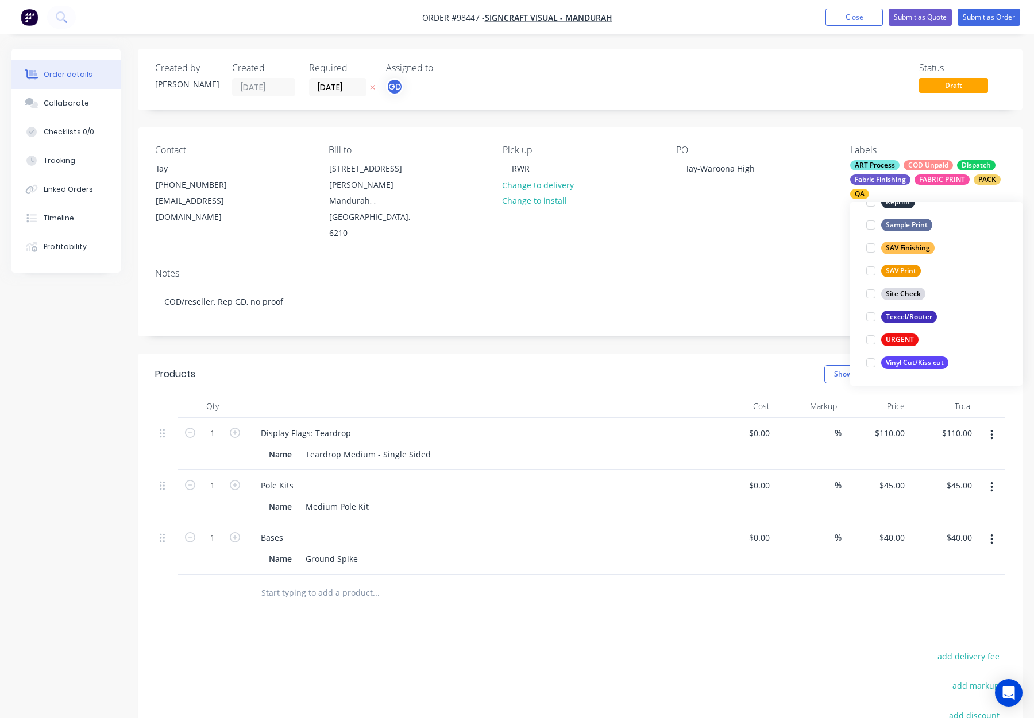
click at [771, 259] on div "Notes COD/reseller, Rep GD, no proof" at bounding box center [580, 297] width 884 height 77
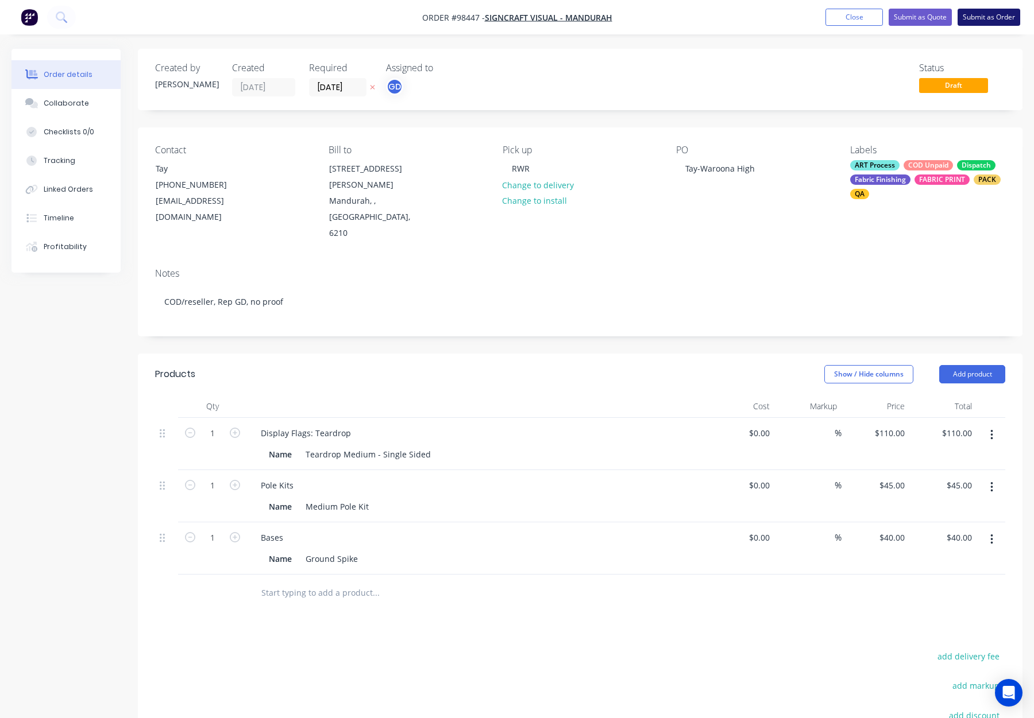
click at [972, 18] on button "Submit as Order" at bounding box center [988, 17] width 63 height 17
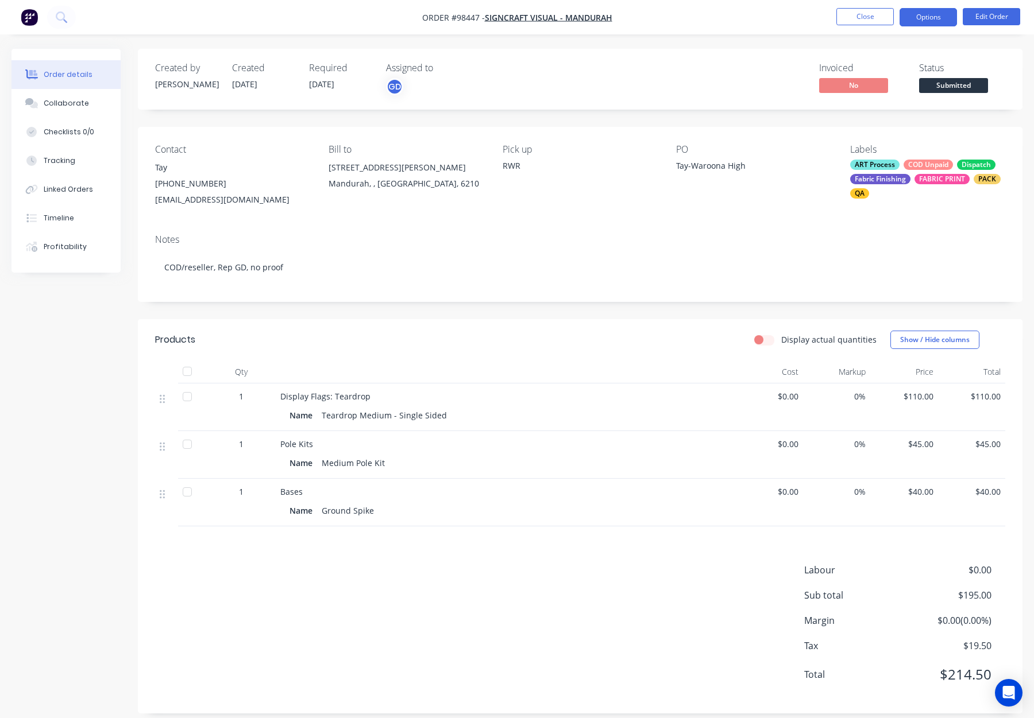
click at [923, 17] on button "Options" at bounding box center [927, 17] width 57 height 18
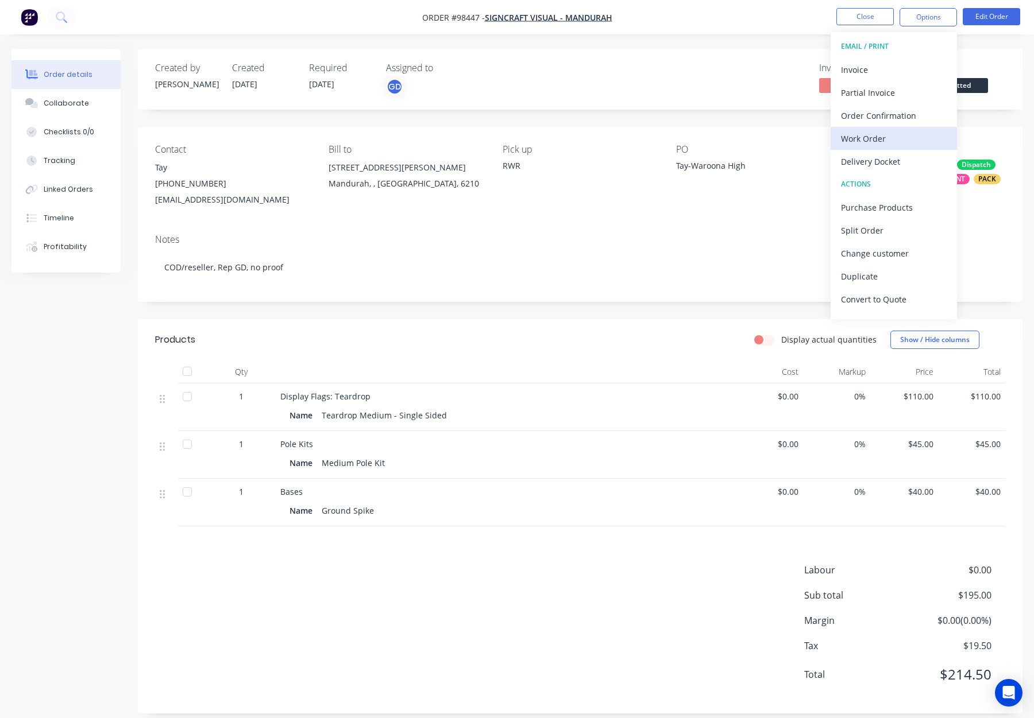
click at [887, 134] on div "Work Order" at bounding box center [894, 138] width 106 height 17
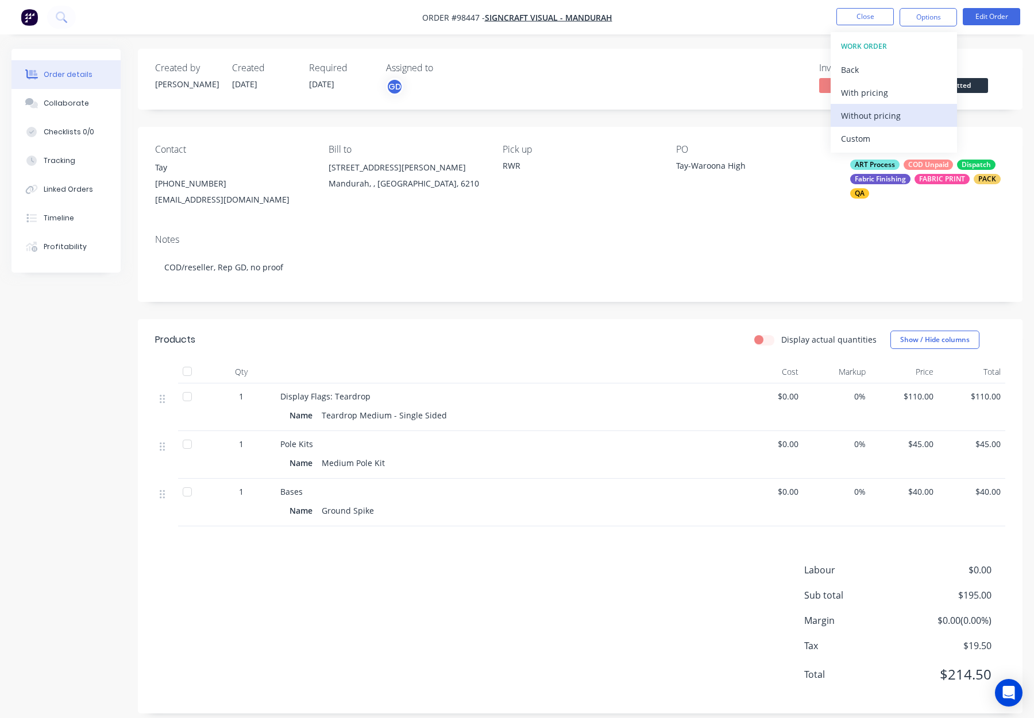
click at [891, 115] on div "Without pricing" at bounding box center [894, 115] width 106 height 17
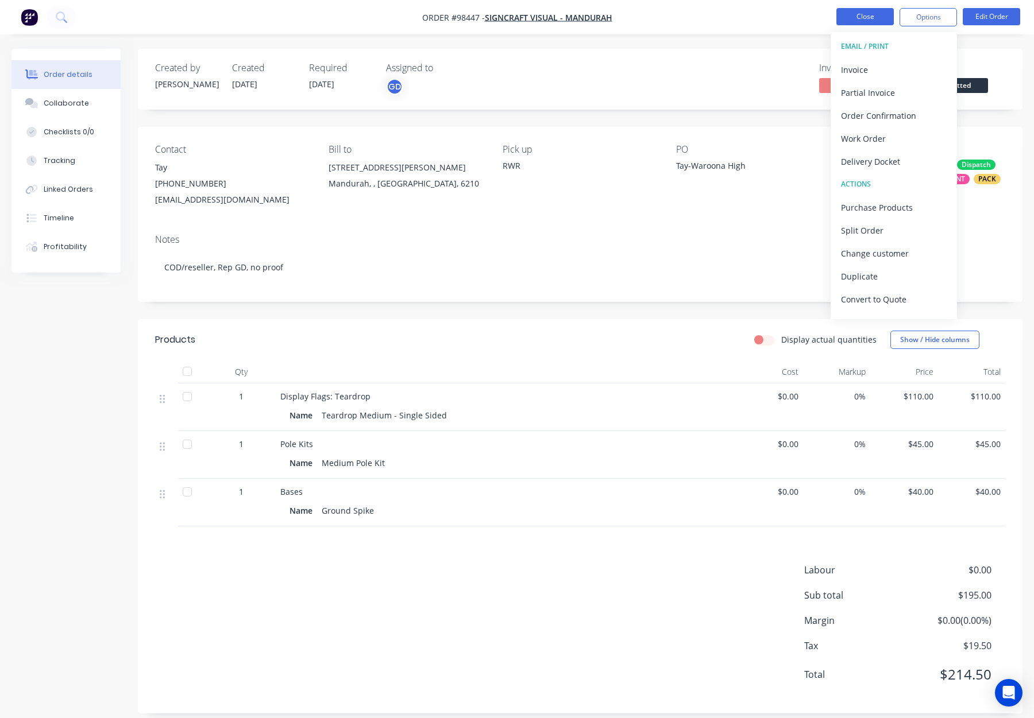
click at [855, 21] on button "Close" at bounding box center [864, 16] width 57 height 17
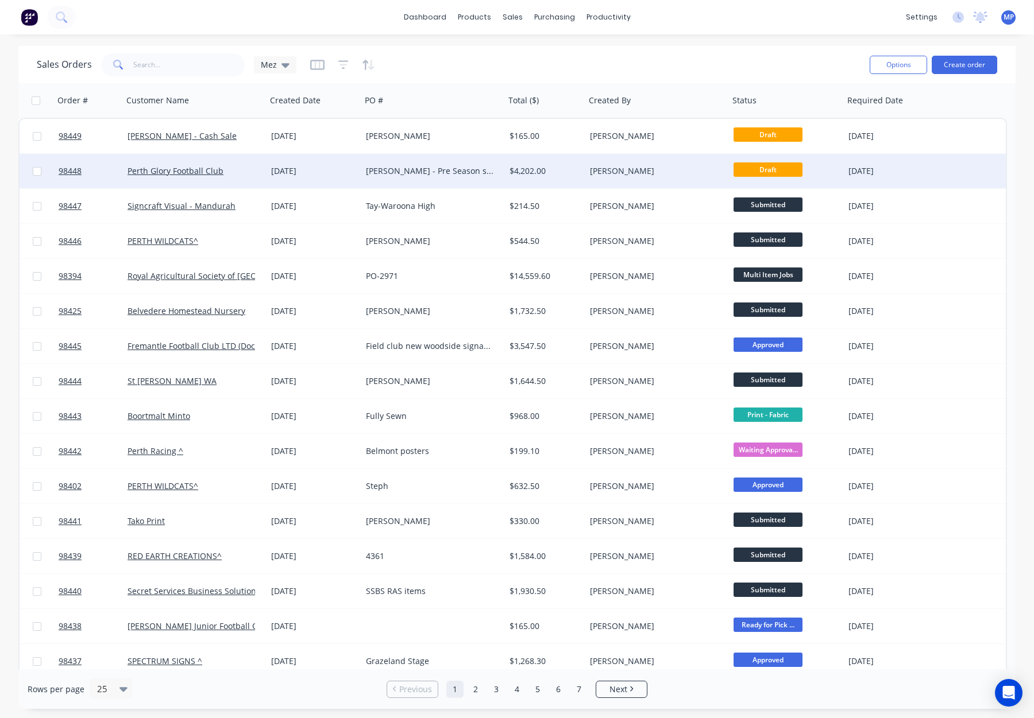
click at [485, 175] on div "[PERSON_NAME] - Pre Season signage" at bounding box center [430, 170] width 128 height 11
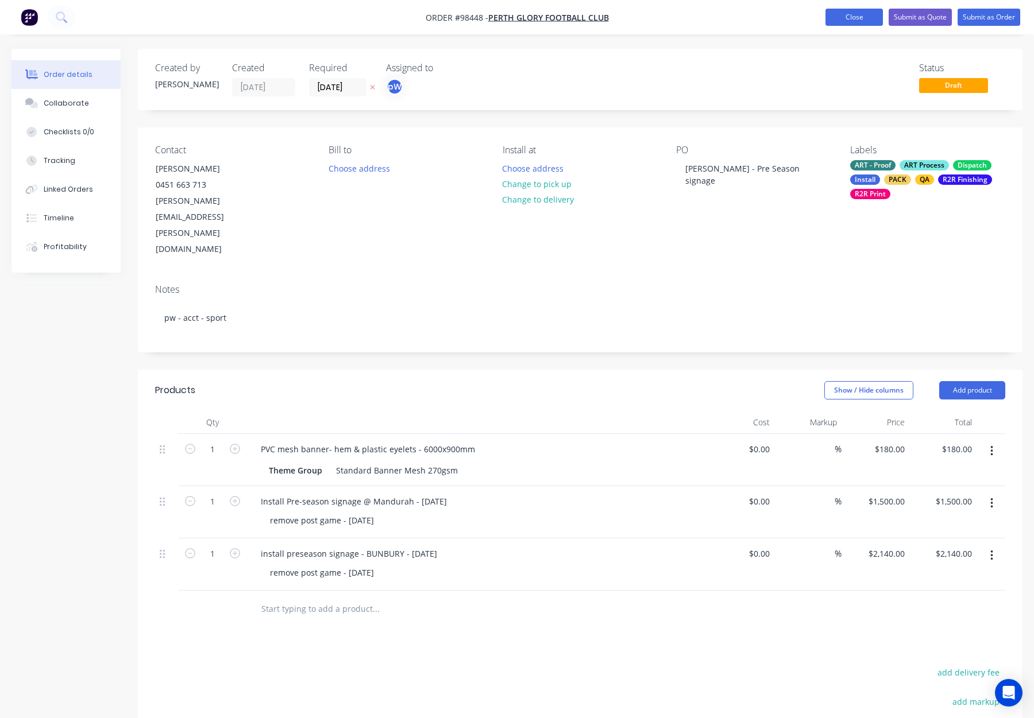
click at [855, 17] on button "Close" at bounding box center [853, 17] width 57 height 17
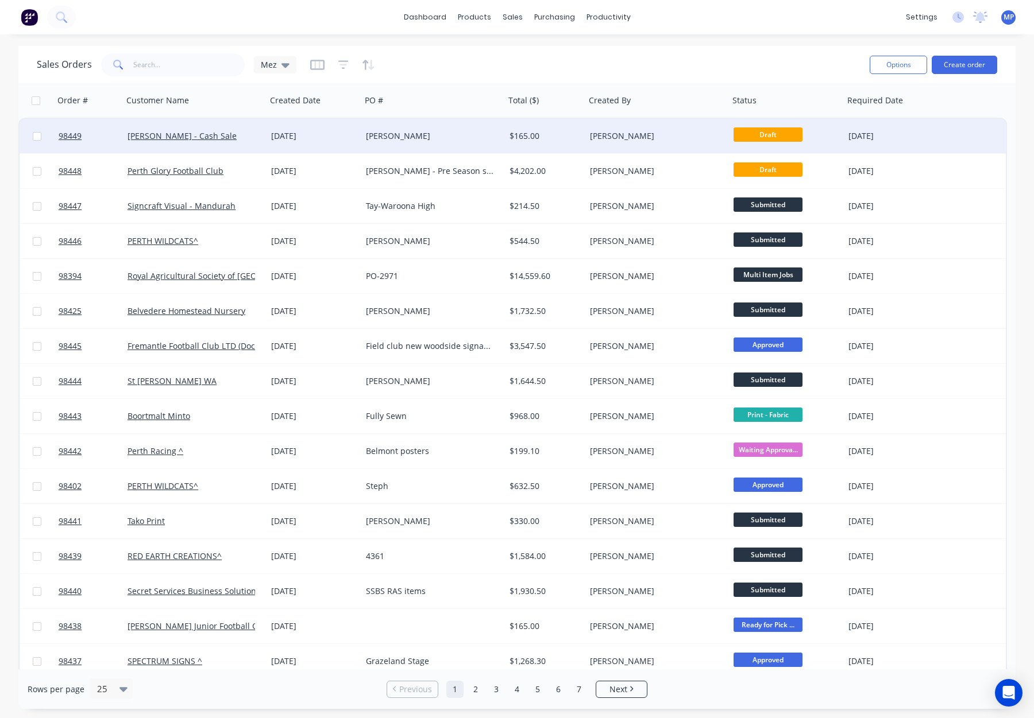
click at [564, 140] on div "$165.00" at bounding box center [543, 135] width 68 height 11
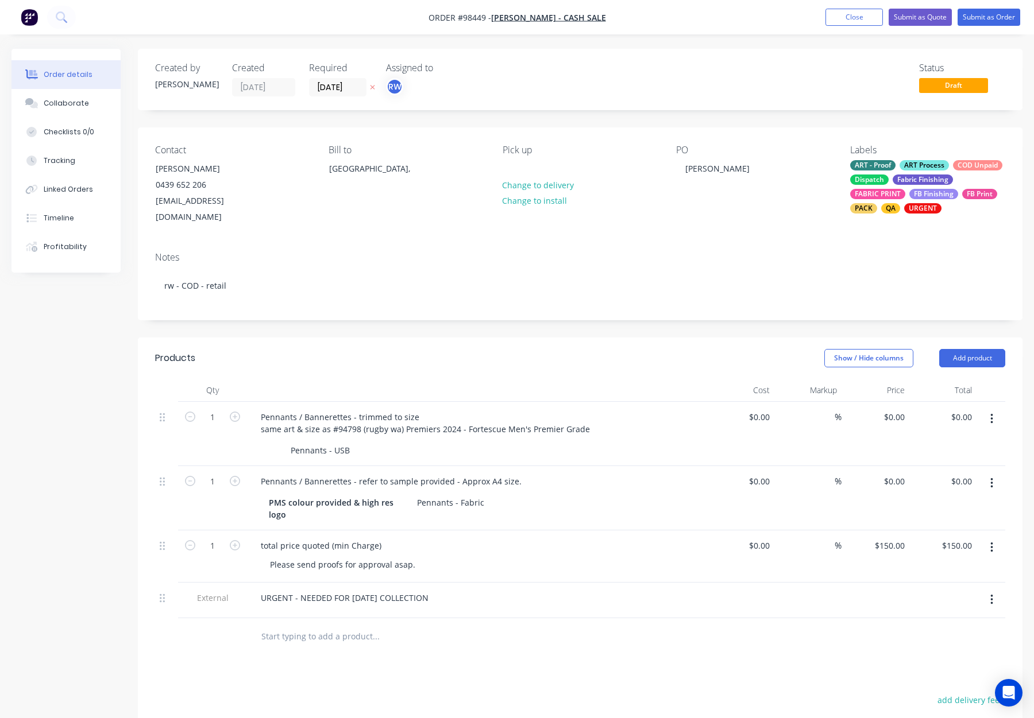
click at [554, 165] on div "Pick up Change to delivery Change to install" at bounding box center [580, 185] width 155 height 81
click at [507, 165] on div at bounding box center [512, 168] width 18 height 17
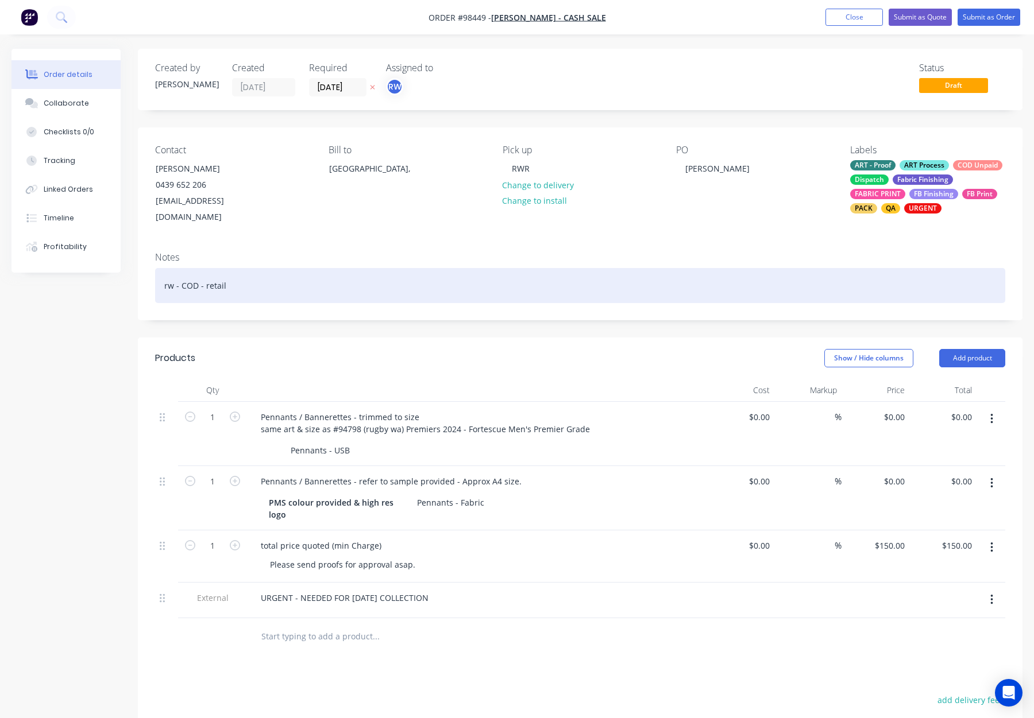
click at [417, 278] on div "rw - COD - retail" at bounding box center [580, 285] width 850 height 35
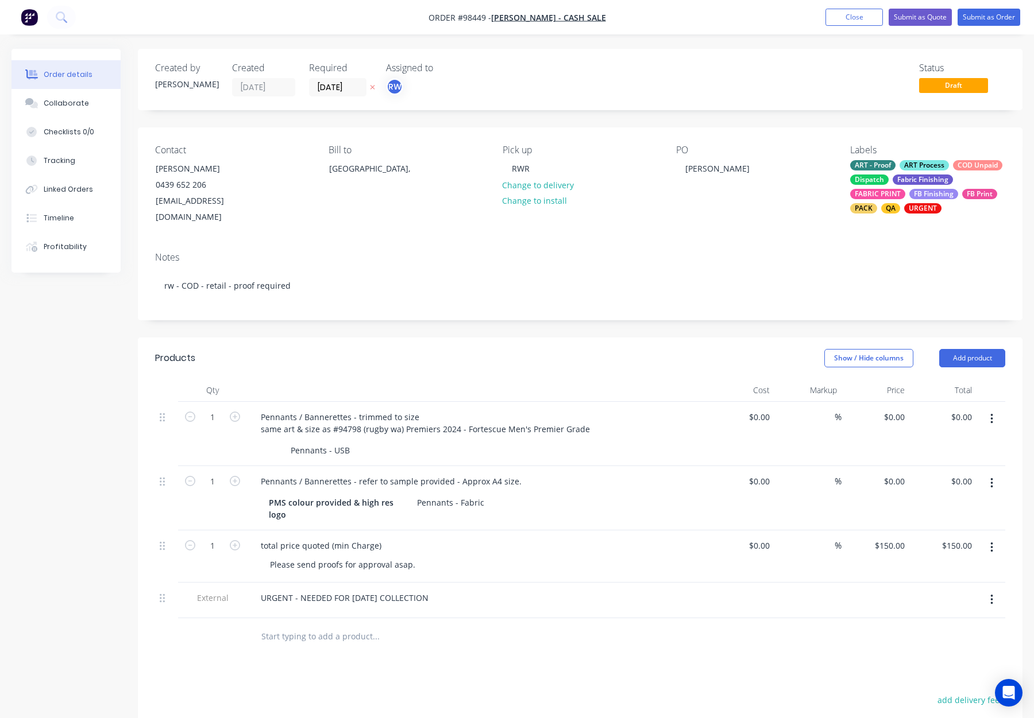
click at [974, 7] on nav "Order #98449 - [PERSON_NAME] - Cash Sale Add product Close Submit as Quote Subm…" at bounding box center [517, 17] width 1034 height 34
click at [975, 14] on button "Submit as Order" at bounding box center [988, 17] width 63 height 17
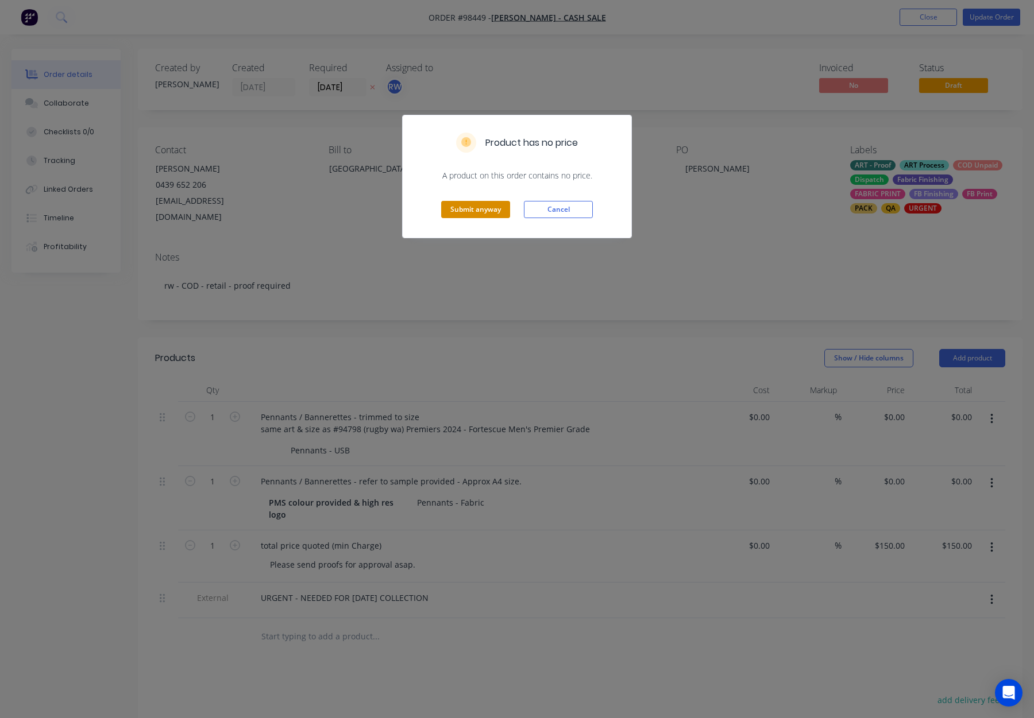
drag, startPoint x: 472, startPoint y: 205, endPoint x: 497, endPoint y: 203, distance: 25.9
click at [472, 205] on button "Submit anyway" at bounding box center [475, 209] width 69 height 17
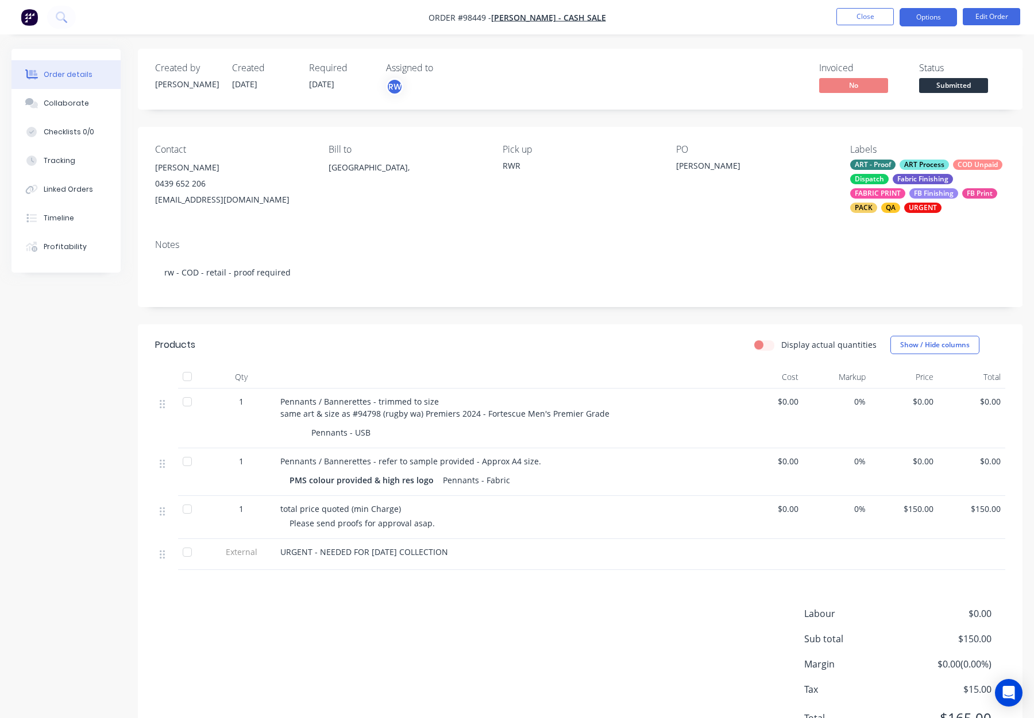
click at [927, 19] on button "Options" at bounding box center [927, 17] width 57 height 18
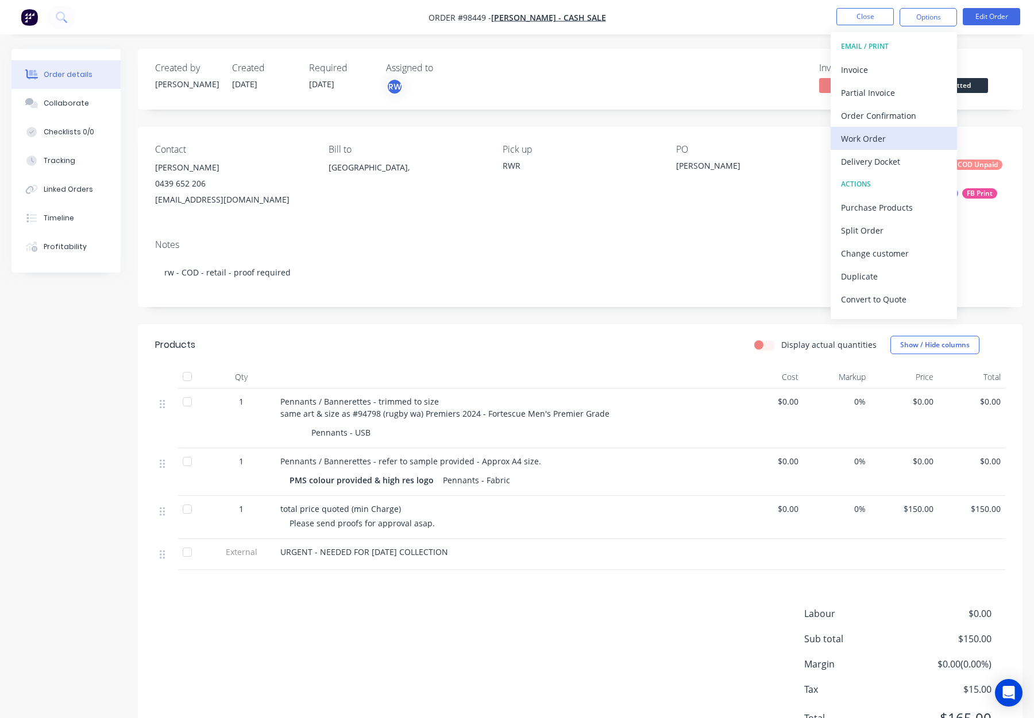
click at [902, 142] on div "Work Order" at bounding box center [894, 138] width 106 height 17
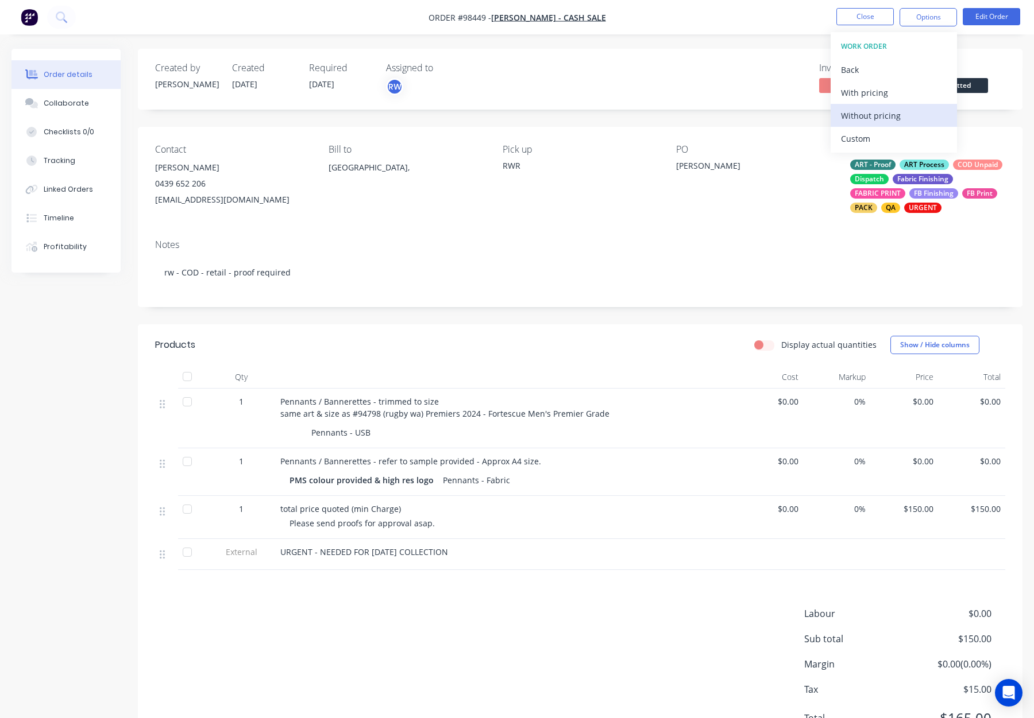
drag, startPoint x: 902, startPoint y: 142, endPoint x: 901, endPoint y: 123, distance: 19.0
click at [898, 123] on button "Without pricing" at bounding box center [893, 115] width 126 height 23
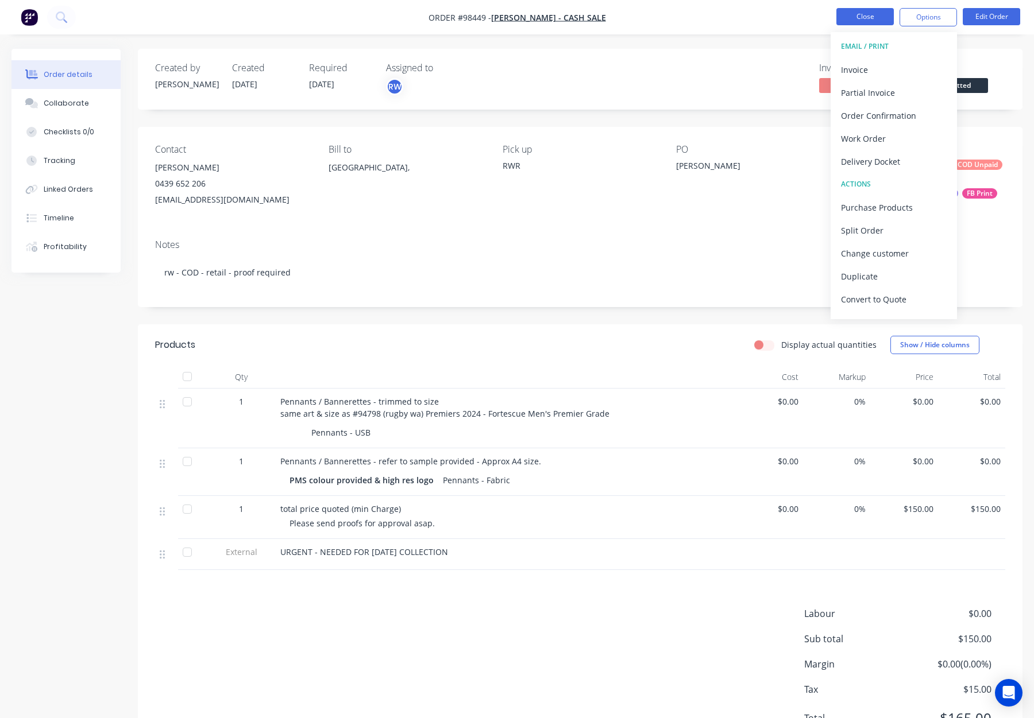
click at [851, 16] on button "Close" at bounding box center [864, 16] width 57 height 17
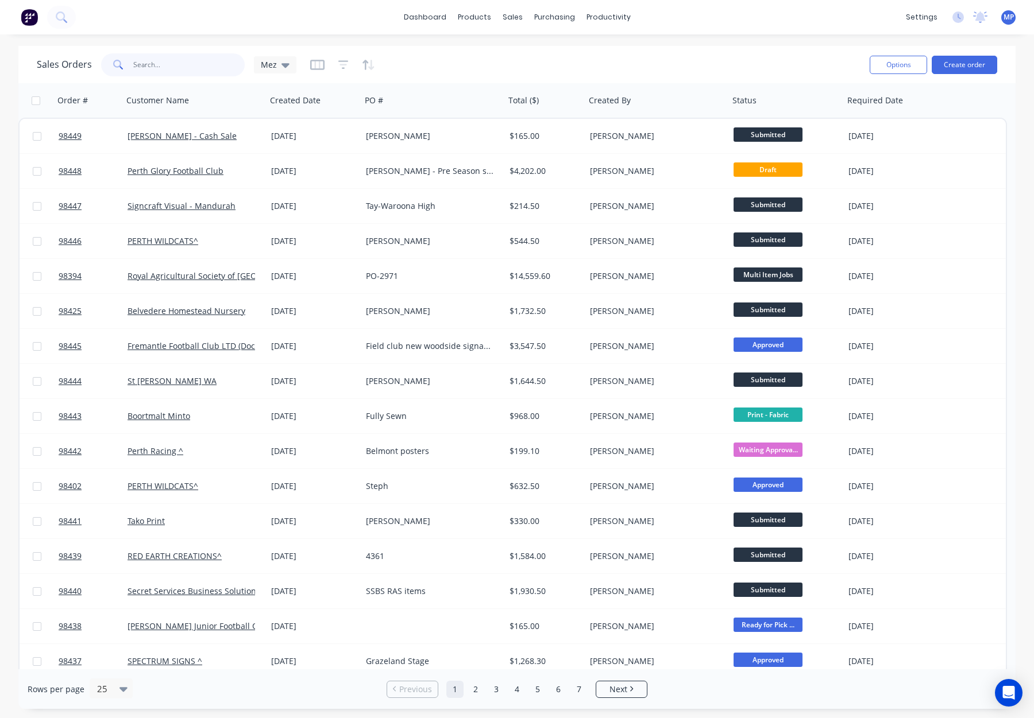
click at [154, 68] on input "text" at bounding box center [189, 64] width 112 height 23
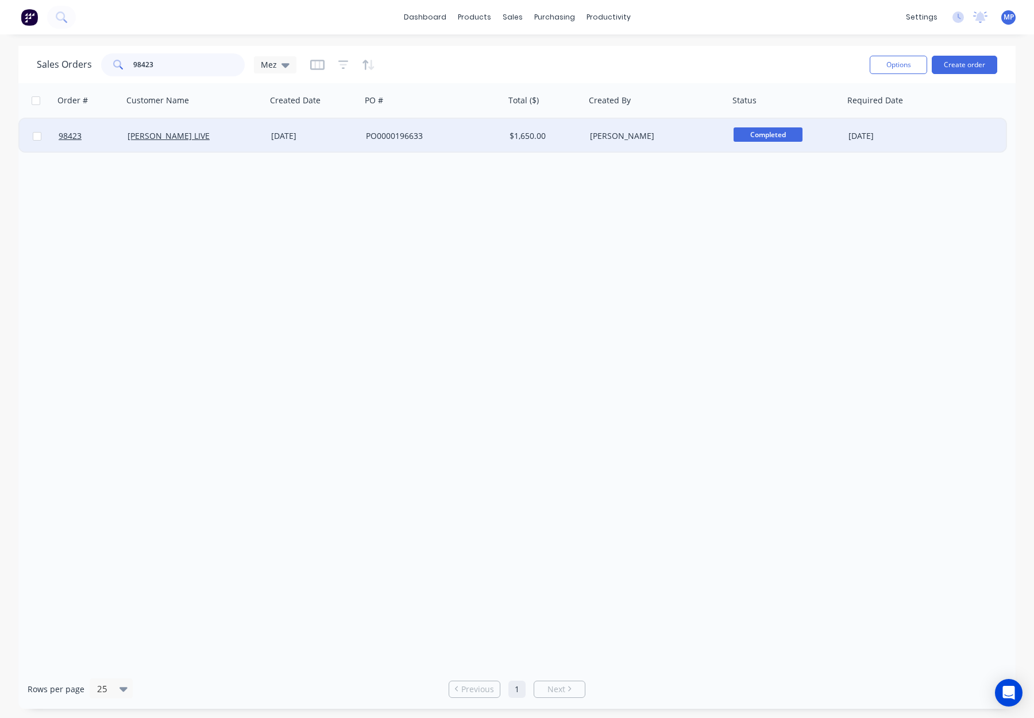
type input "98423"
click at [470, 137] on div "PO0000196633" at bounding box center [430, 135] width 128 height 11
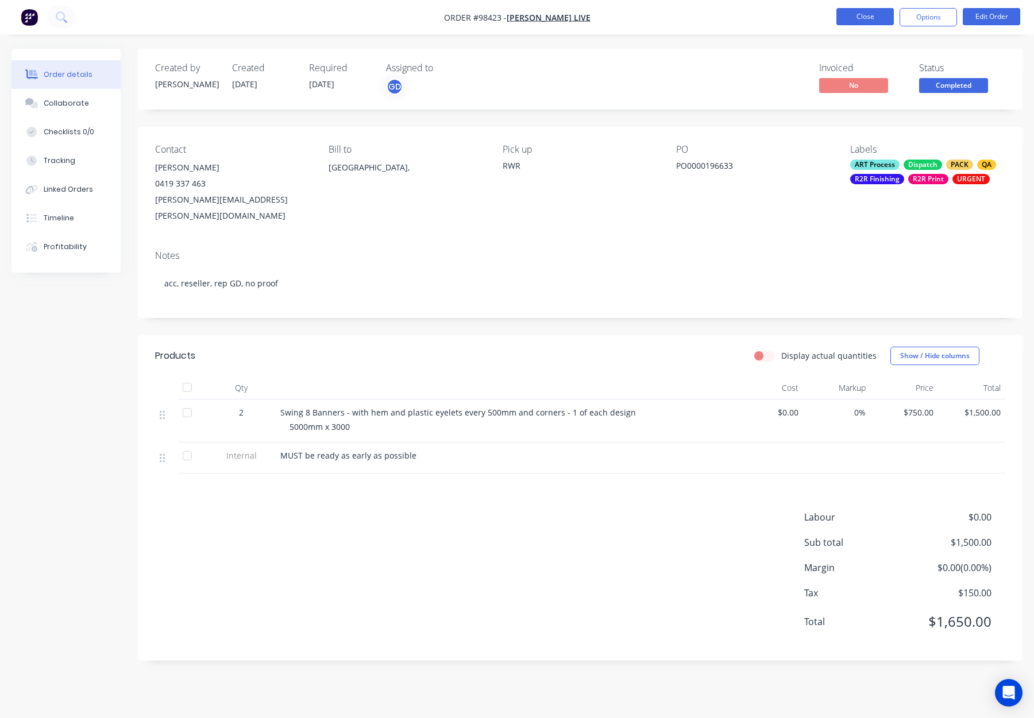
click at [875, 17] on button "Close" at bounding box center [864, 16] width 57 height 17
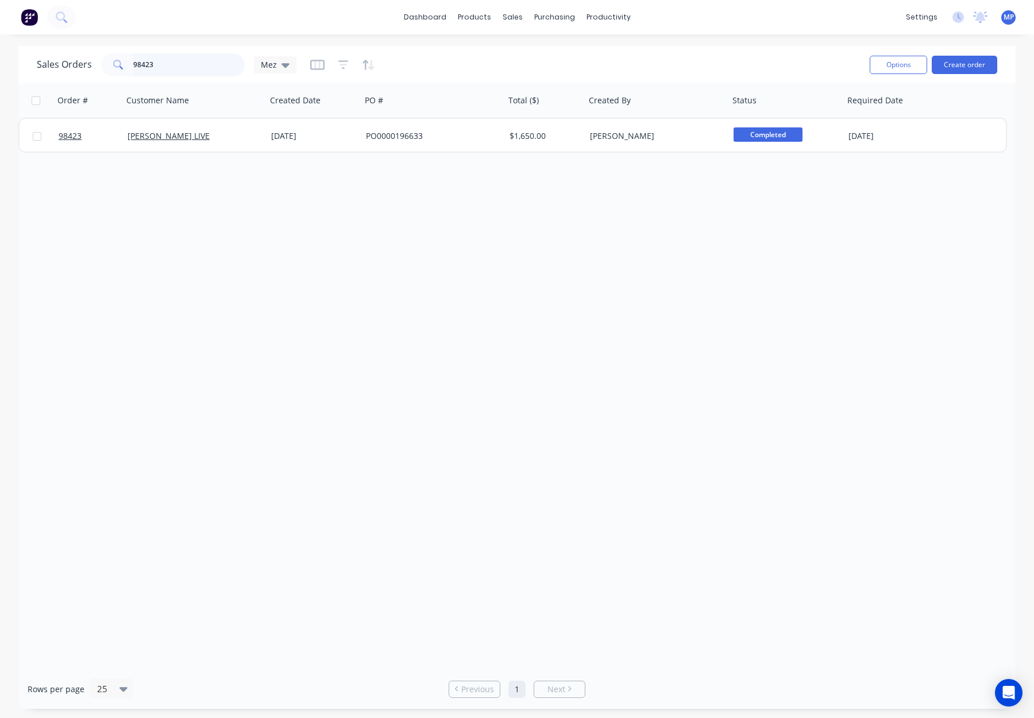
click at [148, 74] on input "98423" at bounding box center [189, 64] width 112 height 23
click at [119, 65] on div "98423" at bounding box center [173, 64] width 144 height 23
